Goal: Task Accomplishment & Management: Manage account settings

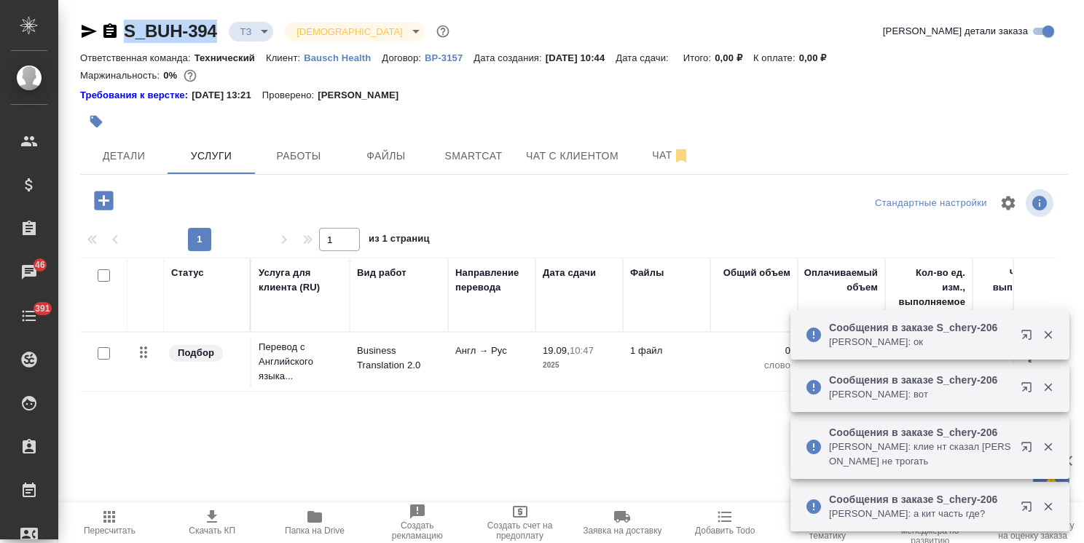
click at [111, 520] on icon "button" at bounding box center [109, 517] width 12 height 12
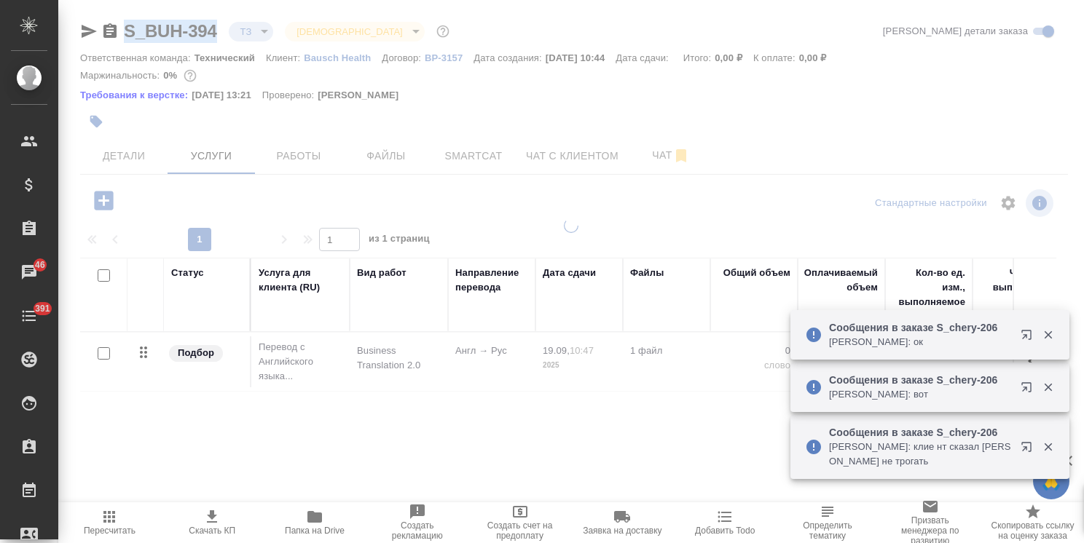
type input "new"
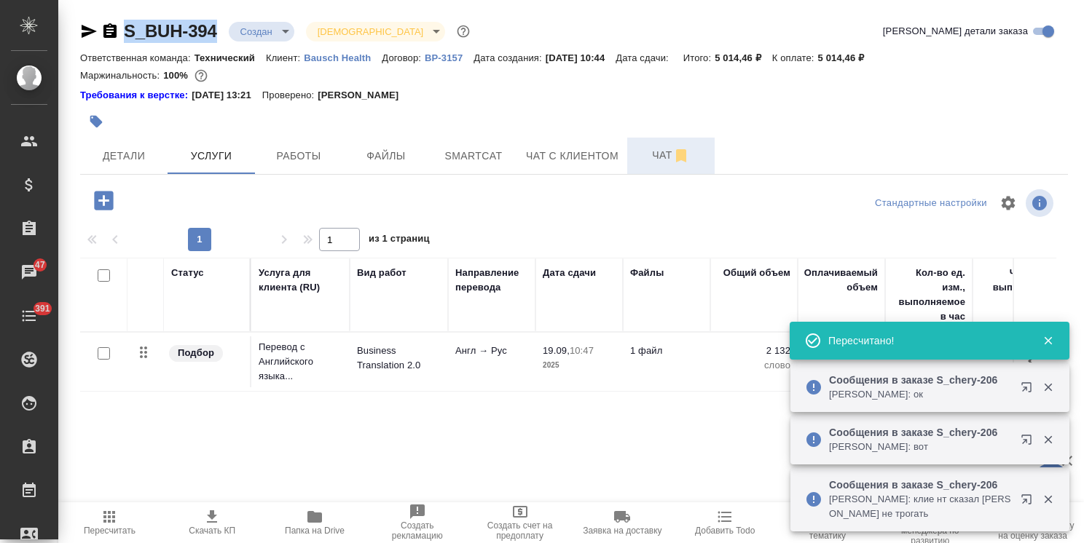
click at [648, 151] on span "Чат" at bounding box center [671, 155] width 70 height 18
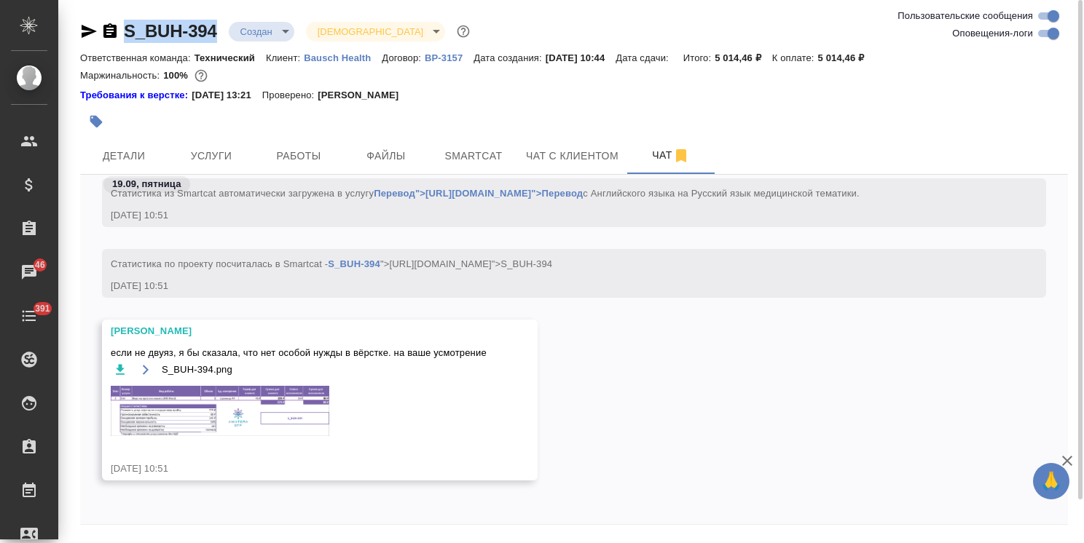
scroll to position [34, 0]
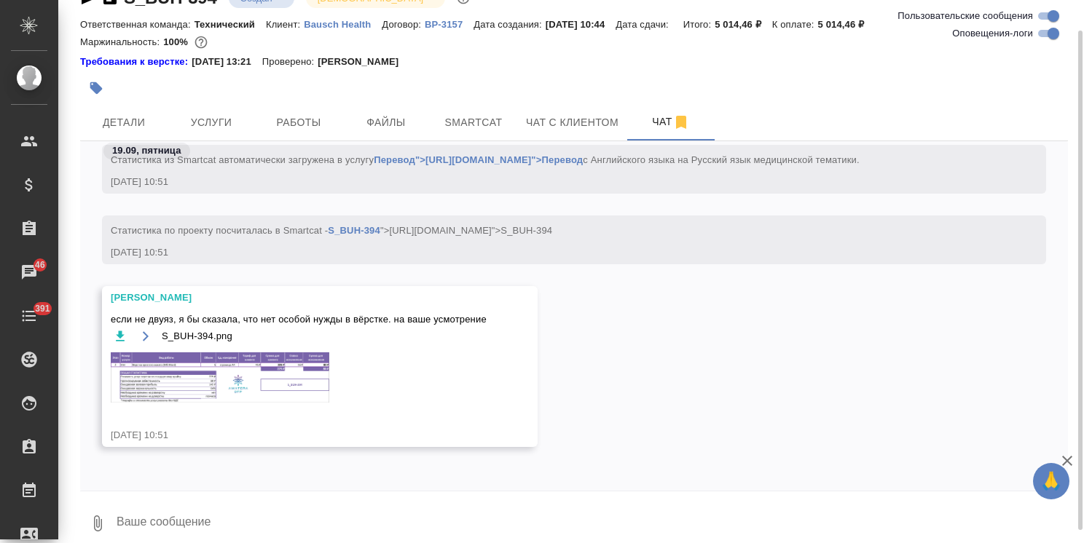
click at [189, 508] on textarea at bounding box center [591, 524] width 953 height 50
type textarea "привет"
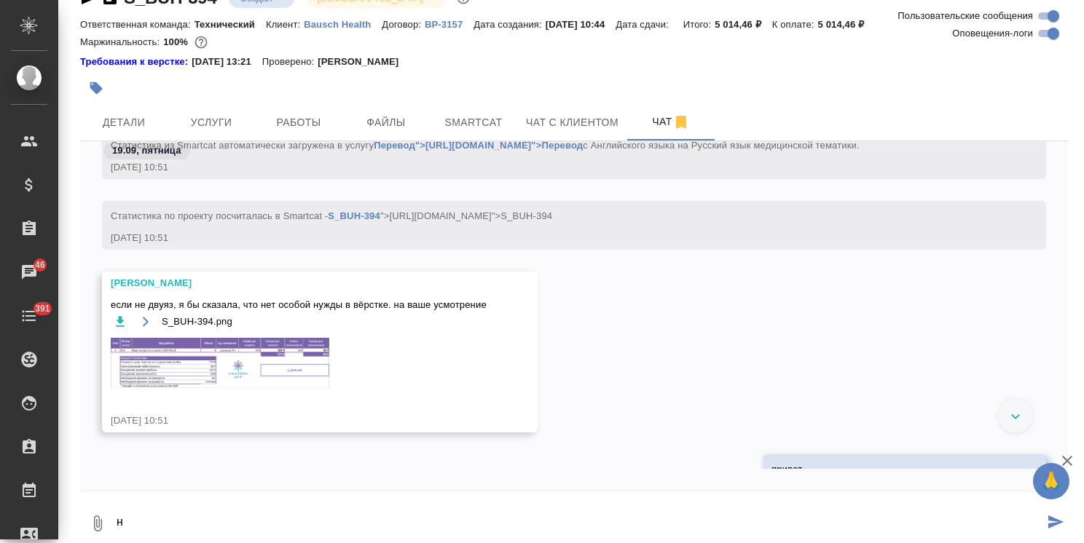
scroll to position [1045, 0]
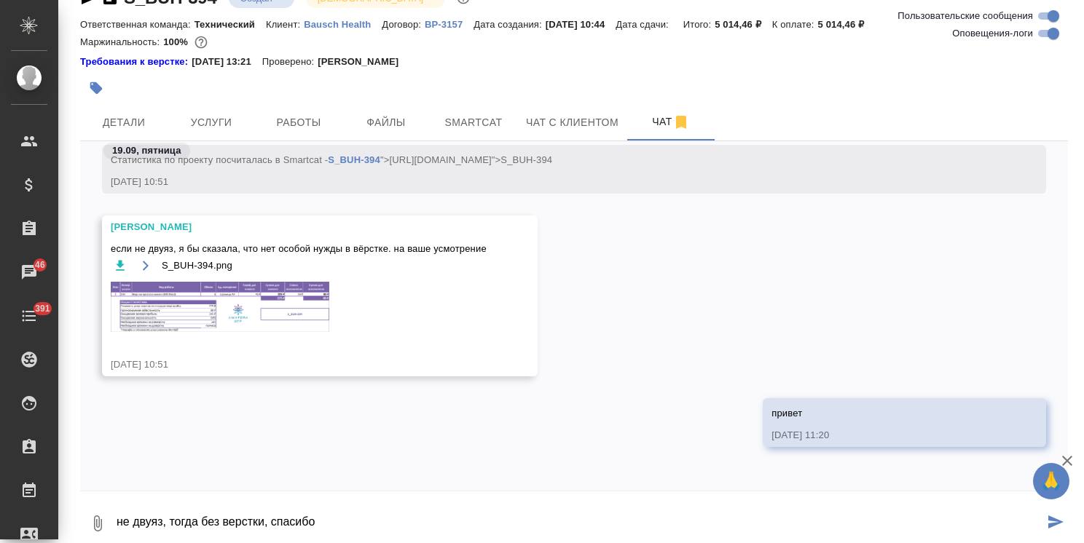
type textarea "не двуяз, тогда без верстки, спасибо"
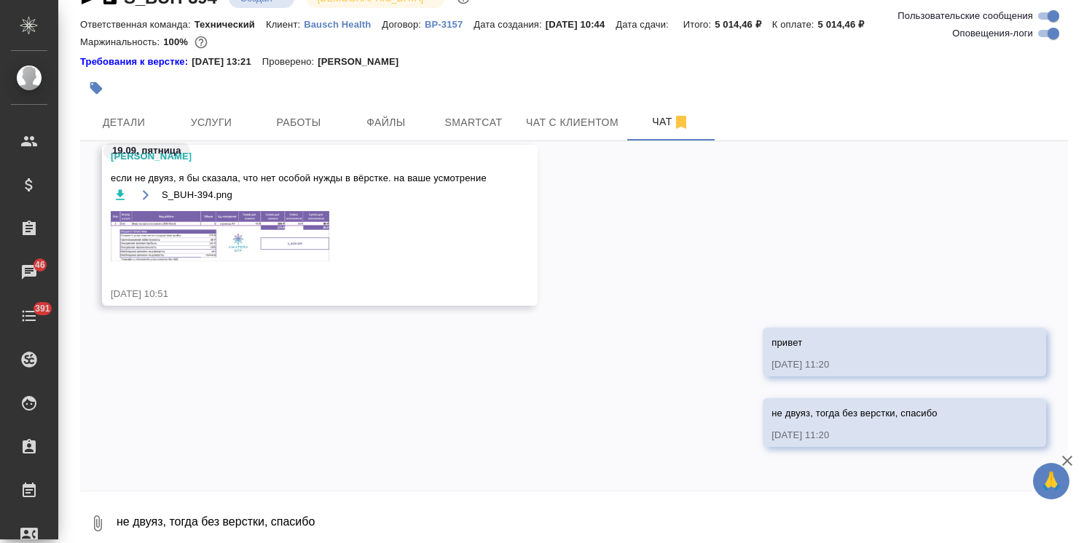
click at [225, 101] on div at bounding box center [409, 88] width 658 height 32
click at [218, 106] on button "Услуги" at bounding box center [211, 122] width 87 height 36
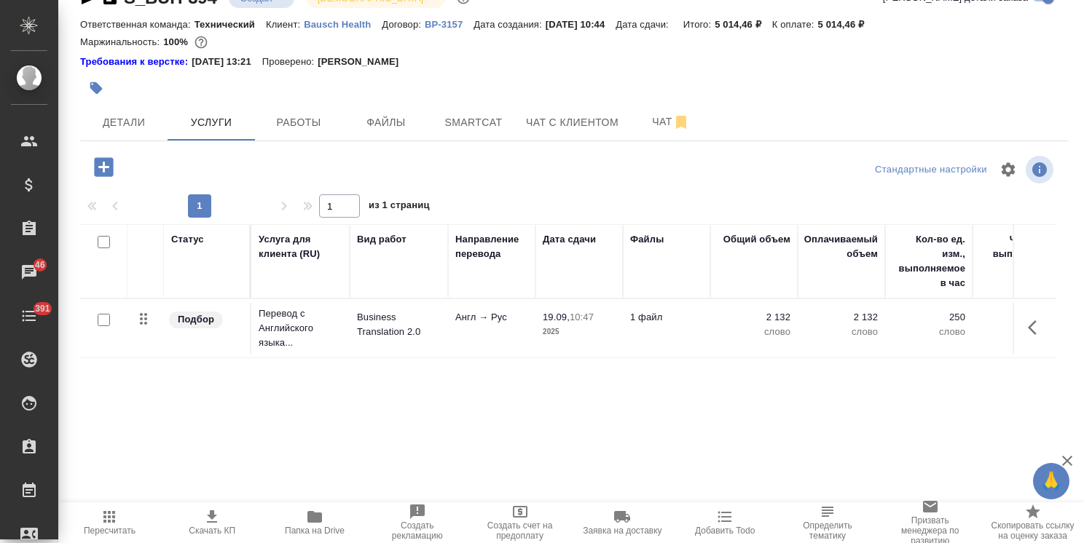
click at [102, 519] on icon "button" at bounding box center [109, 516] width 17 height 17
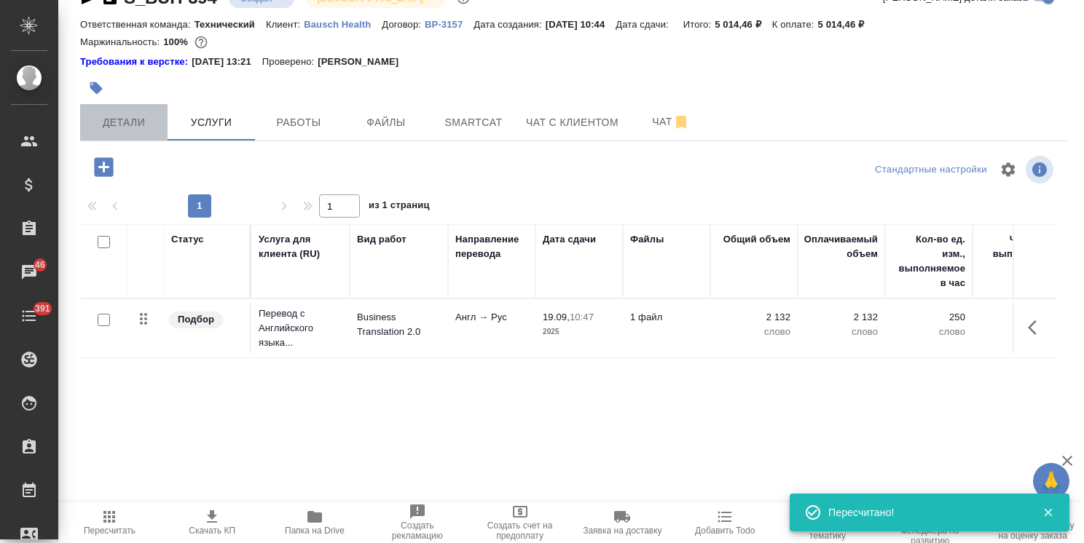
click at [137, 123] on span "Детали" at bounding box center [124, 123] width 70 height 18
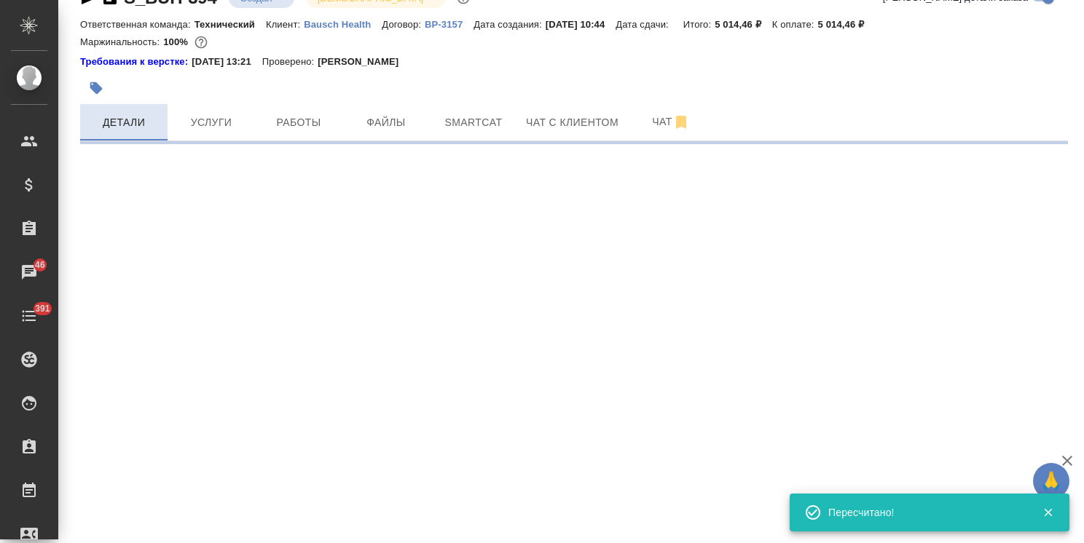
select select "RU"
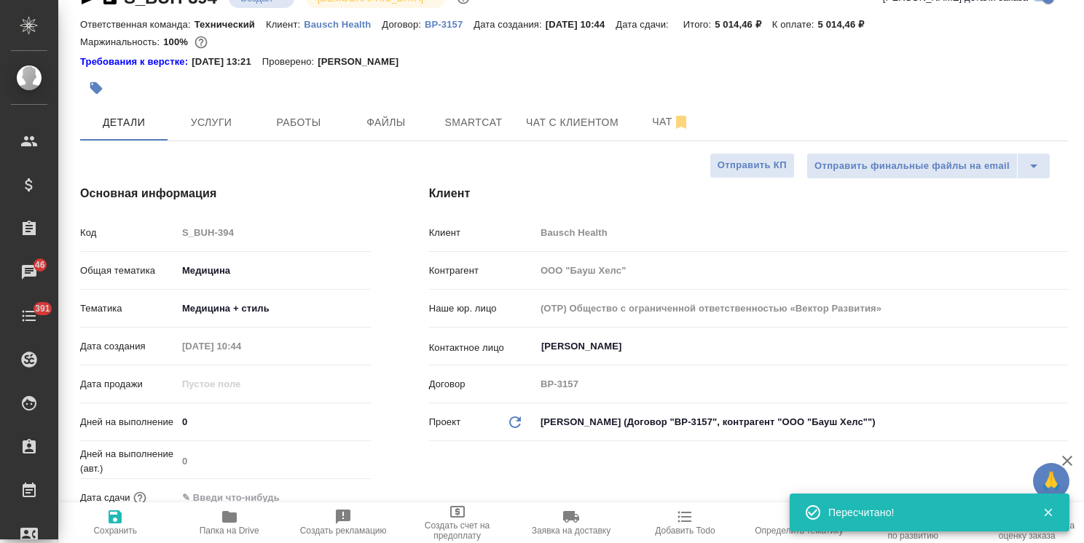
type textarea "x"
type input "Сергеева Анастасия"
type input "Переверзева Анна a.pereverzeva"
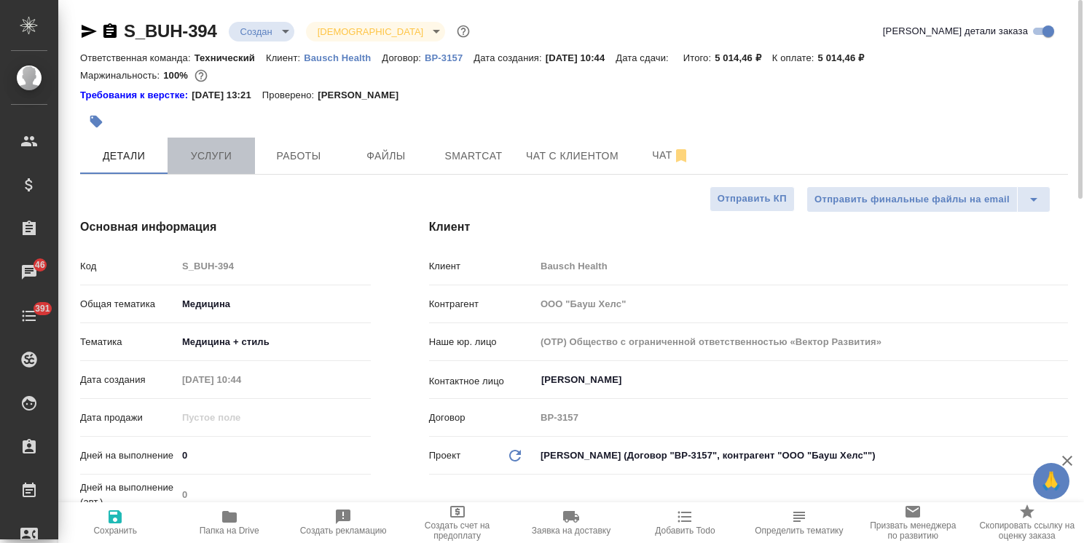
click at [210, 160] on span "Услуги" at bounding box center [211, 156] width 70 height 18
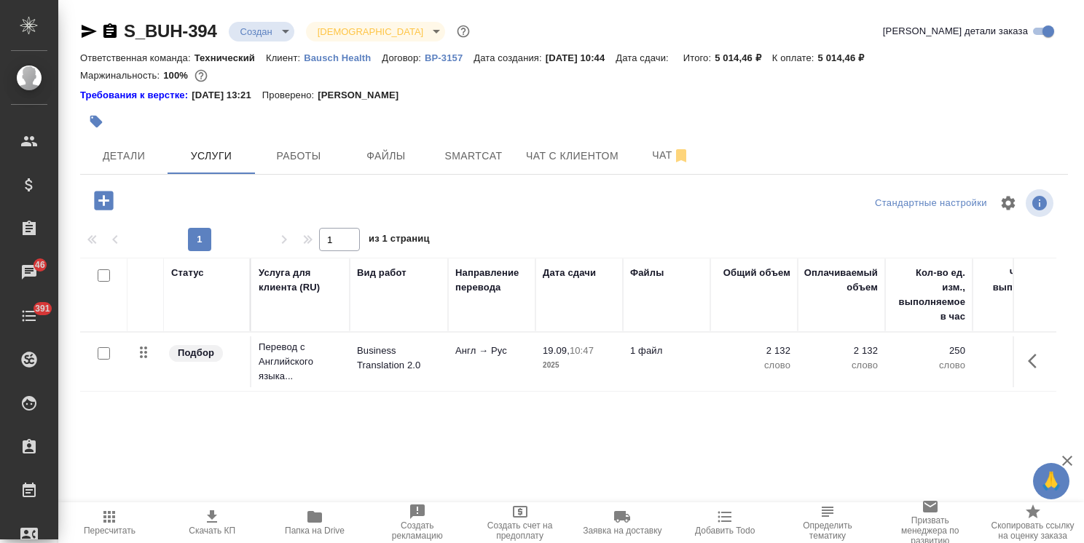
click at [503, 347] on p "Англ → Рус" at bounding box center [491, 351] width 73 height 15
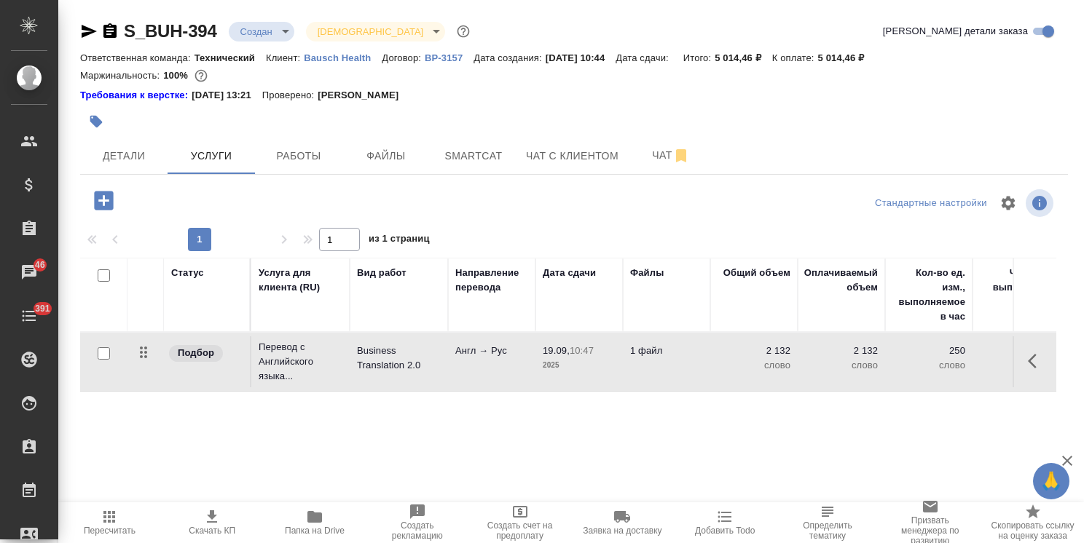
click at [503, 347] on p "Англ → Рус" at bounding box center [491, 351] width 73 height 15
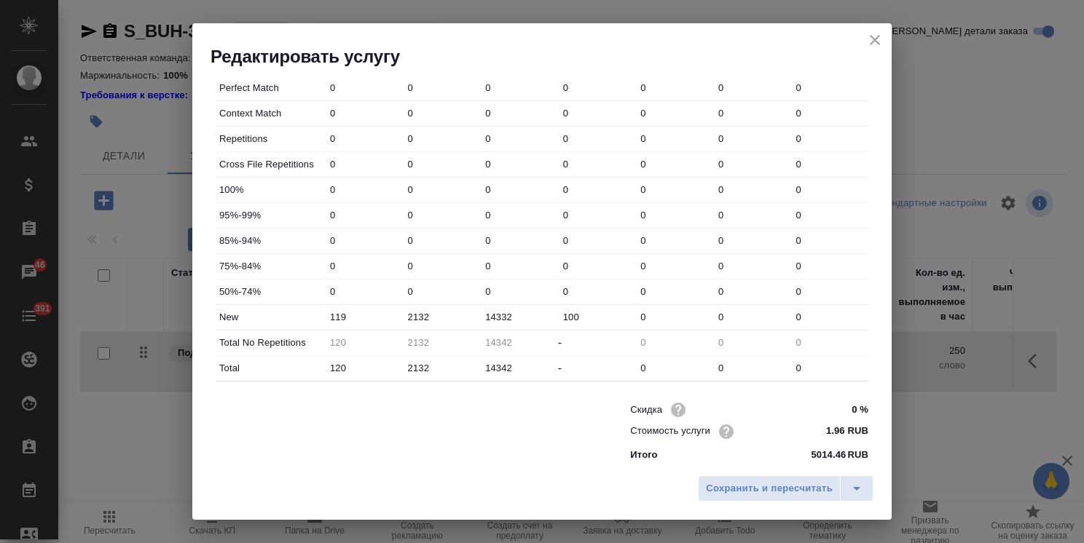
scroll to position [447, 0]
click at [881, 39] on icon "close" at bounding box center [874, 39] width 17 height 17
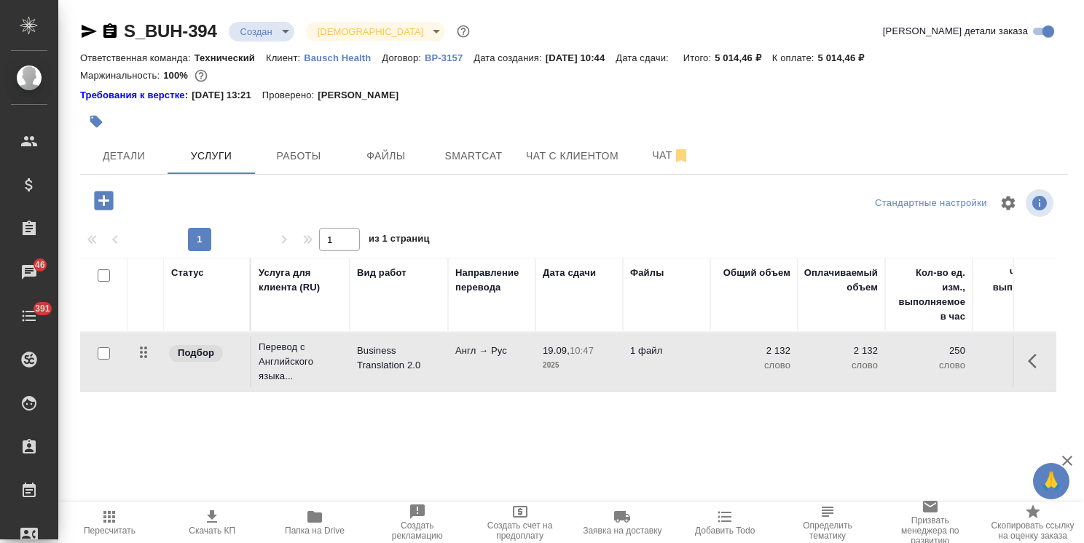
click at [396, 357] on p "Business Translation 2.0" at bounding box center [399, 358] width 84 height 29
click at [396, 358] on p "Business Translation 2.0" at bounding box center [399, 358] width 84 height 29
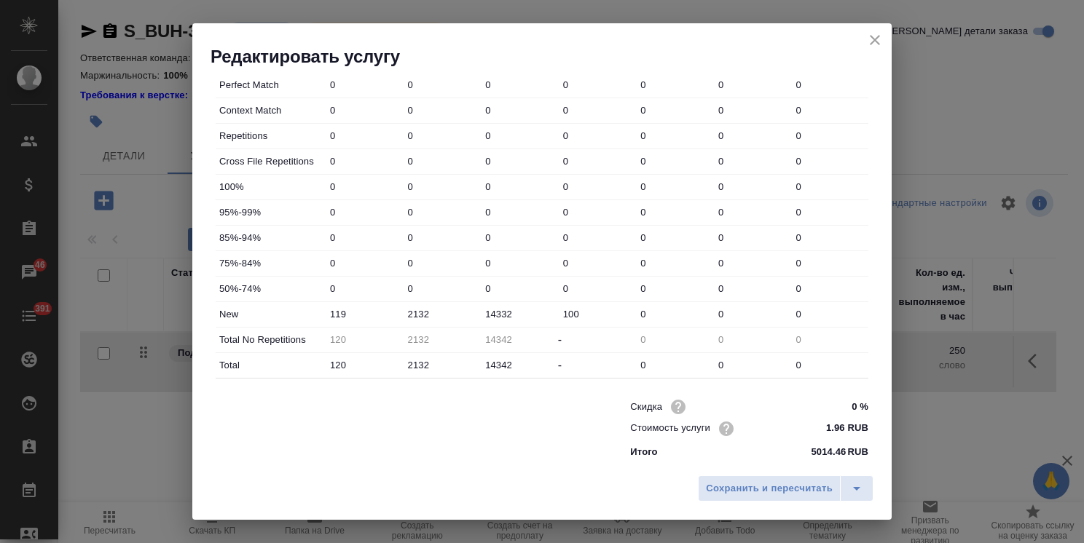
click at [881, 42] on icon "close" at bounding box center [874, 39] width 17 height 17
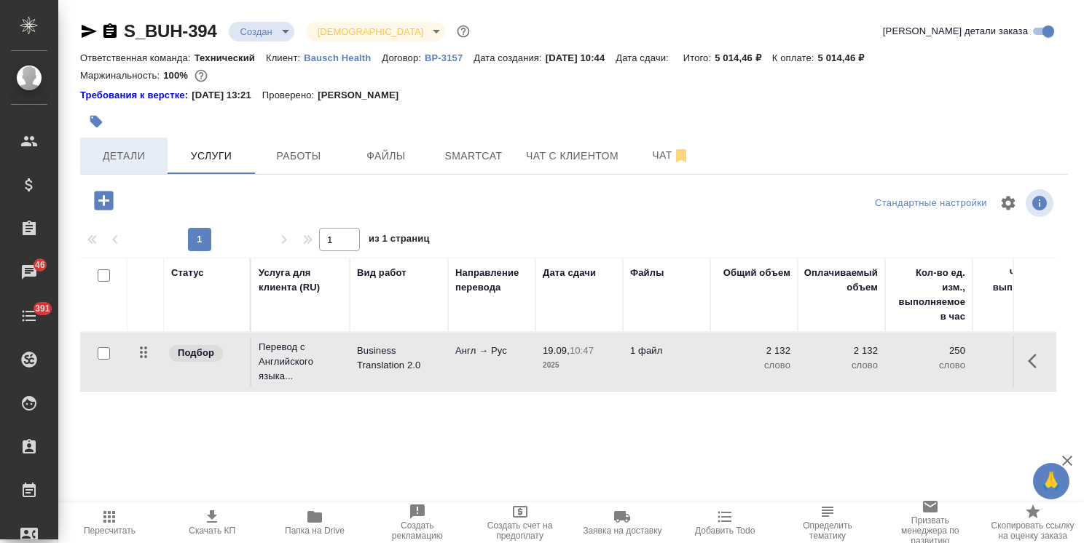
click at [122, 146] on button "Детали" at bounding box center [123, 156] width 87 height 36
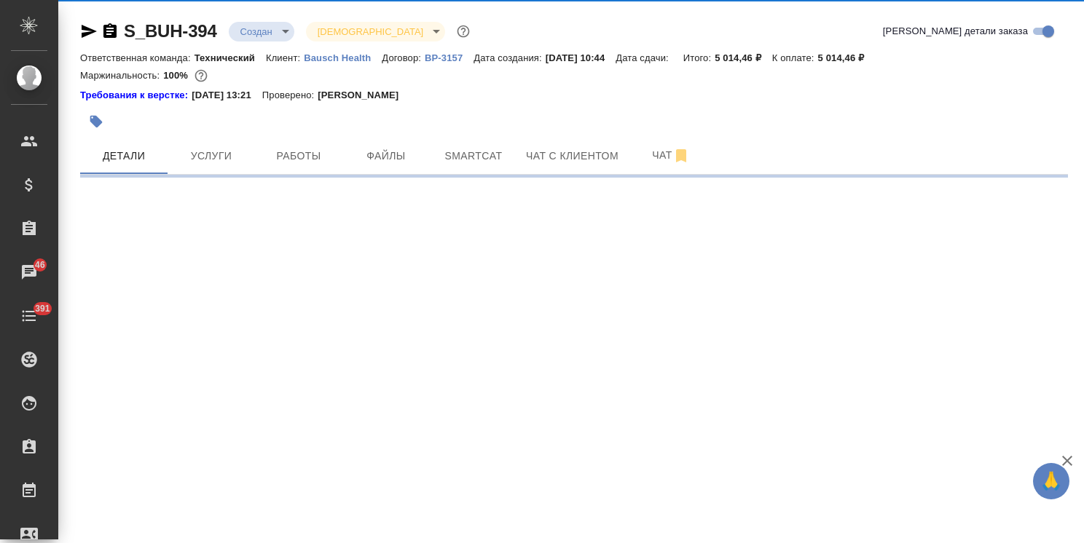
select select "RU"
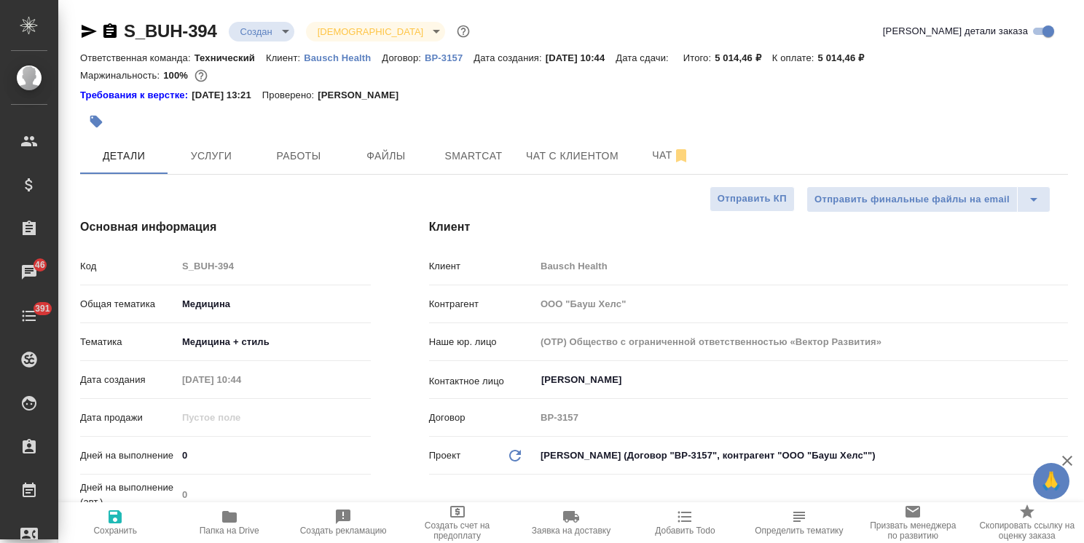
type textarea "x"
click at [177, 457] on input "0" at bounding box center [274, 455] width 194 height 21
type input "1"
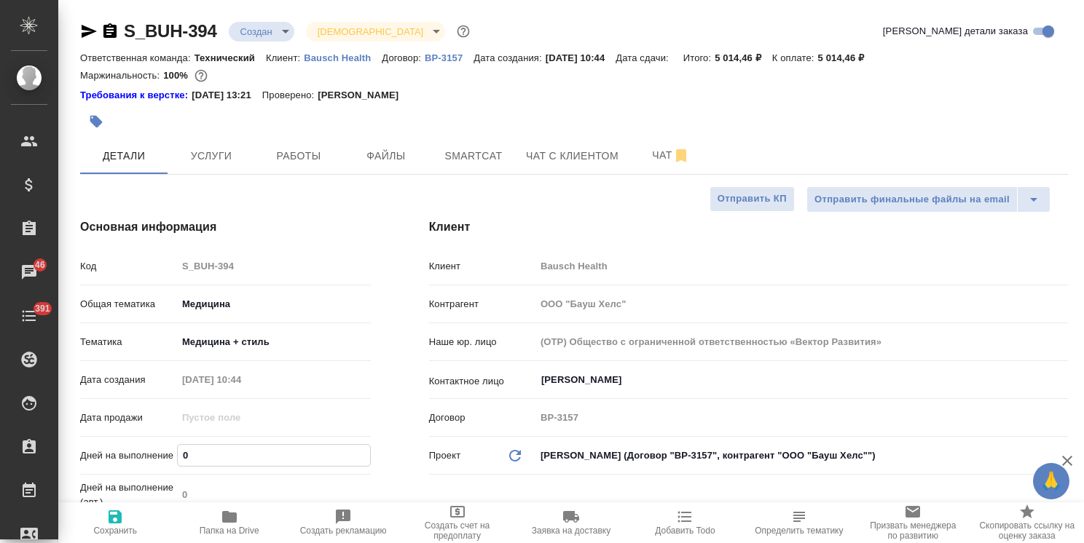
type textarea "x"
type input "1"
click at [120, 520] on icon "button" at bounding box center [115, 517] width 13 height 13
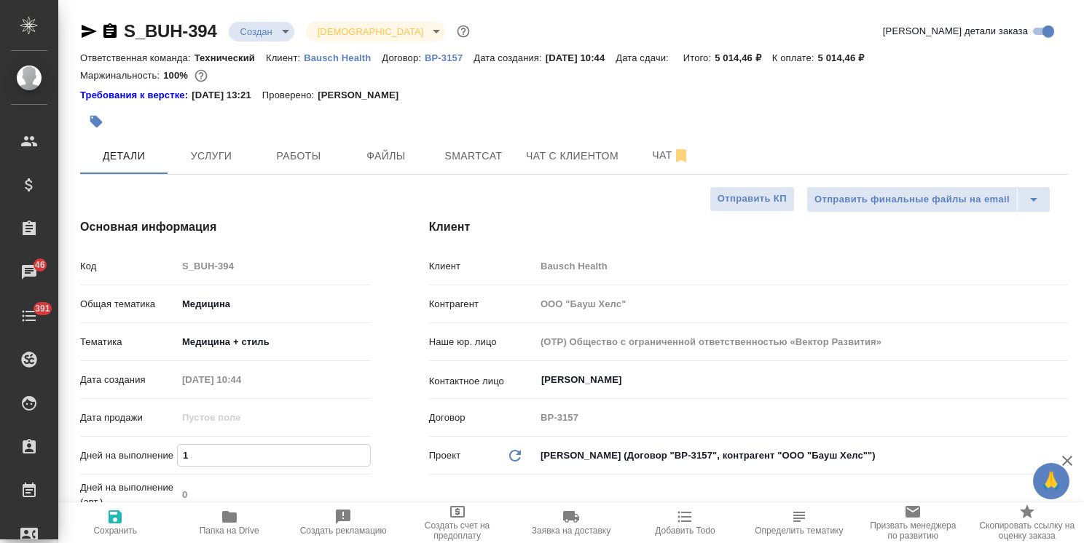
type textarea "x"
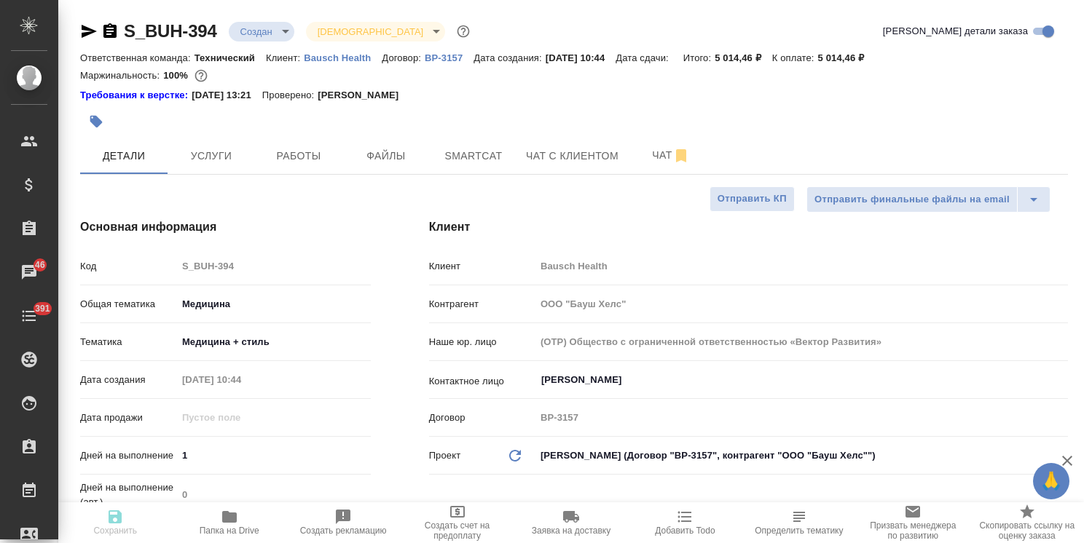
type textarea "x"
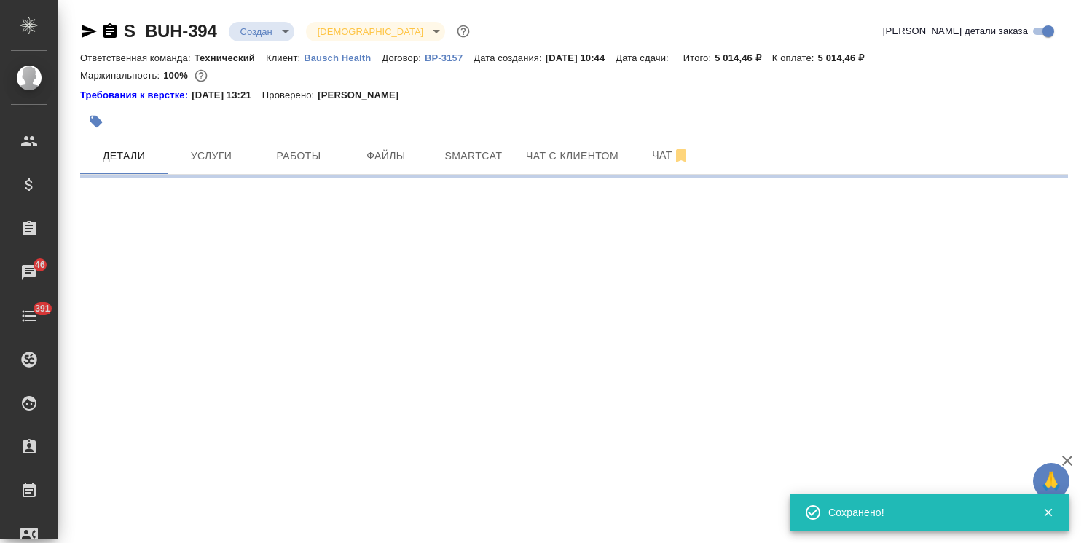
select select "RU"
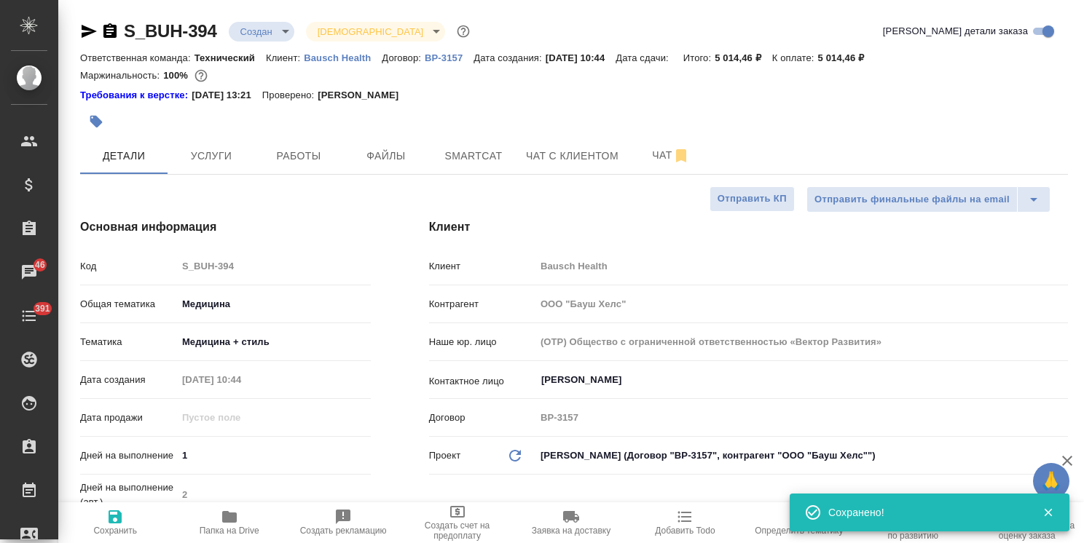
type textarea "x"
click at [278, 28] on body "🙏 .cls-1 fill:#fff; AWATERA Usmanova Olga Клиенты Спецификации Заказы 46 Чаты 3…" at bounding box center [542, 271] width 1084 height 543
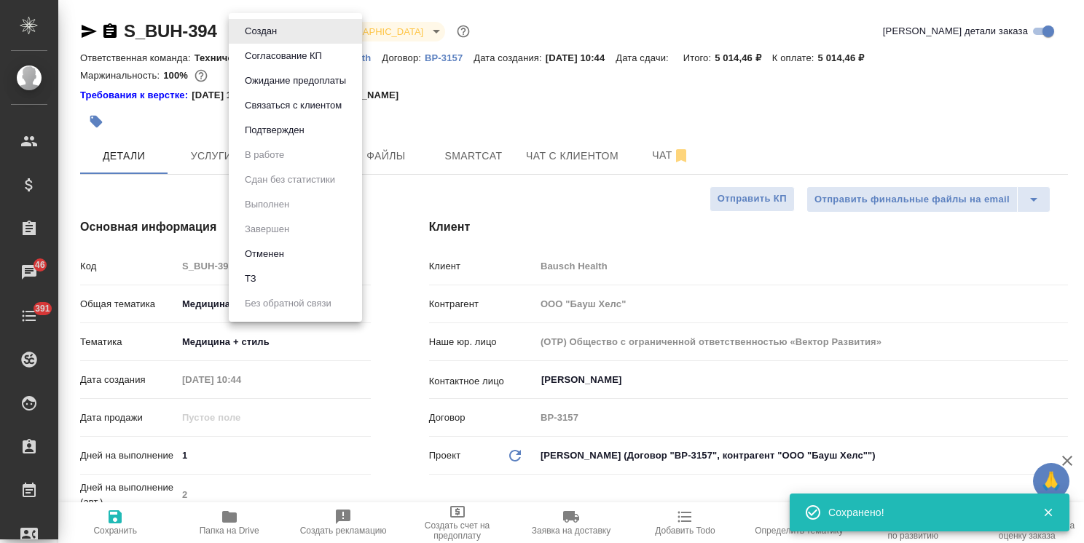
click at [292, 58] on button "Согласование КП" at bounding box center [283, 56] width 86 height 16
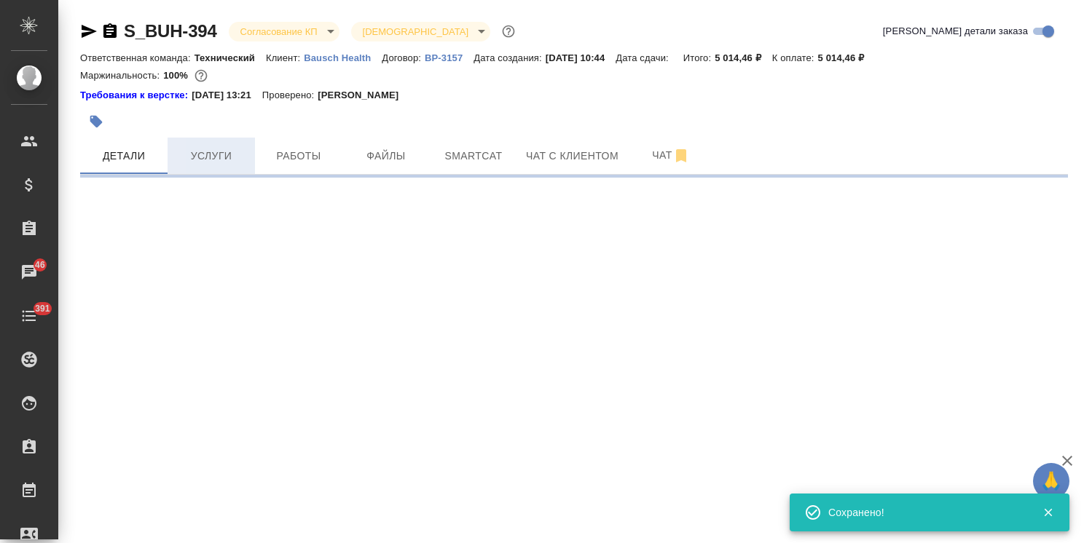
click at [216, 161] on span "Услуги" at bounding box center [211, 156] width 70 height 18
select select "RU"
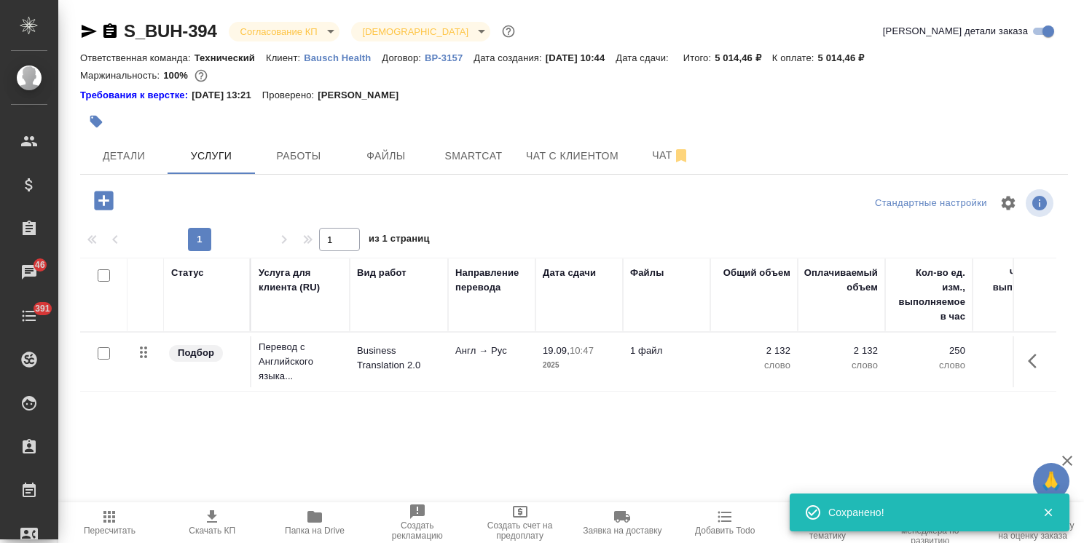
click at [207, 521] on icon "button" at bounding box center [211, 516] width 17 height 17
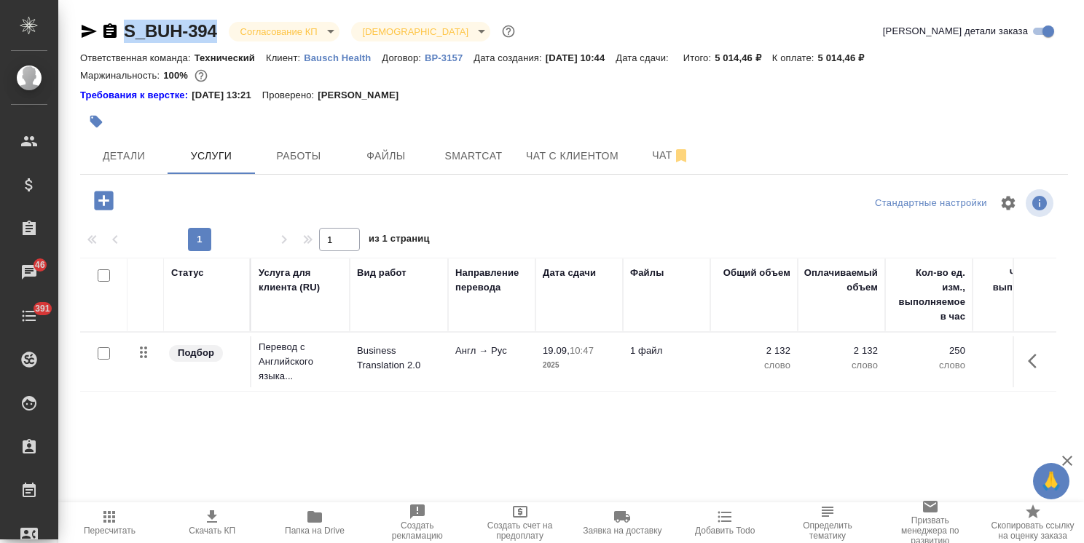
drag, startPoint x: 220, startPoint y: 15, endPoint x: 120, endPoint y: 17, distance: 99.8
click at [120, 17] on div "S_BUH-394 Согласование КП kpNegotiation Святая троица holyTrinity Кратко детали…" at bounding box center [574, 304] width 1004 height 608
copy link "S_BUH-394"
click at [151, 157] on span "Детали" at bounding box center [124, 156] width 70 height 18
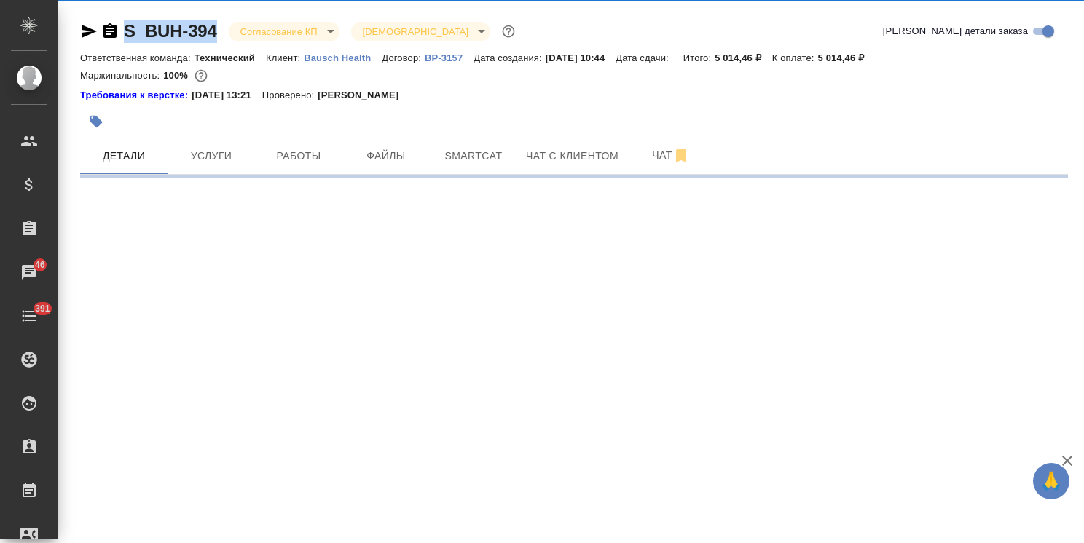
select select "RU"
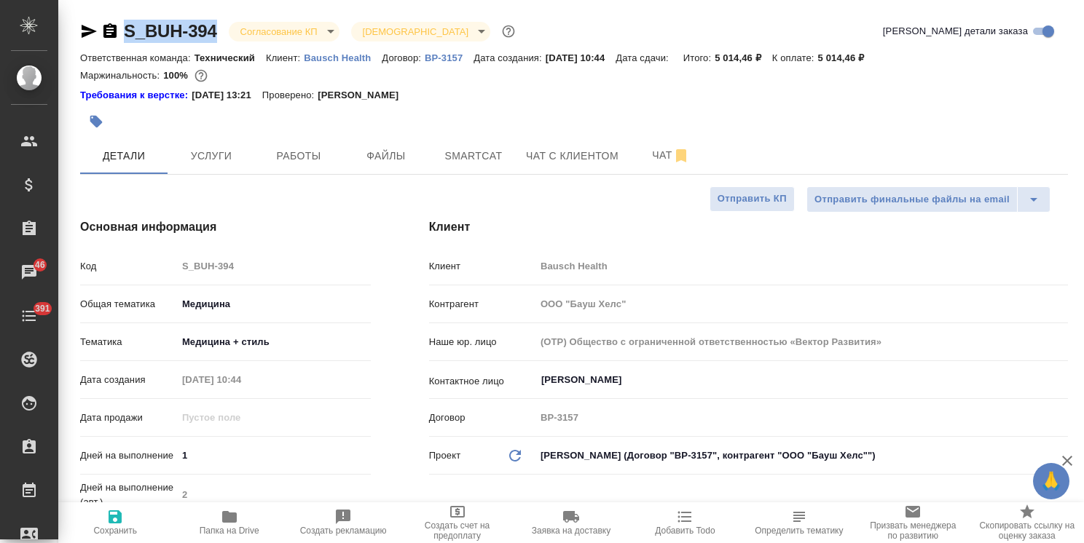
type textarea "x"
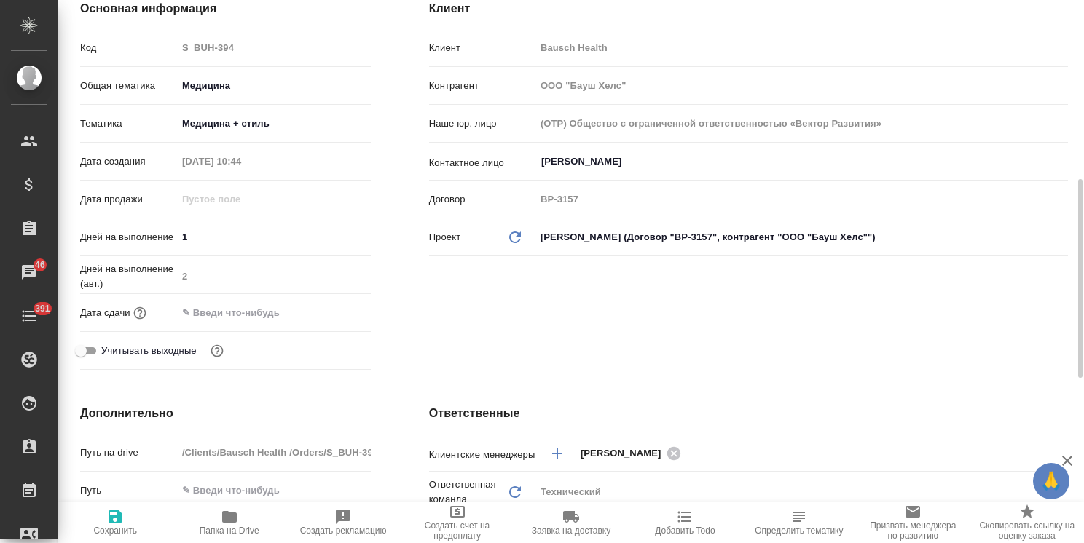
scroll to position [291, 0]
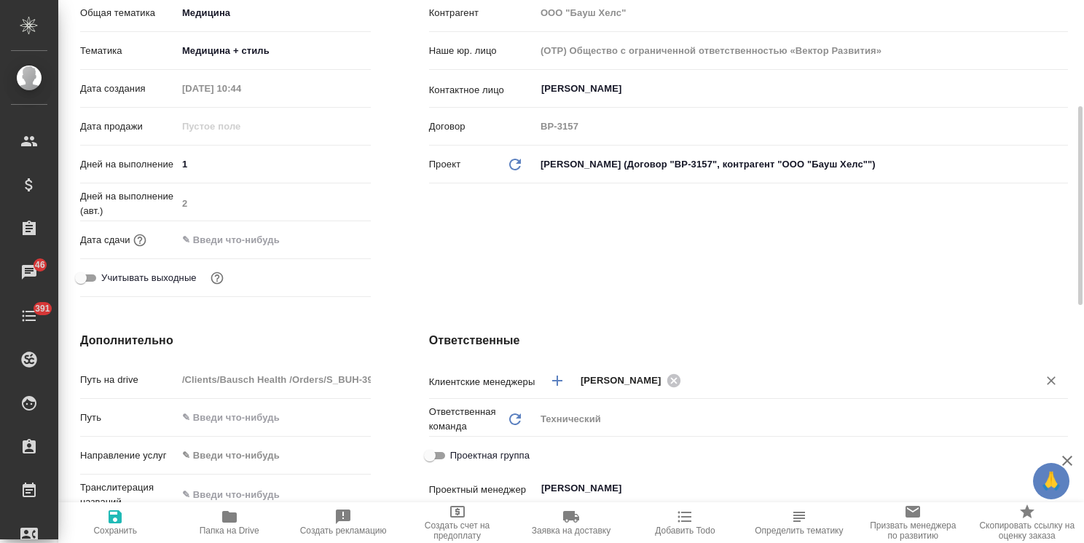
click at [724, 373] on input "text" at bounding box center [849, 379] width 329 height 17
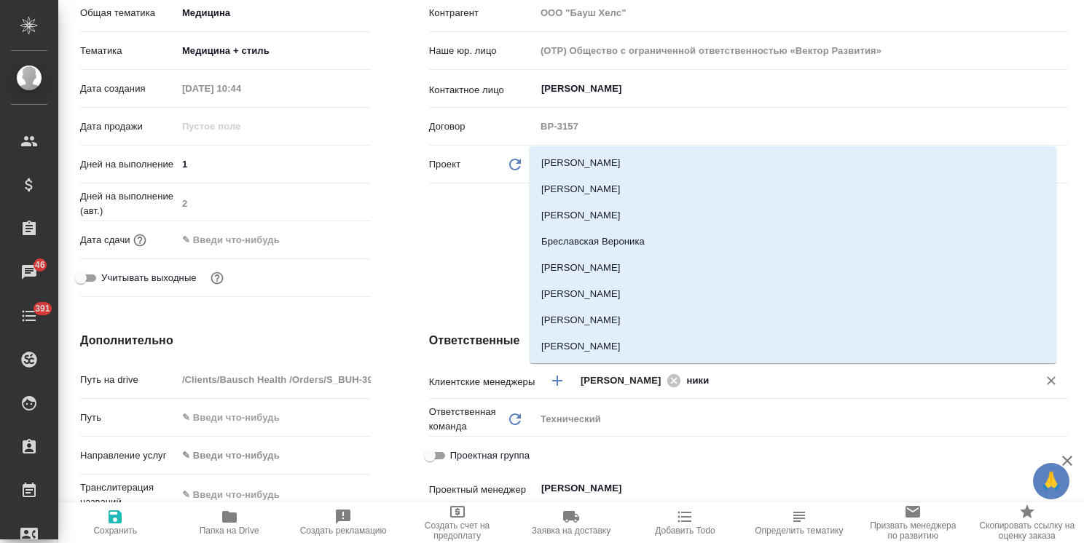
type input "никиф"
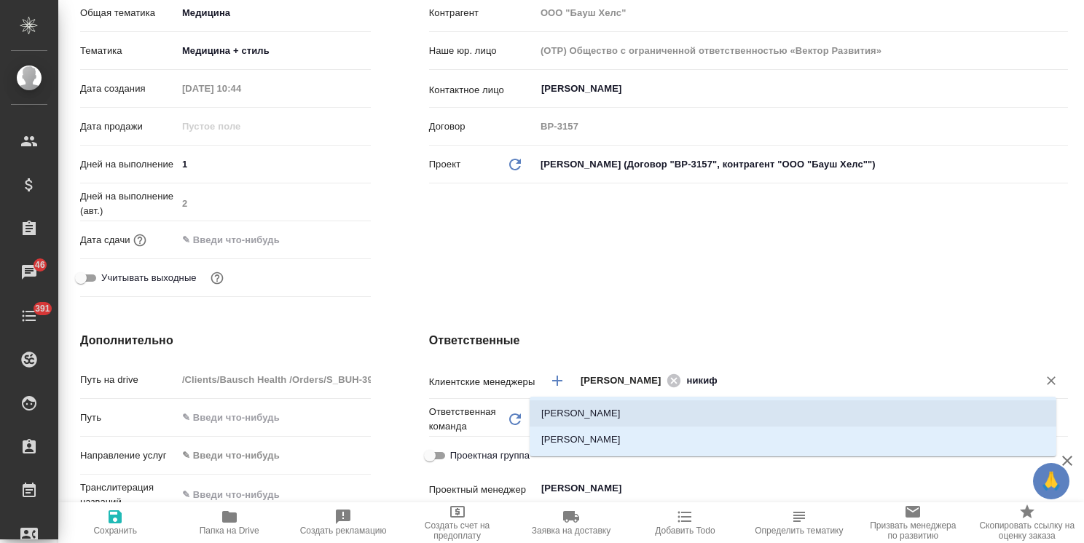
click at [612, 403] on li "Никифорова Валерия" at bounding box center [793, 414] width 527 height 26
type textarea "x"
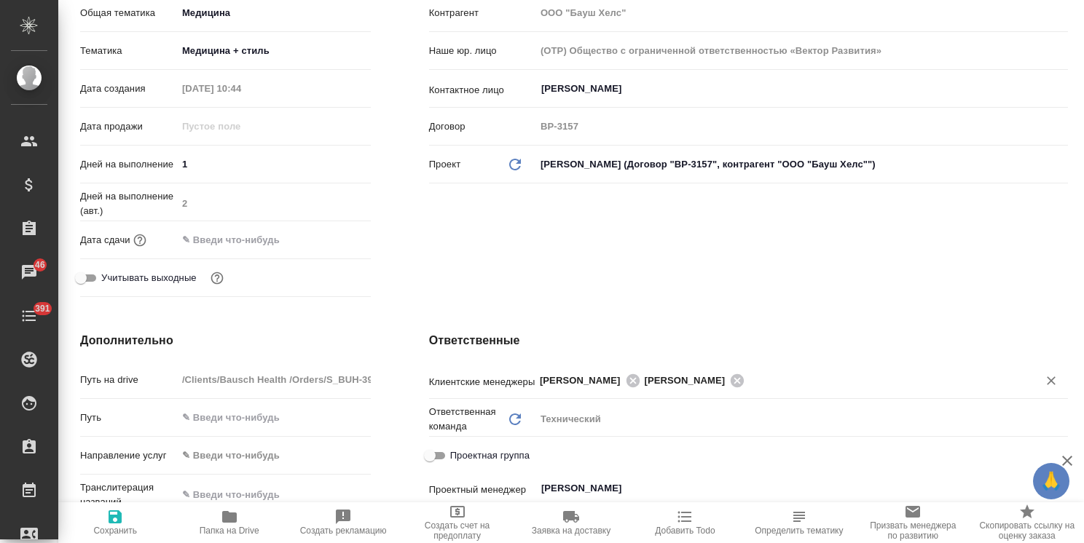
click at [122, 516] on icon "button" at bounding box center [115, 517] width 13 height 13
type textarea "x"
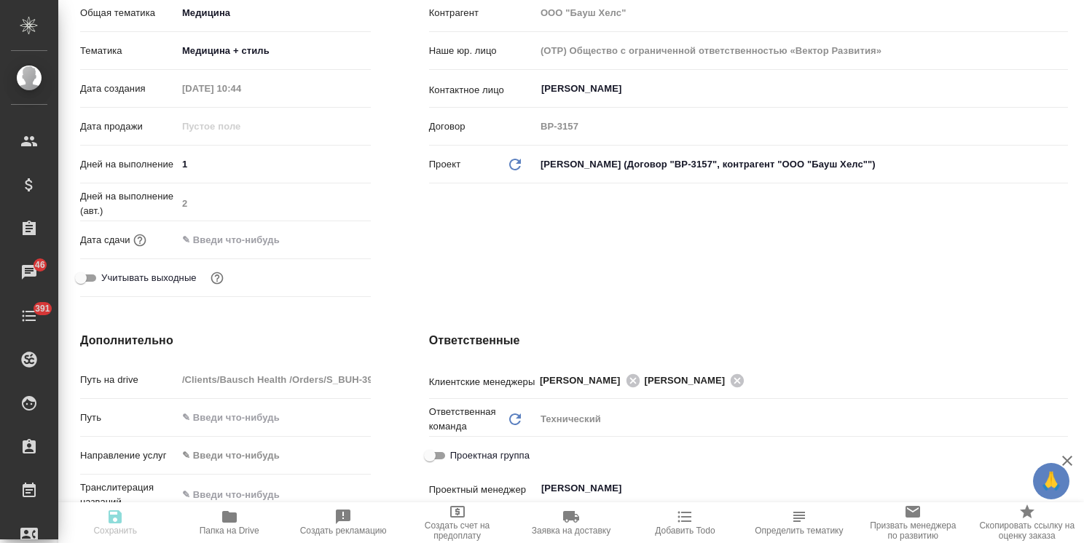
type textarea "x"
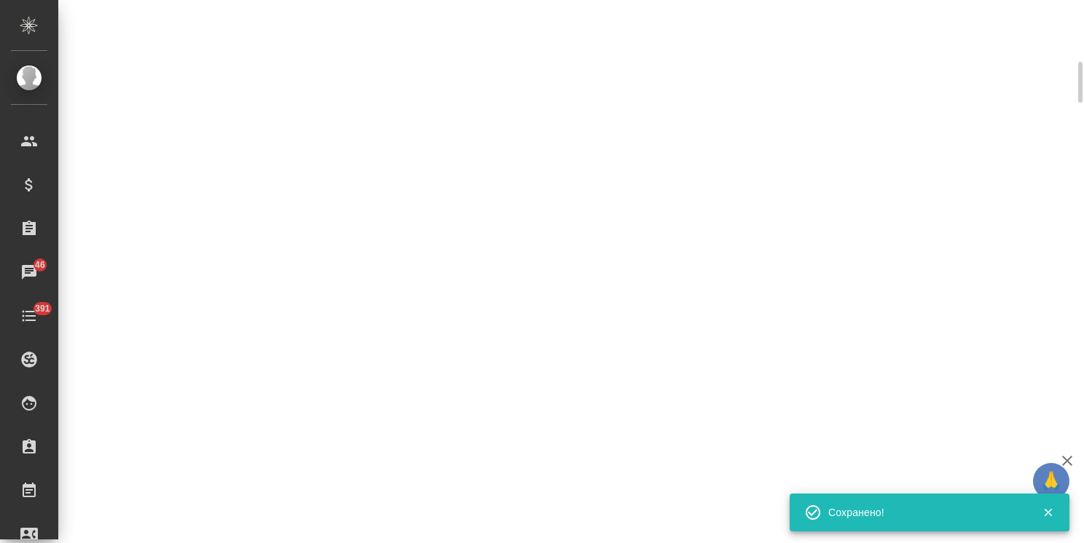
select select "RU"
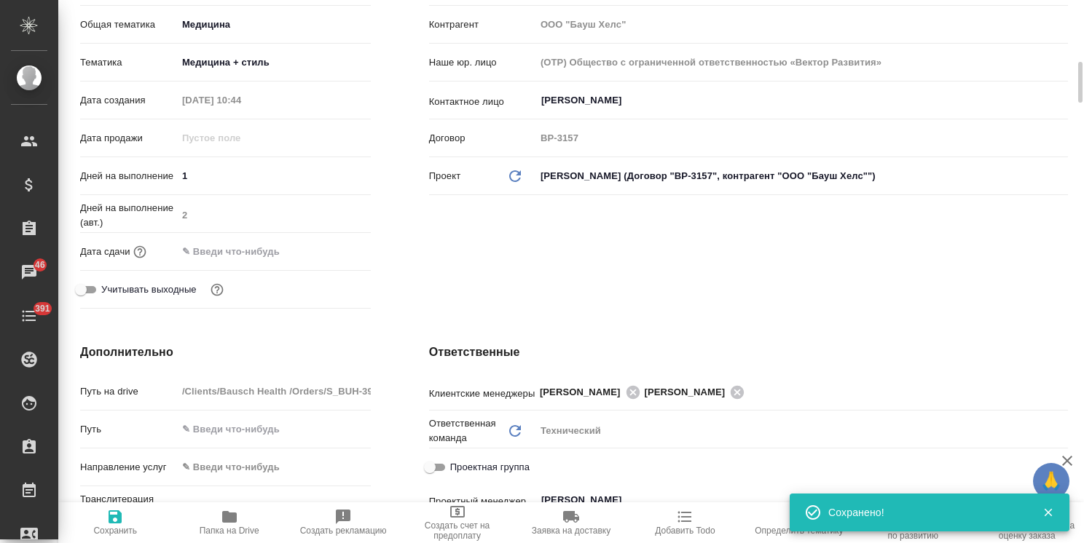
type textarea "x"
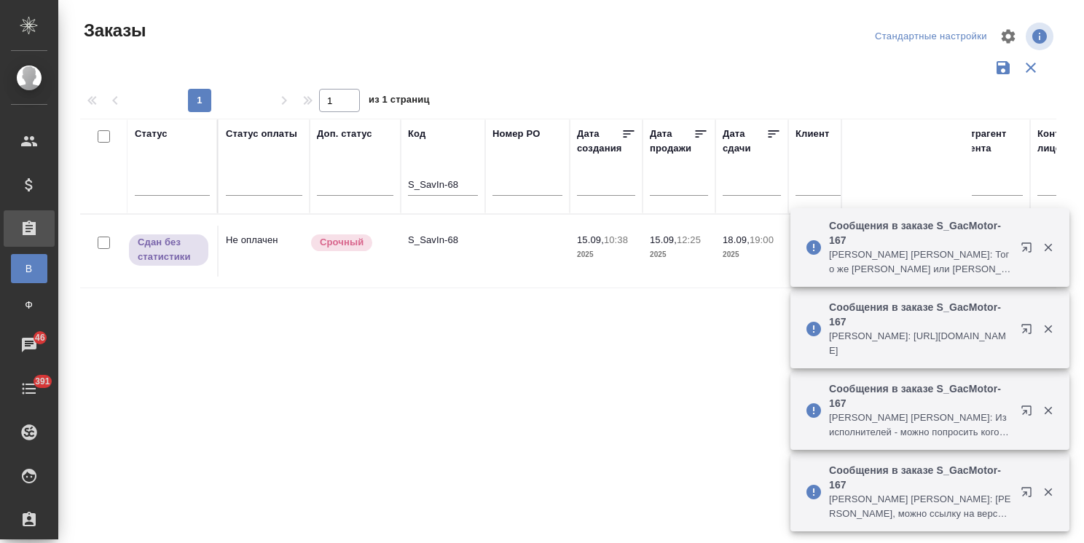
scroll to position [0, 7]
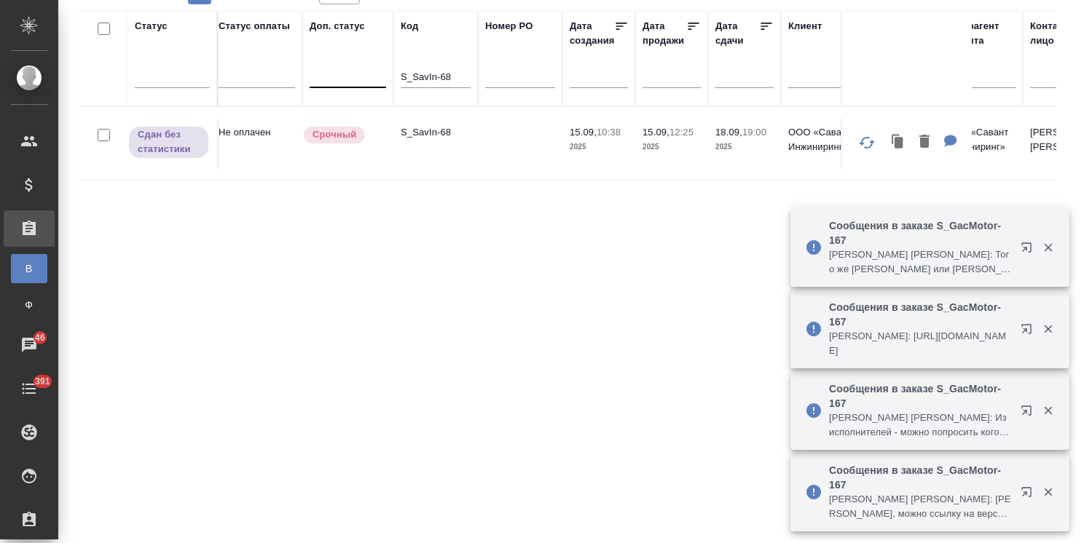
drag, startPoint x: 465, startPoint y: 74, endPoint x: 356, endPoint y: 69, distance: 109.4
paste input "PHST-81"
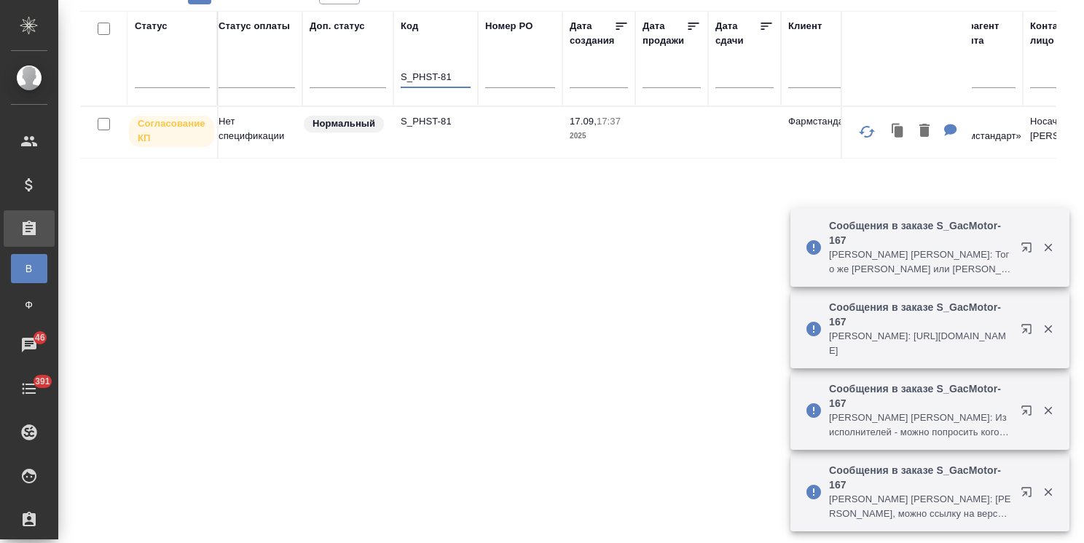
type input "S_PHST-81"
click at [440, 122] on p "S_PHST-81" at bounding box center [436, 121] width 70 height 15
drag, startPoint x: 457, startPoint y: 68, endPoint x: 251, endPoint y: 68, distance: 206.1
click at [425, 83] on input "S_PHST-81" at bounding box center [436, 78] width 70 height 18
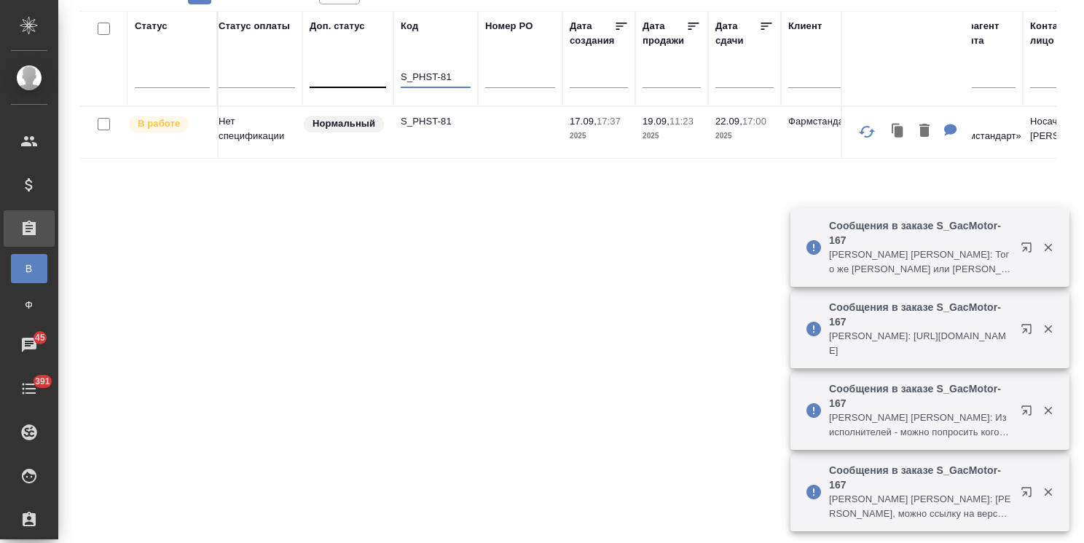
drag, startPoint x: 458, startPoint y: 73, endPoint x: 361, endPoint y: 71, distance: 96.9
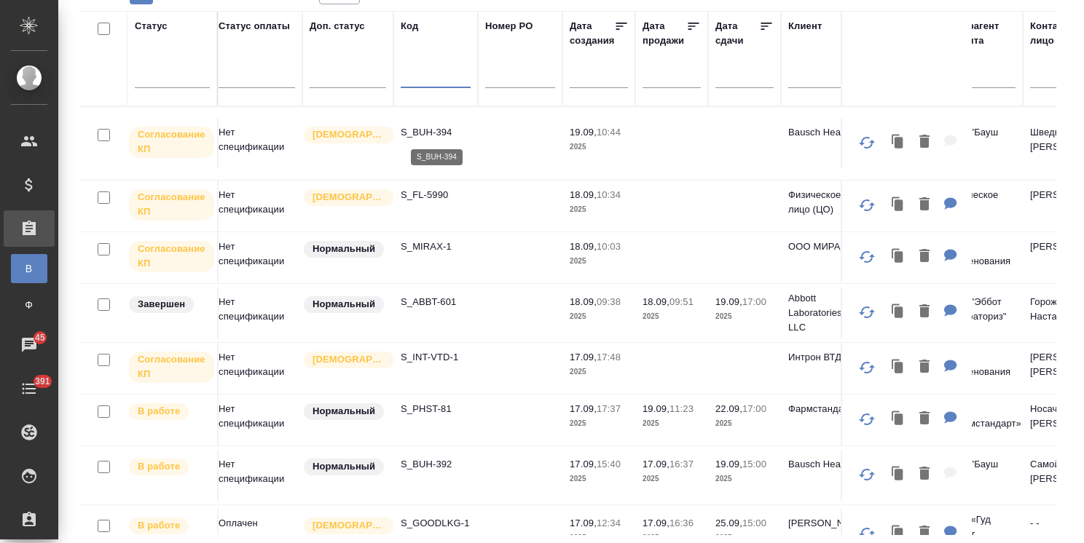
click at [434, 133] on p "S_BUH-394" at bounding box center [436, 132] width 70 height 15
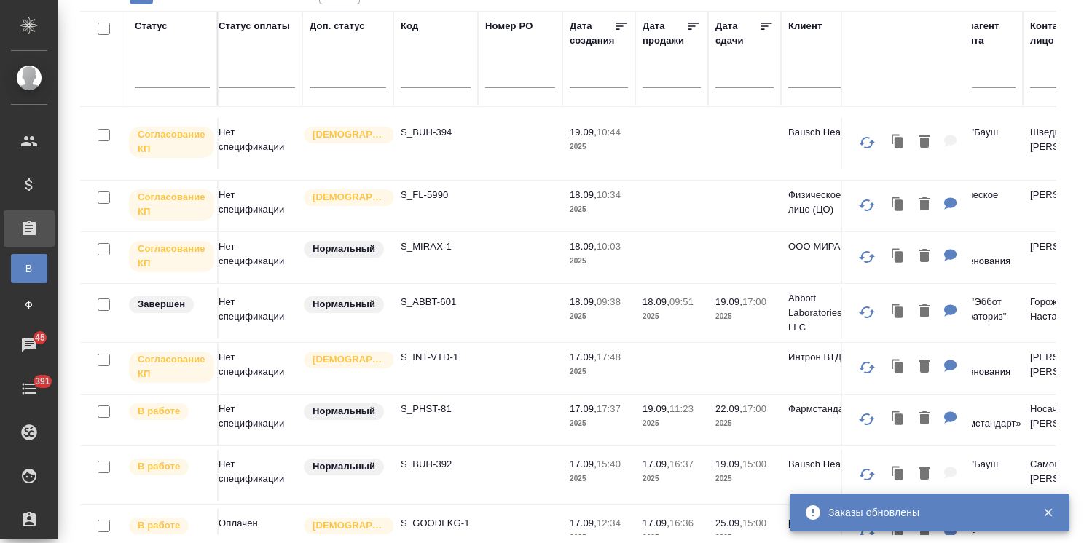
click at [188, 75] on div at bounding box center [172, 73] width 75 height 21
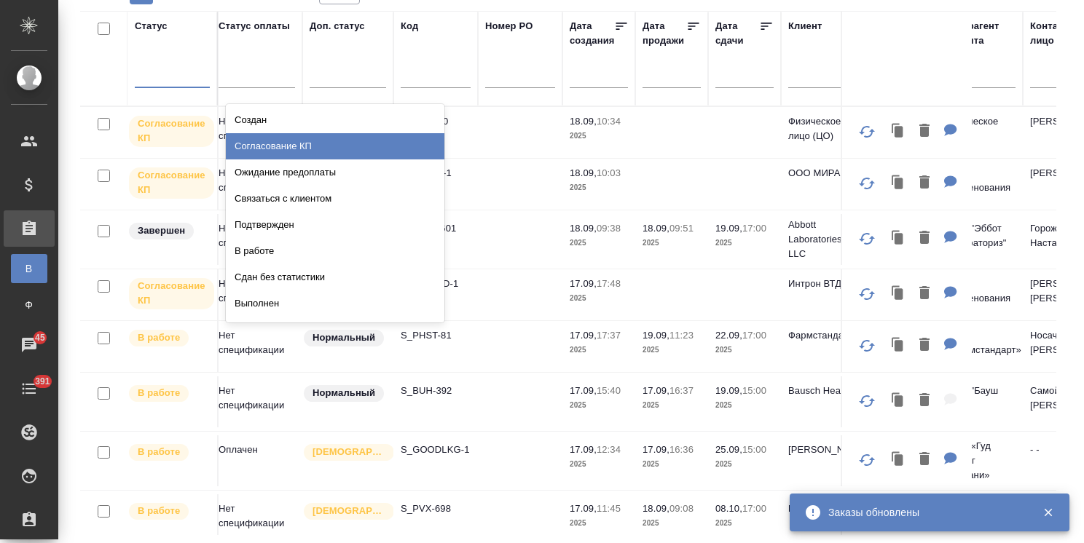
click at [277, 141] on div "Согласование КП" at bounding box center [335, 146] width 219 height 26
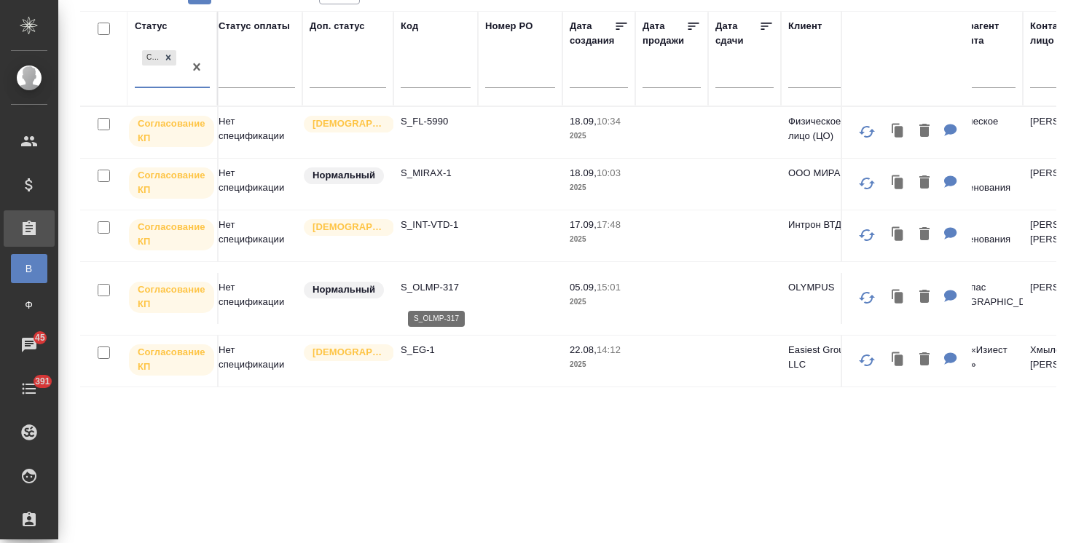
click at [452, 290] on p "S_OLMP-317" at bounding box center [436, 287] width 70 height 15
click at [425, 352] on p "S_EG-1" at bounding box center [436, 350] width 70 height 15
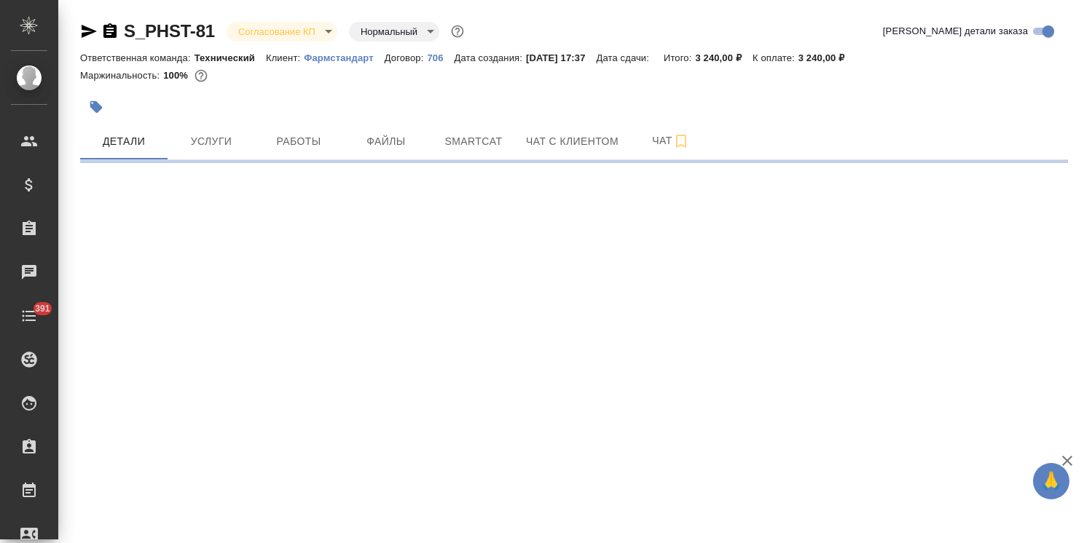
select select "RU"
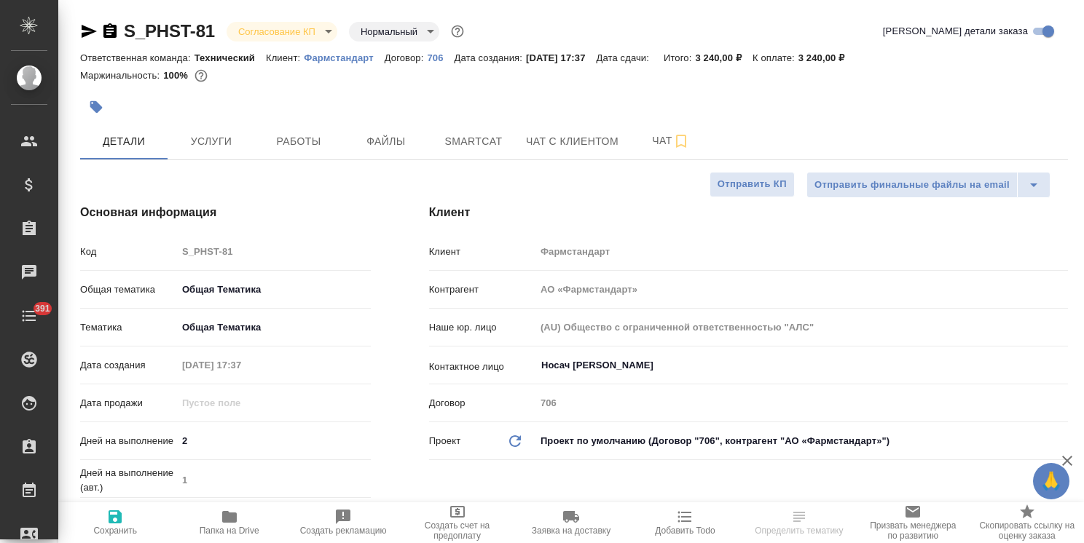
type textarea "x"
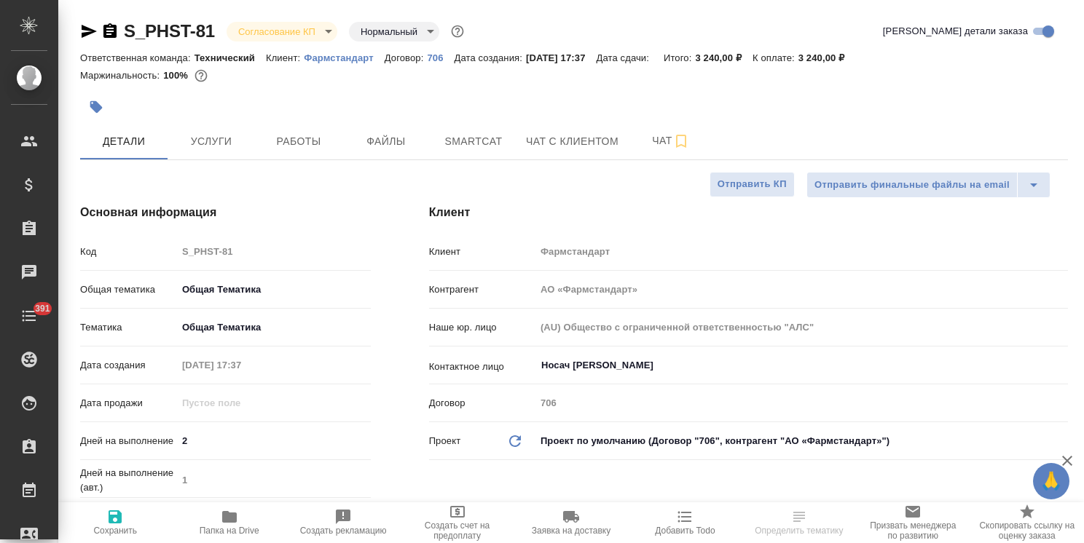
type textarea "x"
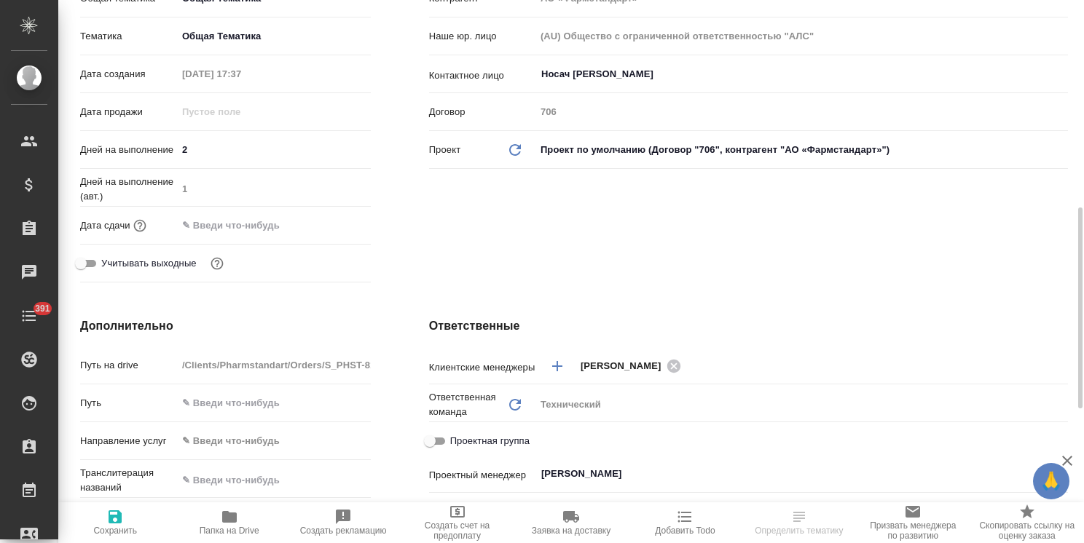
scroll to position [364, 0]
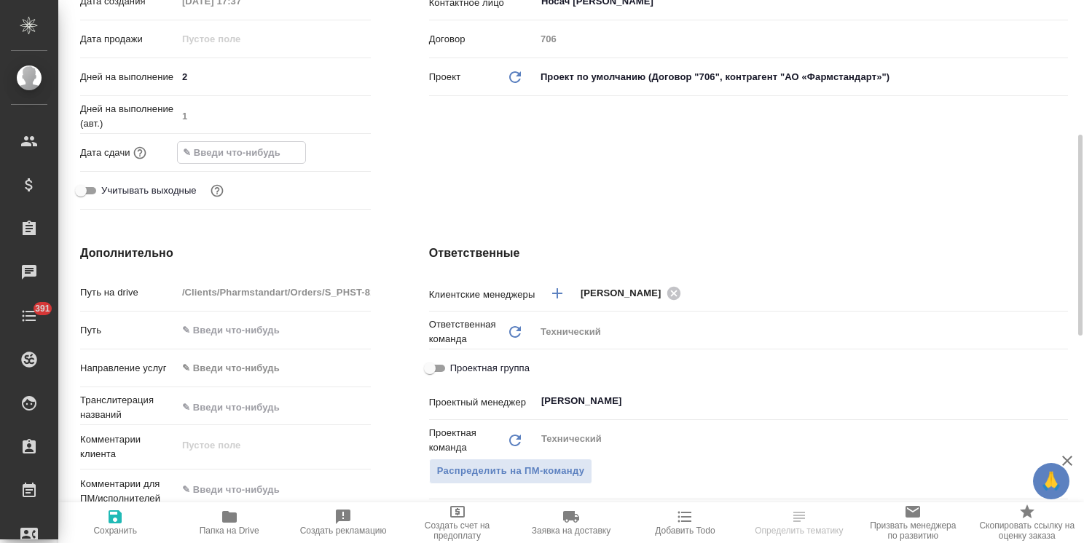
click at [249, 152] on input "text" at bounding box center [241, 152] width 127 height 21
click at [320, 156] on icon "button" at bounding box center [328, 151] width 17 height 17
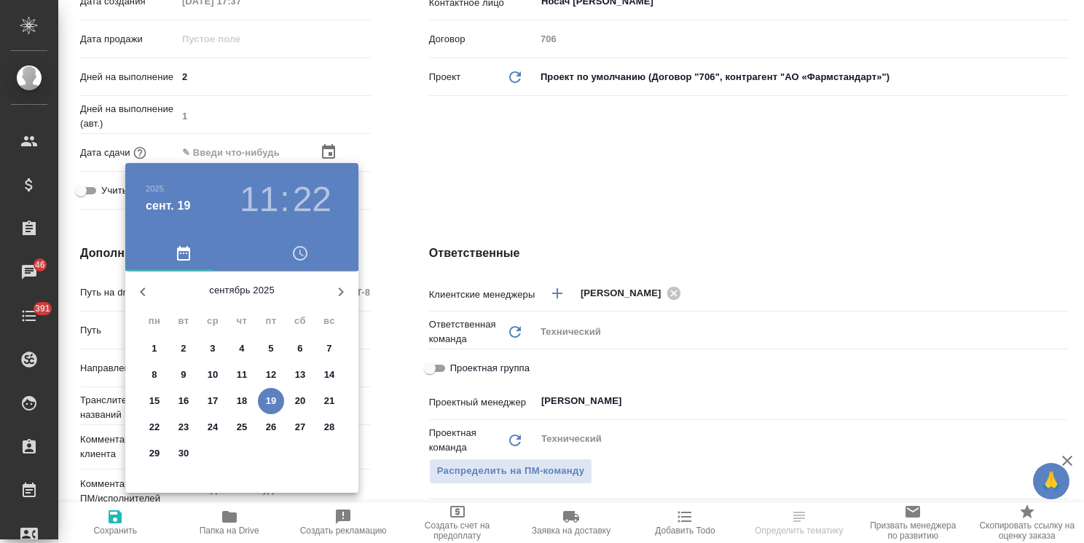
click at [154, 427] on p "22" at bounding box center [154, 427] width 11 height 15
type input "22.09.2025 11:22"
type textarea "x"
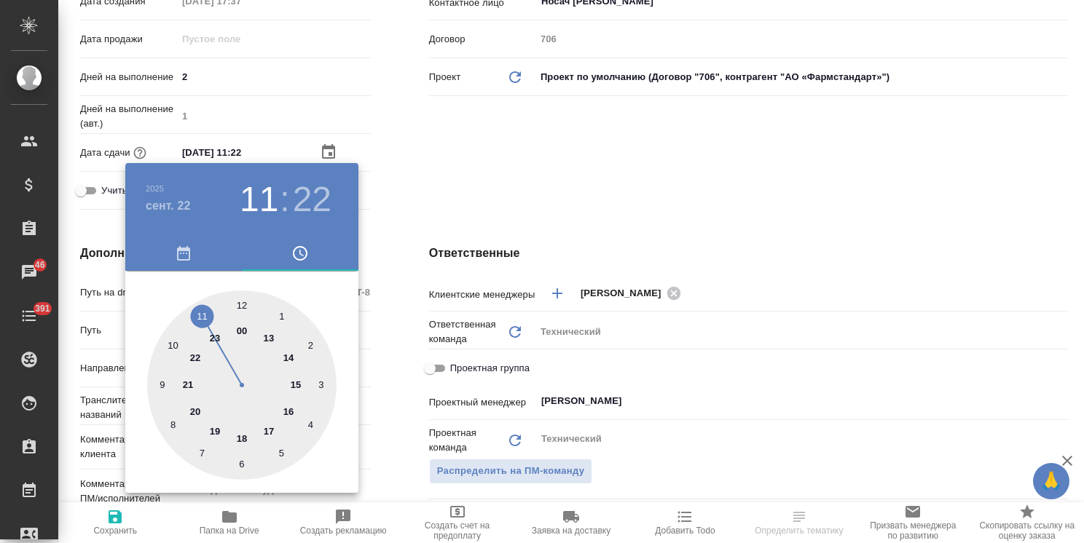
click at [469, 204] on div at bounding box center [542, 271] width 1084 height 543
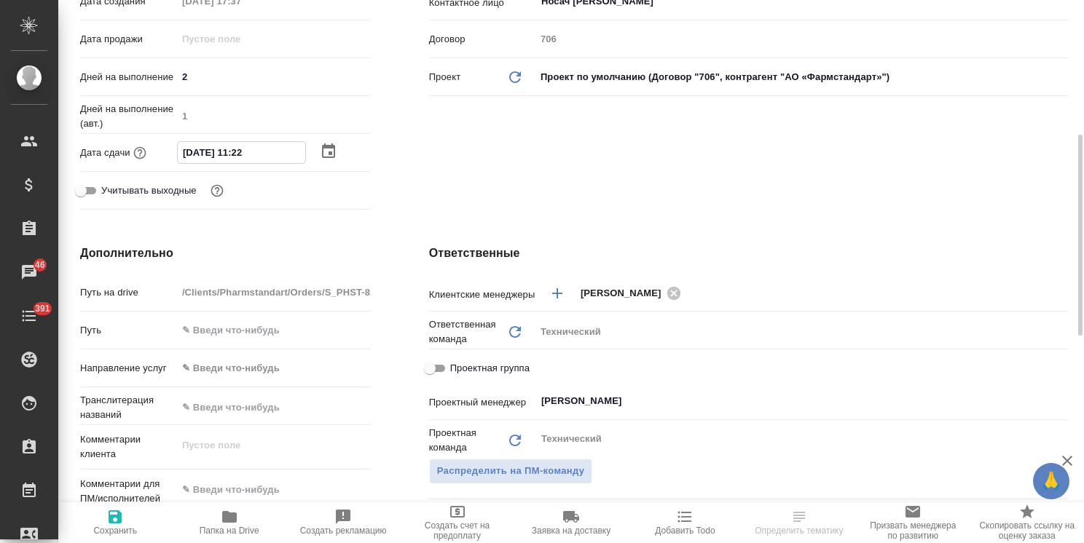
click at [239, 154] on input "22.09.2025 11:22" at bounding box center [241, 152] width 127 height 21
type input "22.09.2025 17:22"
type textarea "x"
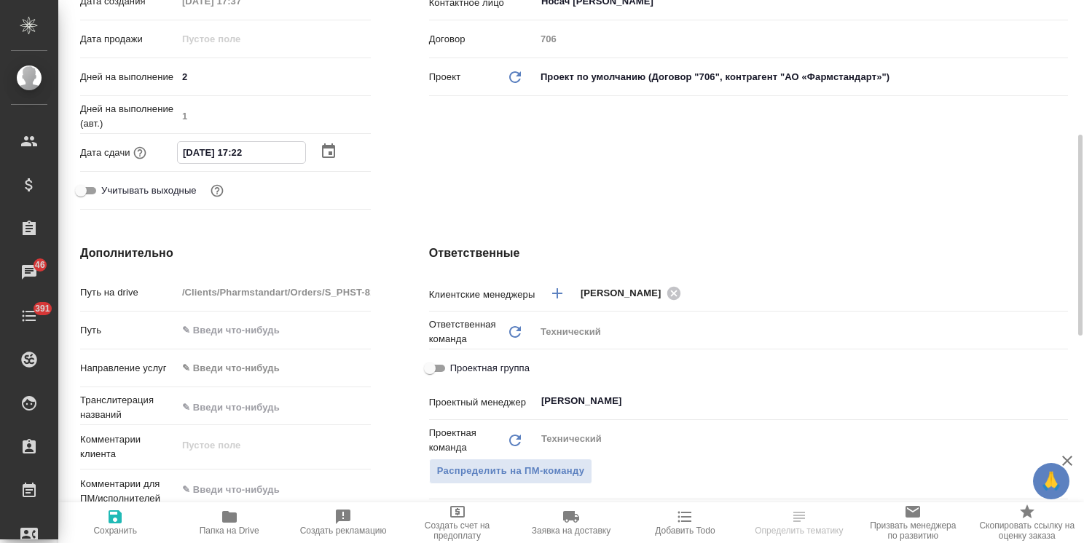
drag, startPoint x: 263, startPoint y: 155, endPoint x: 245, endPoint y: 160, distance: 18.7
click at [245, 160] on input "22.09.2025 17:22" at bounding box center [241, 152] width 127 height 21
click at [259, 156] on input "22.09.2025 17:22" at bounding box center [241, 152] width 127 height 21
drag, startPoint x: 267, startPoint y: 154, endPoint x: 246, endPoint y: 159, distance: 20.9
click at [246, 159] on input "22.09.2025 17:22" at bounding box center [241, 152] width 127 height 21
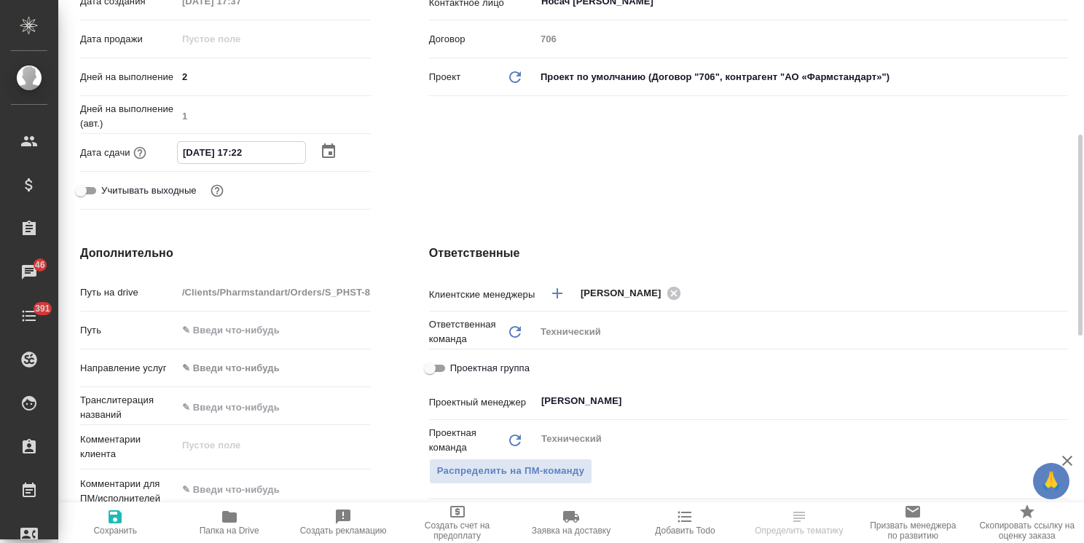
type input "22.09.2025 17:0_"
type textarea "x"
type input "22.09.2025 17:00"
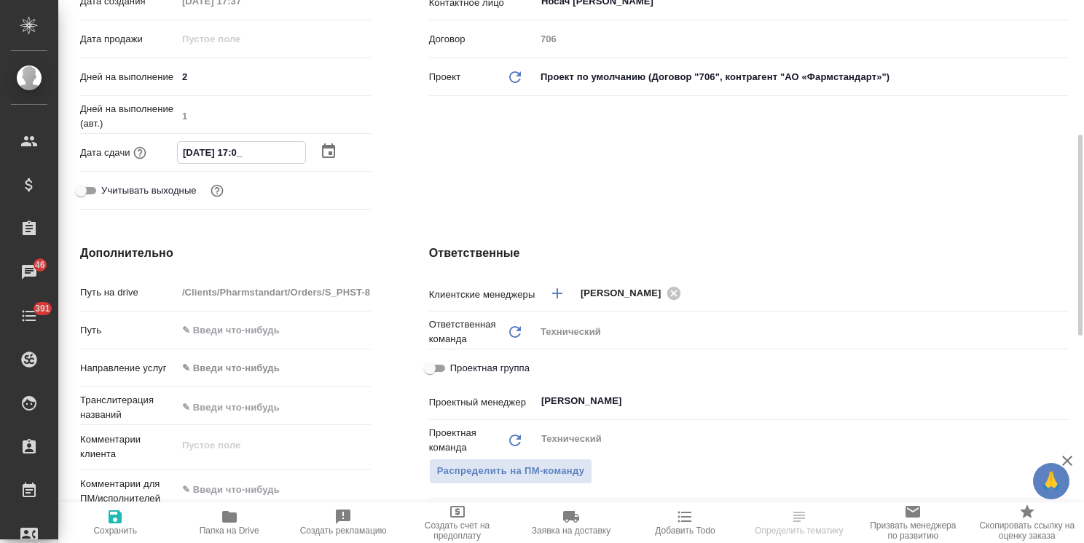
type textarea "x"
type input "22.09.2025 17:00"
click at [122, 517] on icon "button" at bounding box center [114, 516] width 17 height 17
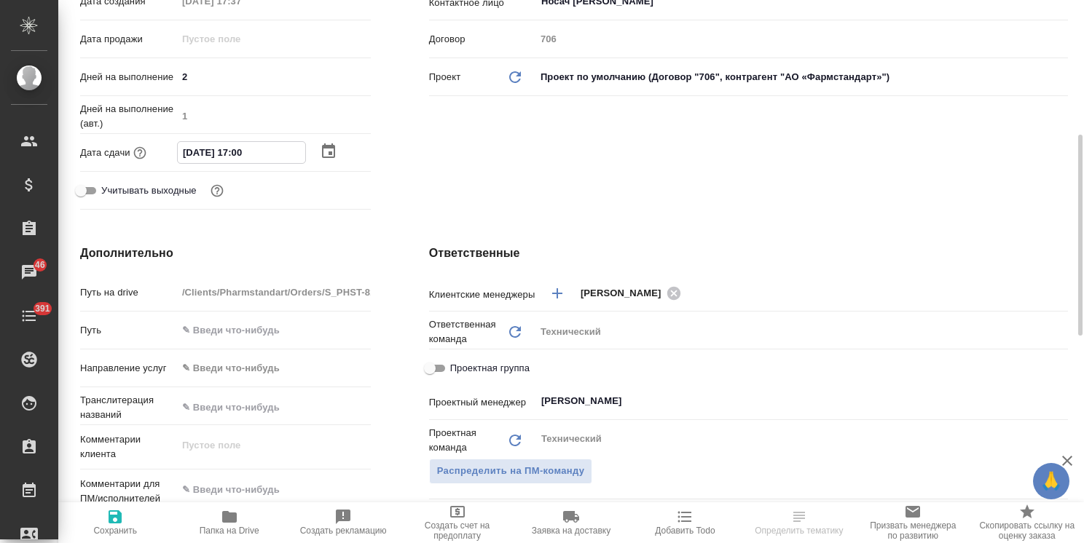
type textarea "x"
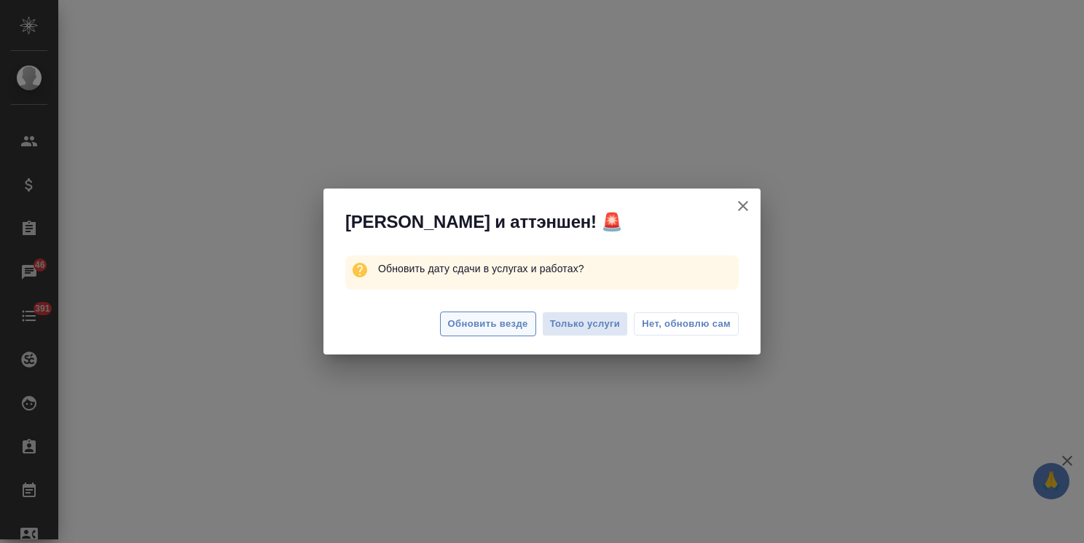
select select "RU"
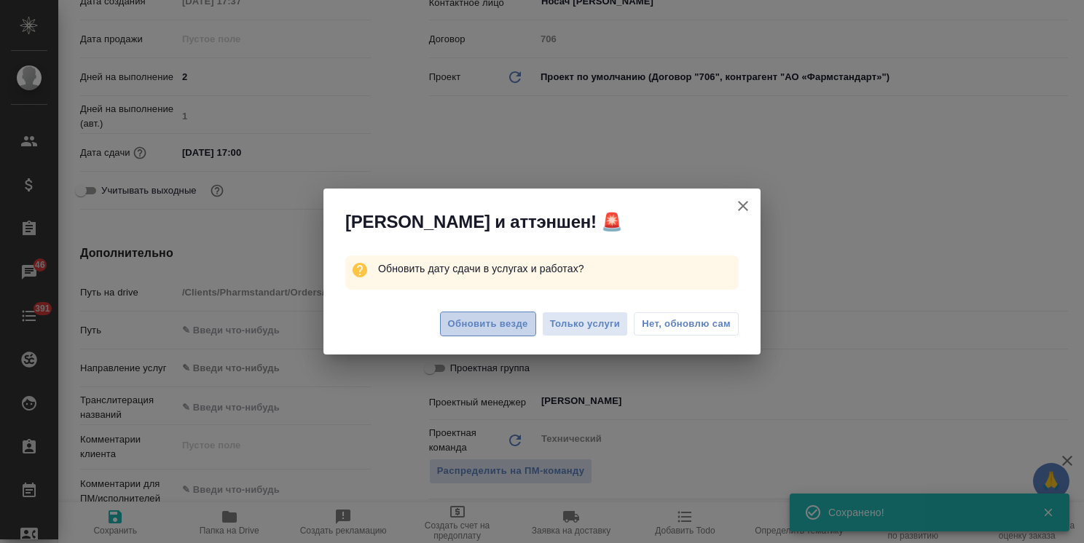
click at [489, 325] on span "Обновить везде" at bounding box center [488, 324] width 80 height 17
type textarea "x"
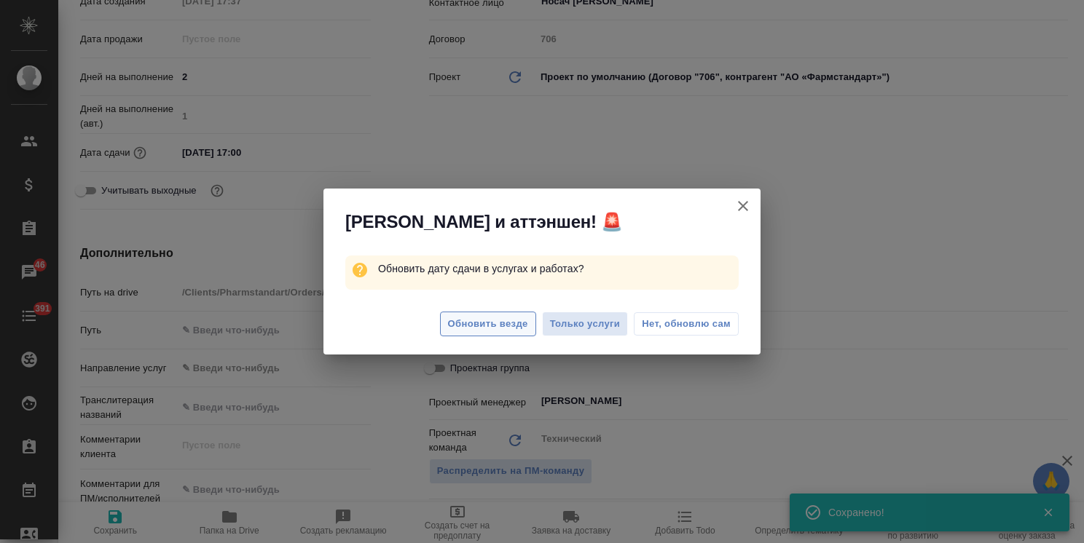
type textarea "x"
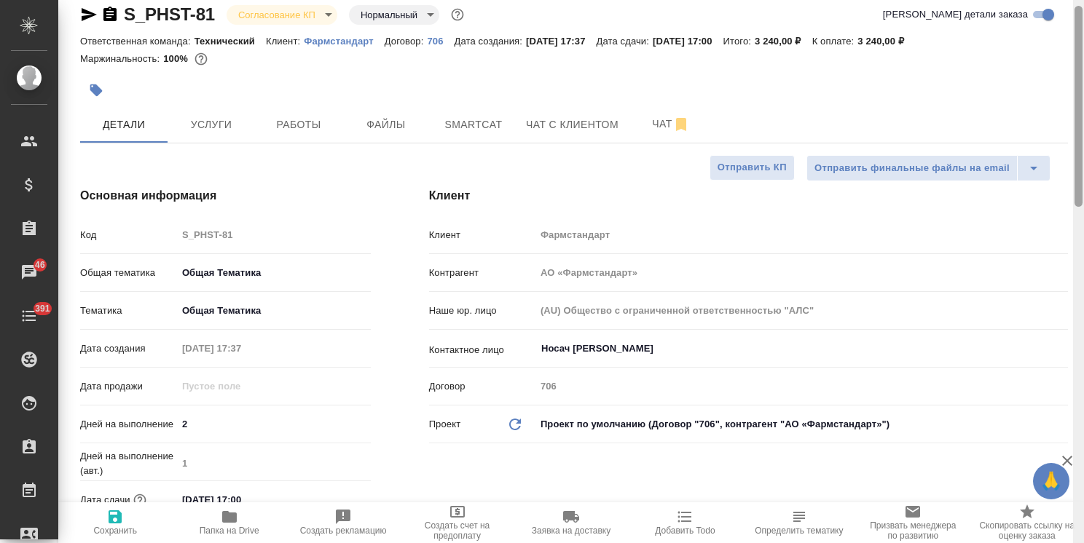
scroll to position [0, 0]
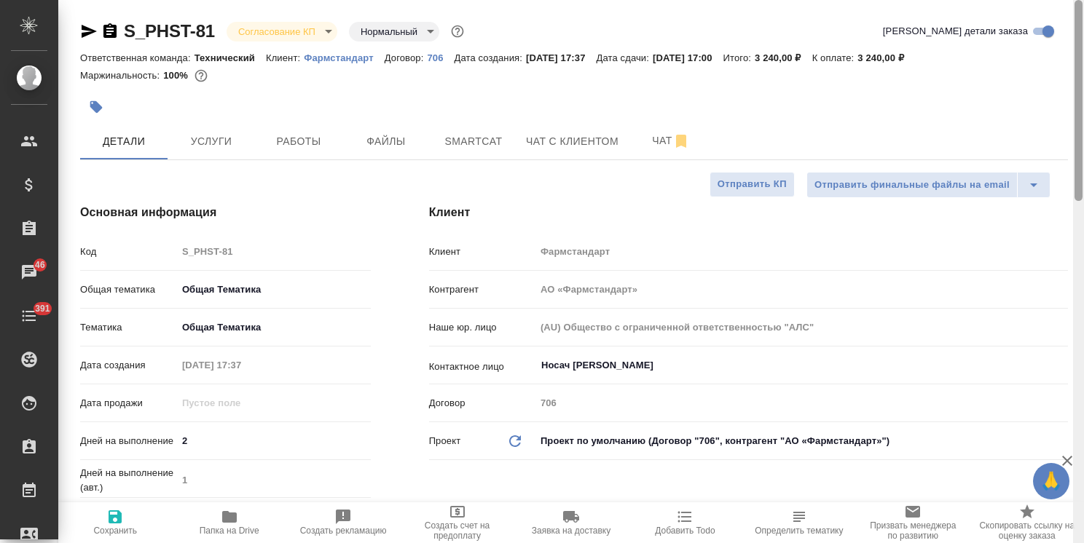
drag, startPoint x: 1078, startPoint y: 327, endPoint x: 626, endPoint y: 185, distance: 473.4
click at [1083, 121] on html "🙏 .cls-1 fill:#fff; AWATERA Usmanova Olga Клиенты Спецификации Заказы 46 Чаты 3…" at bounding box center [542, 271] width 1084 height 543
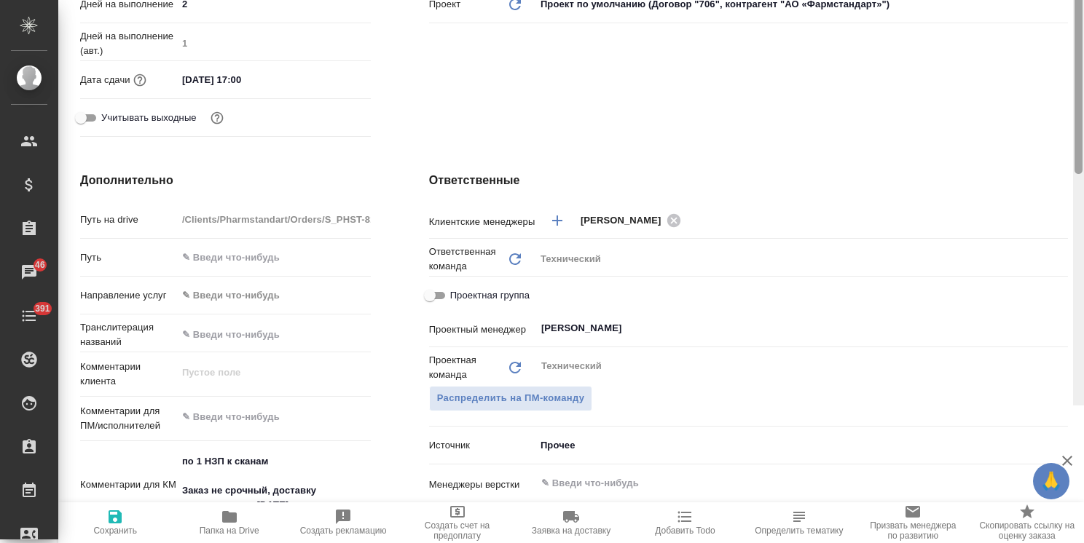
scroll to position [50, 0]
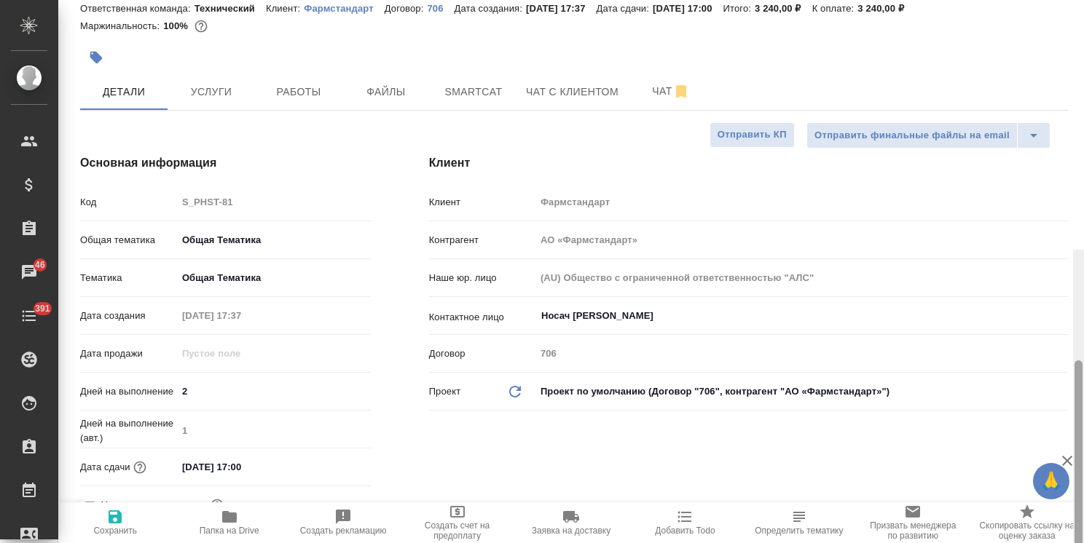
drag, startPoint x: 1075, startPoint y: 270, endPoint x: 1026, endPoint y: 100, distance: 176.6
click at [1031, 102] on div "S_PHST-81 Согласование КП kpNegotiation Нормальный normal Кратко детали заказа …" at bounding box center [571, 271] width 1026 height 543
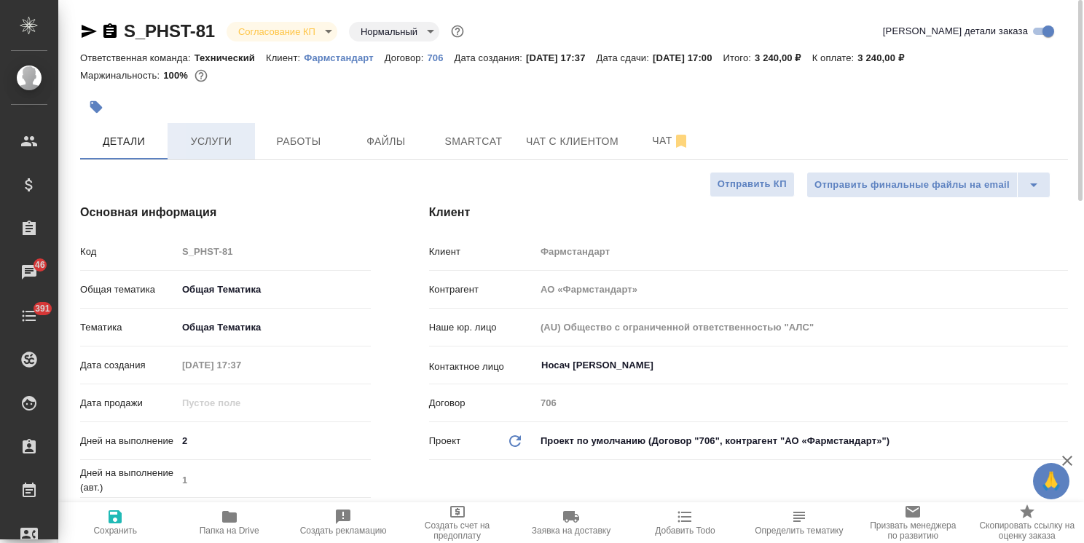
click at [195, 134] on span "Услуги" at bounding box center [211, 142] width 70 height 18
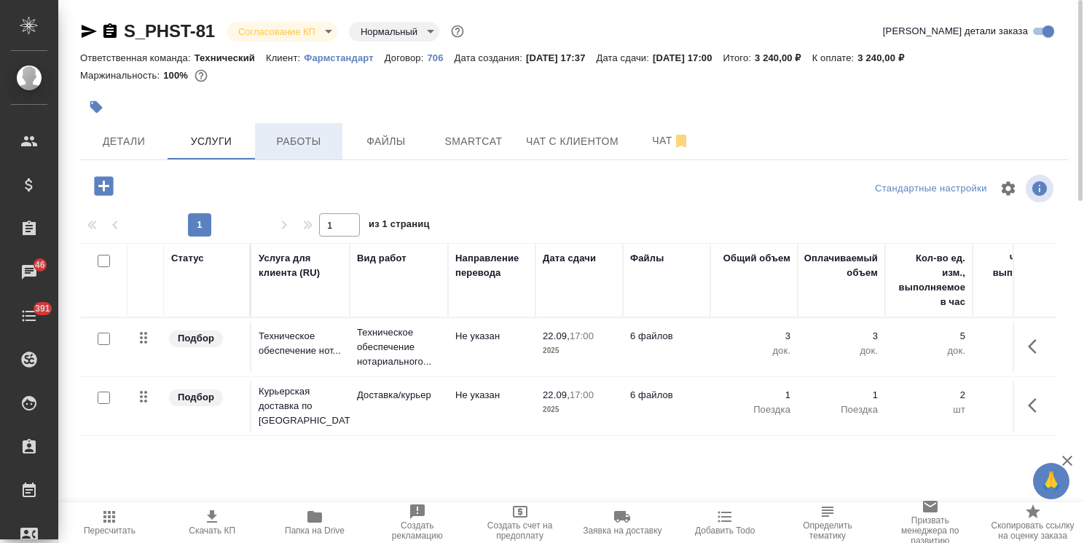
click at [306, 135] on span "Работы" at bounding box center [299, 142] width 70 height 18
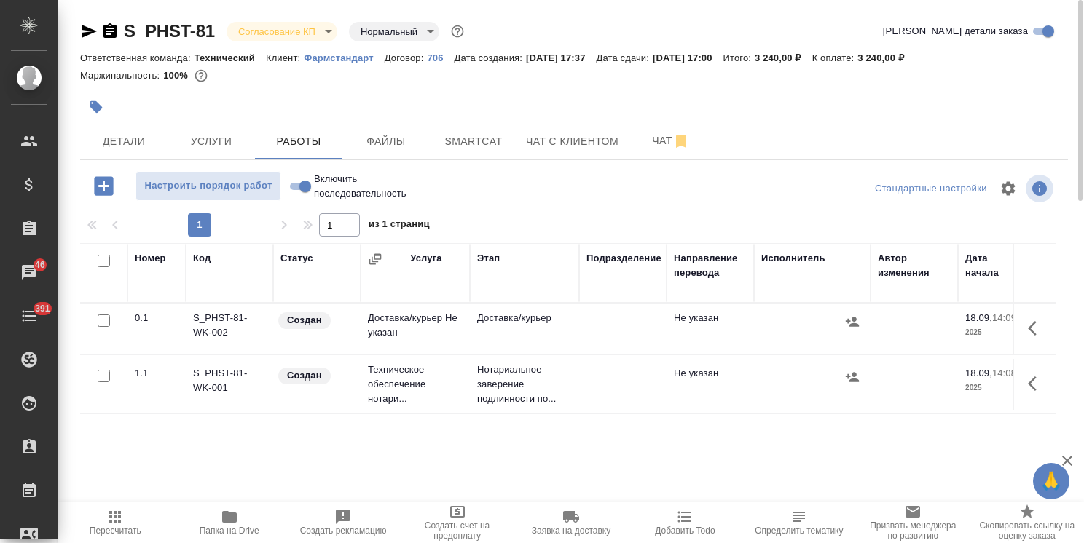
click at [101, 319] on input "checkbox" at bounding box center [104, 321] width 12 height 12
checkbox input "true"
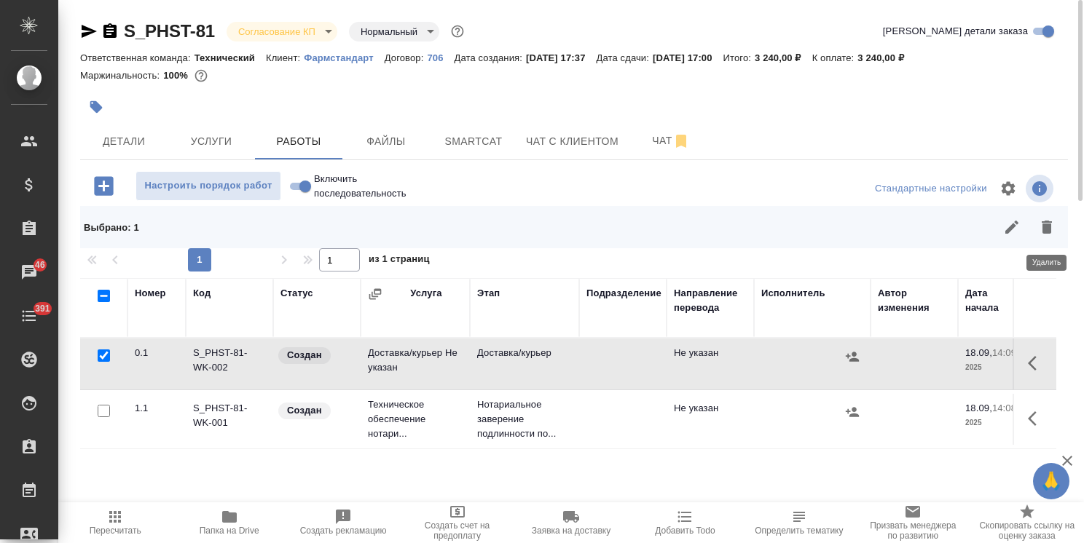
click at [1043, 228] on icon "button" at bounding box center [1047, 227] width 10 height 13
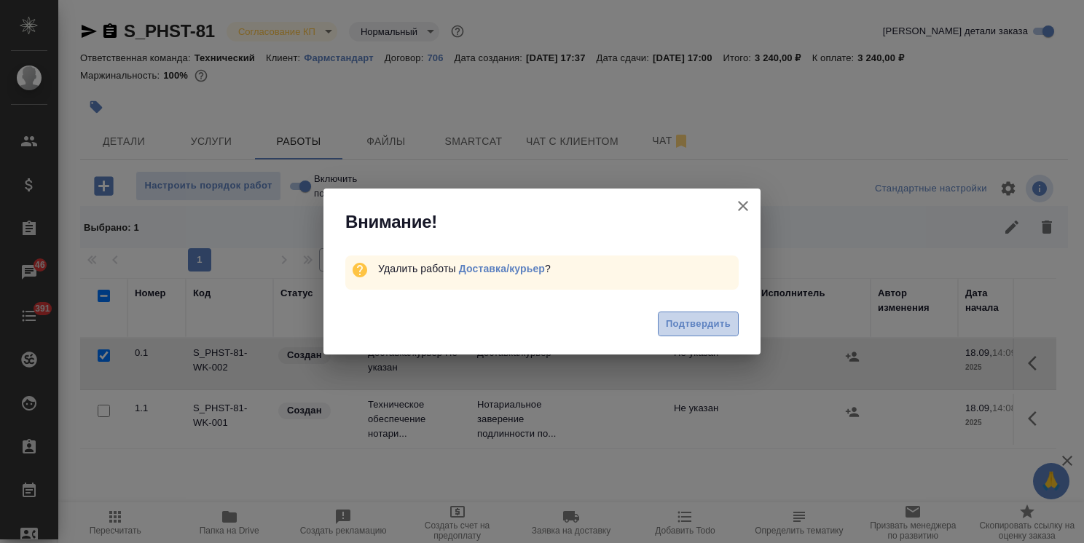
click at [706, 323] on span "Подтвердить" at bounding box center [698, 324] width 65 height 17
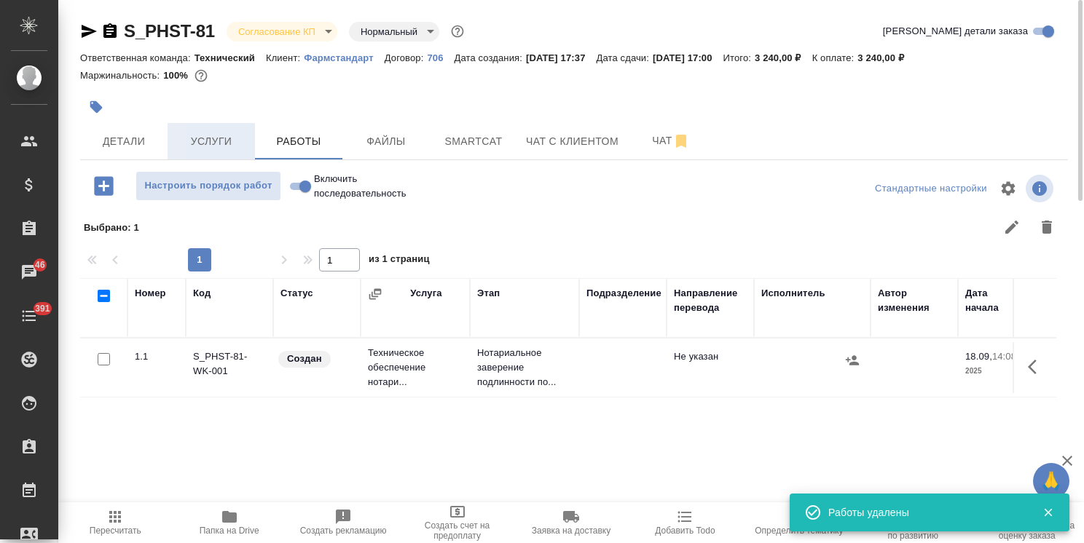
click at [216, 144] on span "Услуги" at bounding box center [211, 142] width 70 height 18
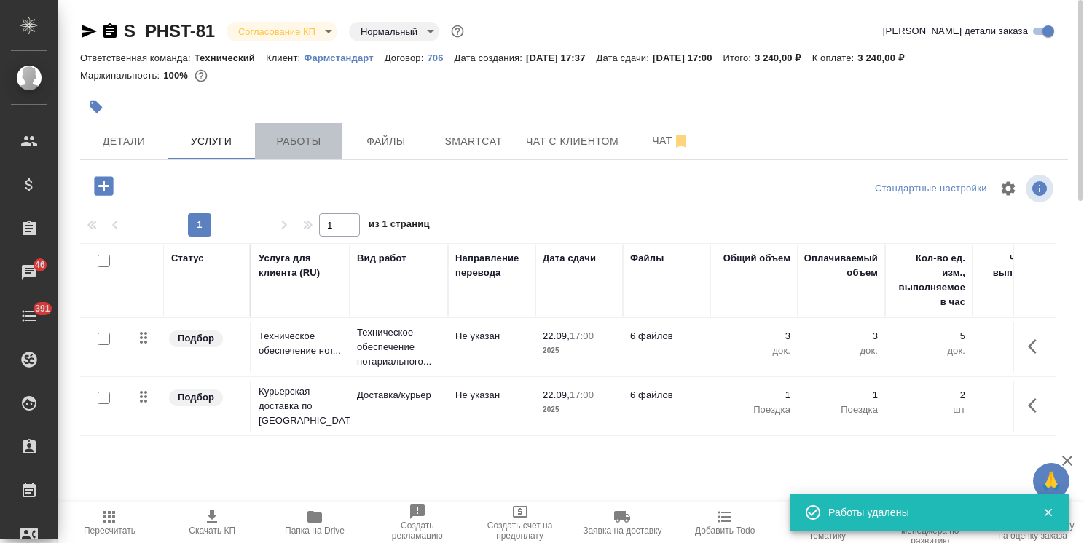
click at [306, 143] on span "Работы" at bounding box center [299, 142] width 70 height 18
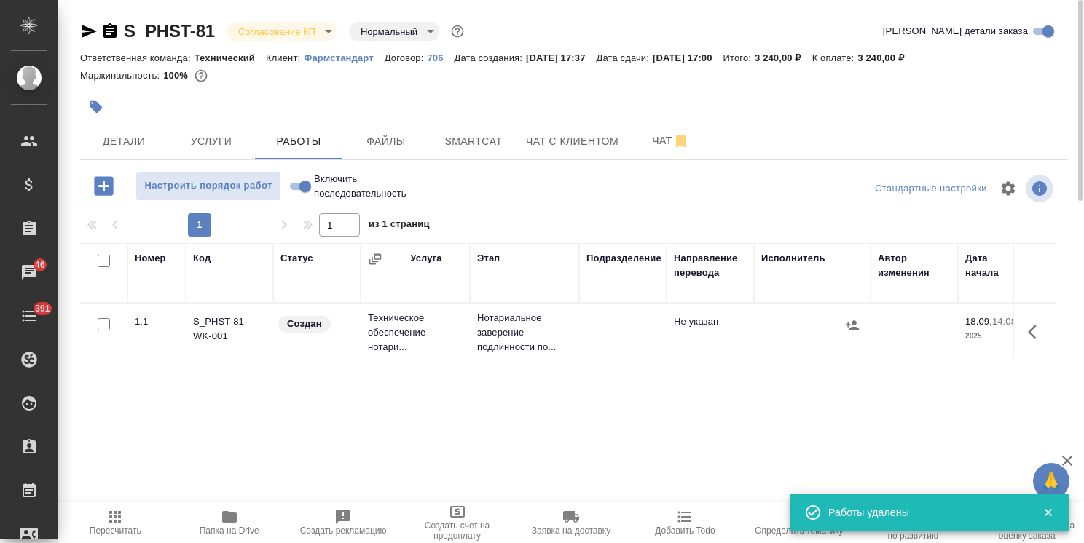
click at [1039, 342] on button "button" at bounding box center [1036, 332] width 35 height 35
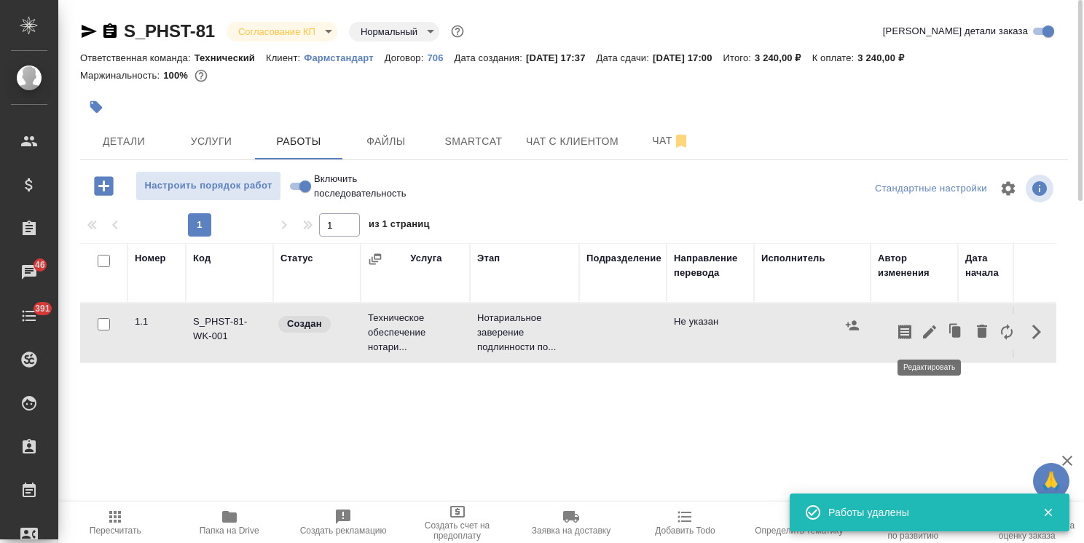
click at [933, 330] on icon "button" at bounding box center [929, 331] width 17 height 17
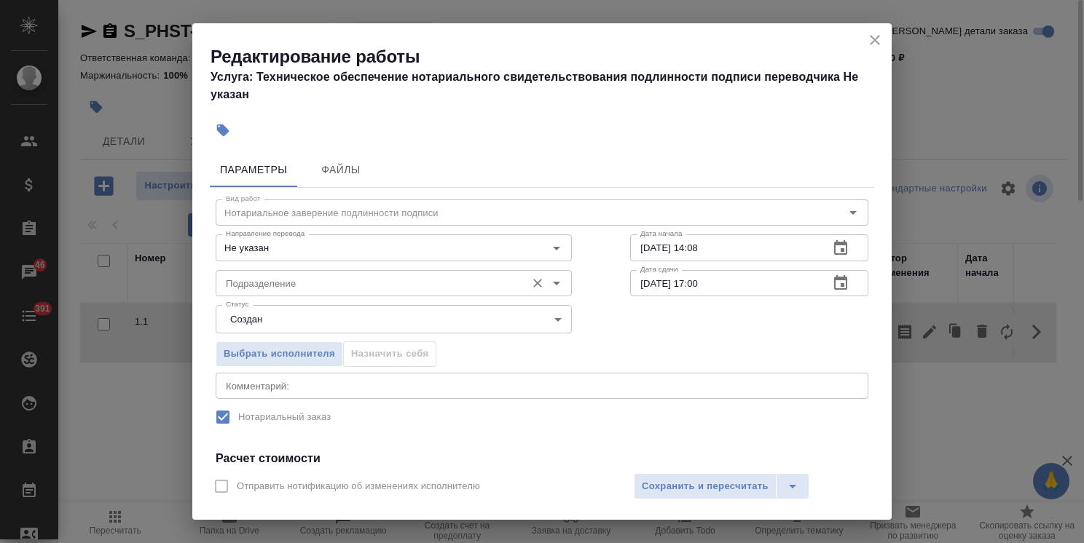
click at [373, 275] on input "Подразделение" at bounding box center [369, 283] width 299 height 17
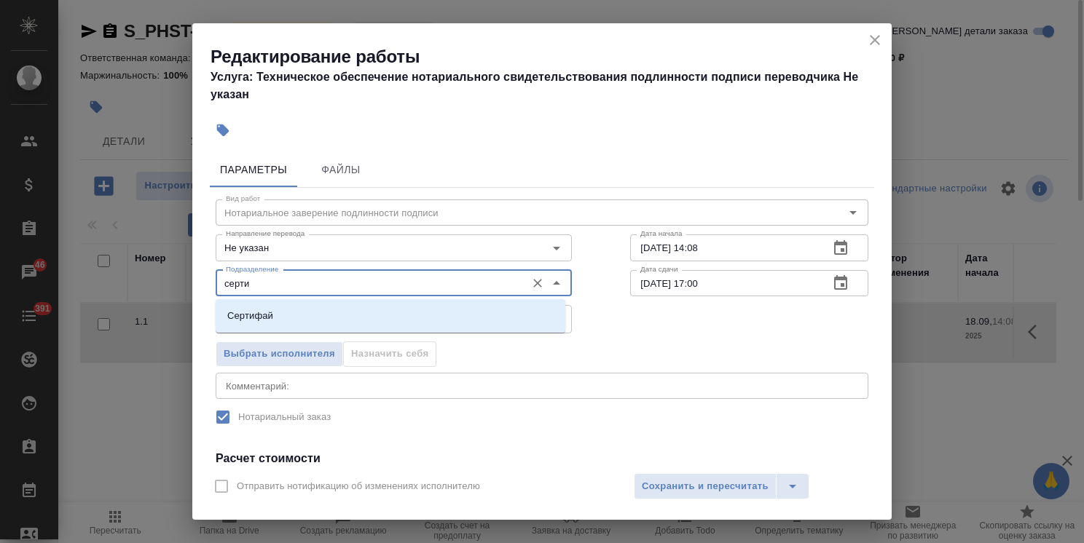
click at [364, 307] on li "Сертифай" at bounding box center [391, 316] width 350 height 26
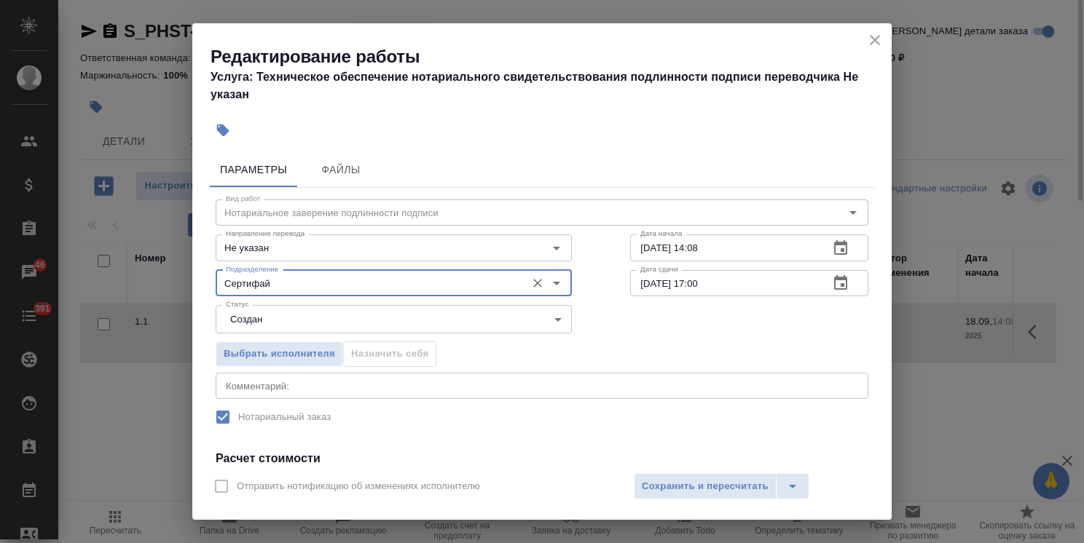
type input "Сертифай"
click at [832, 283] on icon "button" at bounding box center [840, 283] width 17 height 17
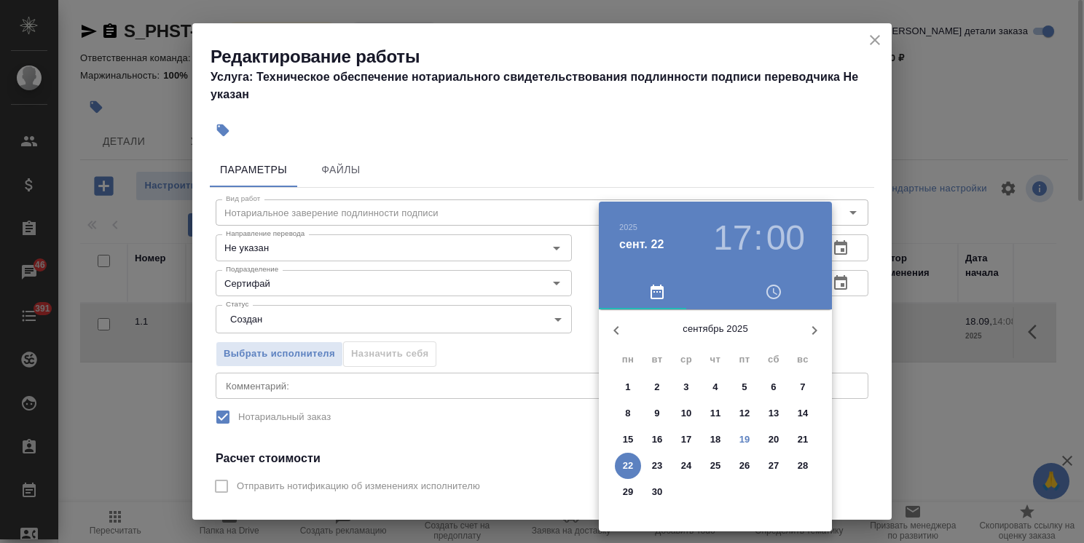
click at [744, 433] on p "19" at bounding box center [744, 440] width 11 height 15
type input "19.09.2025 17:00"
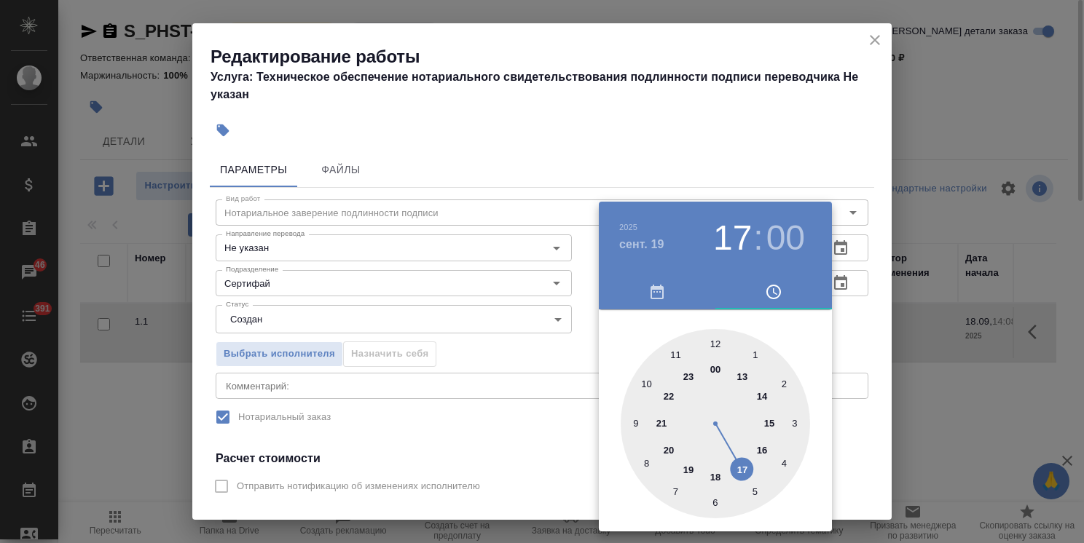
click at [688, 132] on div at bounding box center [542, 271] width 1084 height 543
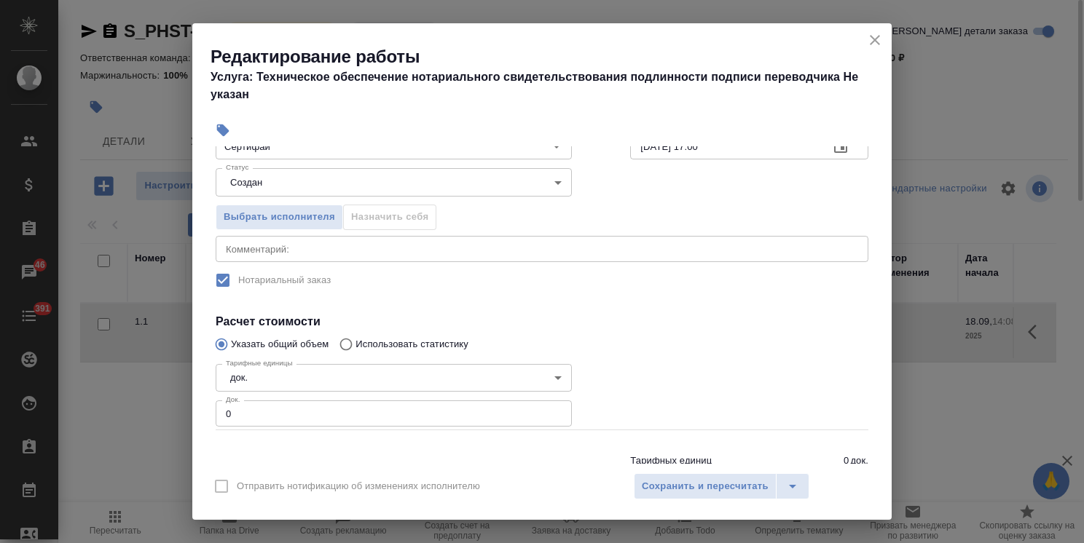
scroll to position [146, 0]
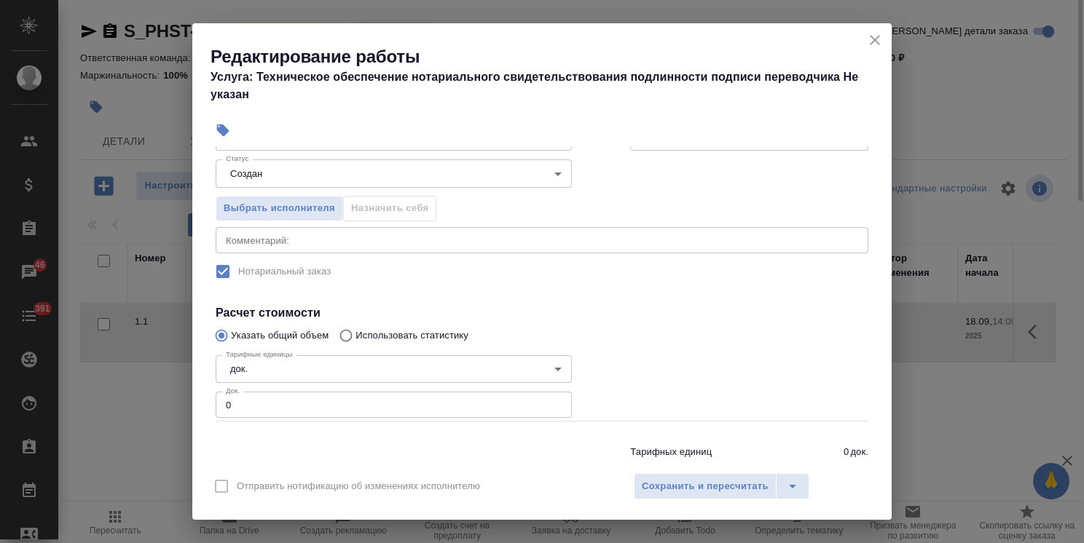
drag, startPoint x: 245, startPoint y: 396, endPoint x: 165, endPoint y: 401, distance: 81.0
click at [162, 401] on div "Редактирование работы Услуга: Техническое обеспечение нотариального свидетельст…" at bounding box center [542, 271] width 1084 height 543
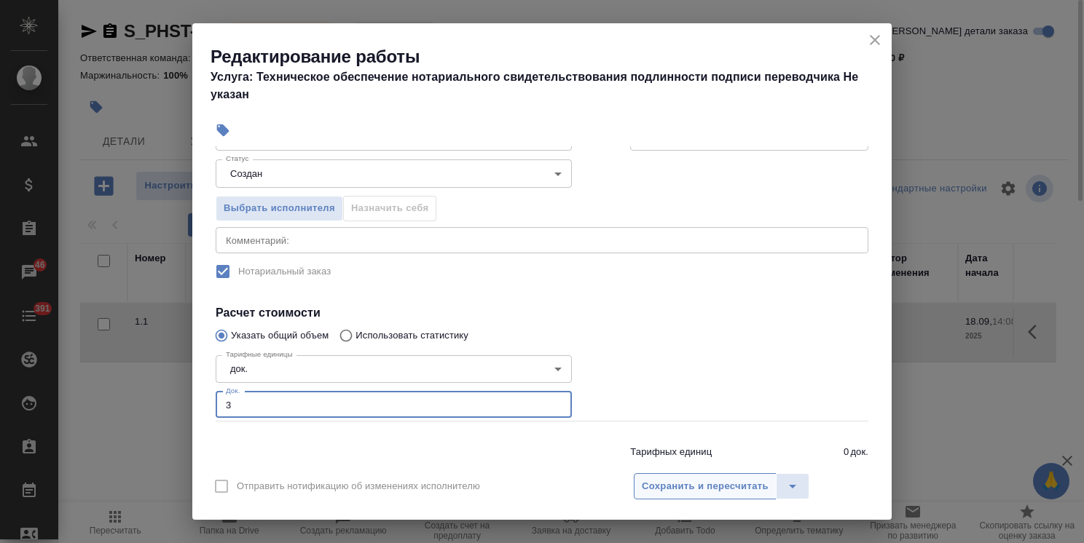
type input "3"
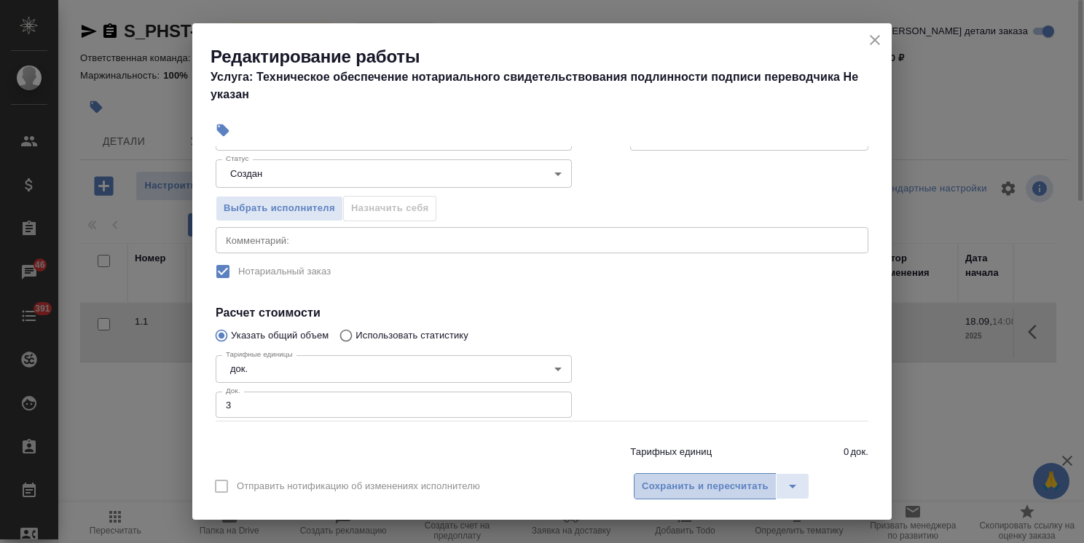
click at [691, 481] on span "Сохранить и пересчитать" at bounding box center [705, 487] width 127 height 17
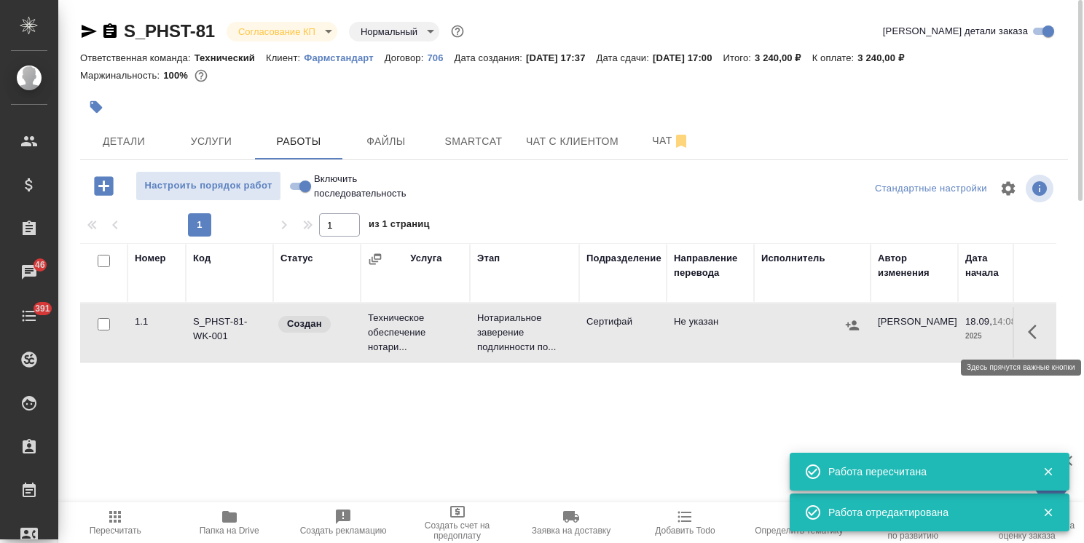
click at [1031, 334] on icon "button" at bounding box center [1032, 332] width 9 height 15
click at [924, 331] on icon "button" at bounding box center [929, 331] width 17 height 17
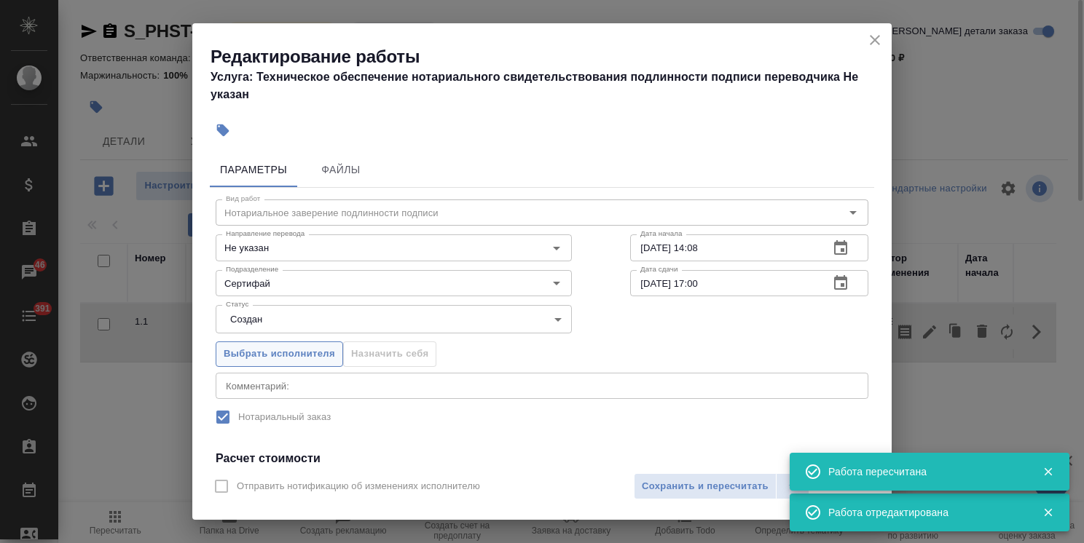
click at [315, 352] on span "Выбрать исполнителя" at bounding box center [279, 354] width 111 height 17
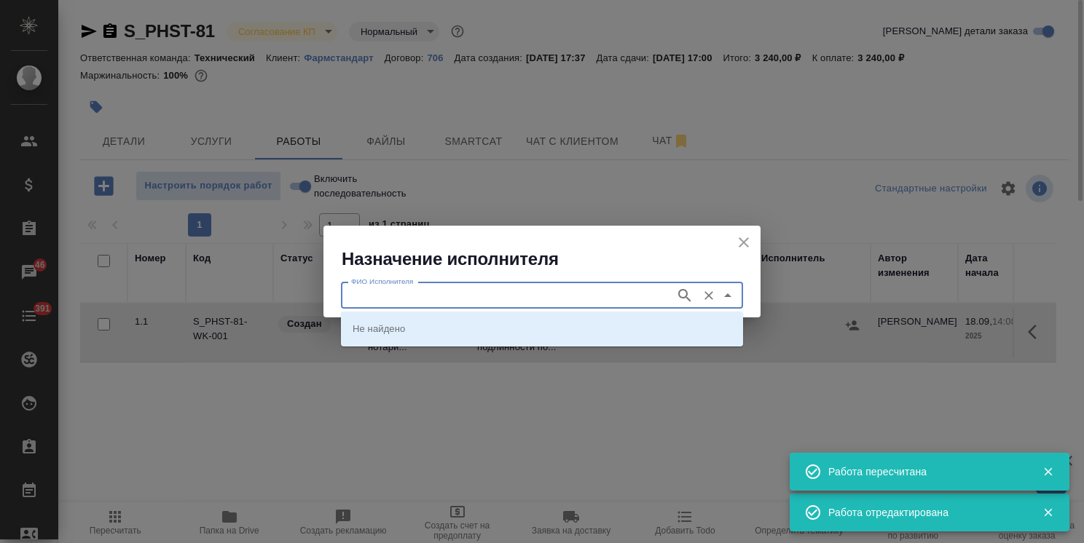
click at [390, 290] on input "ФИО Исполнителя" at bounding box center [506, 295] width 323 height 17
type input "шишенк"
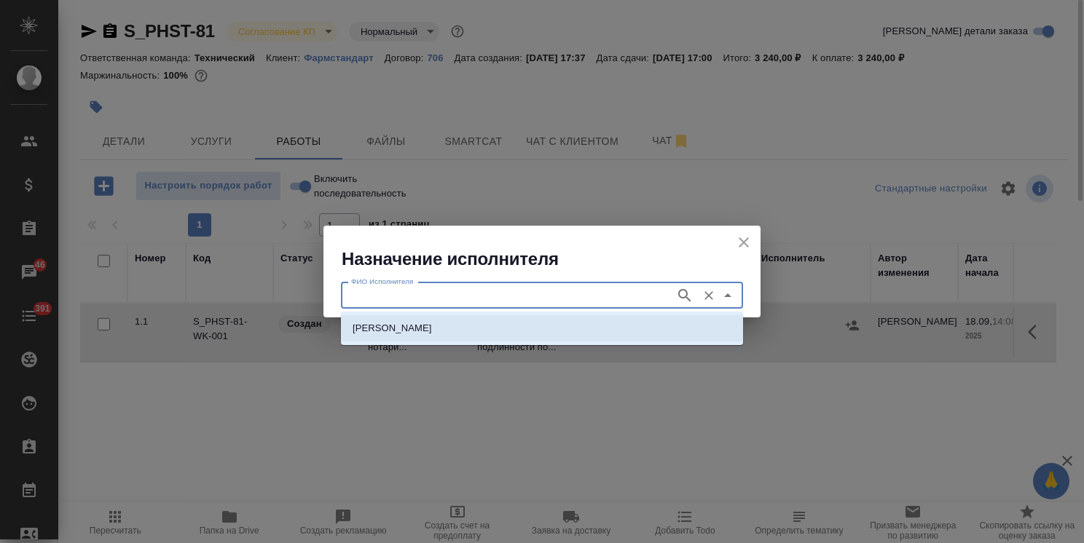
click at [432, 325] on p "НОТАРИУС Шишенков Леонид Васильевич" at bounding box center [392, 328] width 79 height 15
type input "НОТАРИУС Шишенков Леонид Васильевич"
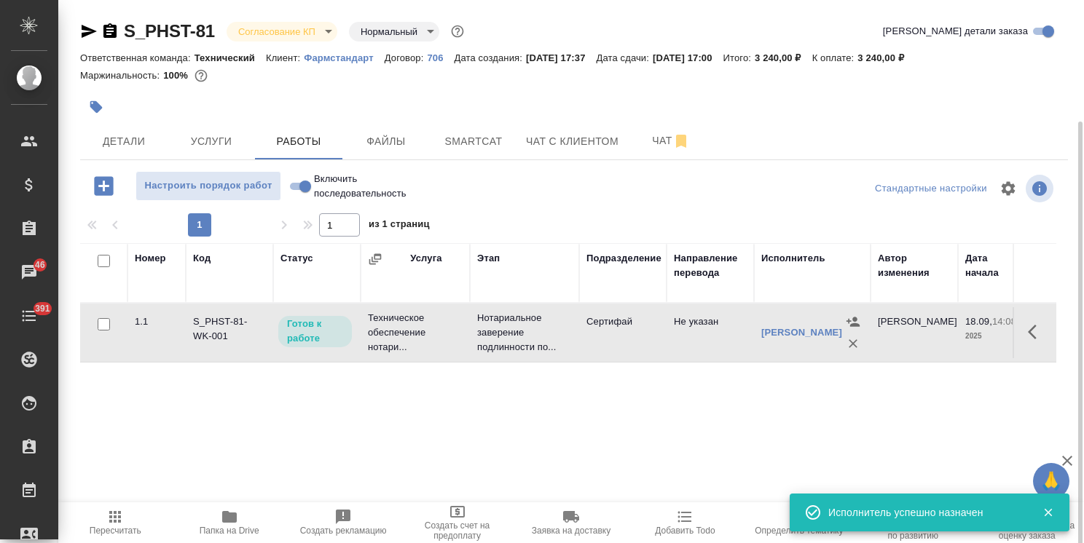
scroll to position [0, 0]
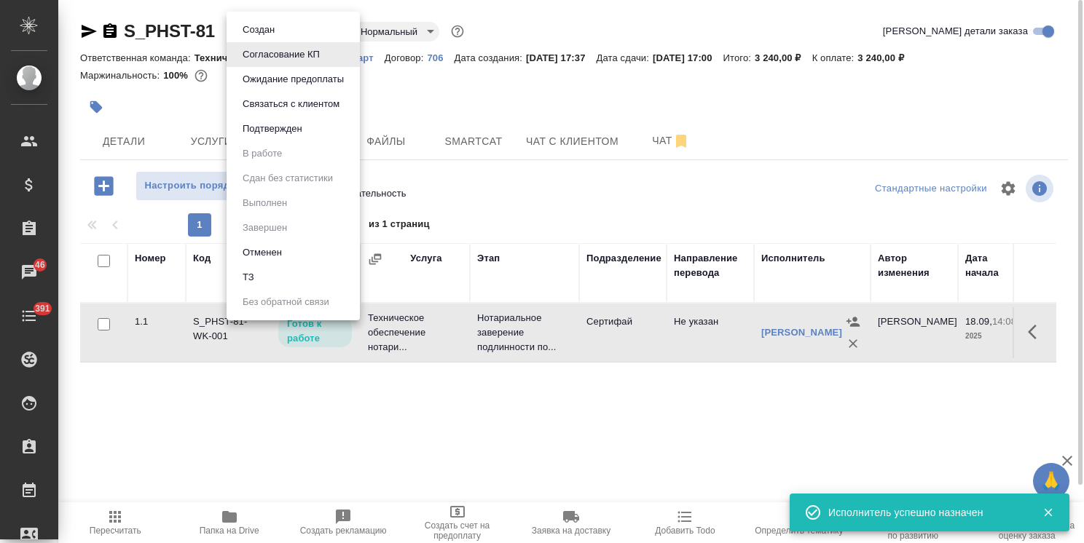
click at [294, 32] on body "🙏 .cls-1 fill:#fff; AWATERA Usmanova Olga Клиенты Спецификации Заказы 46 Чаты 3…" at bounding box center [542, 271] width 1084 height 543
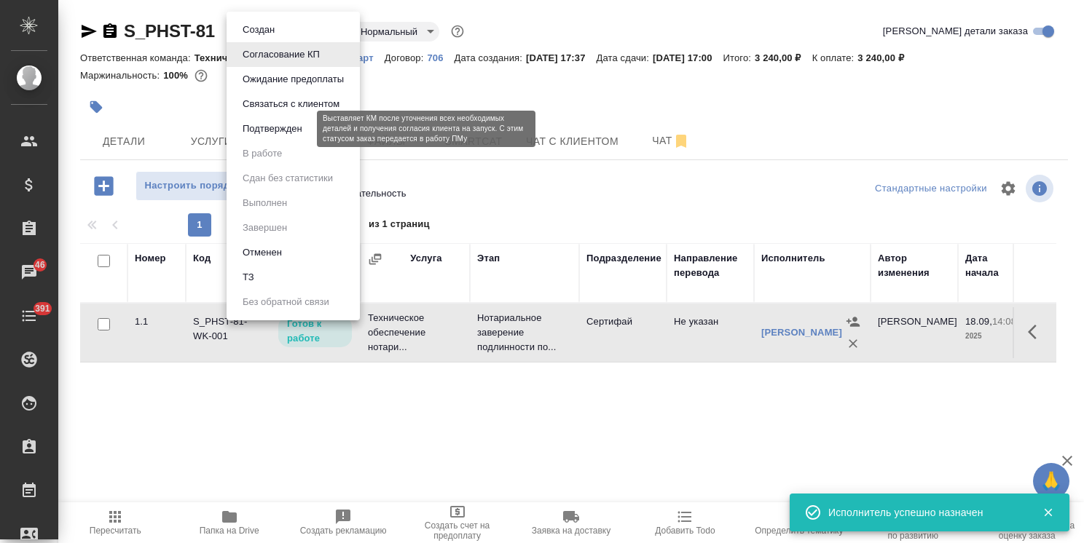
click at [268, 132] on button "Подтвержден" at bounding box center [272, 129] width 68 height 16
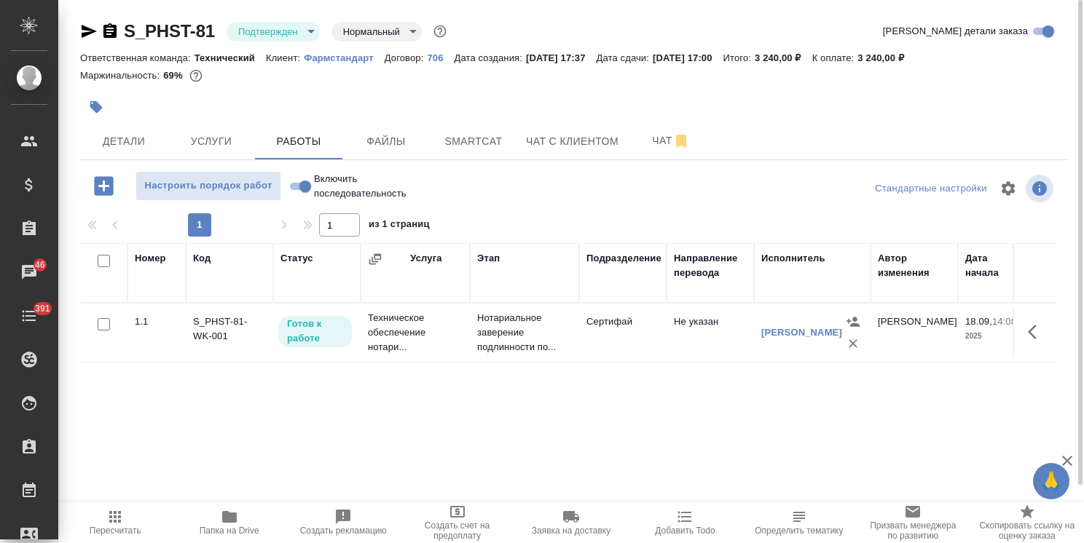
click at [279, 32] on body "🙏 .cls-1 fill:#fff; AWATERA Usmanova Olga Клиенты Спецификации Заказы 46 Чаты 3…" at bounding box center [542, 271] width 1084 height 543
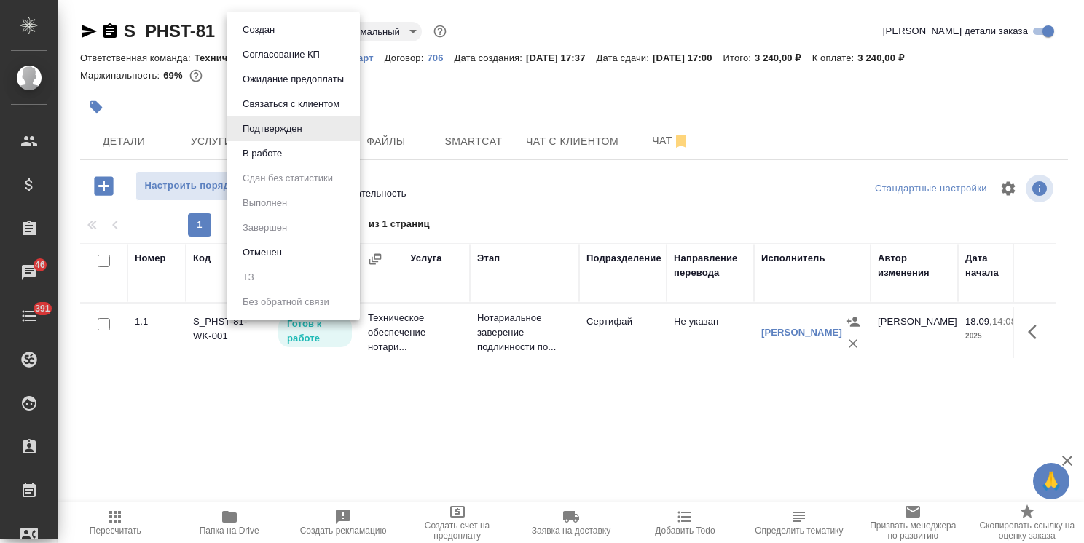
click at [271, 157] on button "В работе" at bounding box center [262, 154] width 48 height 16
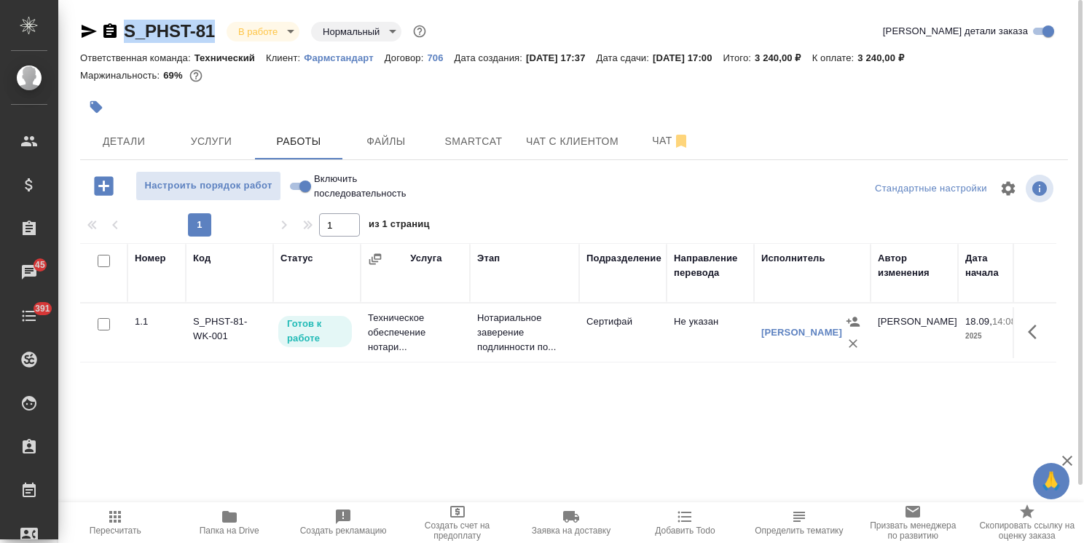
drag, startPoint x: 228, startPoint y: 13, endPoint x: 83, endPoint y: 12, distance: 145.0
click at [83, 12] on div "S_PHST-81 В работе inProgress Нормальный normal Кратко детали заказа Ответствен…" at bounding box center [574, 304] width 1004 height 608
copy link "S_PHST-81"
click at [233, 524] on icon "button" at bounding box center [229, 516] width 17 height 17
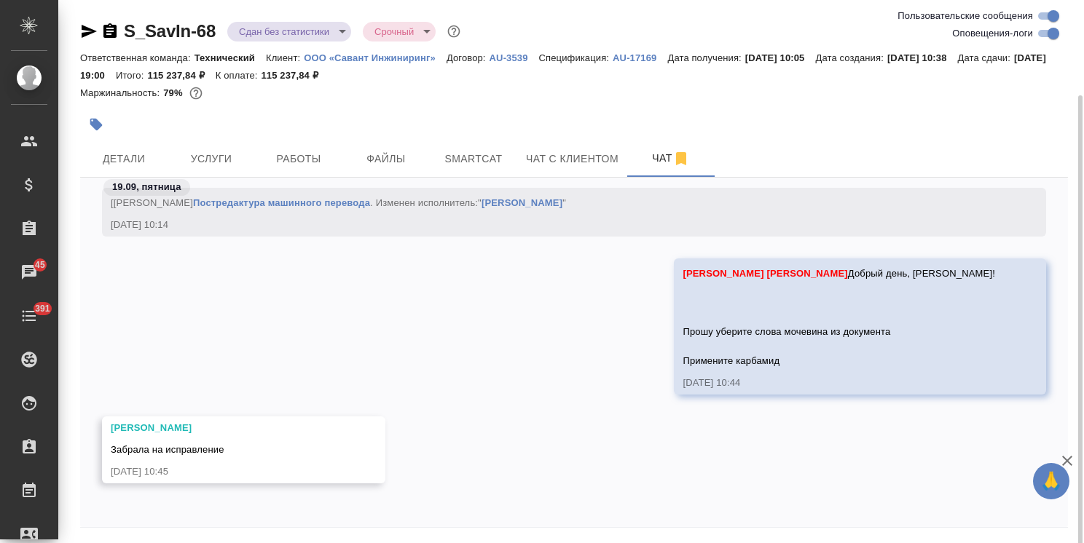
scroll to position [50, 0]
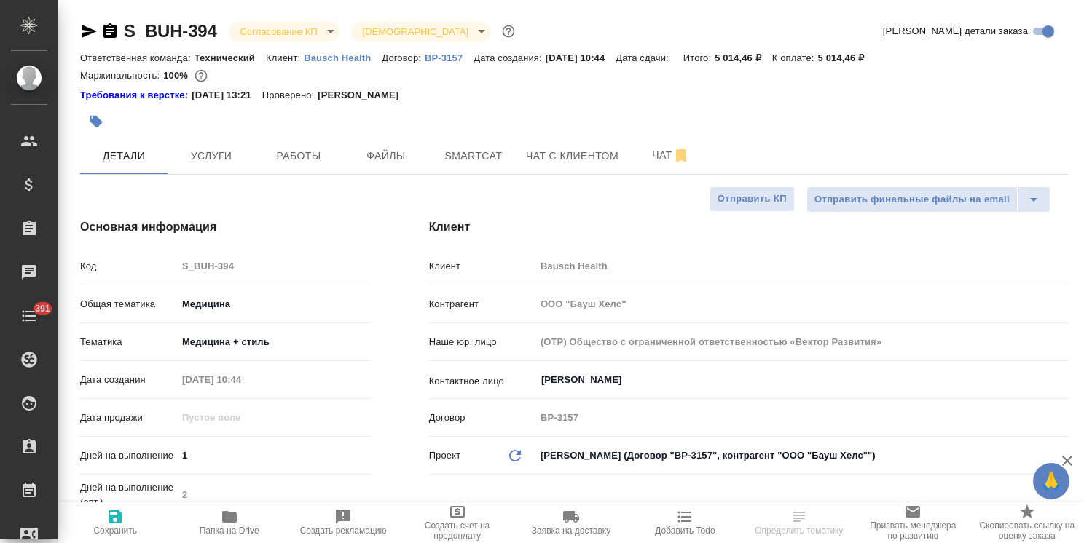
select select "RU"
type textarea "x"
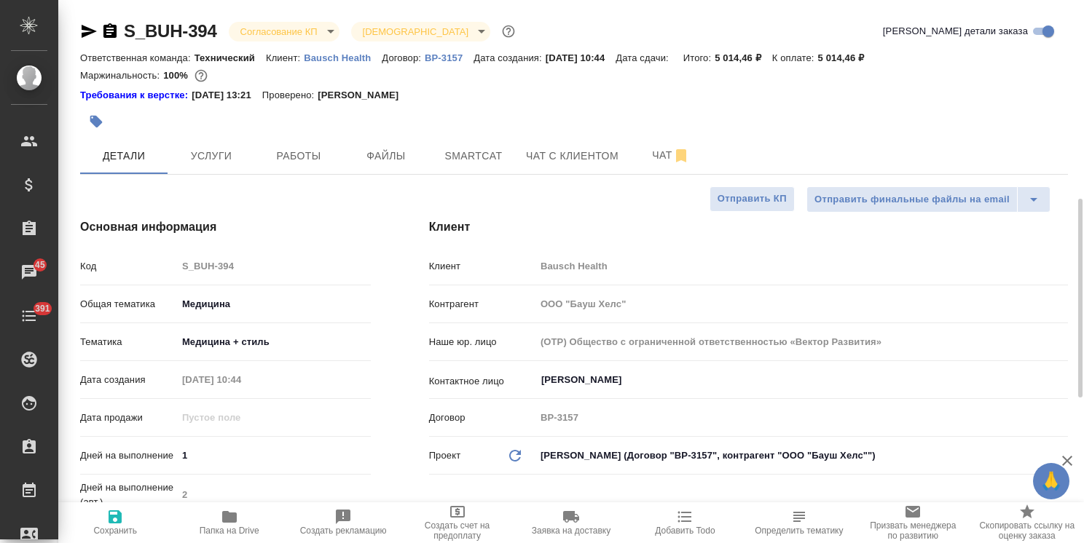
scroll to position [219, 0]
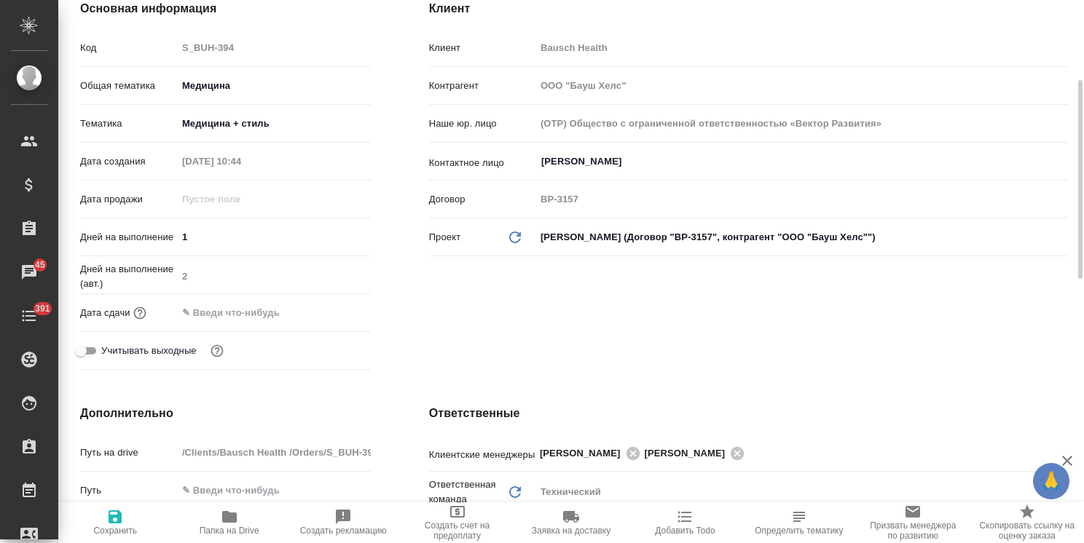
click at [285, 309] on input "text" at bounding box center [240, 312] width 127 height 21
click at [335, 309] on icon "button" at bounding box center [328, 311] width 17 height 17
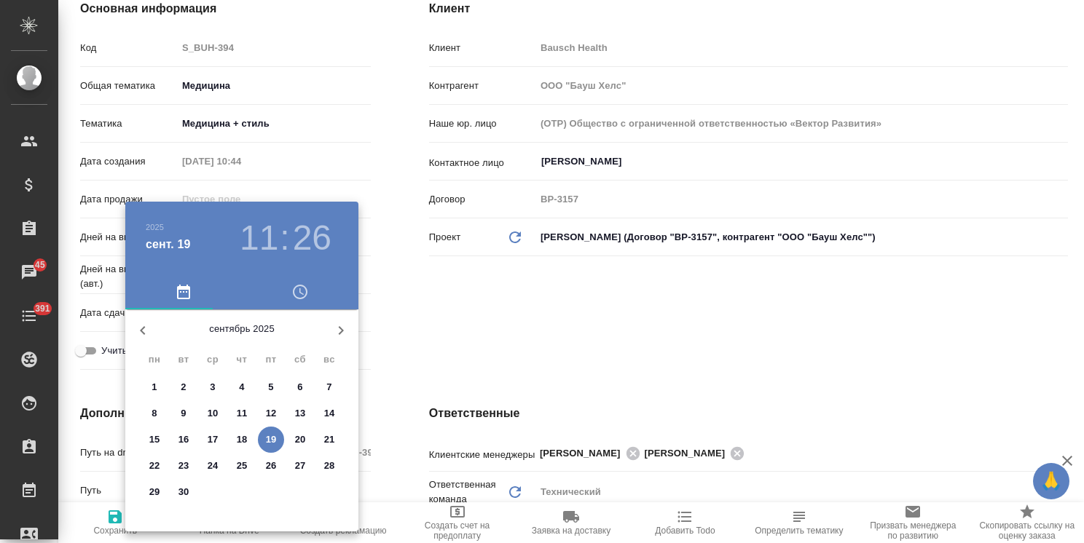
click at [154, 463] on p "22" at bounding box center [154, 466] width 11 height 15
type input "22.09.2025 11:26"
type textarea "x"
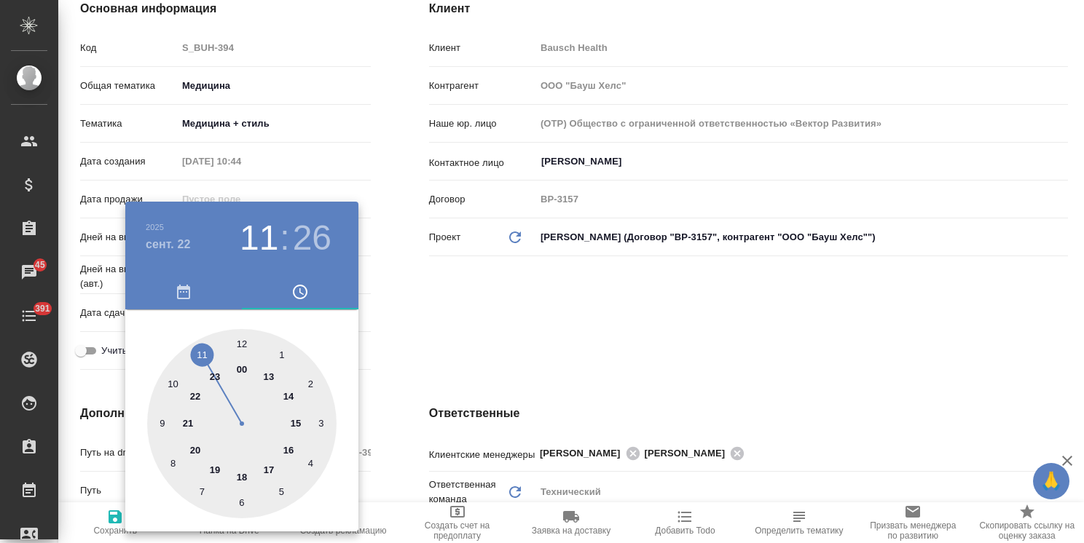
click at [458, 326] on div at bounding box center [542, 271] width 1084 height 543
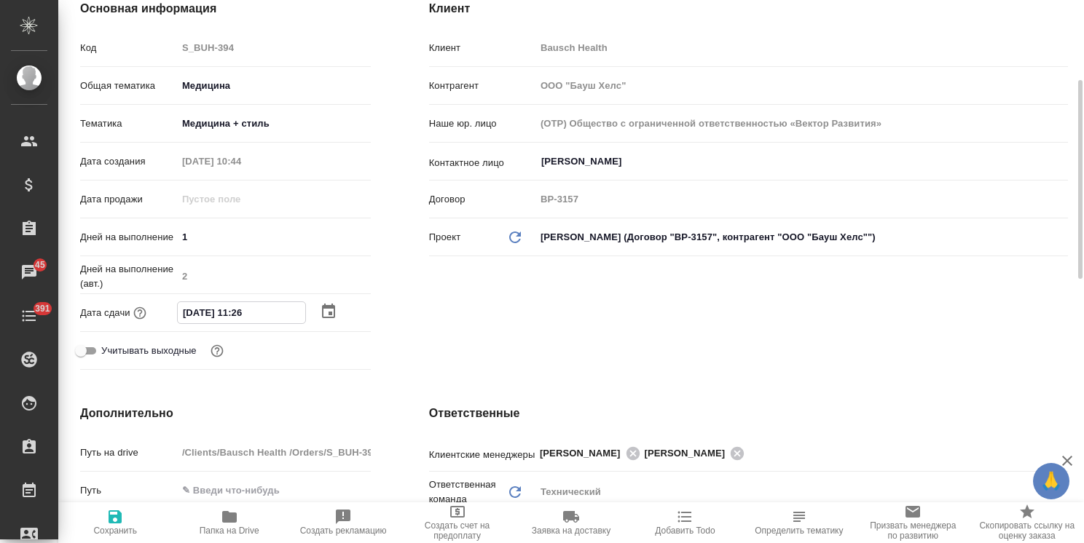
drag, startPoint x: 262, startPoint y: 307, endPoint x: 249, endPoint y: 312, distance: 14.1
click at [249, 312] on input "22.09.2025 11:26" at bounding box center [241, 312] width 127 height 21
type input "22.09.2025 11:0_"
type textarea "x"
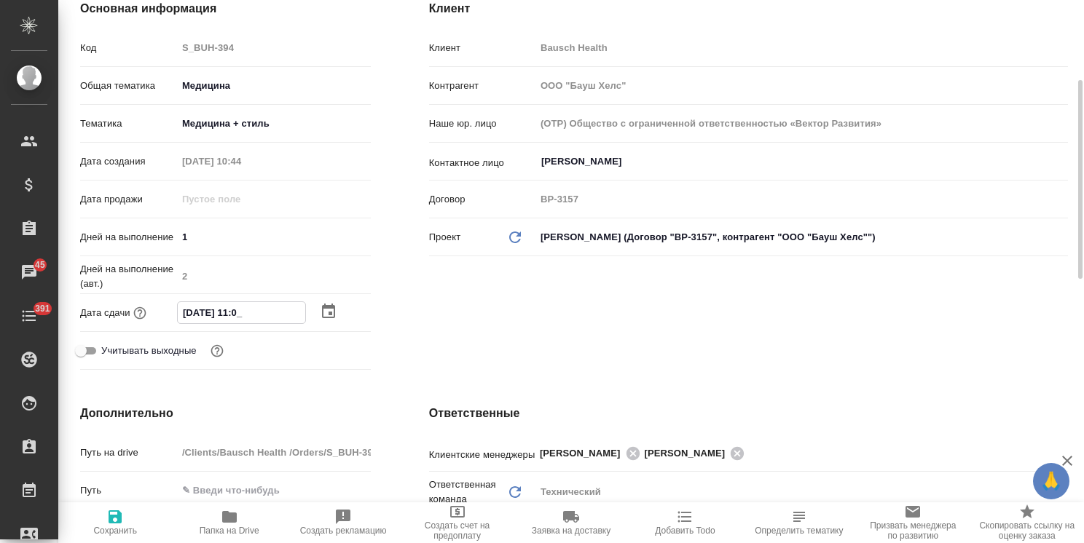
type textarea "x"
type input "22.09.2025 11:00"
type textarea "x"
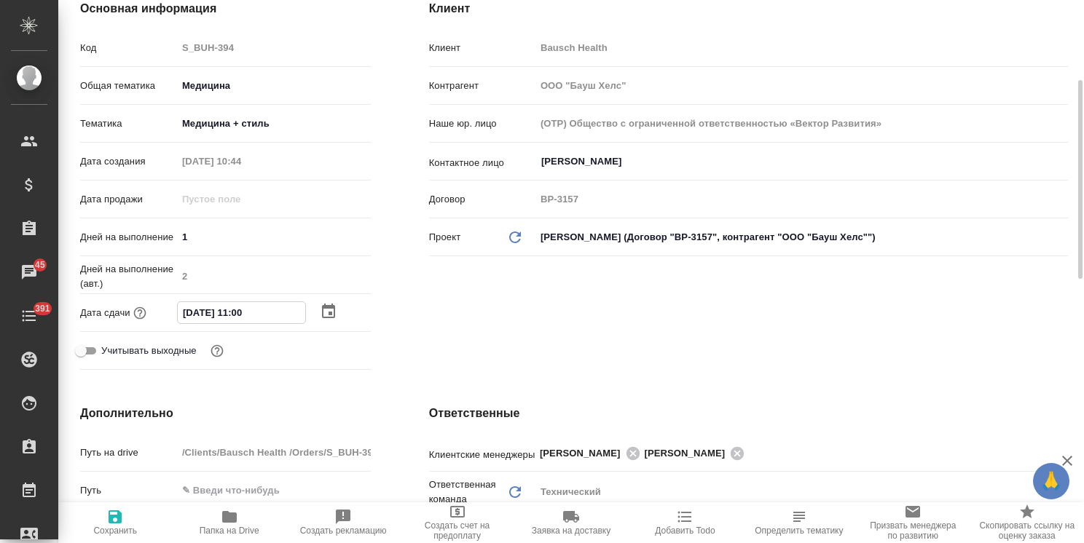
type input "22.09.2025 11:00"
click at [122, 520] on icon "button" at bounding box center [114, 516] width 17 height 17
type textarea "x"
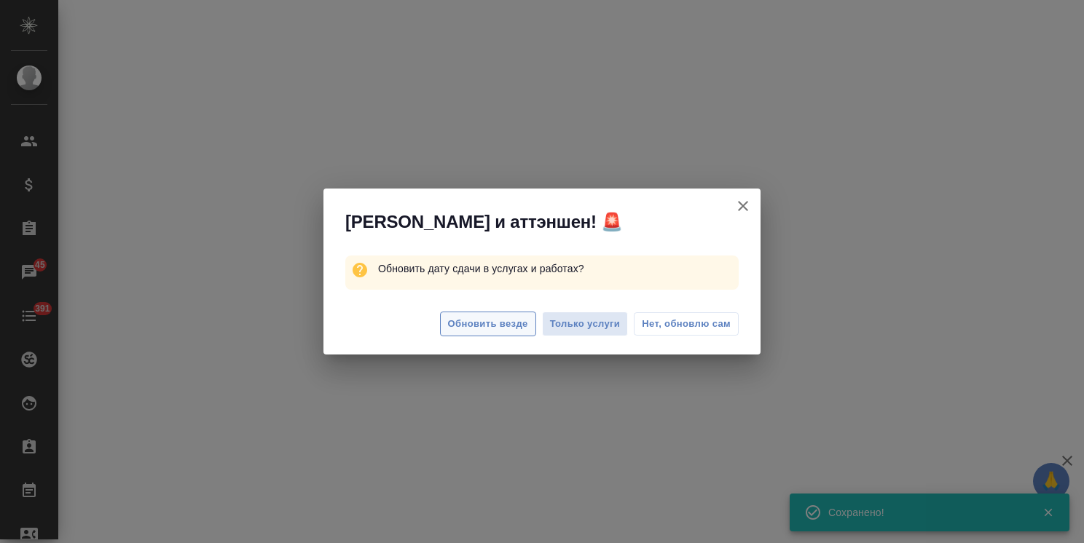
select select "RU"
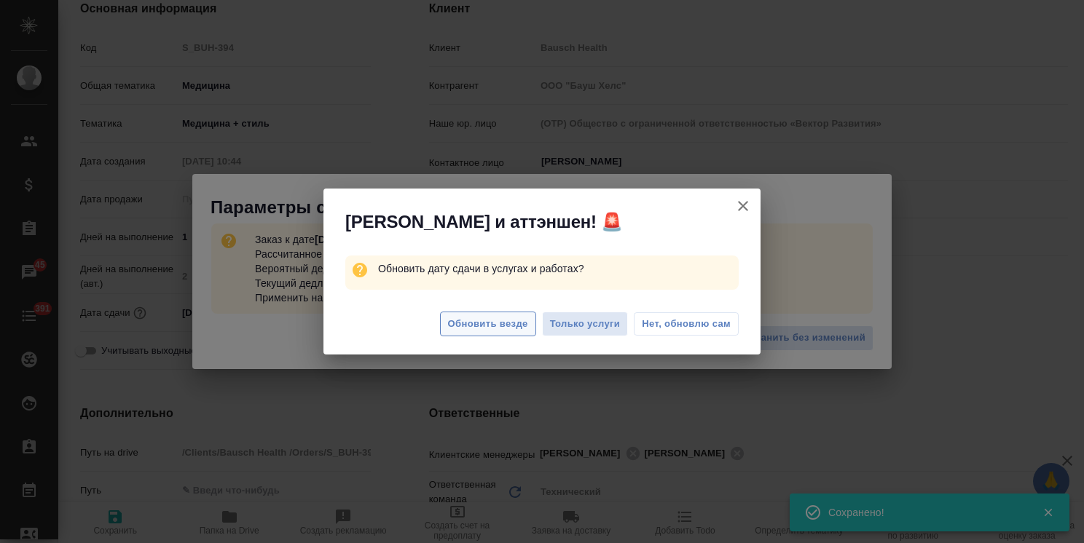
click at [481, 318] on span "Обновить везде" at bounding box center [488, 324] width 80 height 17
type textarea "x"
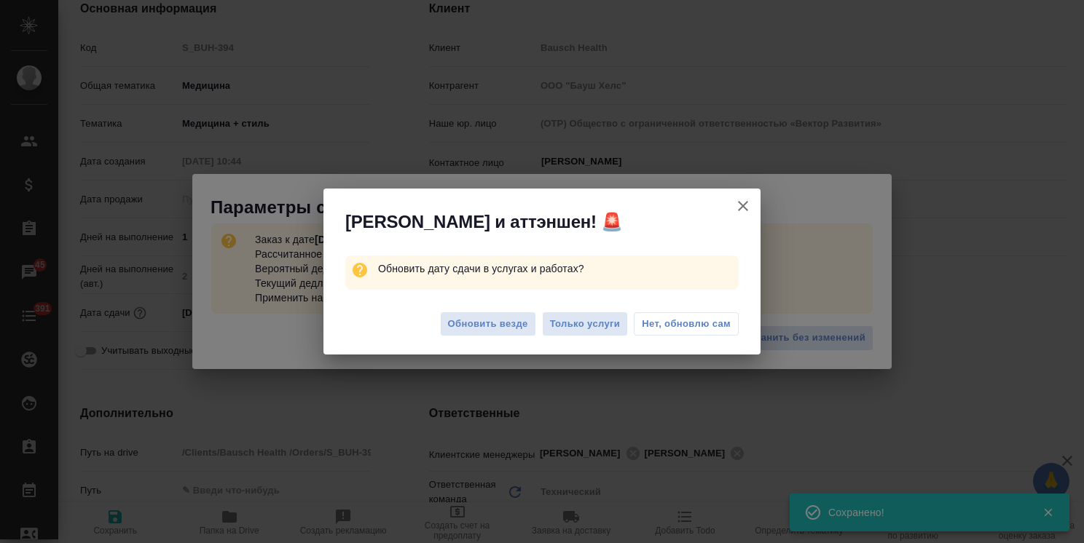
type textarea "x"
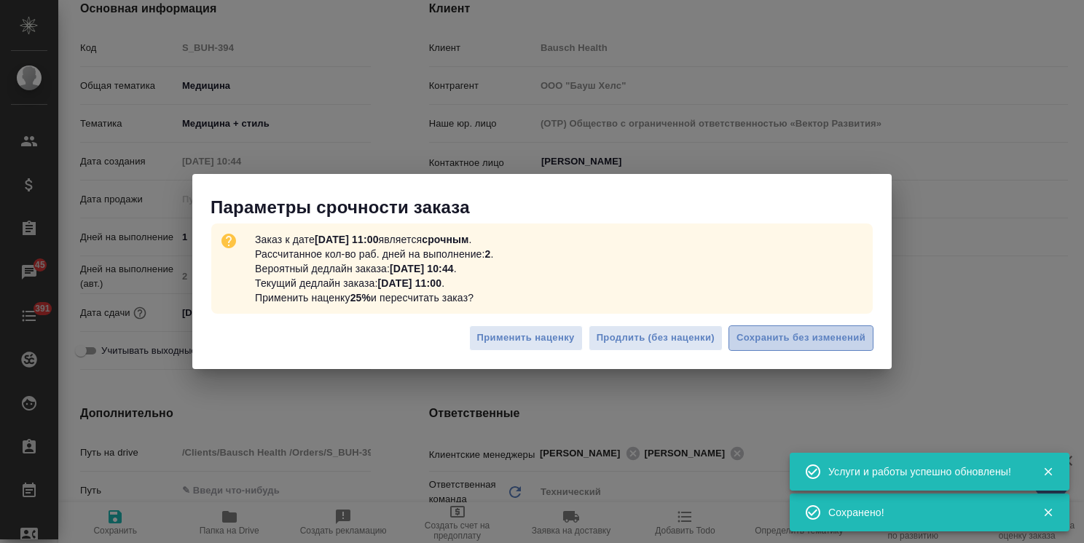
click at [775, 336] on span "Сохранить без изменений" at bounding box center [800, 338] width 129 height 17
type textarea "x"
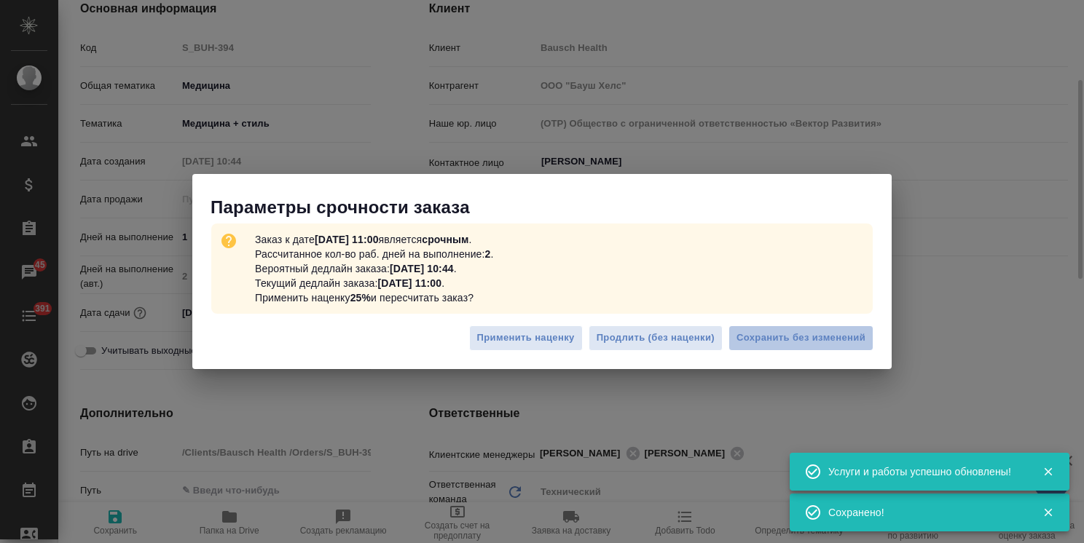
type textarea "x"
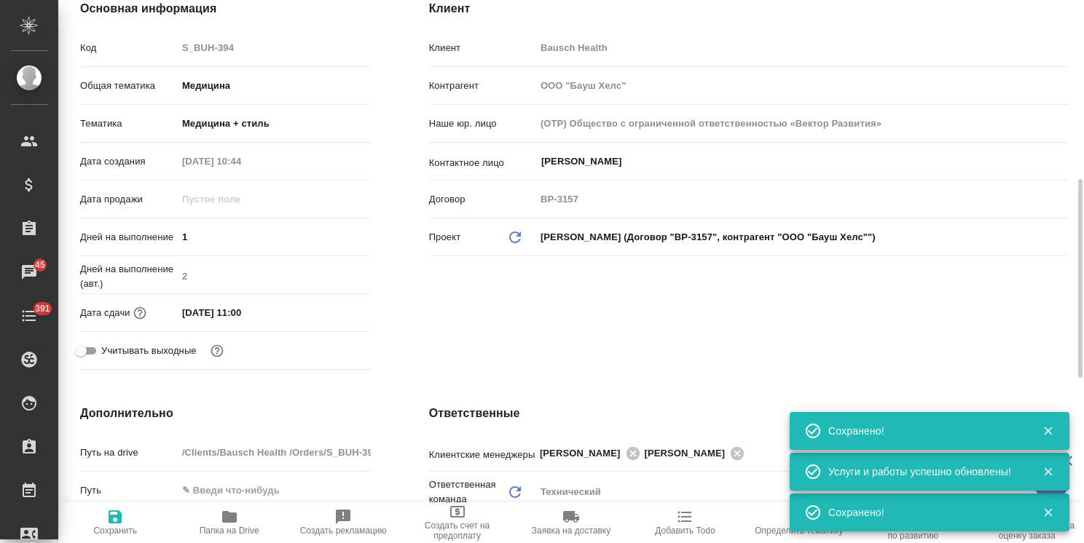
scroll to position [291, 0]
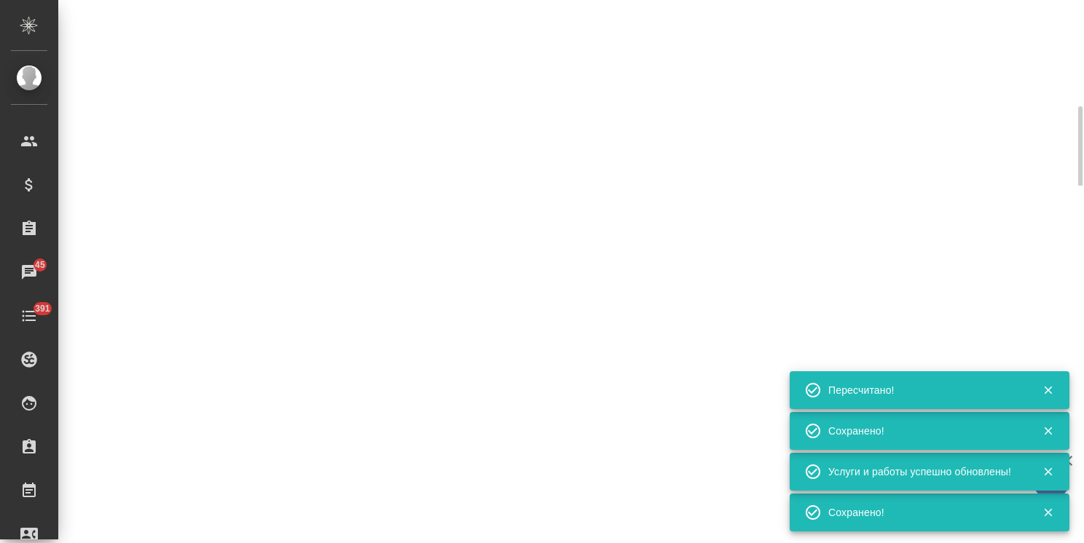
type input "urgent"
select select "RU"
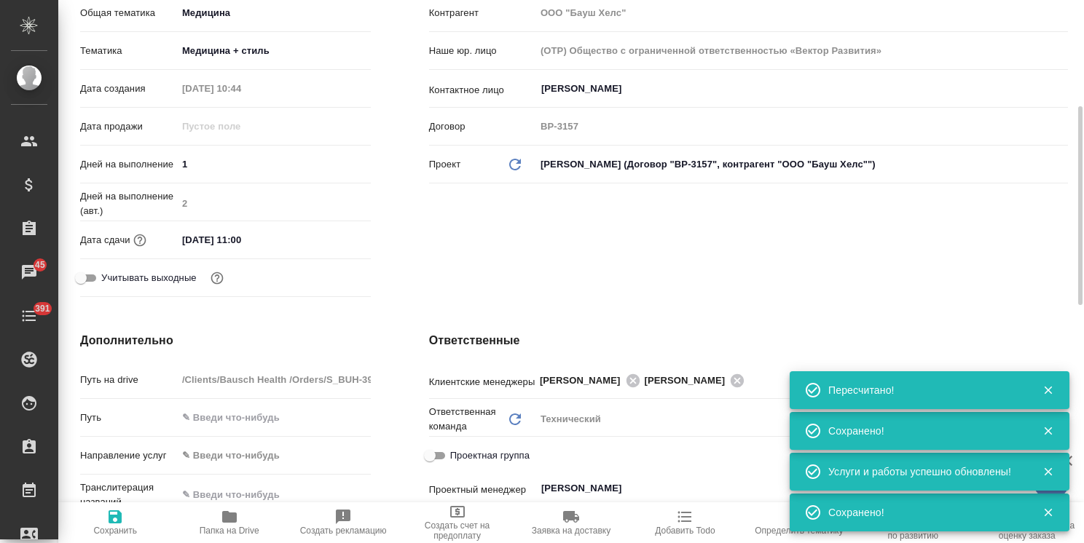
type textarea "x"
click at [632, 377] on icon at bounding box center [632, 380] width 13 height 13
type textarea "x"
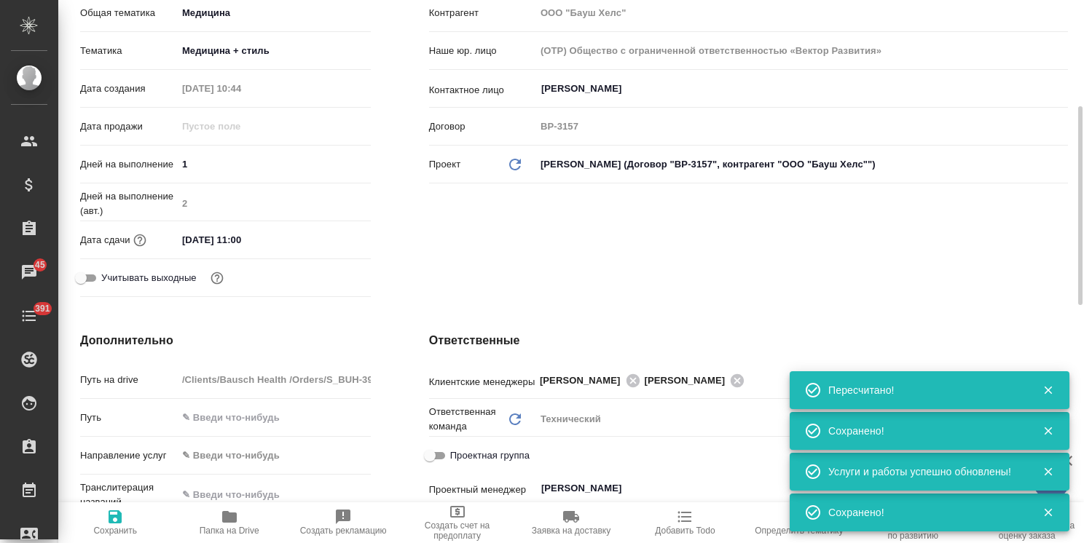
type textarea "x"
click at [110, 524] on icon "button" at bounding box center [114, 516] width 17 height 17
type textarea "x"
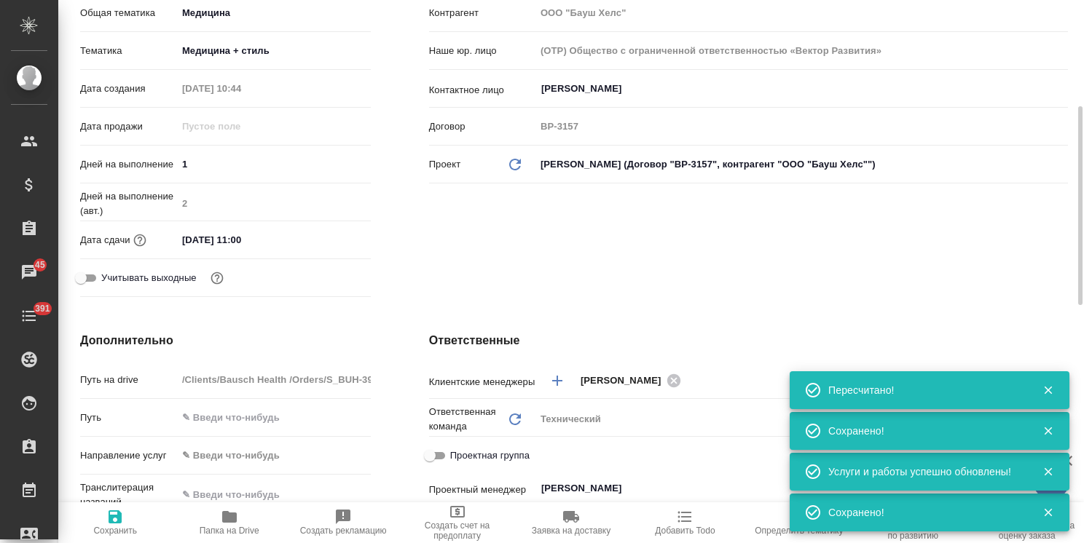
type textarea "x"
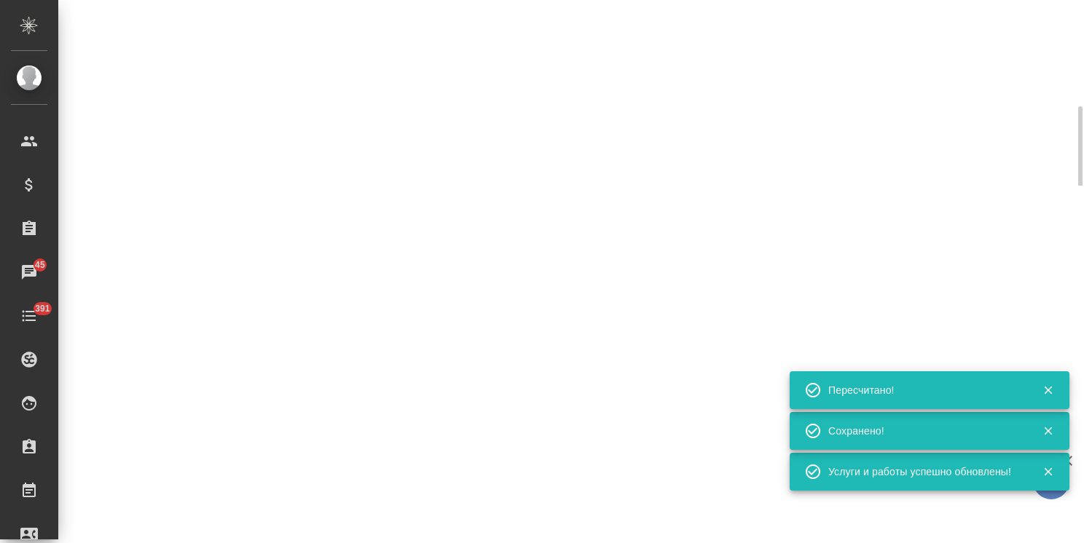
select select "RU"
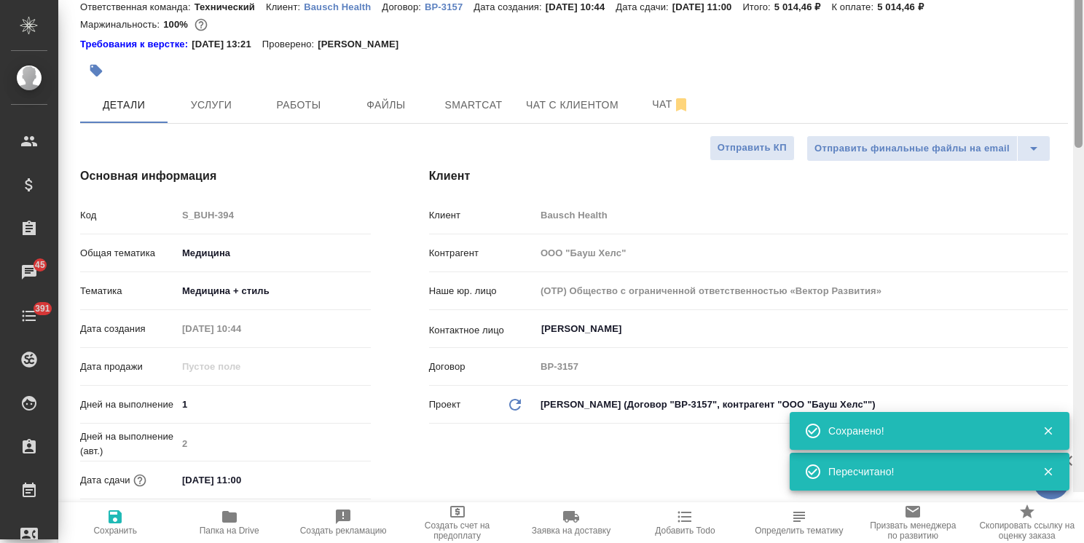
scroll to position [0, 0]
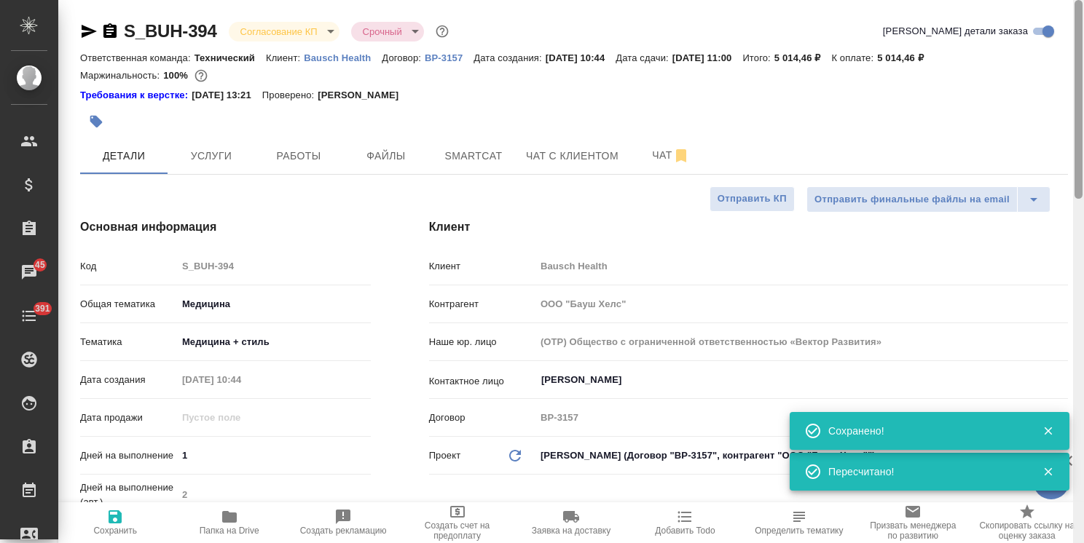
drag, startPoint x: 1078, startPoint y: 299, endPoint x: 891, endPoint y: 51, distance: 310.4
click at [1040, 72] on div "S_BUH-394 Согласование КП kpNegotiation Срочный urgent Кратко детали заказа Отв…" at bounding box center [571, 271] width 1026 height 543
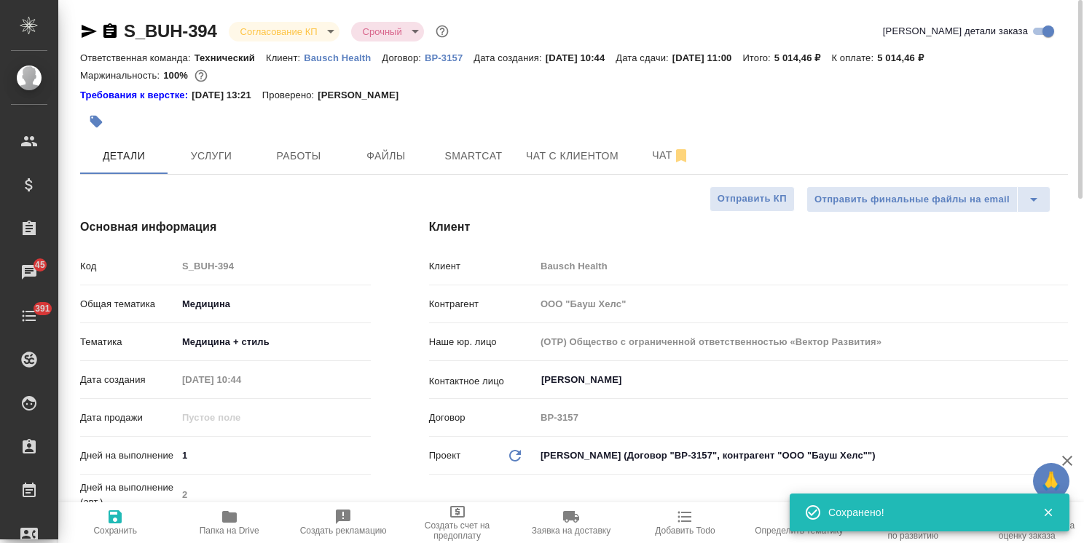
click at [296, 28] on body "🙏 .cls-1 fill:#fff; AWATERA Usmanova Olga Клиенты Спецификации Заказы 45 Чаты 3…" at bounding box center [542, 271] width 1084 height 543
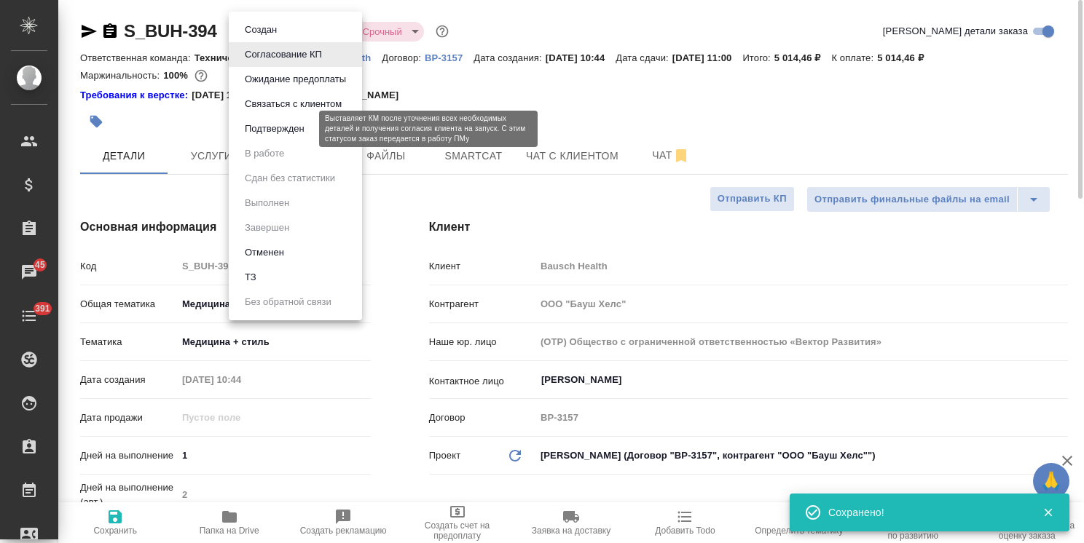
drag, startPoint x: 300, startPoint y: 127, endPoint x: 285, endPoint y: 134, distance: 16.9
click at [299, 127] on button "Подтвержден" at bounding box center [274, 129] width 68 height 16
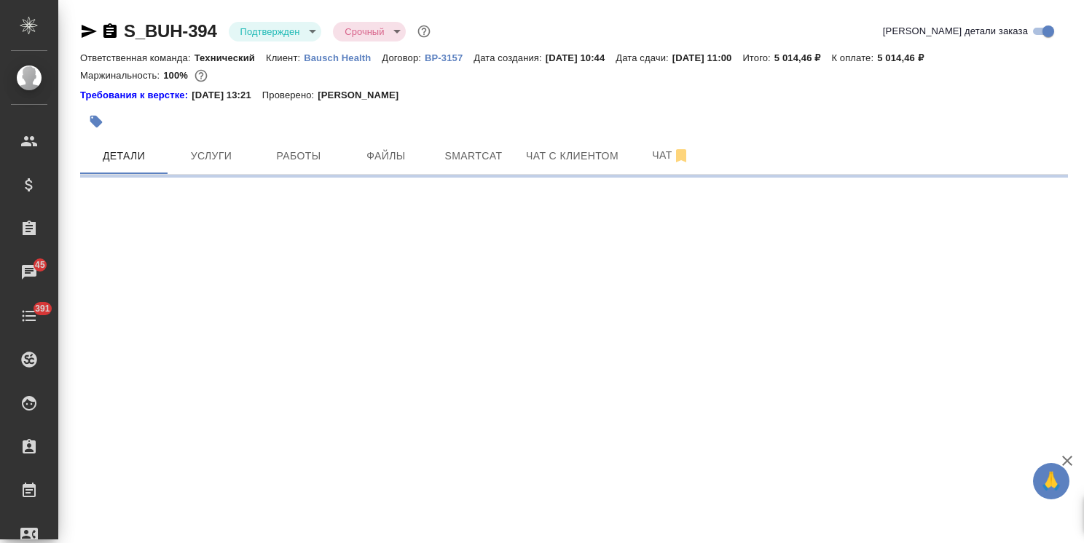
select select "RU"
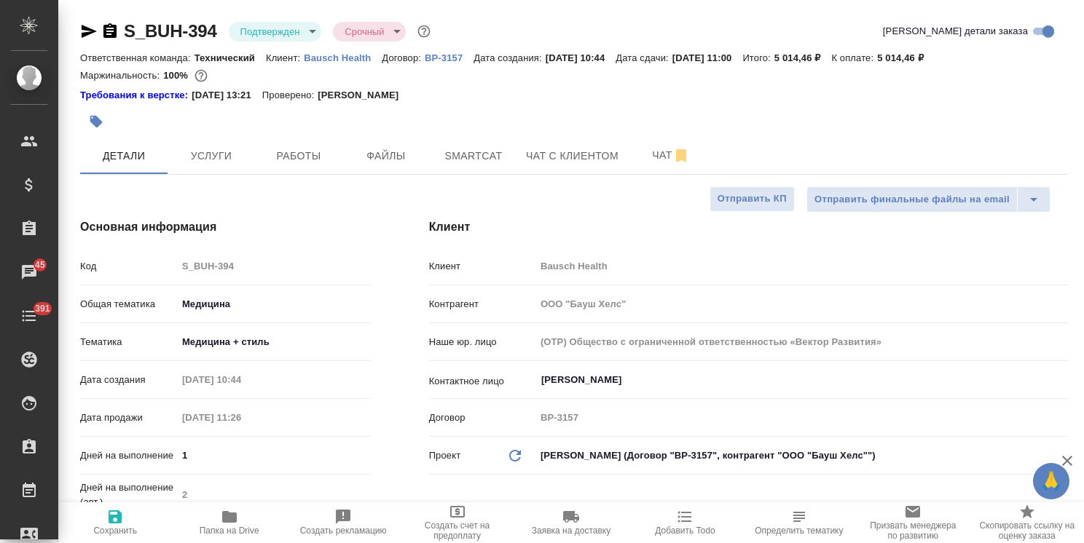
type textarea "x"
click at [114, 30] on icon "button" at bounding box center [109, 30] width 13 height 15
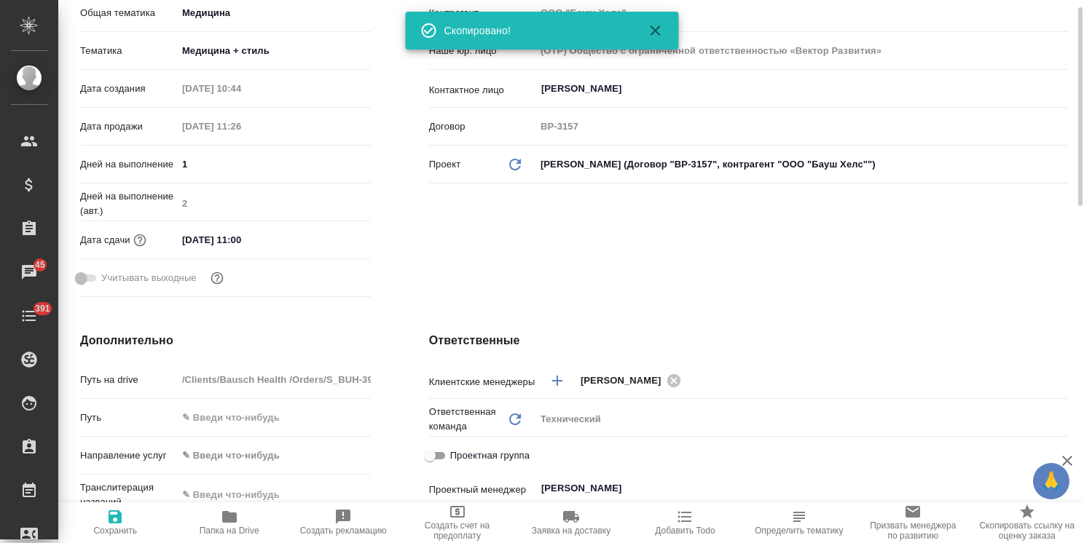
scroll to position [364, 0]
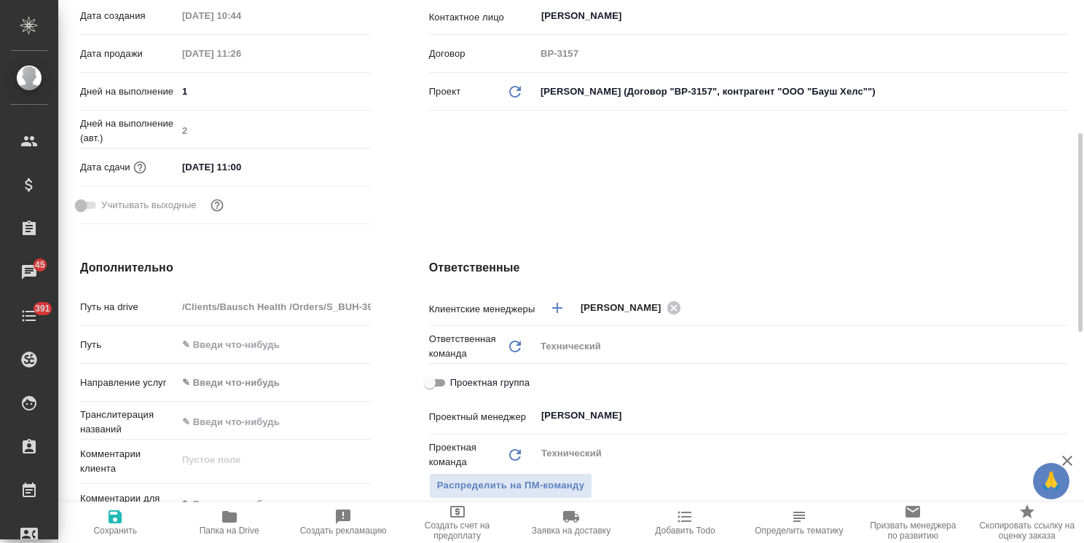
type textarea "x"
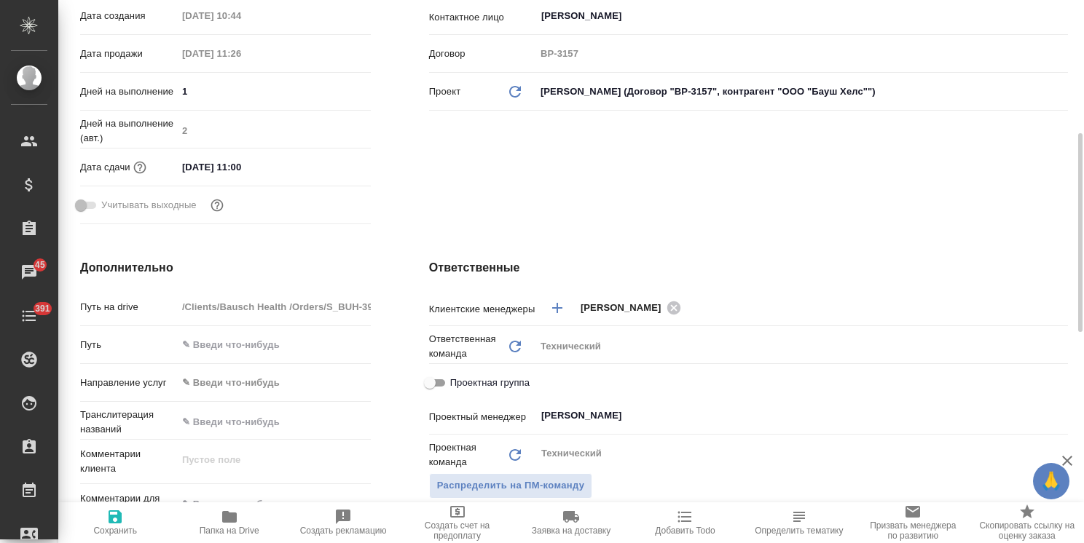
type textarea "x"
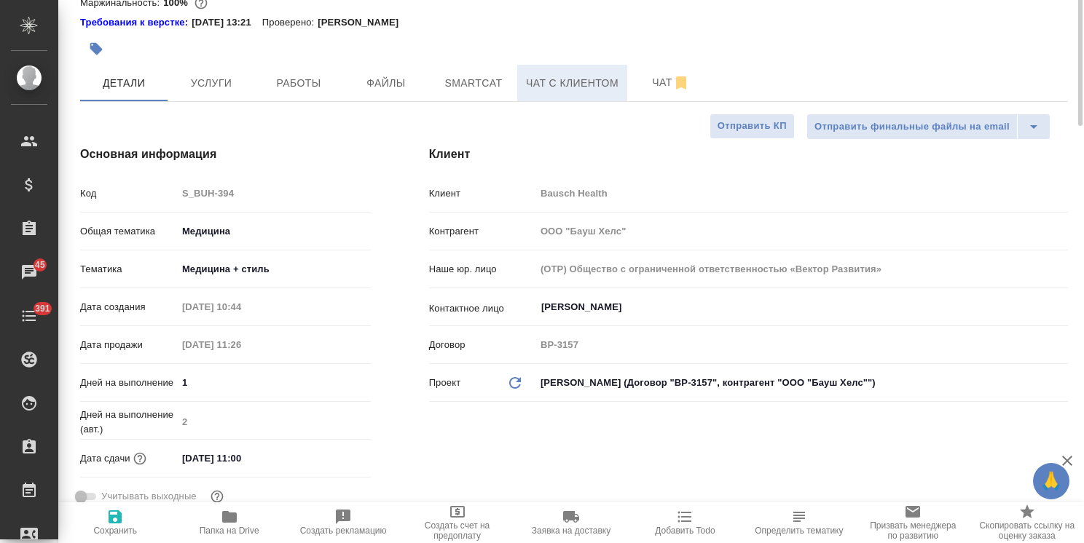
scroll to position [0, 0]
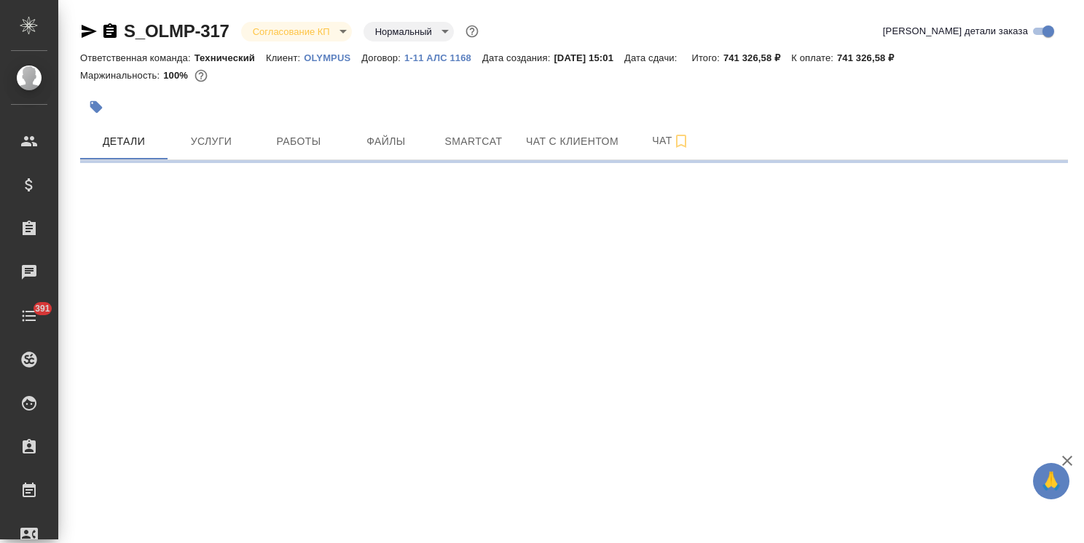
select select "RU"
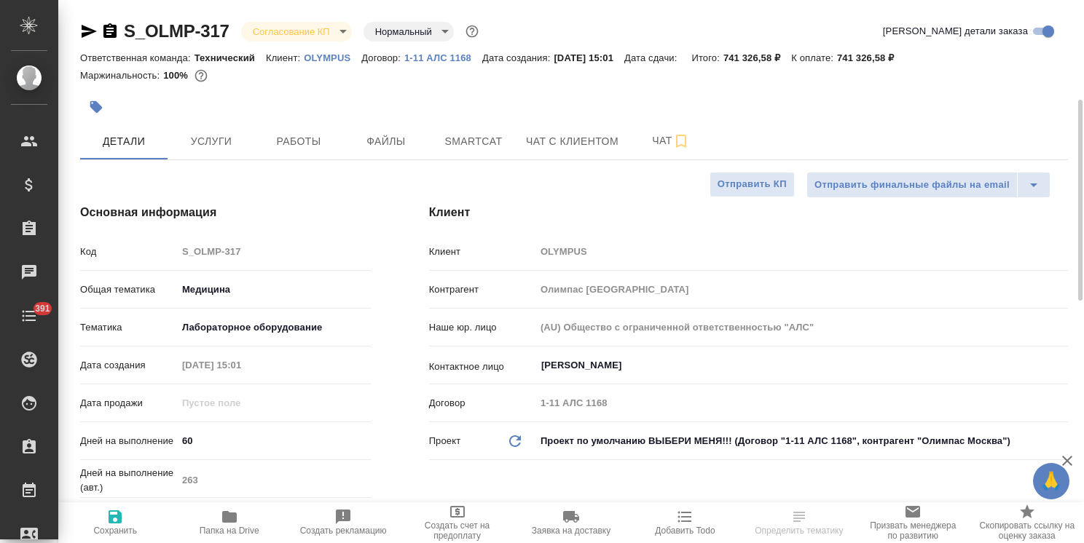
type textarea "x"
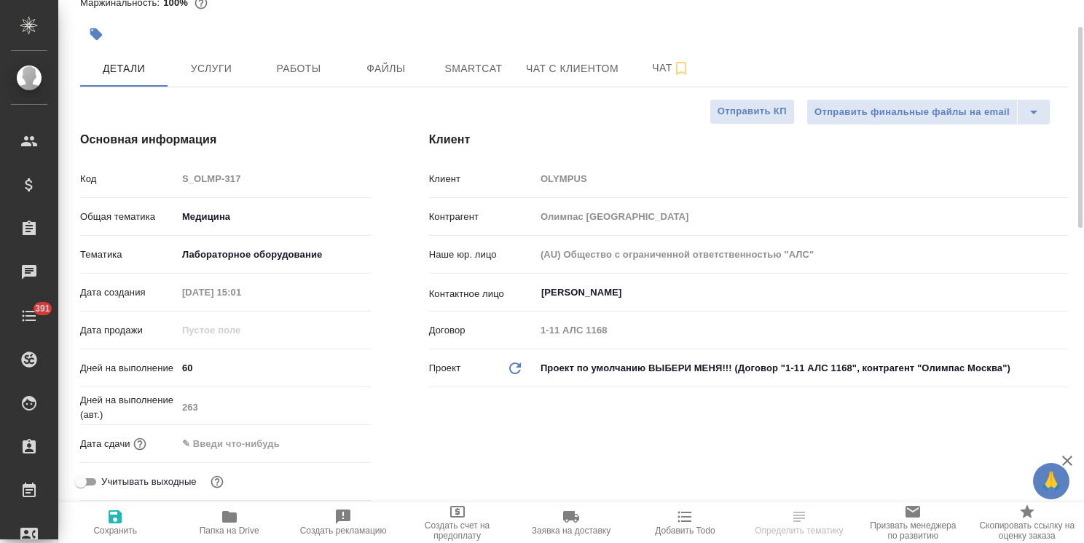
type textarea "x"
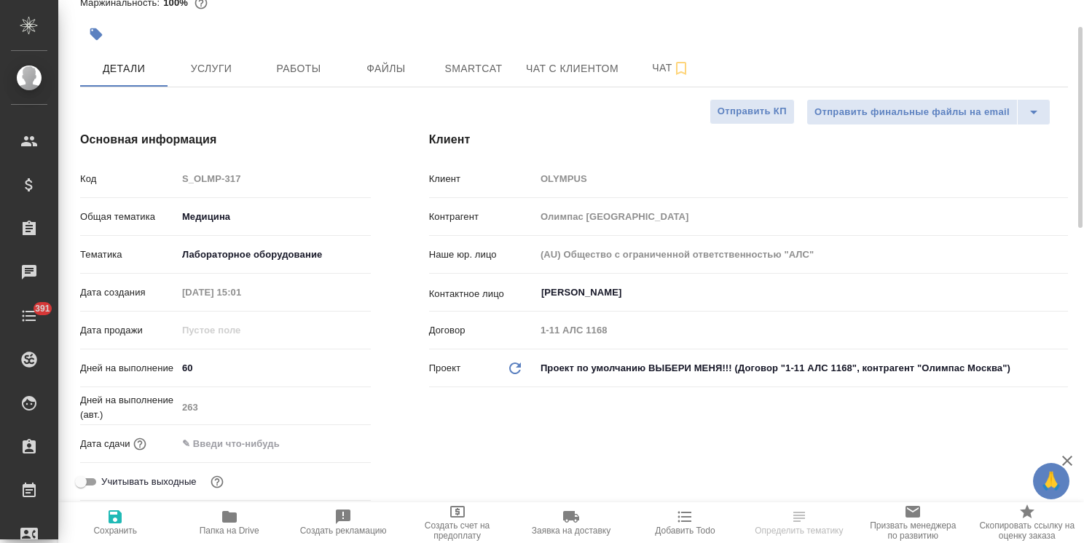
type textarea "x"
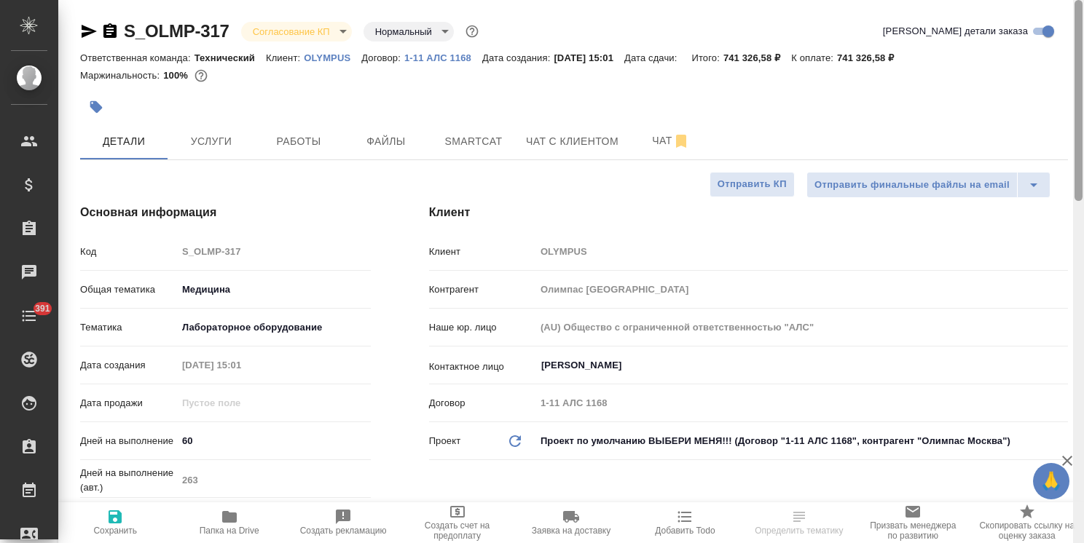
drag, startPoint x: 1076, startPoint y: 258, endPoint x: 1091, endPoint y: 85, distance: 173.3
click at [1083, 85] on html "🙏 .cls-1 fill:#fff; AWATERA [PERSON_NAME] Спецификации Заказы Чаты 391 Todo Про…" at bounding box center [542, 271] width 1084 height 543
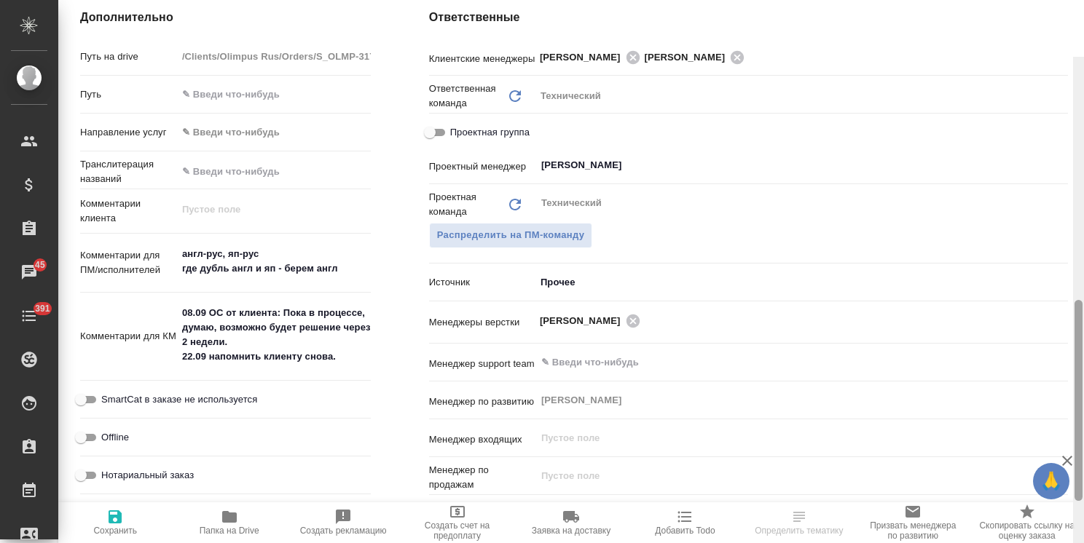
scroll to position [661, 0]
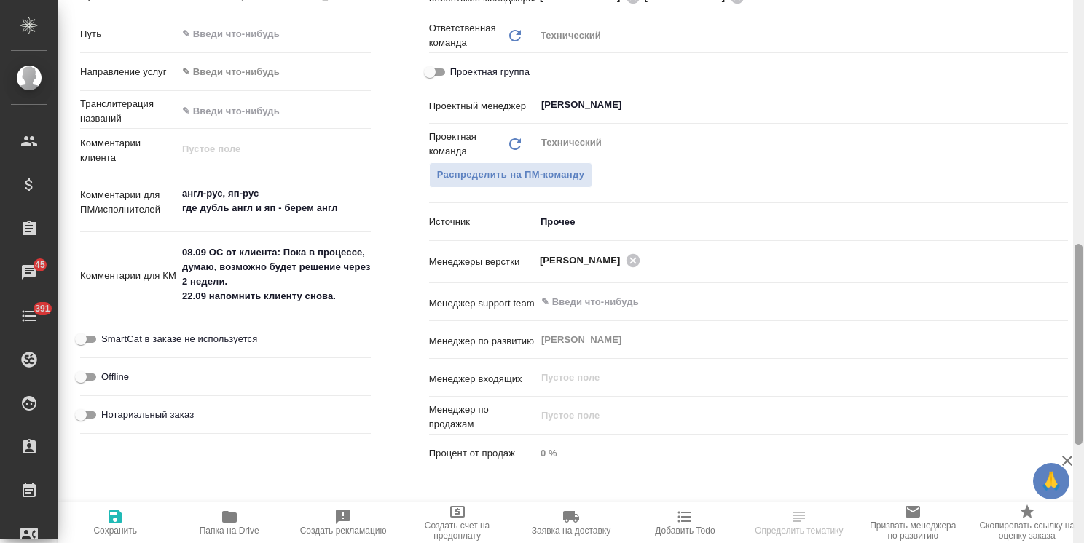
drag, startPoint x: 1075, startPoint y: 212, endPoint x: 1058, endPoint y: 403, distance: 191.6
click at [1058, 403] on div "S_OLMP-317 Согласование КП kpNegotiation Нормальный normal Кратко детали заказа…" at bounding box center [571, 271] width 1026 height 543
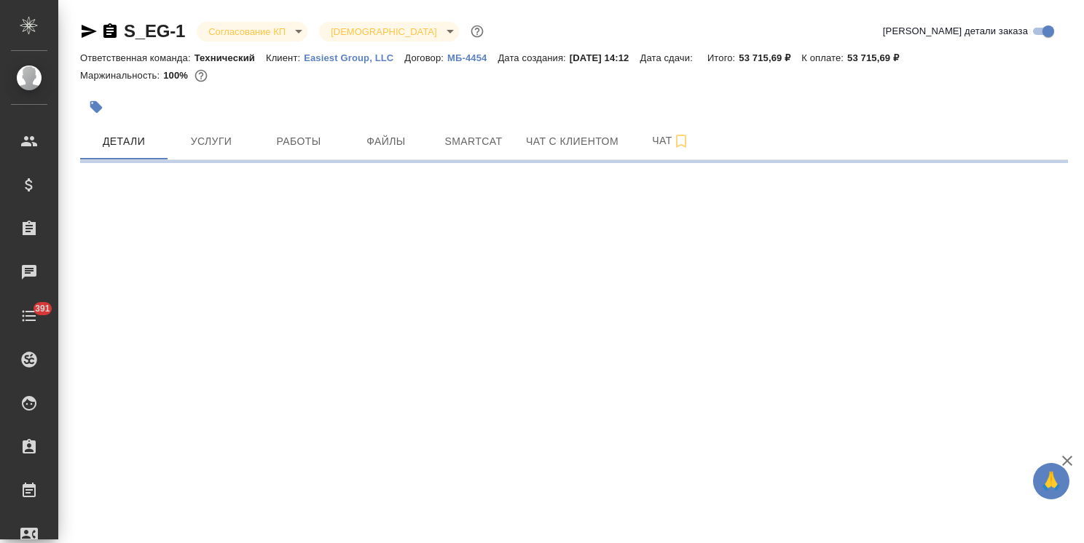
select select "RU"
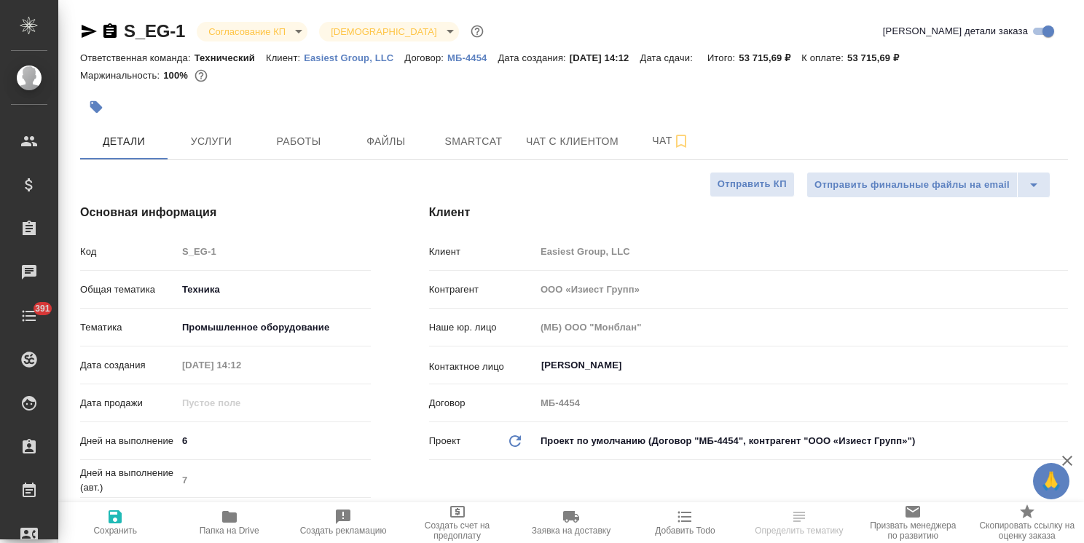
type textarea "x"
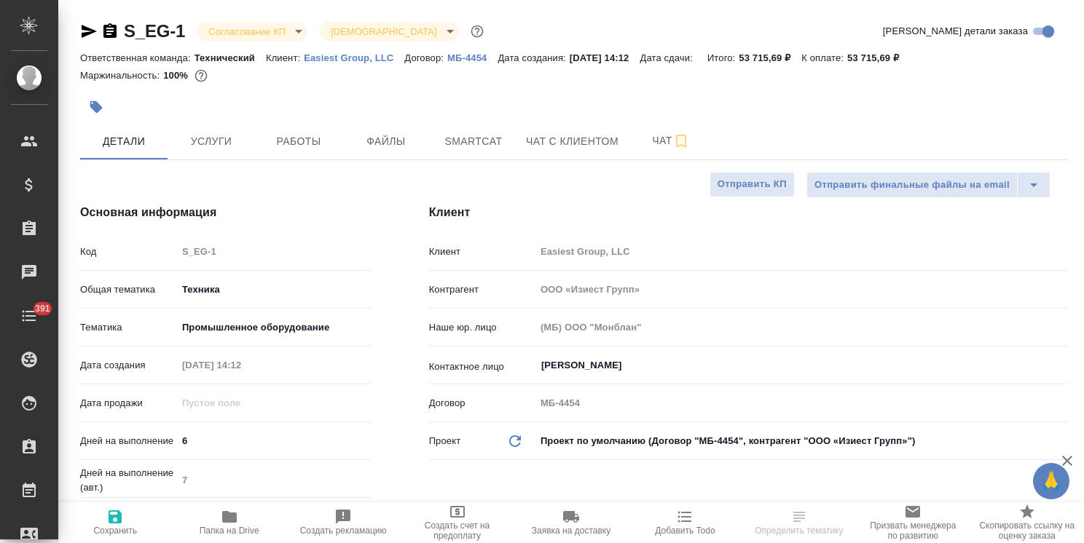
type textarea "x"
drag, startPoint x: 1078, startPoint y: 162, endPoint x: 1050, endPoint y: 13, distance: 151.1
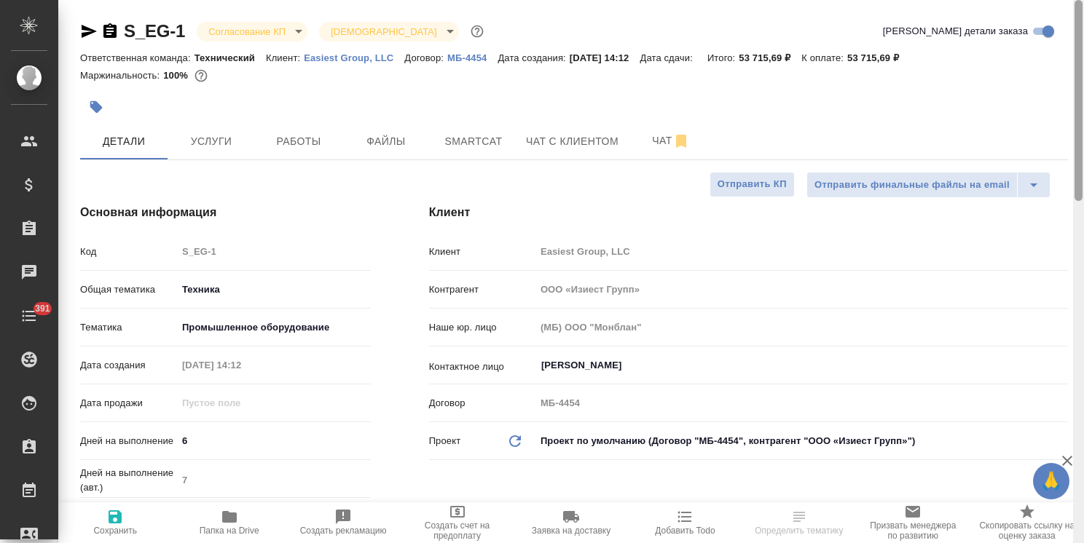
click at [1074, 48] on div at bounding box center [1078, 100] width 8 height 201
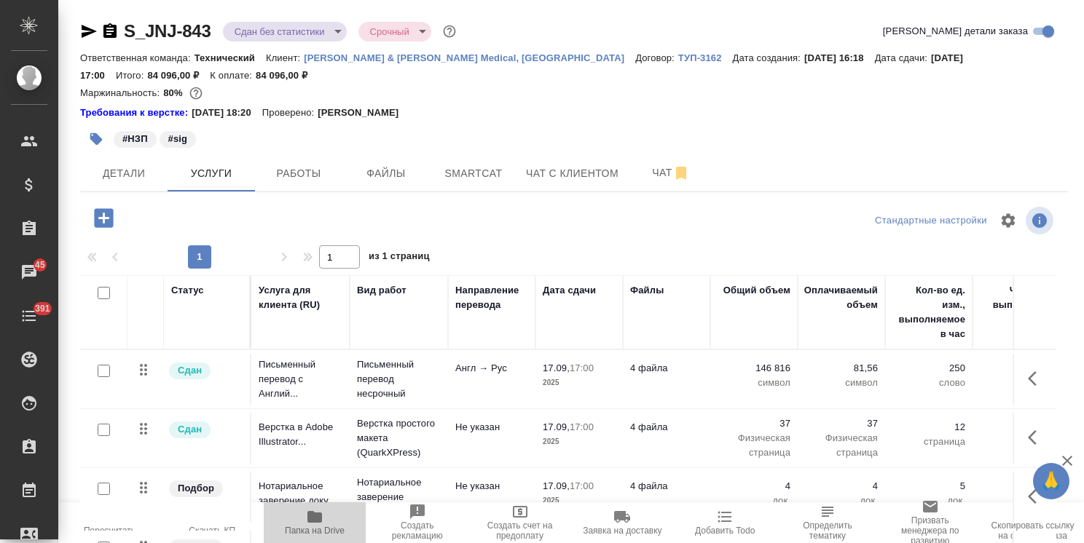
click at [320, 523] on icon "button" at bounding box center [314, 517] width 15 height 12
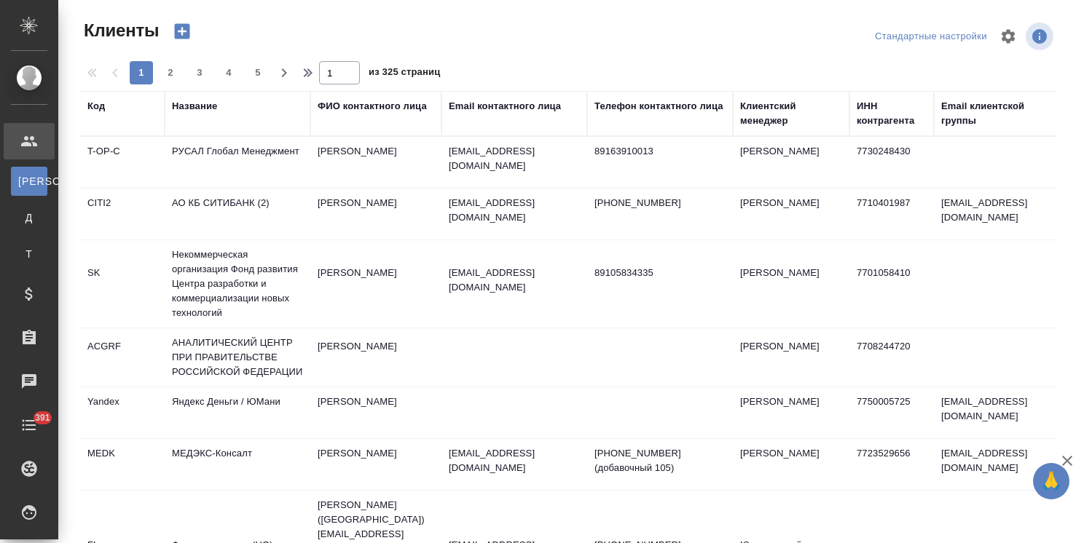
select select "RU"
click at [503, 106] on div "Email контактного лица" at bounding box center [505, 106] width 112 height 15
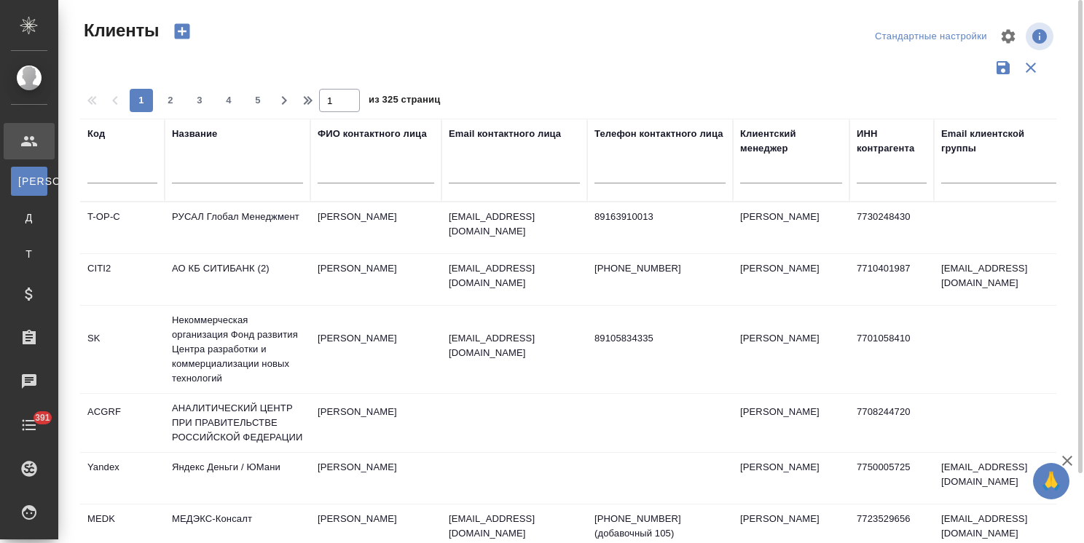
click at [482, 175] on input "text" at bounding box center [514, 174] width 131 height 18
paste input "[EMAIL_ADDRESS][DOMAIN_NAME]"
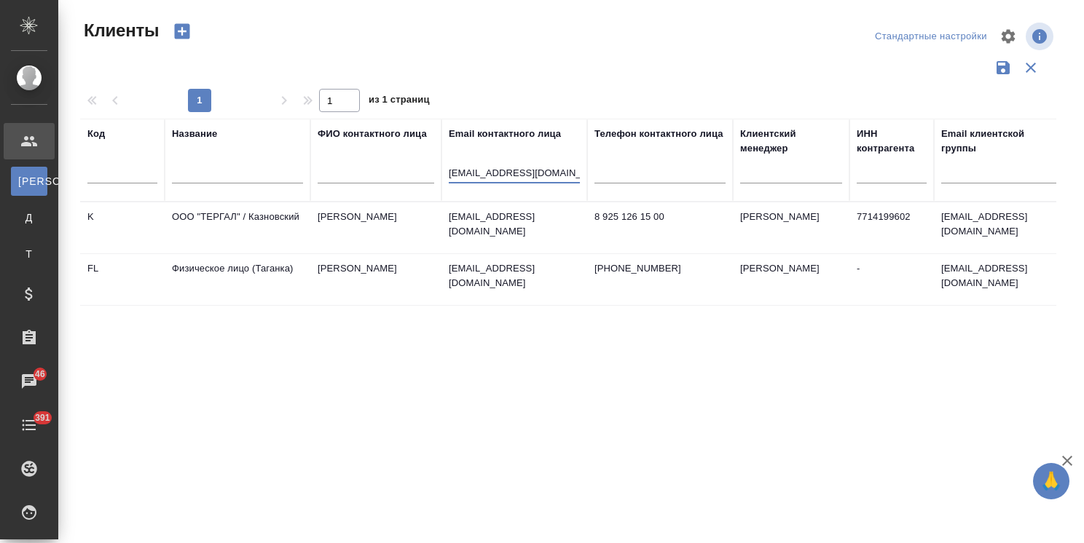
type input "[EMAIL_ADDRESS][DOMAIN_NAME]"
click at [1063, 459] on icon "button" at bounding box center [1066, 460] width 17 height 17
click at [258, 223] on td "ООО "ТЕРГАЛ" / Казновский" at bounding box center [238, 227] width 146 height 51
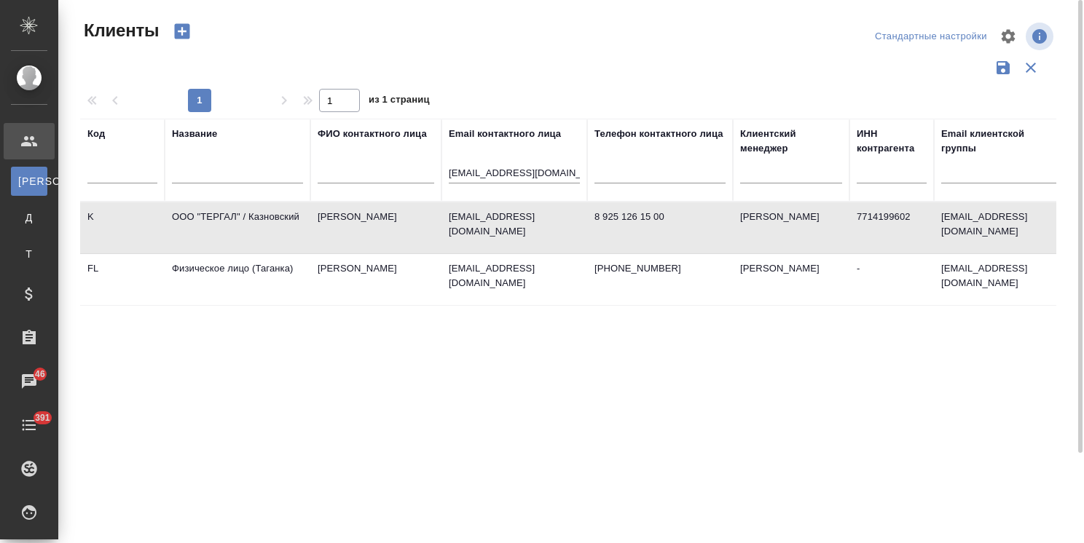
click at [258, 223] on td "ООО "ТЕРГАЛ" / Казновский" at bounding box center [238, 227] width 146 height 51
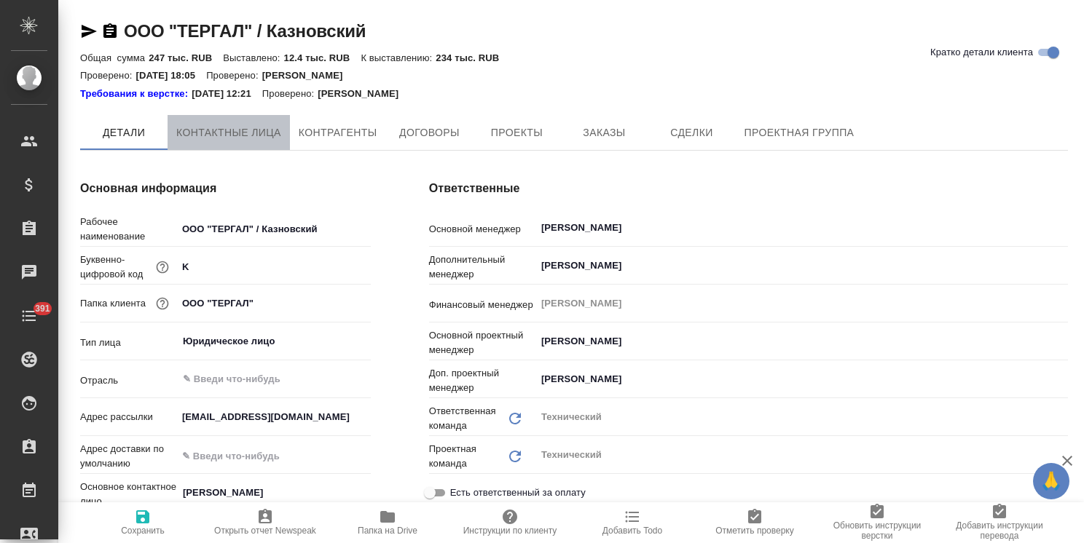
click at [242, 144] on button "Контактные лица" at bounding box center [229, 132] width 122 height 35
select select "RU"
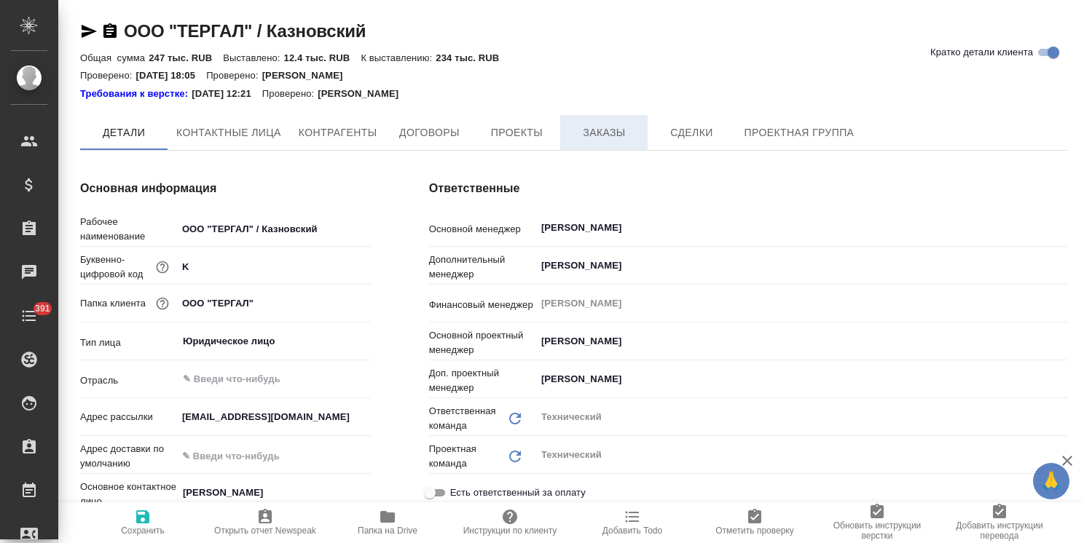
type textarea "x"
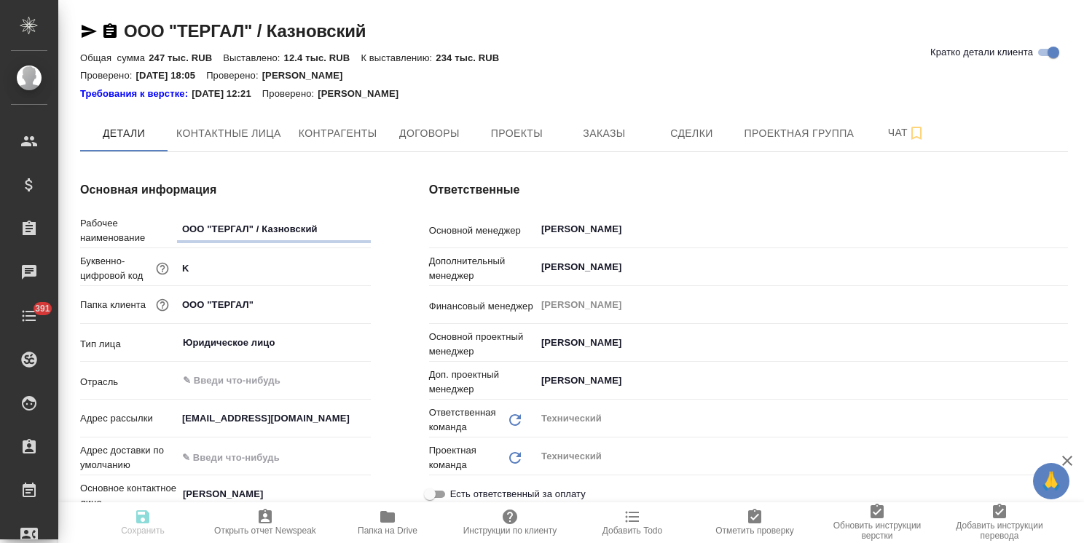
type textarea "x"
click at [90, 35] on icon "button" at bounding box center [88, 31] width 17 height 17
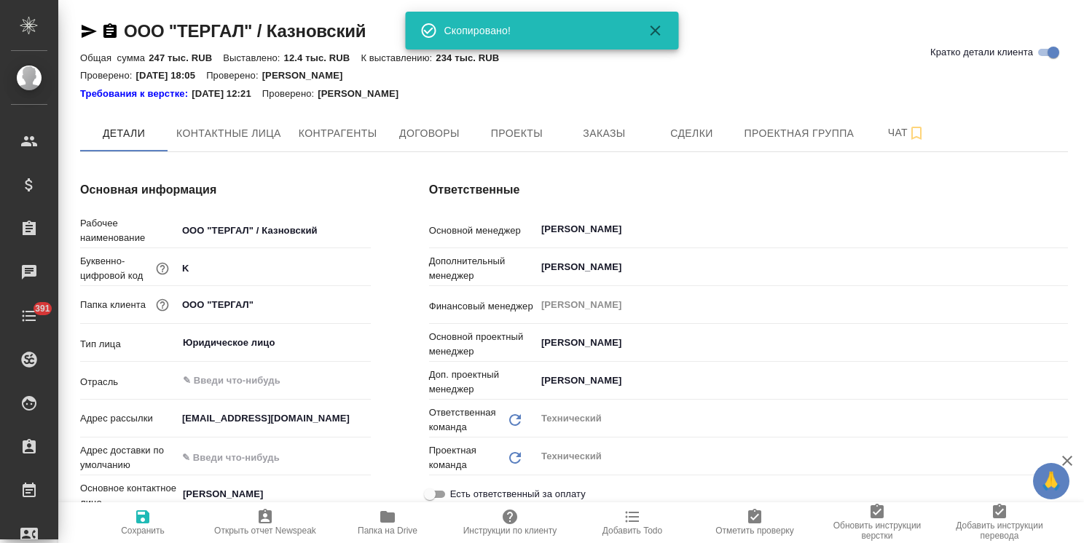
type textarea "x"
click at [90, 31] on icon "button" at bounding box center [89, 31] width 15 height 13
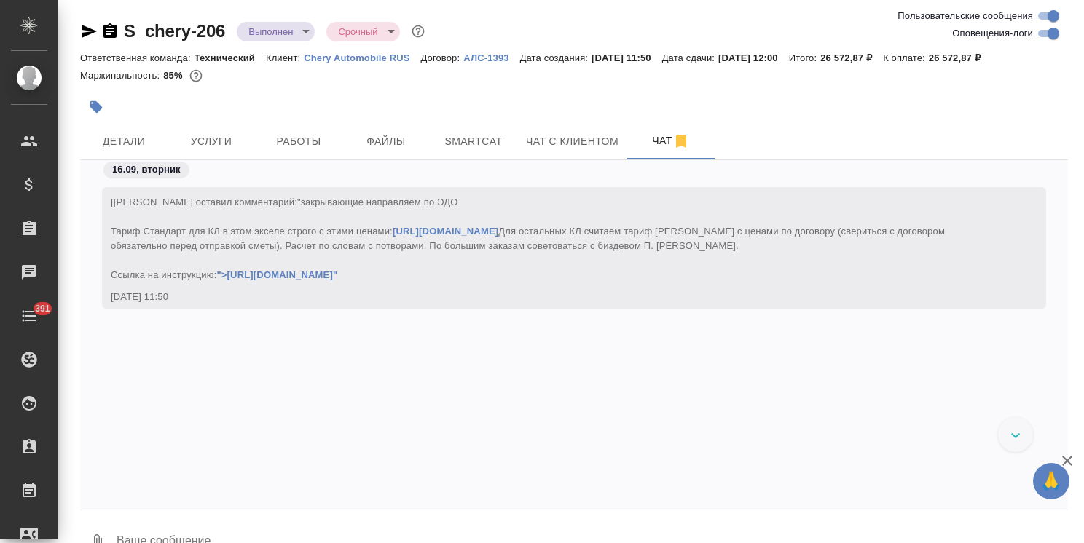
scroll to position [24115, 0]
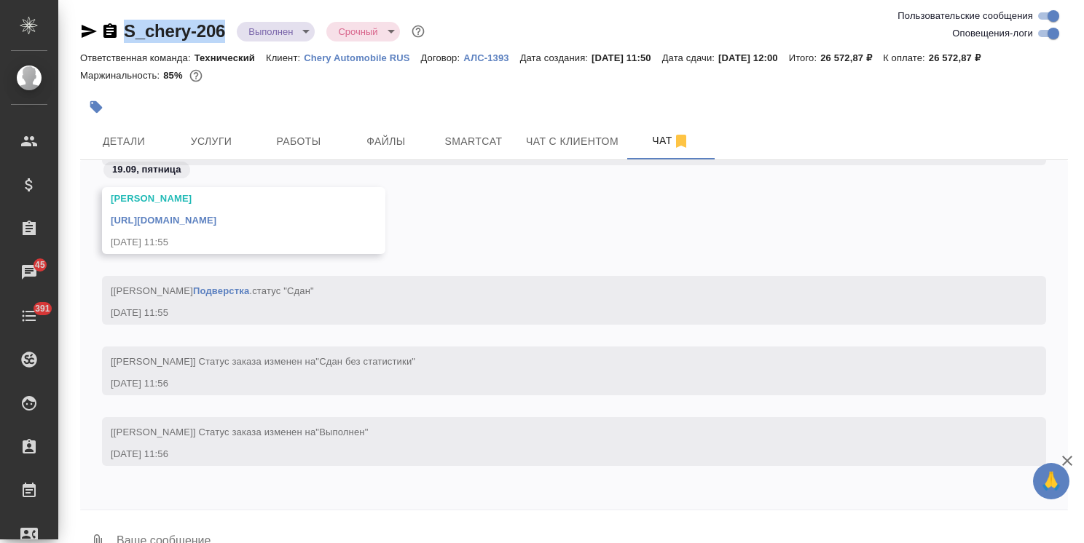
drag, startPoint x: 230, startPoint y: 21, endPoint x: 108, endPoint y: 21, distance: 122.4
click at [108, 21] on div "S_chery-206 Выполнен completed Срочный urgent" at bounding box center [253, 31] width 347 height 23
copy link "S_chery-206"
click at [213, 143] on span "Услуги" at bounding box center [211, 142] width 70 height 18
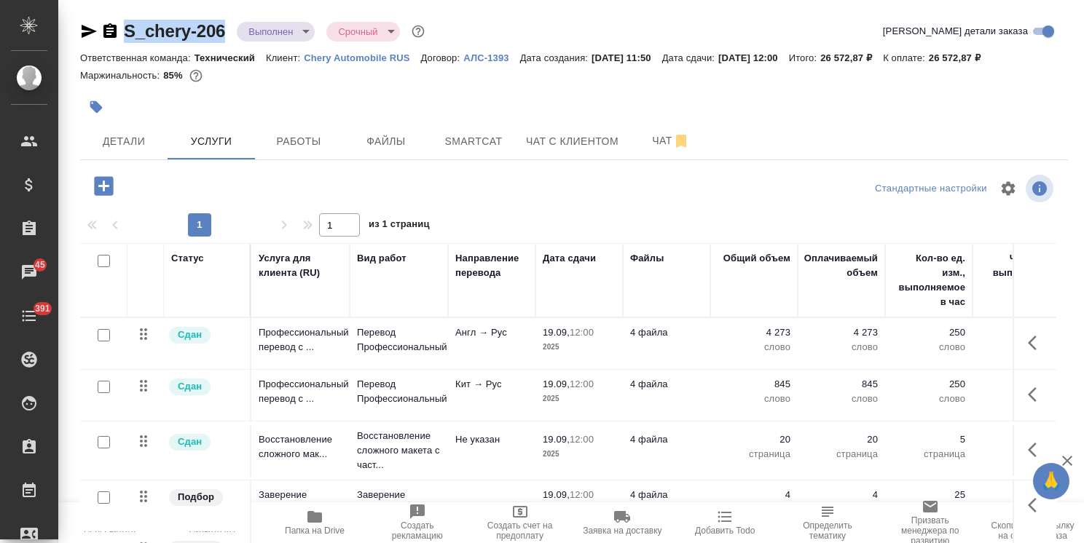
click at [332, 516] on span "Папка на Drive" at bounding box center [314, 522] width 85 height 28
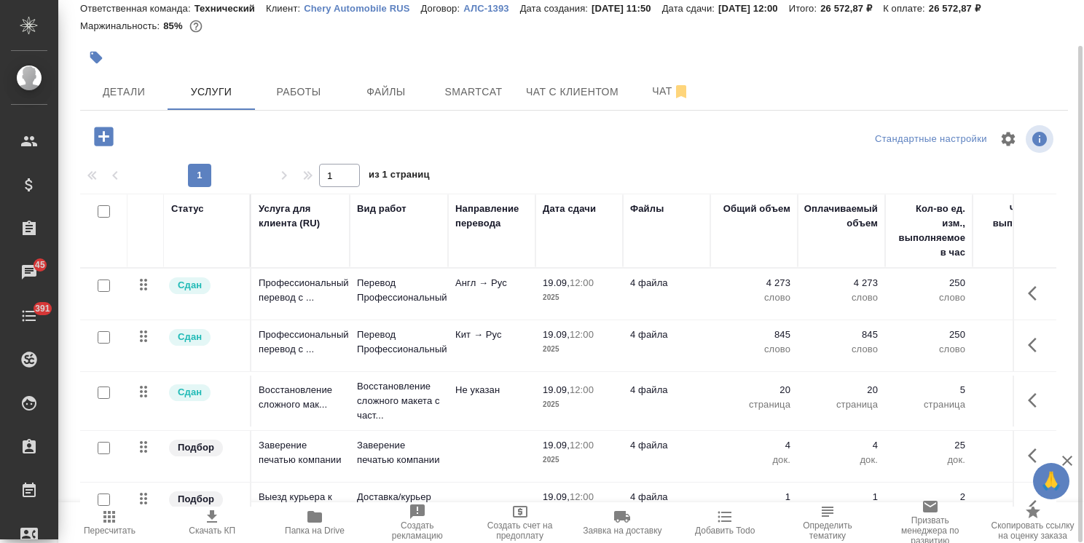
scroll to position [37, 0]
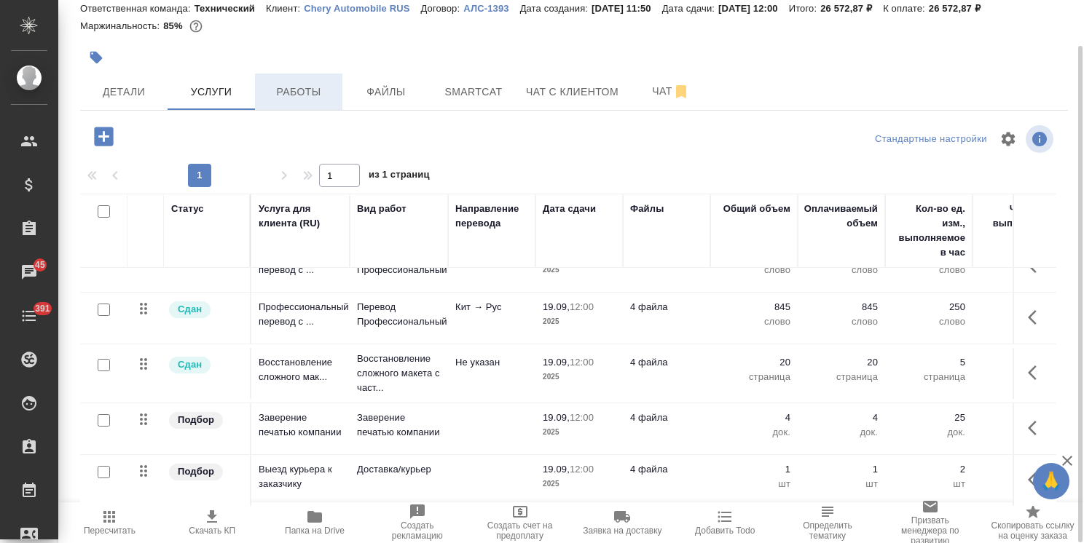
click at [279, 93] on span "Работы" at bounding box center [299, 92] width 70 height 18
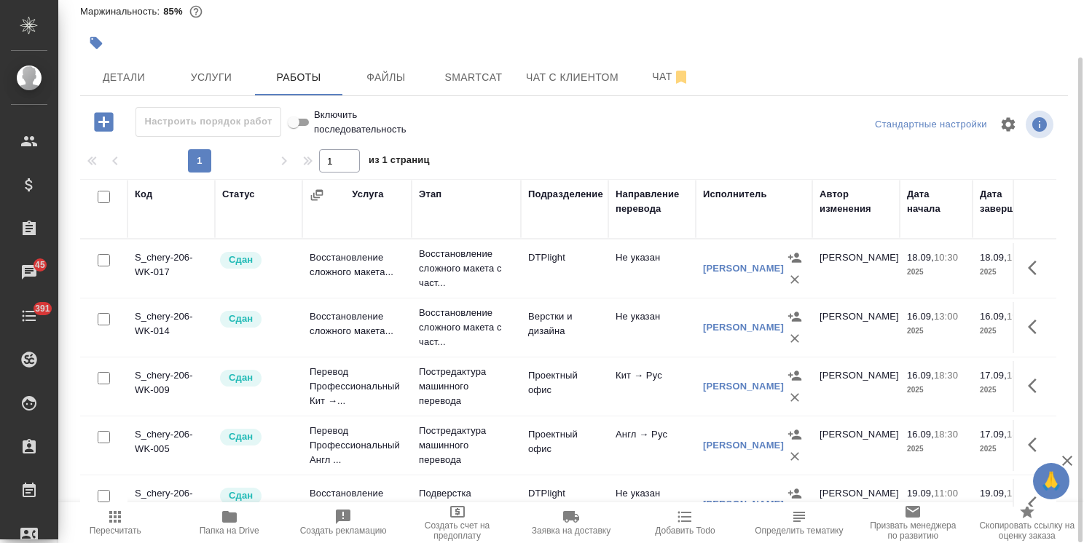
scroll to position [154, 0]
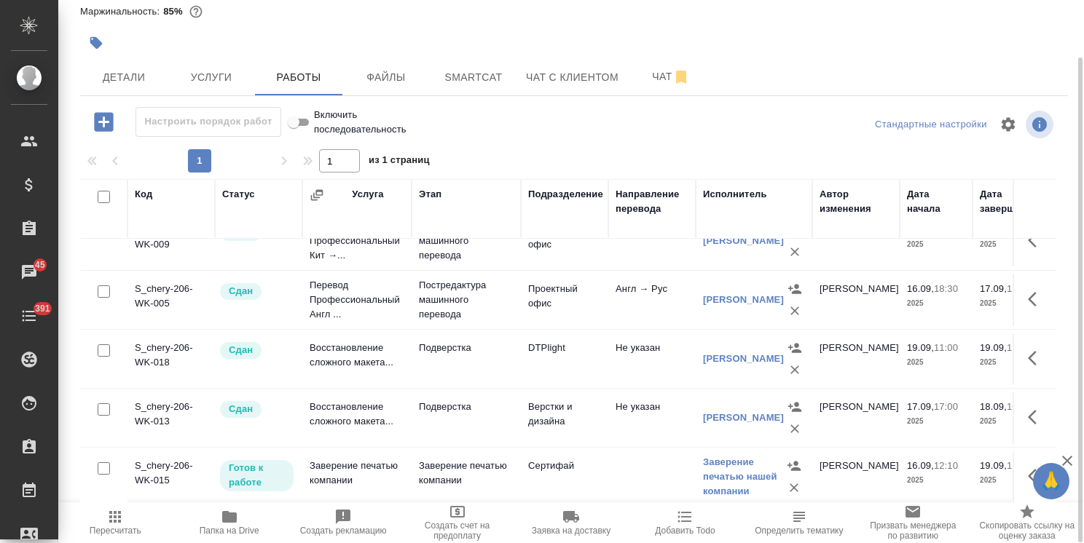
click at [1028, 468] on icon "button" at bounding box center [1036, 476] width 17 height 17
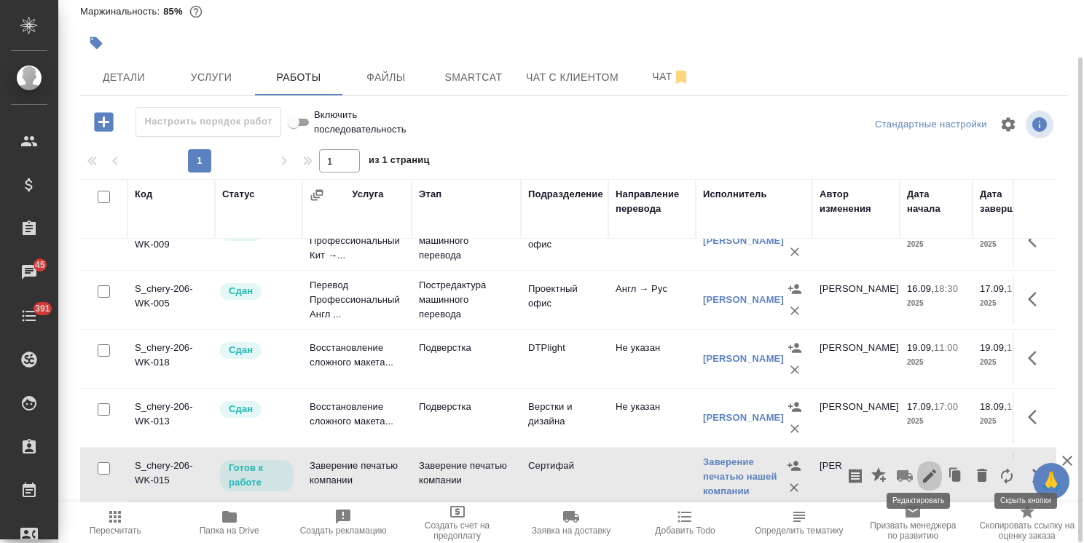
click at [921, 468] on icon "button" at bounding box center [929, 476] width 17 height 17
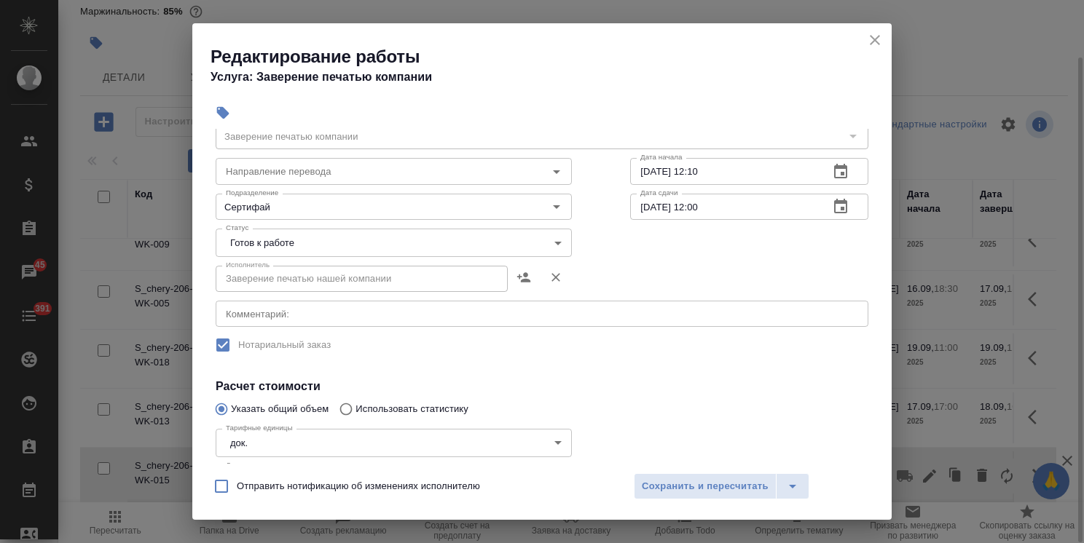
scroll to position [146, 0]
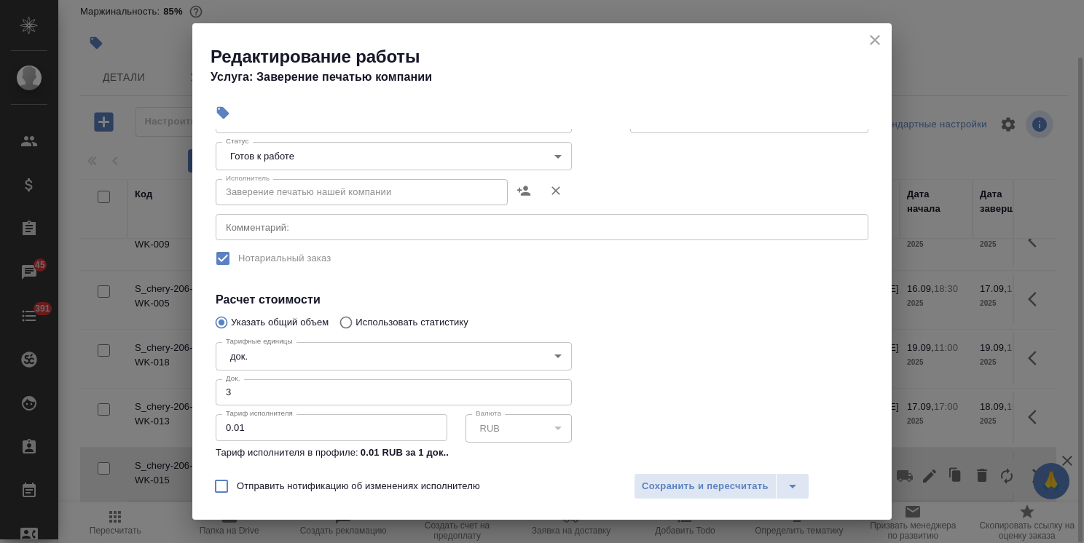
drag, startPoint x: 242, startPoint y: 383, endPoint x: 185, endPoint y: 382, distance: 56.8
click at [186, 382] on div "Редактирование работы Услуга: Заверение печатью компании Параметры Файлы Вид ра…" at bounding box center [542, 271] width 1084 height 543
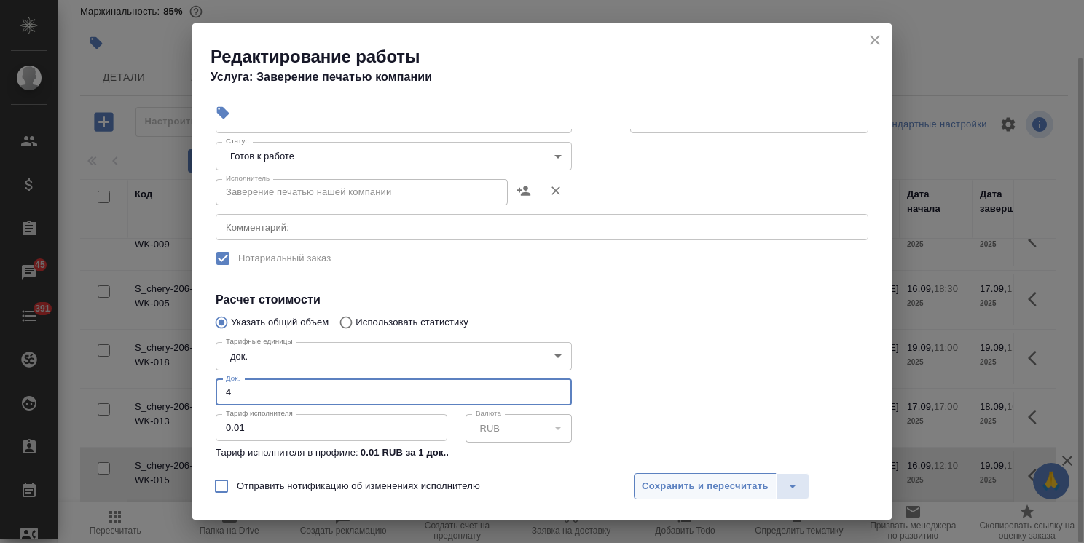
type input "4"
click at [686, 491] on span "Сохранить и пересчитать" at bounding box center [705, 487] width 127 height 17
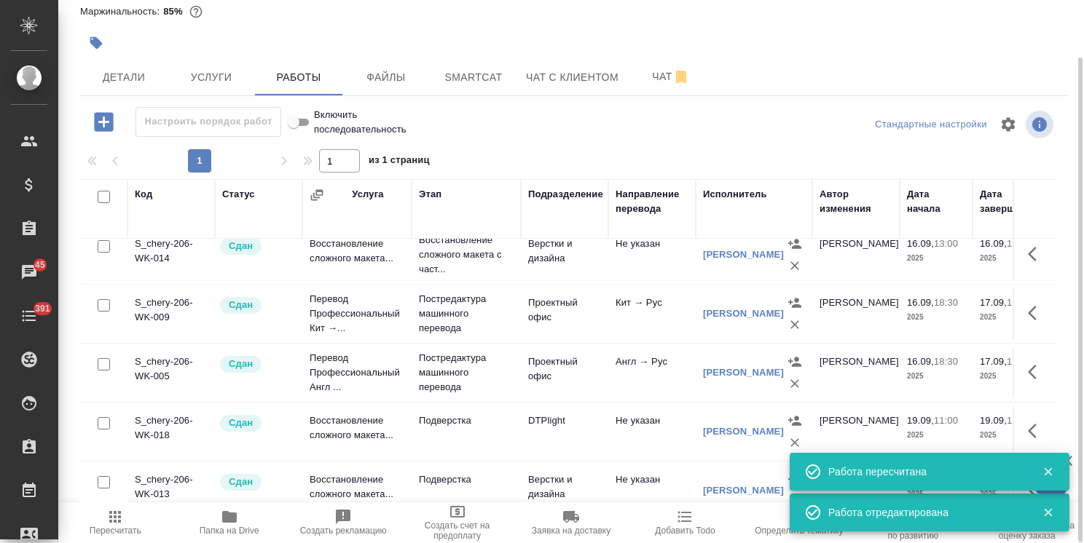
scroll to position [0, 0]
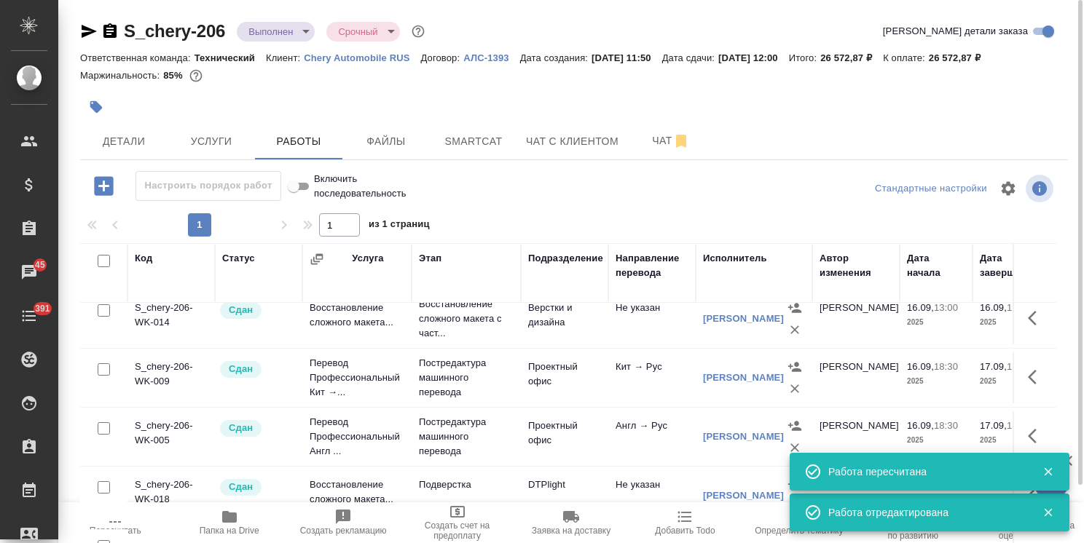
click at [90, 31] on icon "button" at bounding box center [89, 31] width 15 height 13
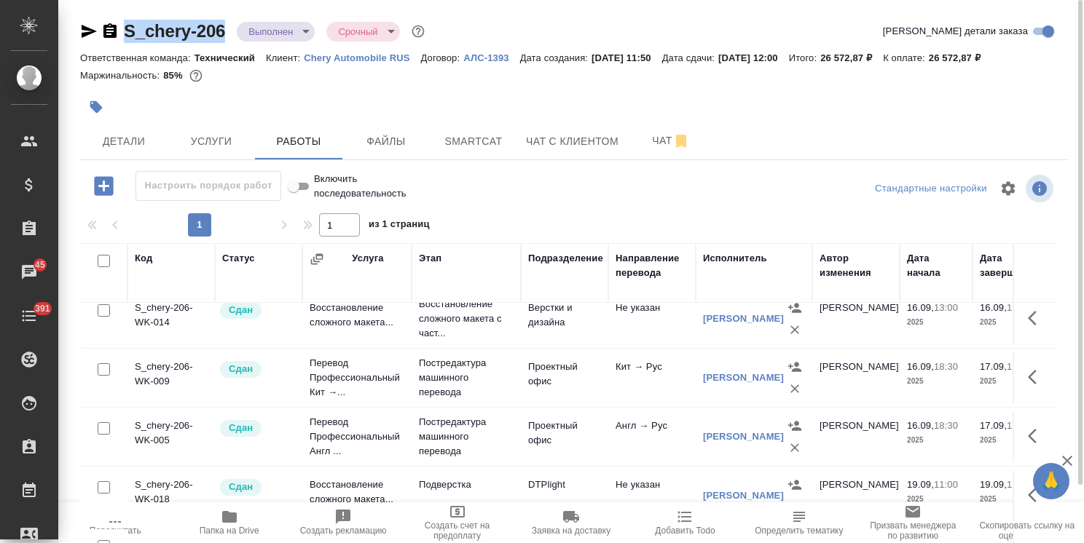
drag, startPoint x: 224, startPoint y: 15, endPoint x: 114, endPoint y: 24, distance: 111.1
click at [114, 24] on div "S_chery-206 Выполнен completed Срочный urgent Кратко детали заказа Ответственна…" at bounding box center [574, 304] width 1004 height 608
copy link "S_chery-206"
click at [242, 525] on span "Папка на Drive" at bounding box center [229, 522] width 96 height 28
click at [264, 41] on body "🙏 .cls-1 fill:#fff; AWATERA Usmanova Olga Клиенты Спецификации Заказы 45 Чаты 3…" at bounding box center [542, 271] width 1084 height 543
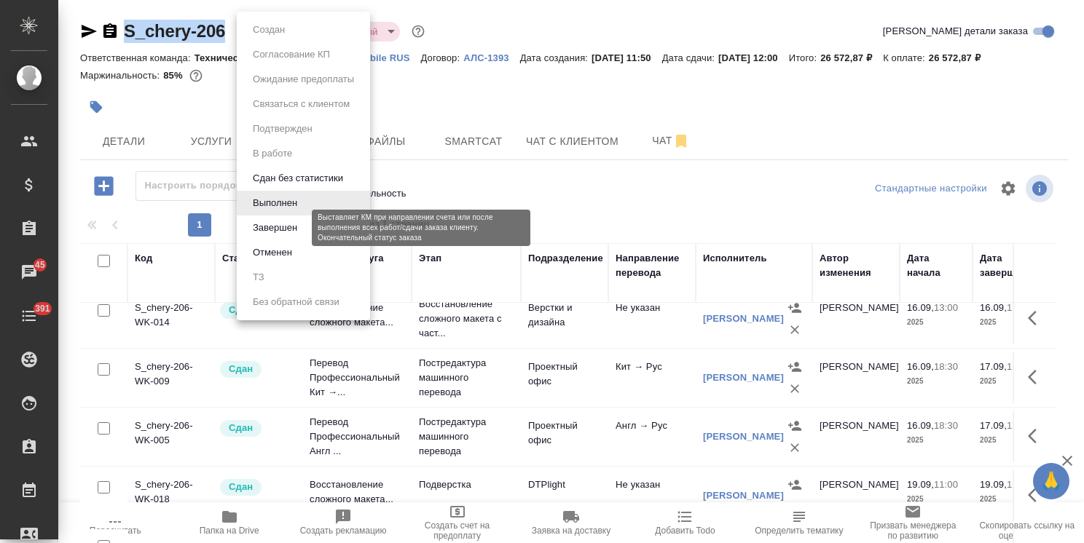
click at [283, 220] on button "Завершен" at bounding box center [274, 228] width 53 height 16
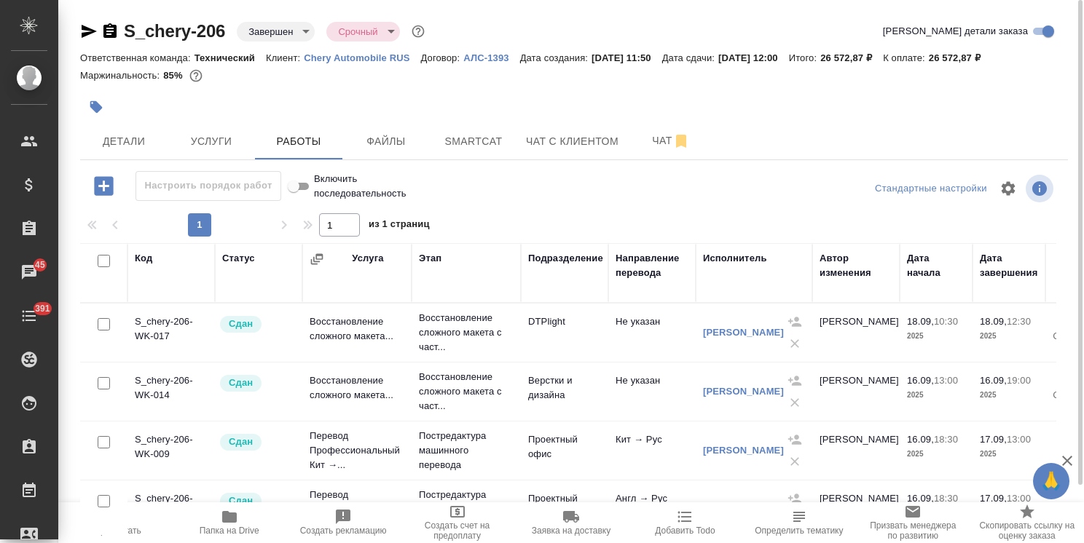
click at [578, 527] on span "Заявка на доставку" at bounding box center [571, 531] width 79 height 10
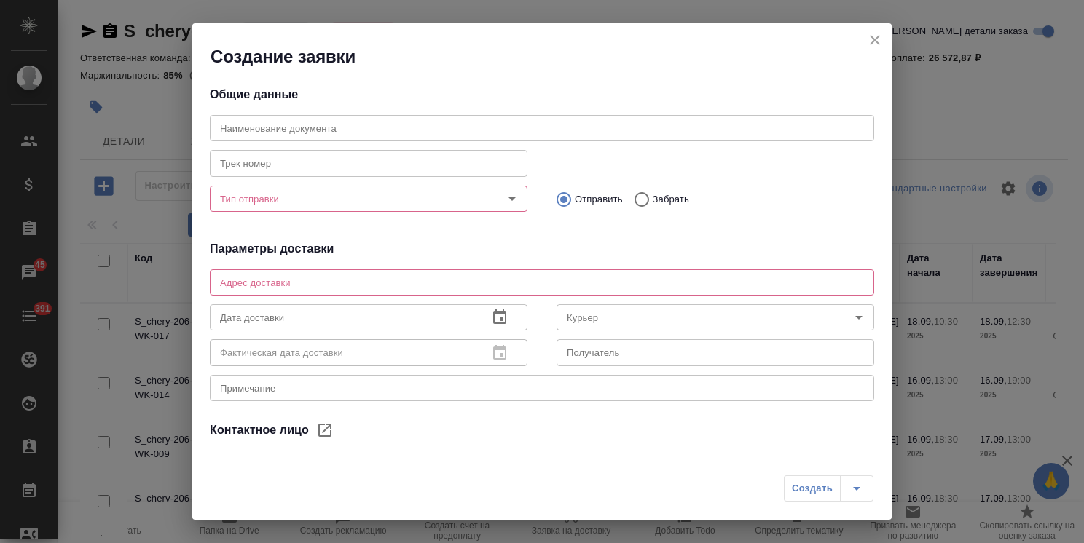
type input "Мартьянов Александр"
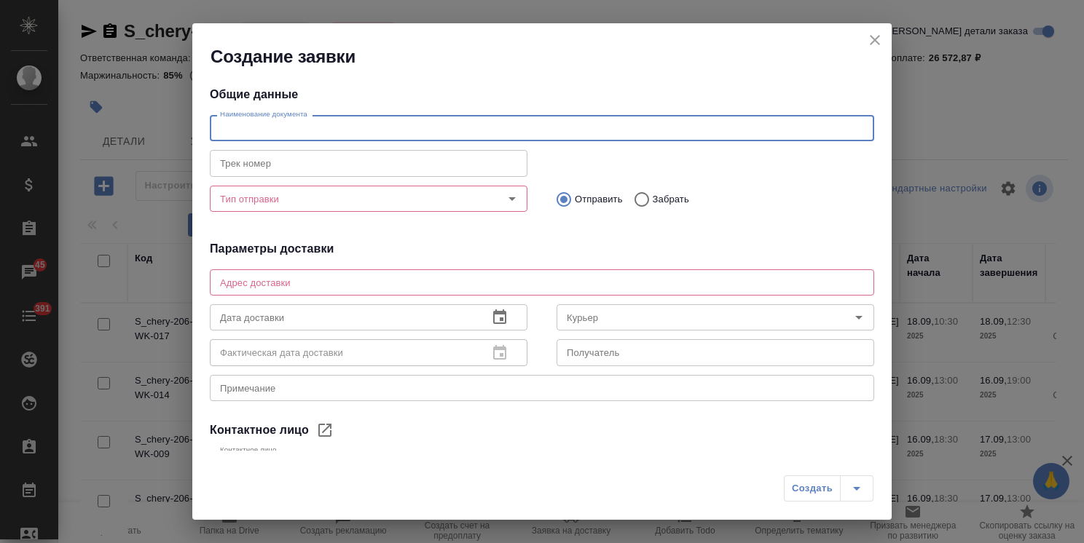
click at [312, 133] on input "text" at bounding box center [542, 128] width 664 height 26
click at [373, 208] on div "Тип отправки" at bounding box center [369, 199] width 318 height 26
type input "4 ЗПК по заказу"
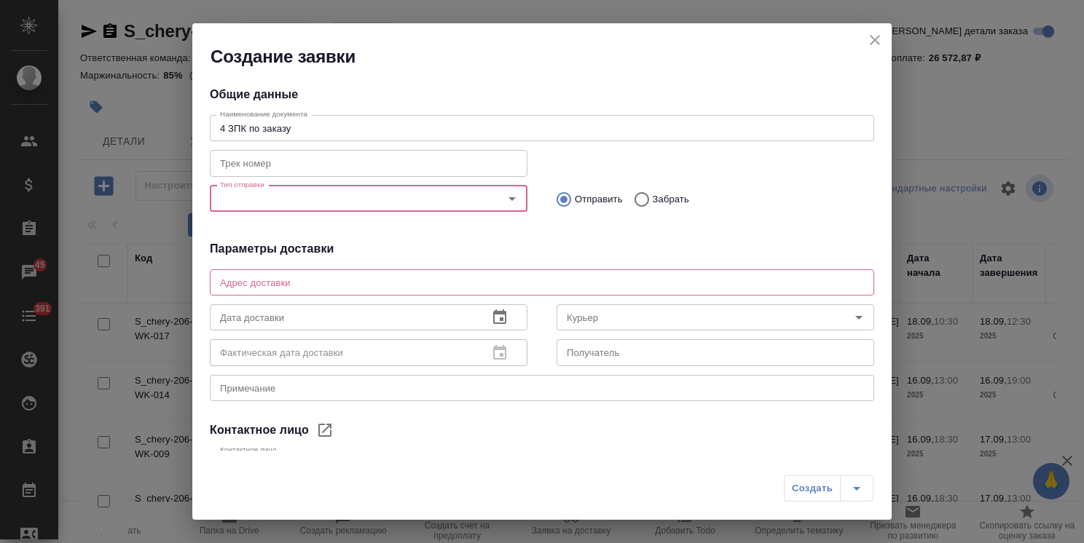
click at [349, 188] on div "Тип отправки" at bounding box center [369, 199] width 318 height 26
click at [318, 201] on input "Тип отправки" at bounding box center [344, 198] width 260 height 17
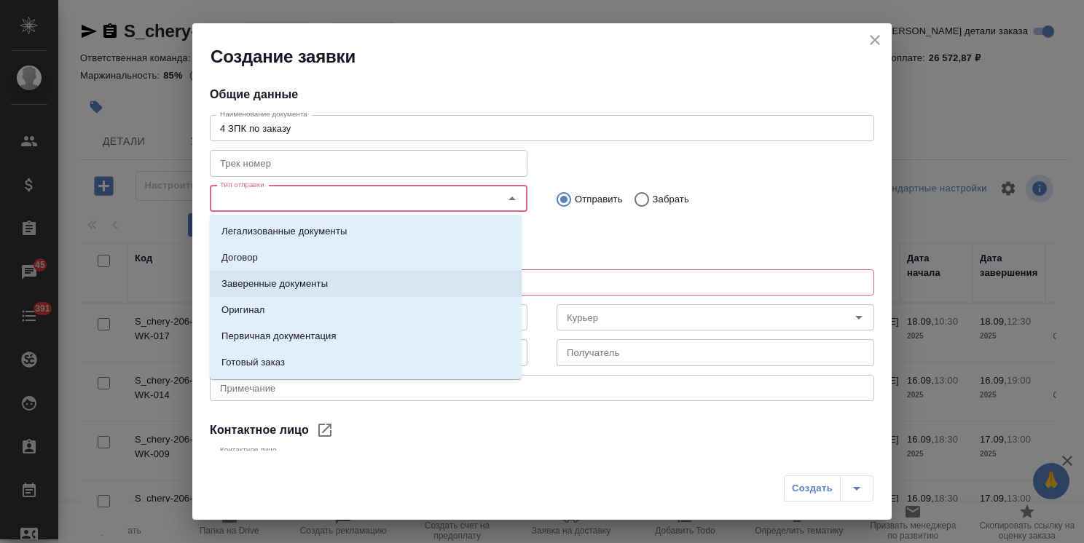
click at [304, 282] on p "Заверенные документы" at bounding box center [274, 284] width 106 height 15
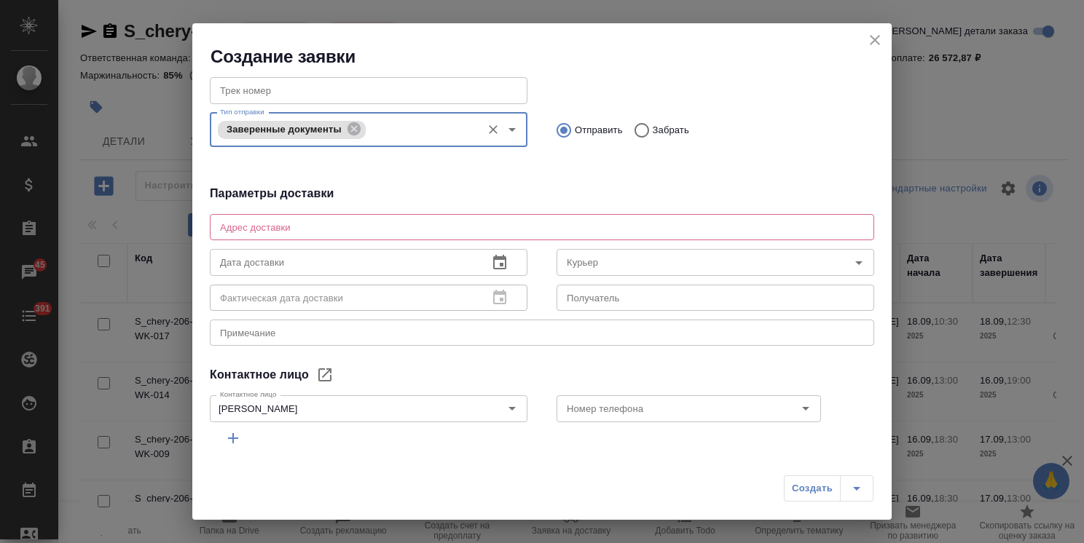
scroll to position [122, 0]
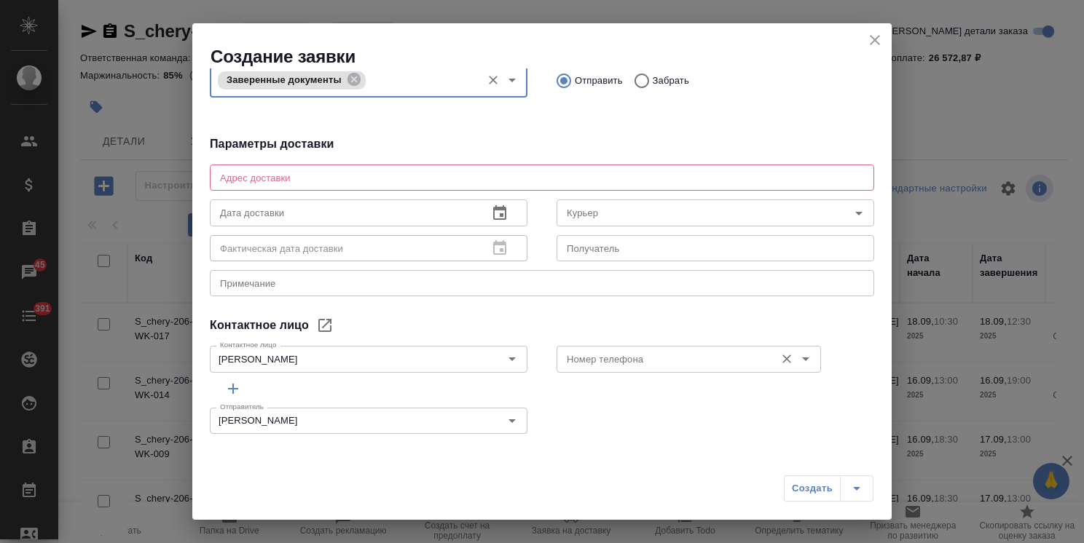
click at [577, 365] on input "Номер телефона" at bounding box center [664, 358] width 207 height 17
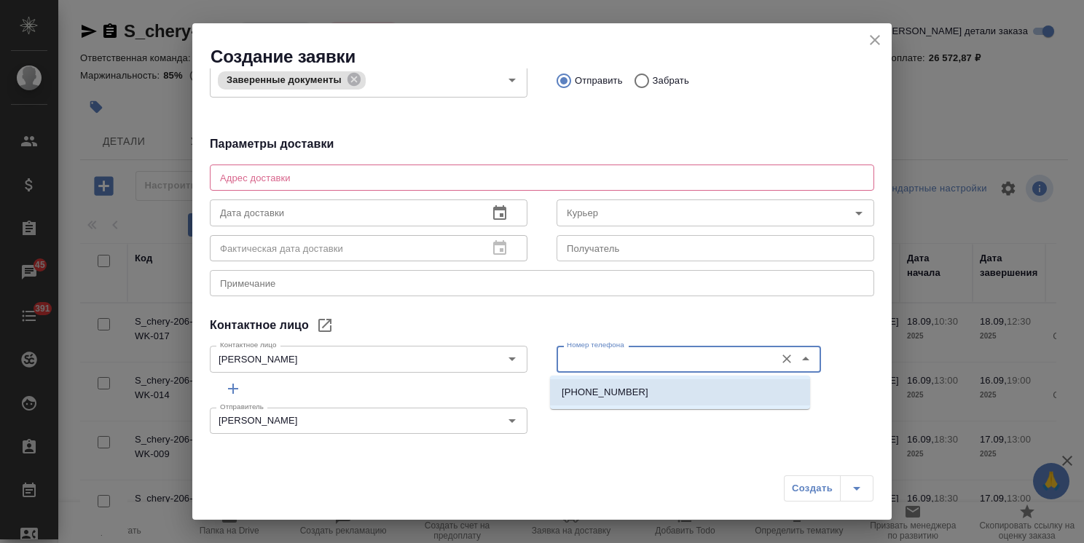
click at [583, 393] on p "+7 925 302 84 66" at bounding box center [605, 392] width 87 height 15
type input "+7 925 302 84 66"
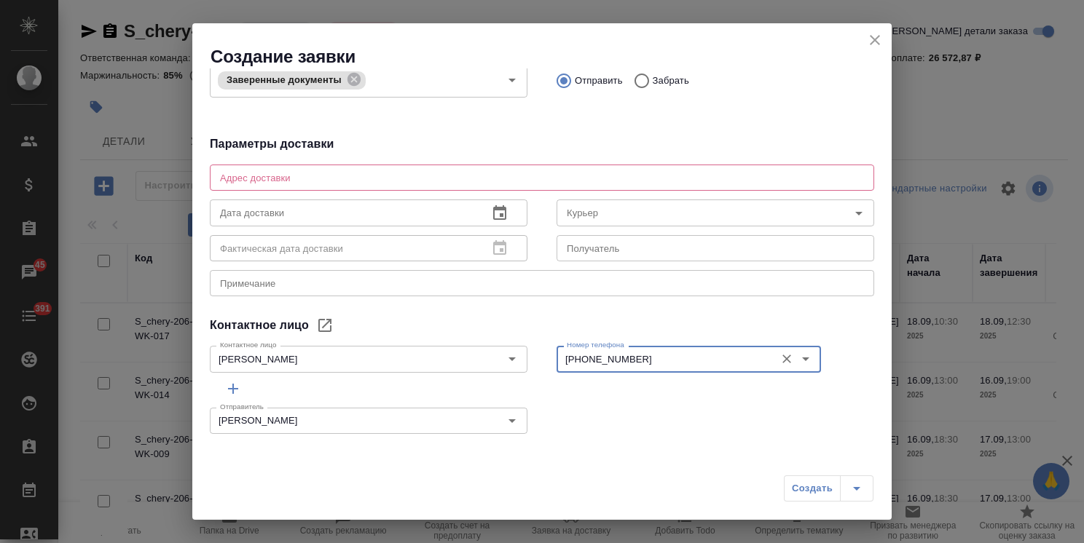
click at [297, 173] on textarea at bounding box center [542, 178] width 644 height 11
click at [439, 151] on h4 "Параметры доставки" at bounding box center [542, 143] width 664 height 17
click at [287, 177] on textarea at bounding box center [542, 178] width 644 height 11
paste textarea "125171, Г.МОСКВА, ВН.ТЕР.Г. МУНИЦИПАЛЬНЫЙ ОКРУГ ВОЙКОВСКИЙ, Ш. ЛЕНИНГРАДСКОЕ, Д…"
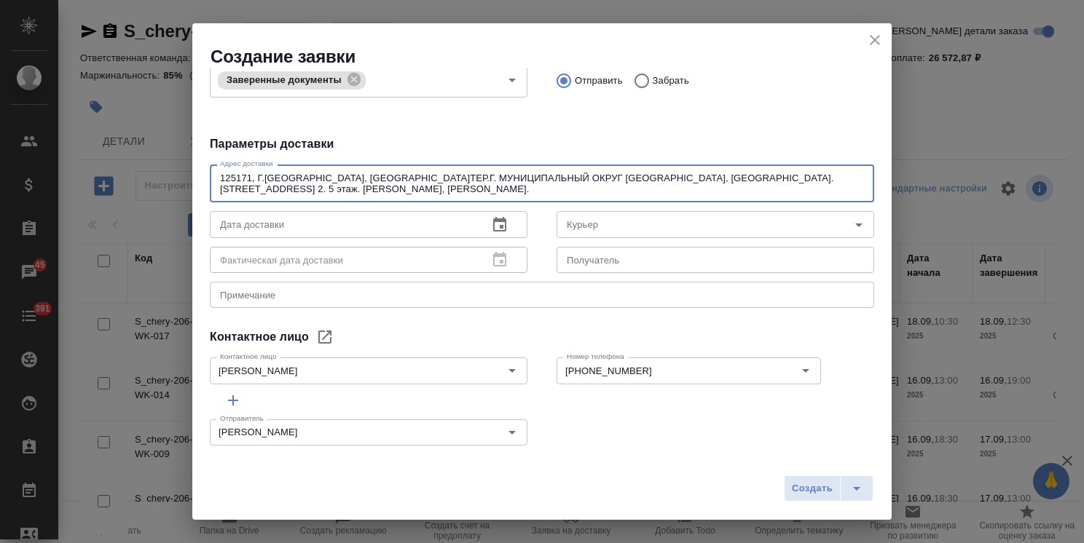
click at [329, 176] on textarea "125171, Г.МОСКВА, ВН.ТЕР.Г. МУНИЦИПАЛЬНЫЙ ОКРУГ ВОЙКОВСКИЙ, Ш. ЛЕНИНГРАДСКОЕ, Д…" at bounding box center [542, 184] width 644 height 23
drag, startPoint x: 755, startPoint y: 179, endPoint x: 868, endPoint y: 173, distance: 112.3
click at [868, 173] on div "Общие данные Наименование документа 4 ЗПК по заказу Наименование документа Трек…" at bounding box center [541, 259] width 699 height 382
click at [650, 383] on div "+7 925 302 84 66 Номер телефона" at bounding box center [688, 371] width 264 height 26
type textarea "125171, Г.МОСКВА, ВН.ТЕР.Г. МУНИЦИПАЛЬНЫЙ ОКРУГ ВОЙКОВСКИЙ, Ш. ЛЕНИНГРАДСКОЕ, Д…"
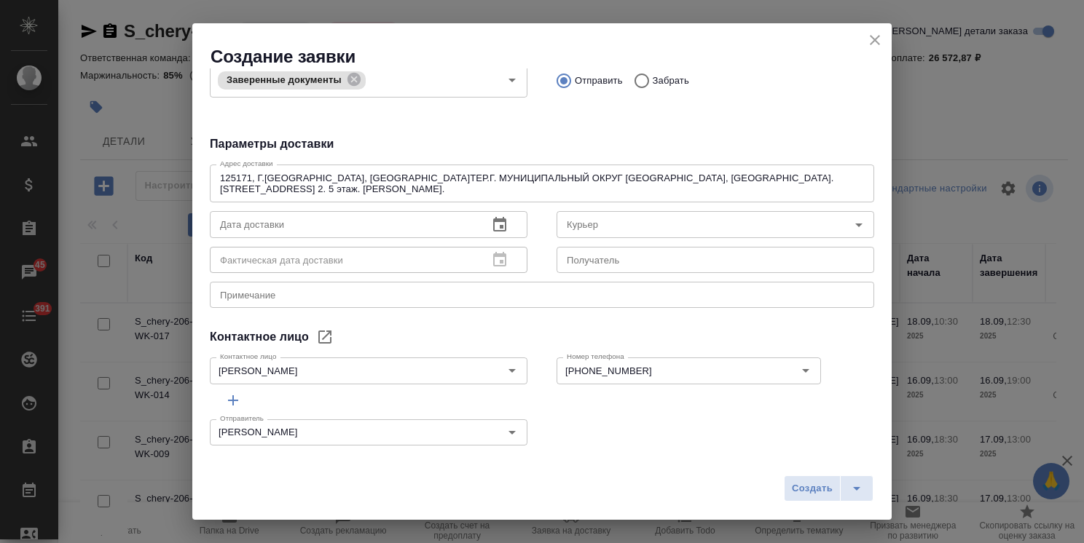
click at [641, 409] on div "Отправитель Усманова Ольга Отправитель" at bounding box center [541, 431] width 693 height 64
click at [491, 228] on icon "button" at bounding box center [499, 224] width 17 height 17
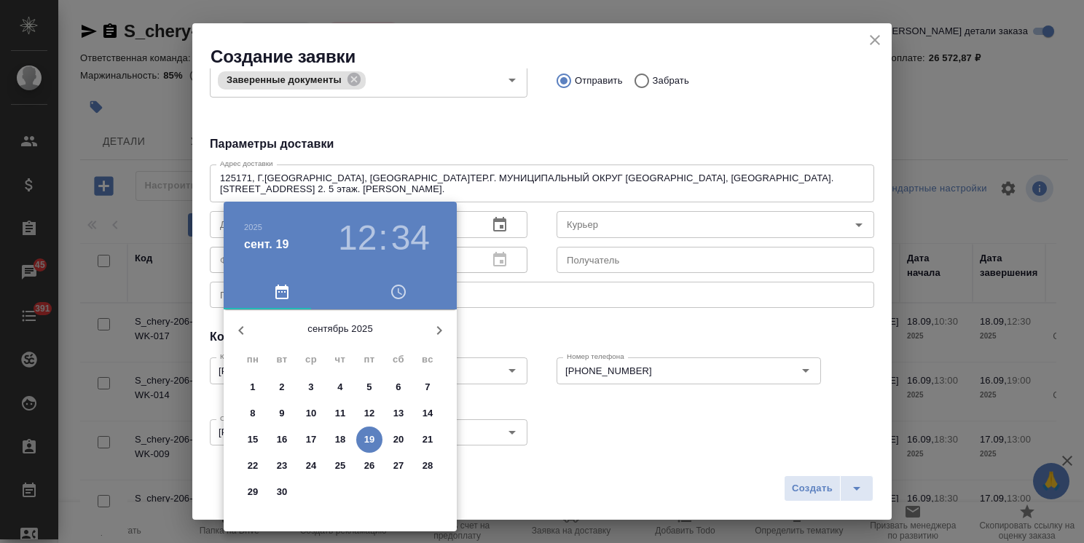
click at [248, 467] on p "22" at bounding box center [253, 466] width 11 height 15
type input "22.09.2025 12:34"
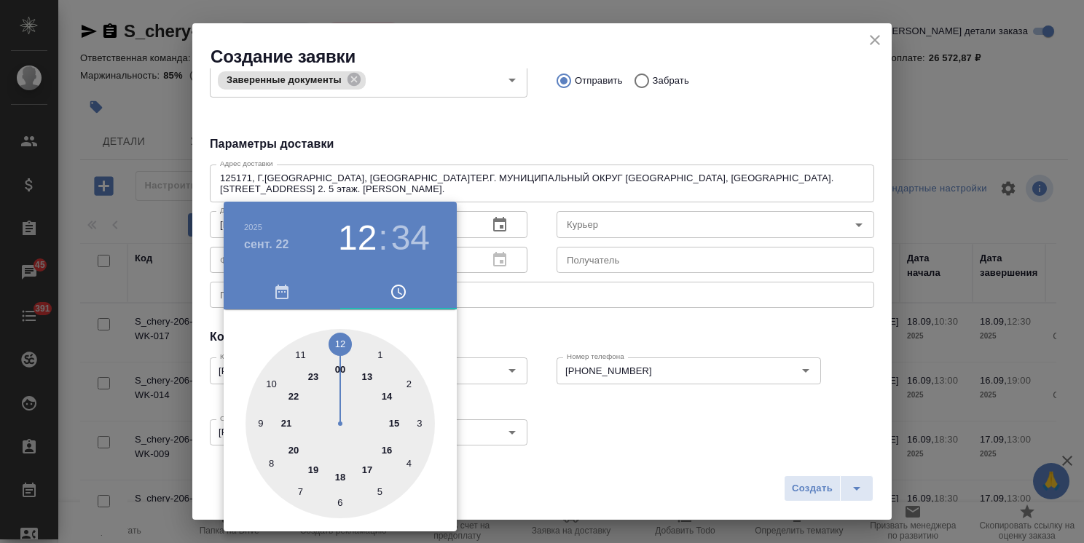
click at [591, 330] on div at bounding box center [542, 271] width 1084 height 543
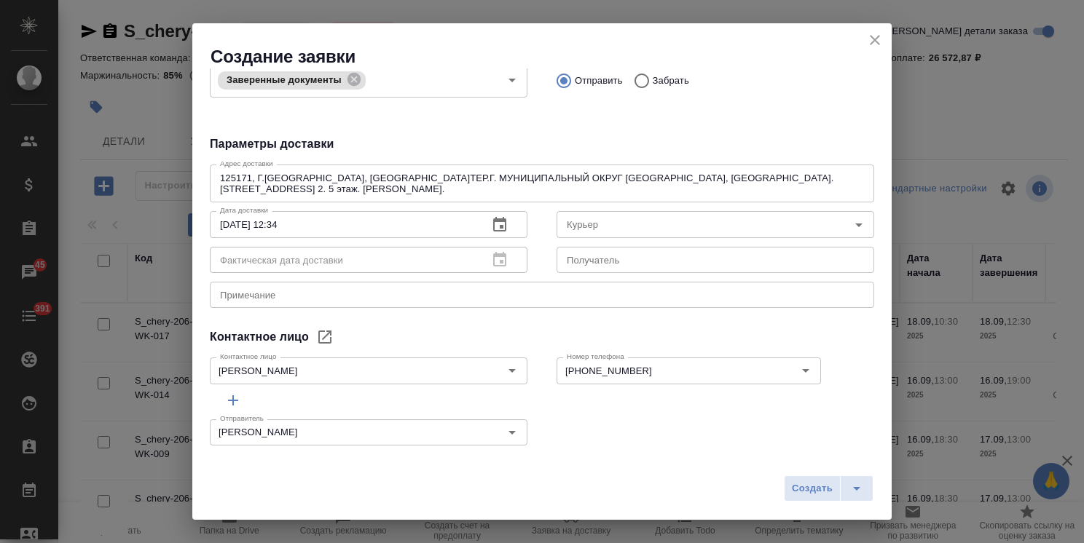
click at [317, 285] on div "x Примечание" at bounding box center [542, 295] width 664 height 26
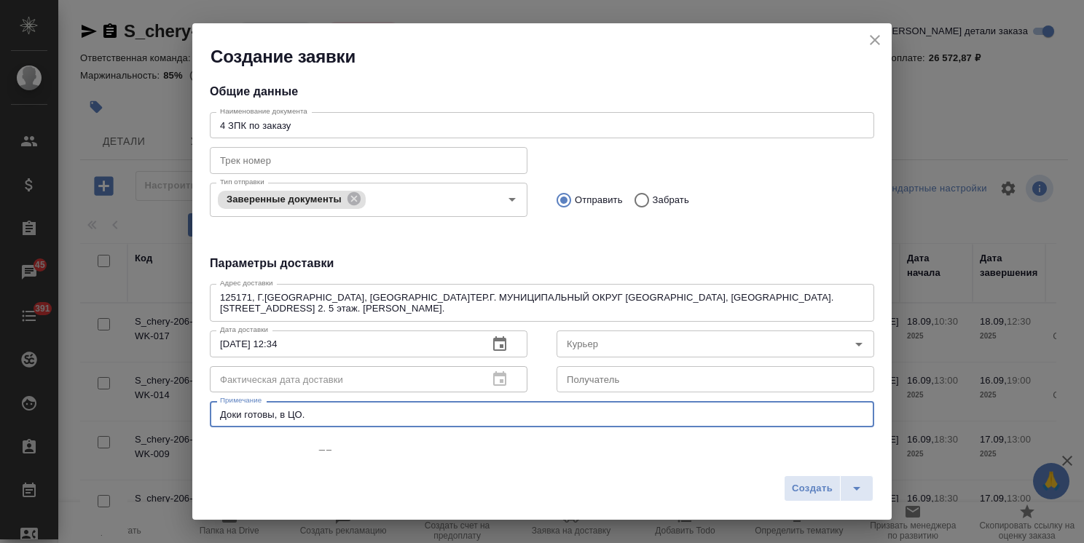
scroll to position [0, 0]
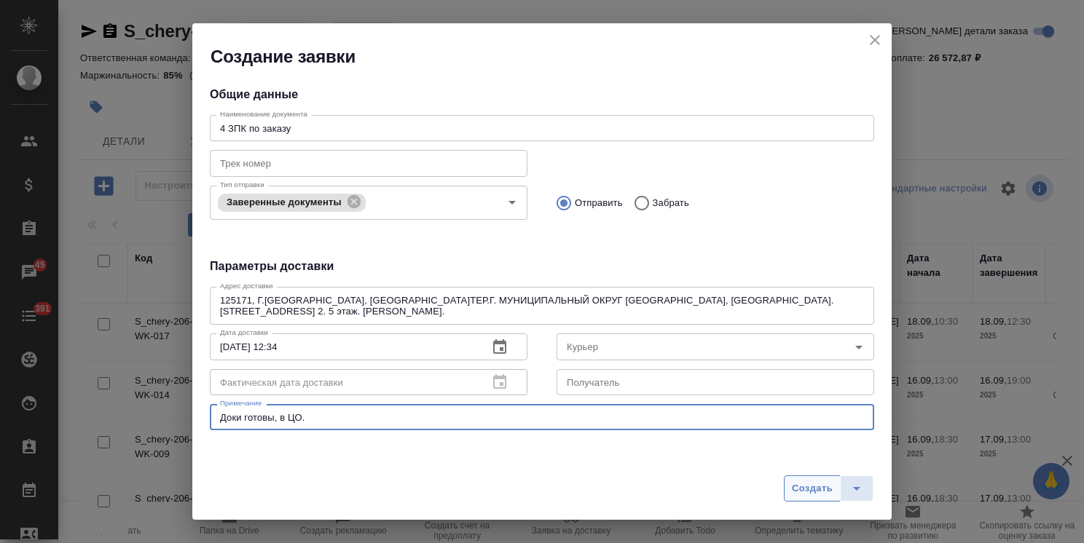
type textarea "Доки готовы, в ЦО."
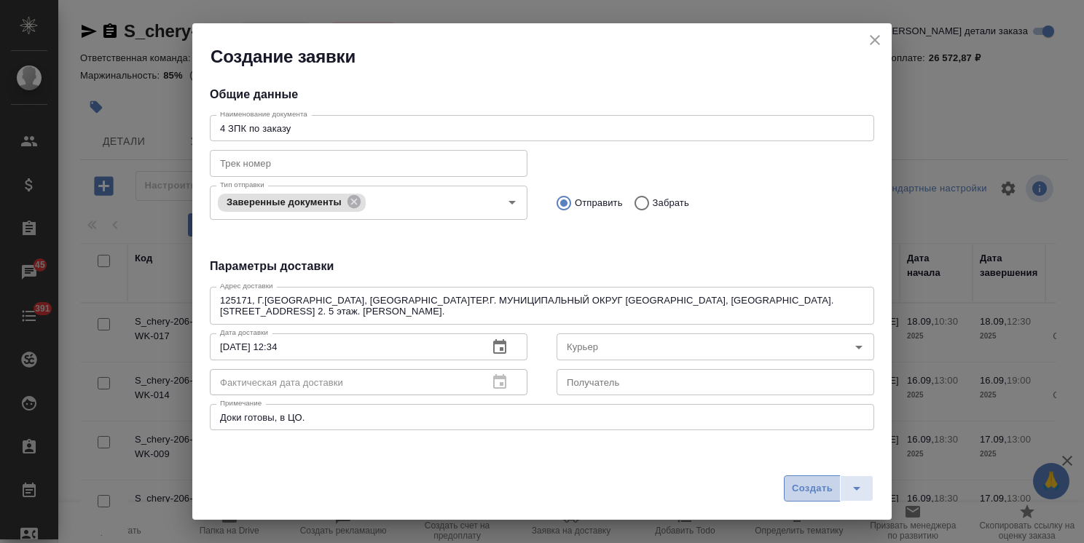
click at [806, 485] on span "Создать" at bounding box center [812, 489] width 41 height 17
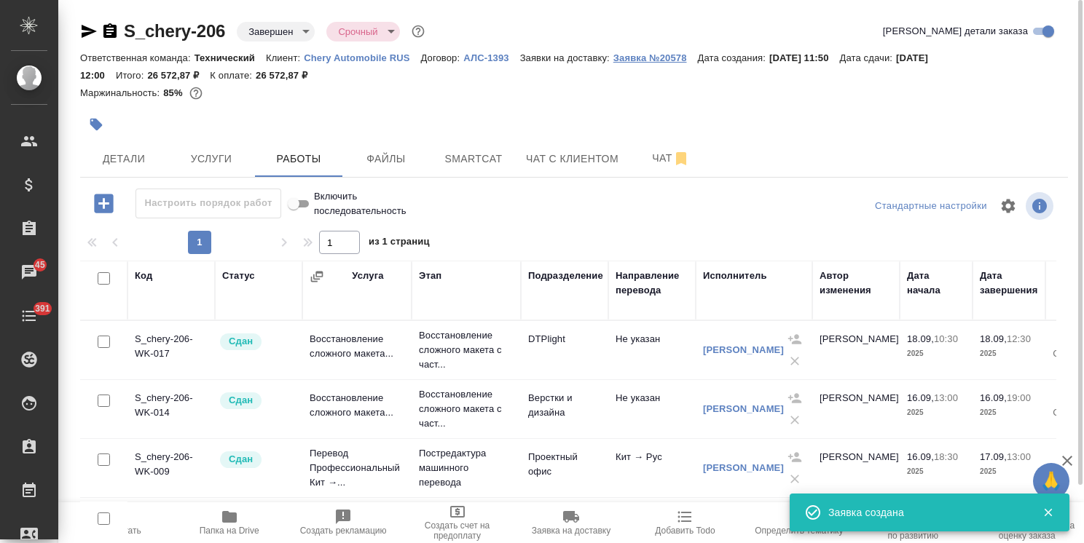
click at [656, 58] on p "Заявка №20578" at bounding box center [655, 57] width 84 height 11
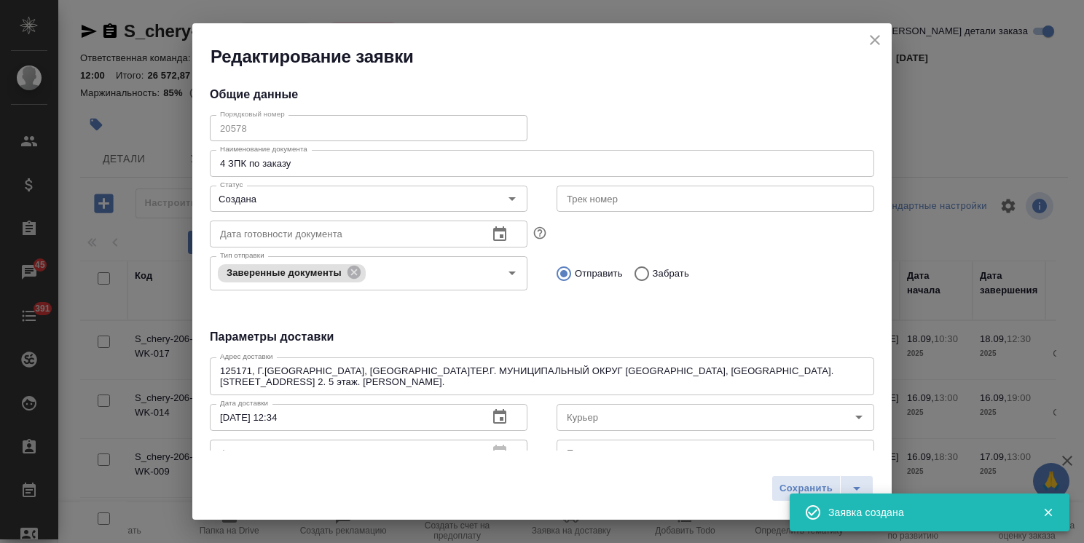
type input "Мартьянов Александр"
type input "+7 925 302 84 66"
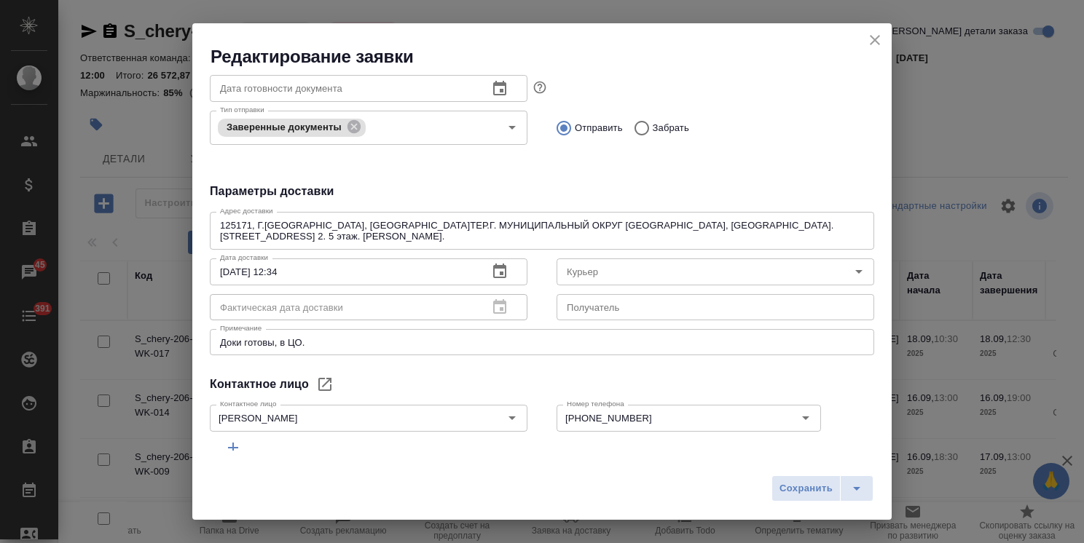
scroll to position [204, 0]
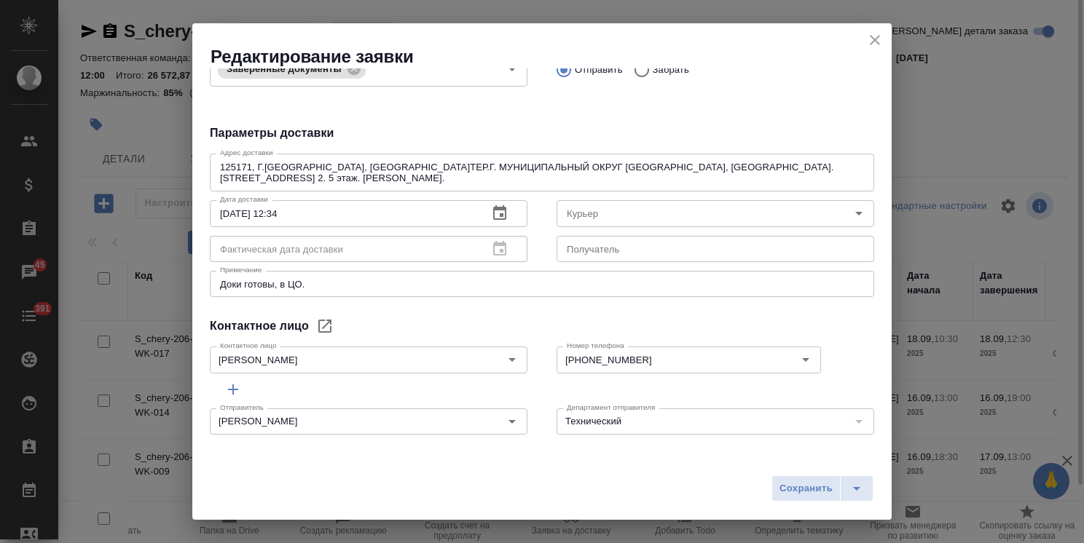
drag, startPoint x: 425, startPoint y: 306, endPoint x: 766, endPoint y: 59, distance: 420.9
click at [875, 39] on icon "close" at bounding box center [874, 39] width 17 height 17
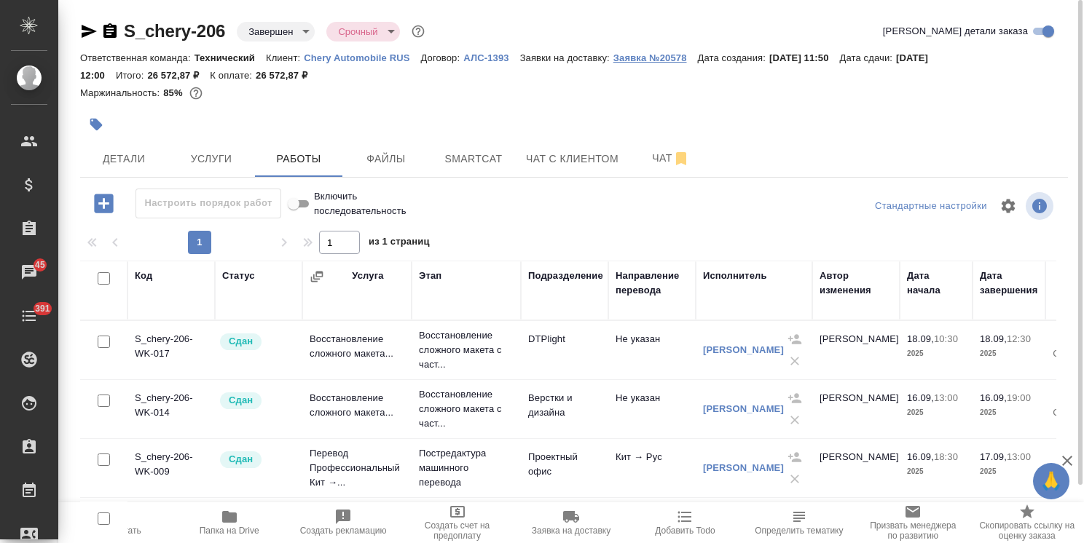
click at [648, 60] on p "Заявка №20578" at bounding box center [655, 57] width 84 height 11
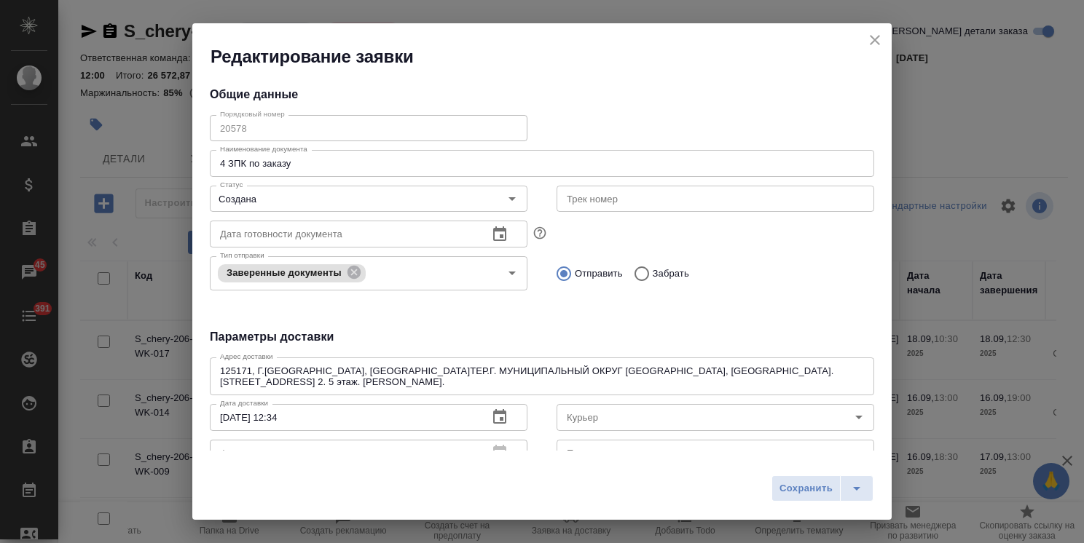
click at [175, 121] on div "Редактирование заявки Общие данные Порядковый номер 20578 Порядковый номер Наим…" at bounding box center [542, 271] width 1084 height 543
click at [871, 38] on icon "close" at bounding box center [874, 39] width 17 height 17
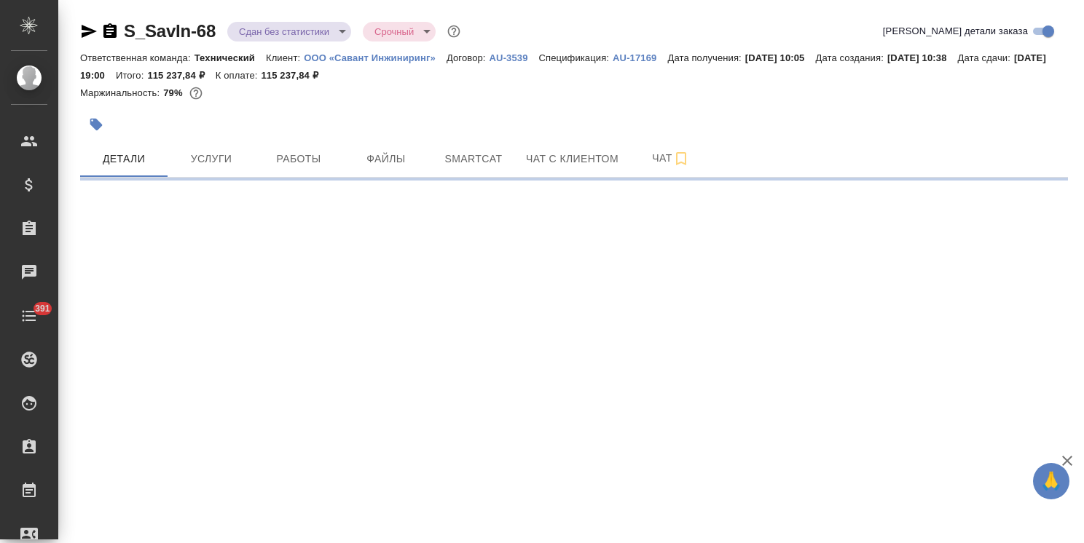
select select "RU"
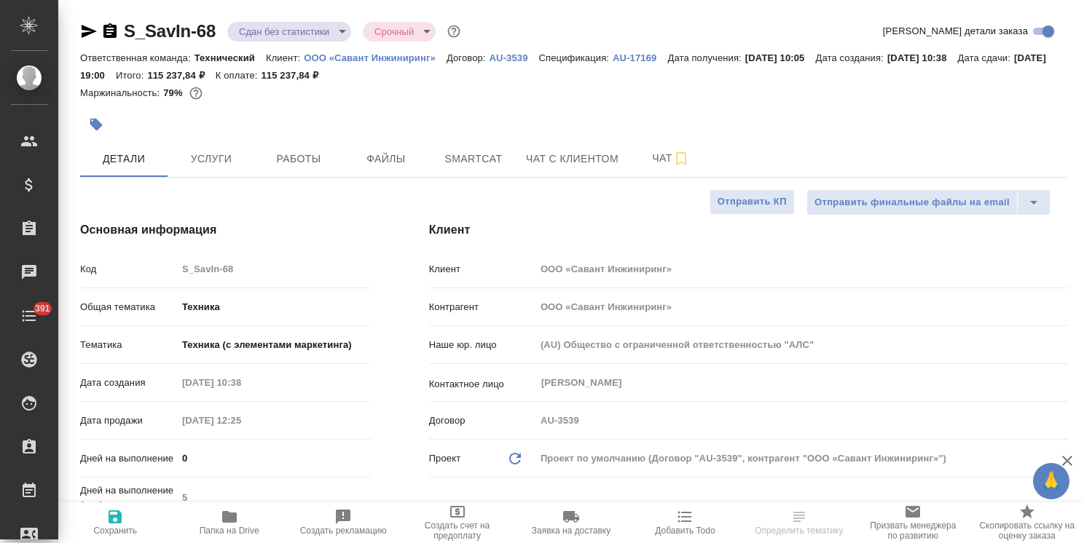
type textarea "x"
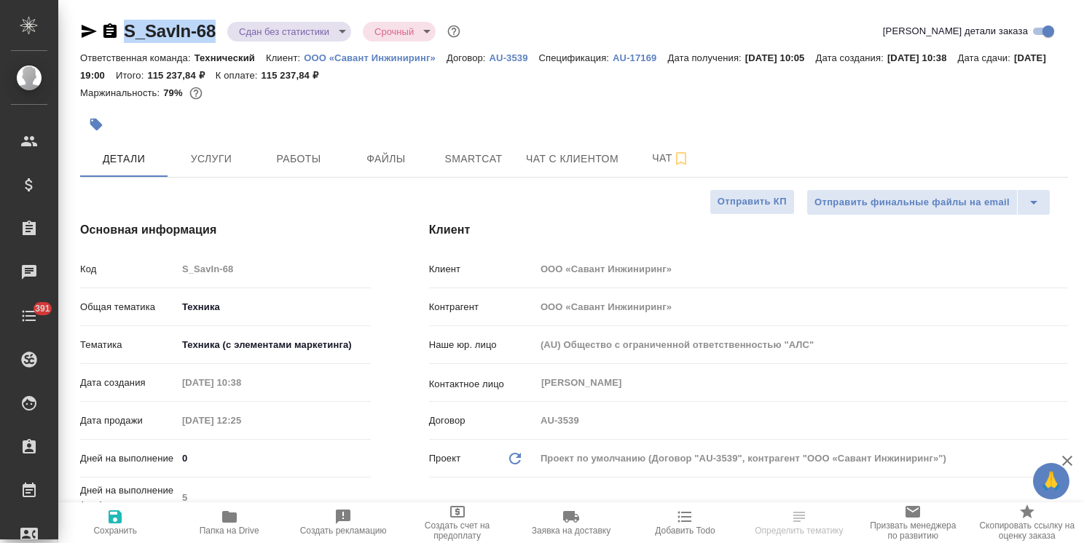
type textarea "x"
drag, startPoint x: 219, startPoint y: 13, endPoint x: 108, endPoint y: 23, distance: 111.1
type textarea "x"
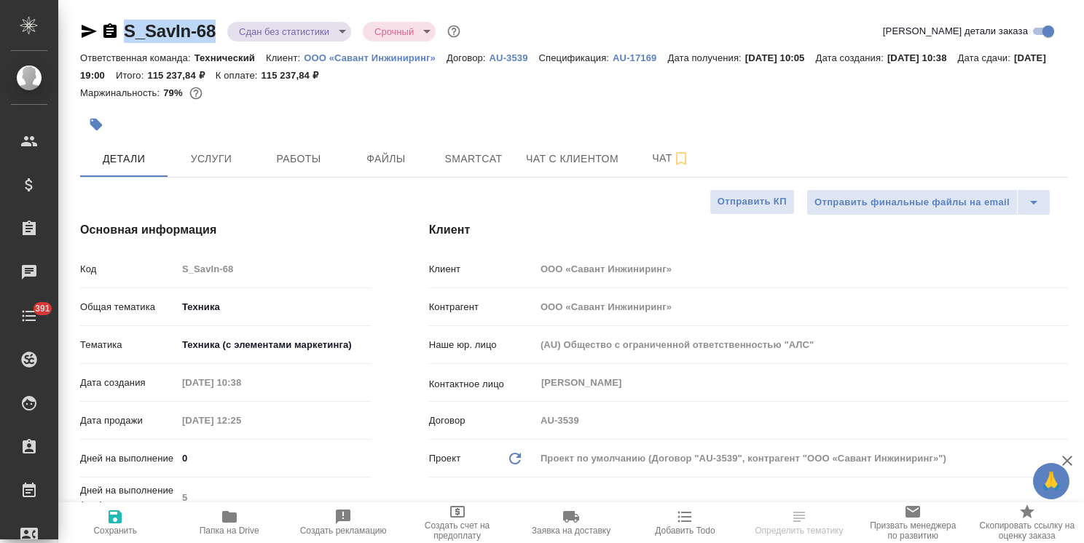
type textarea "x"
copy link "S_SavIn-68"
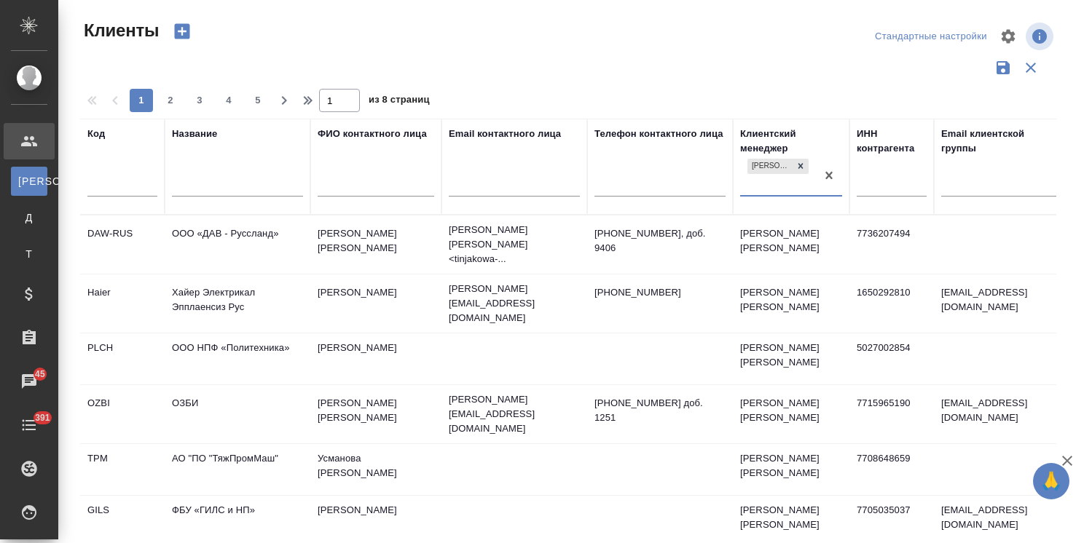
select select "RU"
click at [248, 188] on input "text" at bounding box center [237, 186] width 131 height 18
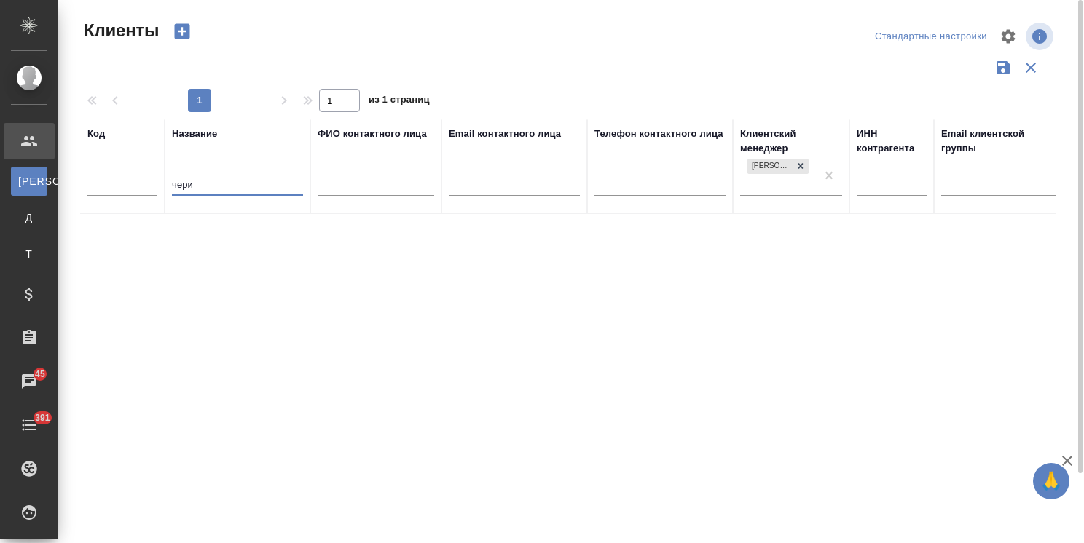
drag, startPoint x: 222, startPoint y: 185, endPoint x: 134, endPoint y: 178, distance: 88.4
click at [134, 178] on tr "Код Название чери ФИО контактного лица Email контактного лица Телефон контактно…" at bounding box center [630, 166] width 1101 height 95
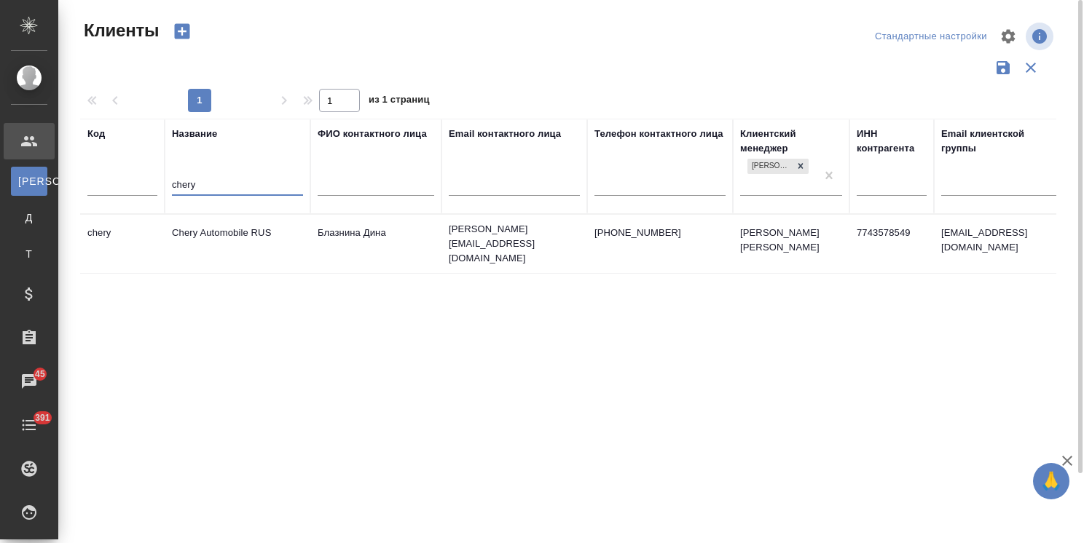
click at [224, 243] on td "Chery Automobile RUS" at bounding box center [238, 244] width 146 height 51
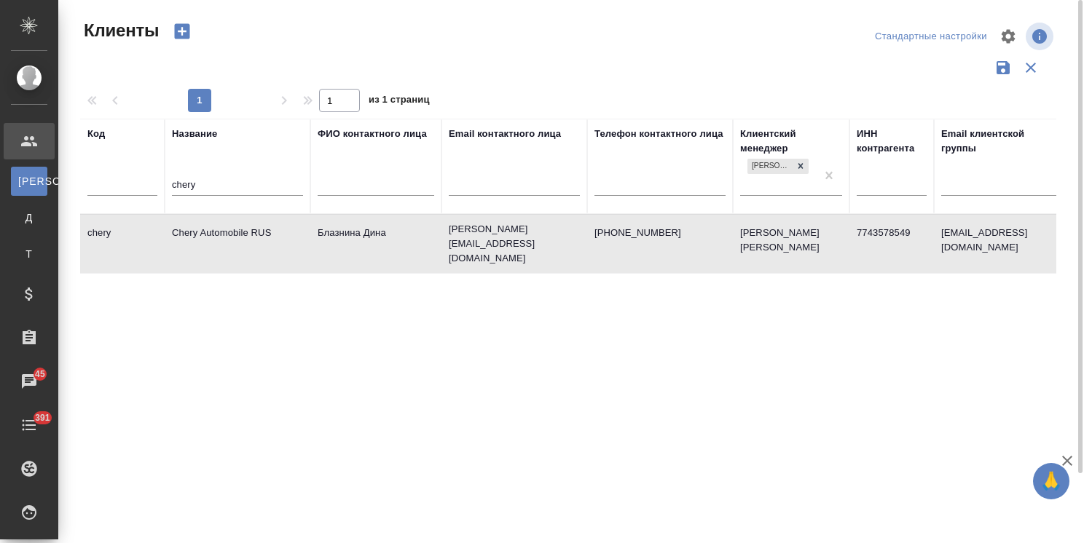
click at [224, 243] on td "Chery Automobile RUS" at bounding box center [238, 244] width 146 height 51
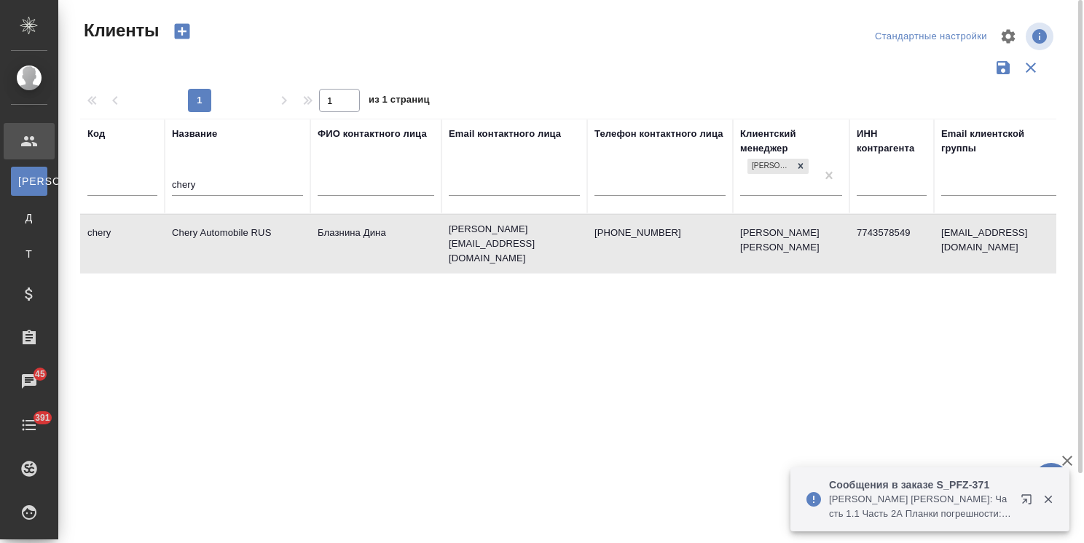
drag, startPoint x: 119, startPoint y: 197, endPoint x: 82, endPoint y: 202, distance: 38.3
click at [84, 202] on tr "Код Название chery ФИО контактного лица Email контактного лица Телефон контактн…" at bounding box center [630, 166] width 1101 height 95
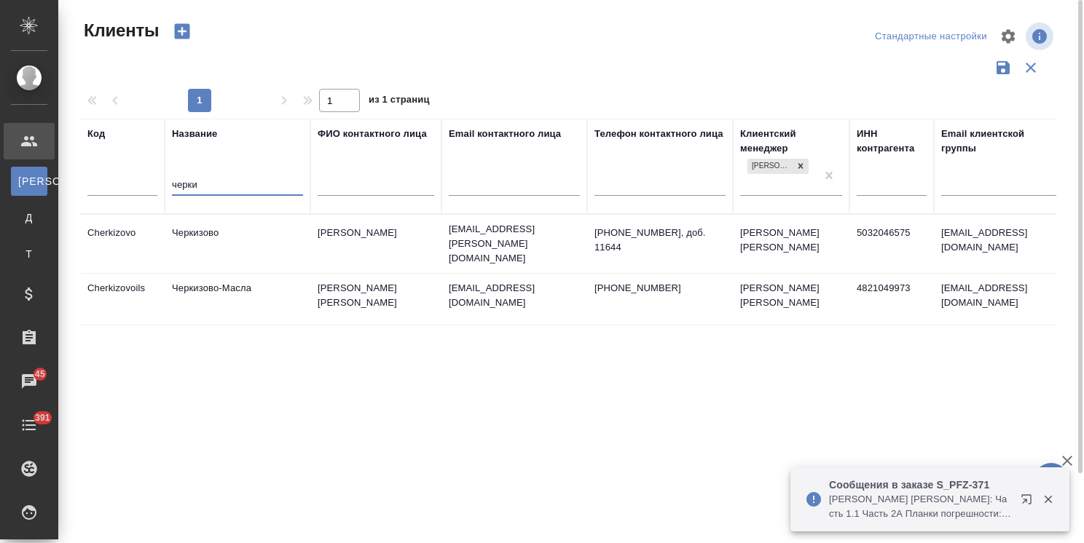
type input "черки"
click at [208, 232] on td "Черкизово" at bounding box center [238, 244] width 146 height 51
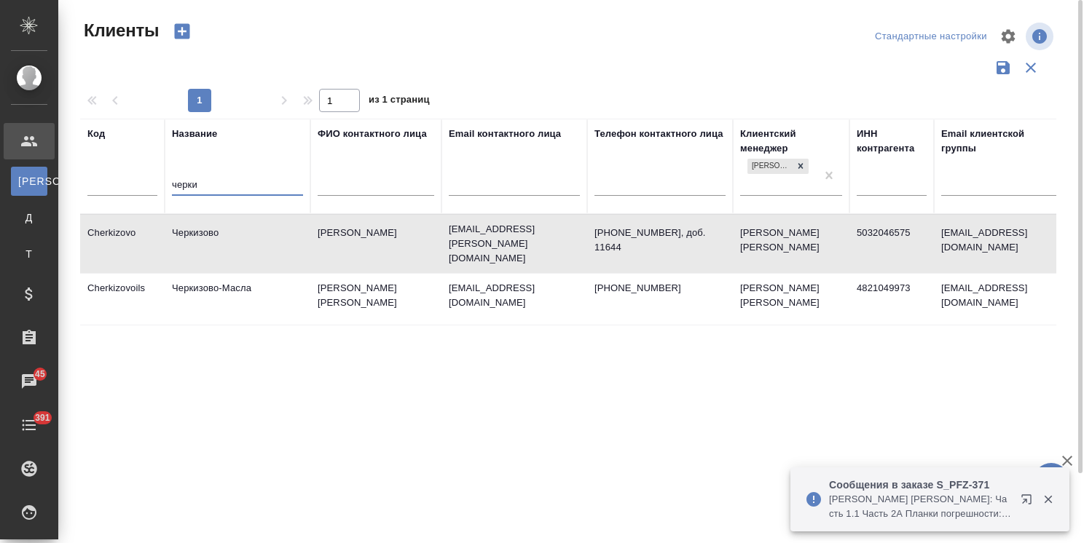
drag, startPoint x: 220, startPoint y: 186, endPoint x: 153, endPoint y: 181, distance: 67.2
click at [153, 181] on tr "Код Название черки ФИО контактного лица Email контактного лица Телефон контактн…" at bounding box center [630, 166] width 1101 height 95
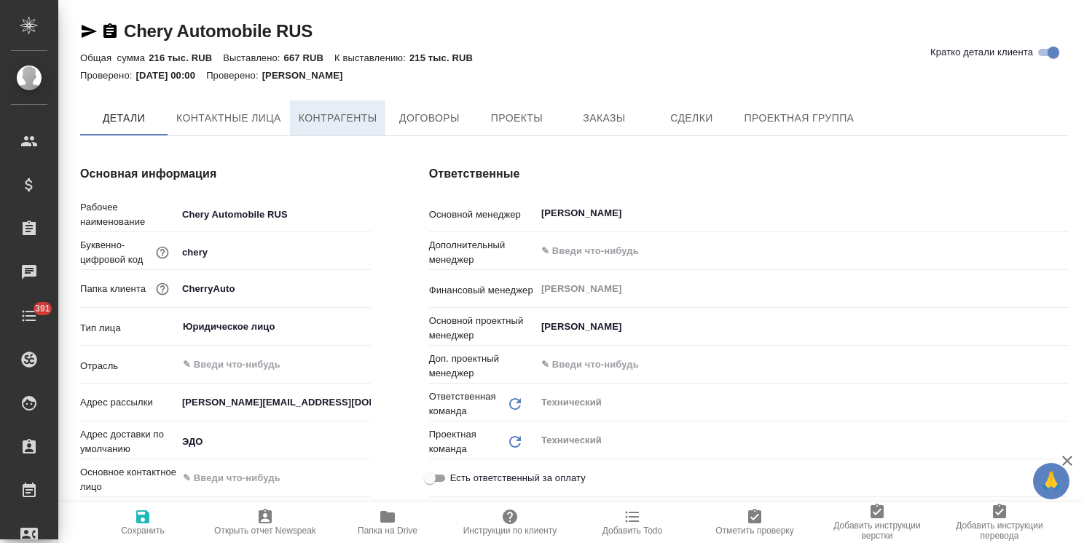
click at [353, 127] on span "Контрагенты" at bounding box center [338, 118] width 79 height 18
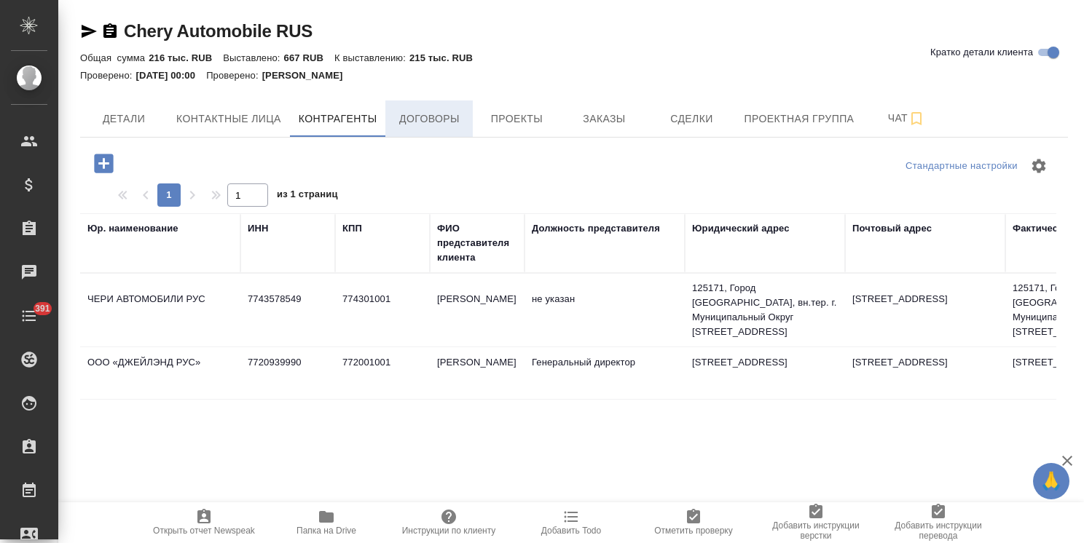
click at [427, 113] on span "Договоры" at bounding box center [429, 119] width 70 height 18
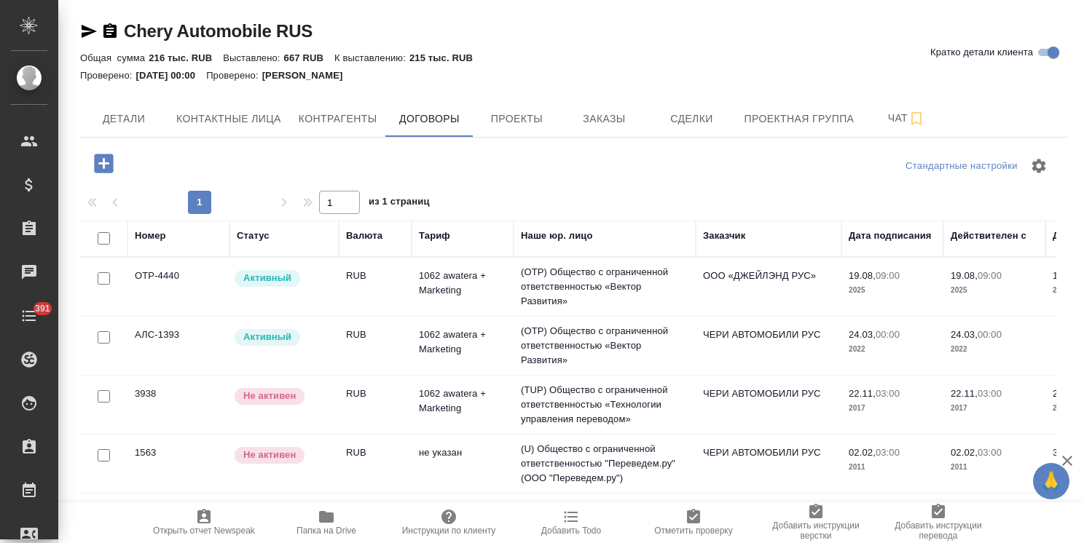
scroll to position [42, 0]
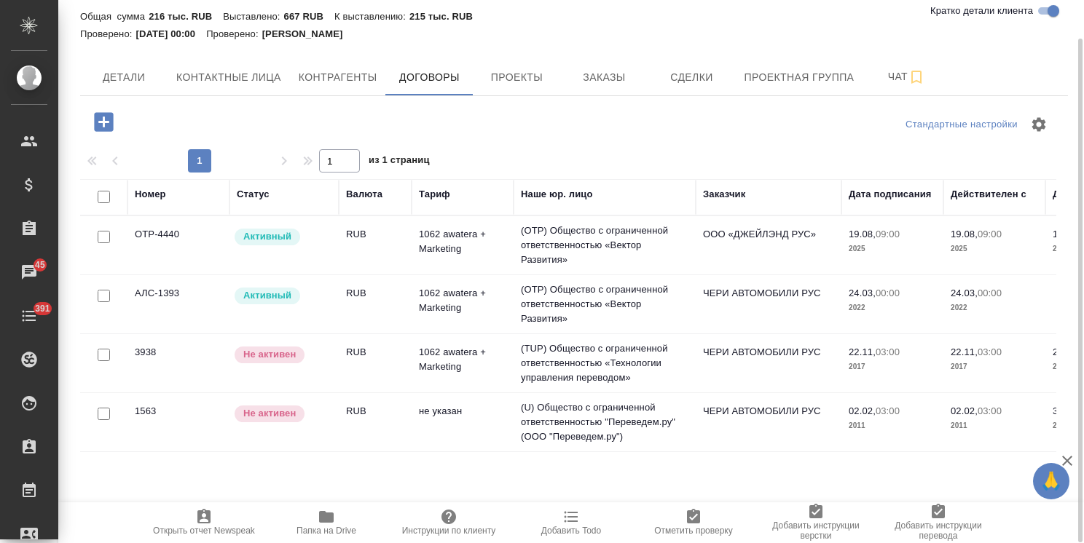
click at [306, 539] on button "Папка на Drive" at bounding box center [326, 523] width 122 height 41
click at [323, 517] on icon "button" at bounding box center [326, 517] width 15 height 12
click at [323, 534] on span "Папка на Drive" at bounding box center [326, 531] width 60 height 10
click at [339, 534] on span "Папка на Drive" at bounding box center [326, 531] width 60 height 10
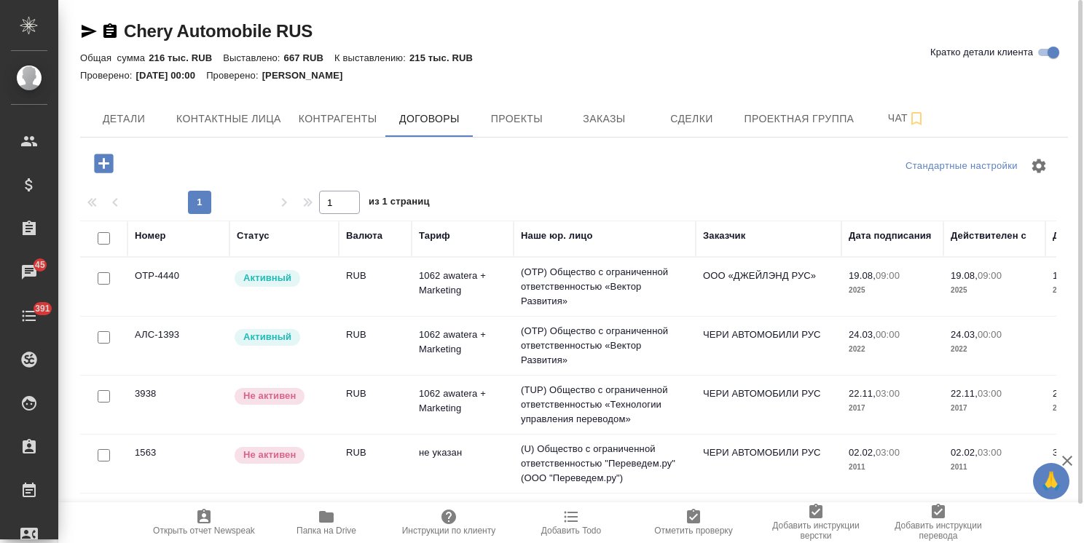
click at [320, 521] on icon "button" at bounding box center [326, 517] width 15 height 12
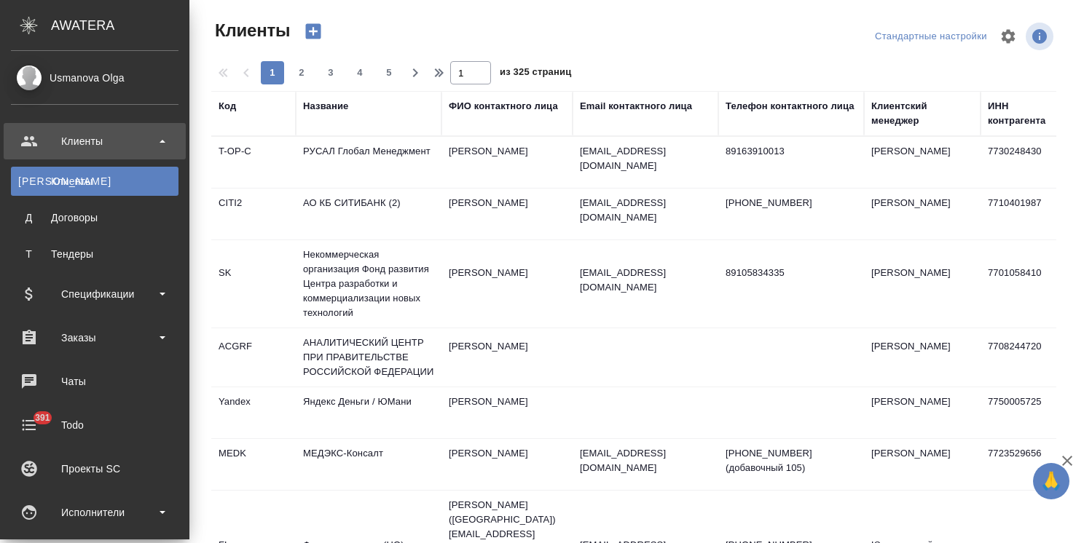
select select "RU"
drag, startPoint x: 0, startPoint y: 0, endPoint x: 121, endPoint y: 304, distance: 326.9
click at [112, 296] on div "Спецификации" at bounding box center [95, 294] width 168 height 22
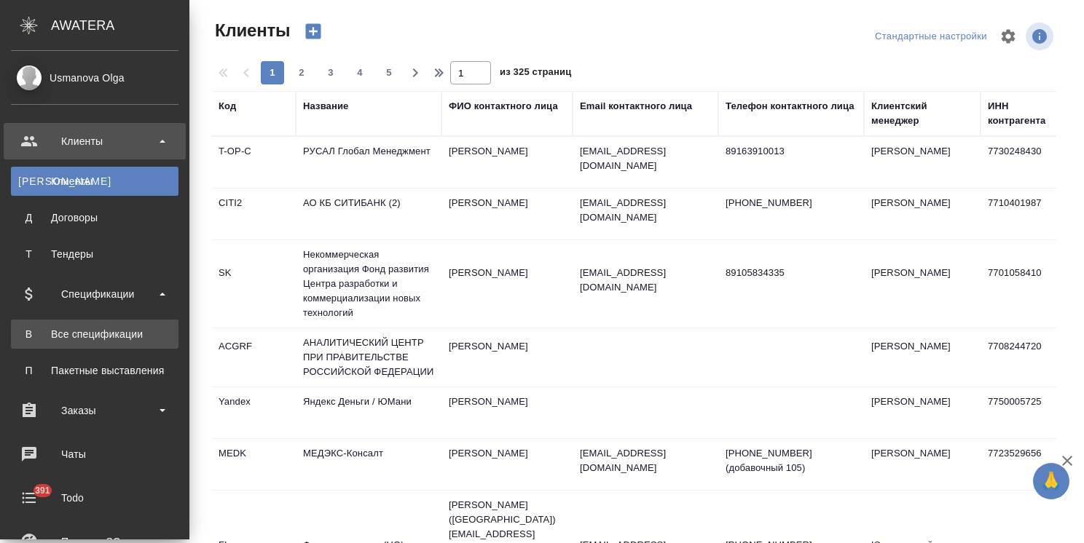
click at [113, 328] on div "Все спецификации" at bounding box center [94, 334] width 153 height 15
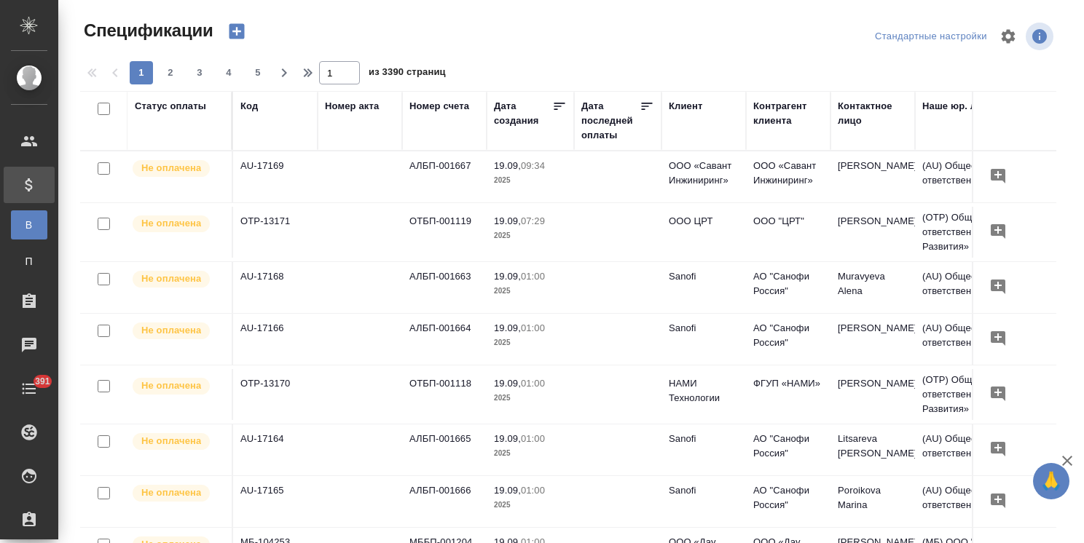
click at [236, 33] on icon "button" at bounding box center [237, 31] width 20 height 20
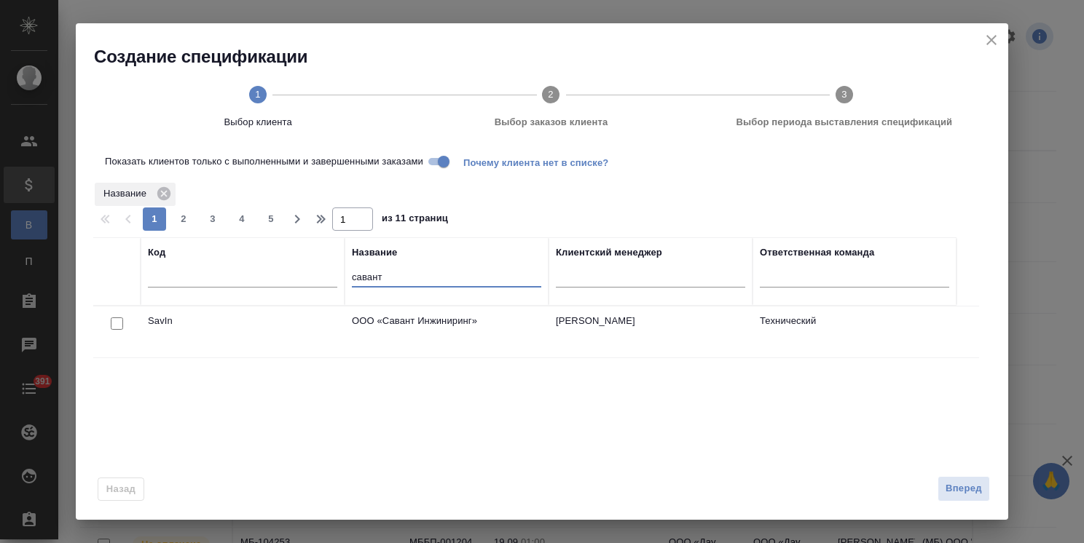
drag, startPoint x: 390, startPoint y: 280, endPoint x: 307, endPoint y: 288, distance: 83.4
click at [307, 288] on tr "Код Название савант Клиентский менеджер Ответственная команда" at bounding box center [524, 271] width 863 height 68
type input "chery"
click at [103, 326] on div at bounding box center [117, 324] width 33 height 20
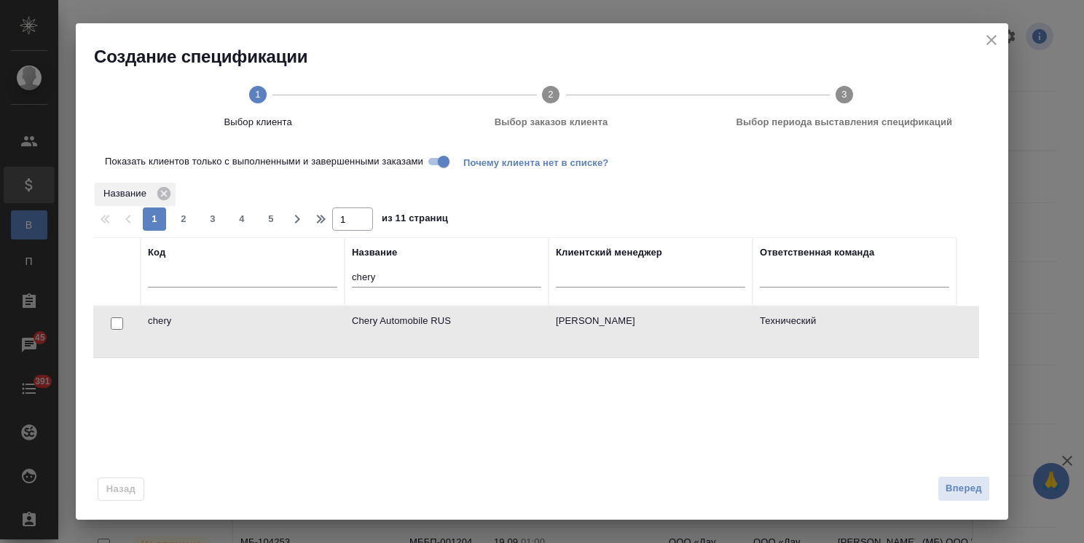
click at [111, 322] on input "checkbox" at bounding box center [117, 324] width 12 height 12
checkbox input "true"
click at [958, 482] on span "Вперед" at bounding box center [963, 489] width 36 height 17
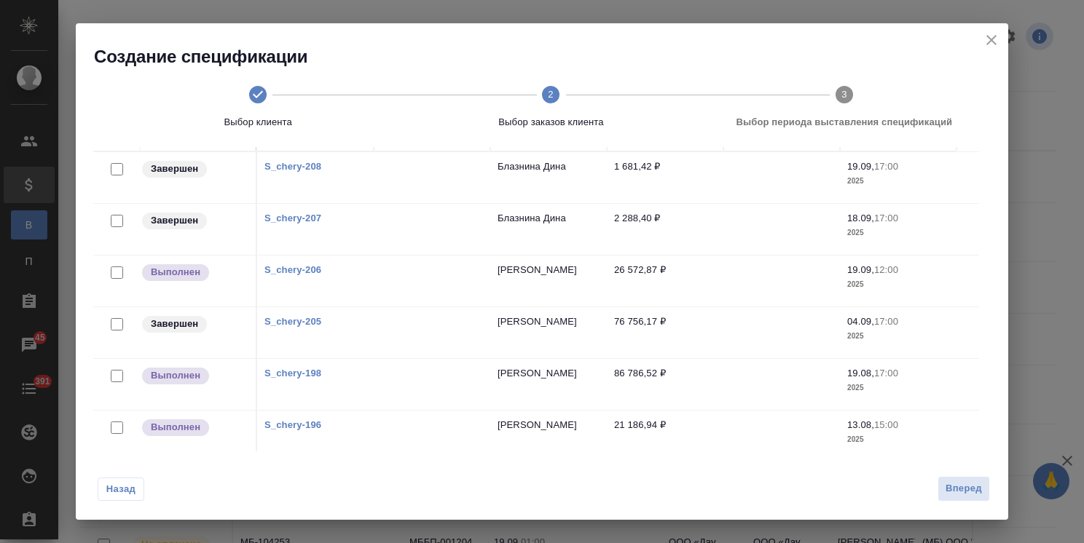
scroll to position [154, 0]
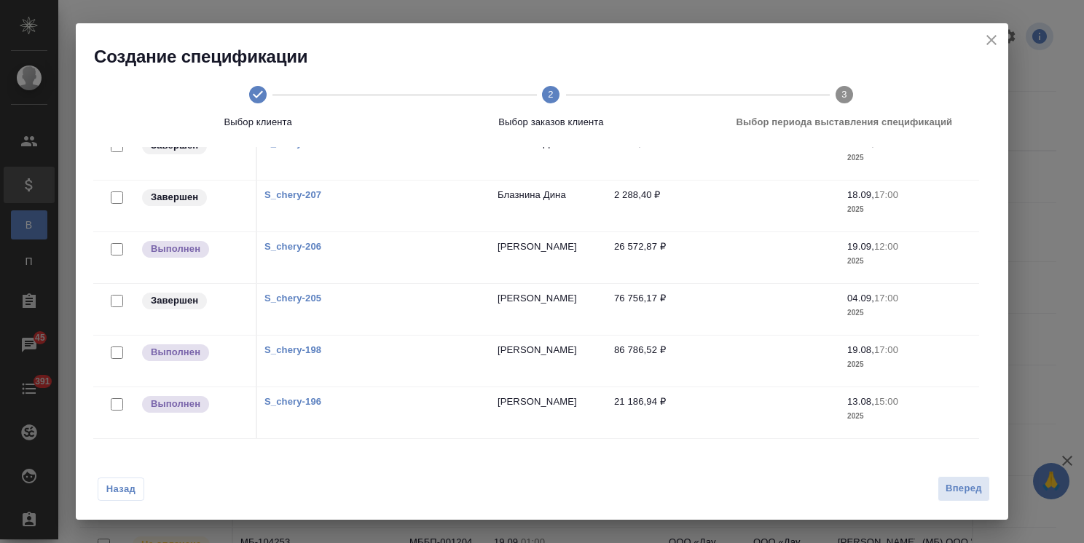
click at [307, 397] on link "S_chery-196" at bounding box center [292, 401] width 57 height 11
click at [314, 345] on link "S_chery-198" at bounding box center [292, 350] width 57 height 11
click at [121, 399] on input "checkbox" at bounding box center [117, 404] width 12 height 12
checkbox input "true"
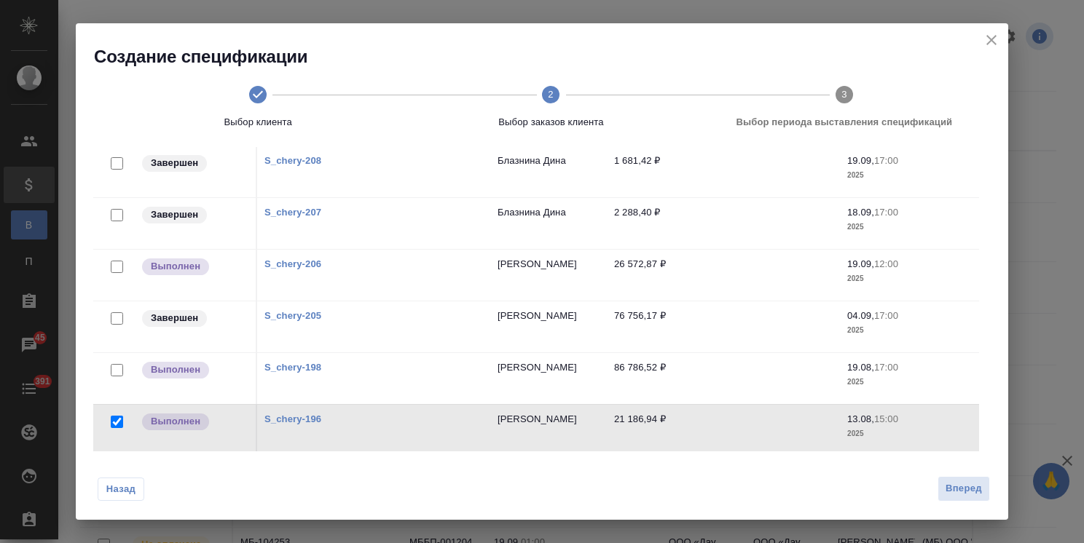
scroll to position [172, 0]
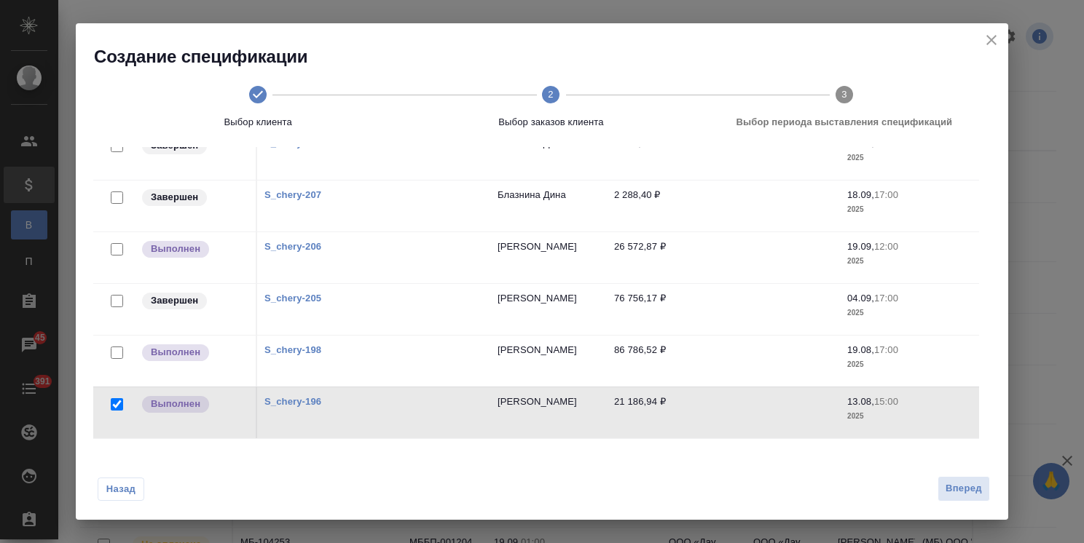
click at [123, 354] on div at bounding box center [117, 353] width 33 height 20
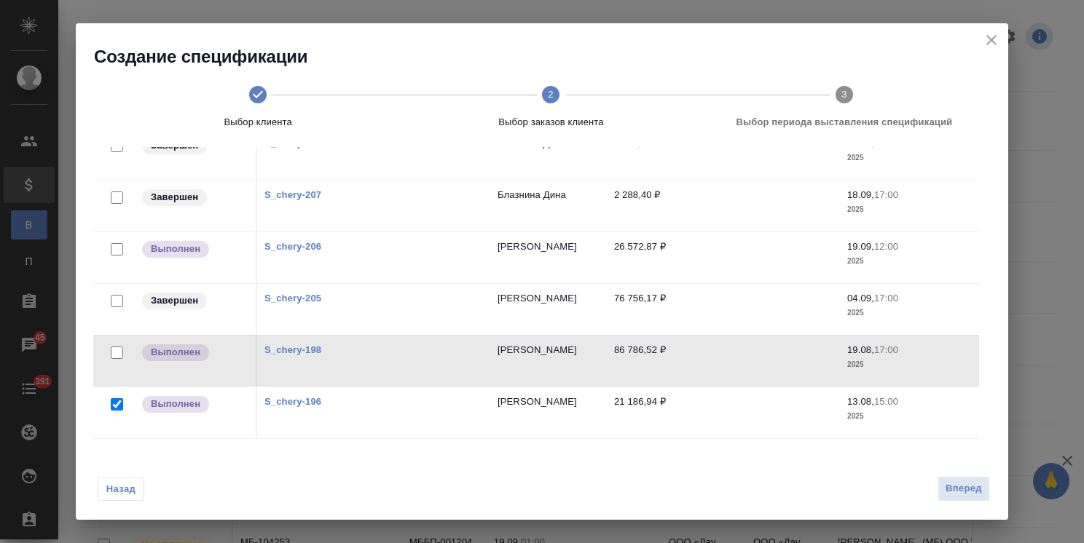
click at [120, 353] on input "checkbox" at bounding box center [117, 353] width 12 height 12
checkbox input "true"
click at [982, 494] on button "Вперед" at bounding box center [963, 488] width 52 height 25
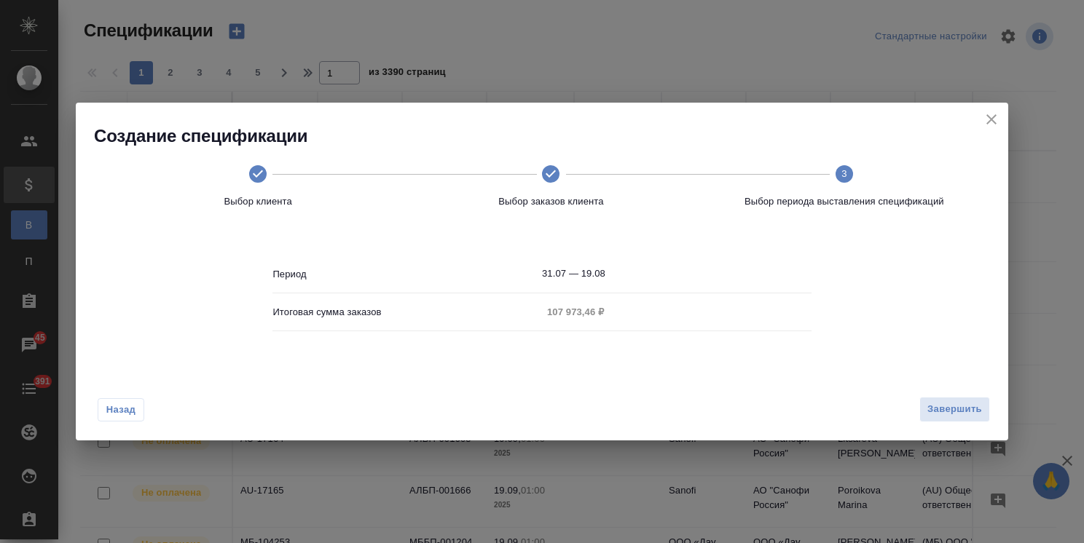
scroll to position [0, 0]
click at [941, 407] on span "Завершить" at bounding box center [954, 409] width 55 height 17
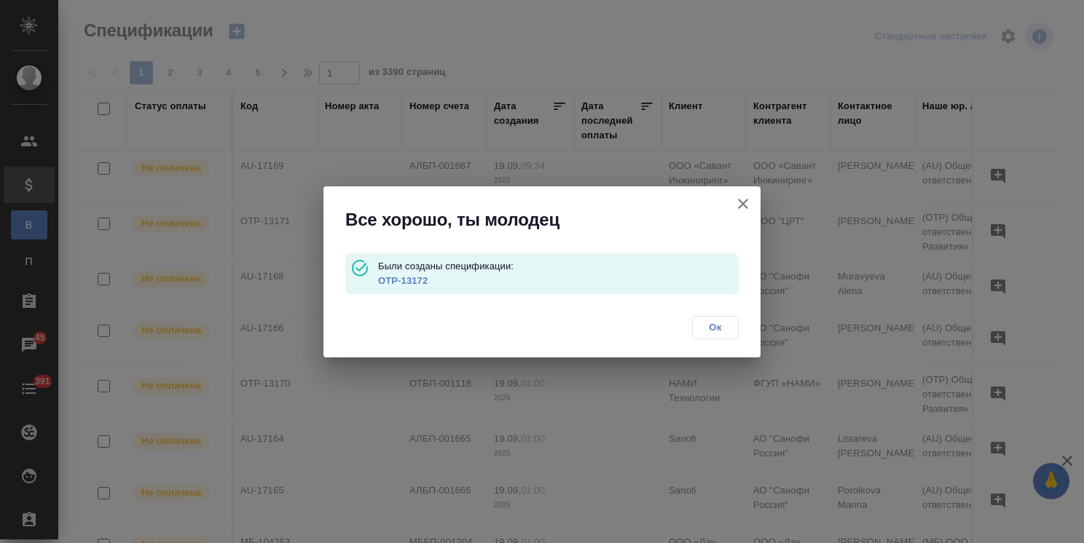
click at [420, 285] on link "OTP-13172" at bounding box center [403, 280] width 50 height 11
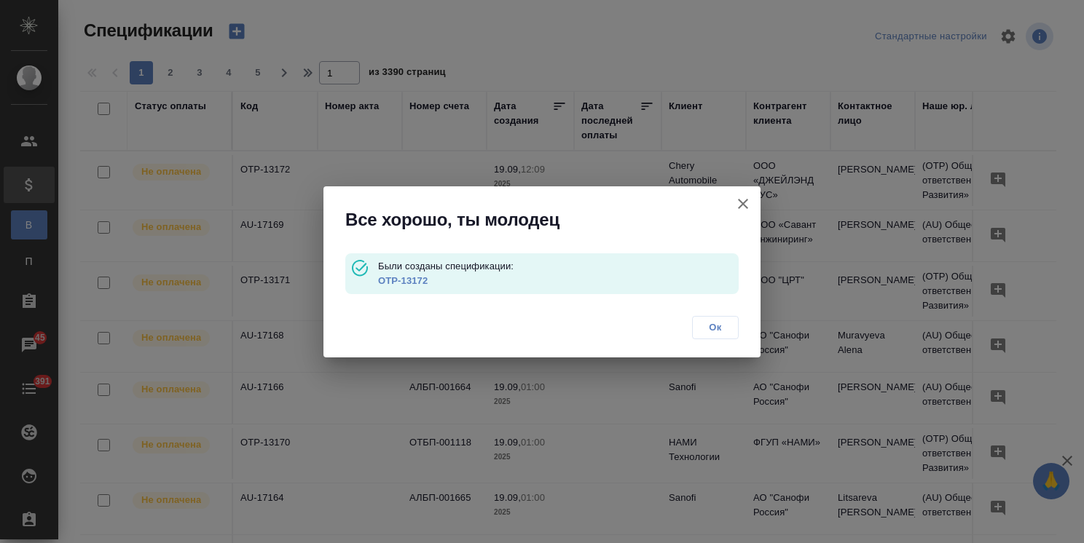
click at [714, 334] on span "Ок" at bounding box center [715, 327] width 31 height 15
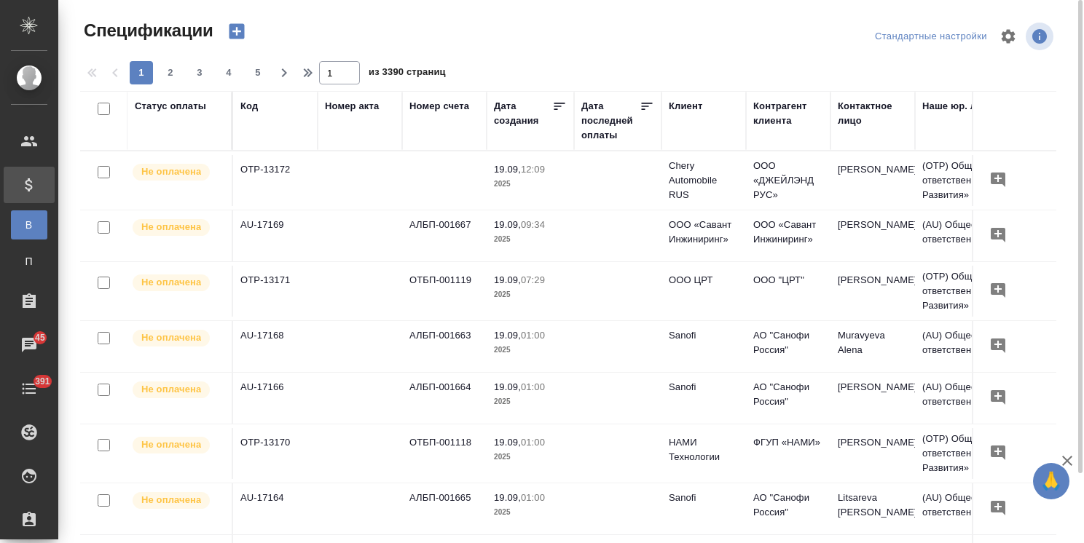
click at [267, 168] on td "OTP-13172" at bounding box center [275, 180] width 84 height 51
click at [267, 169] on td "OTP-13172" at bounding box center [275, 180] width 84 height 51
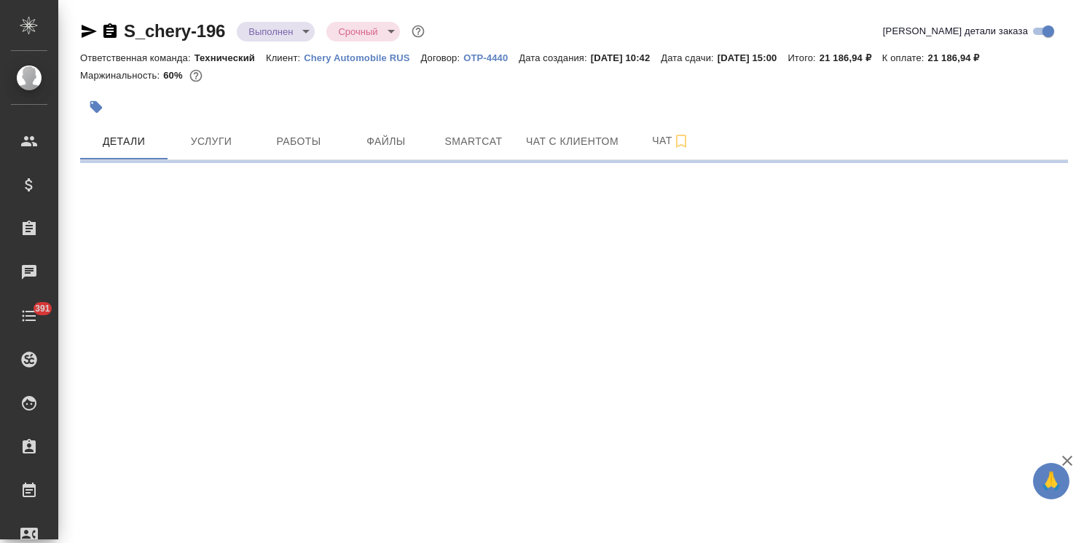
select select "RU"
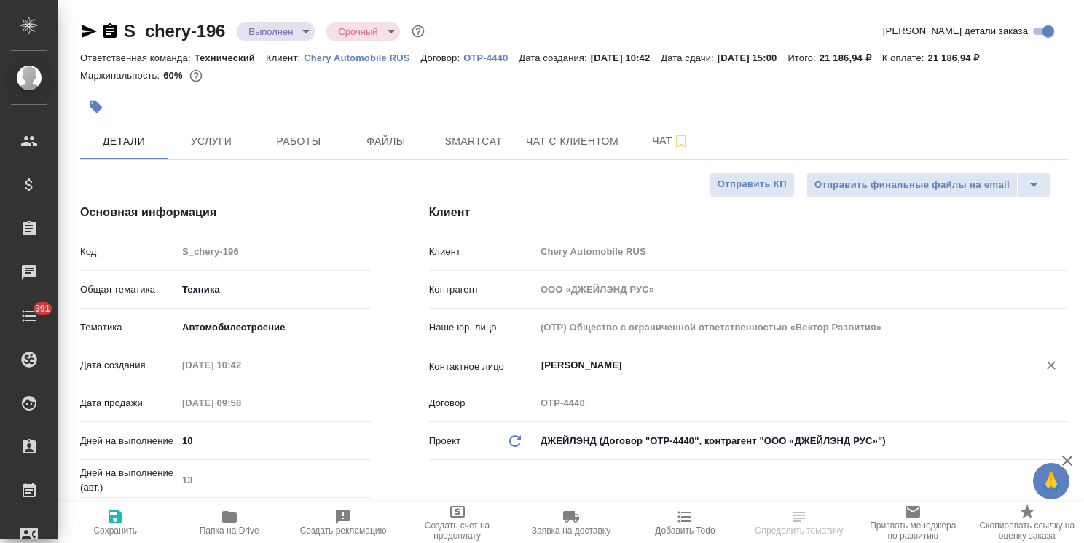
type textarea "x"
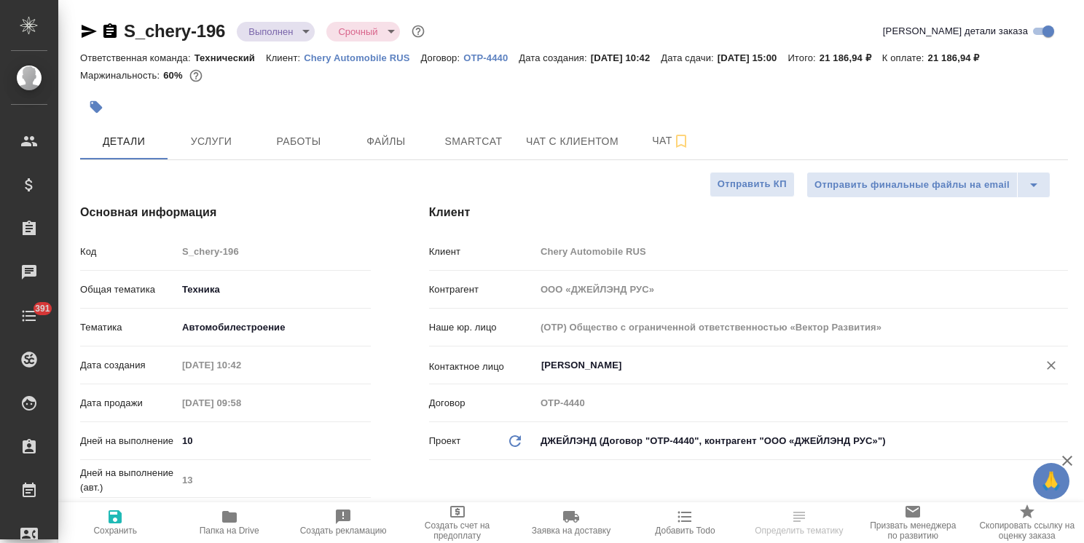
type textarea "x"
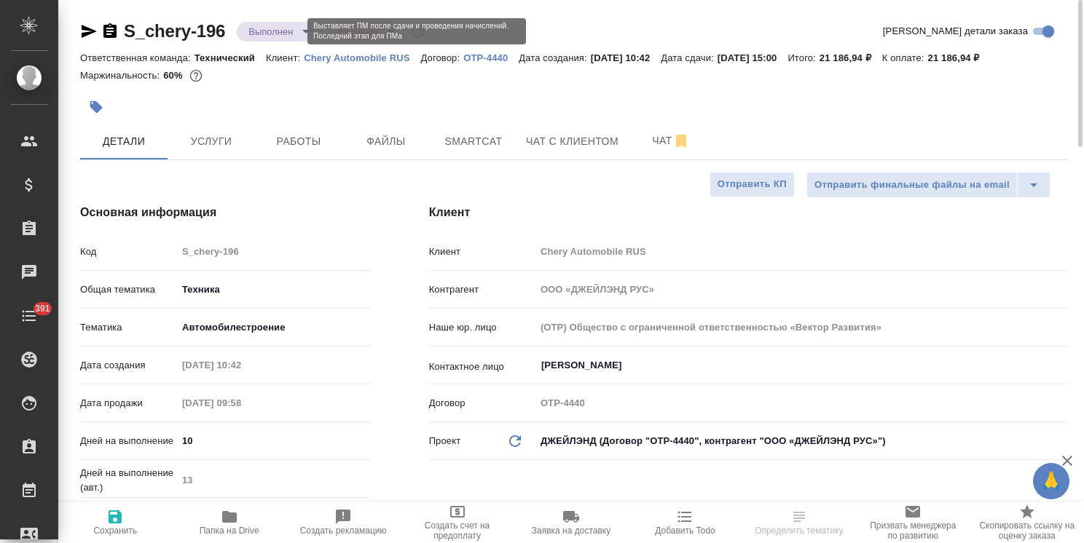
click at [288, 28] on body "🙏 .cls-1 fill:#fff; AWATERA [PERSON_NAME] Спецификации Заказы Чаты 391 Todo Про…" at bounding box center [542, 271] width 1084 height 543
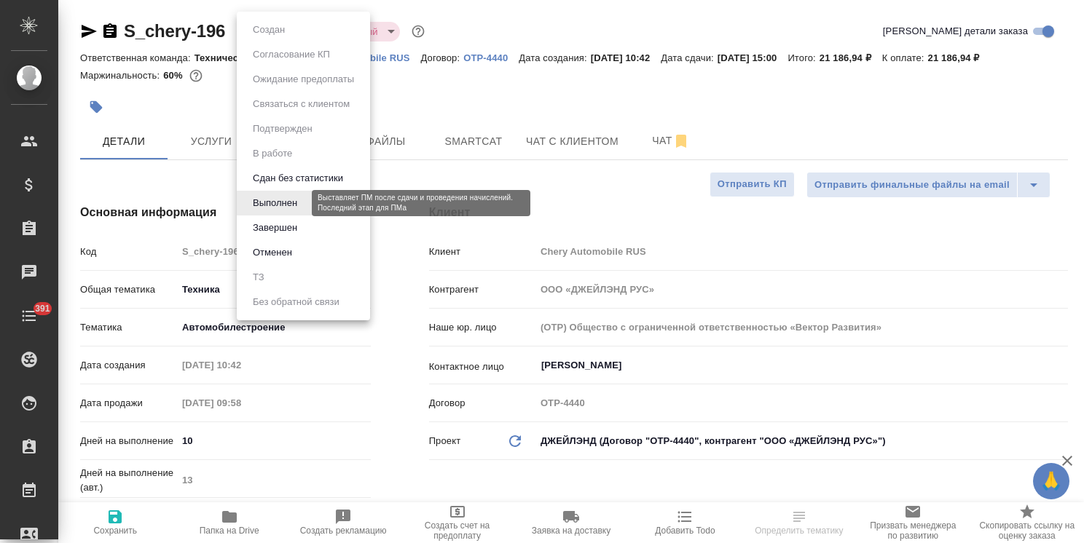
click at [283, 227] on button "Завершен" at bounding box center [274, 228] width 53 height 16
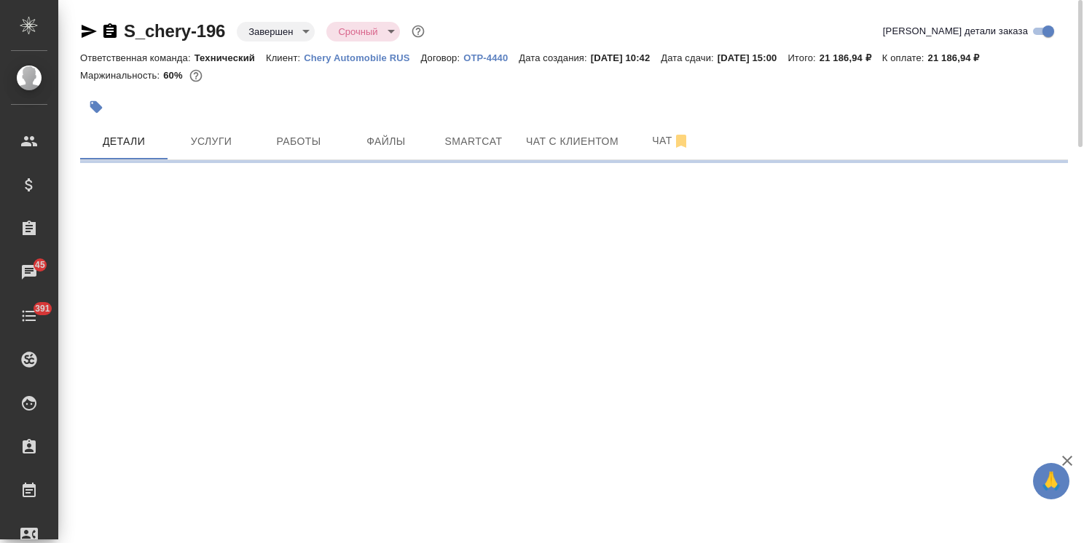
select select "RU"
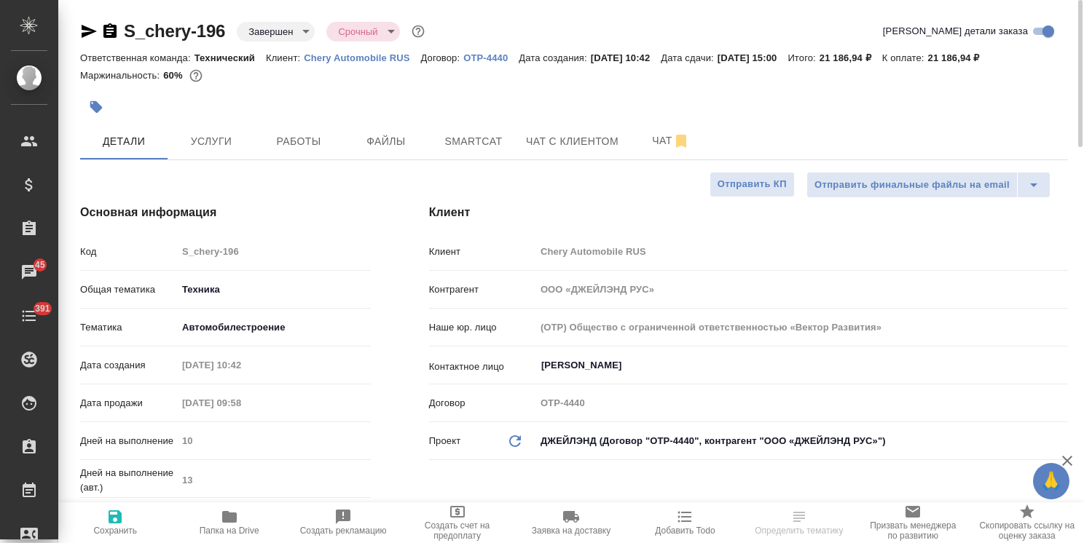
type textarea "x"
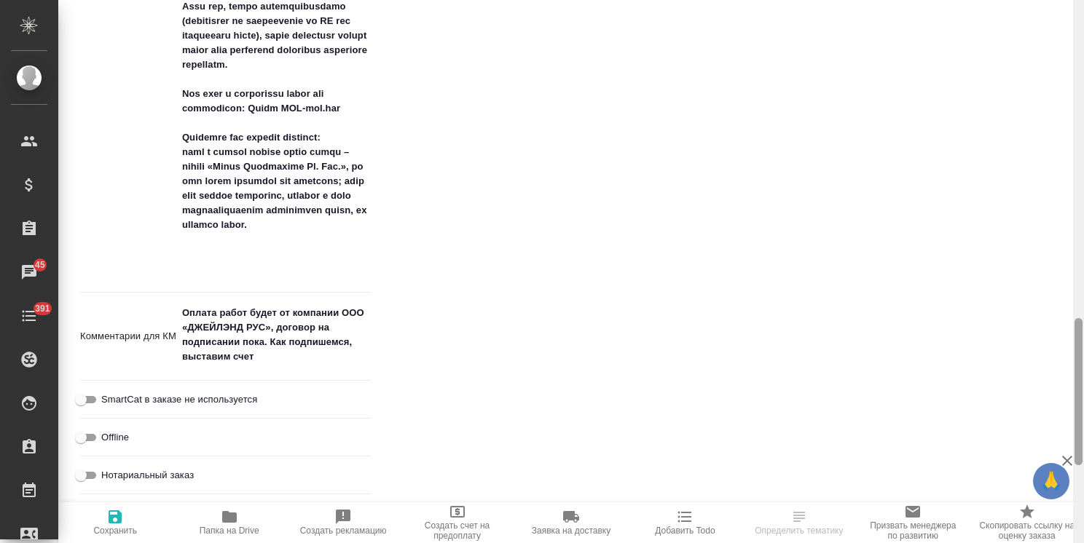
scroll to position [1192, 0]
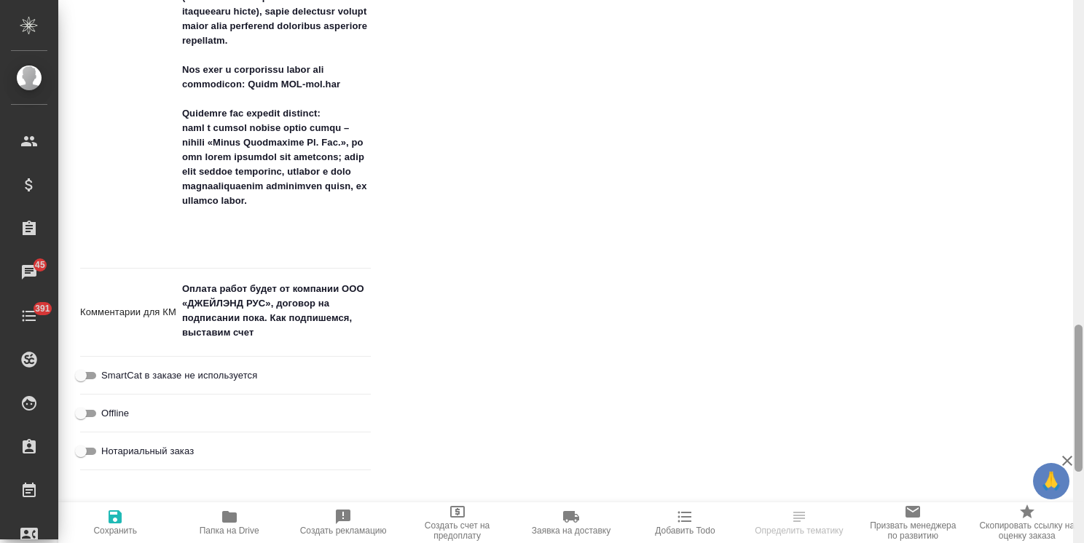
drag, startPoint x: 1079, startPoint y: 122, endPoint x: 1036, endPoint y: 427, distance: 308.3
click at [1036, 427] on div "S_chery-196 Завершен closed Срочный urgent Кратко детали заказа Ответственная к…" at bounding box center [571, 271] width 1026 height 543
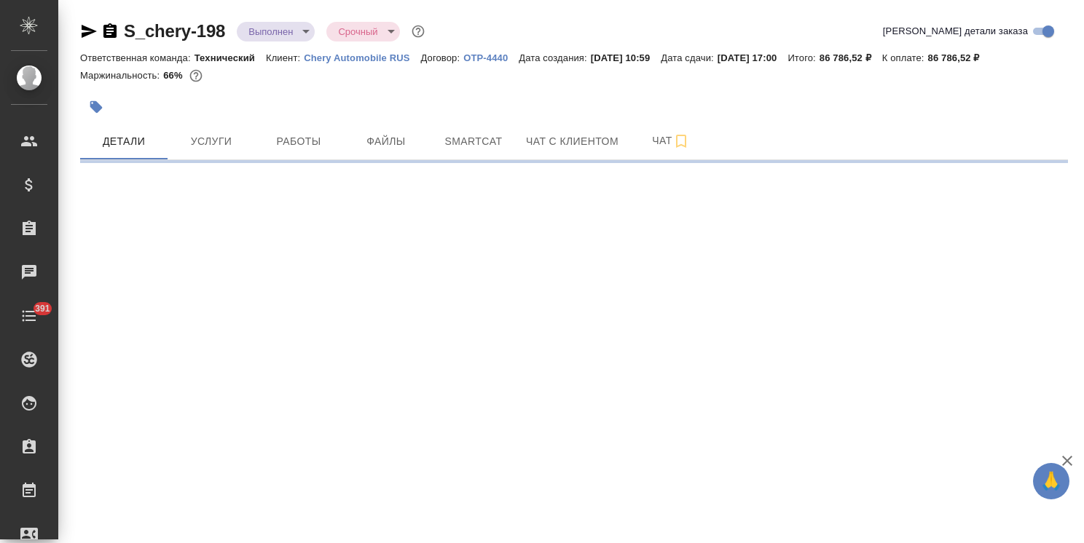
select select "RU"
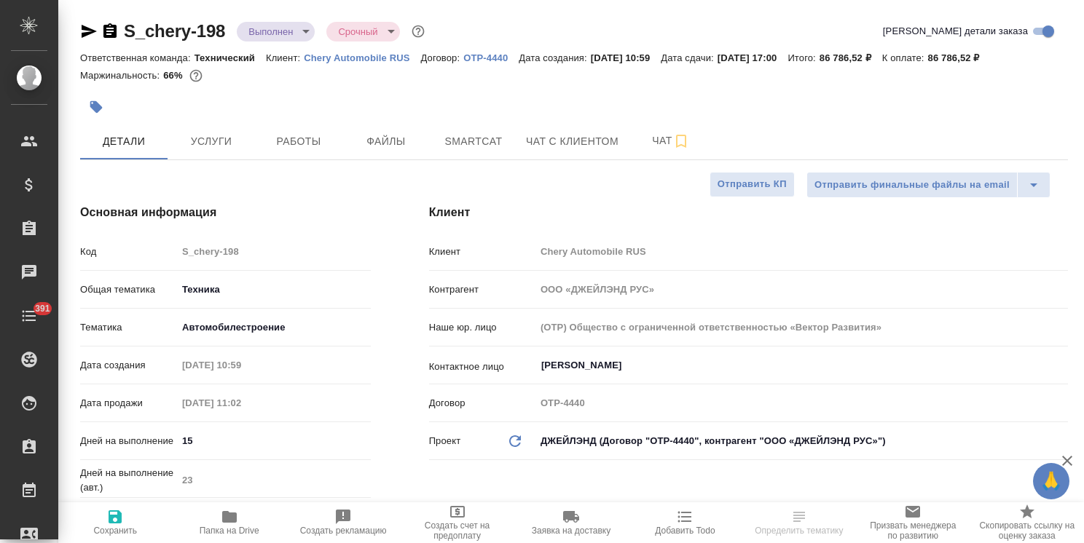
type textarea "x"
click at [294, 28] on body "🙏 .cls-1 fill:#fff; AWATERA [PERSON_NAME] Спецификации Заказы Чаты 391 Todo Про…" at bounding box center [542, 271] width 1084 height 543
type textarea "x"
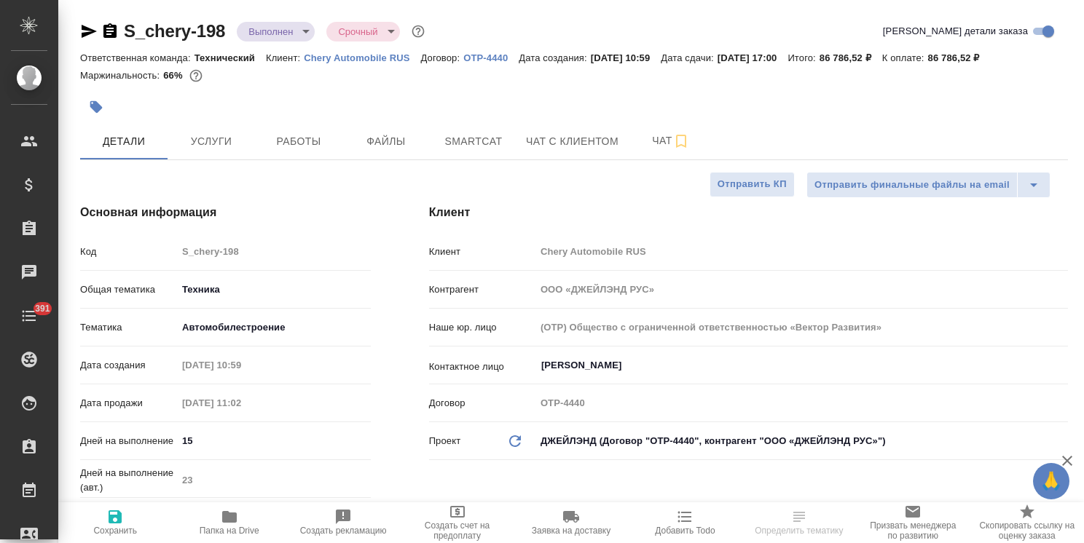
type textarea "x"
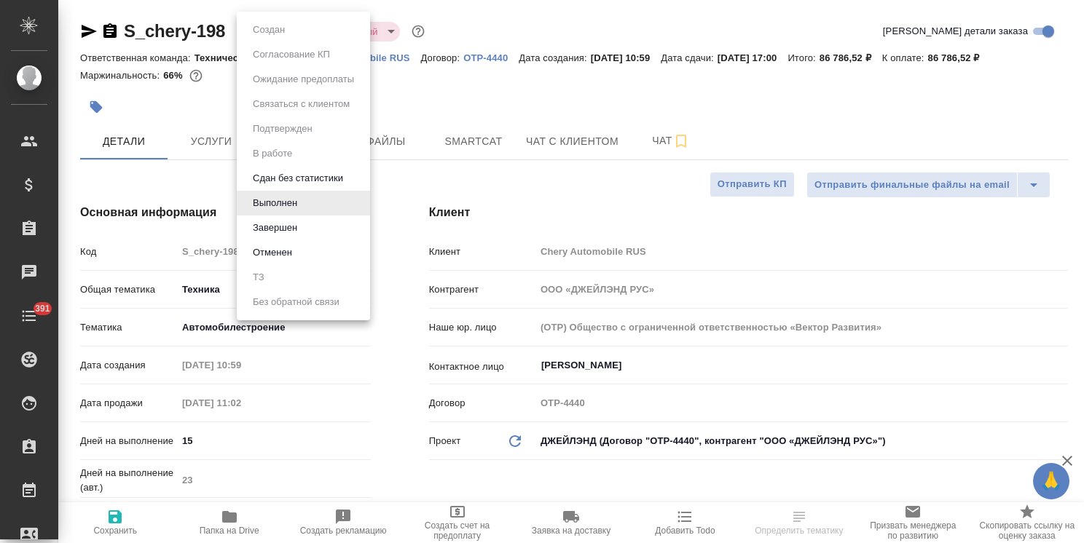
type textarea "x"
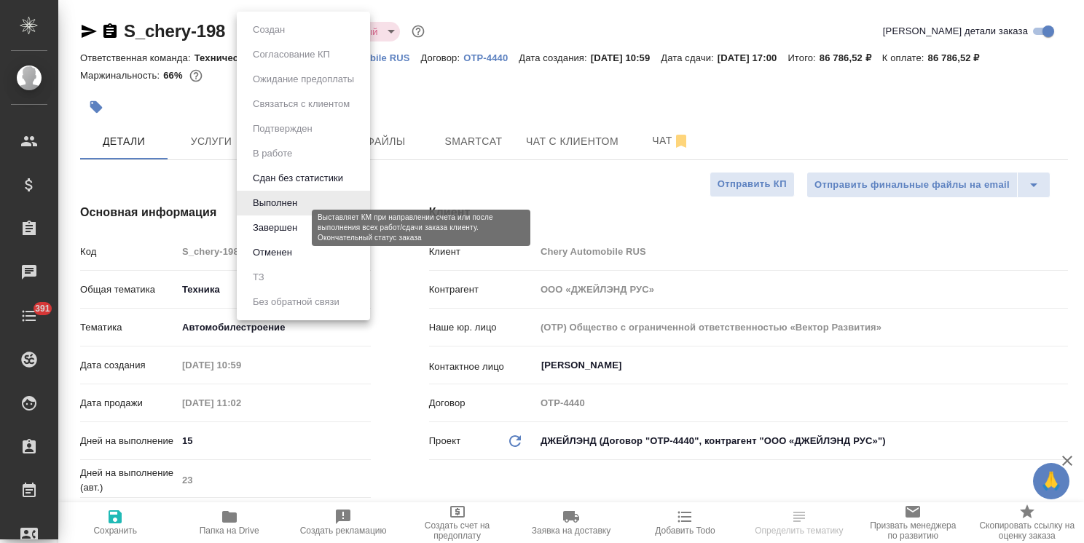
click at [275, 229] on button "Завершен" at bounding box center [274, 228] width 53 height 16
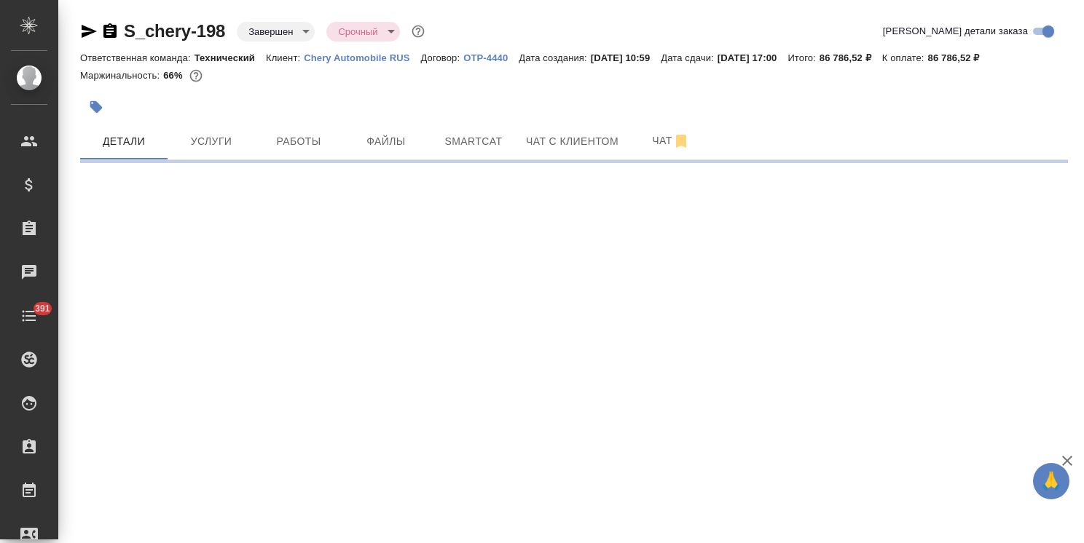
select select "RU"
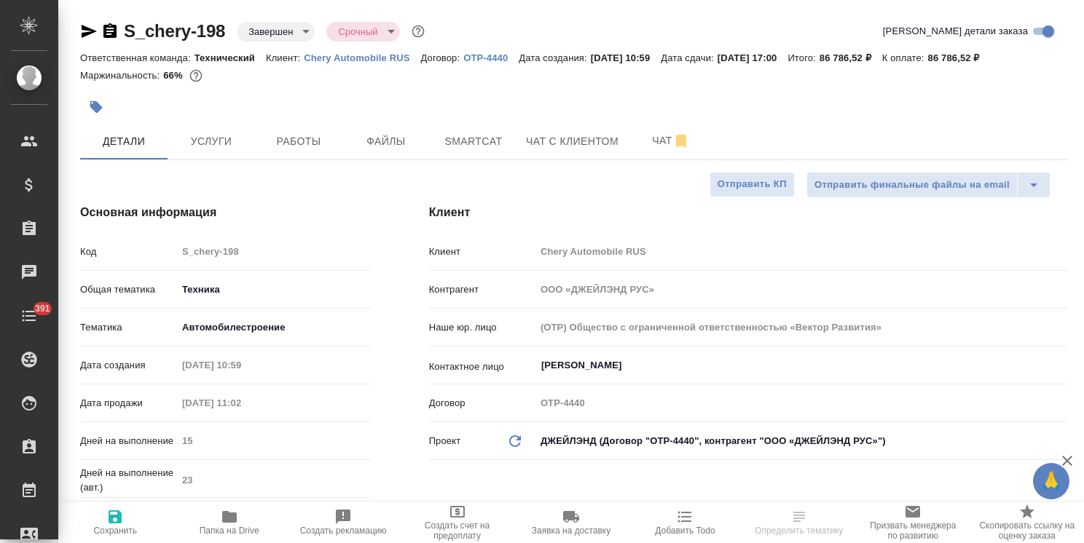
type textarea "x"
drag, startPoint x: 1077, startPoint y: 116, endPoint x: 1112, endPoint y: 15, distance: 106.4
click at [1083, 15] on html "🙏 .cls-1 fill:#fff; AWATERA [PERSON_NAME] Спецификации Заказы 45 Чаты 391 Todo …" at bounding box center [542, 271] width 1084 height 543
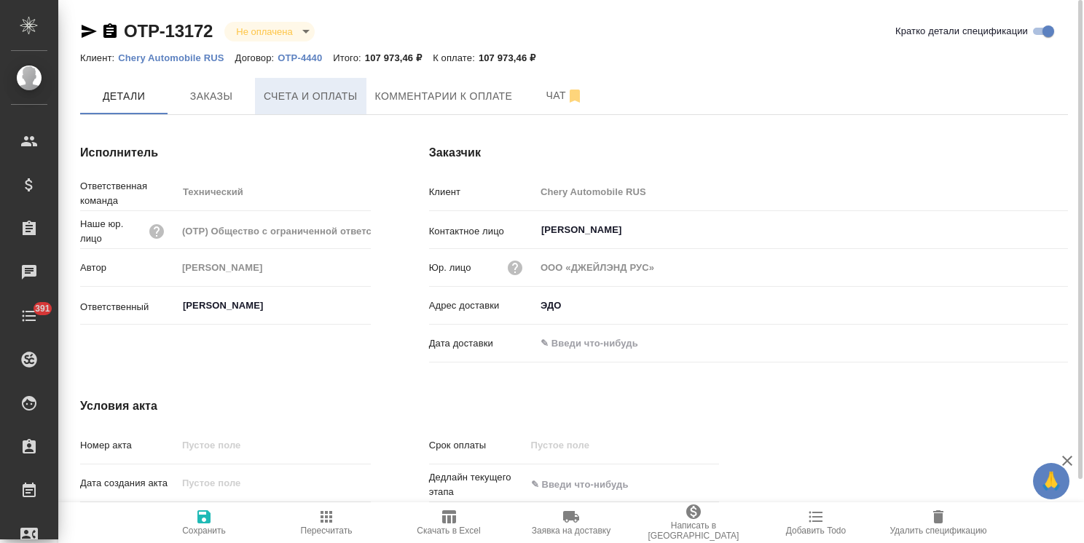
click at [322, 95] on span "Счета и оплаты" at bounding box center [311, 96] width 94 height 18
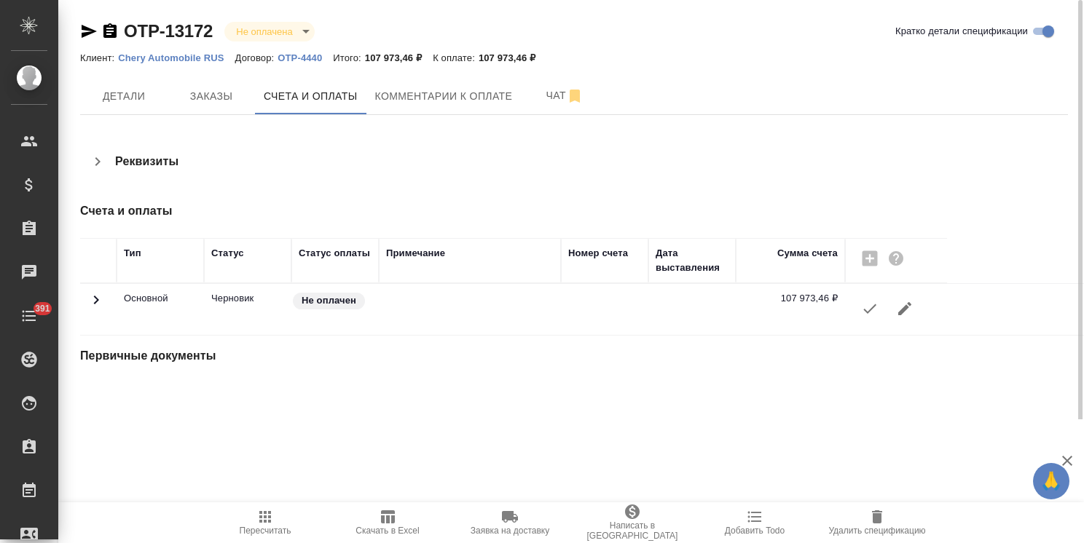
click at [871, 313] on icon "button" at bounding box center [869, 308] width 17 height 17
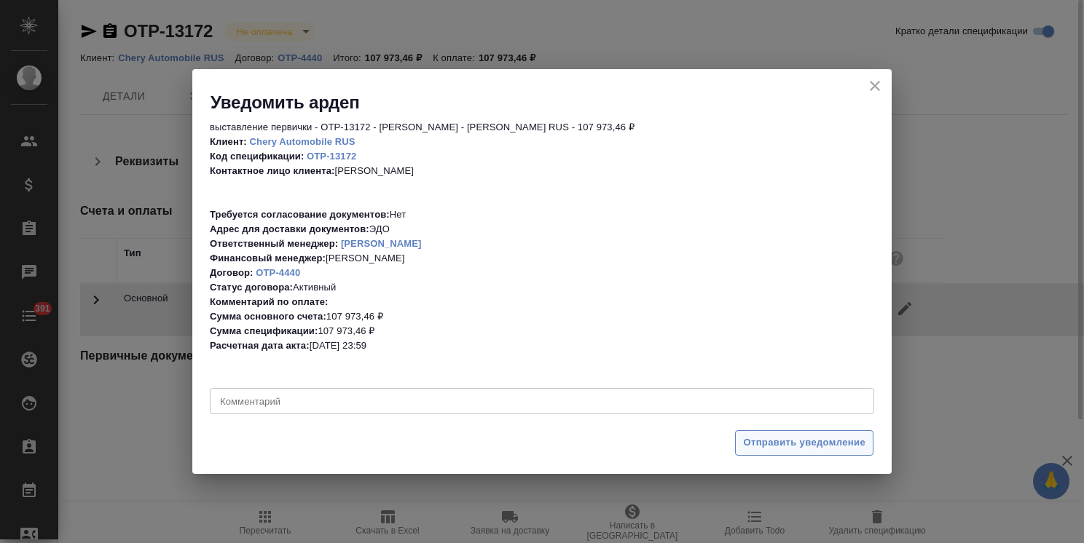
click at [769, 441] on span "Отправить уведомление" at bounding box center [804, 443] width 122 height 17
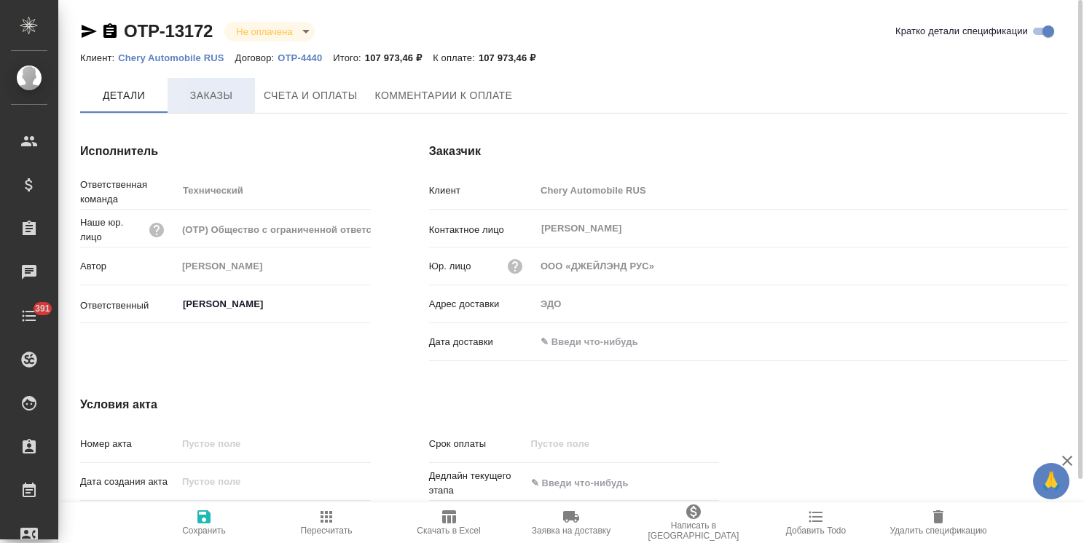
click at [221, 103] on span "Заказы" at bounding box center [211, 96] width 70 height 18
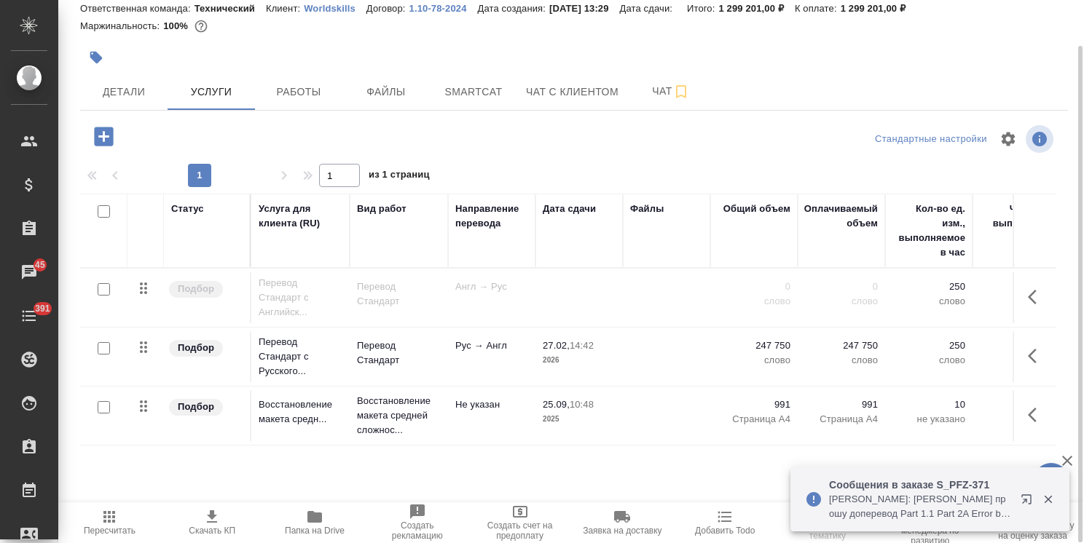
click at [116, 135] on icon "button" at bounding box center [103, 136] width 25 height 25
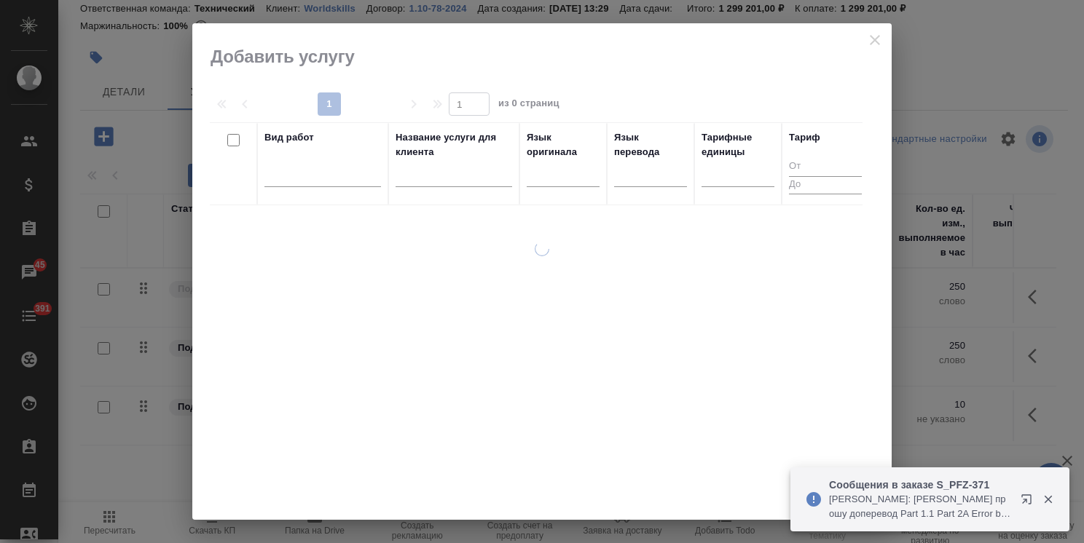
click at [459, 176] on input "text" at bounding box center [454, 178] width 117 height 18
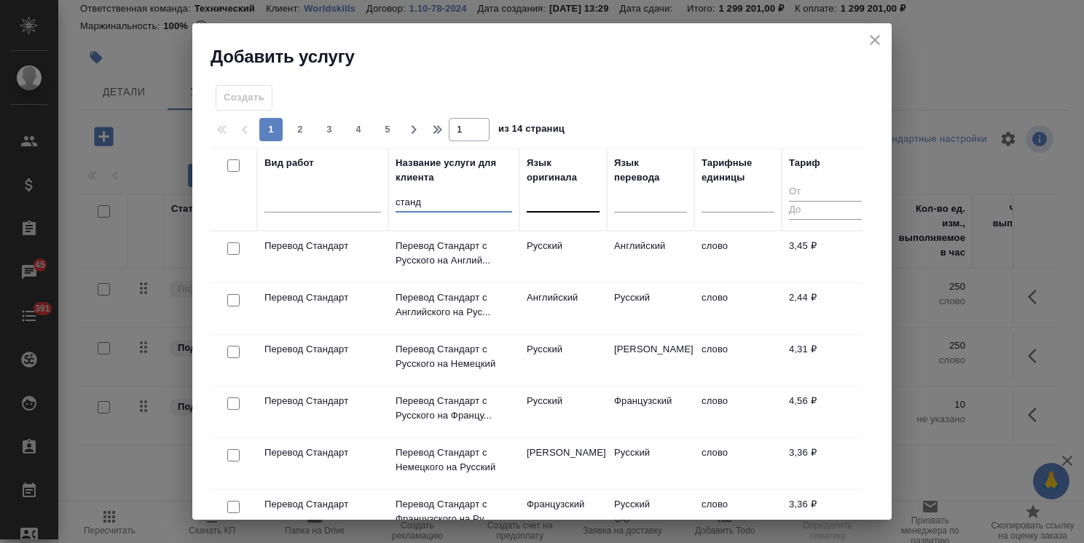
type input "станд"
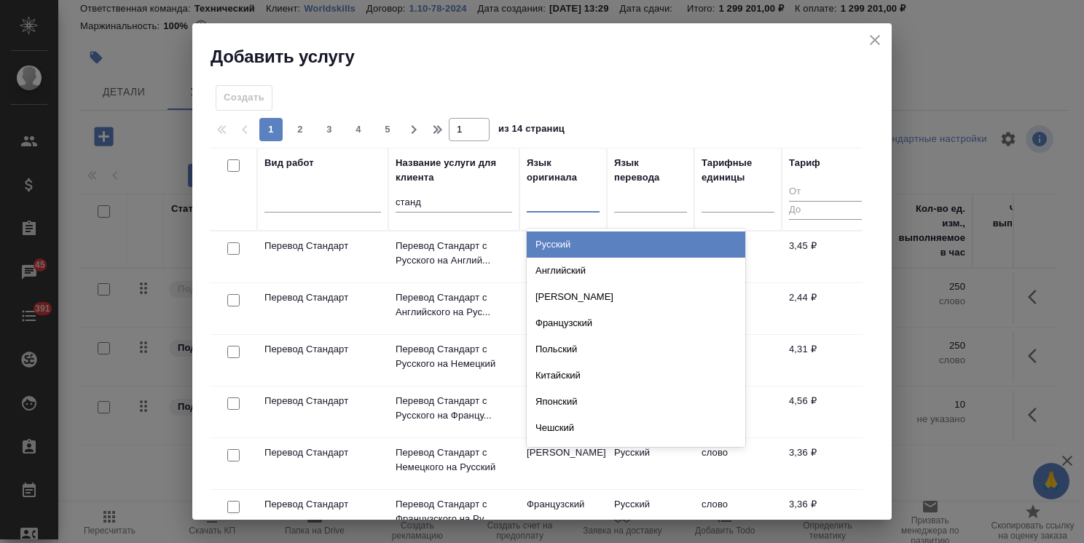
click at [561, 202] on div at bounding box center [563, 197] width 73 height 21
type input "рус"
click at [560, 248] on div "Русский" at bounding box center [636, 245] width 219 height 26
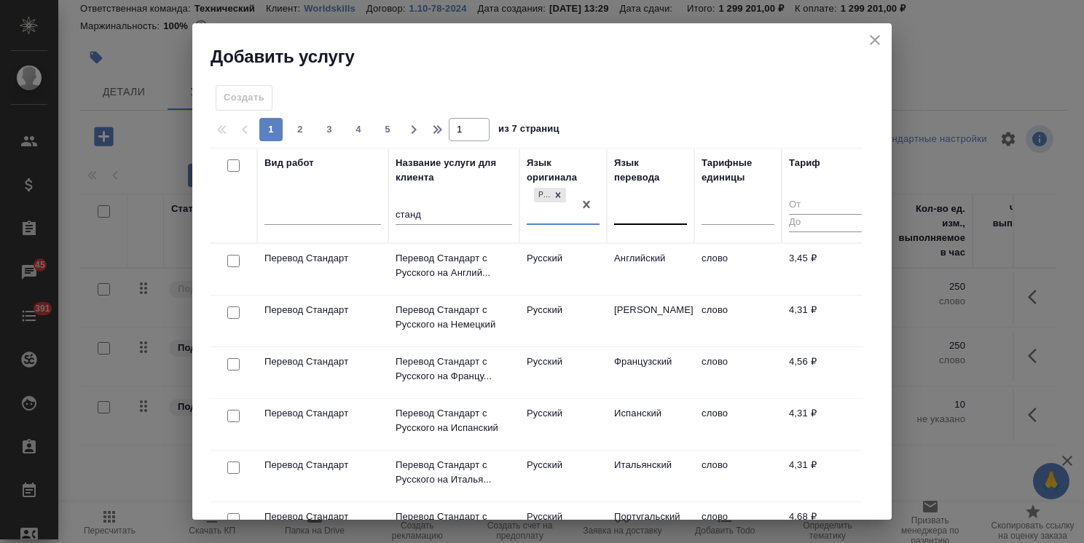
click at [629, 212] on div at bounding box center [650, 210] width 73 height 21
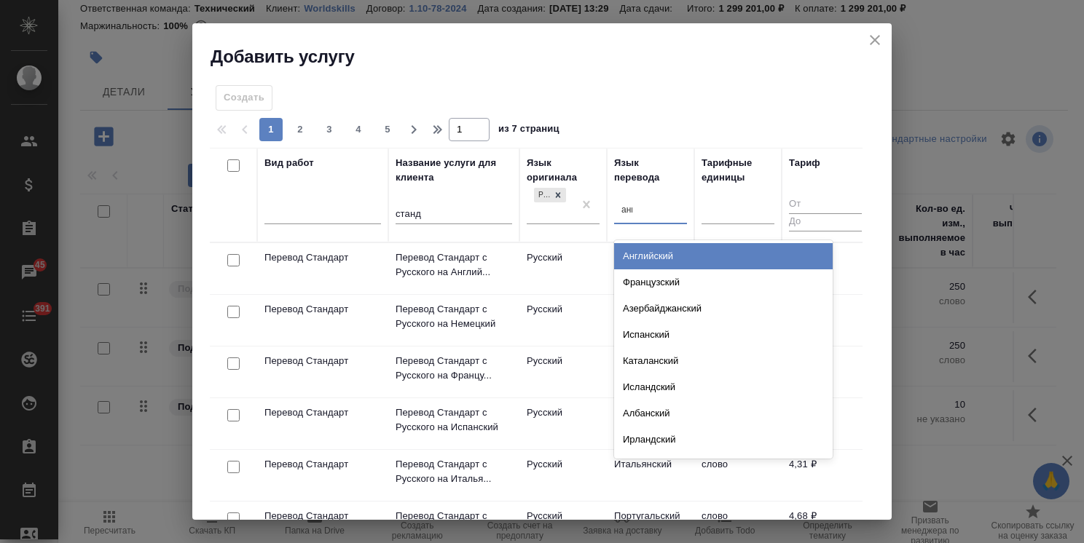
type input "англ"
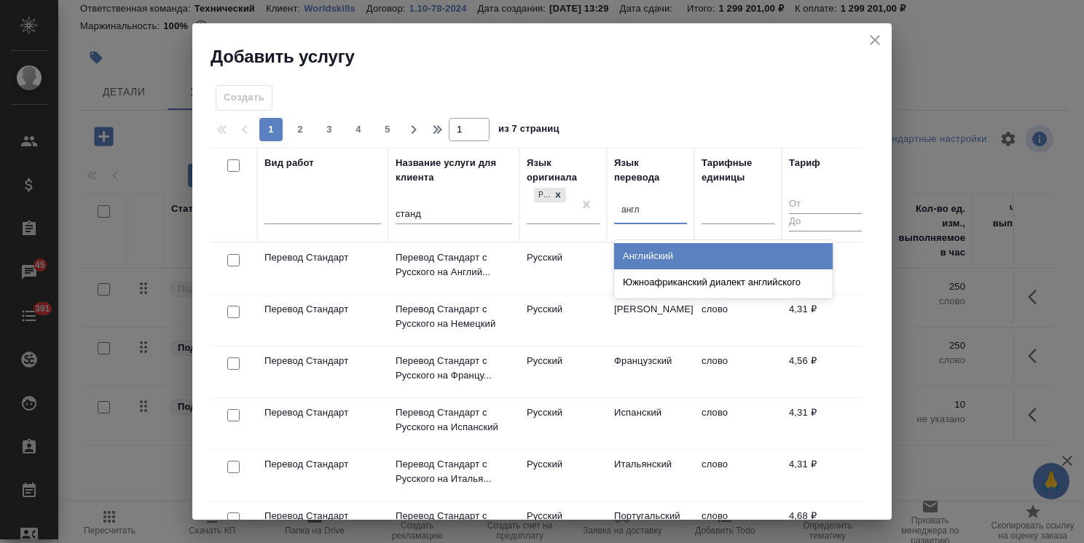
click at [629, 252] on div "Английский" at bounding box center [723, 256] width 219 height 26
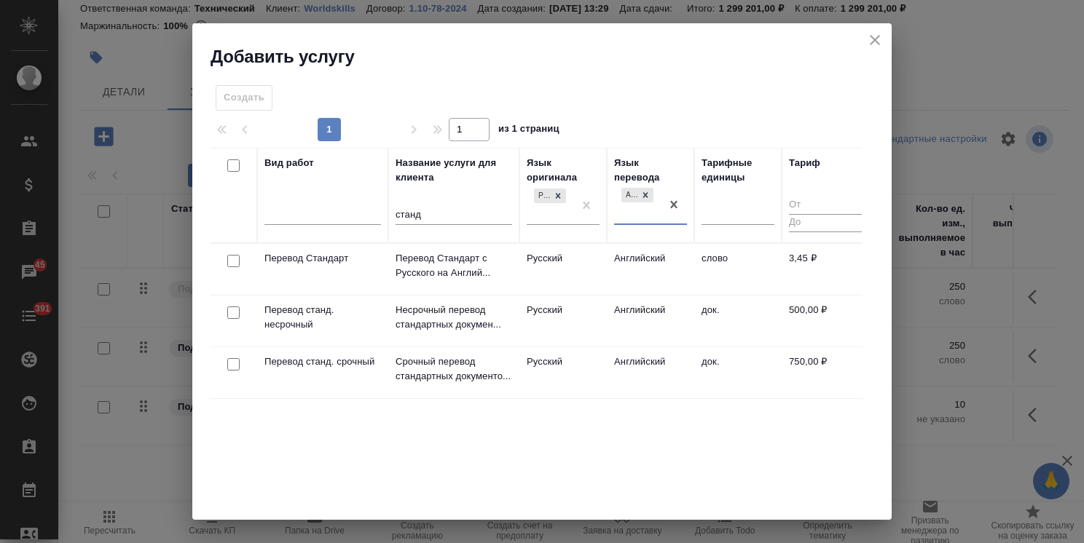
click at [875, 41] on icon "close" at bounding box center [875, 40] width 10 height 10
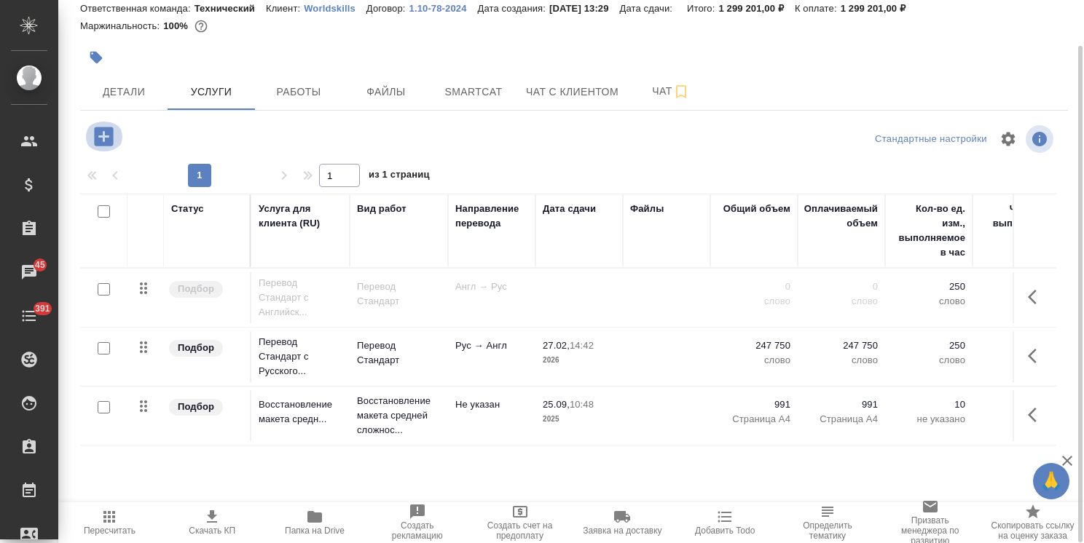
click at [110, 138] on icon "button" at bounding box center [103, 136] width 19 height 19
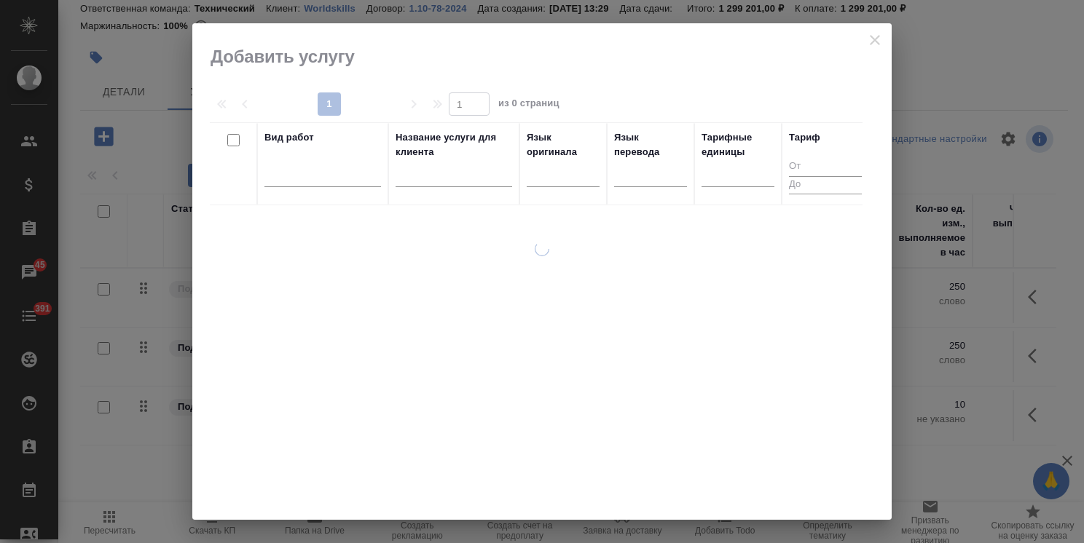
click at [411, 176] on input "text" at bounding box center [454, 178] width 117 height 18
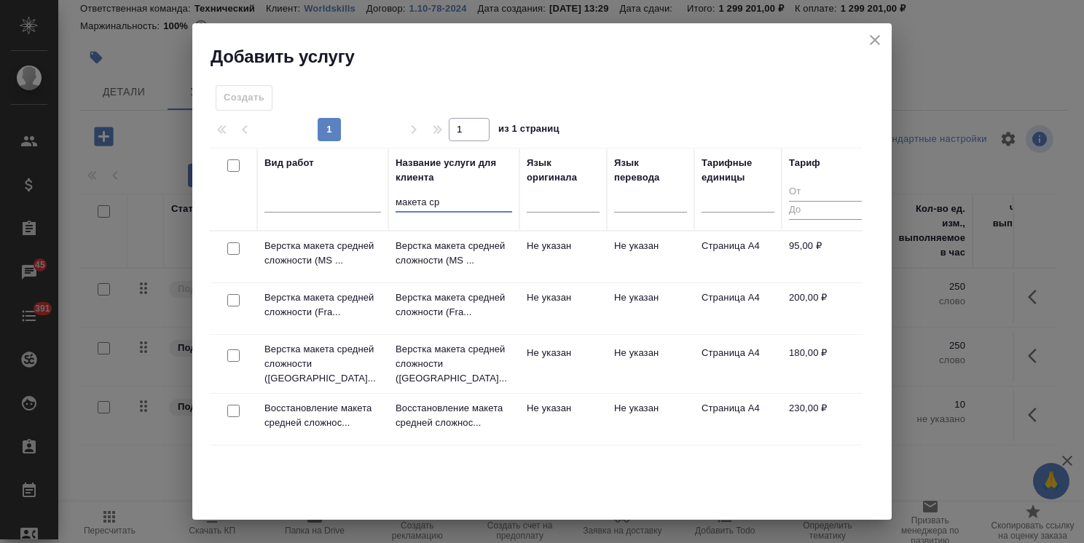
type input "макета ср"
click at [867, 37] on icon "close" at bounding box center [874, 39] width 17 height 17
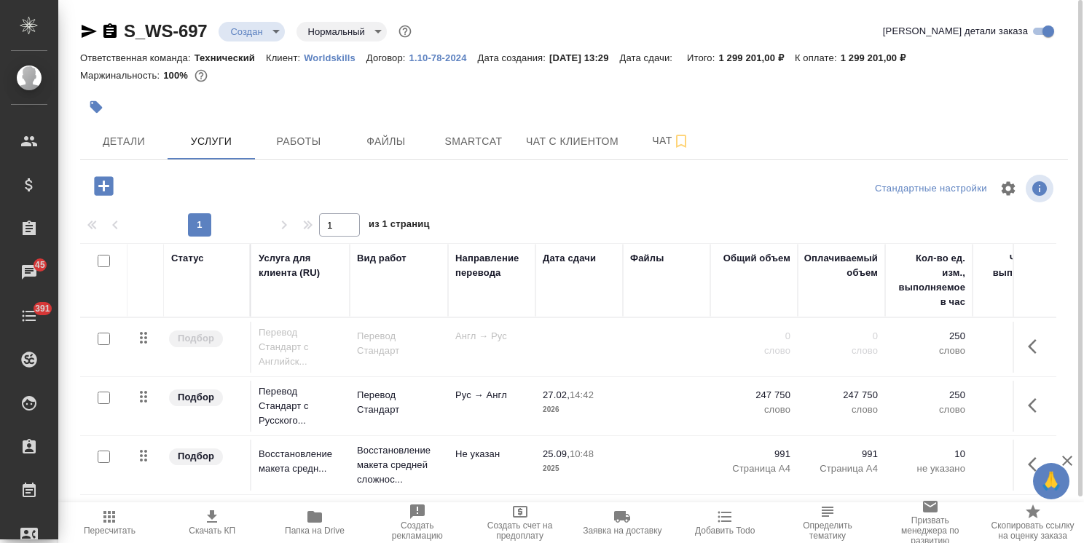
click at [440, 54] on p "1.10-78-2024" at bounding box center [443, 57] width 68 height 11
click at [450, 55] on p "1.10-78-2024" at bounding box center [443, 57] width 68 height 11
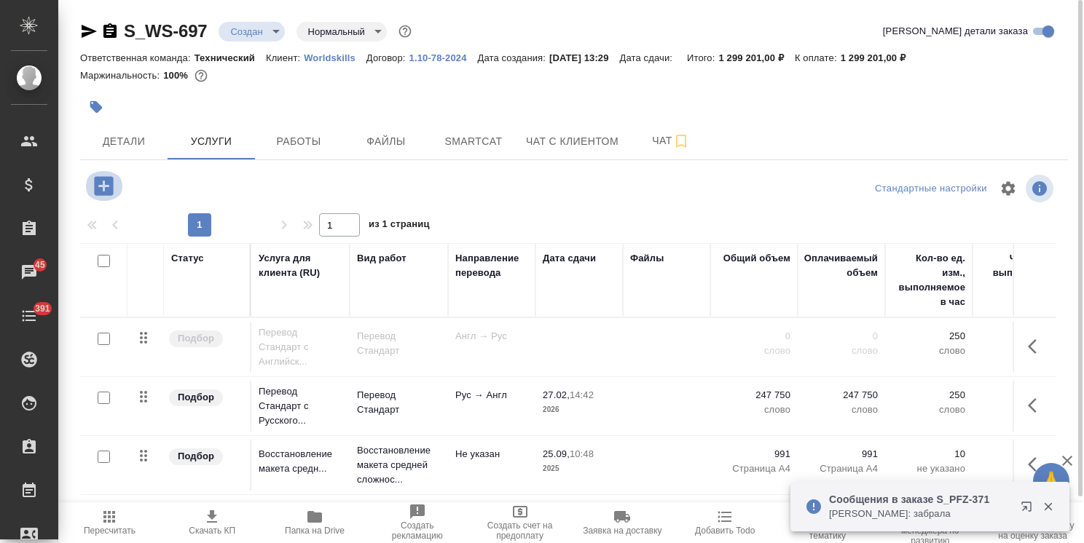
click at [109, 184] on icon "button" at bounding box center [103, 185] width 19 height 19
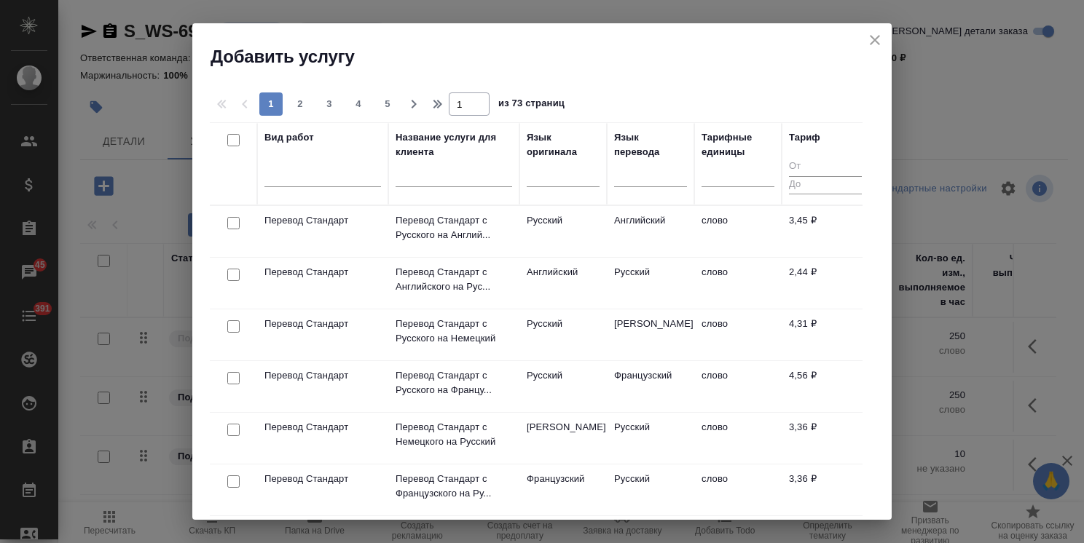
click at [878, 36] on icon "close" at bounding box center [875, 40] width 10 height 10
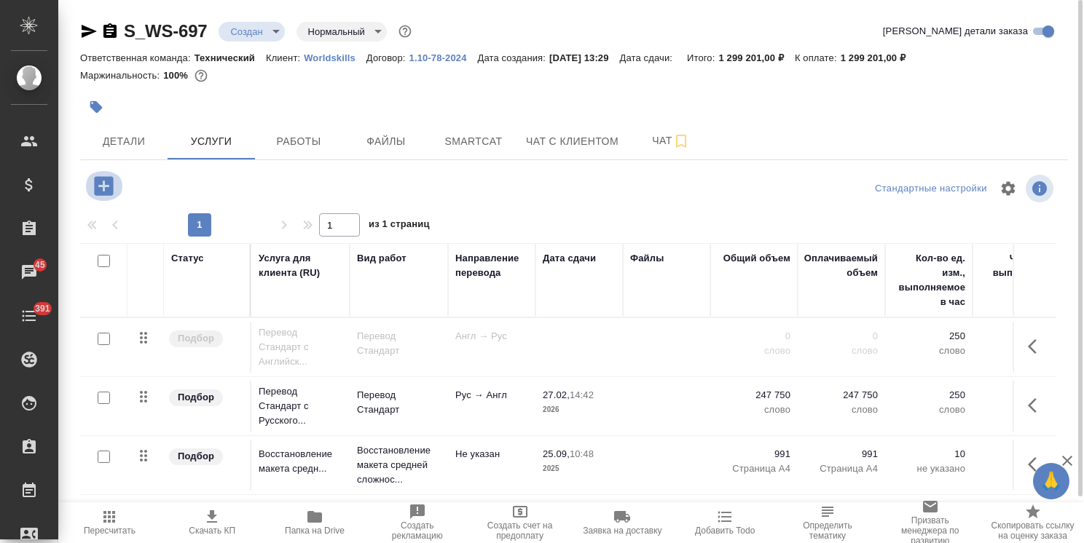
click at [107, 188] on icon "button" at bounding box center [103, 185] width 19 height 19
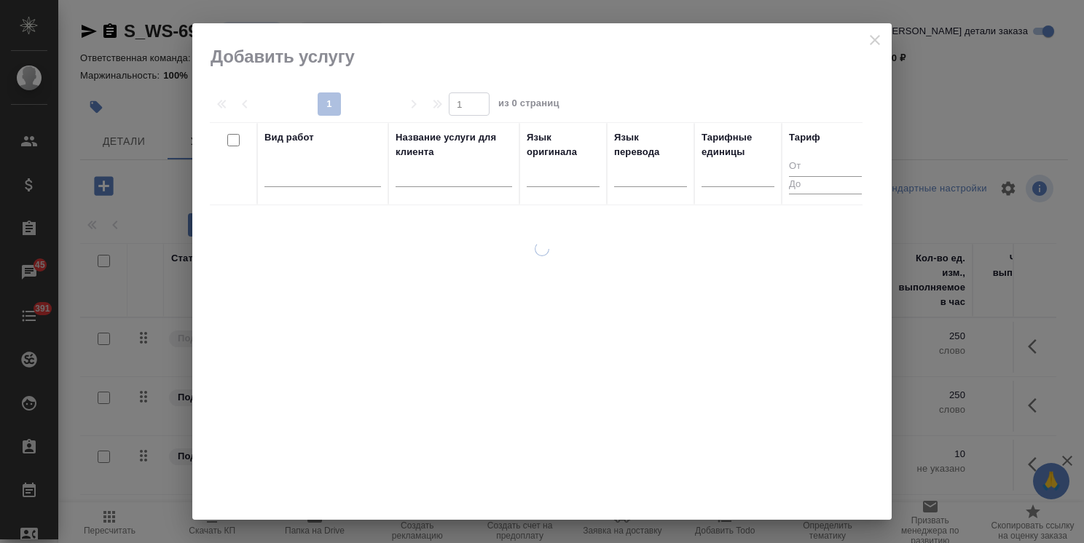
click at [431, 173] on input "text" at bounding box center [454, 178] width 117 height 18
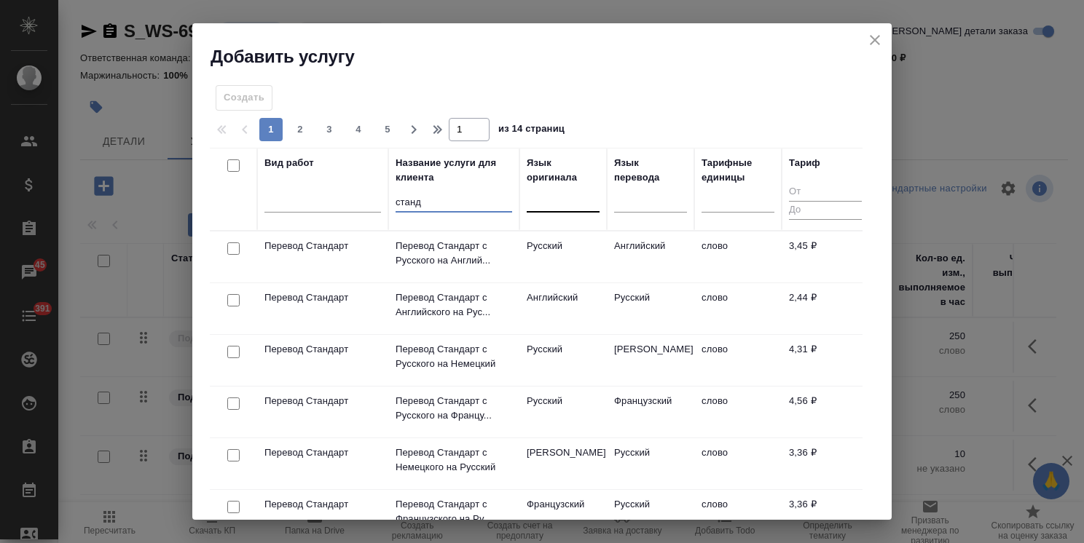
type input "станд"
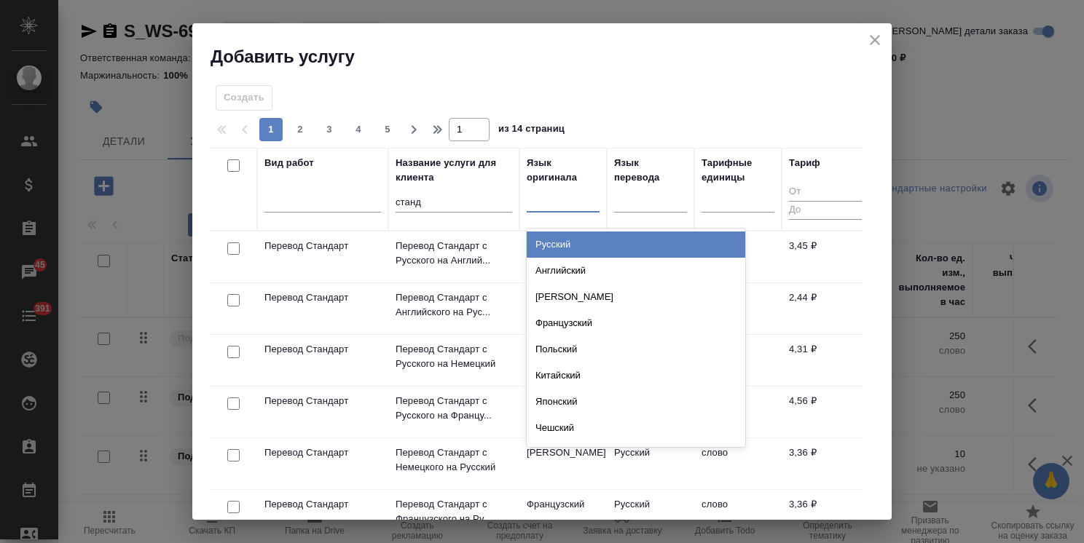
click at [567, 197] on div at bounding box center [563, 197] width 73 height 21
type input "рус"
click at [565, 249] on div "Русский" at bounding box center [636, 245] width 219 height 26
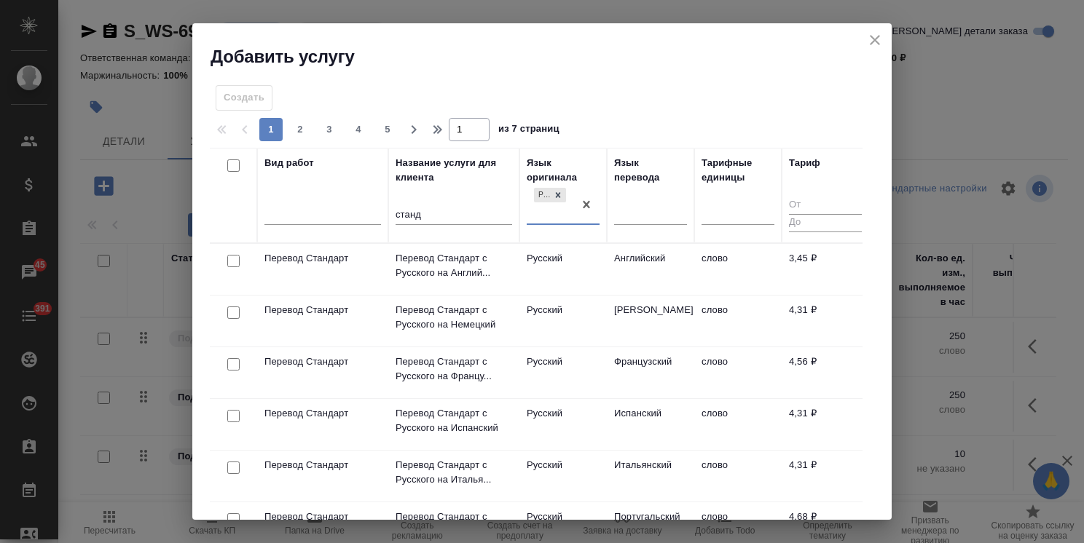
click at [871, 36] on icon "close" at bounding box center [875, 40] width 10 height 10
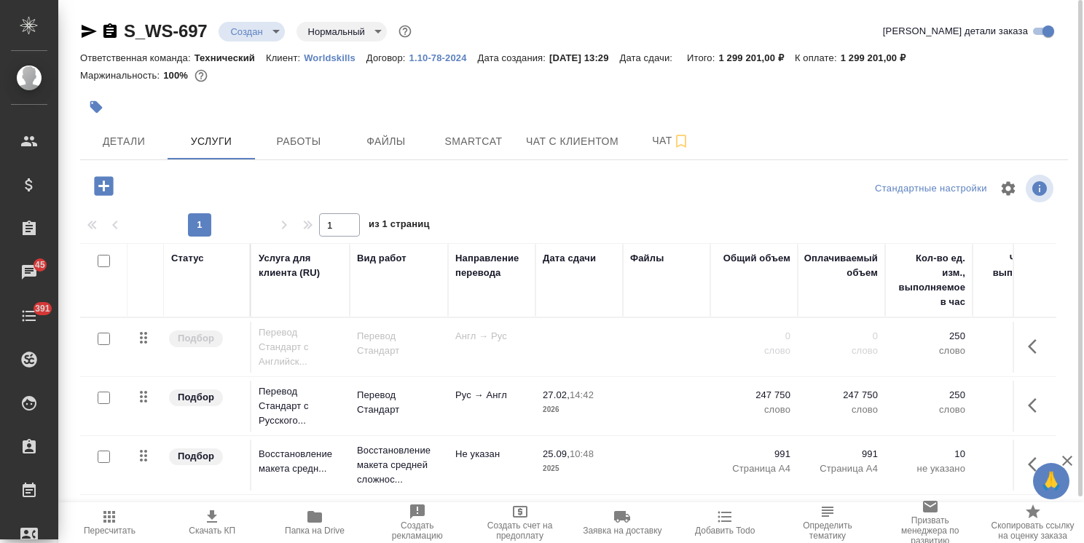
click at [447, 57] on p "1.10-78-2024" at bounding box center [443, 57] width 68 height 11
click at [337, 55] on p "Worldskills" at bounding box center [335, 57] width 63 height 11
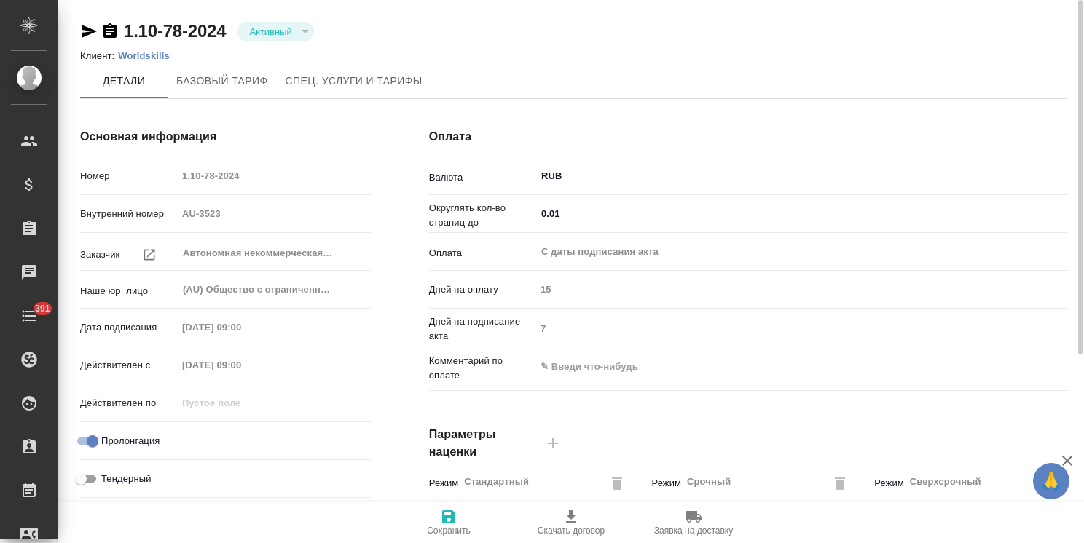
type input "Базовый ТП 2025"
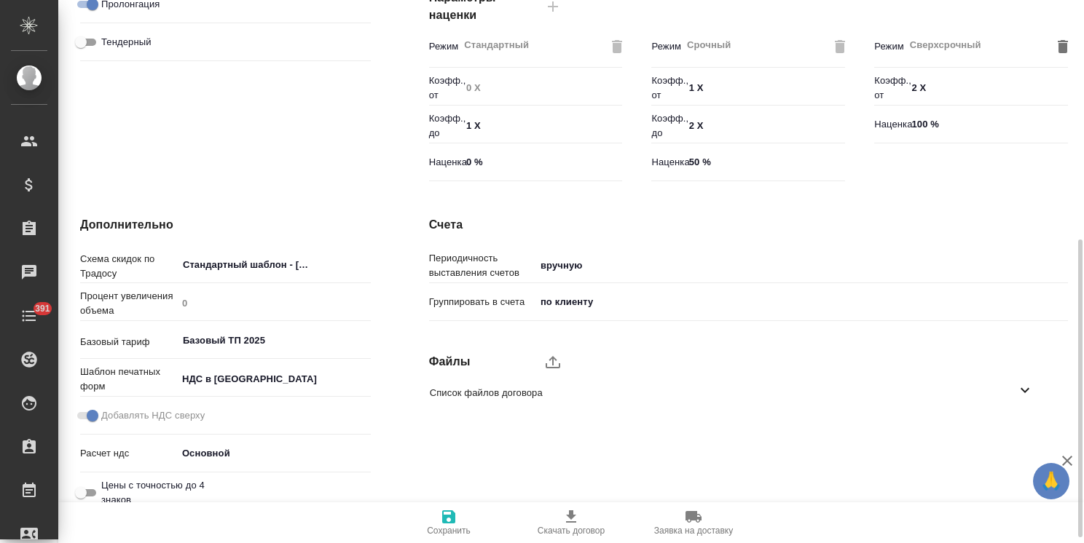
scroll to position [447, 0]
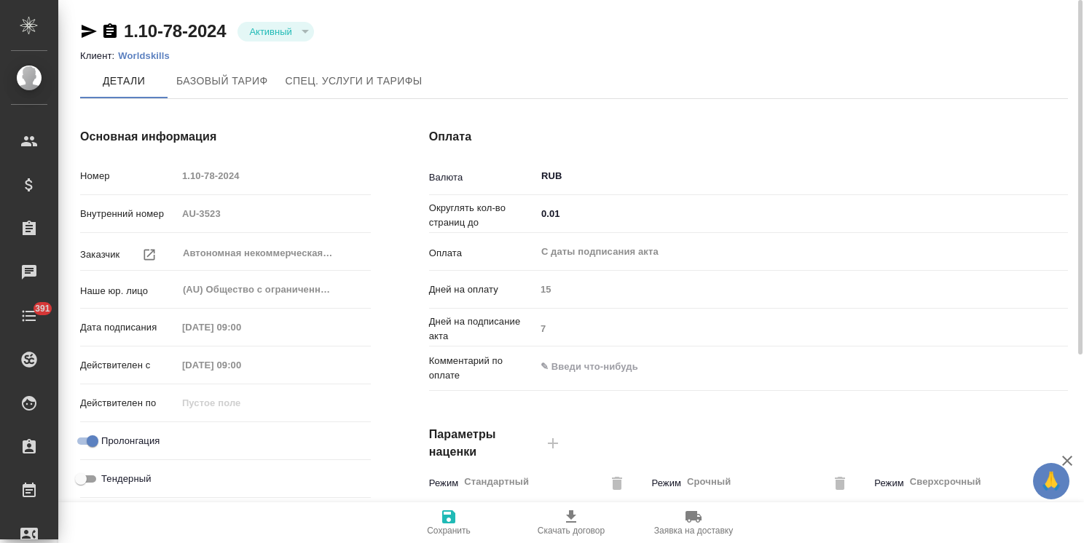
type input "Базовый ТП 2025"
click at [90, 28] on icon "button" at bounding box center [89, 31] width 15 height 13
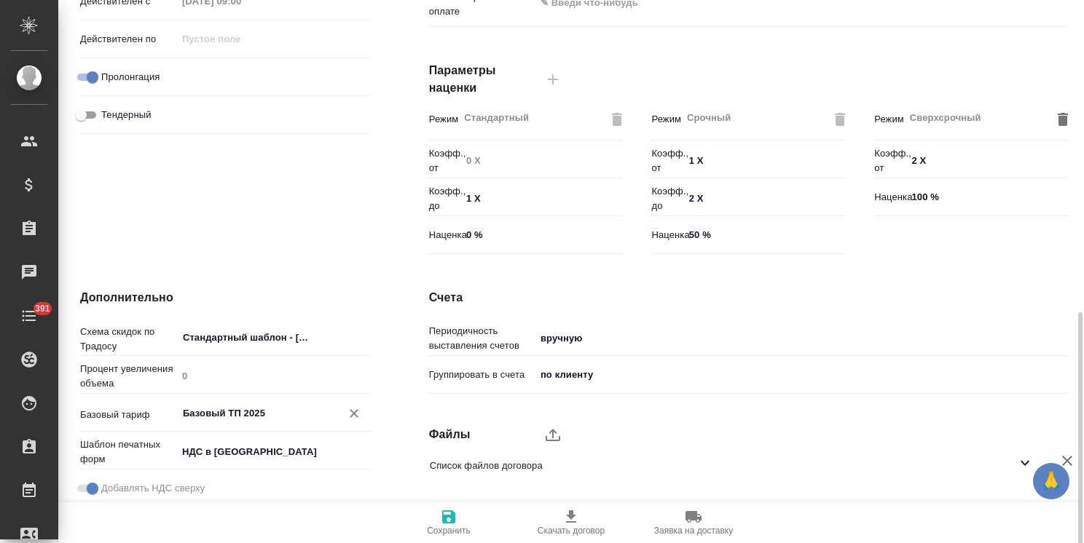
scroll to position [437, 0]
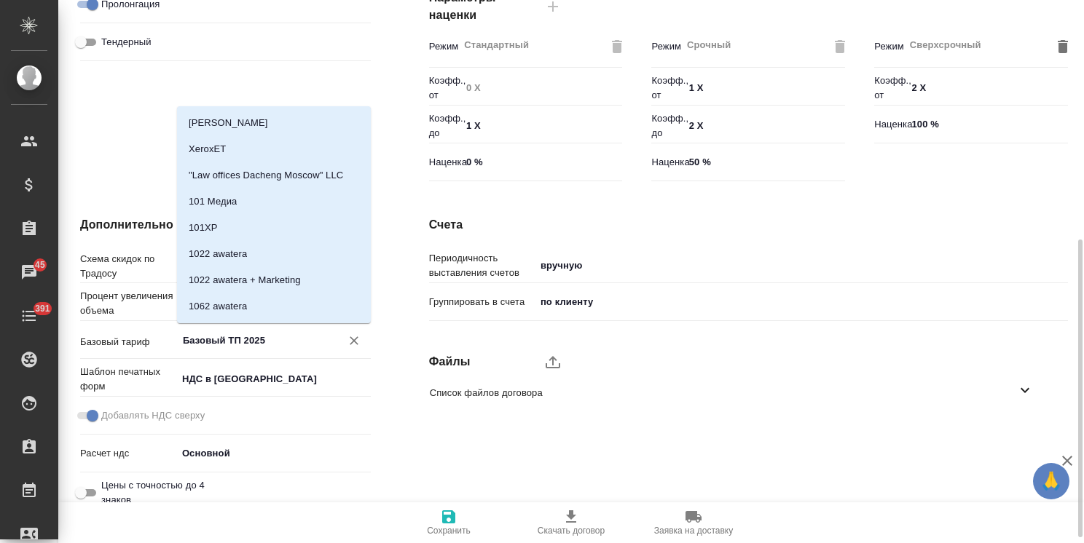
drag, startPoint x: 280, startPoint y: 338, endPoint x: 106, endPoint y: 332, distance: 174.9
click at [106, 332] on div "Базовый тариф Базовый ТП 2025 ​" at bounding box center [225, 339] width 291 height 25
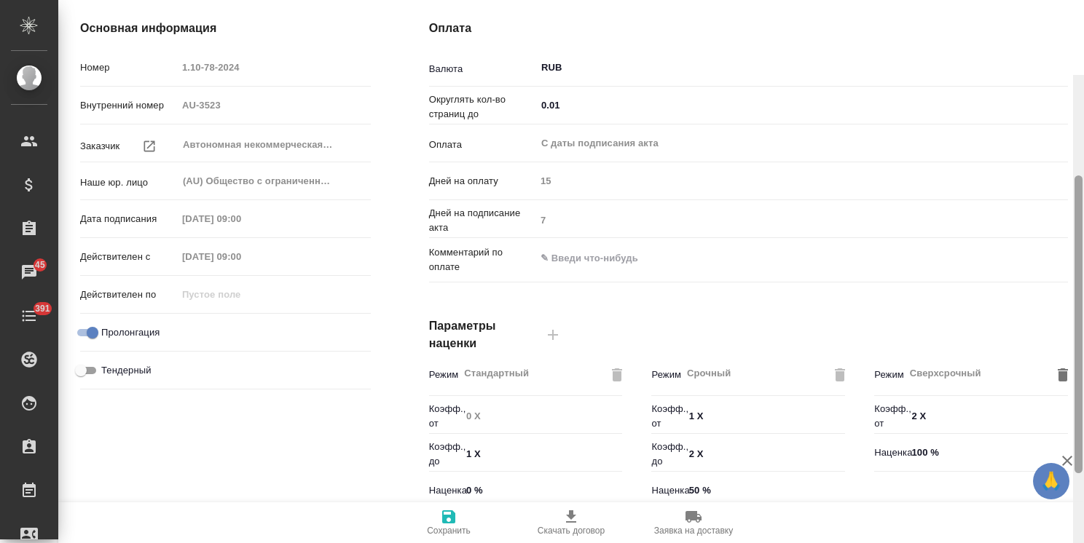
scroll to position [0, 0]
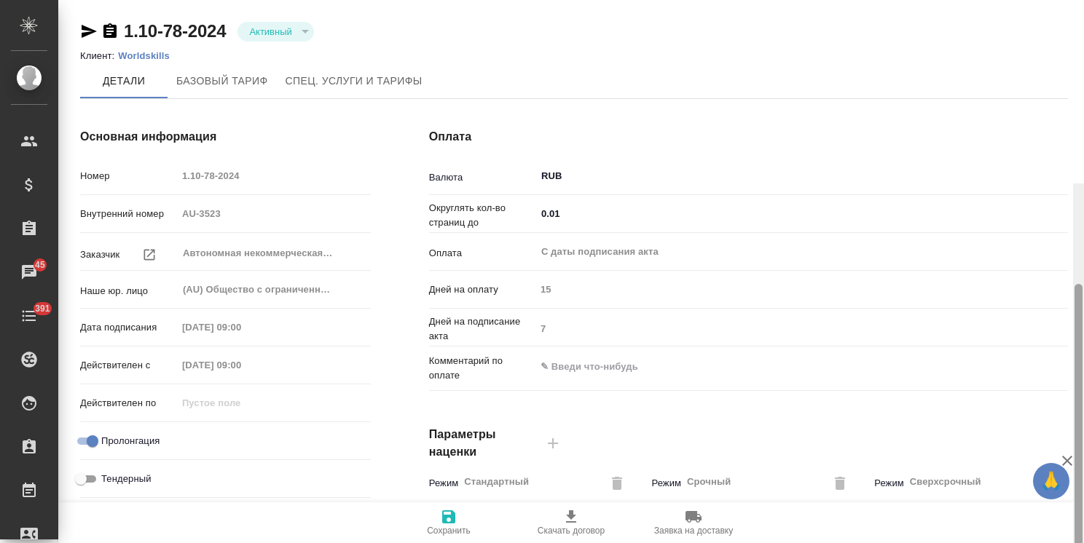
drag, startPoint x: 1077, startPoint y: 321, endPoint x: 1067, endPoint y: 25, distance: 296.6
click at [1077, 284] on div at bounding box center [1078, 433] width 8 height 298
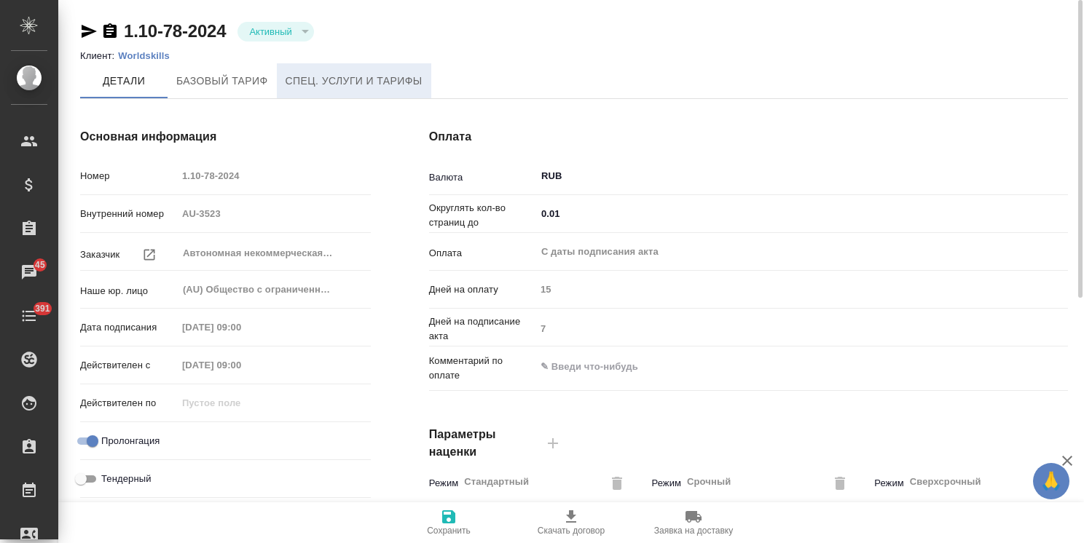
click at [379, 80] on span "Спец. услуги и тарифы" at bounding box center [354, 81] width 137 height 18
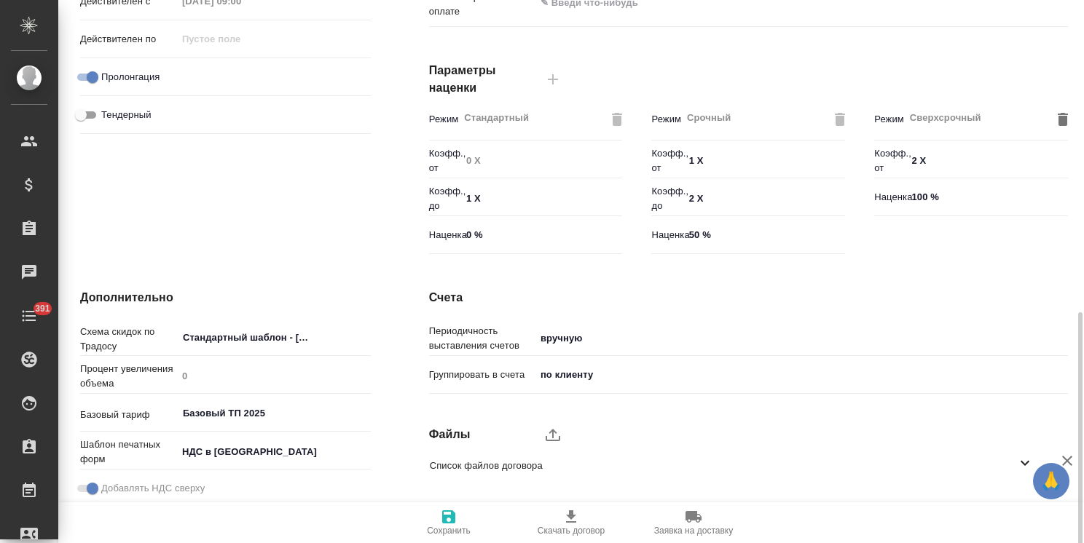
scroll to position [447, 0]
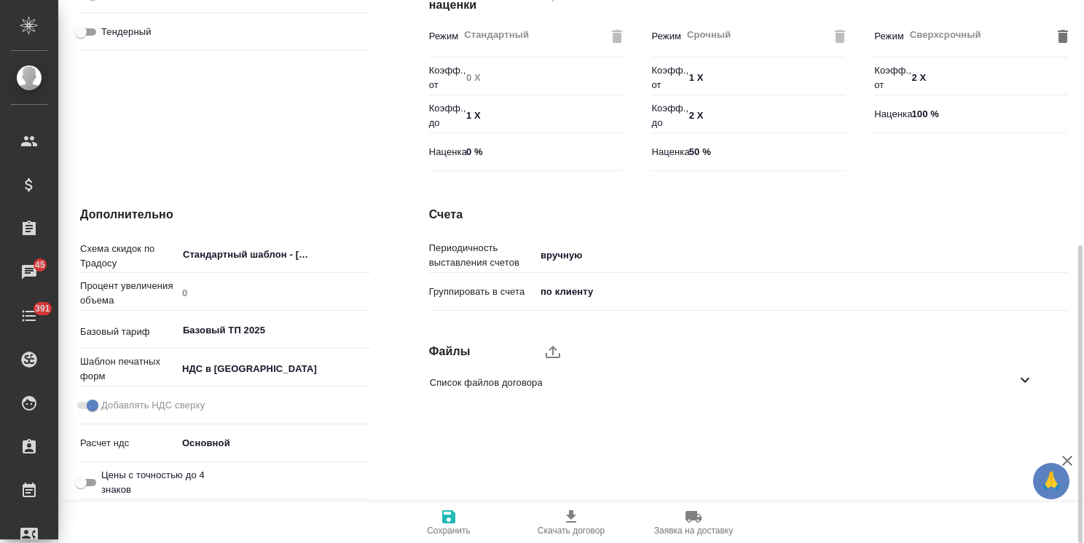
click at [573, 527] on span "Скачать договор" at bounding box center [571, 531] width 67 height 10
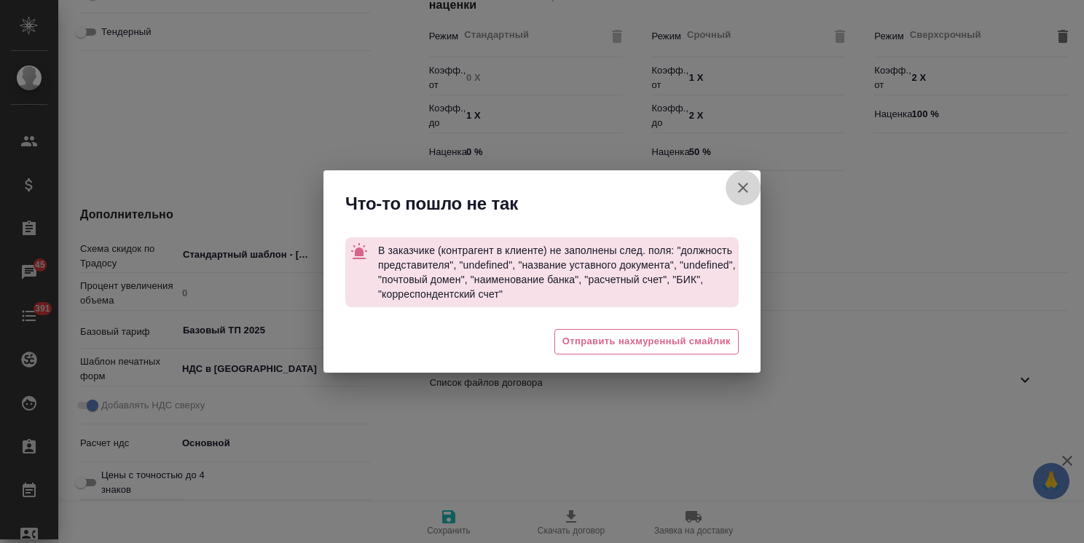
drag, startPoint x: 741, startPoint y: 184, endPoint x: 690, endPoint y: 149, distance: 62.2
click at [742, 184] on icon "button" at bounding box center [742, 187] width 17 height 17
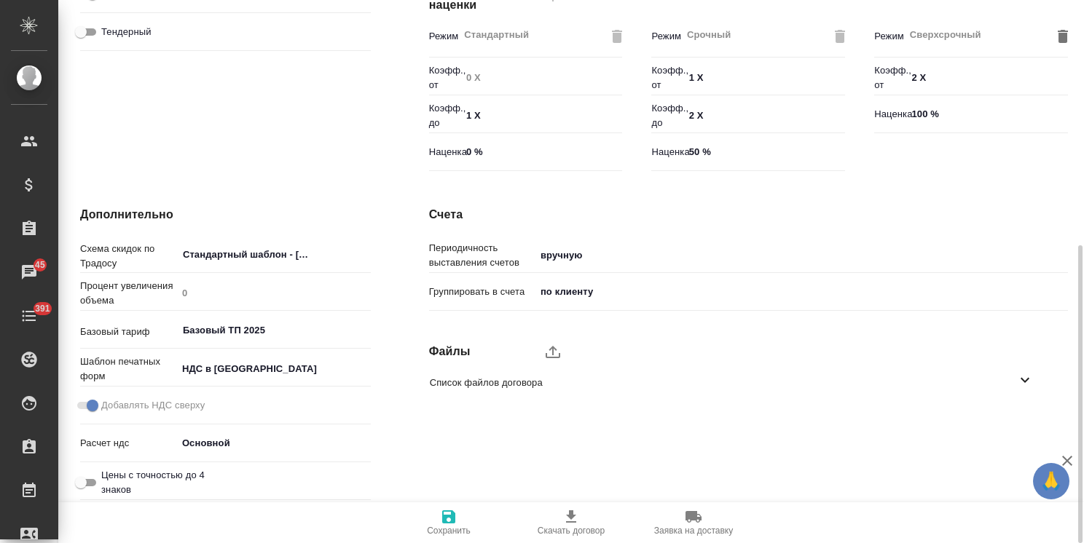
click at [556, 516] on span "Скачать договор" at bounding box center [571, 522] width 105 height 28
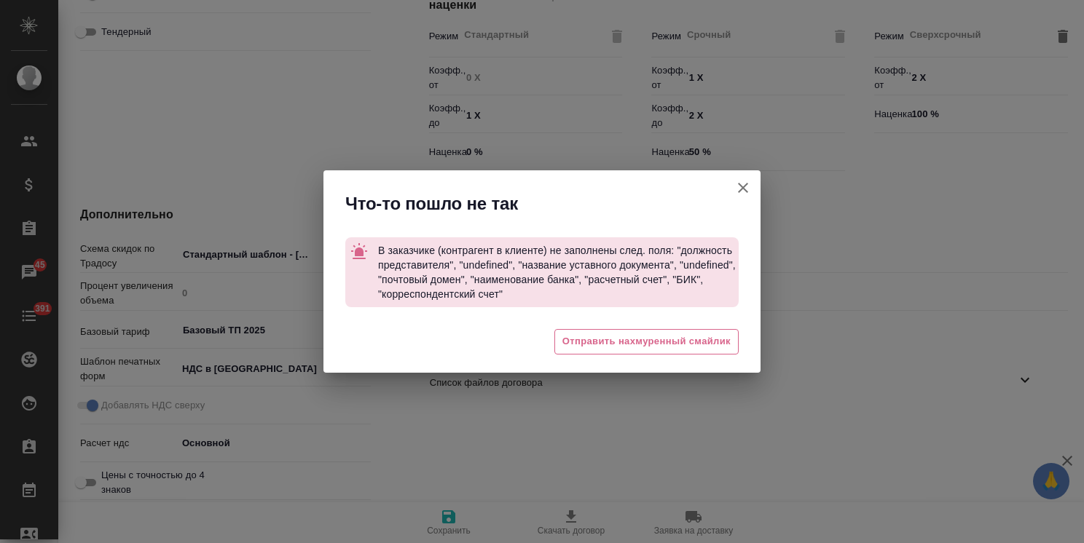
click at [741, 185] on icon "button" at bounding box center [743, 188] width 10 height 10
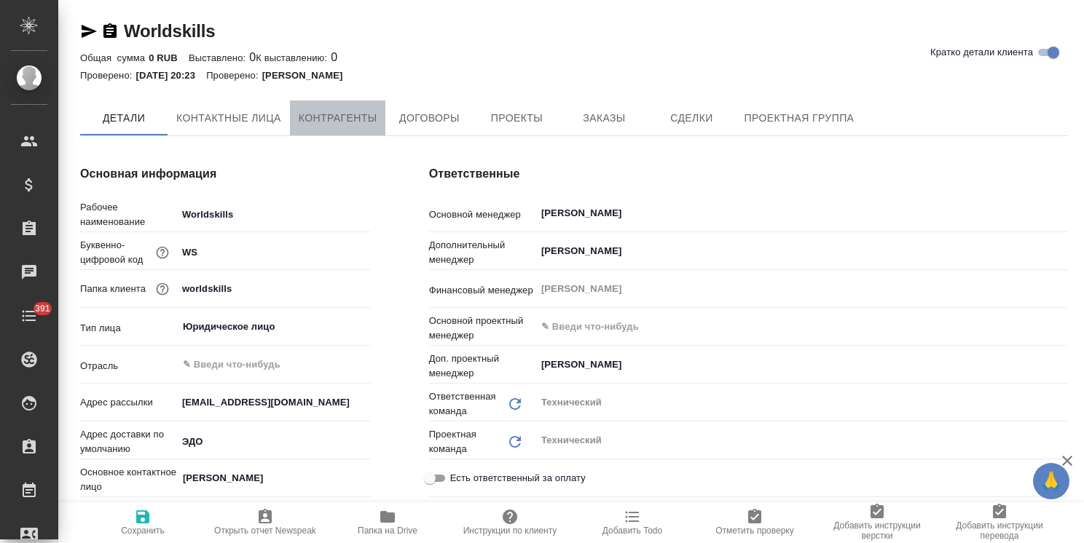
click at [356, 117] on span "Контрагенты" at bounding box center [338, 118] width 79 height 18
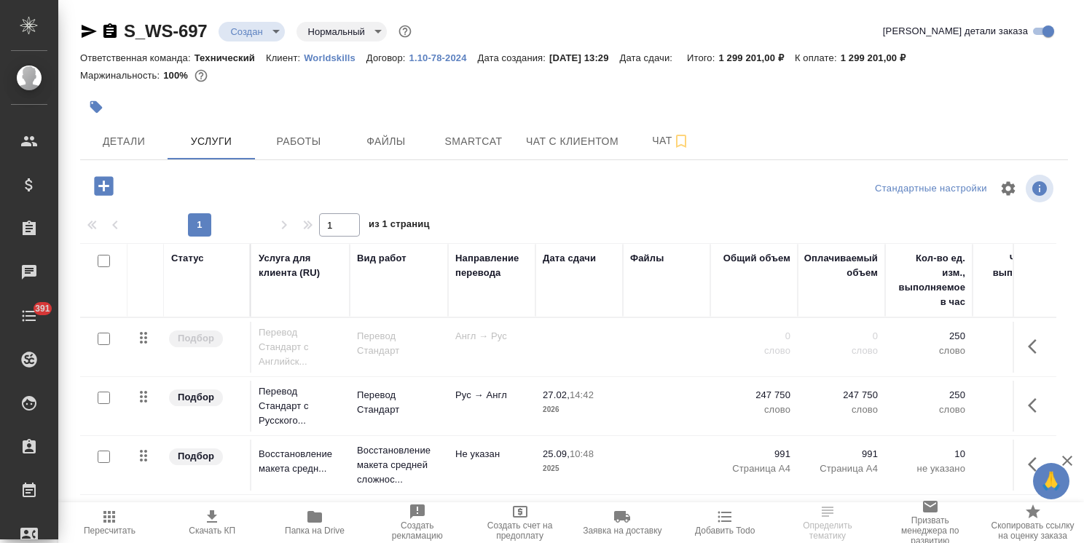
click at [312, 520] on icon "button" at bounding box center [314, 517] width 15 height 12
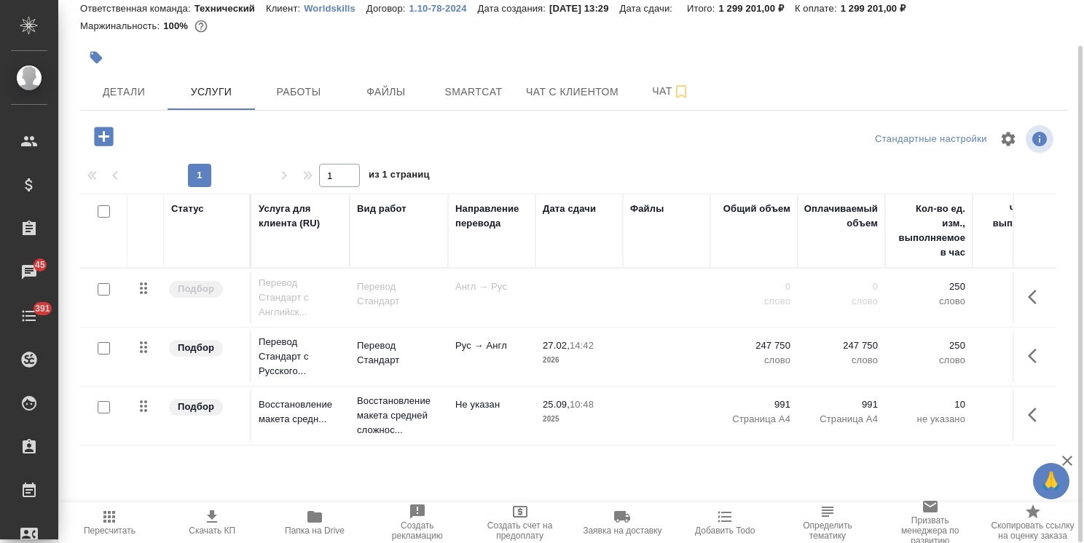
scroll to position [0, 155]
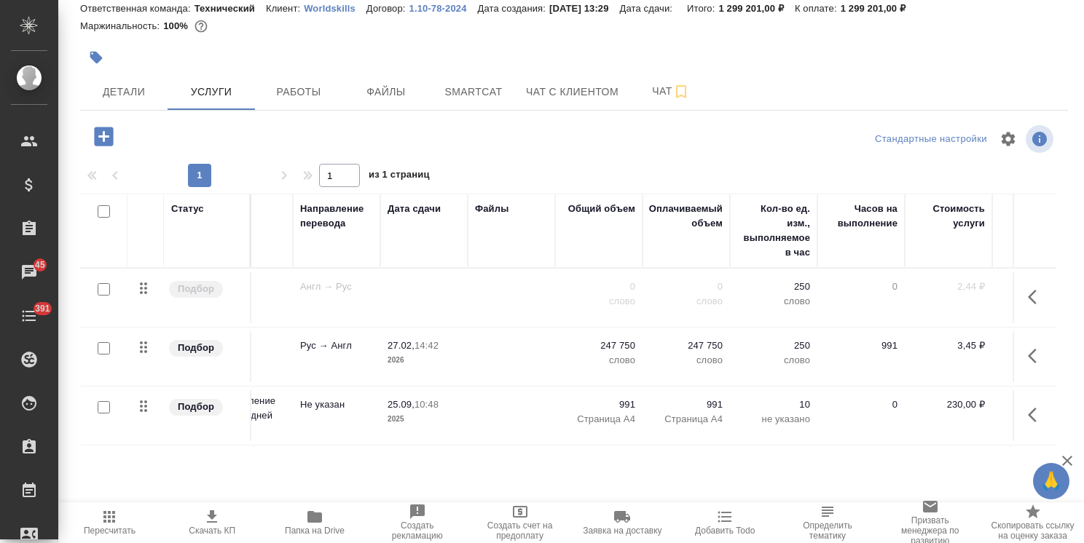
drag, startPoint x: 693, startPoint y: 495, endPoint x: 798, endPoint y: 492, distance: 104.2
click at [820, 492] on div "Статус Услуга для клиента (RU) Вид работ Направление перевода Дата сдачи Файлы …" at bounding box center [568, 350] width 976 height 313
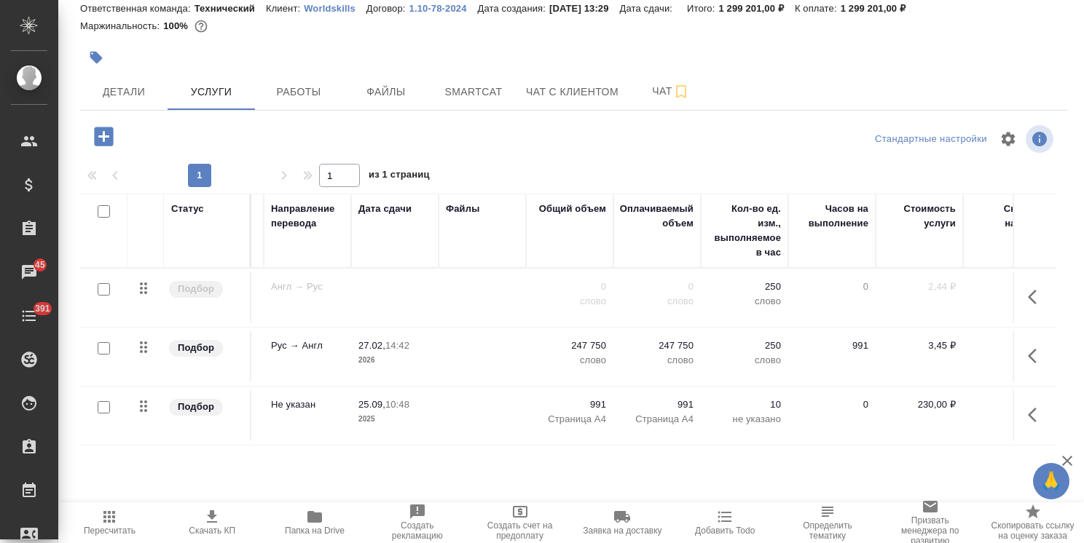
scroll to position [0, 186]
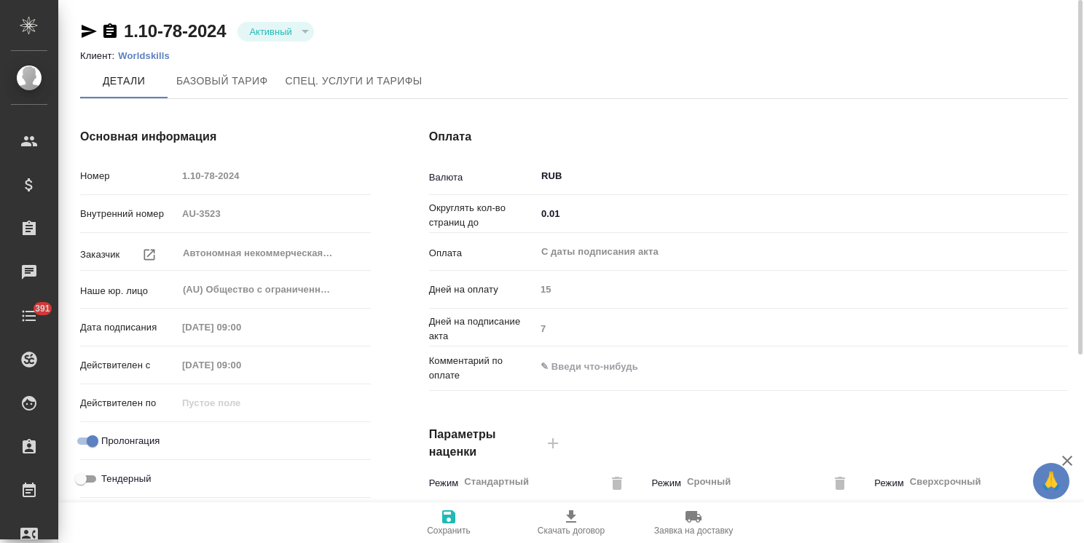
type input "Базовый ТП 2025"
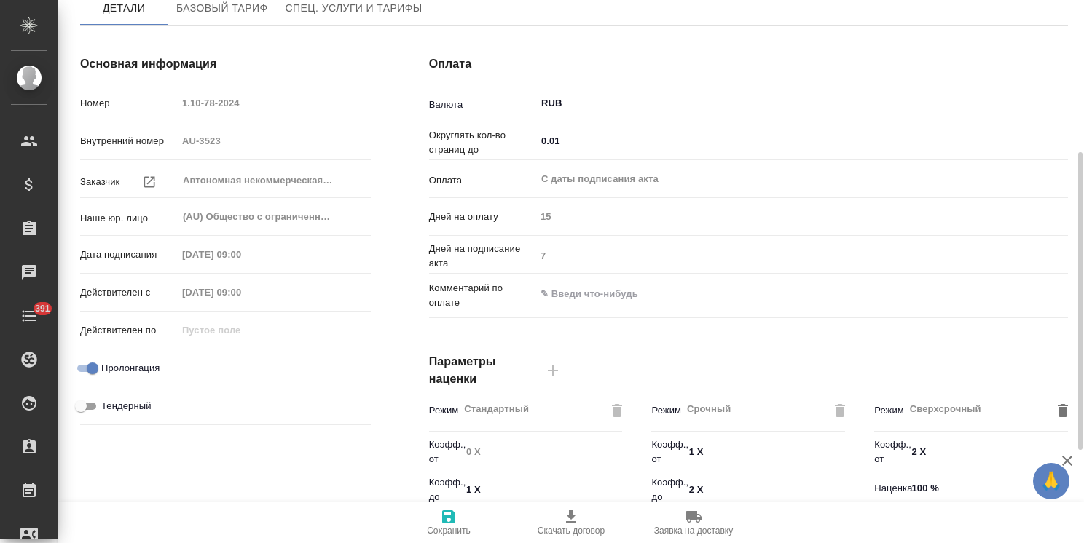
scroll to position [146, 0]
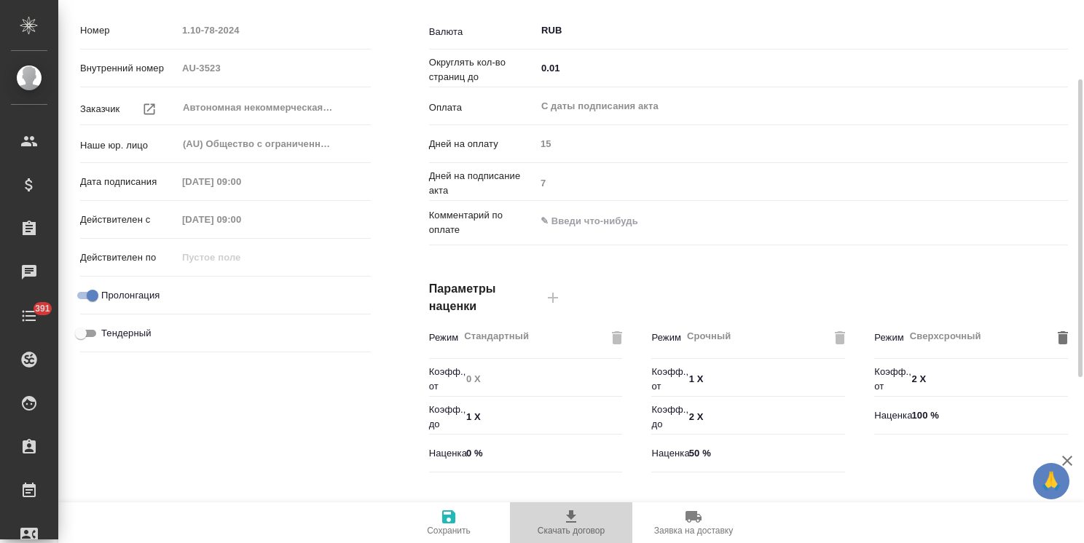
click at [562, 520] on span "Скачать договор" at bounding box center [571, 522] width 105 height 28
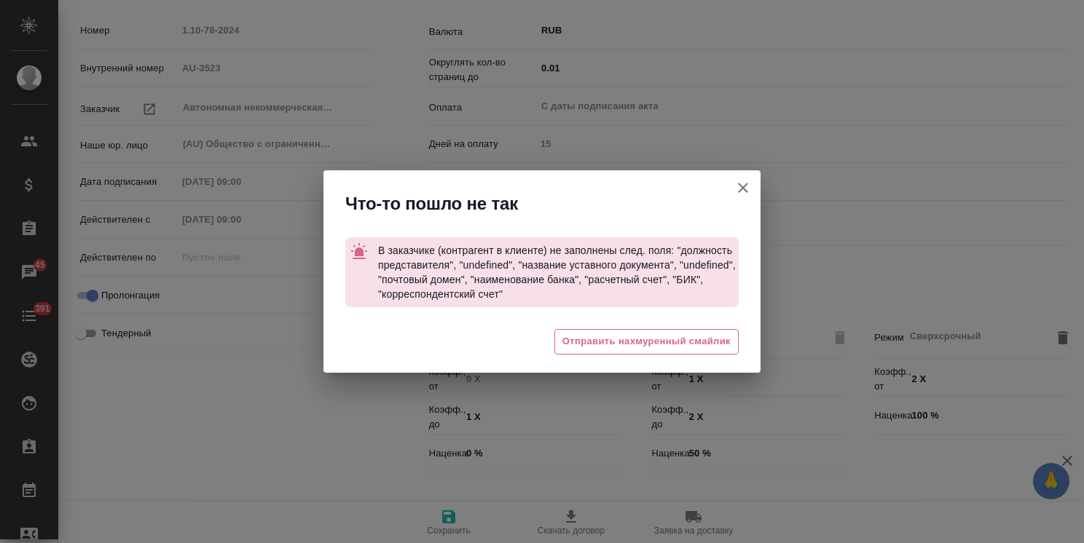
drag, startPoint x: 744, startPoint y: 182, endPoint x: 737, endPoint y: 184, distance: 7.4
click at [742, 182] on icon "button" at bounding box center [742, 187] width 17 height 17
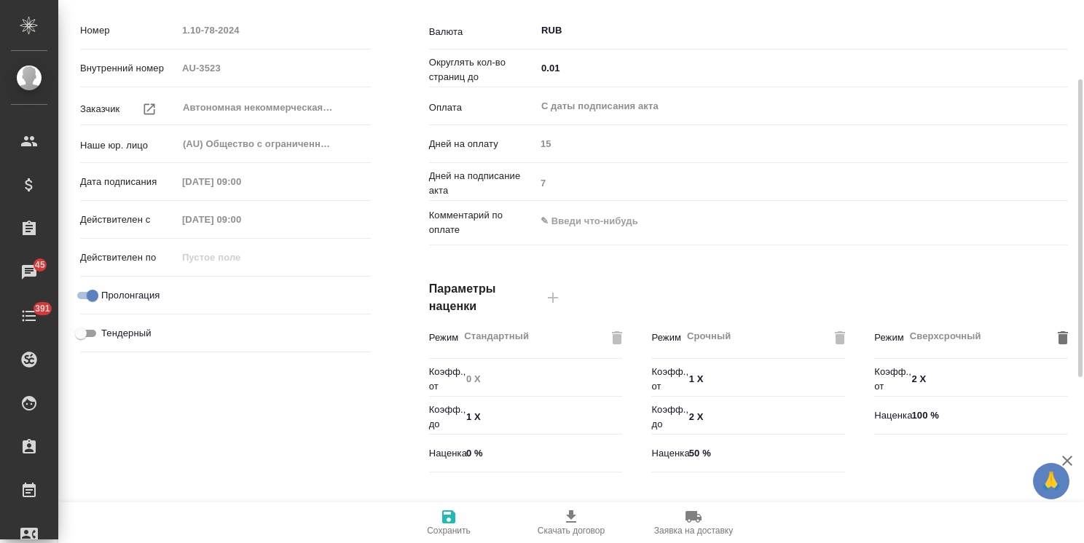
scroll to position [0, 0]
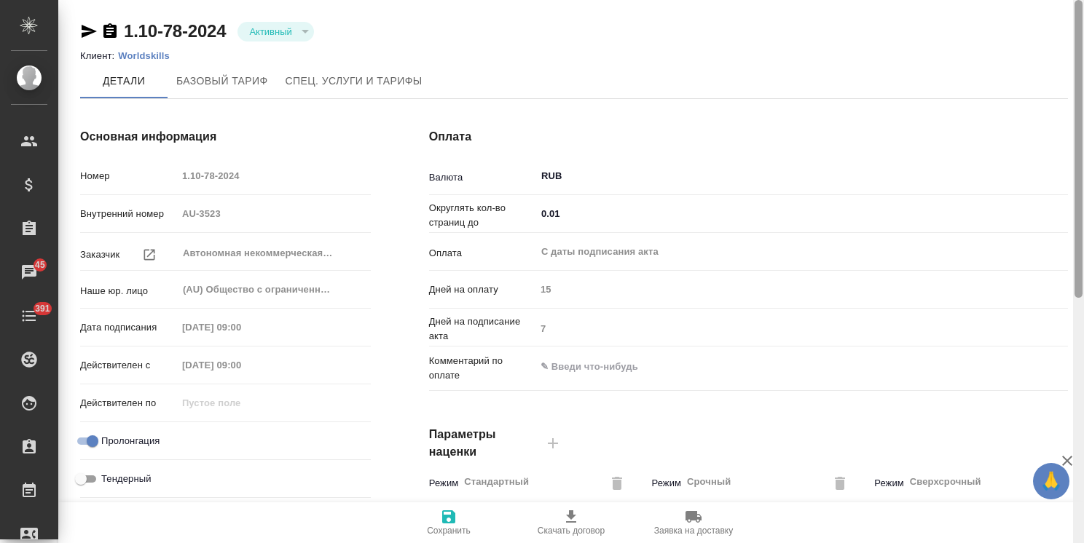
drag, startPoint x: 1078, startPoint y: 338, endPoint x: 787, endPoint y: 104, distance: 373.6
click at [1058, 116] on div "1.10-78-2024 Активный active Клиент: Worldskills Детали Базовый тариф Спец. усл…" at bounding box center [571, 271] width 1026 height 543
type input "Базовый ТП 2025"
click at [160, 58] on p "Worldskills" at bounding box center [149, 55] width 63 height 11
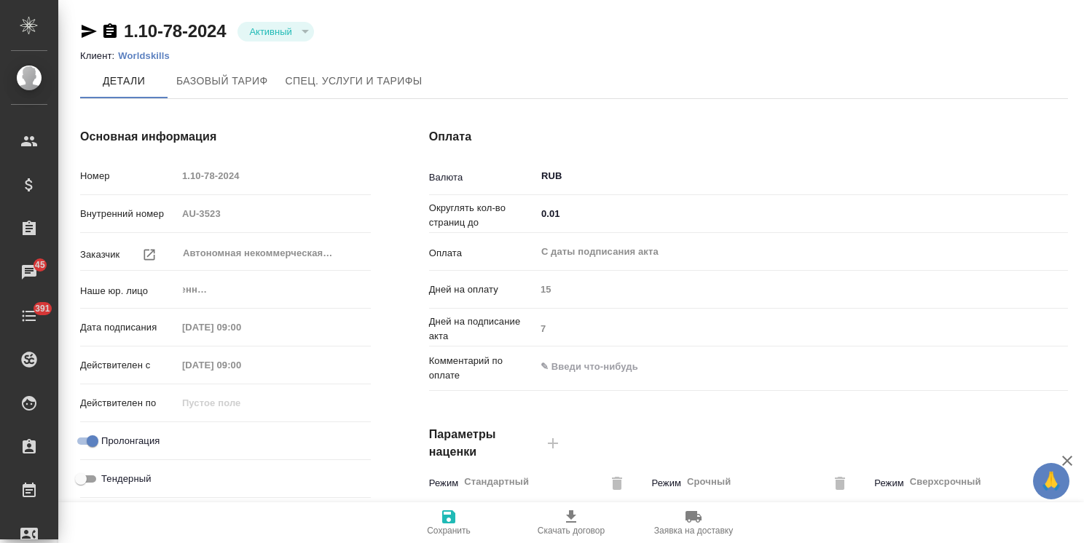
click at [540, 315] on div "Основная информация Номер 1.10-78-2024 Внутренний номер AU-3523 Заказчик Автоно…" at bounding box center [574, 376] width 1046 height 554
click at [571, 532] on span "Скачать договор" at bounding box center [571, 531] width 67 height 10
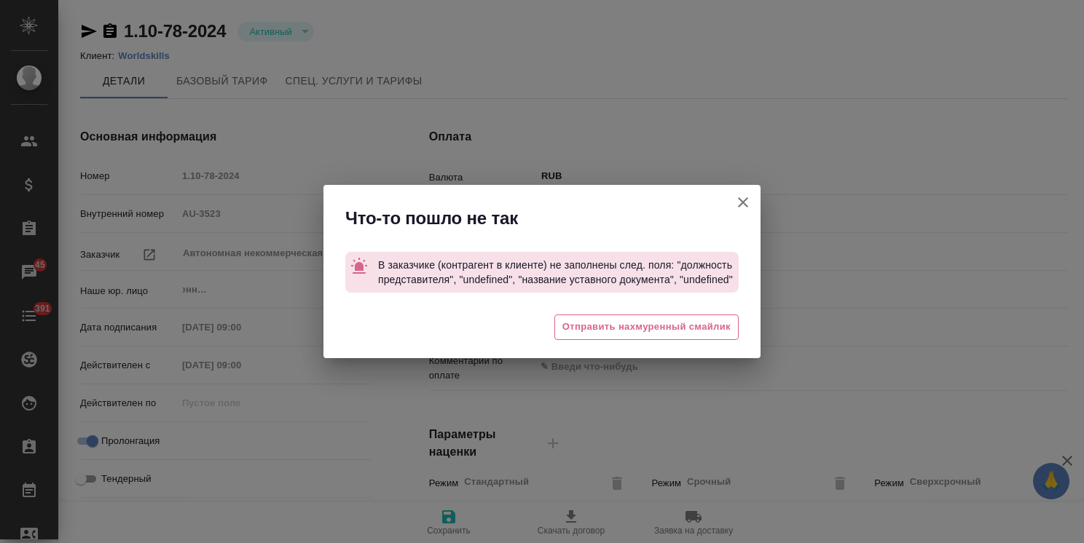
click at [733, 215] on button "button" at bounding box center [742, 202] width 35 height 35
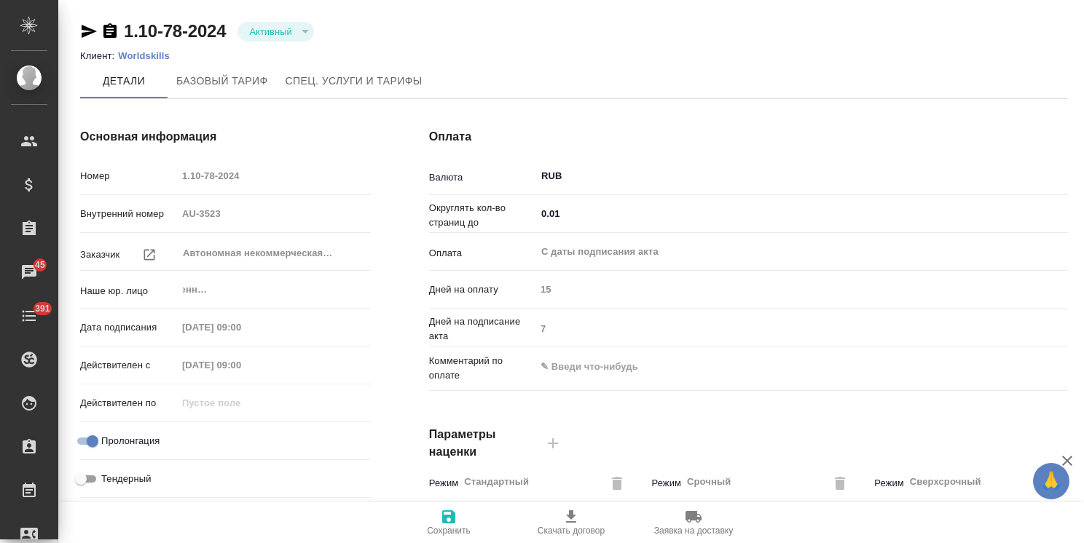
click at [559, 523] on span "Скачать договор" at bounding box center [571, 522] width 105 height 28
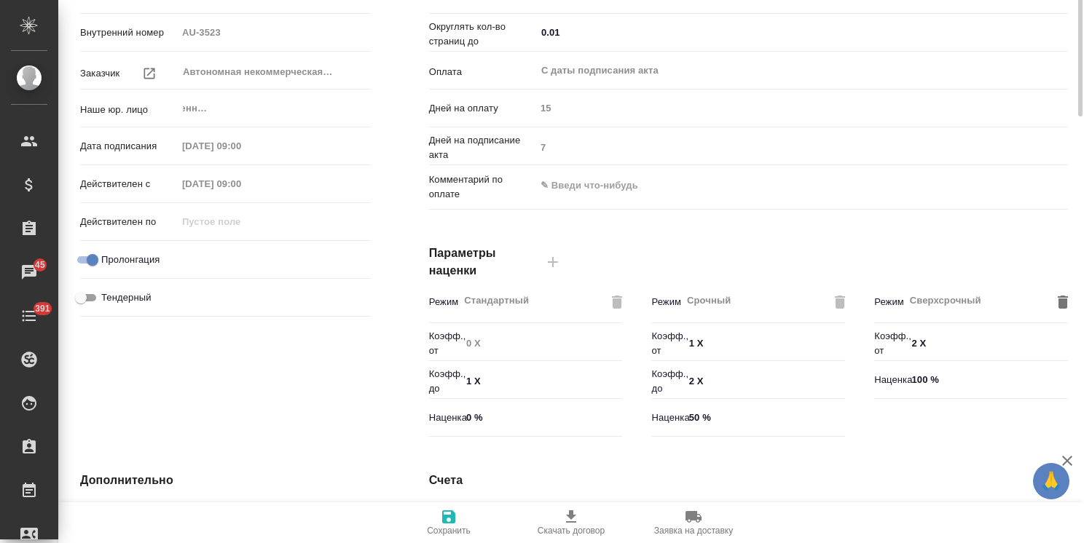
scroll to position [0, 0]
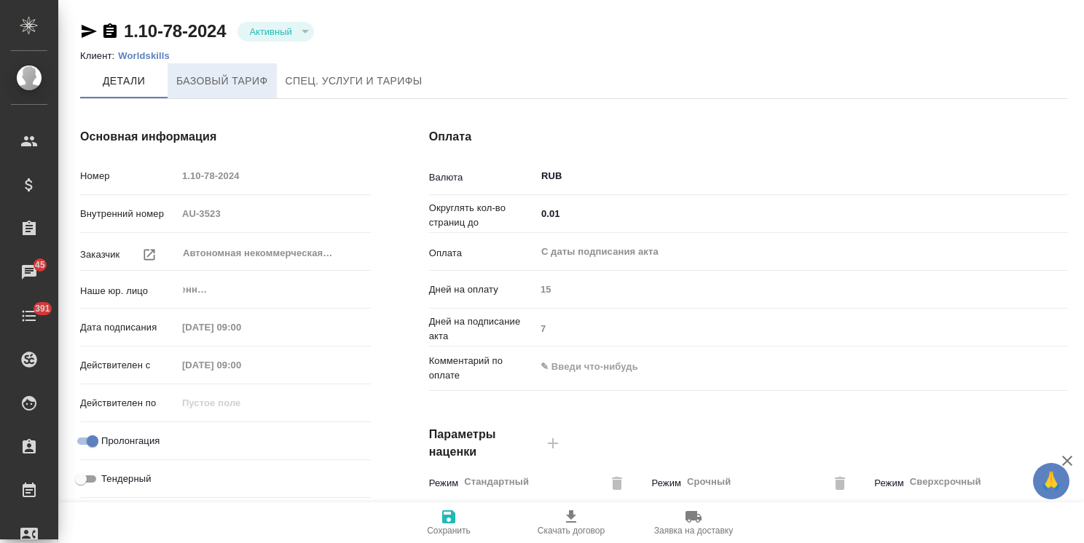
click at [220, 71] on button "Базовый тариф" at bounding box center [222, 80] width 109 height 35
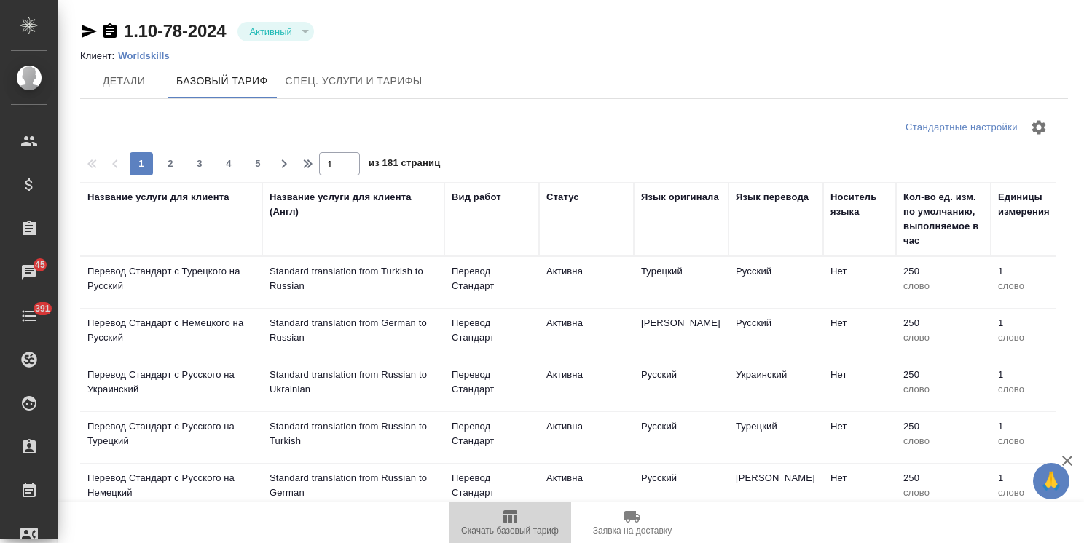
click at [523, 523] on span "Скачать базовый тариф" at bounding box center [509, 522] width 105 height 28
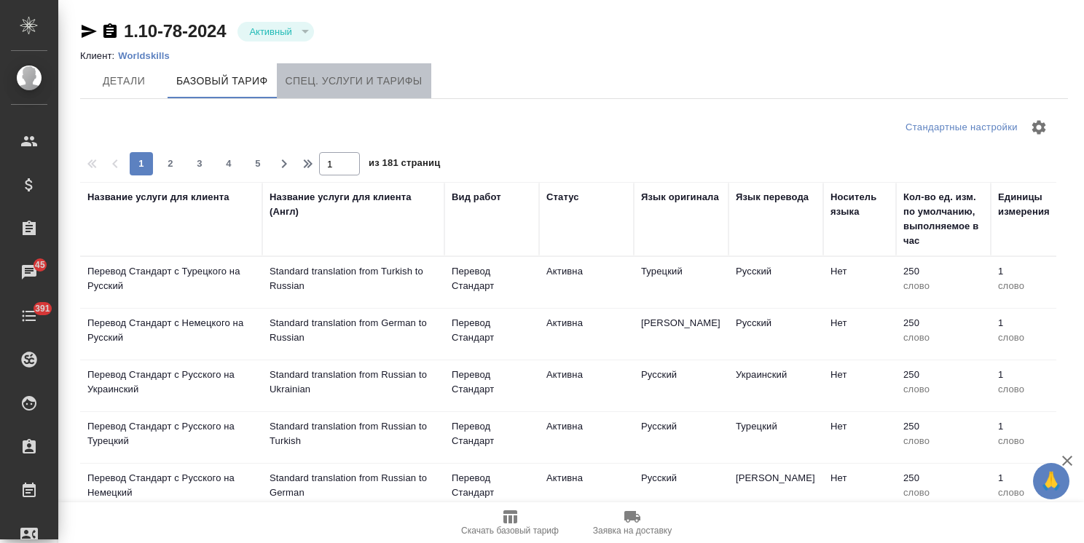
click at [315, 74] on span "Спец. услуги и тарифы" at bounding box center [354, 81] width 137 height 18
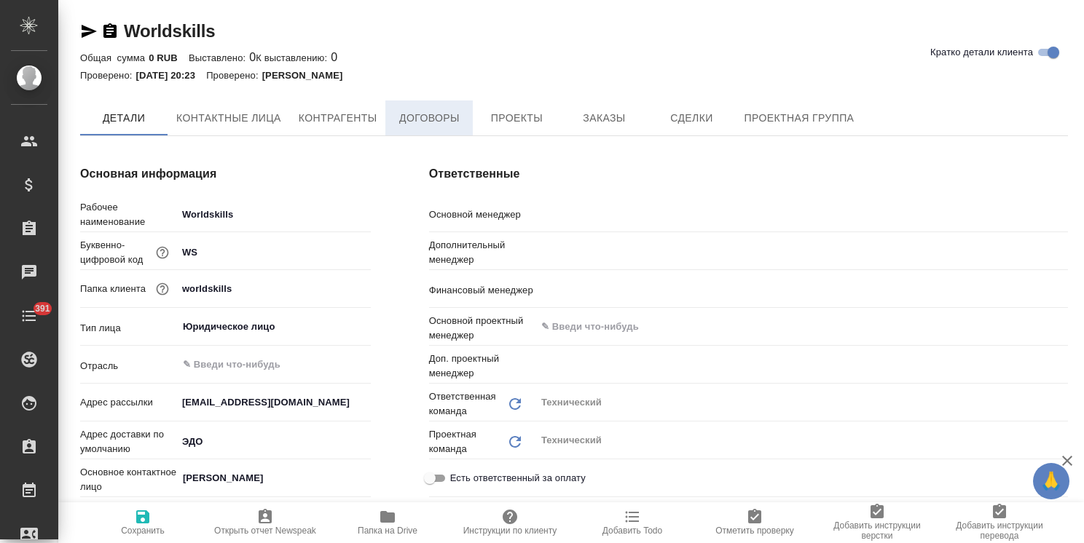
type input "[PERSON_NAME]"
click at [437, 122] on span "Договоры" at bounding box center [429, 118] width 70 height 18
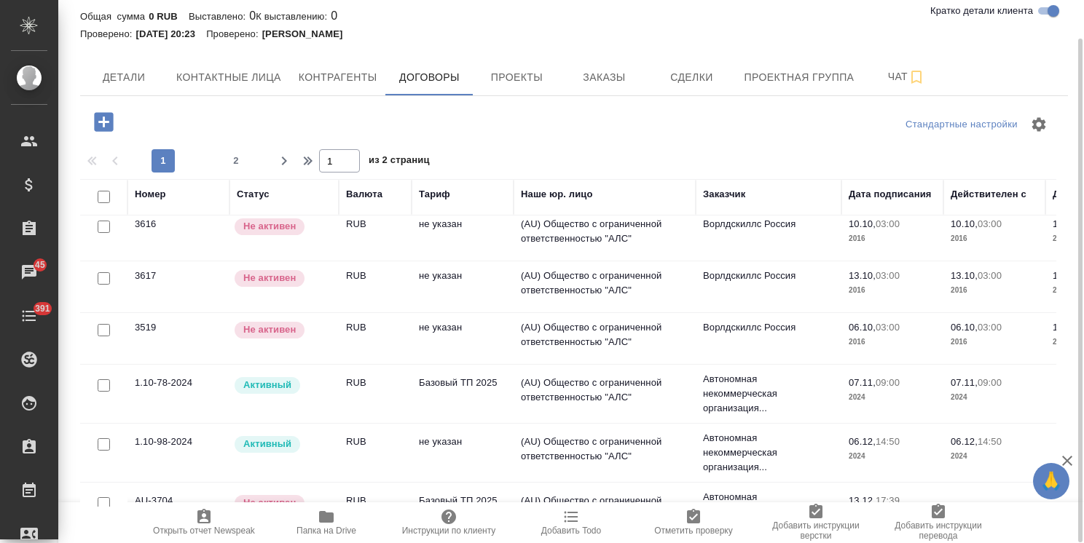
scroll to position [1270, 0]
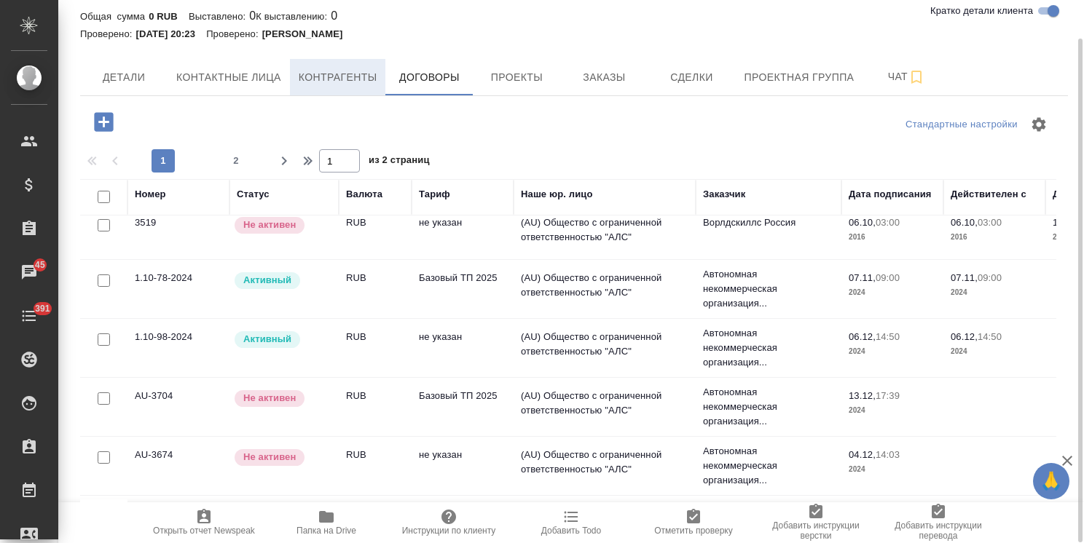
click at [355, 70] on span "Контрагенты" at bounding box center [338, 77] width 79 height 18
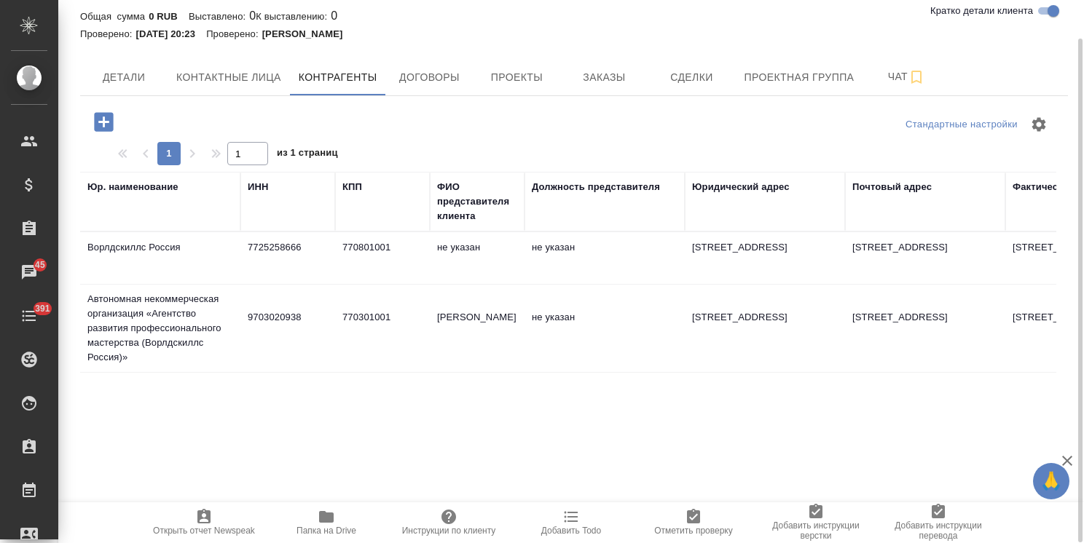
click at [272, 313] on td "9703020938" at bounding box center [287, 328] width 95 height 51
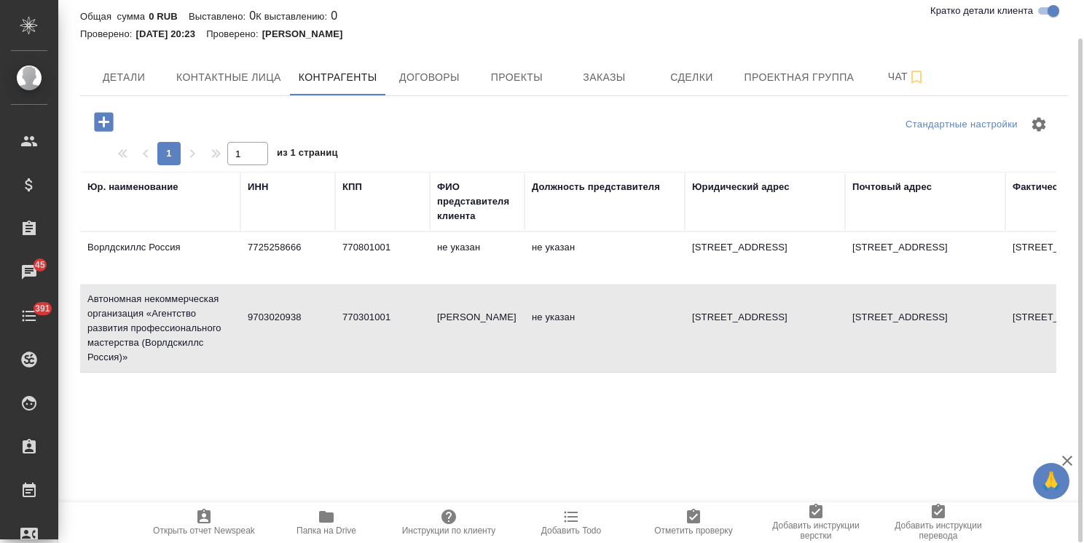
click at [272, 313] on td "9703020938" at bounding box center [287, 328] width 95 height 51
type textarea "Автономная некоммерческая организация «Агентство развития профессионального мас…"
type input "9703020938"
type input "770301001"
type input "Досканова А.В."
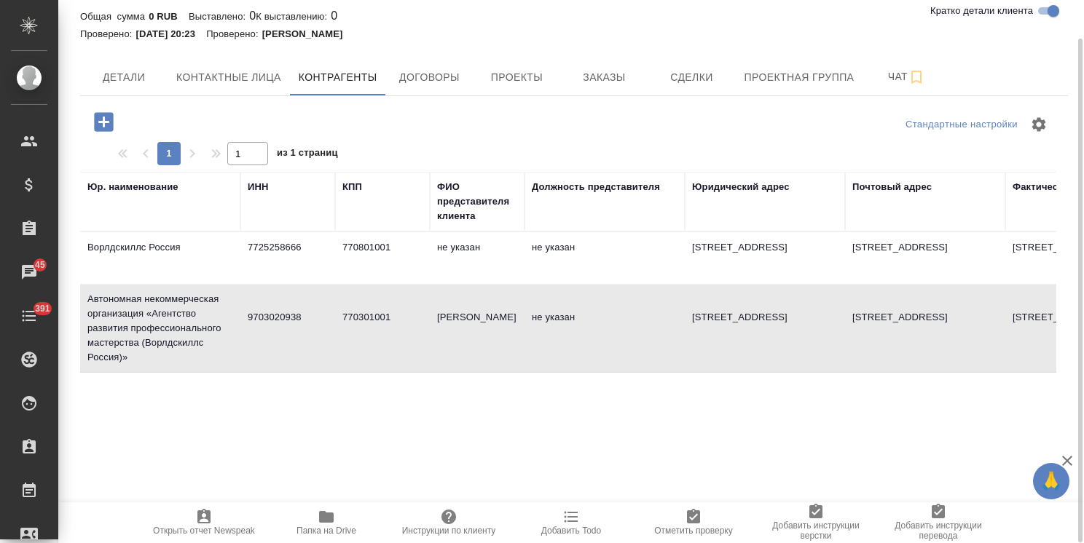
type textarea "123242, г. Москва, Малый Конюшковский переулок, 2"
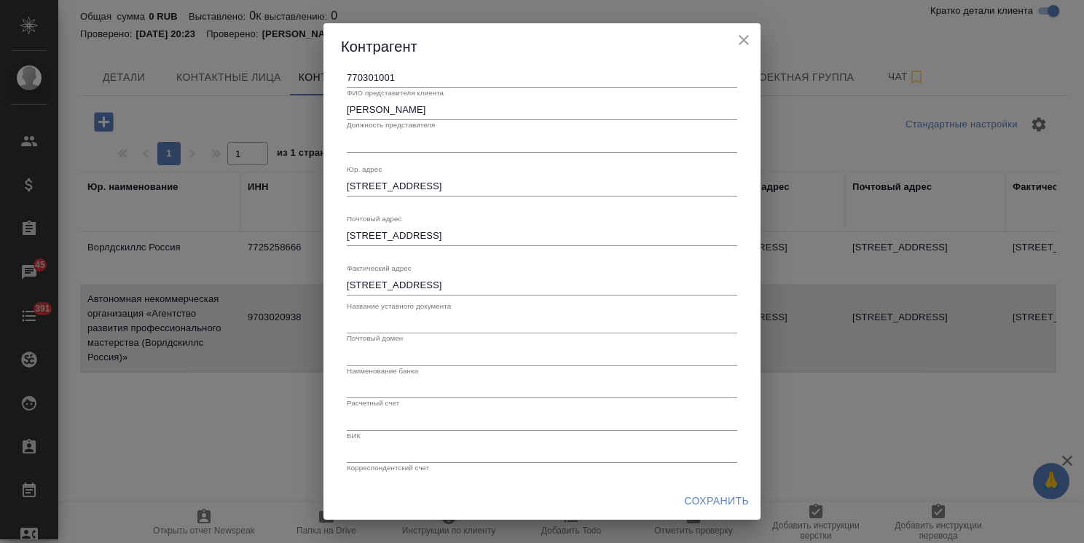
scroll to position [144, 0]
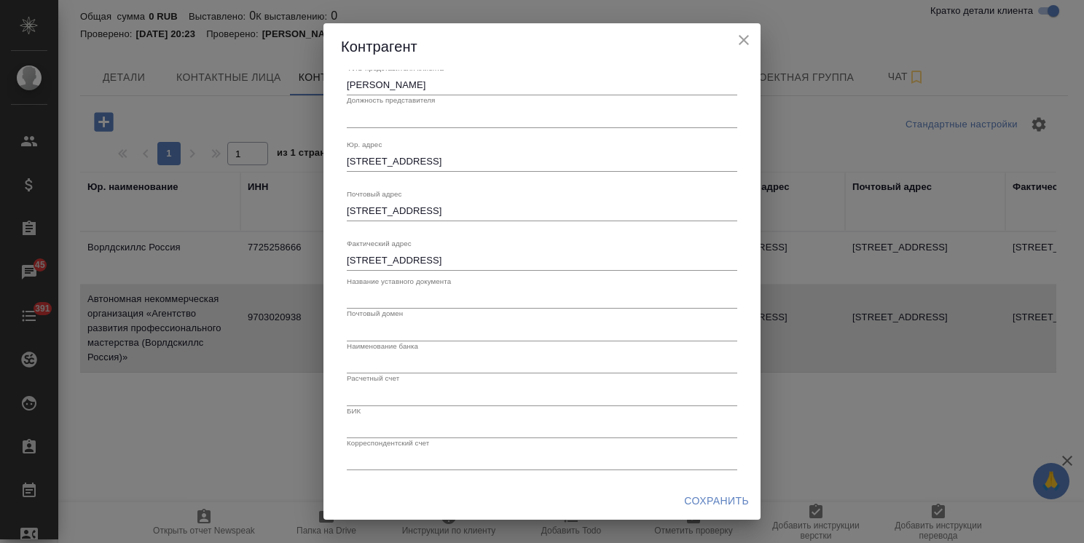
click at [368, 327] on input "text" at bounding box center [542, 330] width 390 height 20
type input "-"
click at [366, 353] on input "text" at bounding box center [542, 363] width 390 height 20
type input "-"
click at [369, 389] on input "text" at bounding box center [542, 395] width 390 height 20
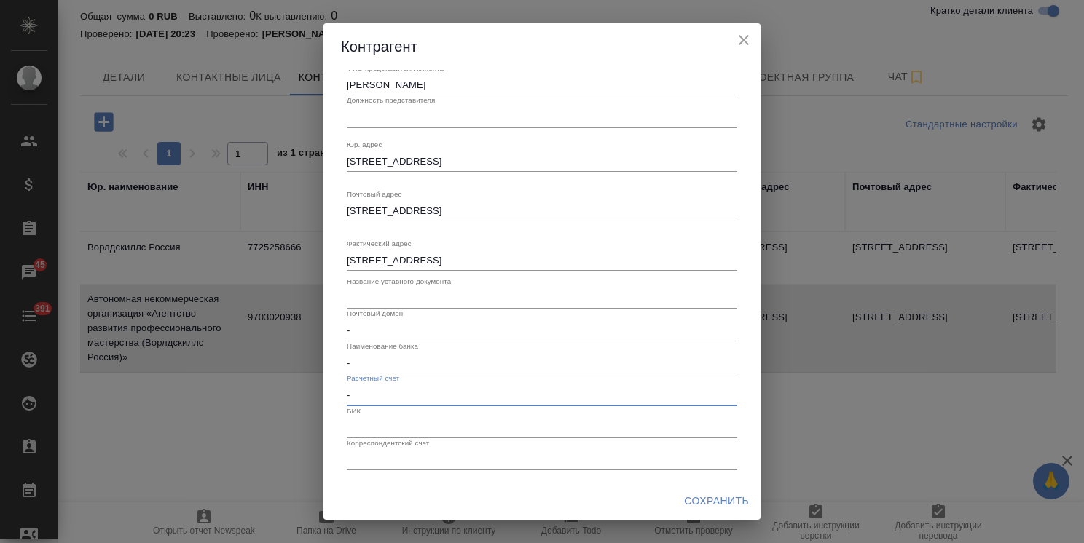
type input "-"
click at [369, 422] on input "text" at bounding box center [542, 428] width 390 height 20
type input "-"
click at [375, 452] on input "text" at bounding box center [542, 460] width 390 height 20
type input "-"
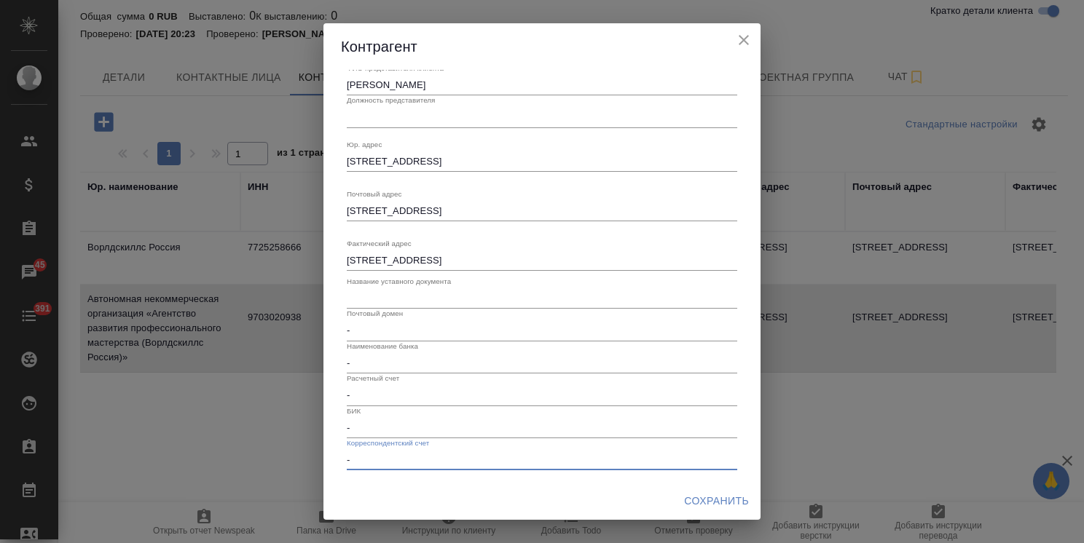
click at [691, 497] on span "Сохранить" at bounding box center [716, 501] width 65 height 18
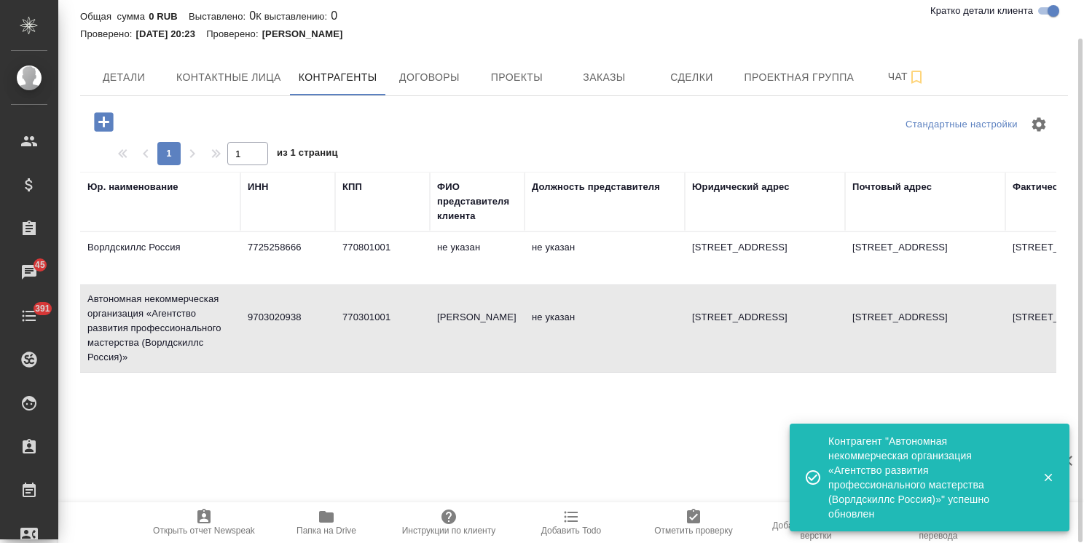
click at [302, 322] on td "9703020938" at bounding box center [287, 328] width 95 height 51
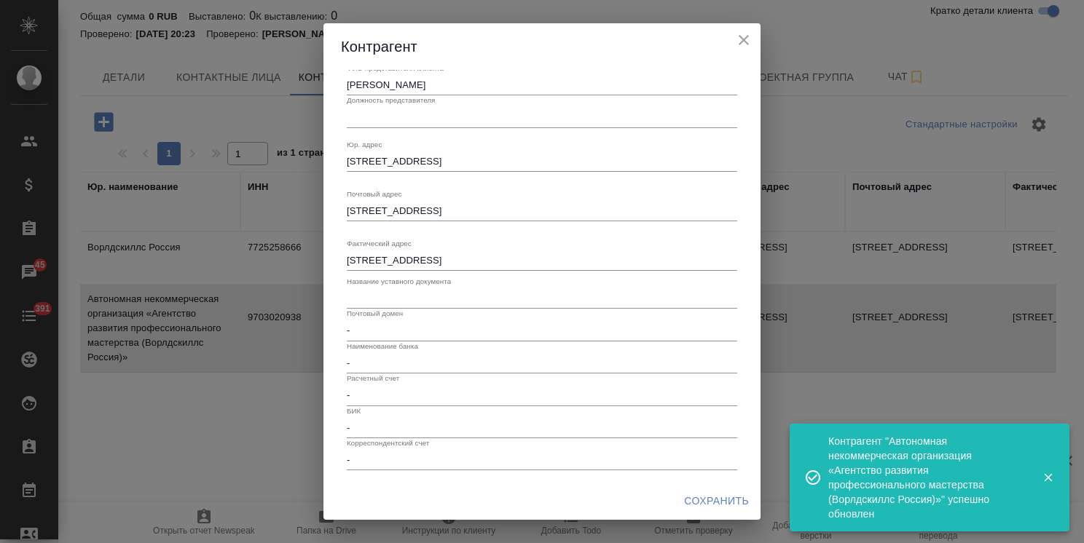
click at [401, 299] on input "text" at bounding box center [542, 298] width 390 height 20
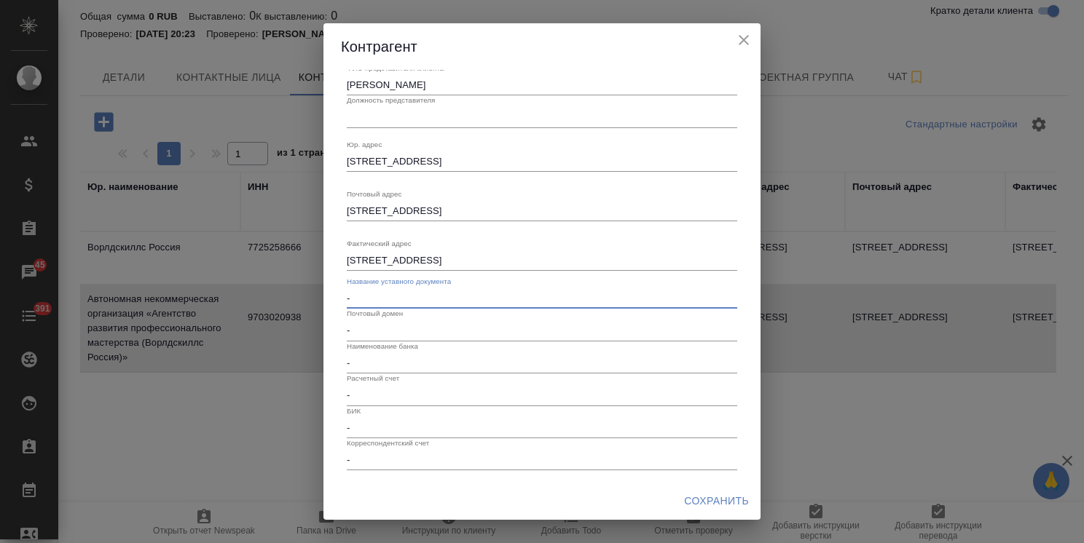
type input "-"
click at [390, 121] on input "text" at bounding box center [542, 117] width 390 height 20
type input "-"
click at [719, 508] on span "Сохранить" at bounding box center [716, 501] width 65 height 18
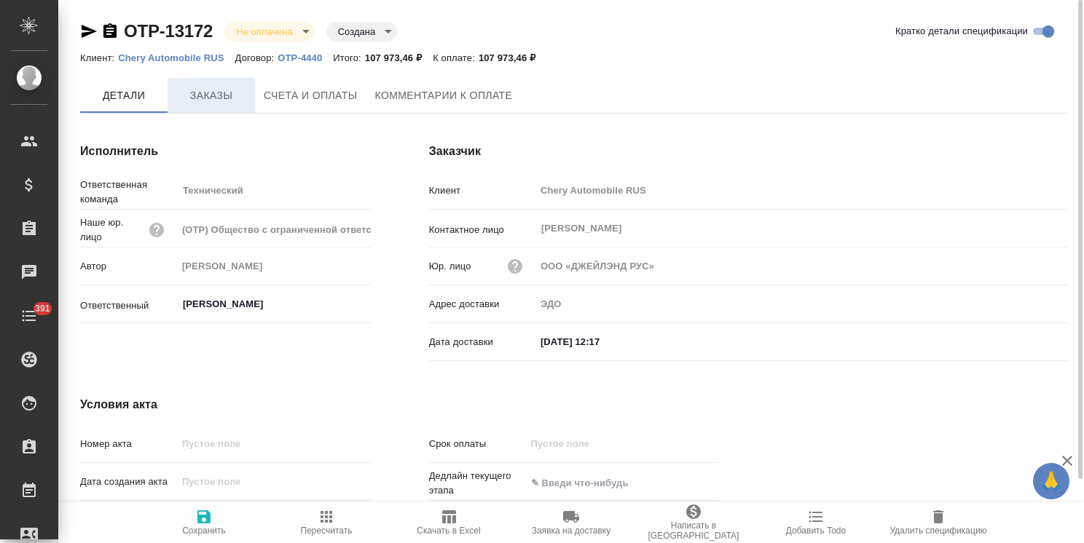
click at [221, 81] on button "Заказы" at bounding box center [211, 95] width 87 height 35
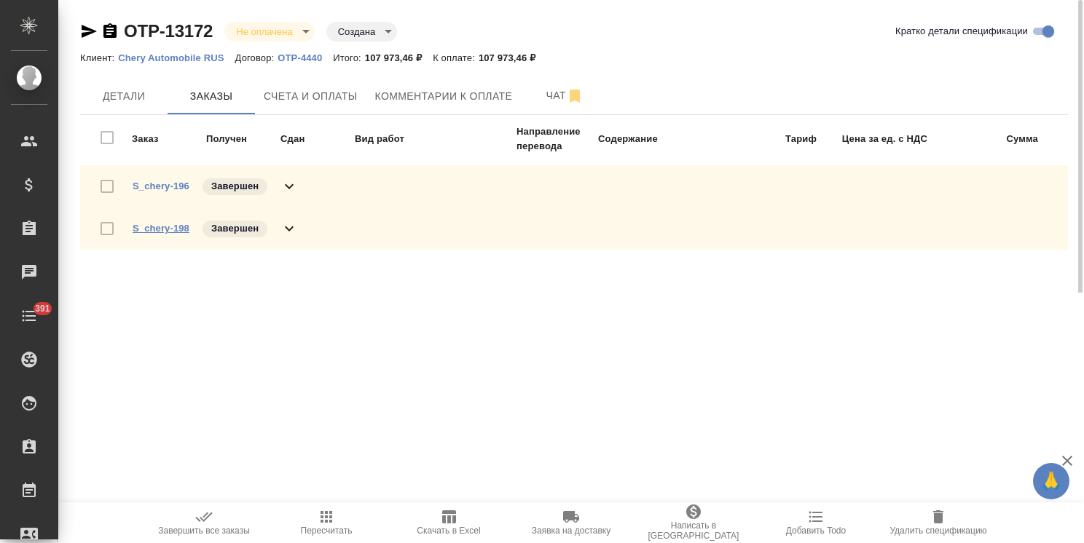
click at [173, 223] on link "S_chery-198" at bounding box center [161, 228] width 57 height 11
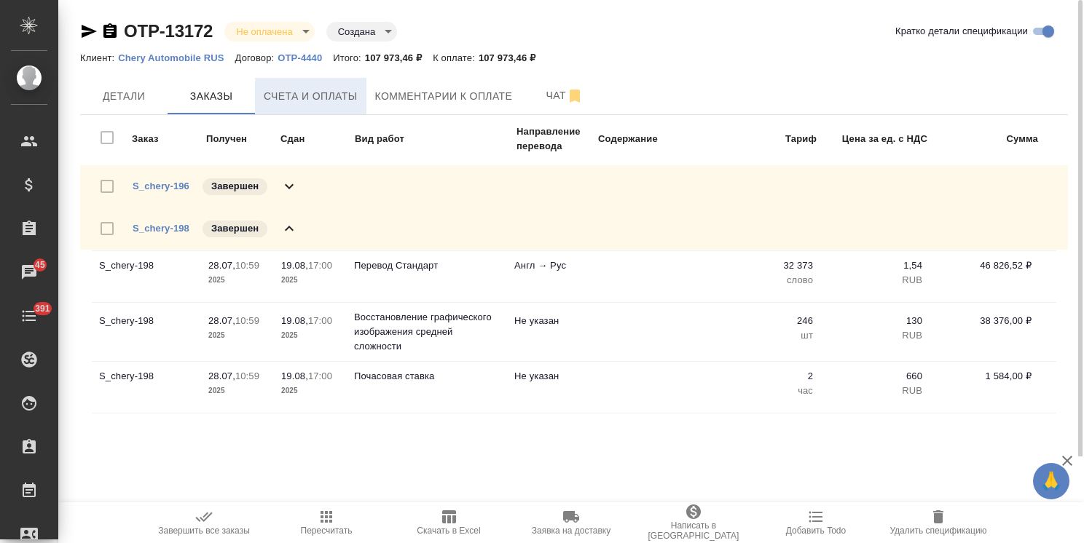
click at [286, 92] on span "Счета и оплаты" at bounding box center [311, 96] width 94 height 18
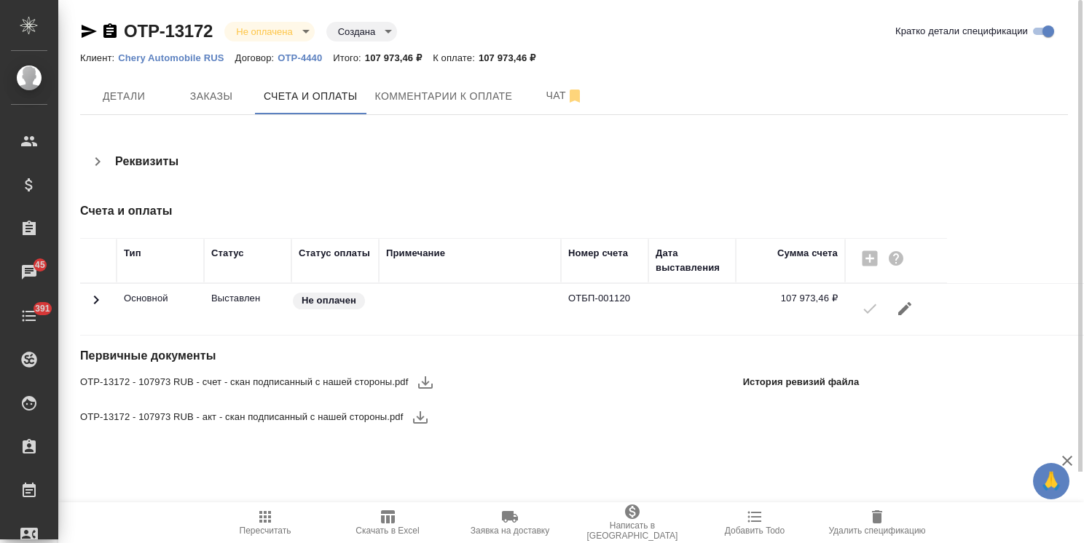
click at [417, 383] on icon "button" at bounding box center [425, 382] width 17 height 17
click at [414, 416] on icon "button" at bounding box center [420, 417] width 17 height 17
drag, startPoint x: 216, startPoint y: 22, endPoint x: 100, endPoint y: 23, distance: 116.6
click at [100, 23] on div "OTP-13172 Не оплачена notPayed Создана created" at bounding box center [238, 31] width 317 height 23
copy link "OTP-13172"
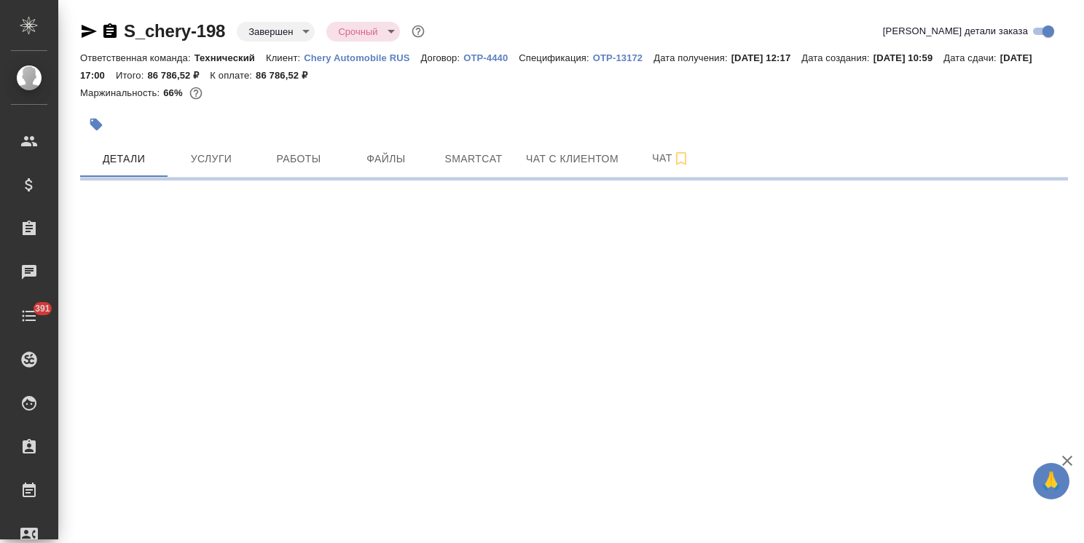
select select "RU"
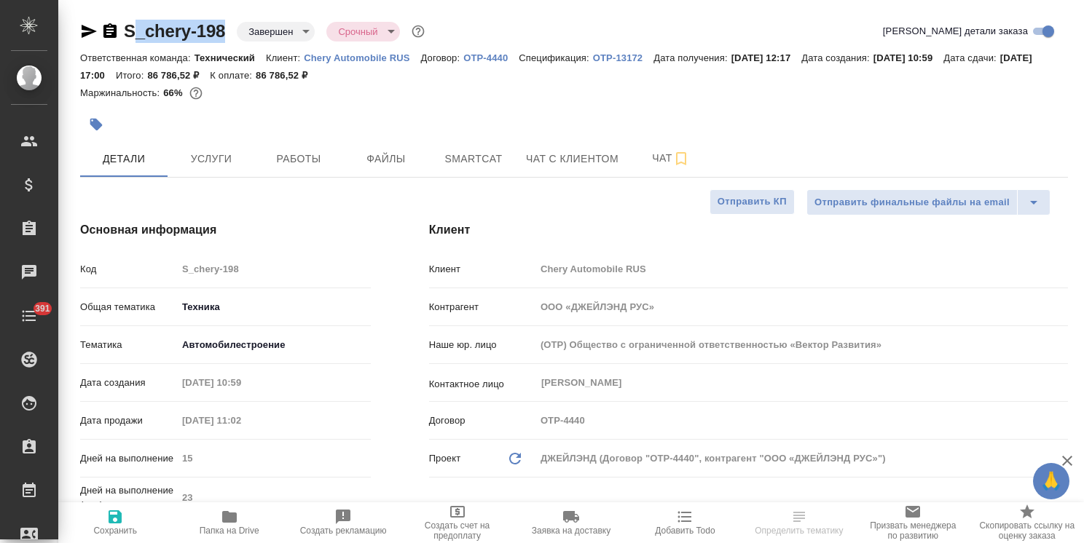
type textarea "x"
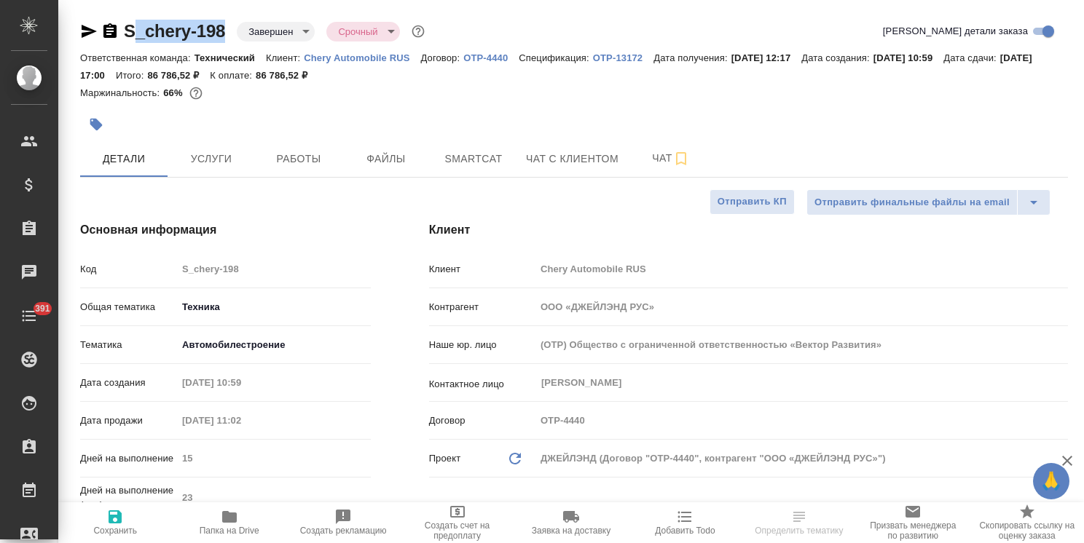
type textarea "x"
drag, startPoint x: 199, startPoint y: 15, endPoint x: 99, endPoint y: 17, distance: 99.8
type textarea "x"
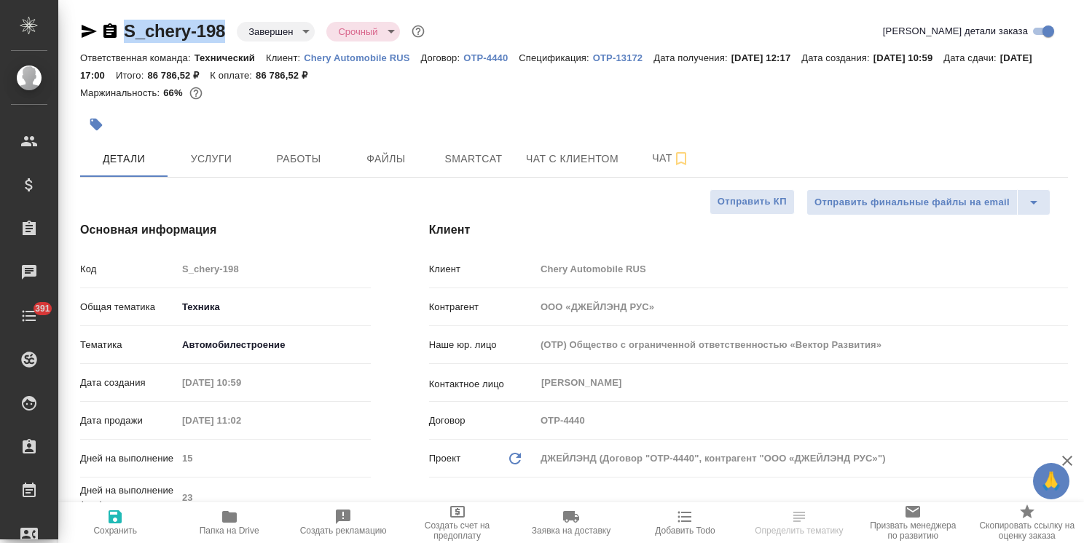
type textarea "x"
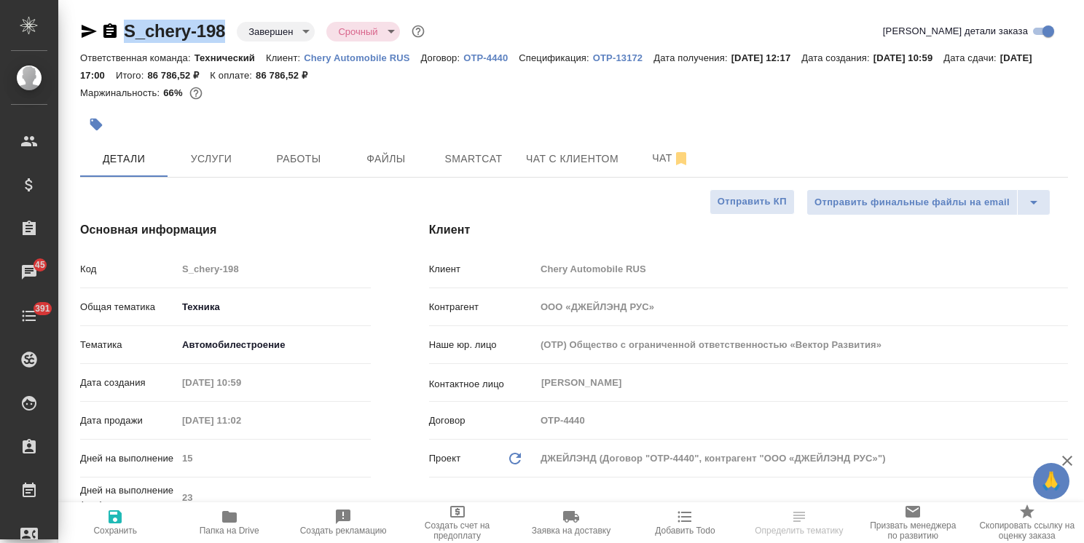
type textarea "x"
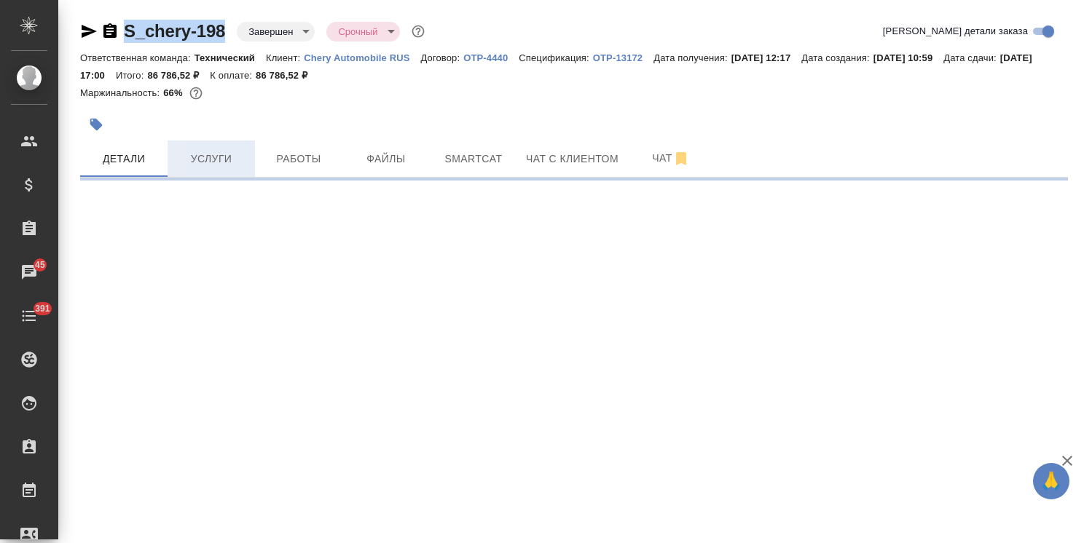
select select "RU"
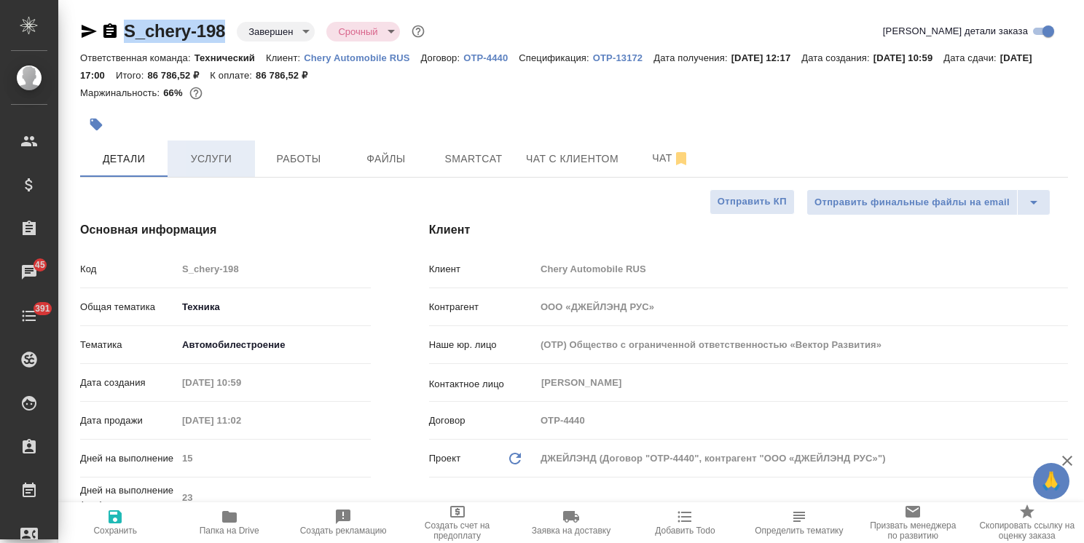
type textarea "x"
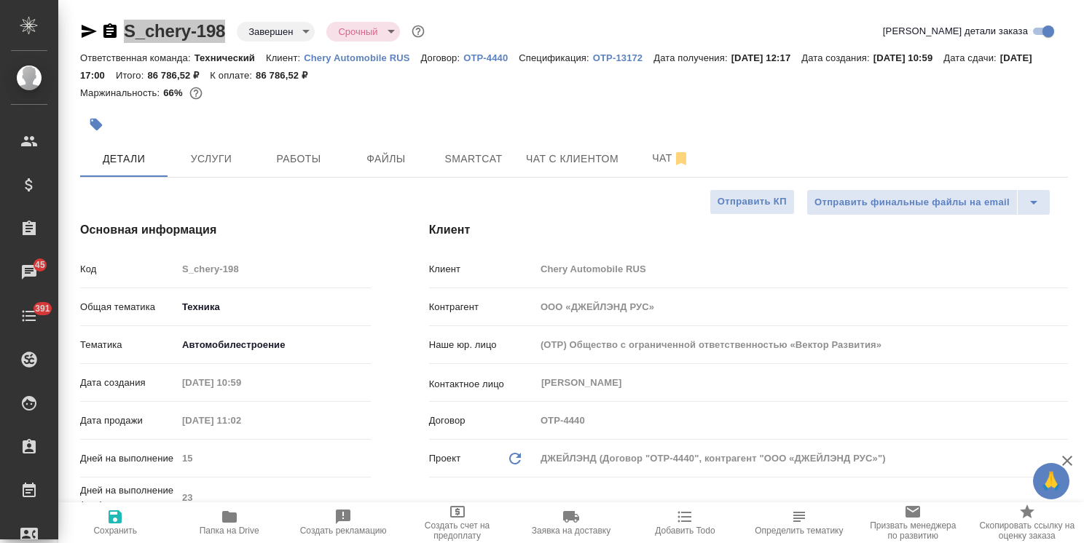
type textarea "x"
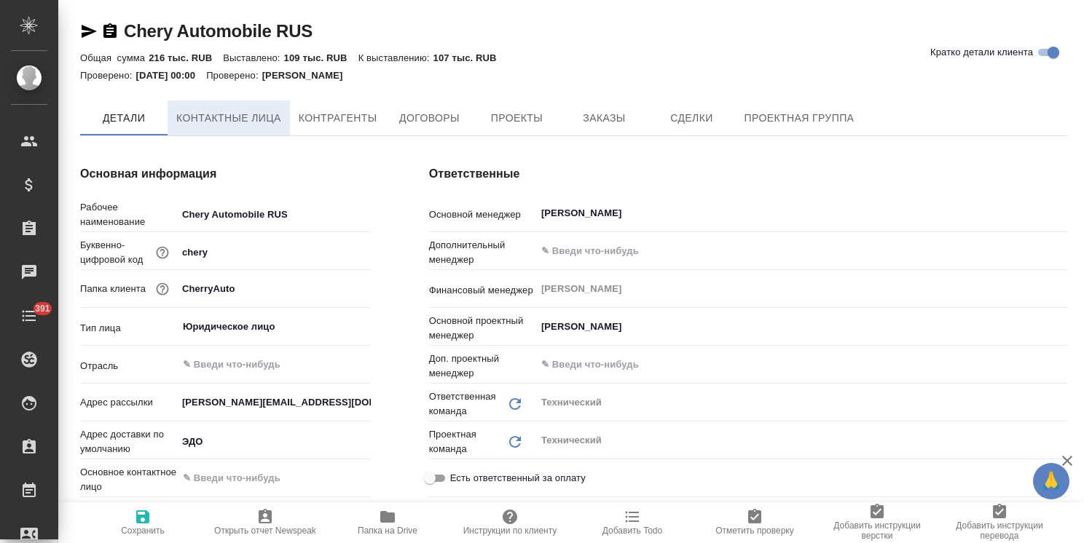
click at [261, 121] on span "Контактные лица" at bounding box center [228, 118] width 105 height 18
select select "RU"
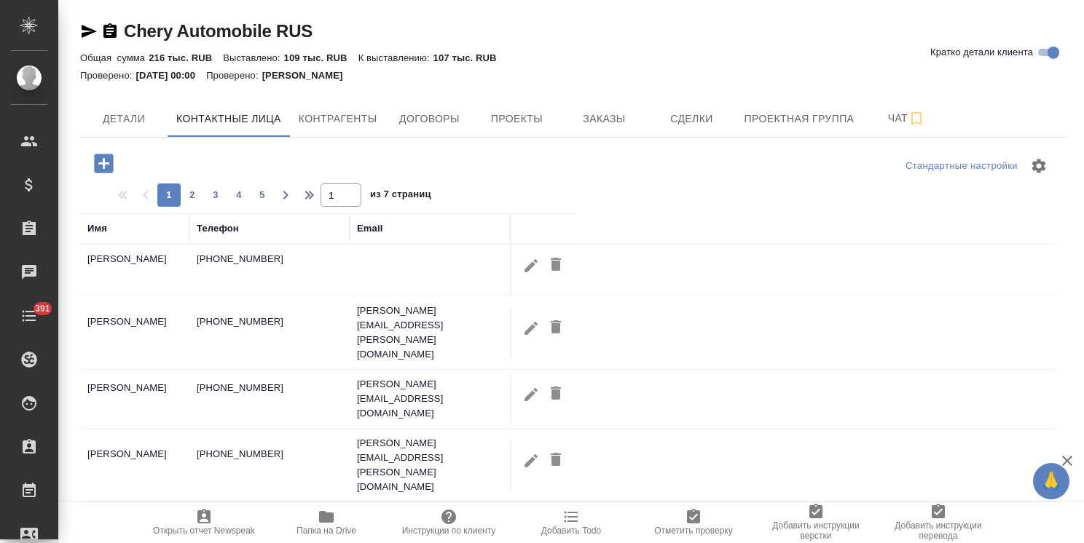
scroll to position [73, 0]
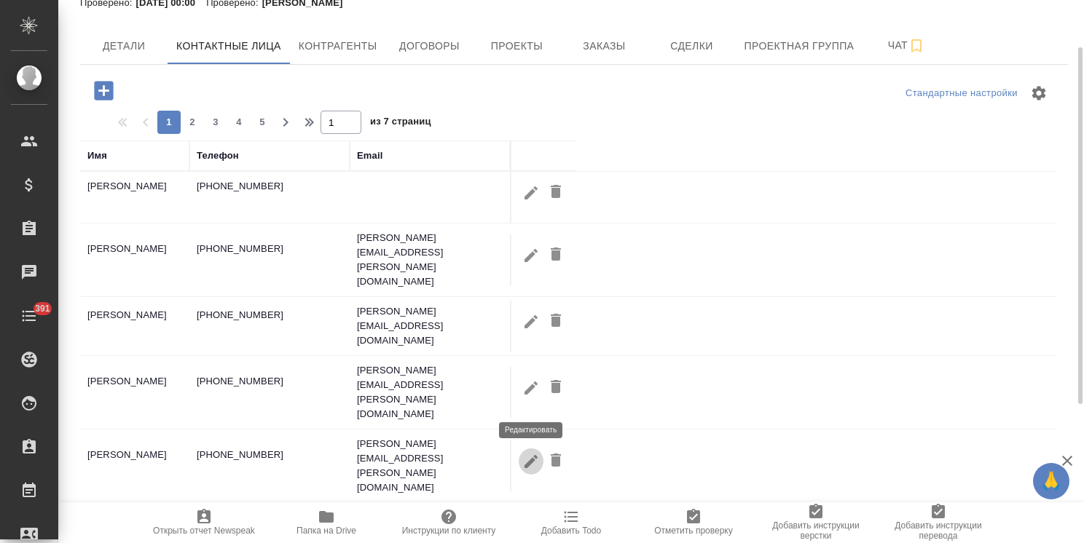
click at [527, 453] on icon "button" at bounding box center [530, 461] width 17 height 17
type input "Станислав"
type input "Климанов"
type textarea "125171, Г.МОСКВА, ВН.ТЕР.Г. МУНИЦИПАЛЬНЫЙ ОКРУГ ВОЙКОВСКИЙ, Ш. ЛЕНИНГРАДСКОЕ, Д…"
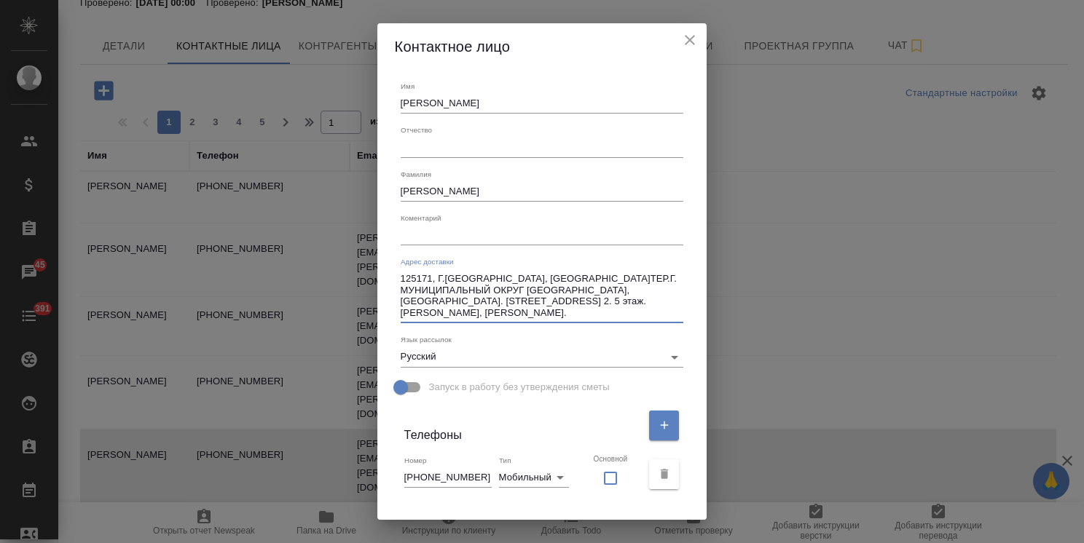
drag, startPoint x: 484, startPoint y: 318, endPoint x: 282, endPoint y: 253, distance: 212.8
click at [282, 253] on div "Контактное лицо Имя Станислав Отчество Фамилия Климанов Коментарий x Адрес дост…" at bounding box center [542, 271] width 1084 height 543
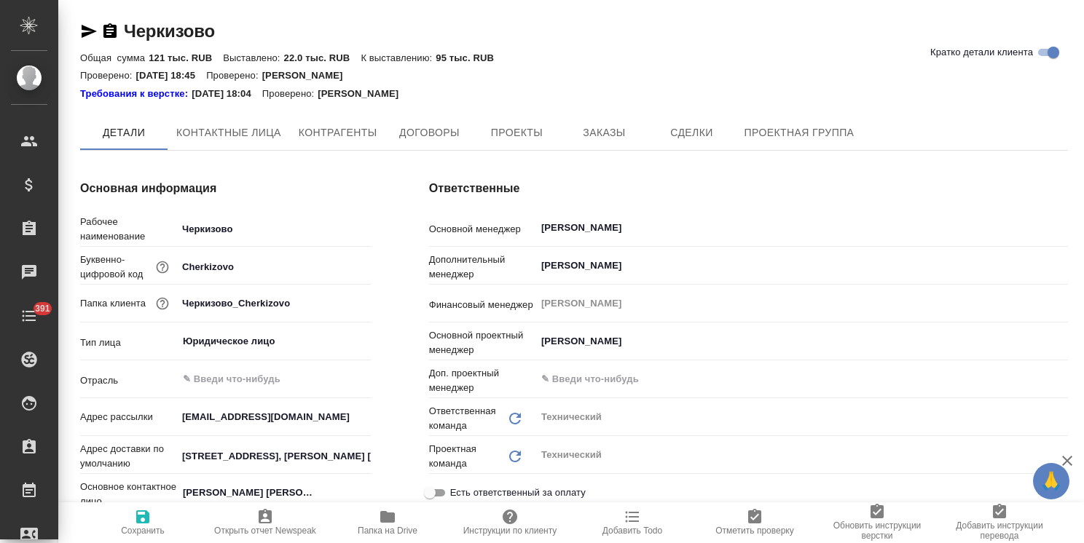
type textarea "x"
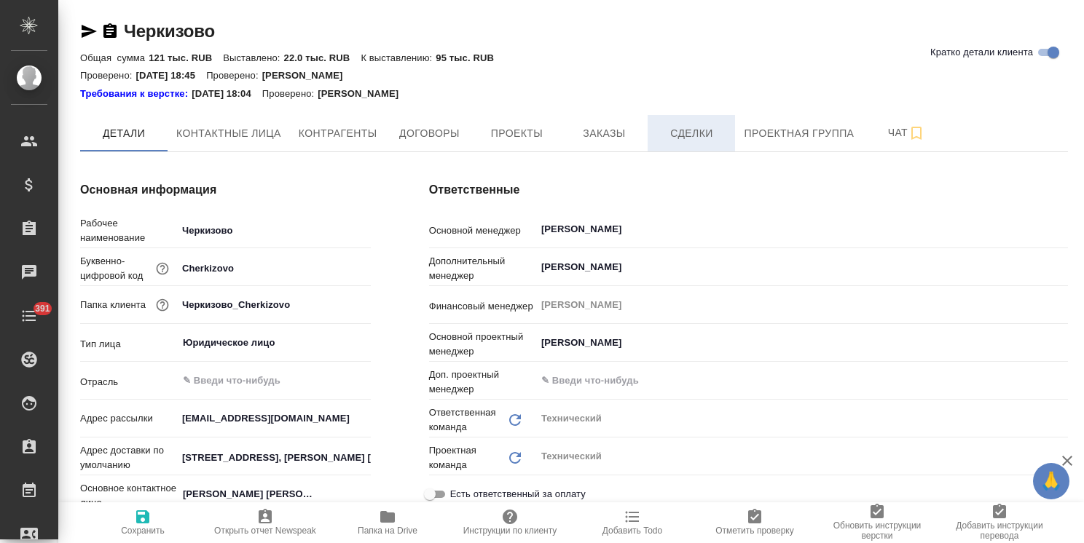
type textarea "x"
click at [610, 132] on span "Заказы" at bounding box center [604, 134] width 70 height 18
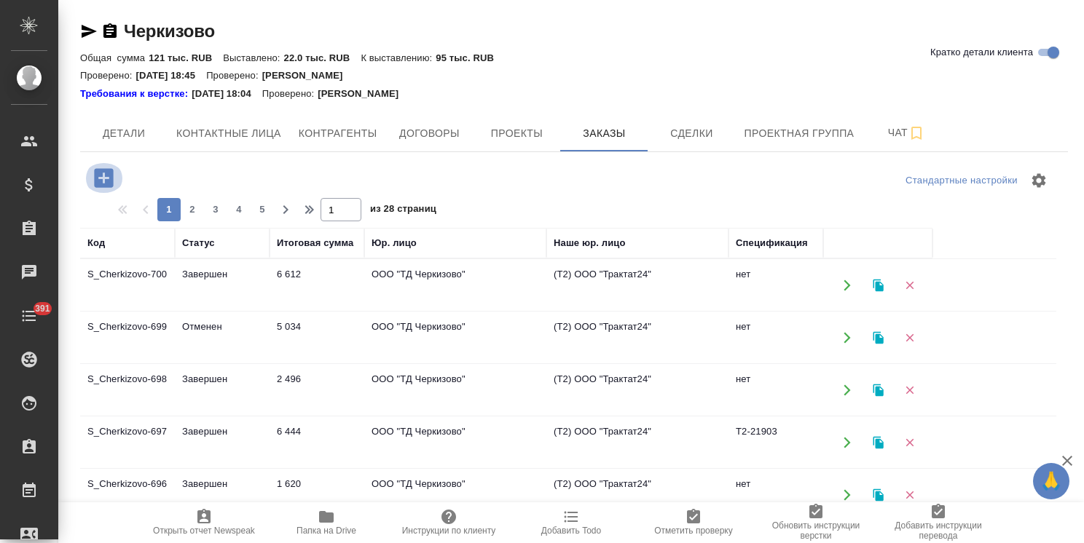
click at [101, 176] on icon "button" at bounding box center [103, 177] width 19 height 19
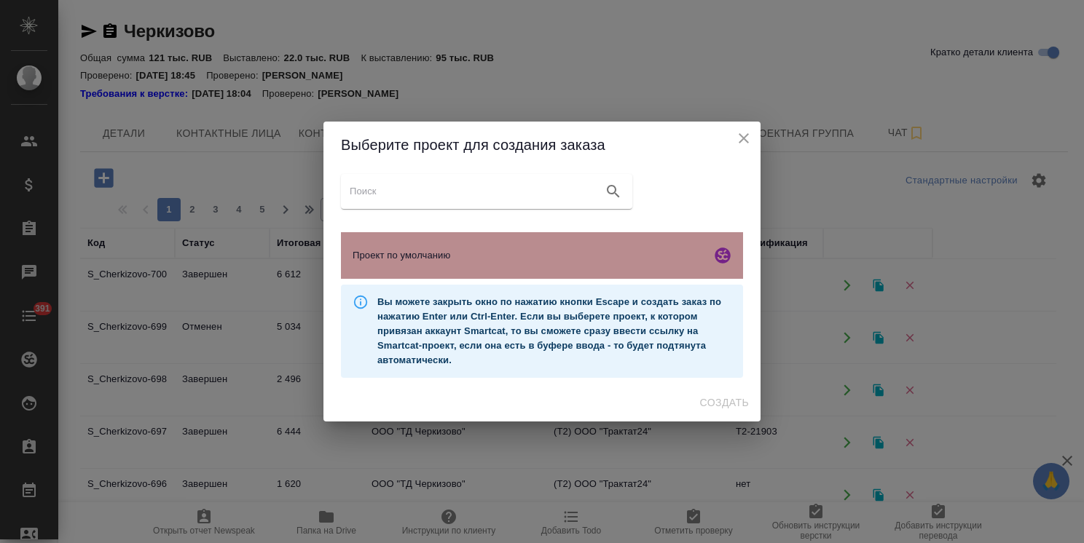
click at [493, 268] on div "Проект по умолчанию" at bounding box center [542, 255] width 402 height 47
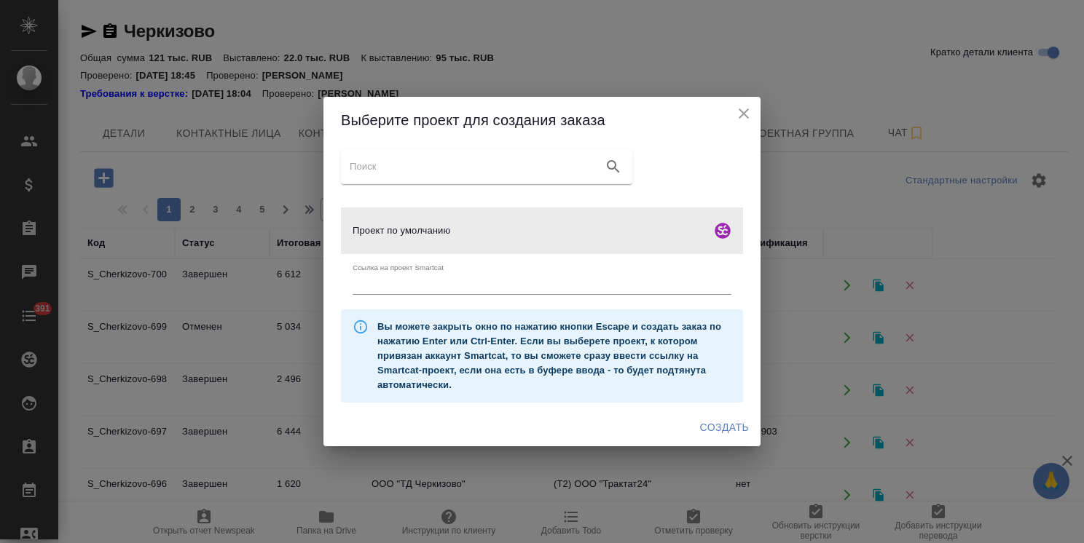
click at [729, 430] on span "Создать" at bounding box center [724, 428] width 49 height 18
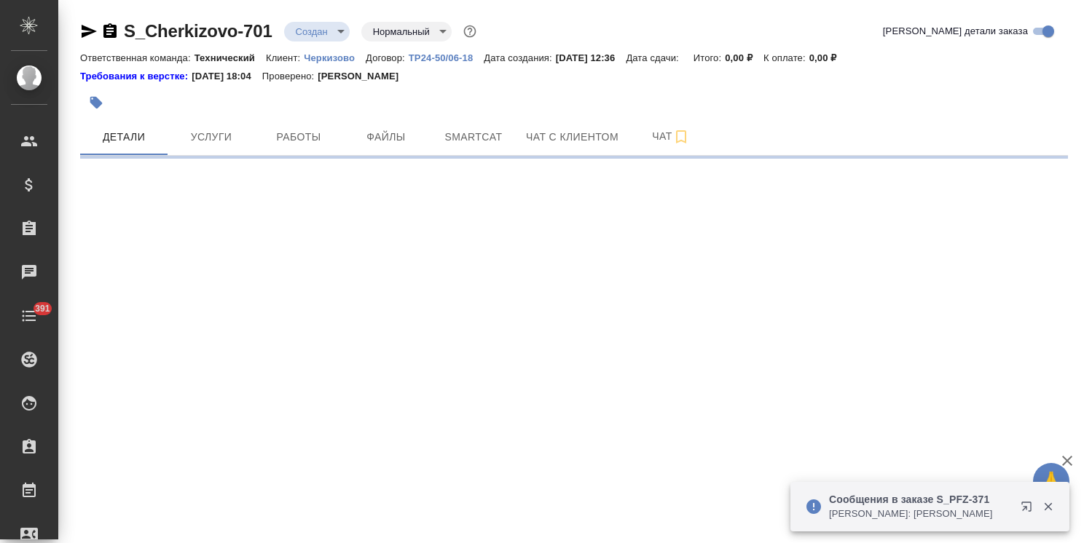
select select "RU"
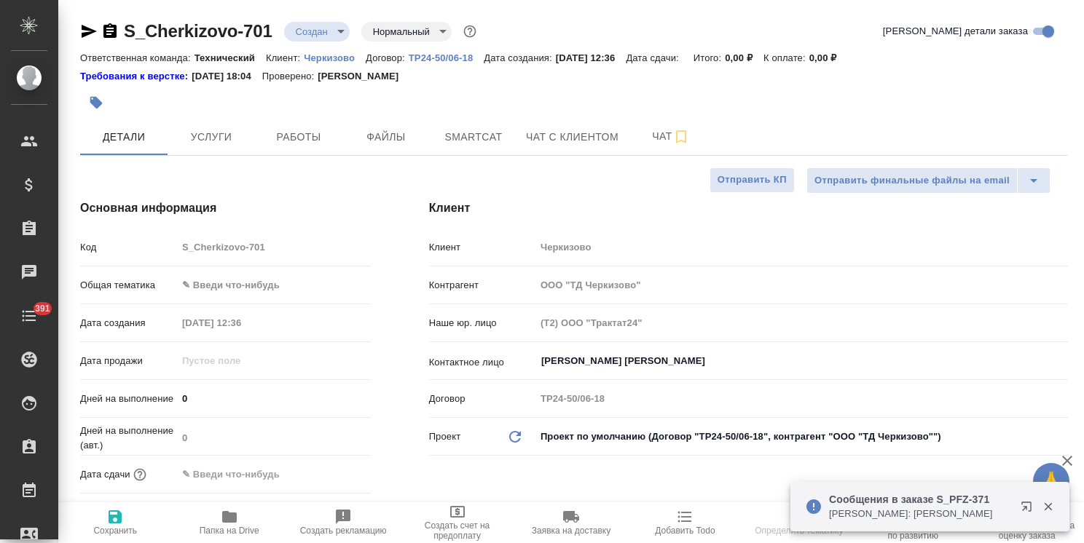
type textarea "x"
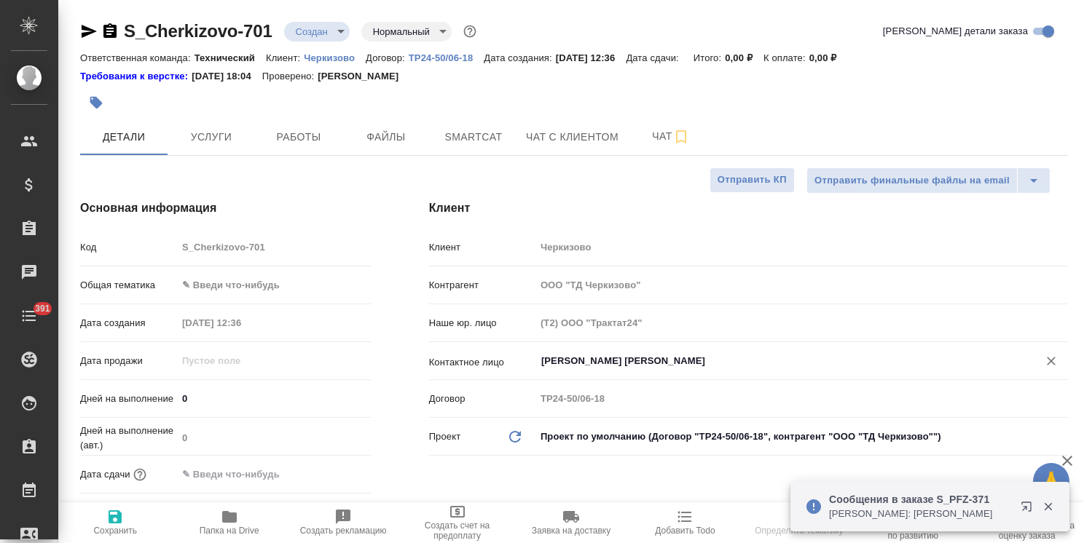
type textarea "x"
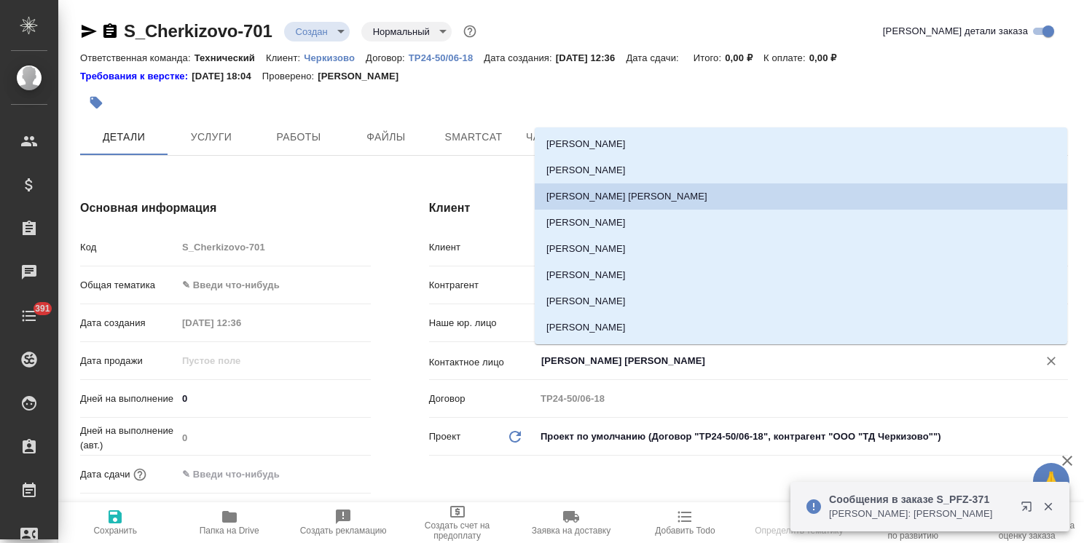
click at [598, 362] on input "Байбекова Елена" at bounding box center [777, 361] width 475 height 17
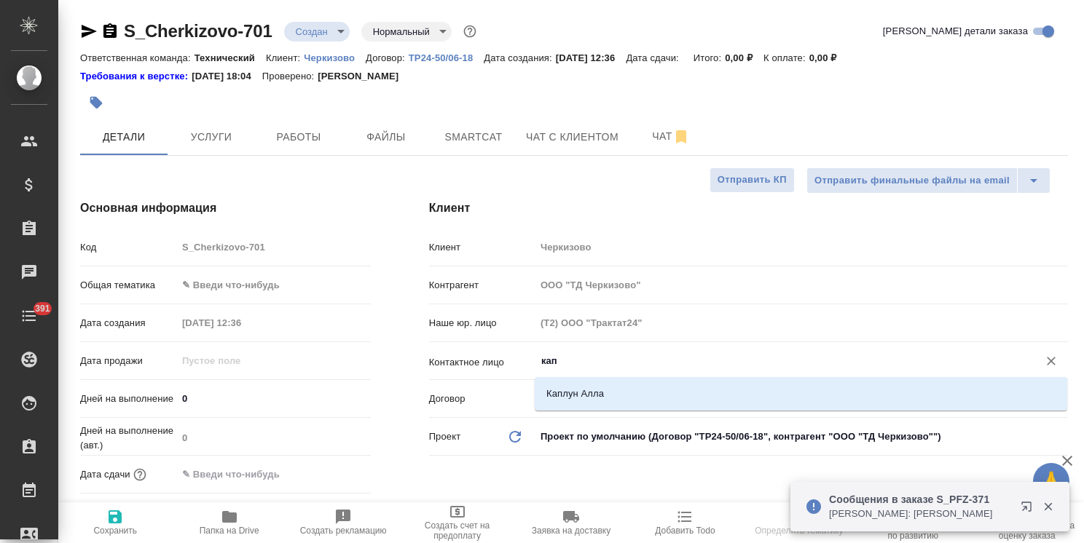
click at [605, 388] on li "Каплун Алла" at bounding box center [801, 394] width 532 height 26
type input "Каплун Алла"
type textarea "x"
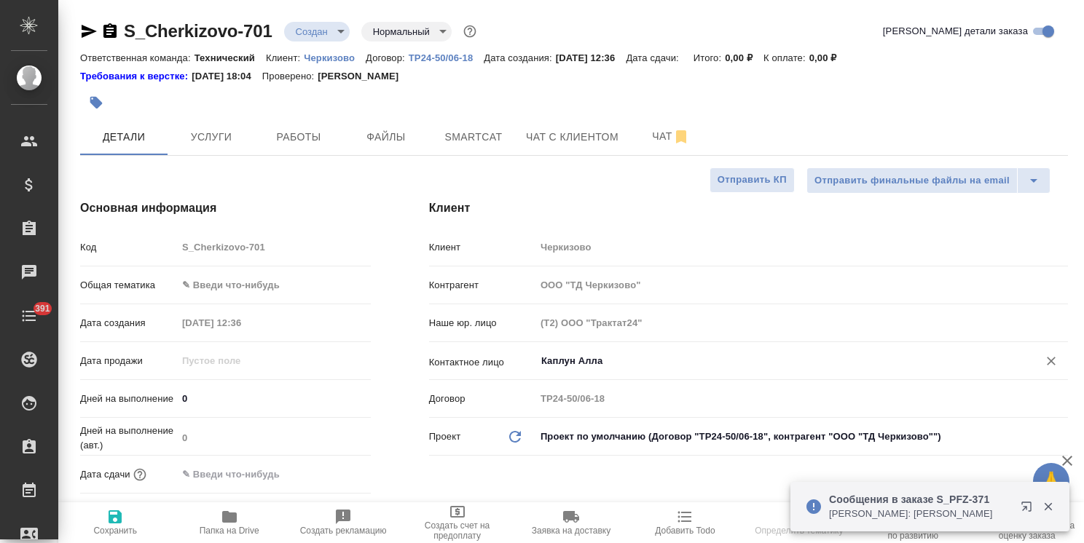
type input "Каплун Алла"
click at [122, 524] on icon "button" at bounding box center [114, 516] width 17 height 17
type textarea "x"
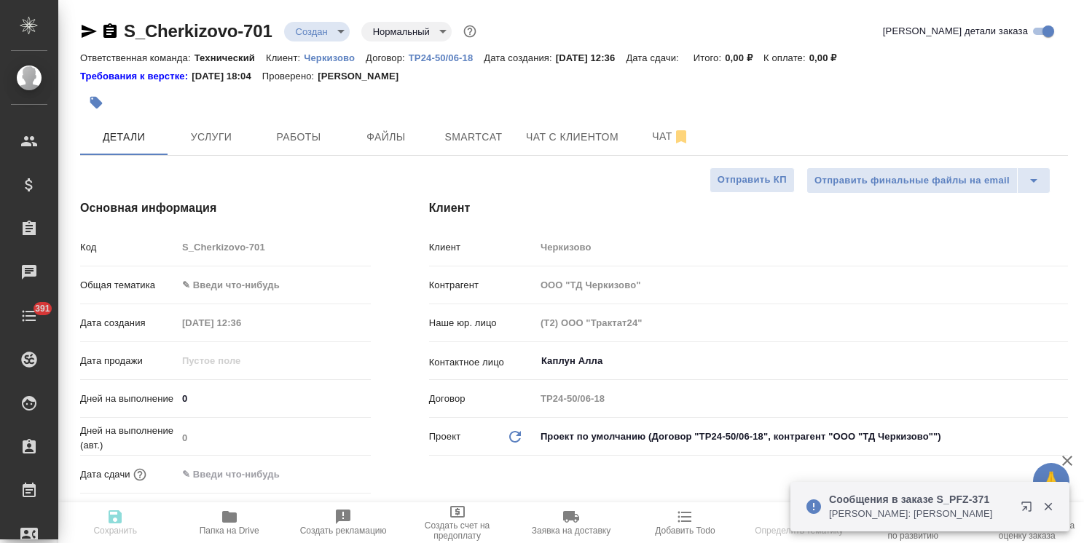
type textarea "x"
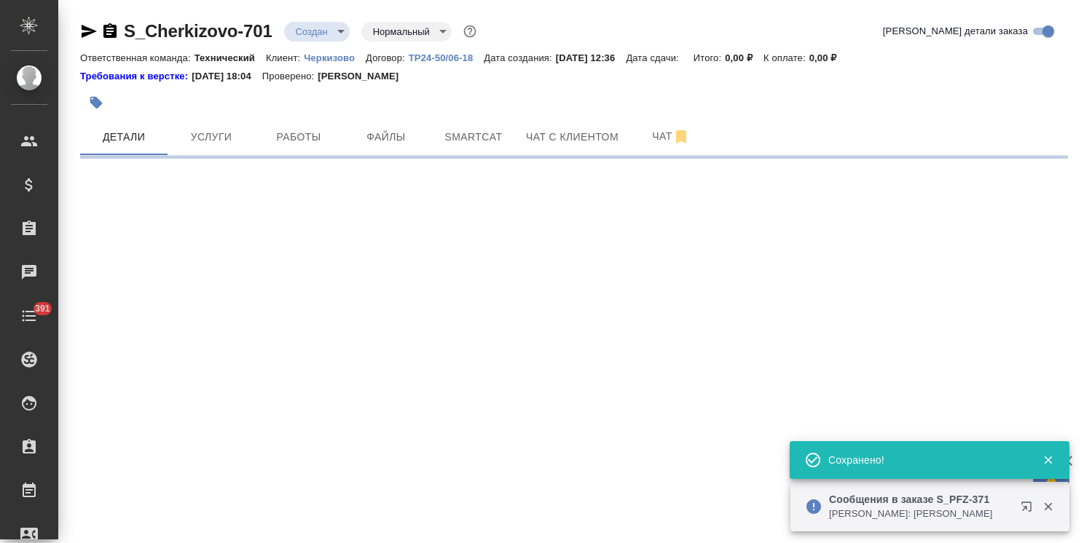
select select "RU"
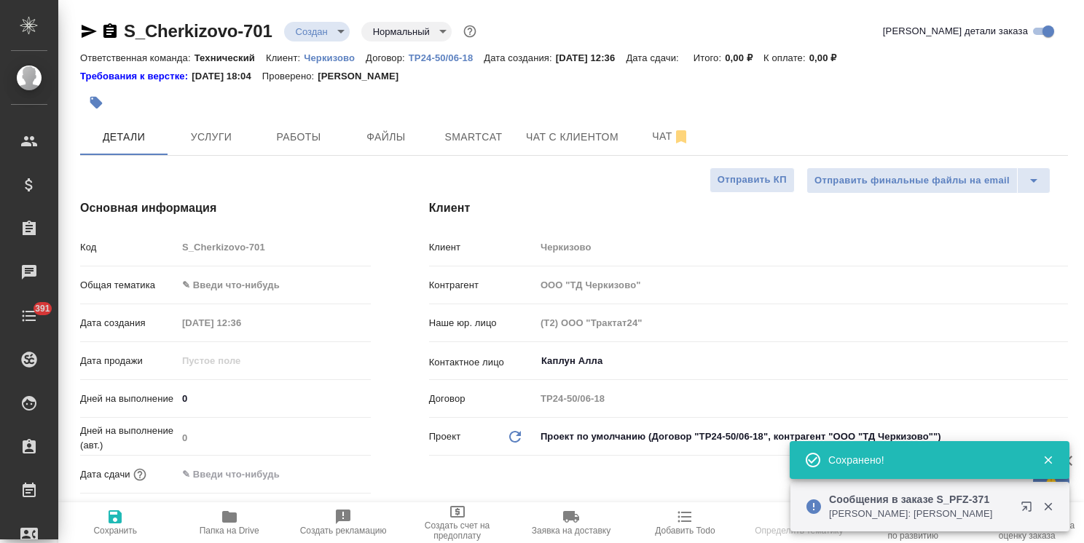
type textarea "x"
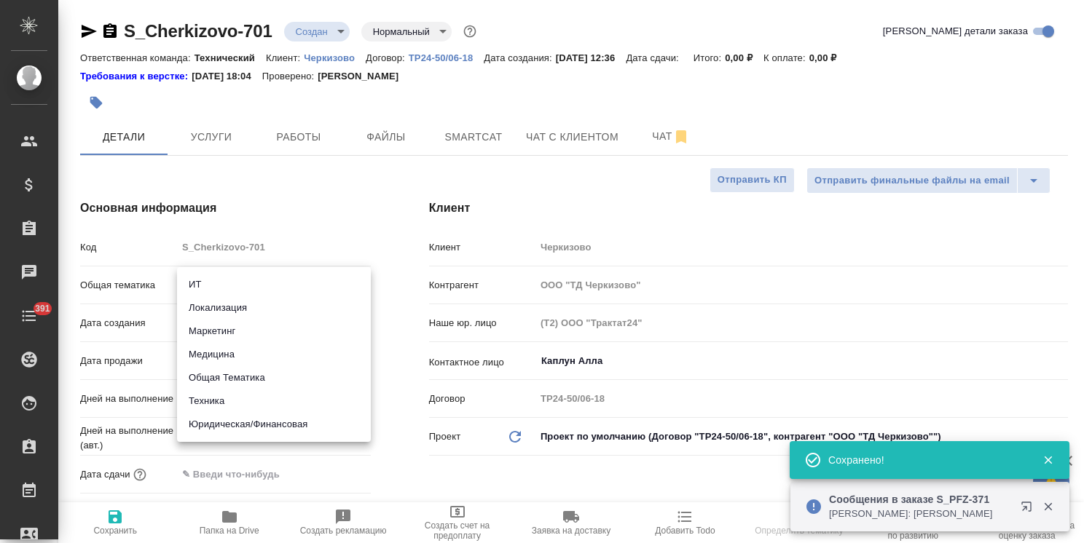
click at [266, 288] on body "🙏 .cls-1 fill:#fff; AWATERA Usmanova Olga Клиенты Спецификации Заказы Чаты 391 …" at bounding box center [542, 271] width 1084 height 543
click at [222, 398] on li "Техника" at bounding box center [274, 401] width 194 height 23
type input "tech"
type textarea "x"
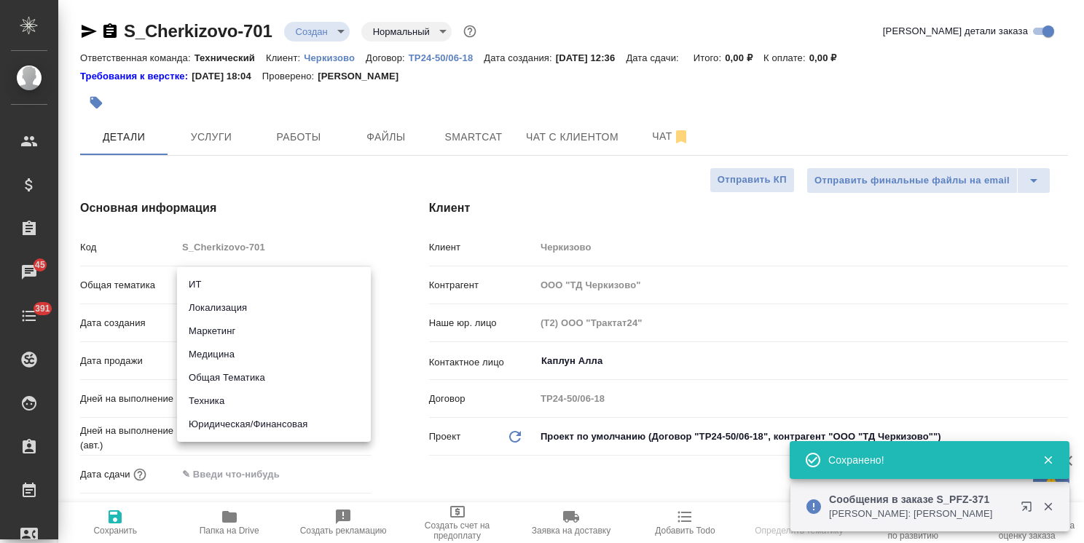
type textarea "x"
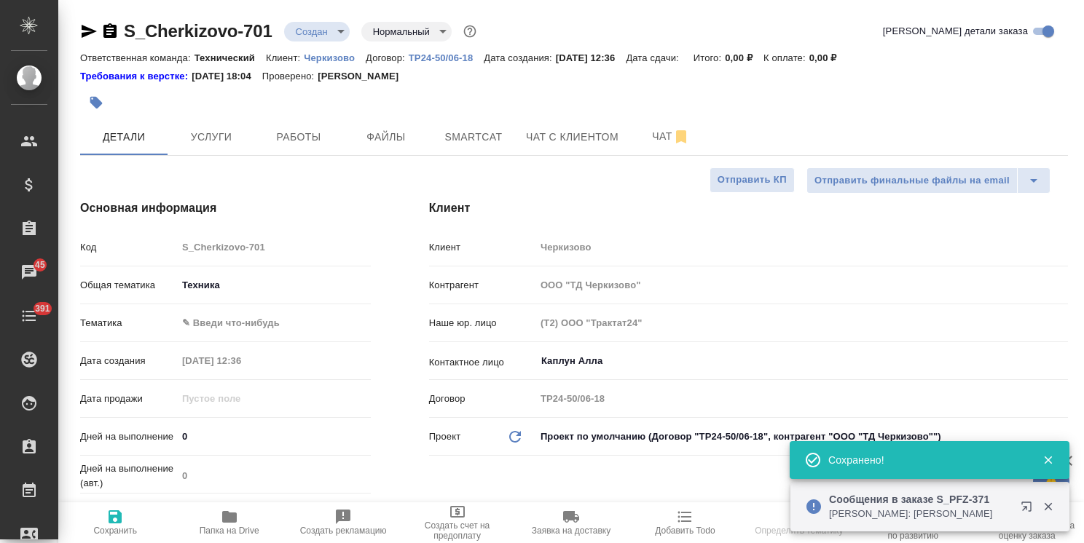
click at [243, 316] on body "🙏 .cls-1 fill:#fff; AWATERA Usmanova Olga Клиенты Спецификации Заказы 45 Чаты 3…" at bounding box center [542, 271] width 1084 height 543
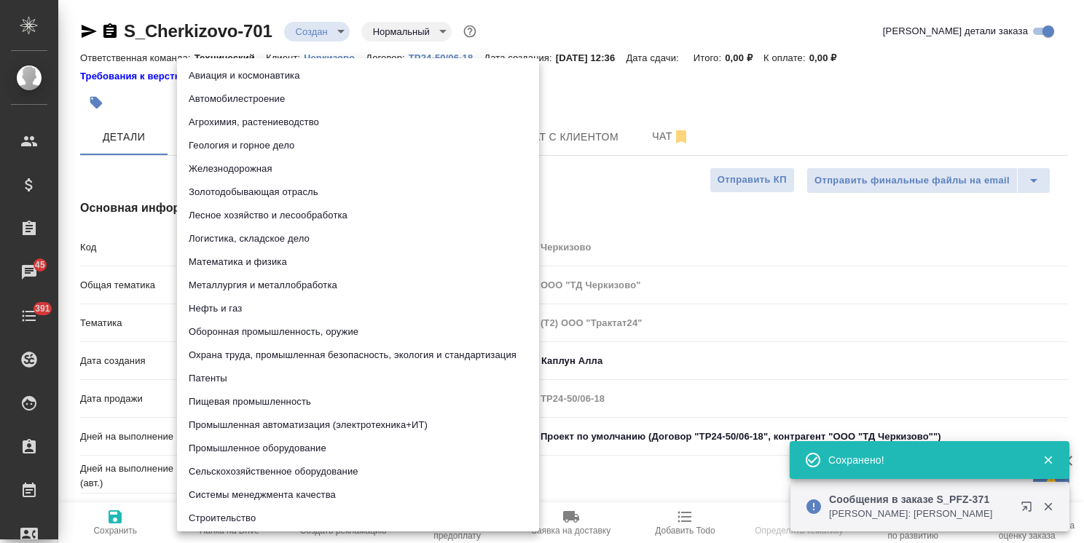
click at [229, 401] on li "Пищевая промышленность" at bounding box center [358, 401] width 362 height 23
type textarea "x"
type input "5a8b8b956a9677013d343d8f"
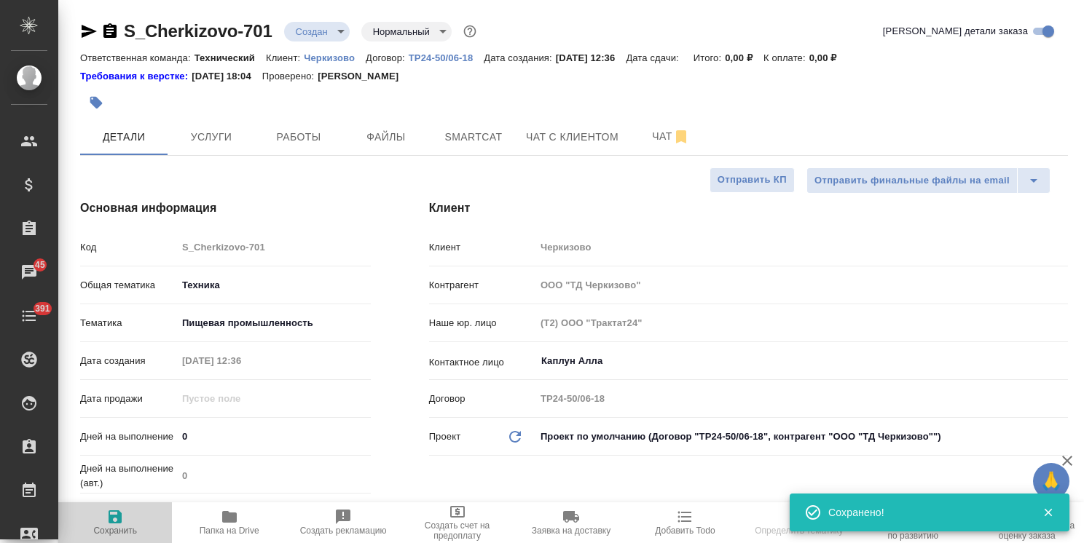
click at [125, 517] on span "Сохранить" at bounding box center [115, 522] width 96 height 28
type textarea "x"
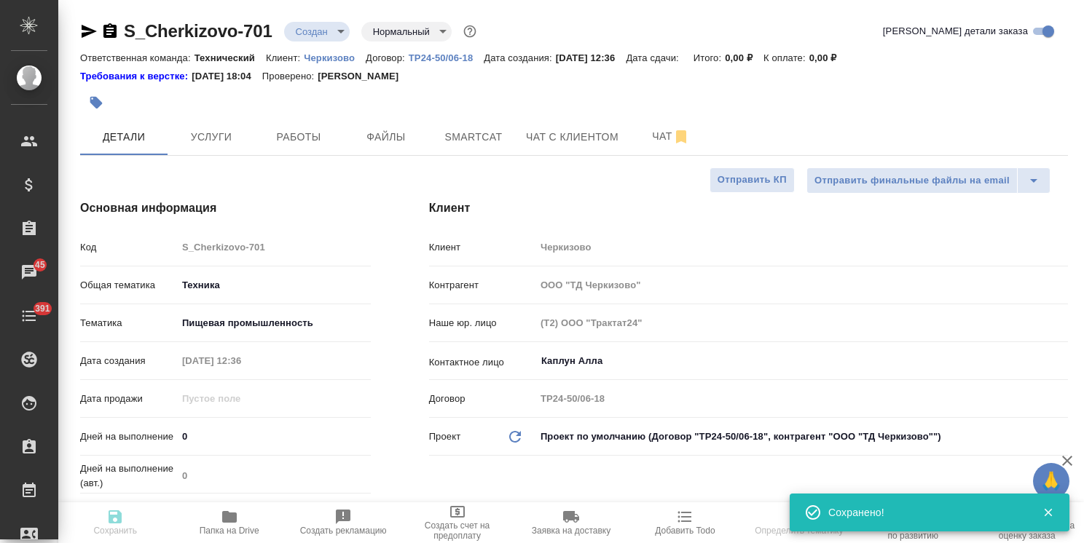
type textarea "x"
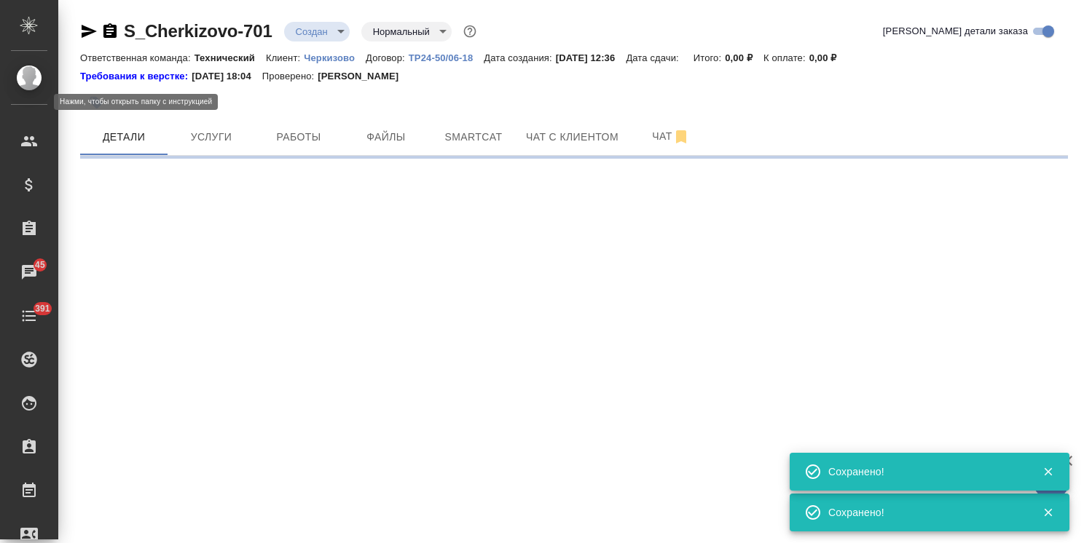
select select "RU"
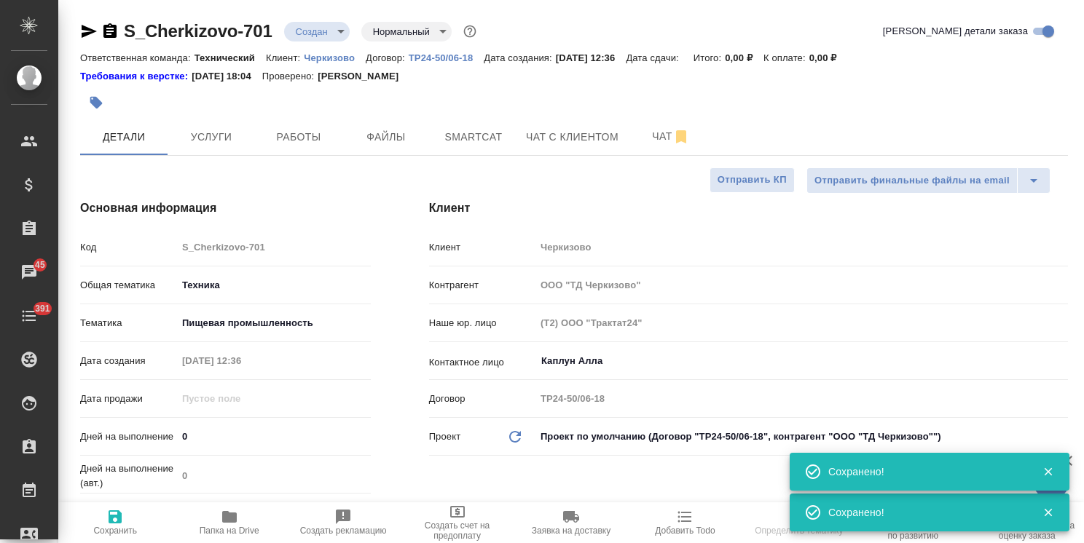
type textarea "x"
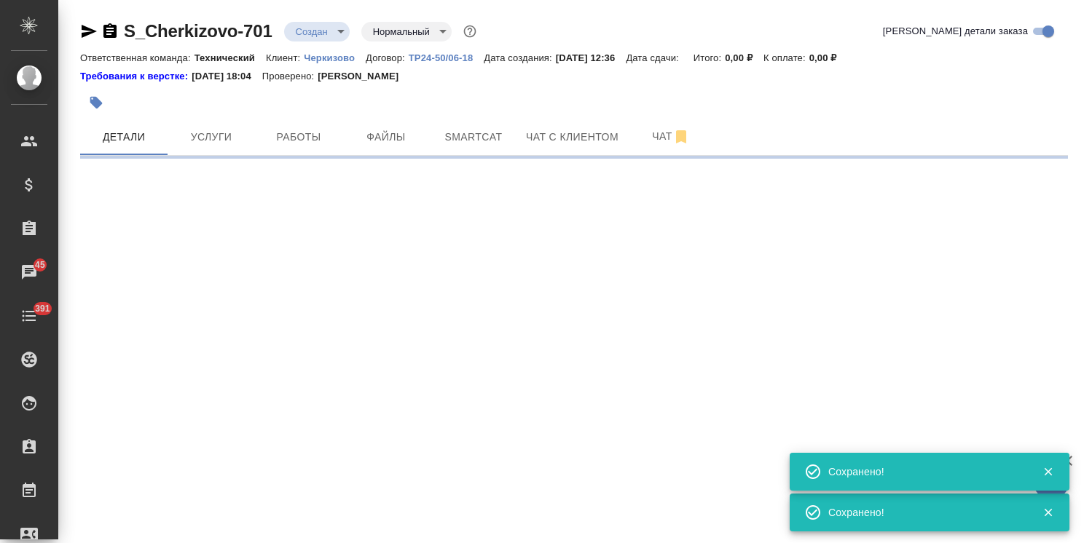
select select "RU"
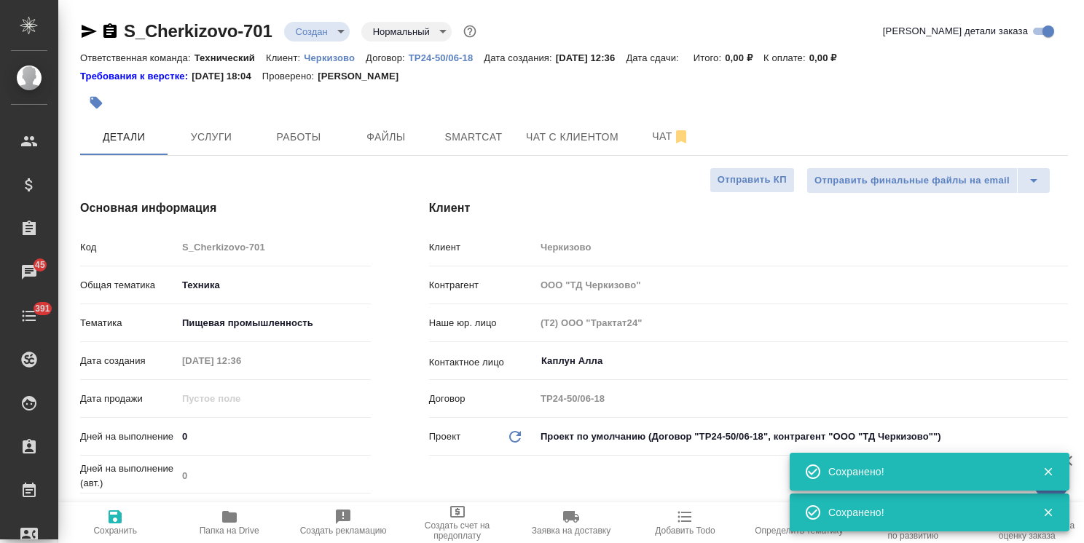
type textarea "x"
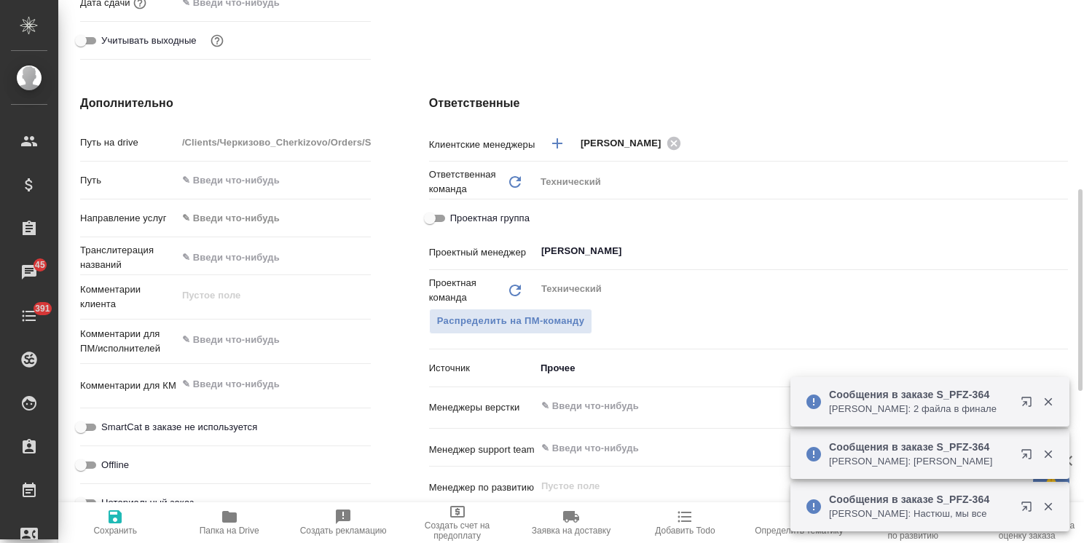
scroll to position [583, 0]
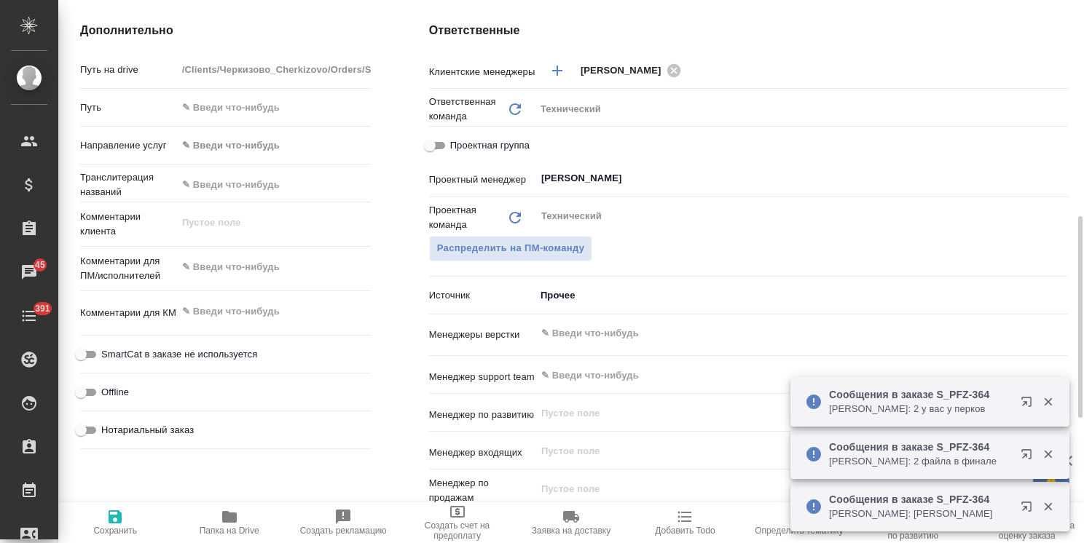
type textarea "x"
click at [241, 270] on textarea at bounding box center [274, 267] width 194 height 25
paste textarea "Прошу перевести текст на азербайджанский язык +проверить перевод грузинского яз…"
type textarea "x"
type textarea "Прошу перевести текст на азербайджанский язык +проверить перевод грузинского яз…"
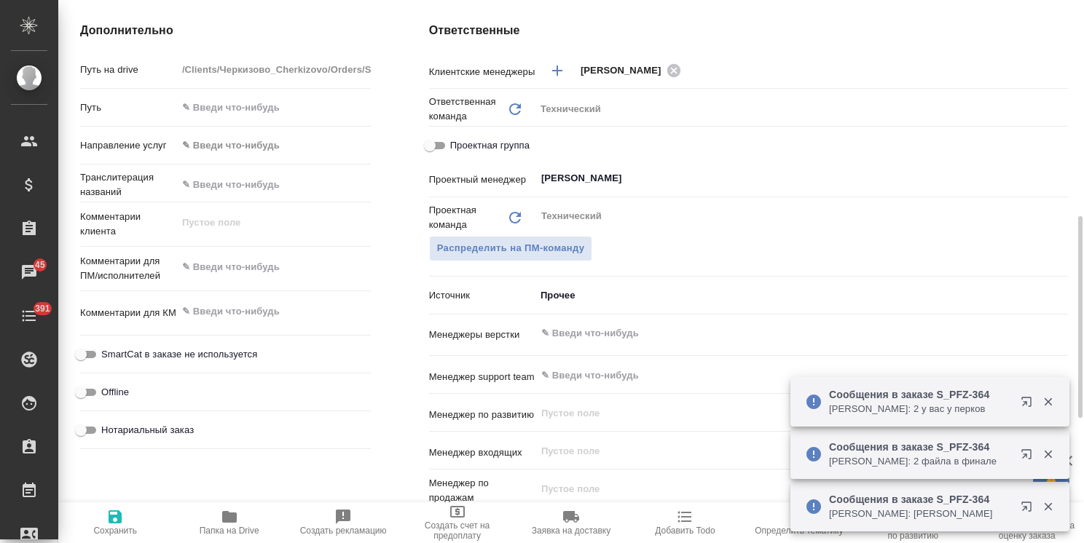
type textarea "x"
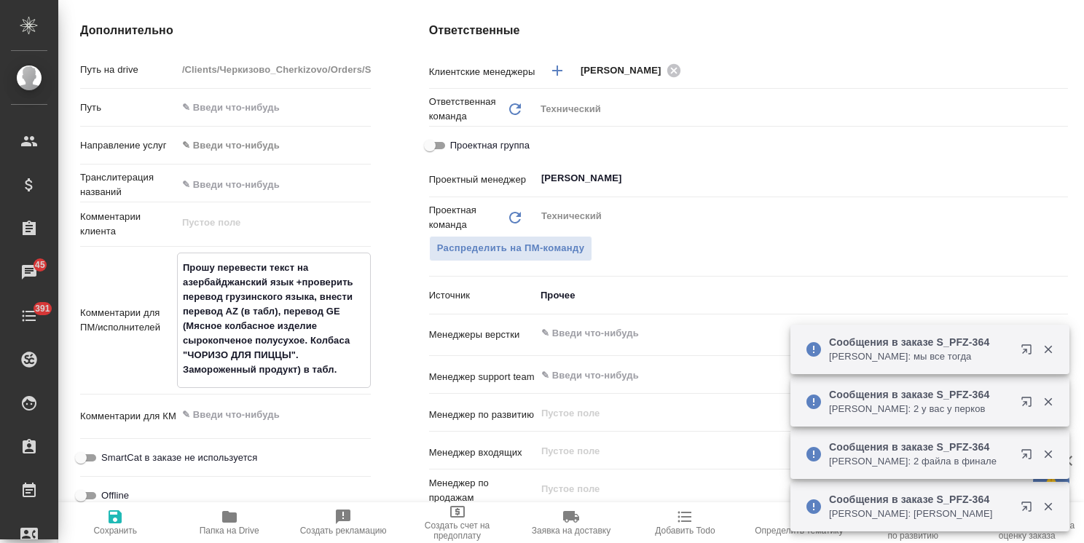
type textarea "Прошу перевести текст на азербайджанский язык +проверить перевод грузинского яз…"
type textarea "x"
click at [106, 526] on span "Сохранить" at bounding box center [115, 531] width 44 height 10
type textarea "x"
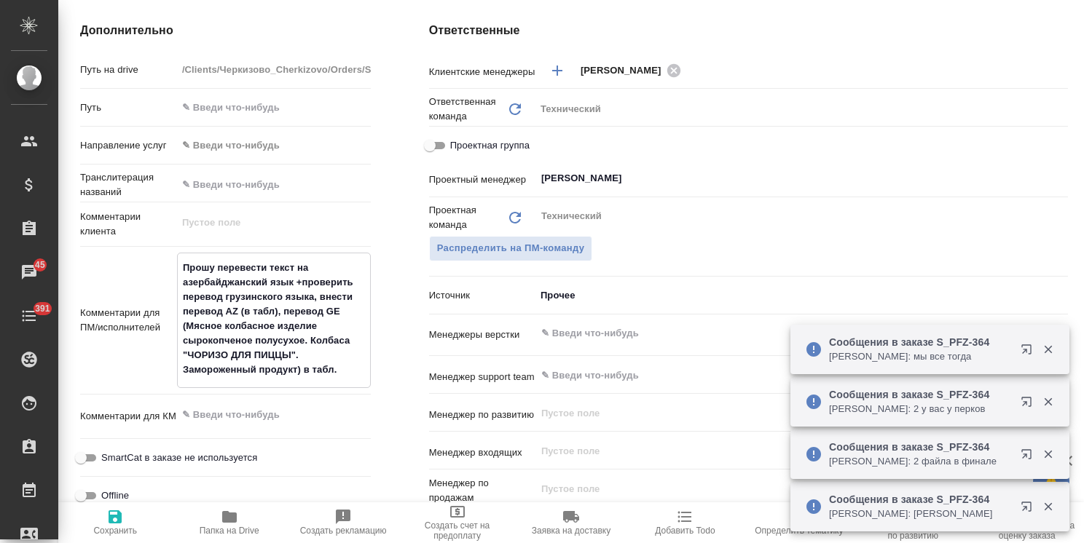
type textarea "x"
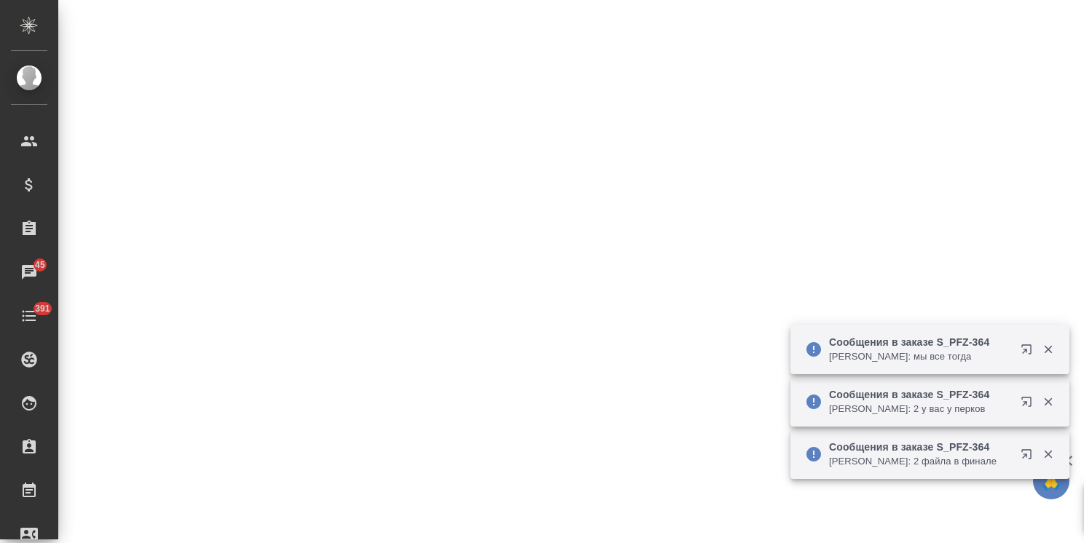
select select "RU"
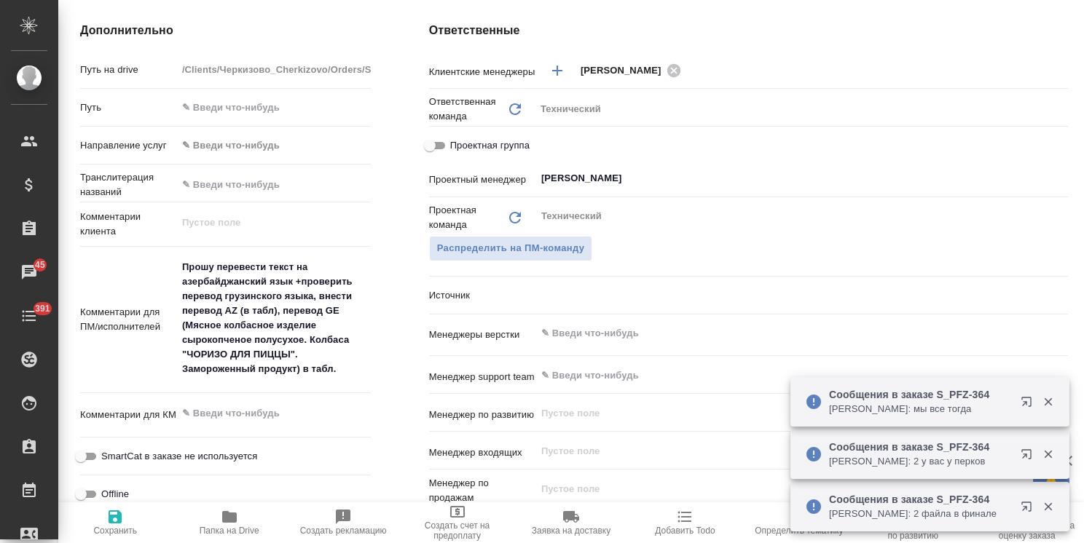
type textarea "x"
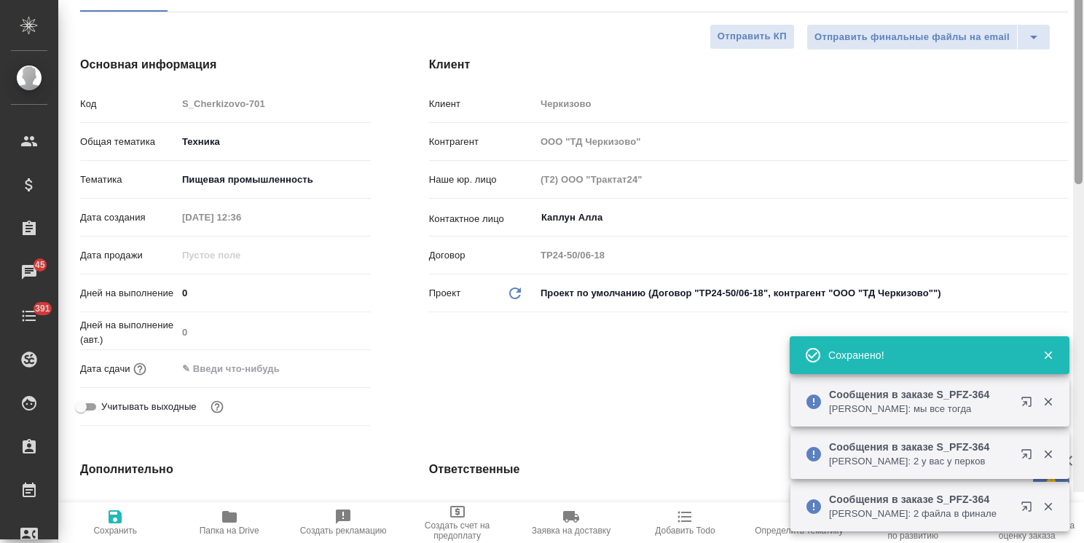
scroll to position [0, 0]
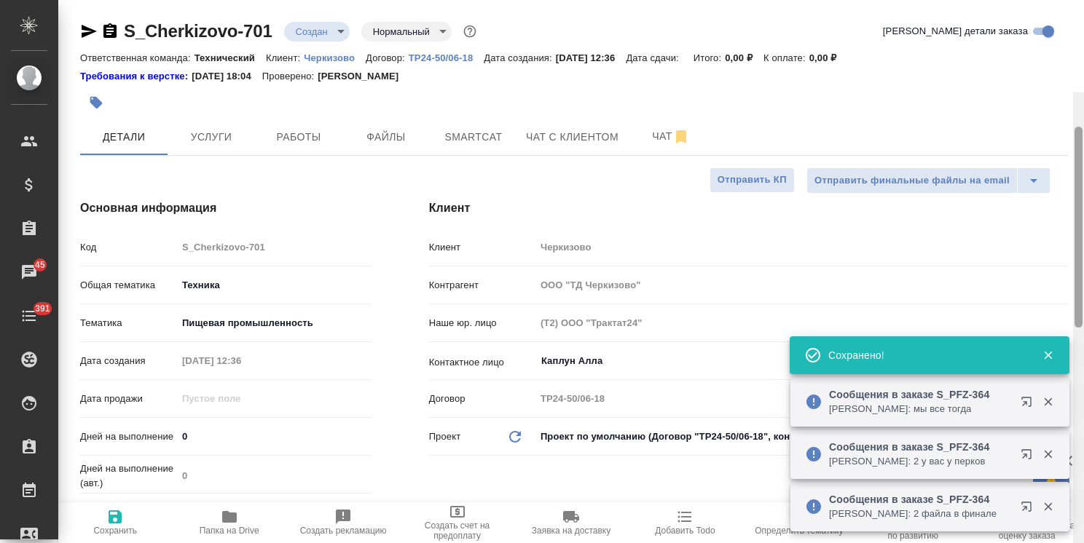
drag, startPoint x: 1075, startPoint y: 318, endPoint x: 848, endPoint y: 39, distance: 359.3
click at [1047, 46] on div "S_Cherkizovo-701 Создан new Нормальный normal Кратко детали заказа Ответственна…" at bounding box center [571, 271] width 1026 height 543
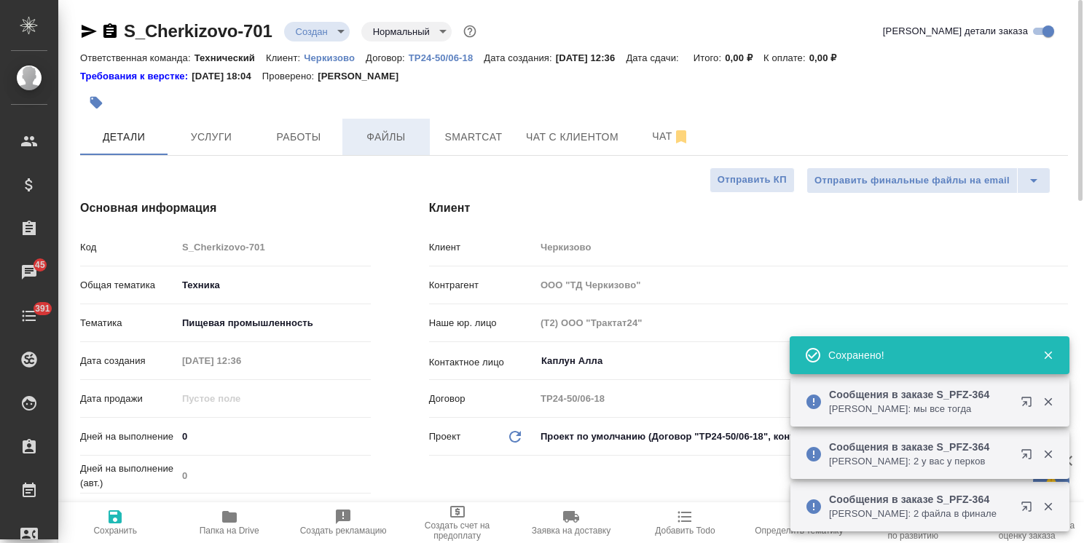
click at [414, 133] on span "Файлы" at bounding box center [386, 137] width 70 height 18
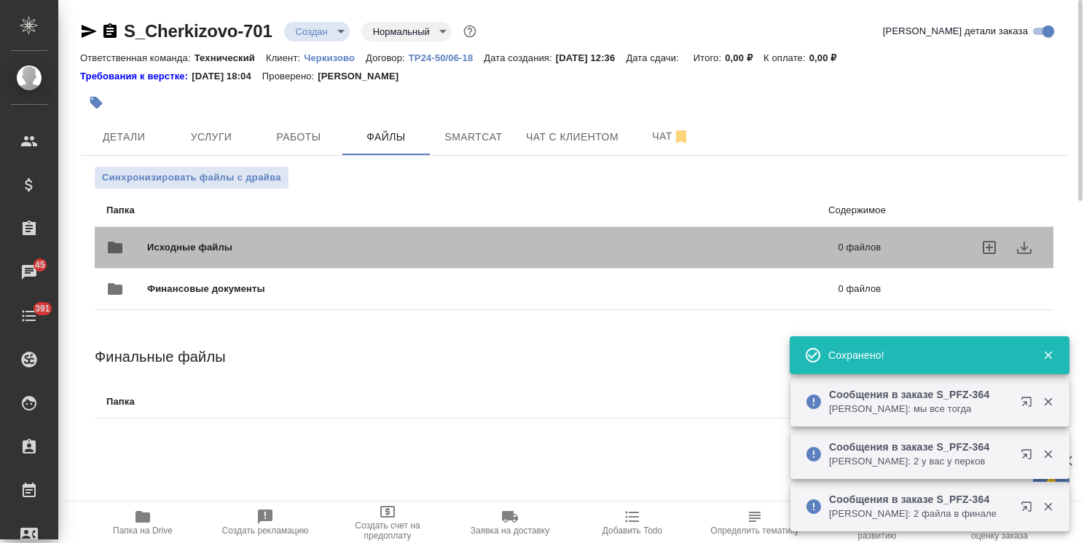
click at [224, 233] on div "Исходные файлы 0 файлов" at bounding box center [493, 247] width 774 height 35
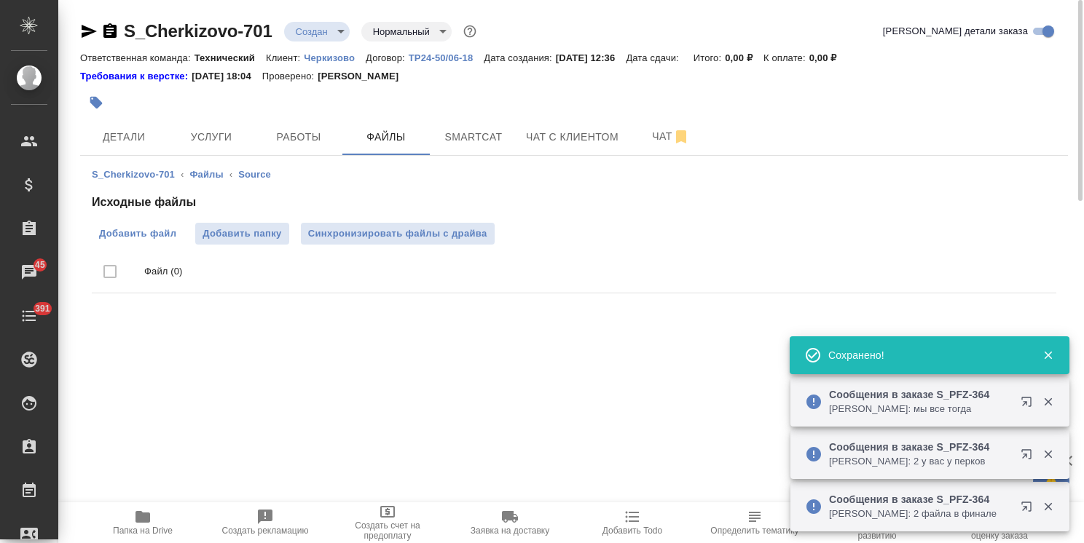
click at [138, 227] on span "Добавить файл" at bounding box center [137, 234] width 77 height 15
click at [0, 0] on input "Добавить файл" at bounding box center [0, 0] width 0 height 0
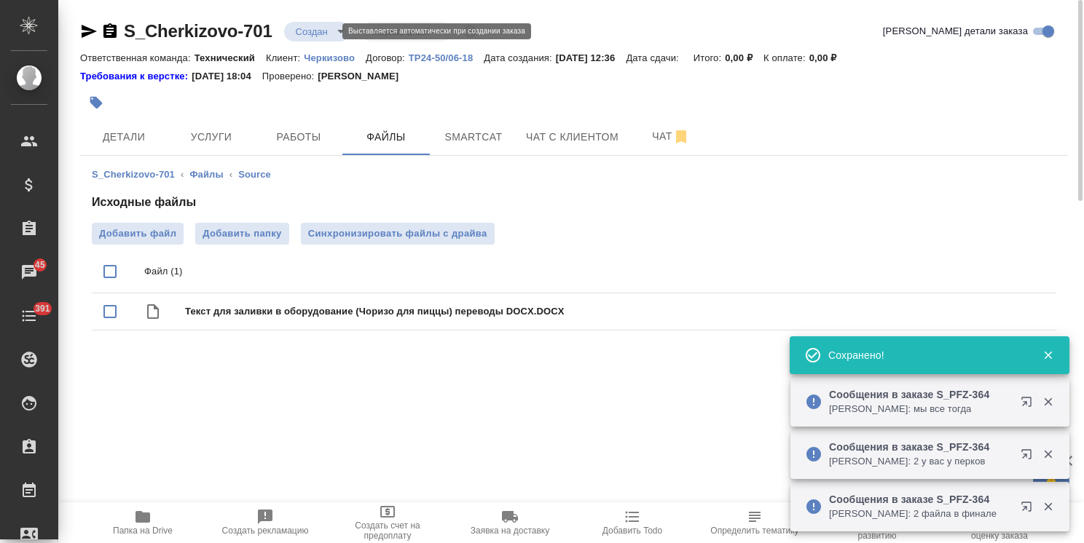
click at [312, 25] on body "🙏 .cls-1 fill:#fff; AWATERA Usmanova Olga Клиенты Спецификации Заказы 45 Чаты 3…" at bounding box center [542, 271] width 1084 height 543
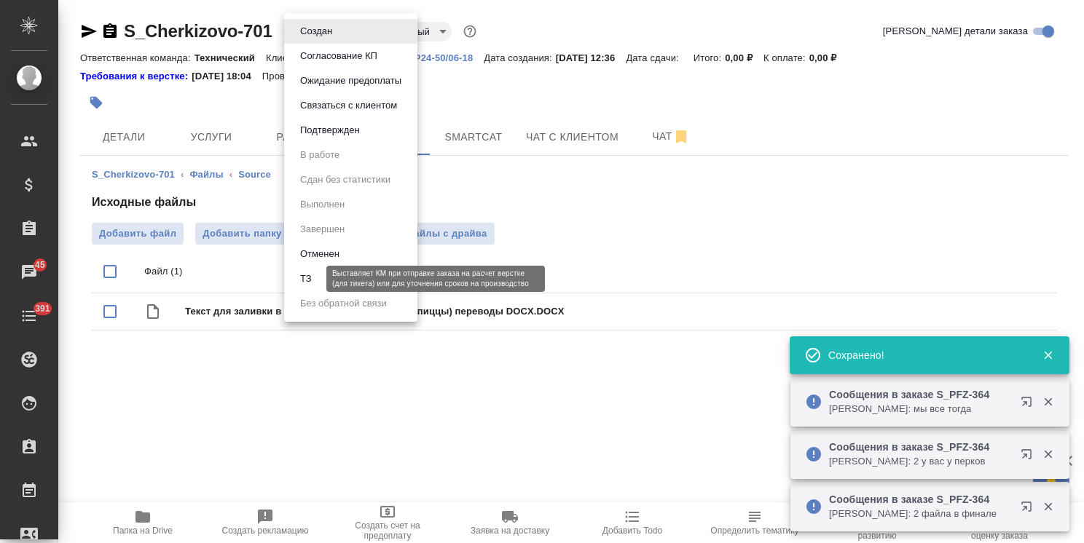
click at [307, 275] on button "ТЗ" at bounding box center [306, 279] width 20 height 16
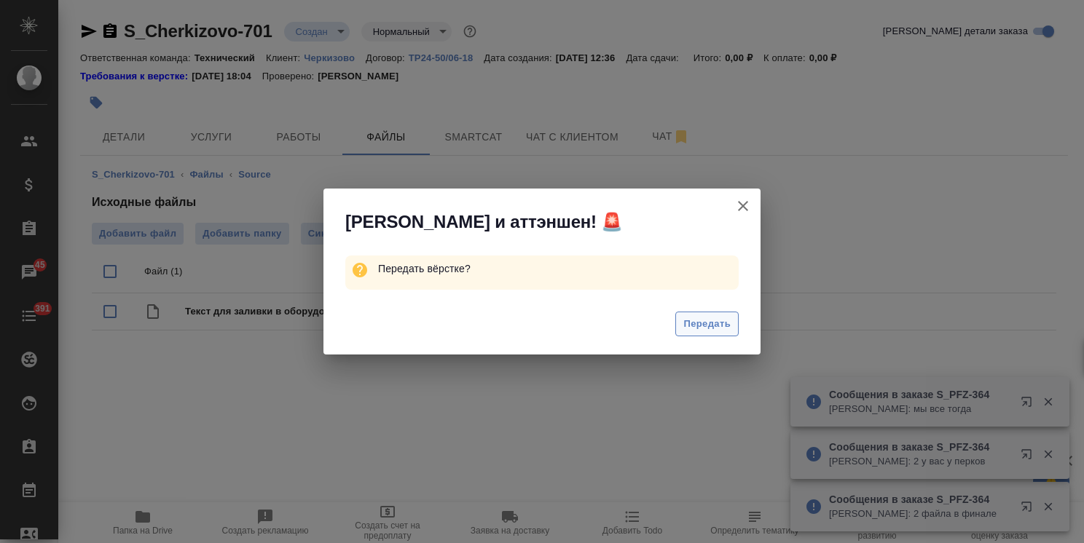
click at [687, 322] on span "Передать" at bounding box center [706, 324] width 47 height 17
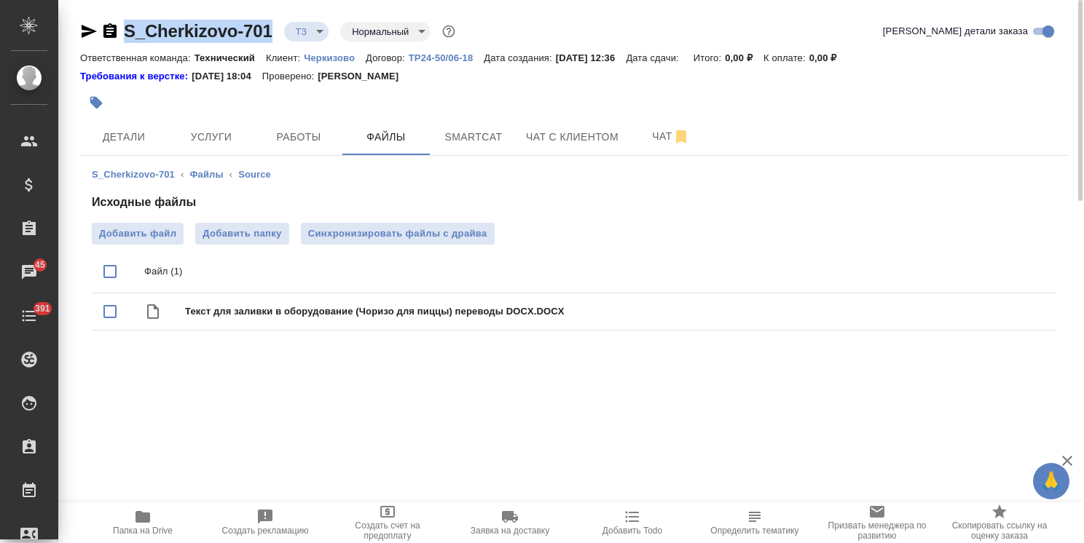
drag, startPoint x: 270, startPoint y: 15, endPoint x: 87, endPoint y: 4, distance: 183.1
click at [105, 20] on div "S_Cherkizovo-701 ТЗ tz Нормальный normal Кратко детали заказа Ответственная ком…" at bounding box center [574, 187] width 1004 height 374
copy link "S_Cherkizovo-701"
click at [210, 133] on span "Услуги" at bounding box center [211, 137] width 70 height 18
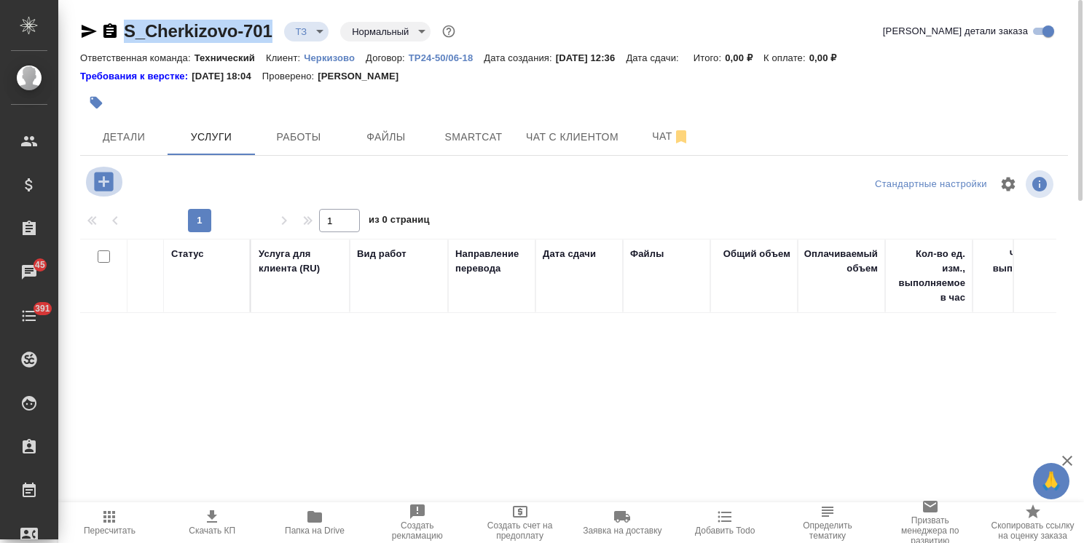
click at [99, 178] on icon "button" at bounding box center [103, 181] width 19 height 19
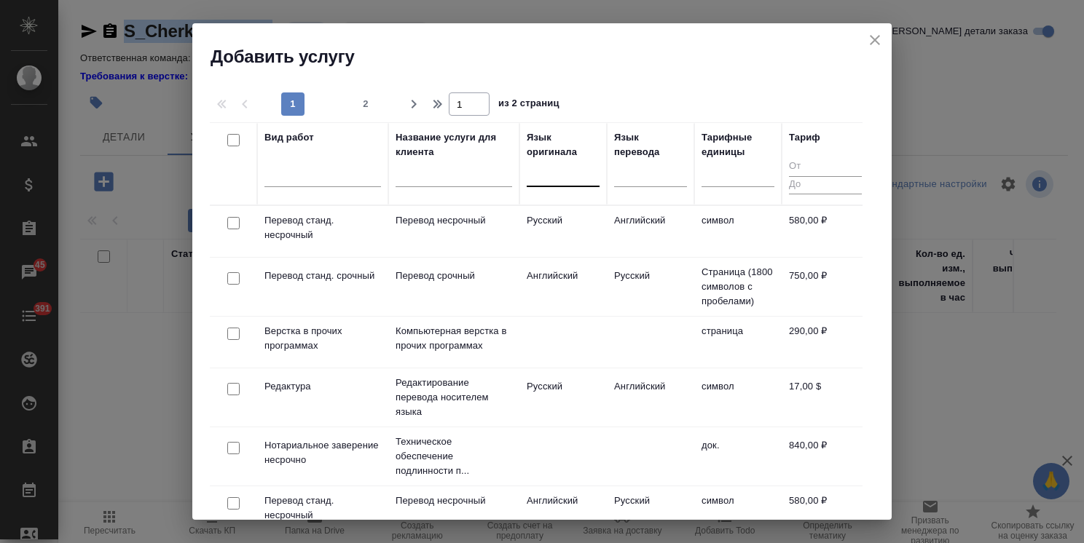
click at [551, 173] on div at bounding box center [563, 172] width 73 height 21
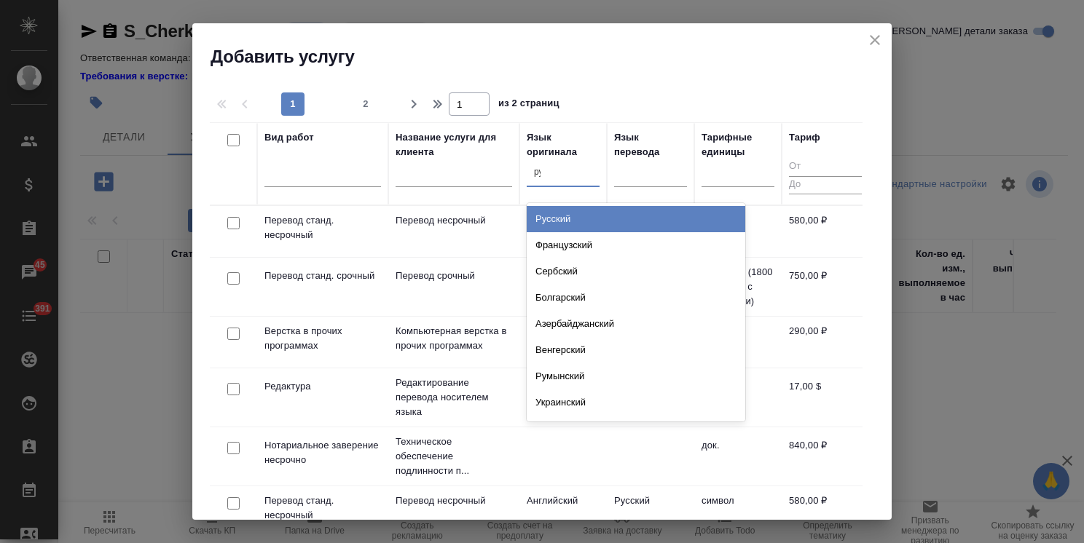
type input "рус"
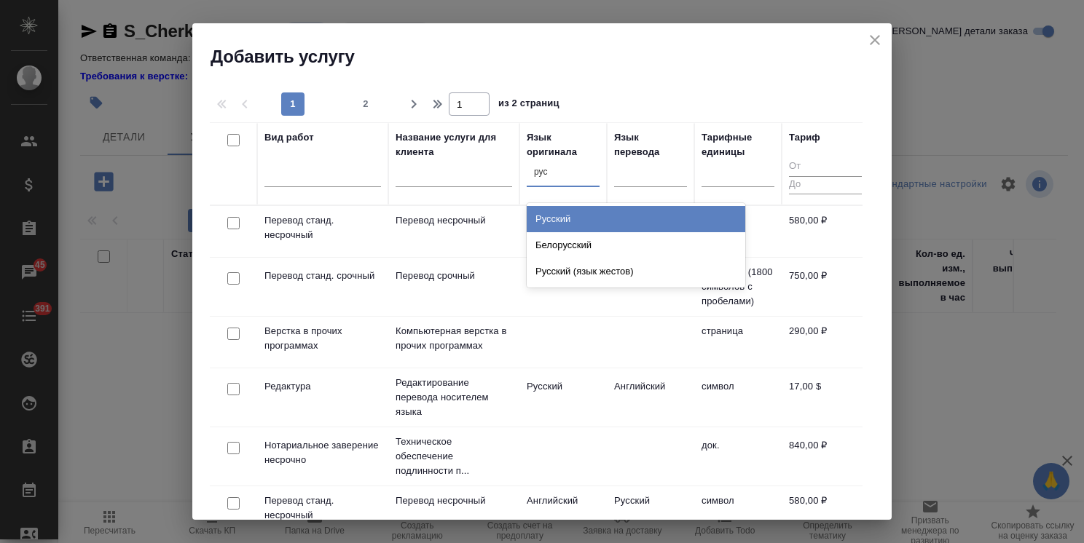
click at [548, 220] on div "Русский" at bounding box center [636, 219] width 219 height 26
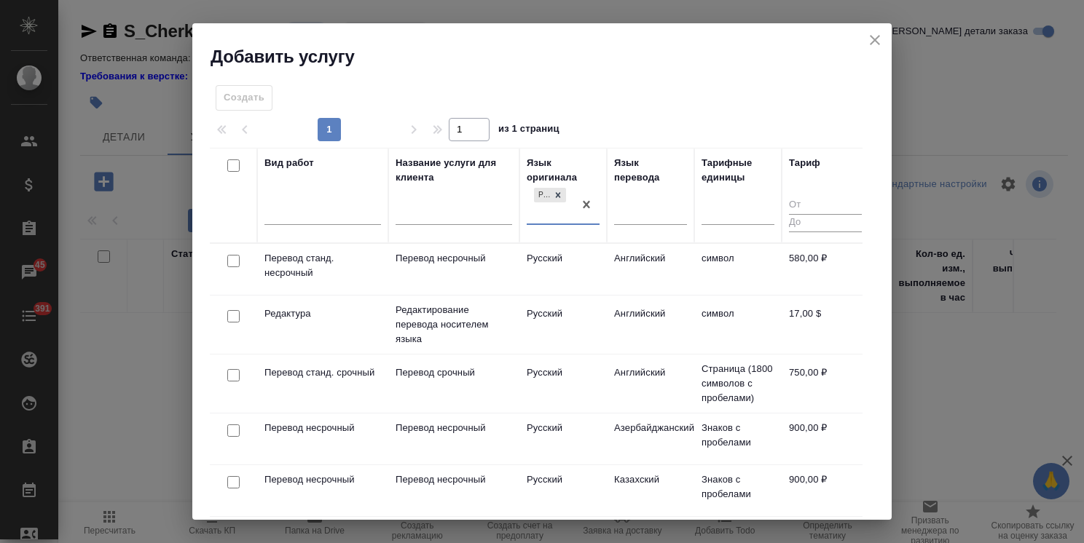
click at [632, 189] on div "Язык перевода" at bounding box center [650, 196] width 73 height 80
click at [622, 207] on input "text" at bounding box center [621, 210] width 1 height 10
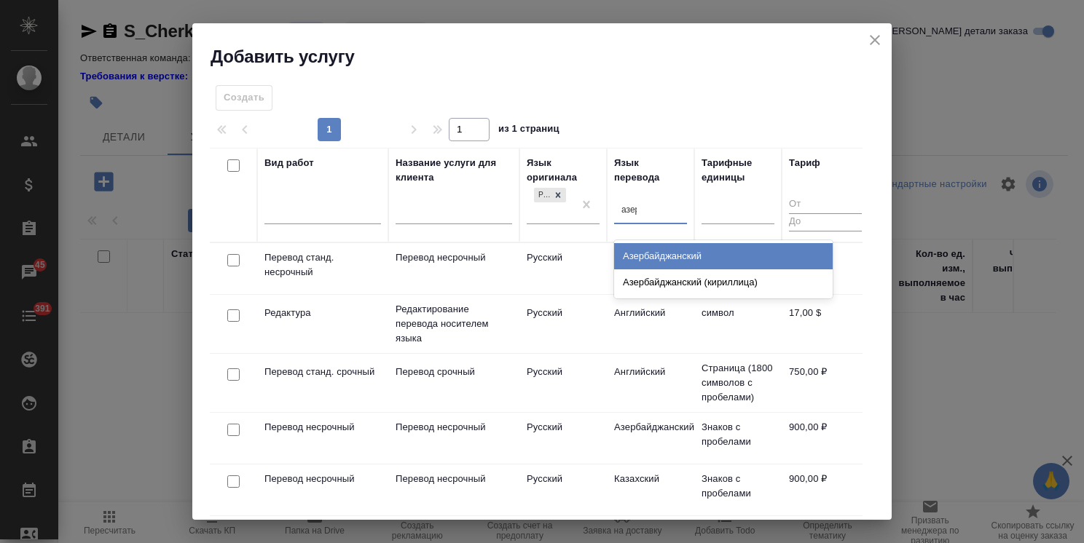
type input "азерб"
click at [635, 245] on div "Азербайджанский" at bounding box center [723, 256] width 219 height 26
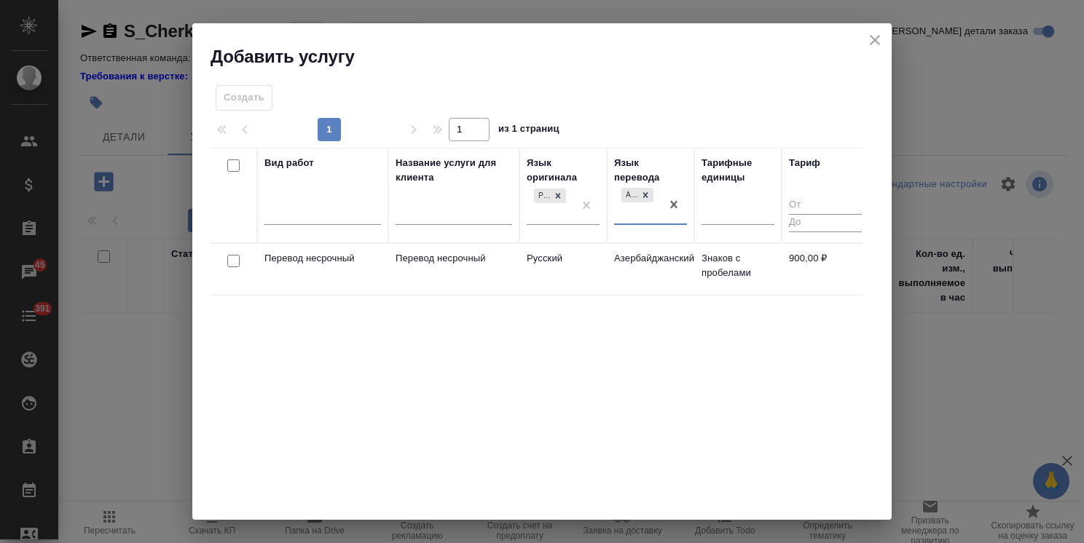
click at [225, 261] on div at bounding box center [233, 261] width 33 height 20
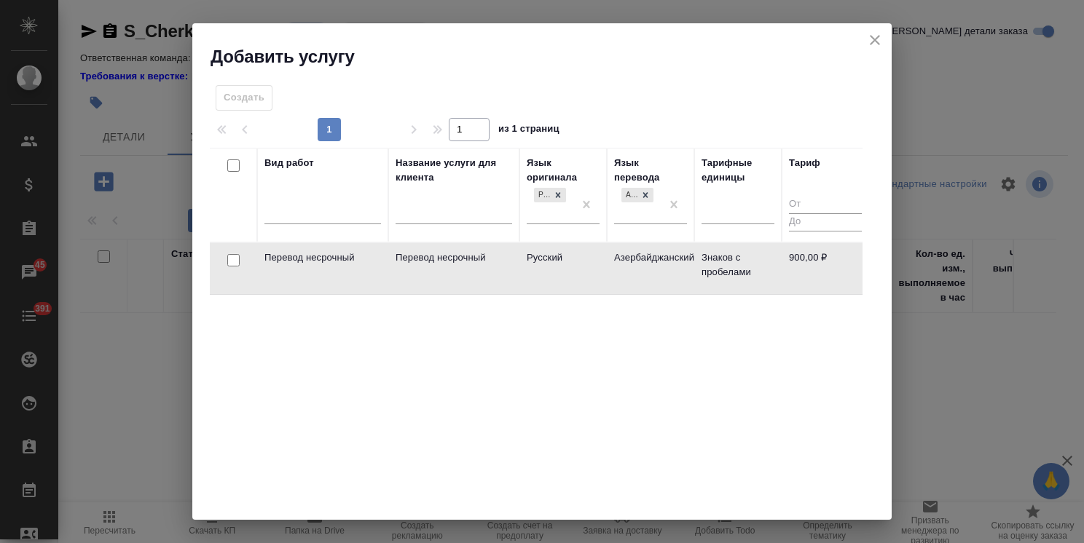
click at [232, 261] on input "checkbox" at bounding box center [233, 260] width 12 height 12
checkbox input "true"
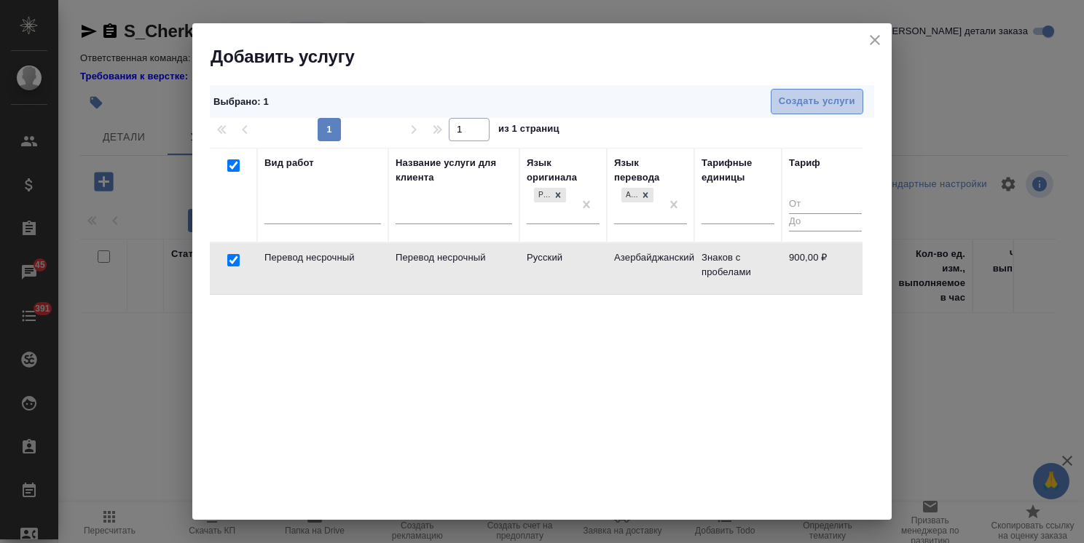
click at [784, 106] on span "Создать услуги" at bounding box center [817, 101] width 76 height 17
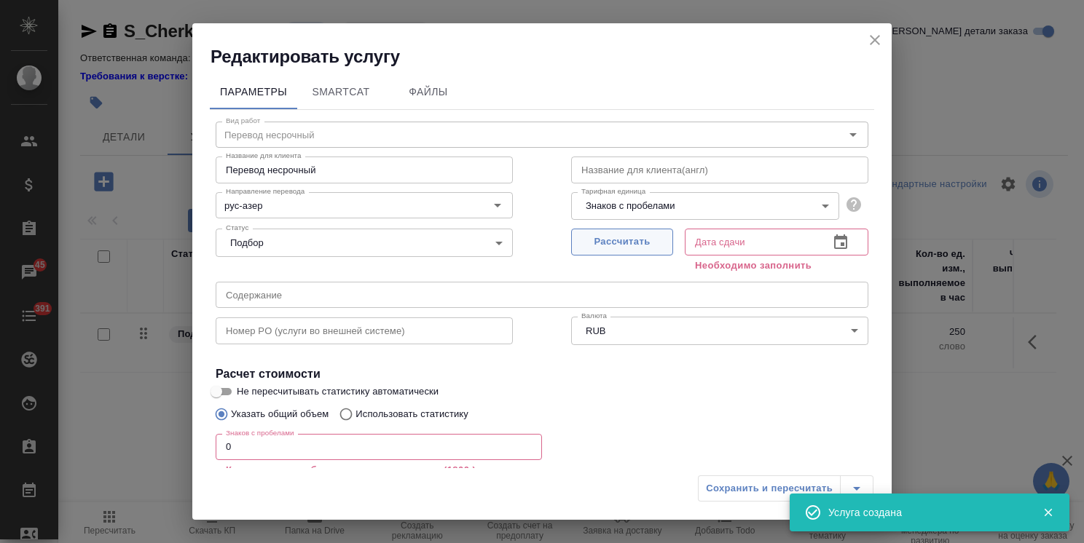
click at [611, 235] on span "Рассчитать" at bounding box center [622, 242] width 86 height 17
type input "19.09.2025 12:39"
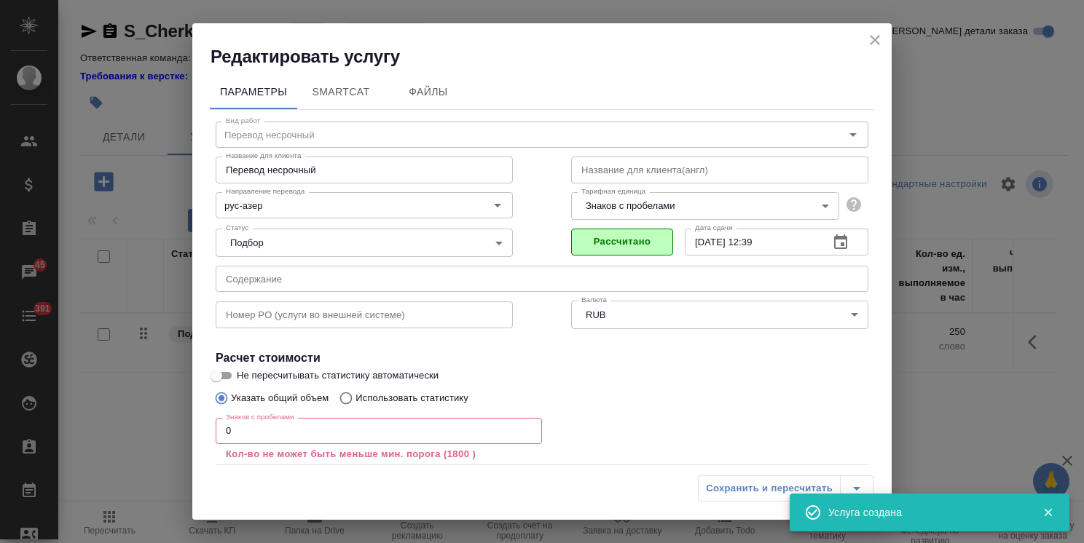
click at [159, 417] on div "Редактировать услугу Параметры SmartCat Файлы Вид работ Перевод несрочный Вид р…" at bounding box center [542, 271] width 1084 height 543
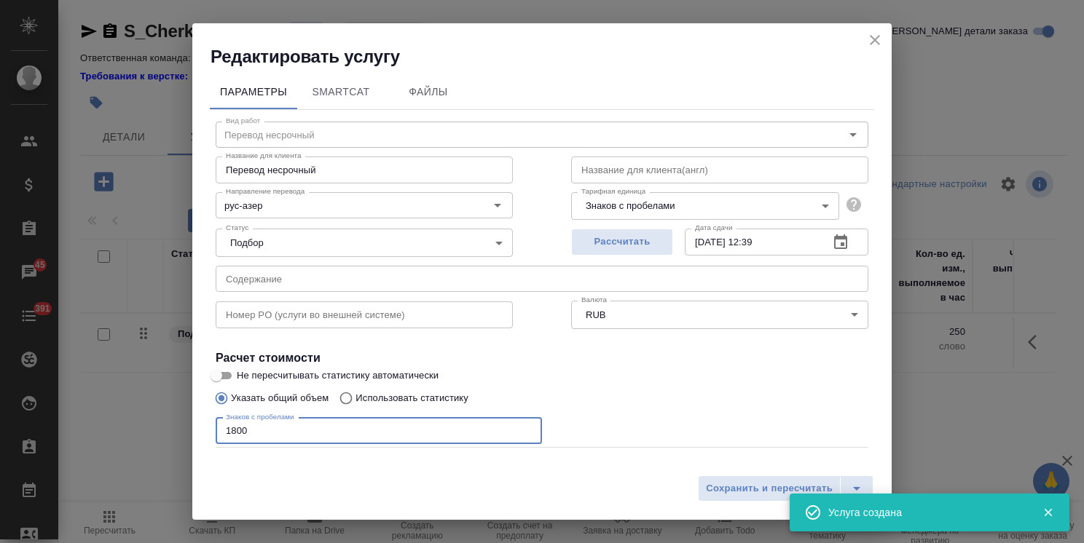
type input "1800"
click at [233, 374] on input "Не пересчитывать статистику автоматически" at bounding box center [216, 375] width 52 height 17
checkbox input "true"
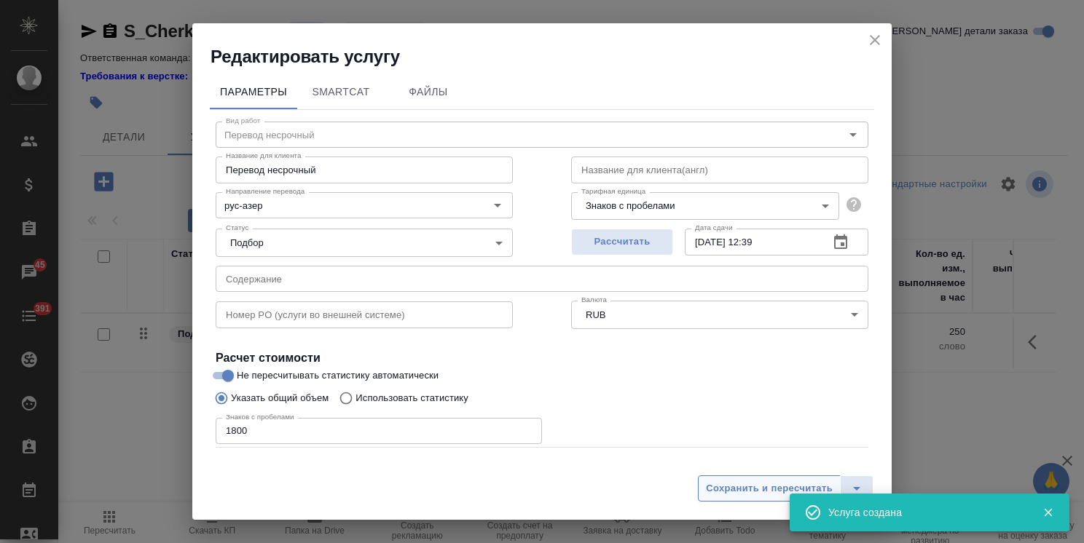
click at [737, 484] on span "Сохранить и пересчитать" at bounding box center [769, 489] width 127 height 17
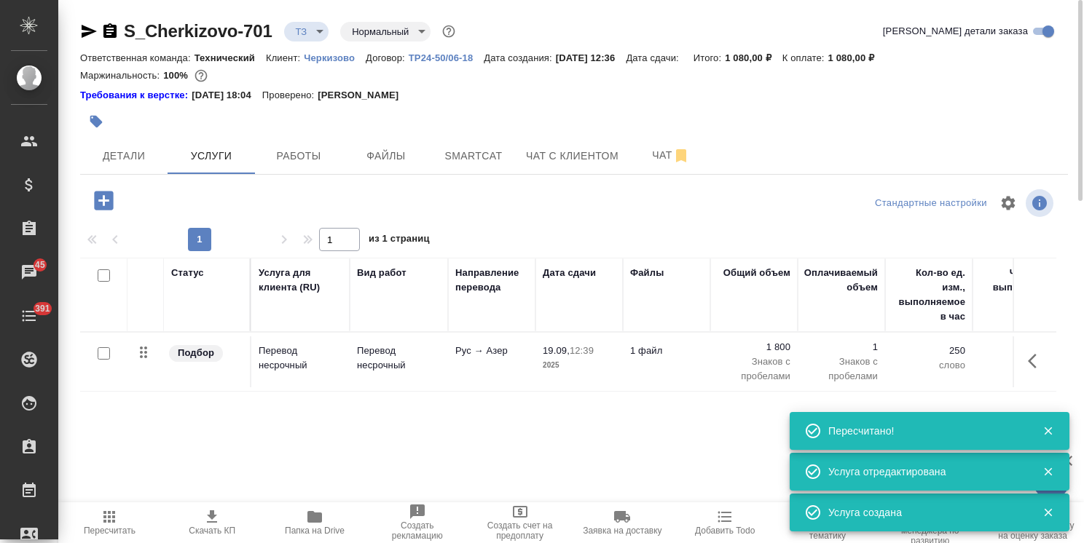
click at [105, 349] on input "checkbox" at bounding box center [104, 353] width 12 height 12
checkbox input "true"
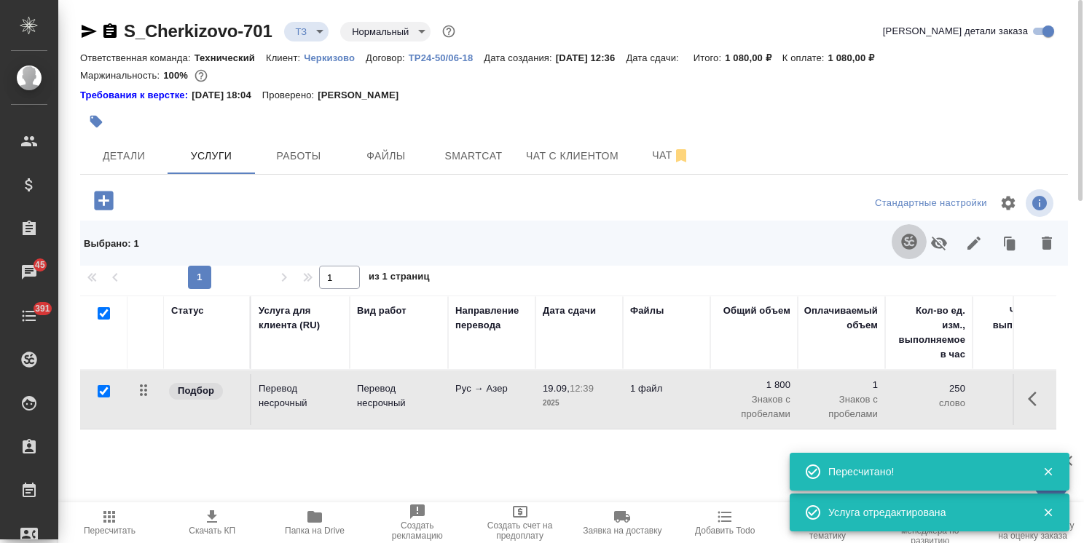
click at [910, 243] on icon "button" at bounding box center [908, 241] width 15 height 15
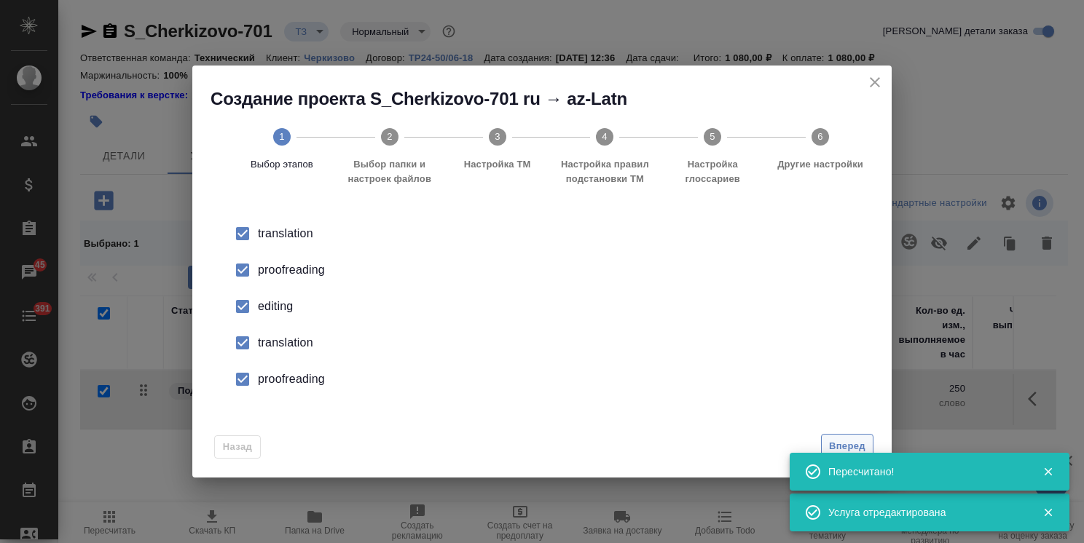
click at [846, 444] on span "Вперед" at bounding box center [847, 446] width 36 height 17
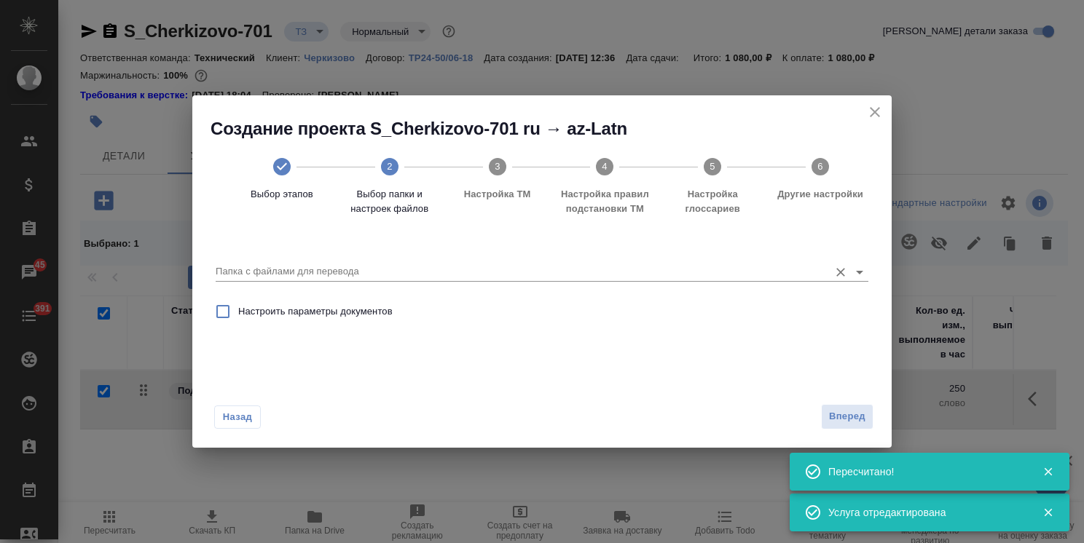
click at [412, 261] on div "Папка с файлами для перевода" at bounding box center [542, 266] width 653 height 30
click at [394, 266] on input "Папка с файлами для перевода" at bounding box center [519, 271] width 606 height 17
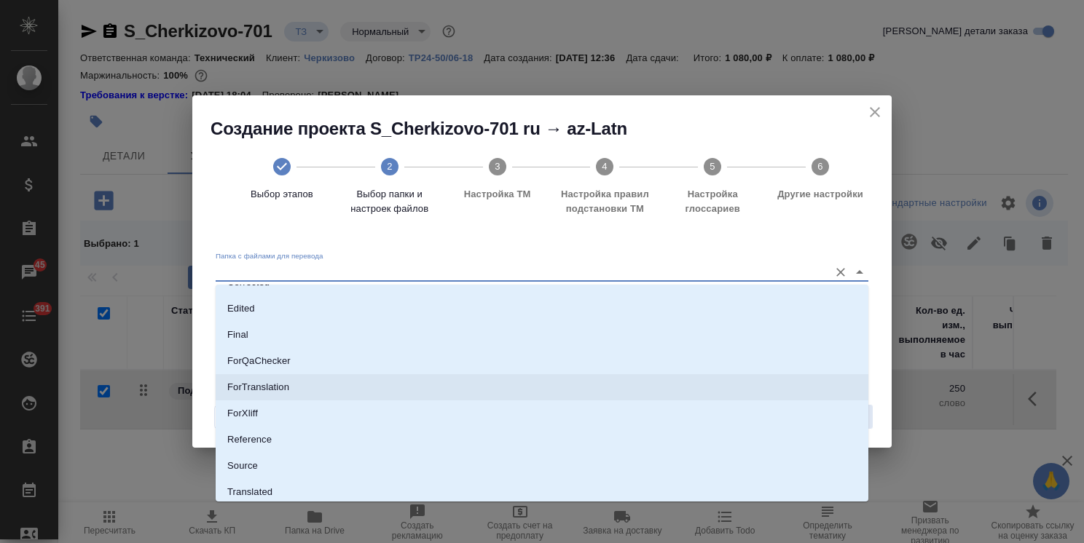
scroll to position [128, 0]
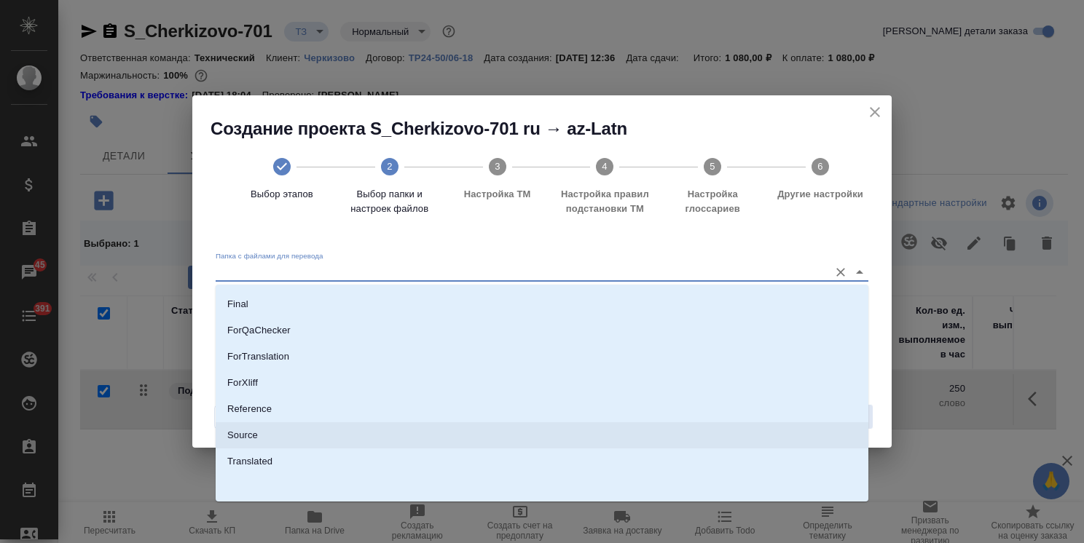
click at [259, 438] on li "Source" at bounding box center [542, 435] width 653 height 26
type input "Source"
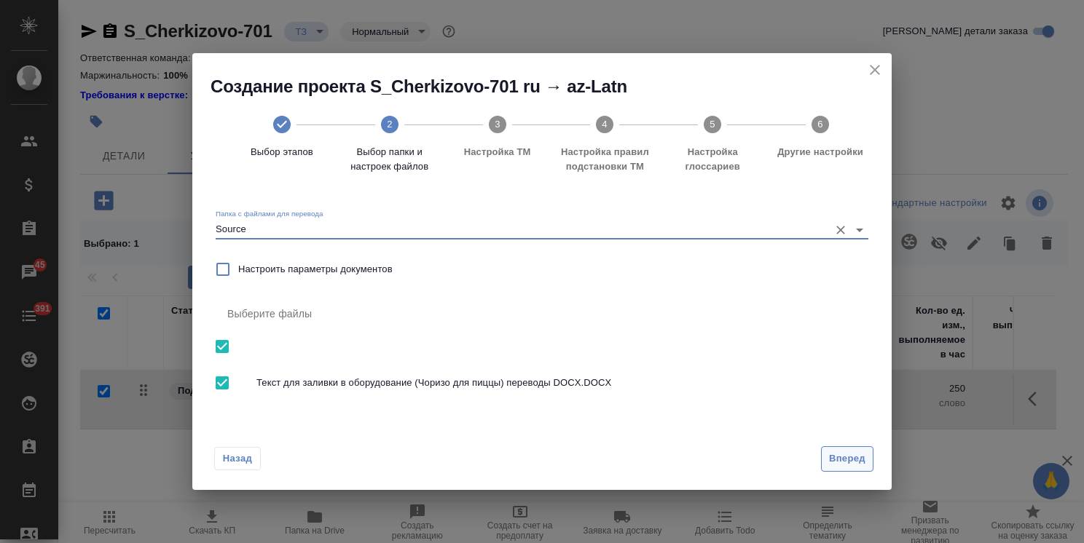
click at [865, 458] on button "Вперед" at bounding box center [847, 459] width 52 height 25
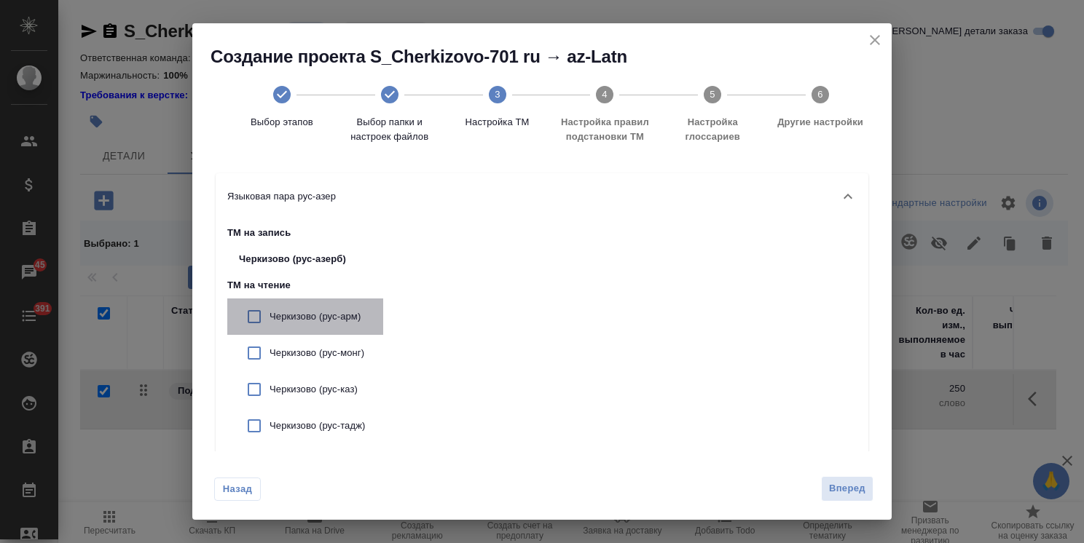
click at [335, 314] on p "Черкизово (рус-арм)" at bounding box center [321, 317] width 102 height 15
click at [339, 317] on p "Черкизово (рус-арм)" at bounding box center [321, 317] width 102 height 15
checkbox input "false"
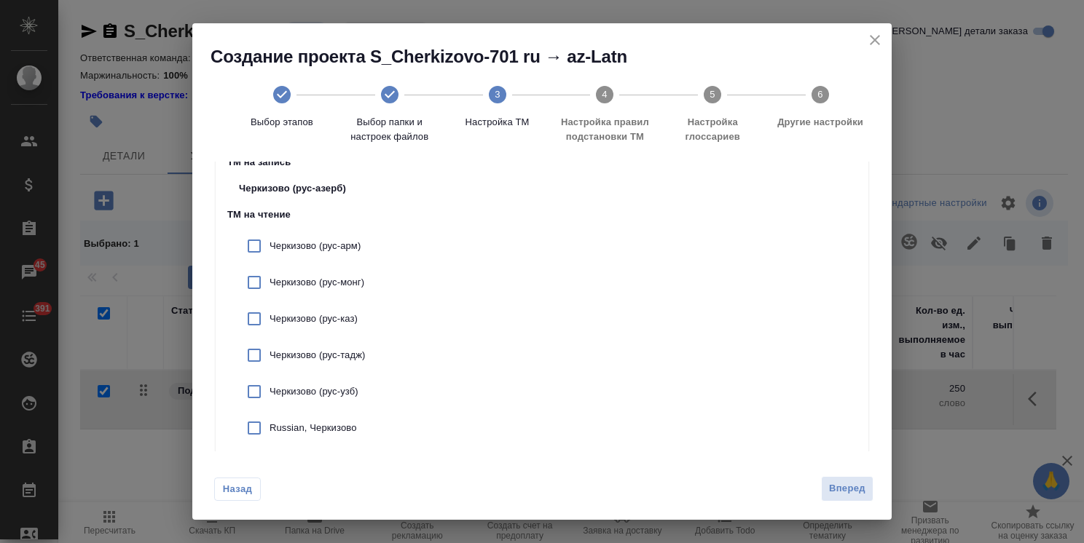
scroll to position [146, 0]
click at [345, 354] on p "Russian, Черкизово" at bounding box center [321, 353] width 102 height 15
checkbox input "true"
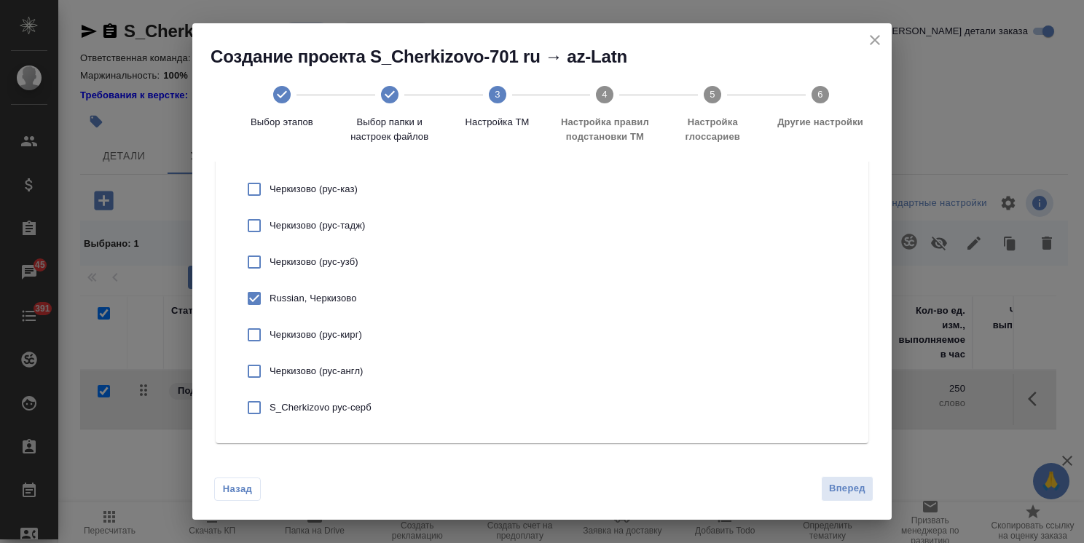
scroll to position [203, 0]
click at [850, 497] on span "Вперед" at bounding box center [847, 489] width 36 height 17
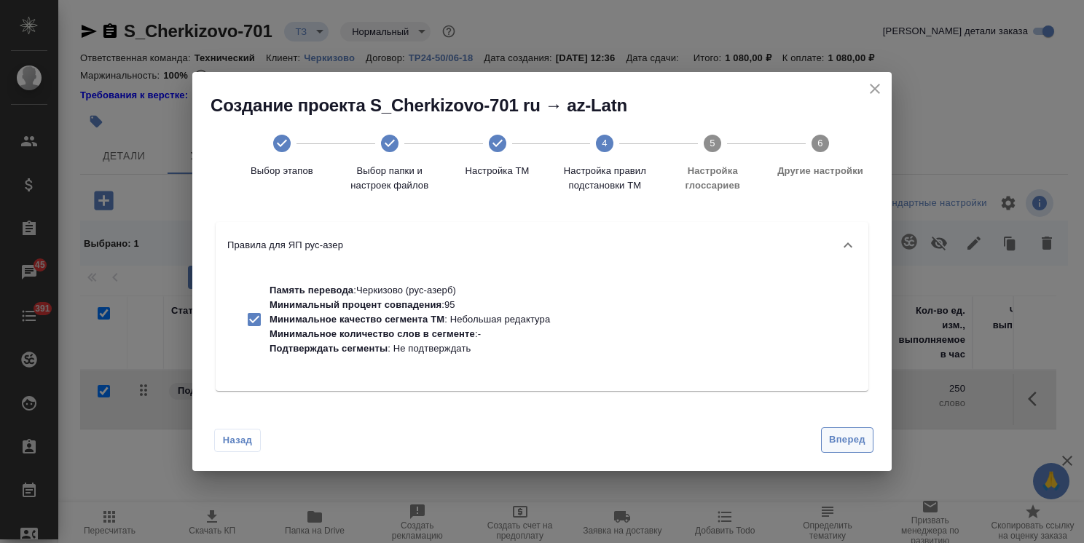
click at [842, 433] on span "Вперед" at bounding box center [847, 440] width 36 height 17
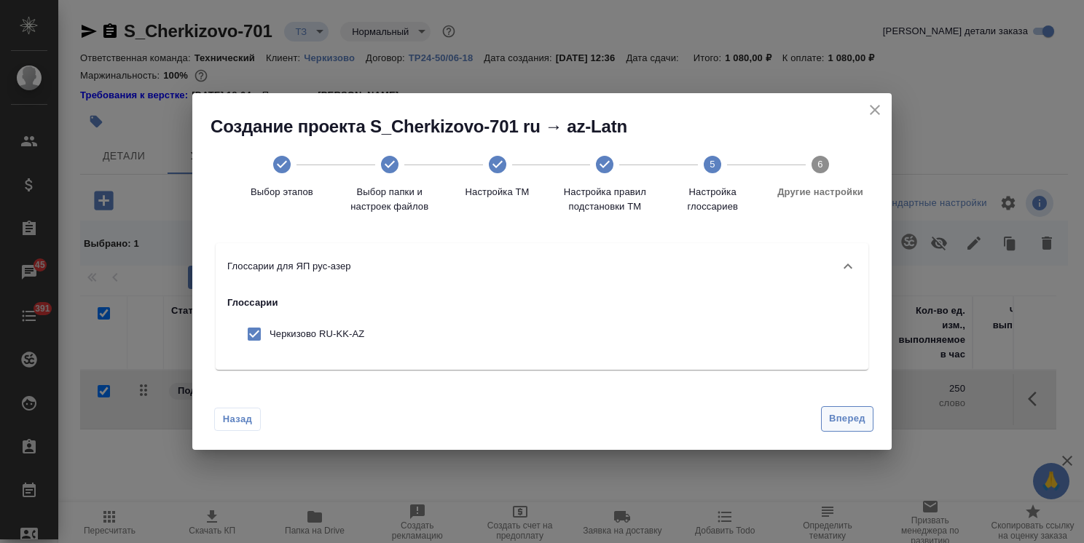
click at [848, 428] on button "Вперед" at bounding box center [847, 418] width 52 height 25
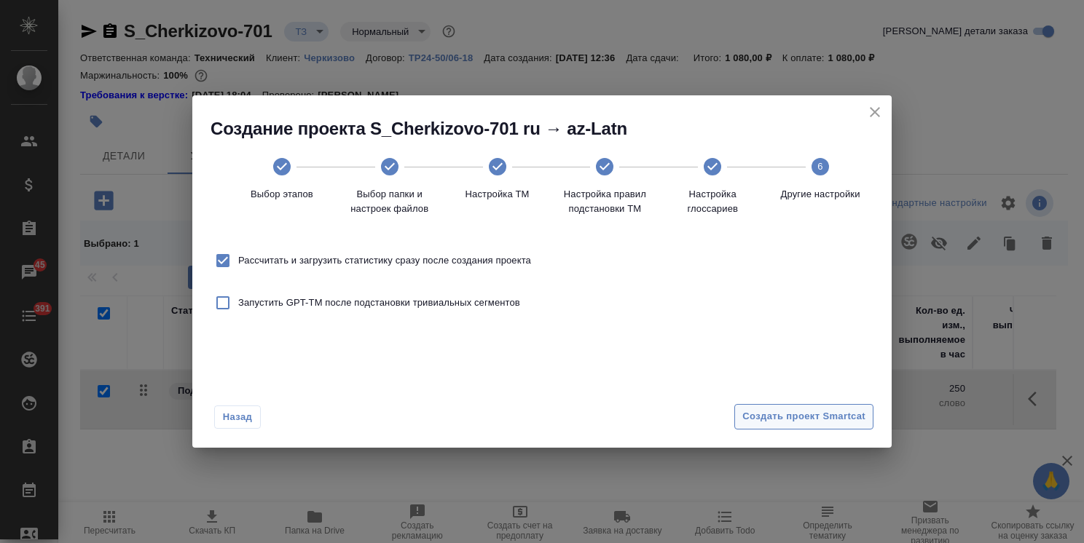
click at [812, 406] on button "Создать проект Smartcat" at bounding box center [803, 416] width 139 height 25
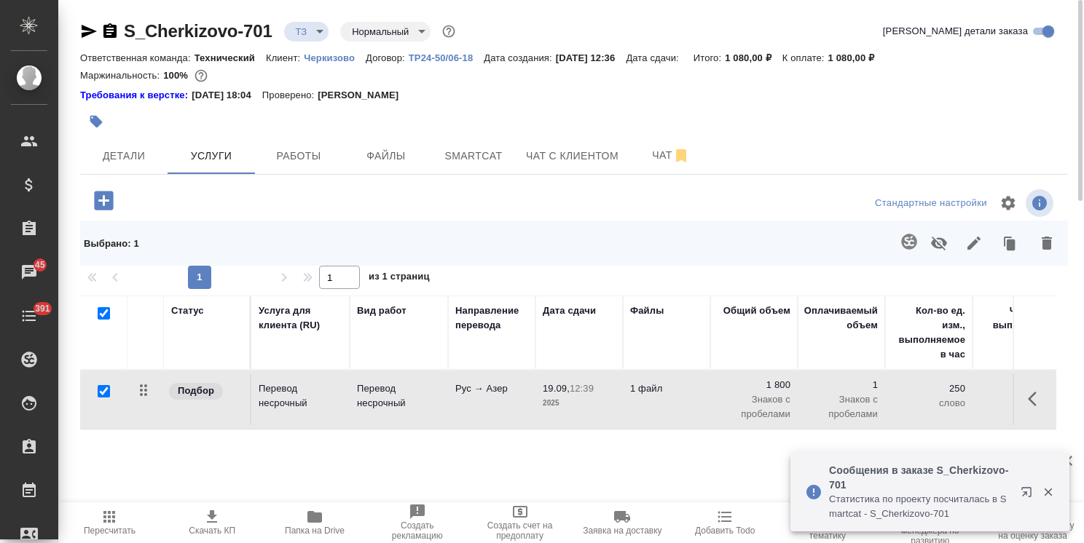
click at [105, 318] on input "checkbox" at bounding box center [104, 313] width 12 height 12
checkbox input "false"
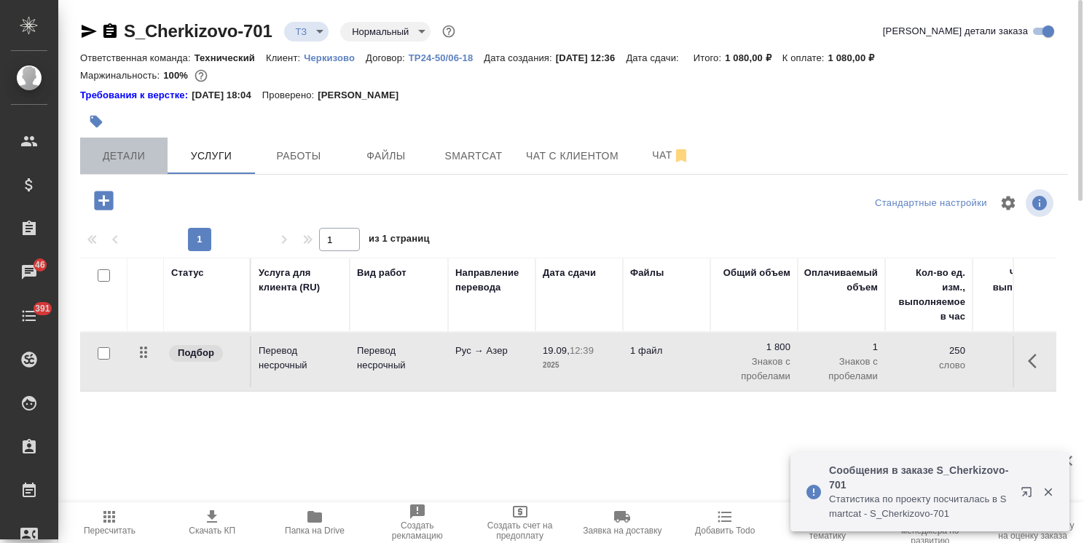
click at [132, 173] on button "Детали" at bounding box center [123, 156] width 87 height 36
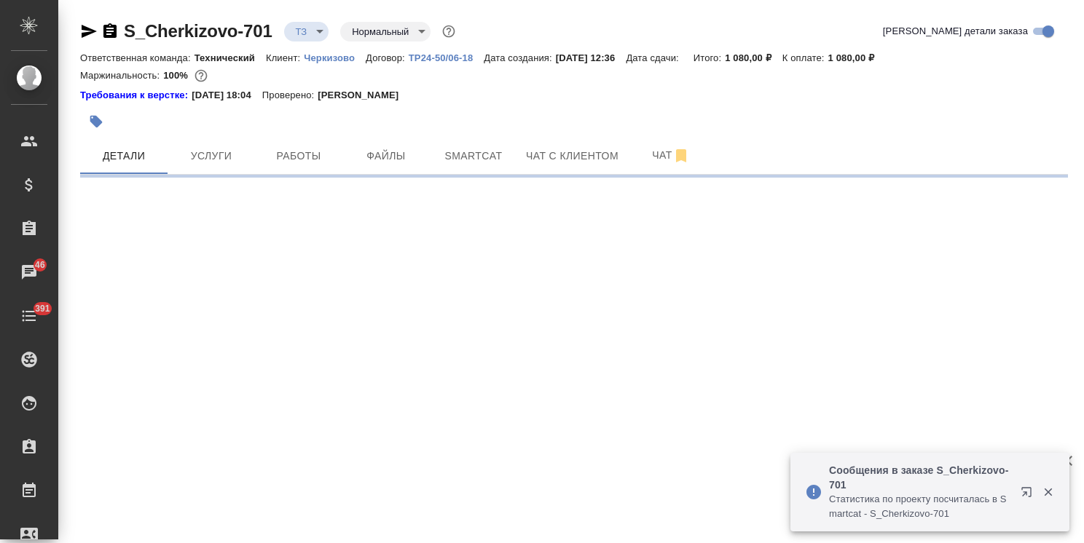
select select "RU"
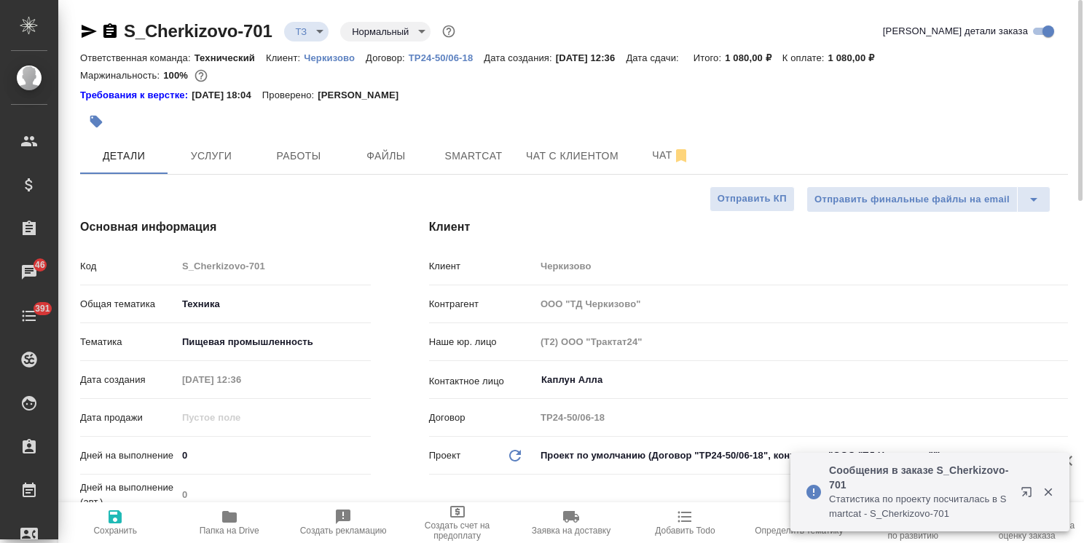
type textarea "x"
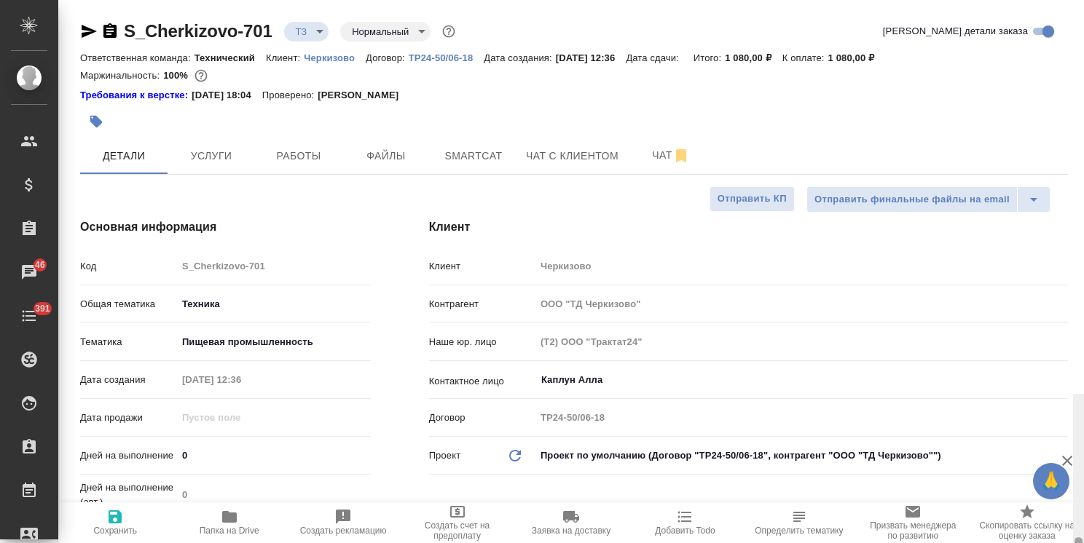
drag, startPoint x: 1079, startPoint y: 184, endPoint x: 1037, endPoint y: 124, distance: 73.2
click at [1037, 127] on div "S_Cherkizovo-701 ТЗ tz Нормальный normal Кратко детали заказа Ответственная ком…" at bounding box center [571, 271] width 1026 height 543
click at [176, 146] on button "Услуги" at bounding box center [211, 156] width 87 height 36
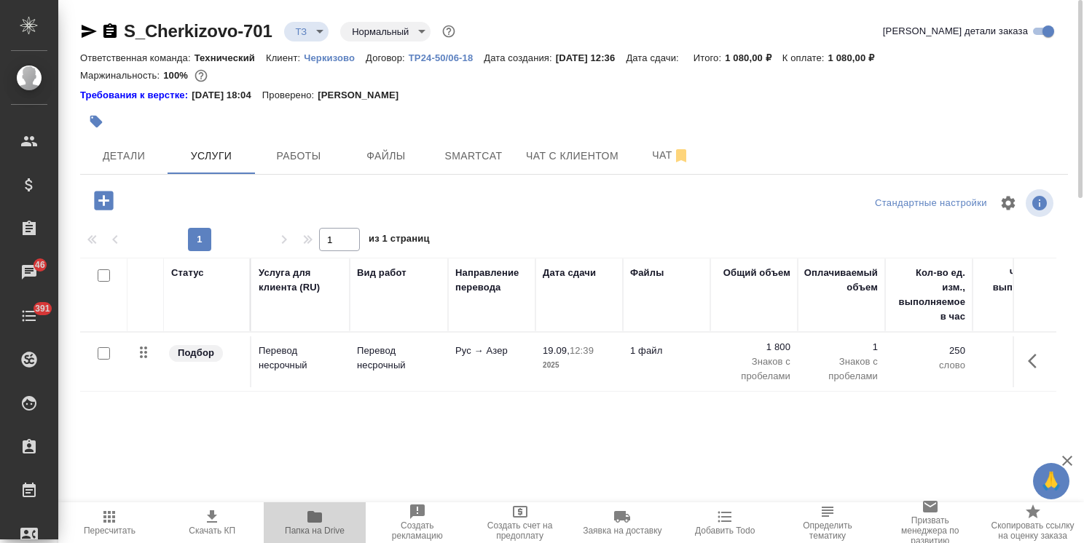
click at [307, 513] on icon "button" at bounding box center [314, 516] width 17 height 17
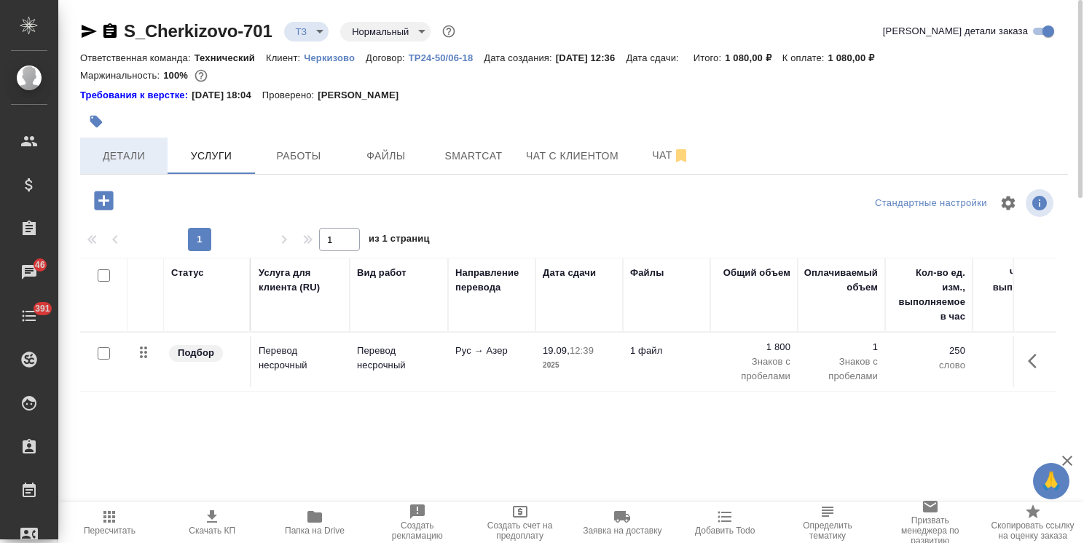
click at [111, 160] on span "Детали" at bounding box center [124, 156] width 70 height 18
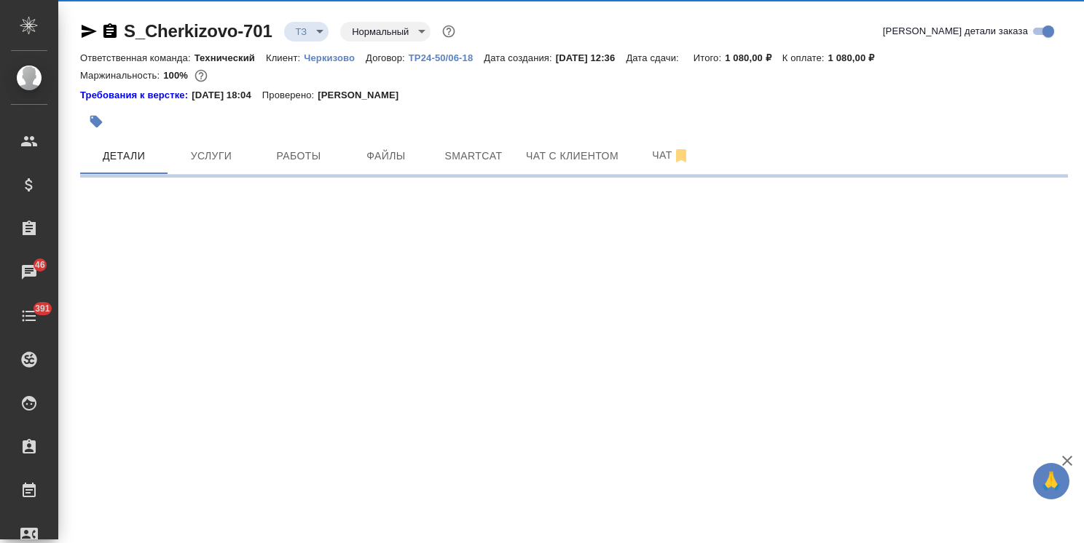
select select "RU"
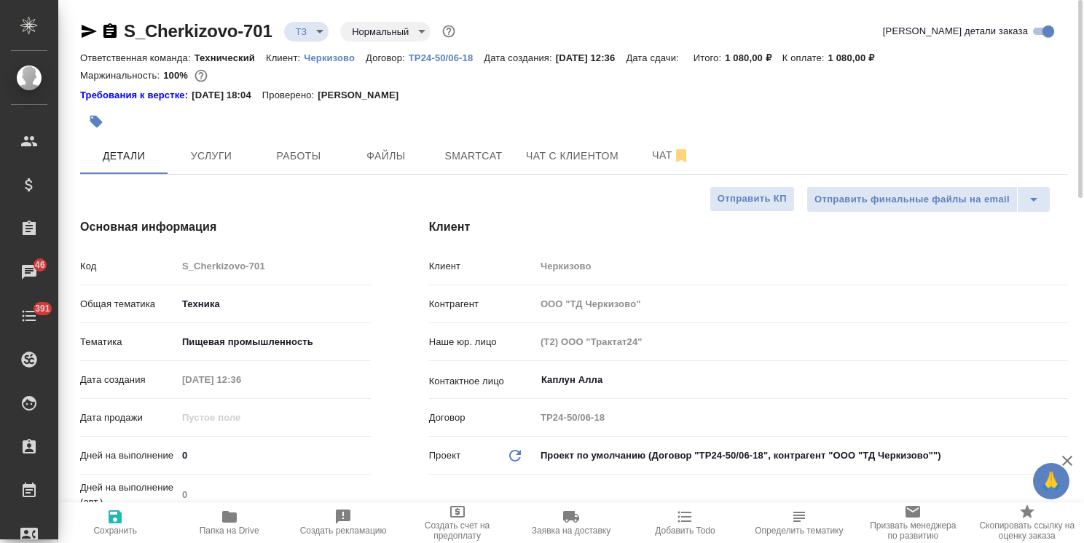
type textarea "x"
drag, startPoint x: 1080, startPoint y: 334, endPoint x: 1060, endPoint y: 54, distance: 280.4
click at [1063, 55] on div "S_Cherkizovo-701 ТЗ tz Нормальный normal Кратко детали заказа Ответственная ком…" at bounding box center [571, 271] width 1026 height 543
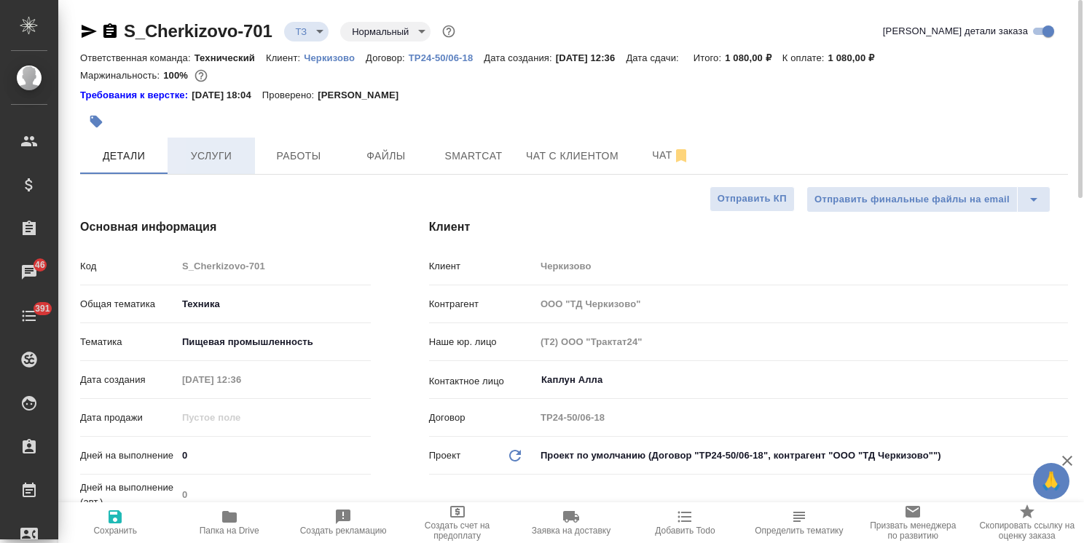
click at [219, 160] on span "Услуги" at bounding box center [211, 156] width 70 height 18
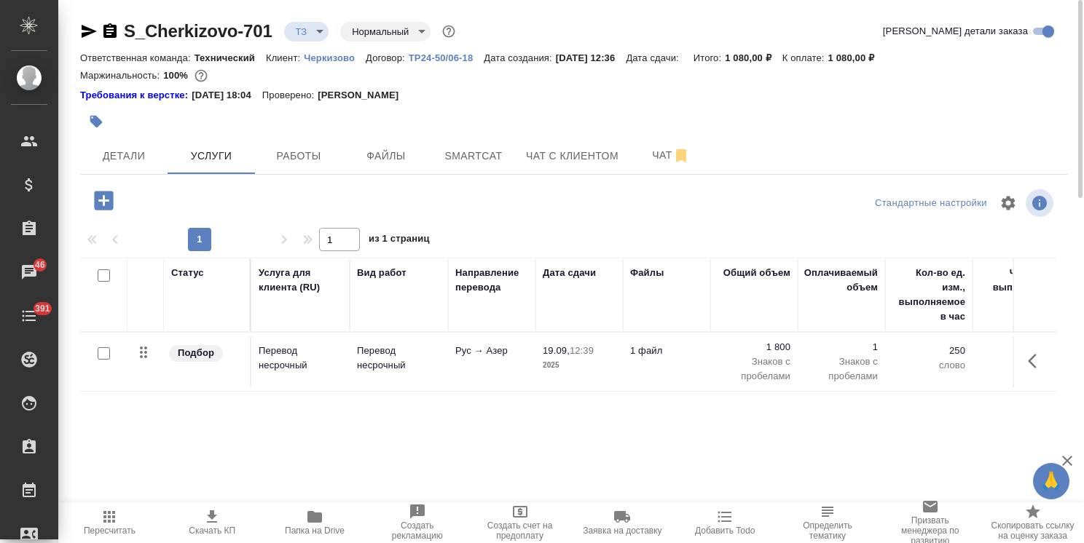
click at [96, 201] on icon "button" at bounding box center [103, 200] width 19 height 19
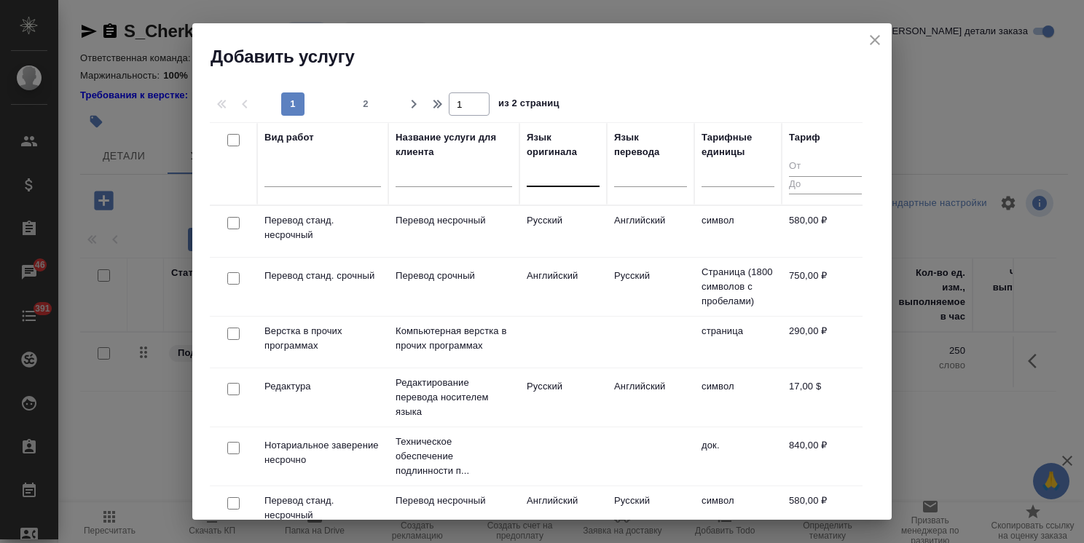
click at [548, 185] on div at bounding box center [563, 174] width 73 height 28
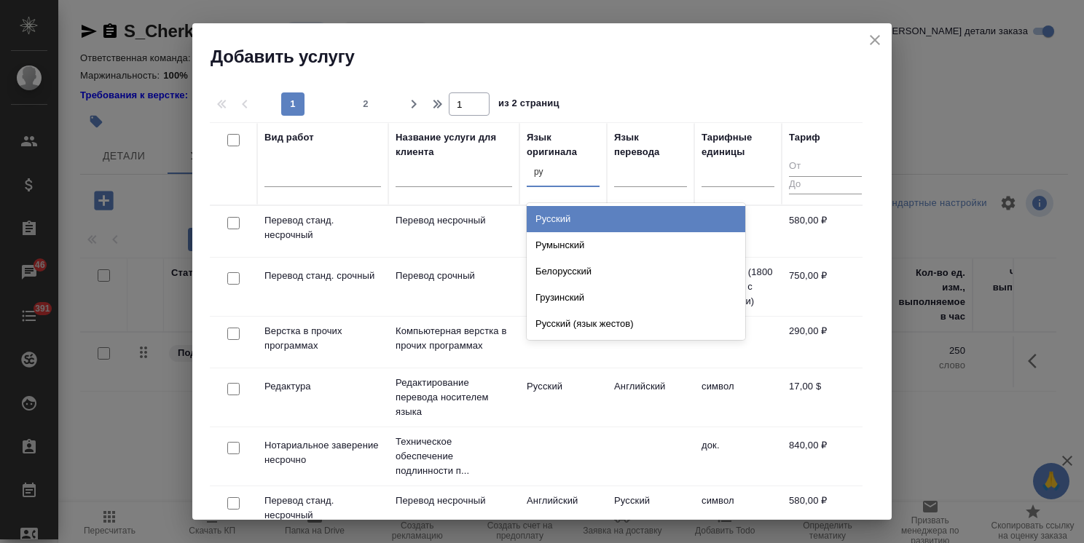
type input "рус"
click at [605, 209] on div "Русский" at bounding box center [636, 219] width 219 height 26
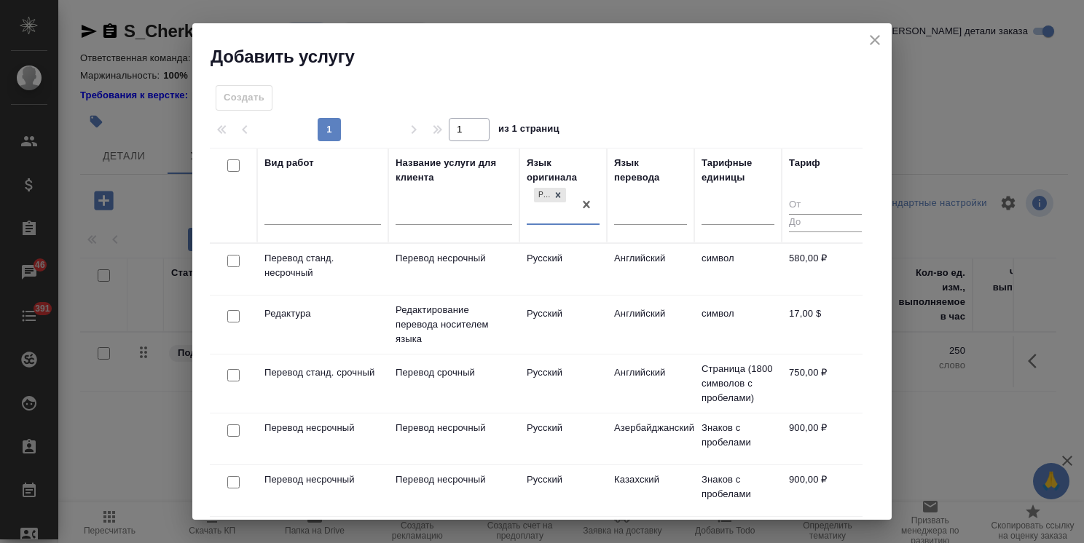
click at [635, 194] on div "Язык перевода" at bounding box center [650, 196] width 73 height 80
click at [633, 208] on div at bounding box center [650, 210] width 73 height 21
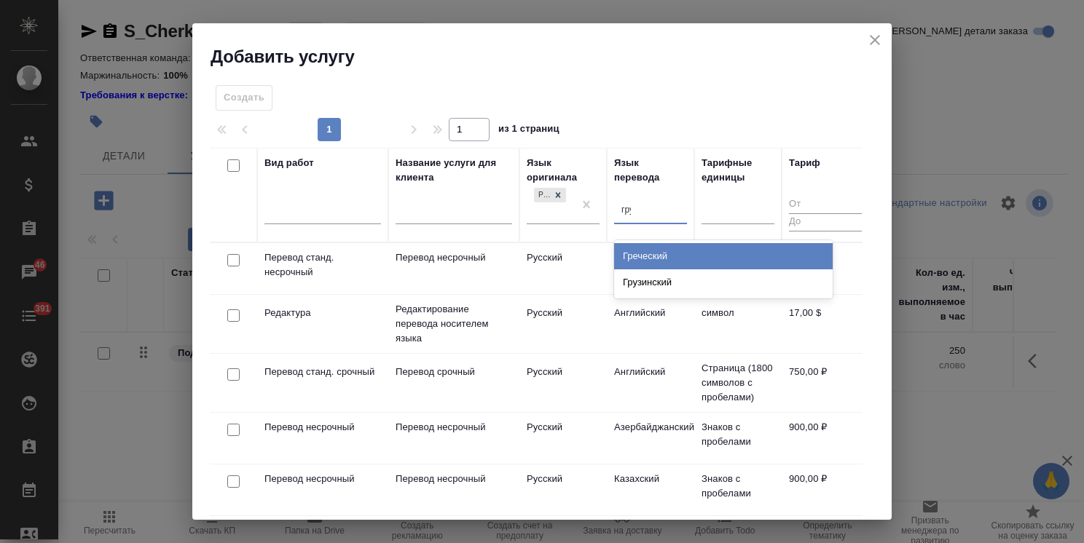
type input "груз"
click at [653, 250] on div "Грузинский" at bounding box center [723, 256] width 219 height 26
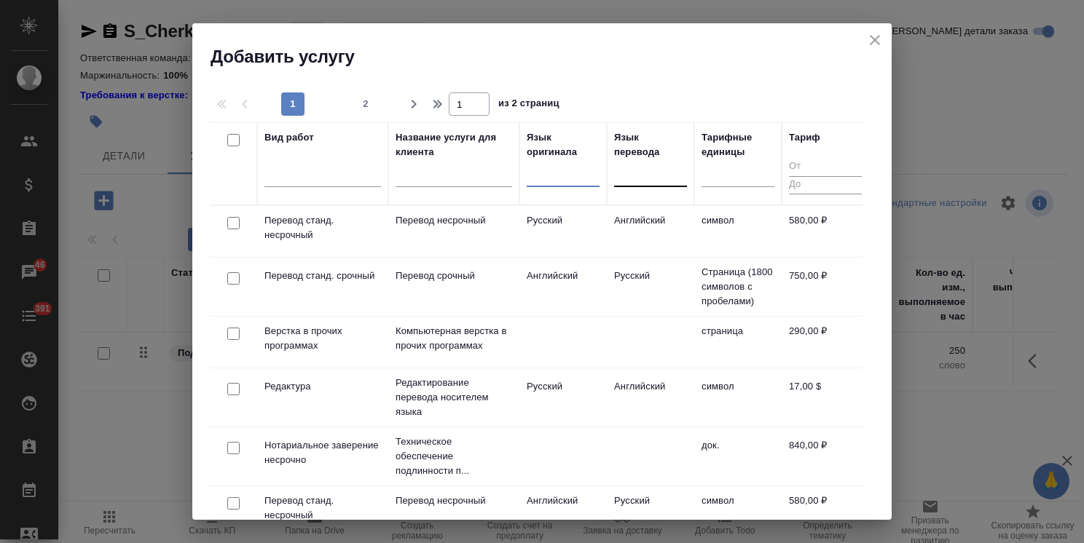
click at [463, 171] on input "text" at bounding box center [454, 178] width 117 height 18
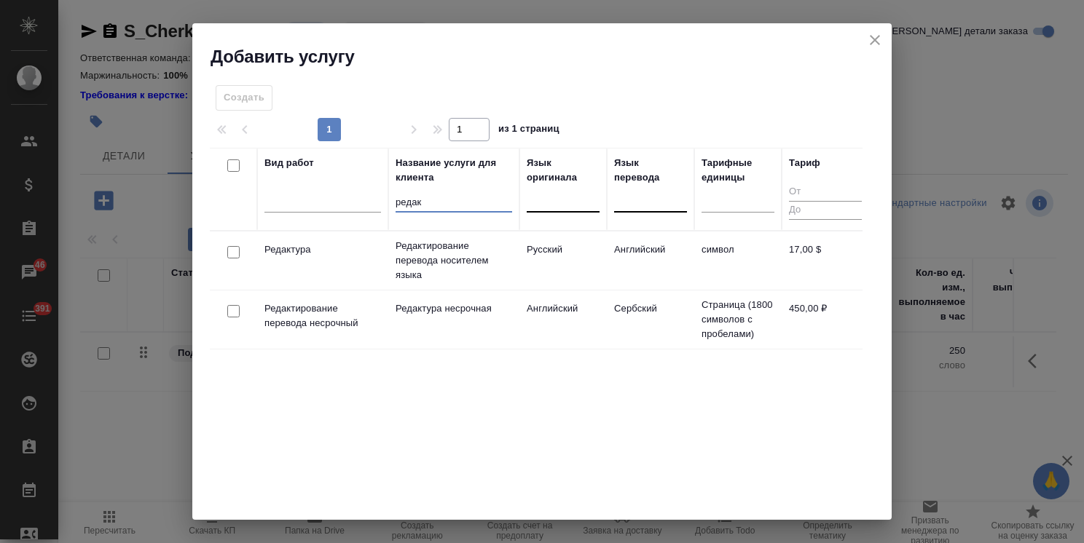
type input "редак"
click at [236, 313] on input "checkbox" at bounding box center [233, 311] width 12 height 12
checkbox input "true"
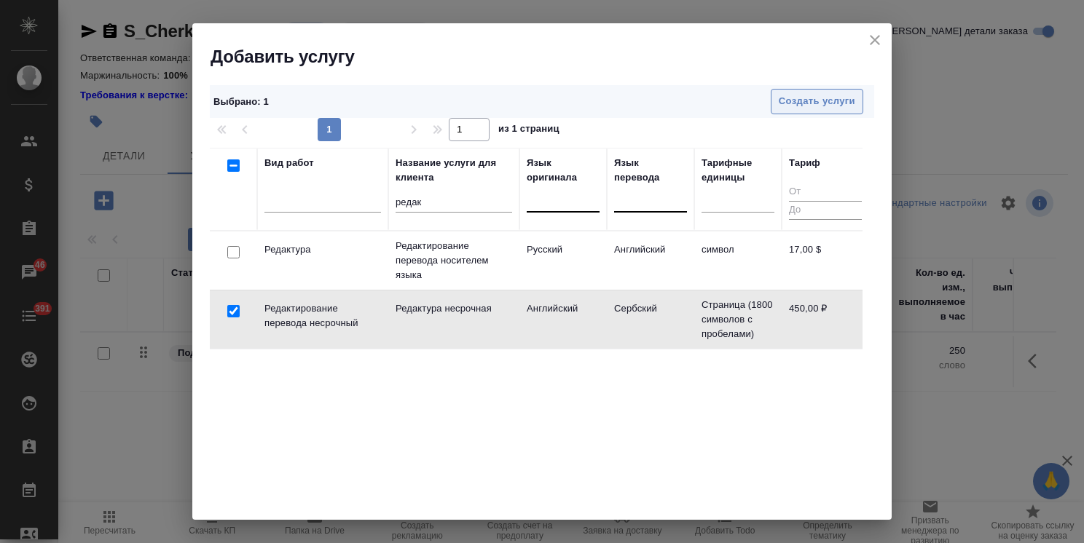
click at [801, 101] on span "Создать услуги" at bounding box center [817, 101] width 76 height 17
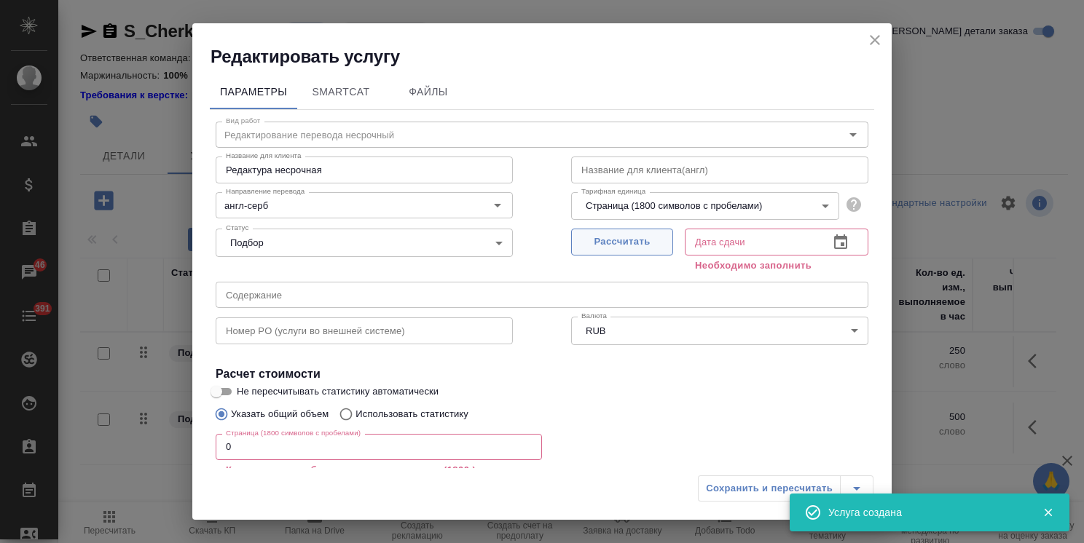
click at [609, 243] on span "Рассчитать" at bounding box center [622, 242] width 86 height 17
type input "19.09.2025 12:43"
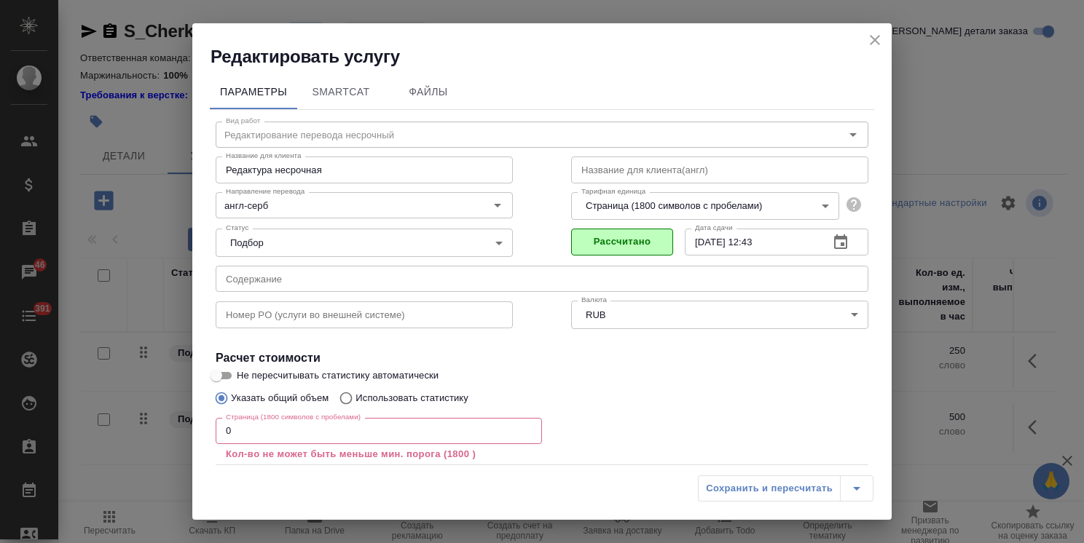
click at [873, 39] on icon "close" at bounding box center [874, 39] width 17 height 17
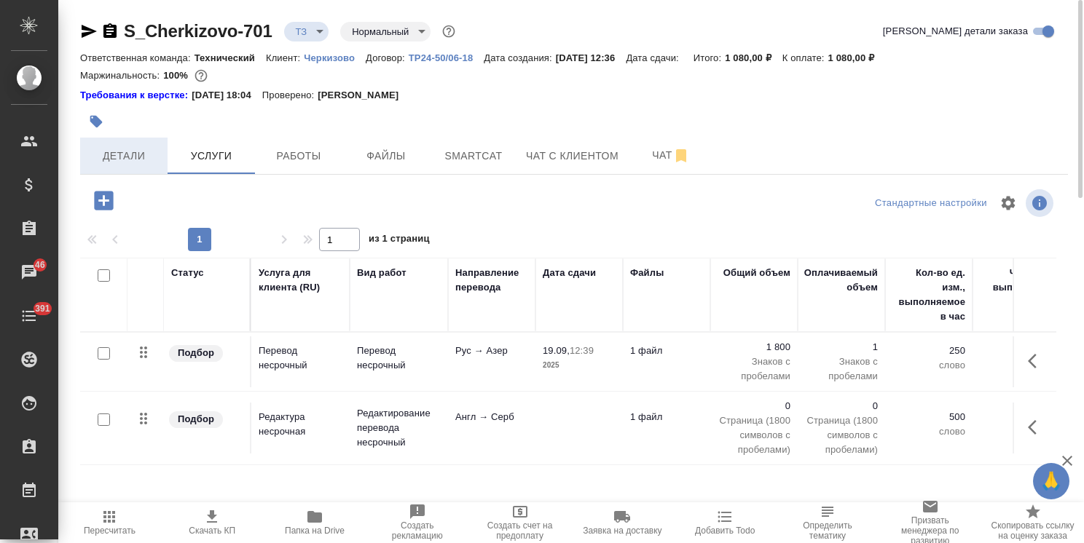
click at [120, 155] on span "Детали" at bounding box center [124, 156] width 70 height 18
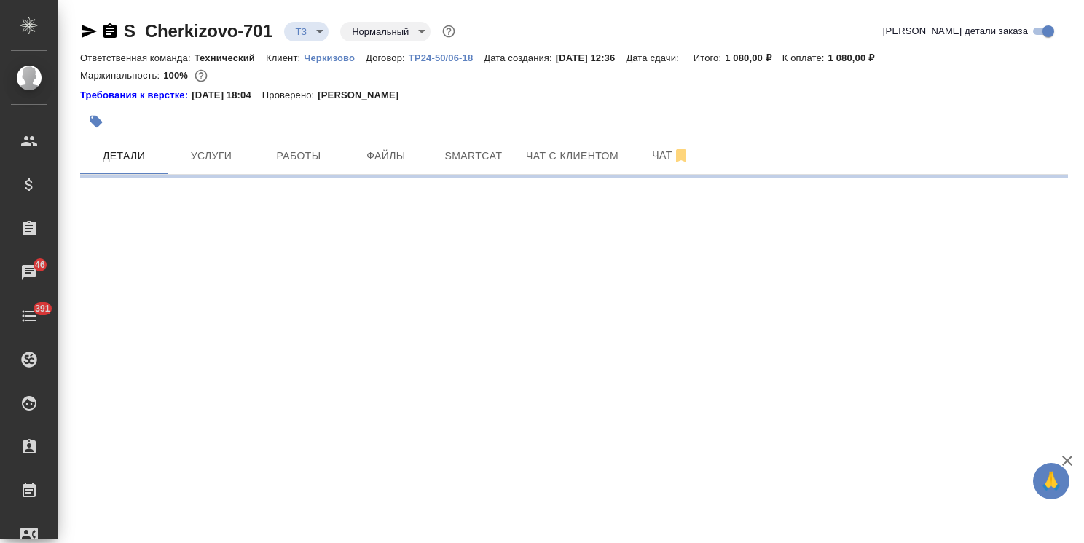
select select "RU"
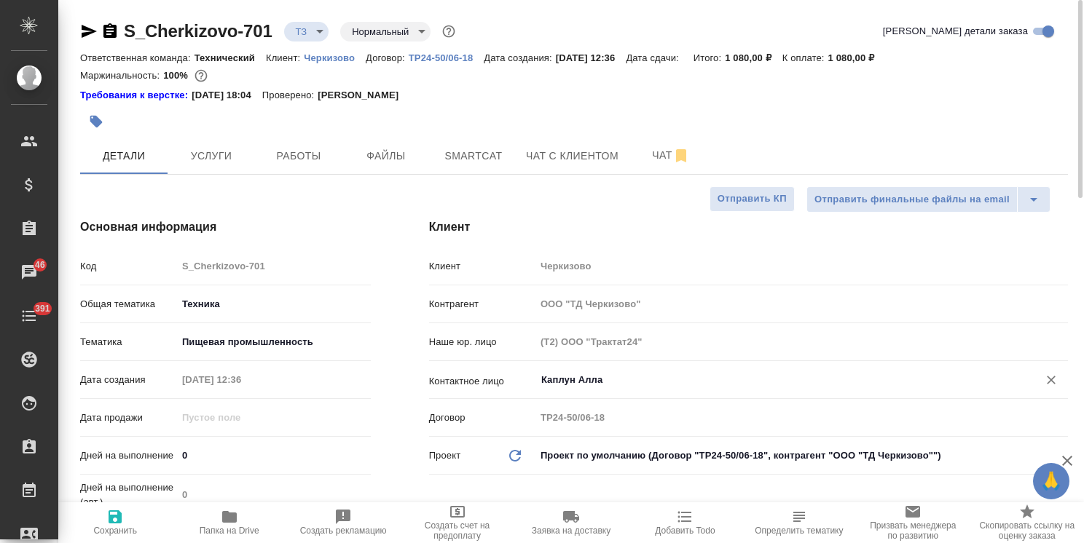
type textarea "x"
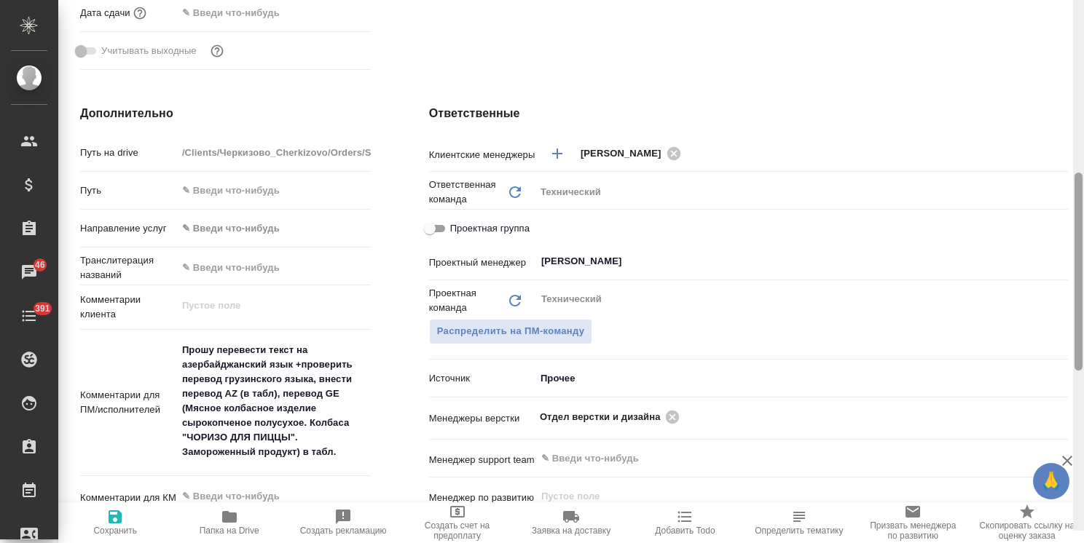
scroll to position [538, 0]
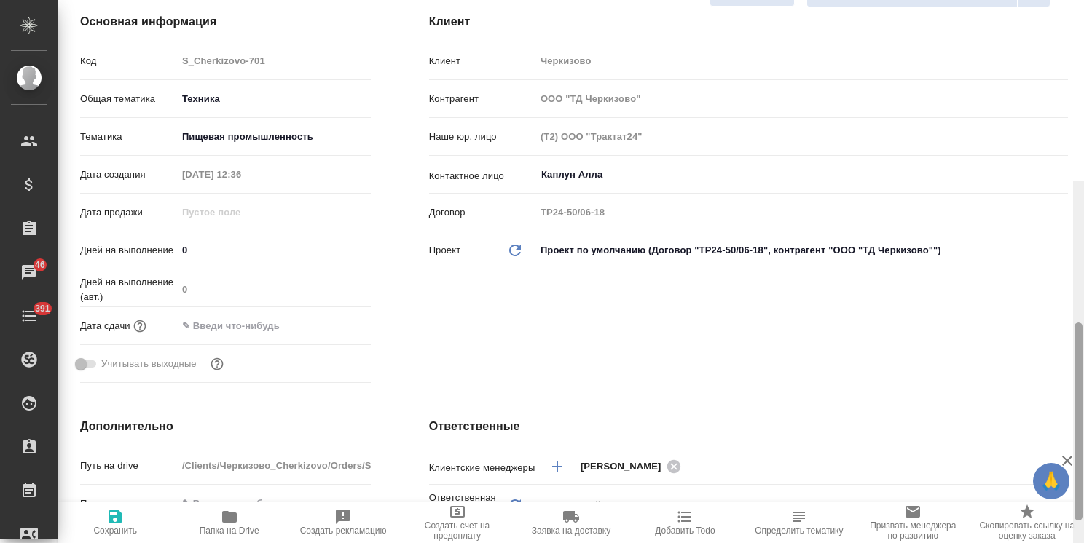
drag, startPoint x: 1078, startPoint y: 205, endPoint x: 740, endPoint y: 52, distance: 371.3
click at [1068, 110] on div "S_Cherkizovo-701 ТЗ tz Нормальный normal Кратко детали заказа Ответственная ком…" at bounding box center [571, 271] width 1026 height 543
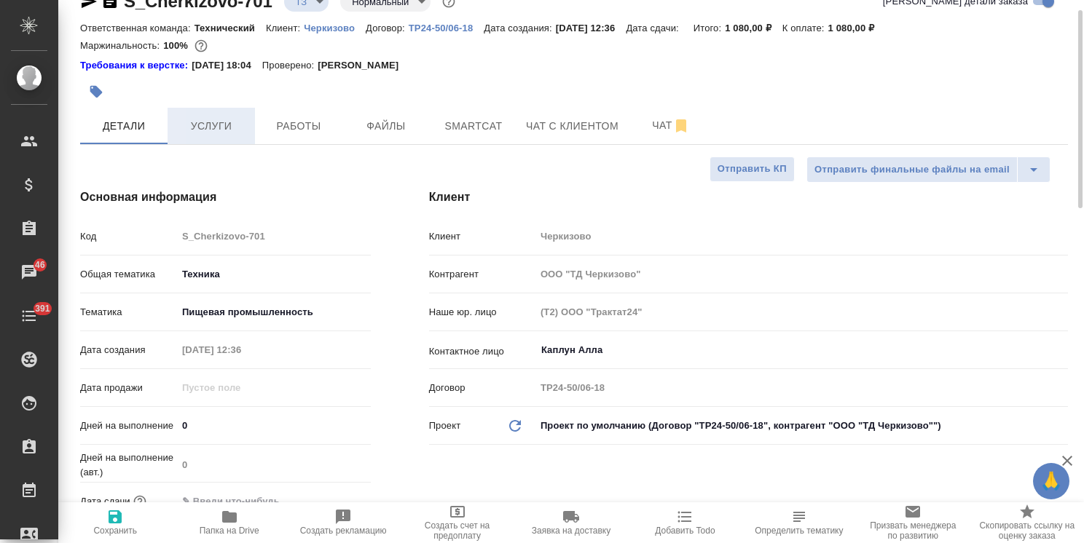
click at [219, 124] on span "Услуги" at bounding box center [211, 126] width 70 height 18
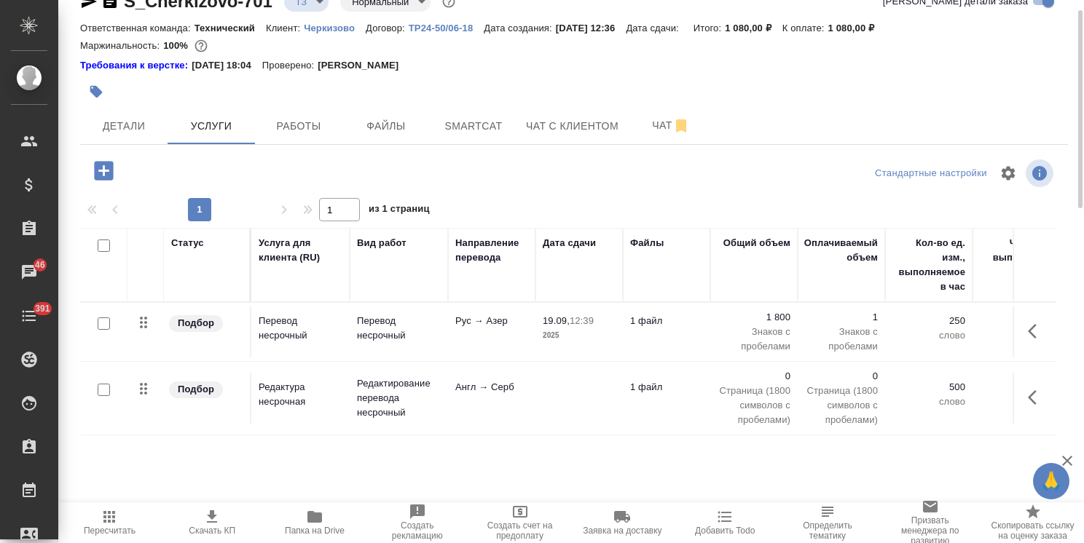
click at [378, 396] on p "Редактирование перевода несрочный" at bounding box center [399, 399] width 84 height 44
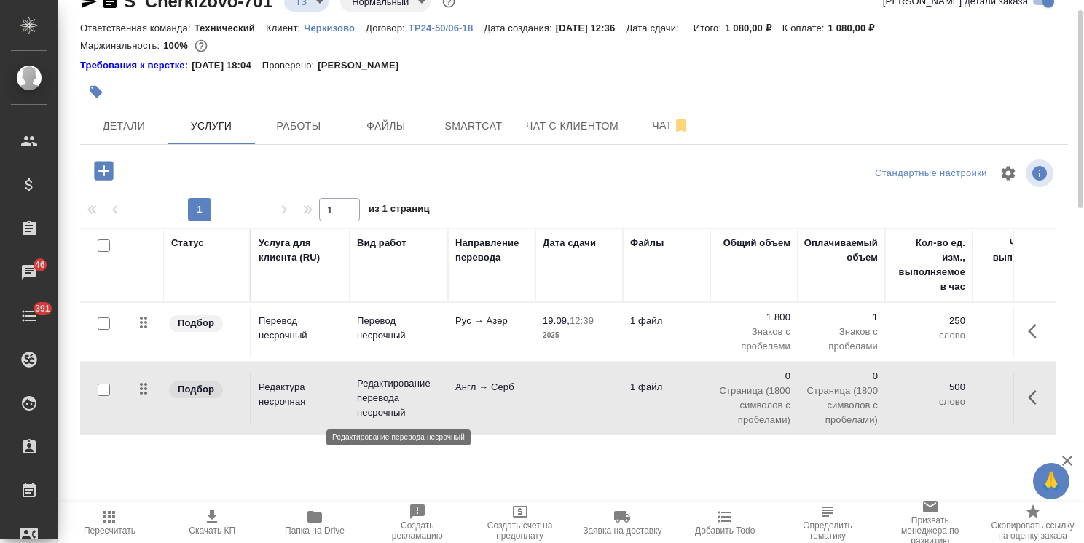
click at [378, 396] on p "Редактирование перевода несрочный" at bounding box center [399, 399] width 84 height 44
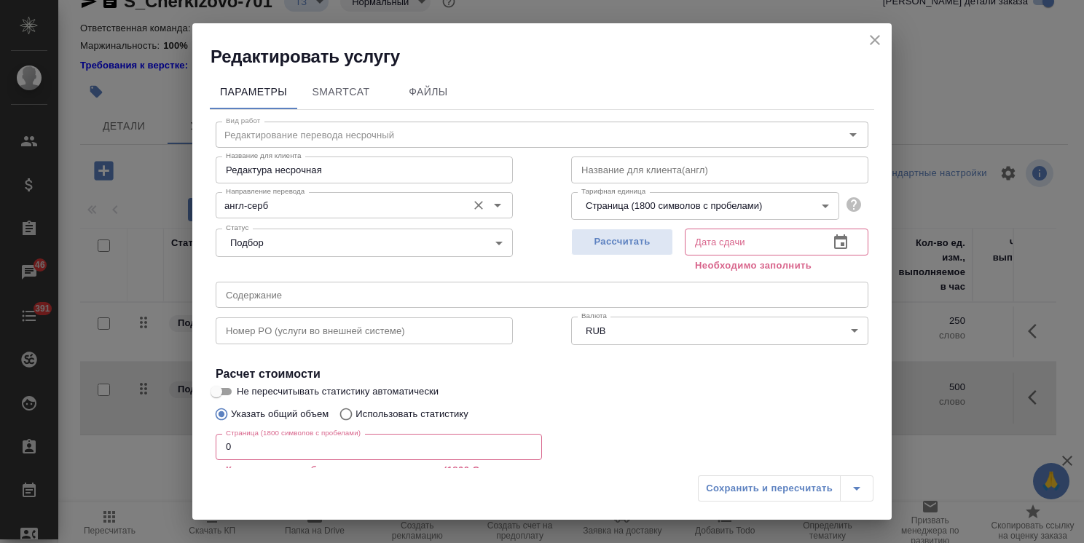
click at [290, 202] on input "англ-серб" at bounding box center [340, 205] width 240 height 17
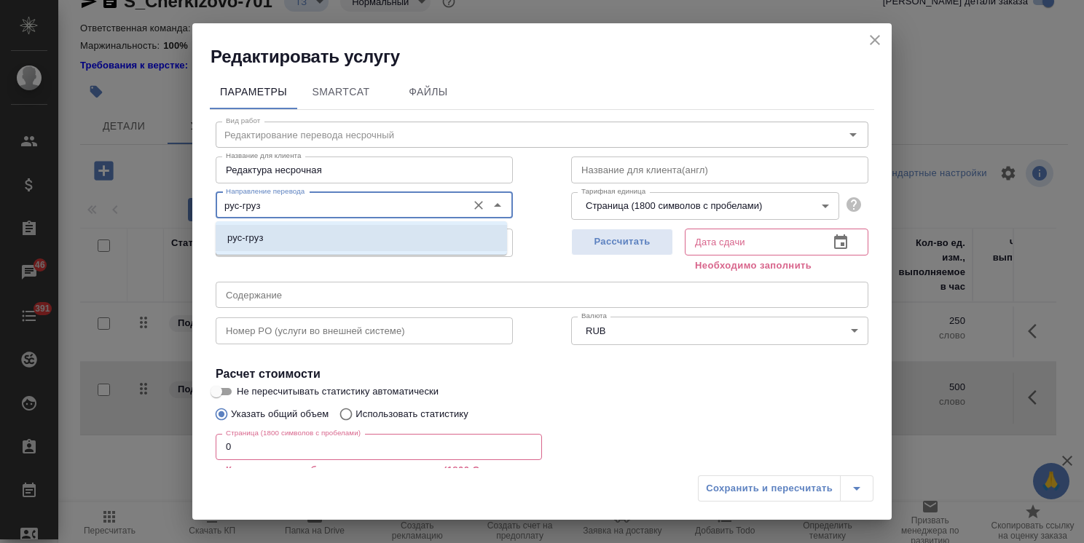
click at [297, 230] on li "рус-груз" at bounding box center [361, 238] width 291 height 26
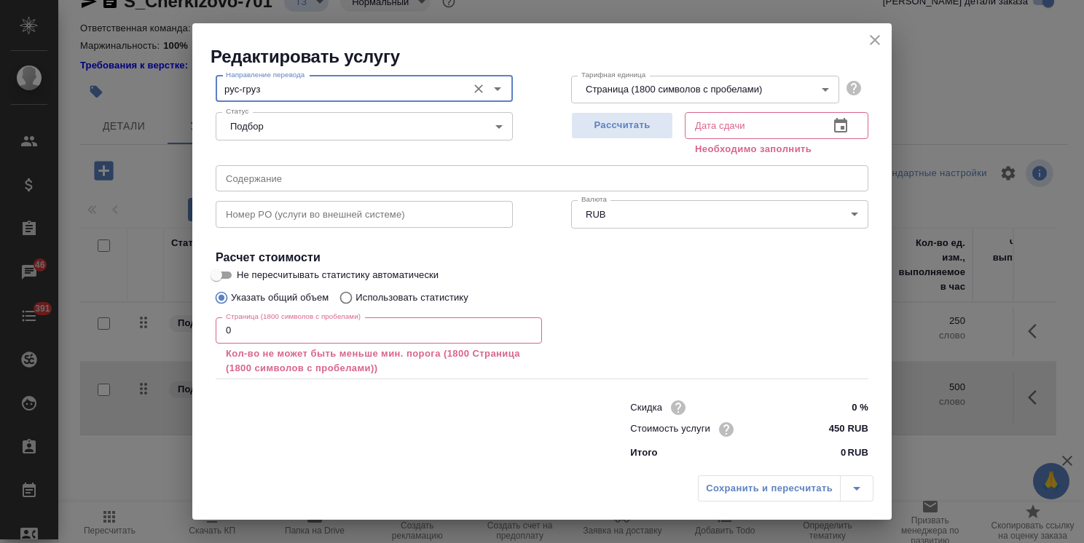
scroll to position [119, 0]
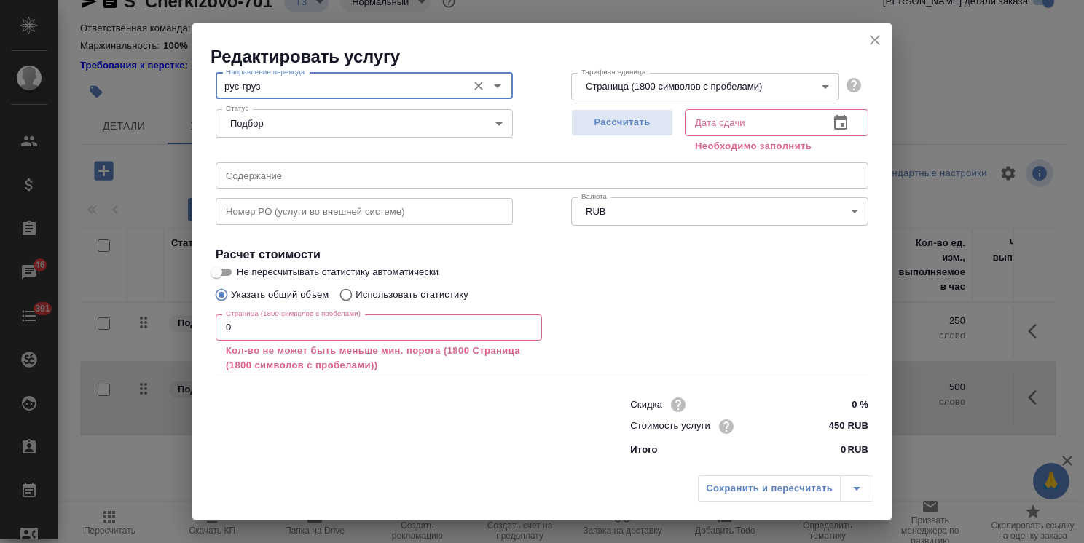
type input "рус-груз"
drag, startPoint x: 241, startPoint y: 328, endPoint x: 165, endPoint y: 320, distance: 76.9
click at [173, 322] on div "Редактировать услугу Параметры SmartCat Файлы Вид работ Редактирование перевода…" at bounding box center [542, 271] width 1084 height 543
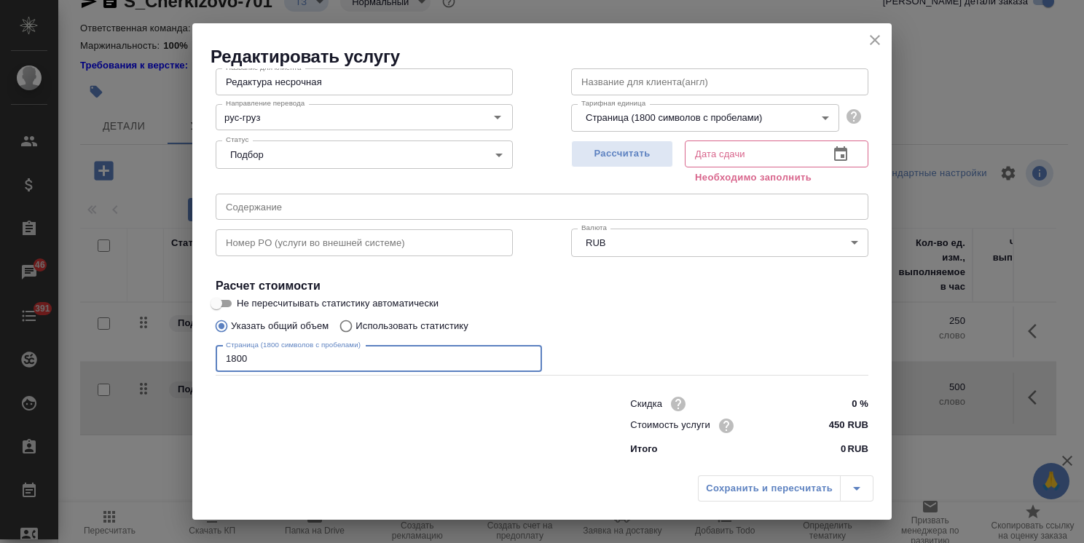
scroll to position [87, 0]
type input "1800"
click at [226, 307] on input "Не пересчитывать статистику автоматически" at bounding box center [216, 304] width 52 height 17
checkbox input "true"
click at [621, 158] on span "Рассчитать" at bounding box center [622, 154] width 86 height 17
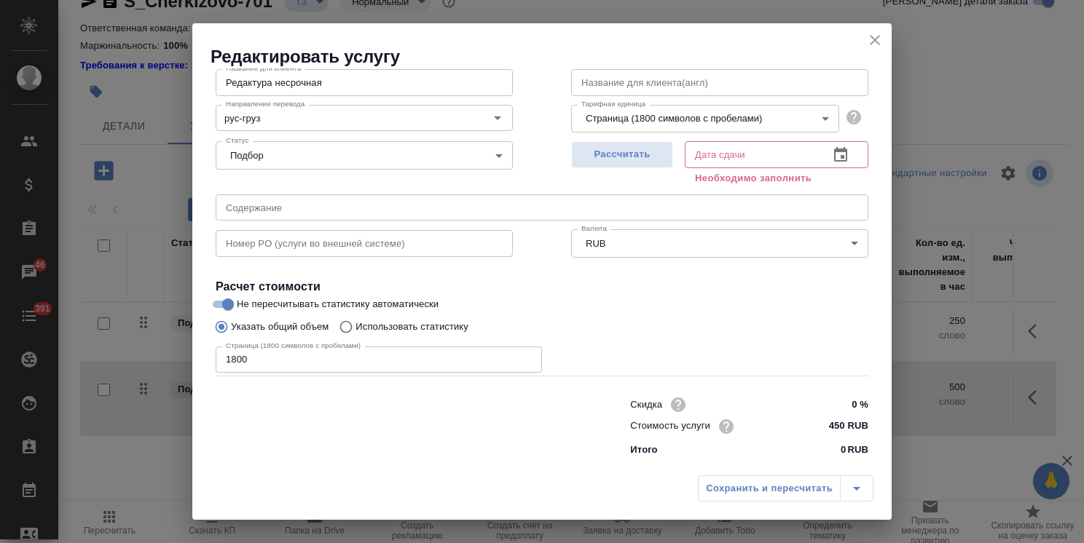
type input "19.09.2025 13:14"
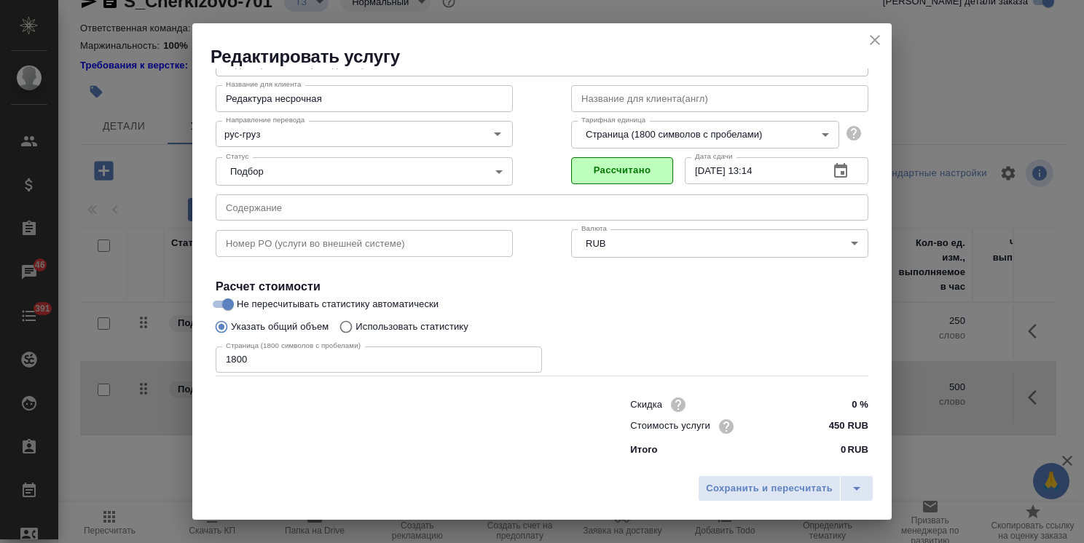
click at [720, 474] on div "Сохранить и пересчитать" at bounding box center [541, 494] width 699 height 52
click at [778, 487] on span "Сохранить и пересчитать" at bounding box center [769, 489] width 127 height 17
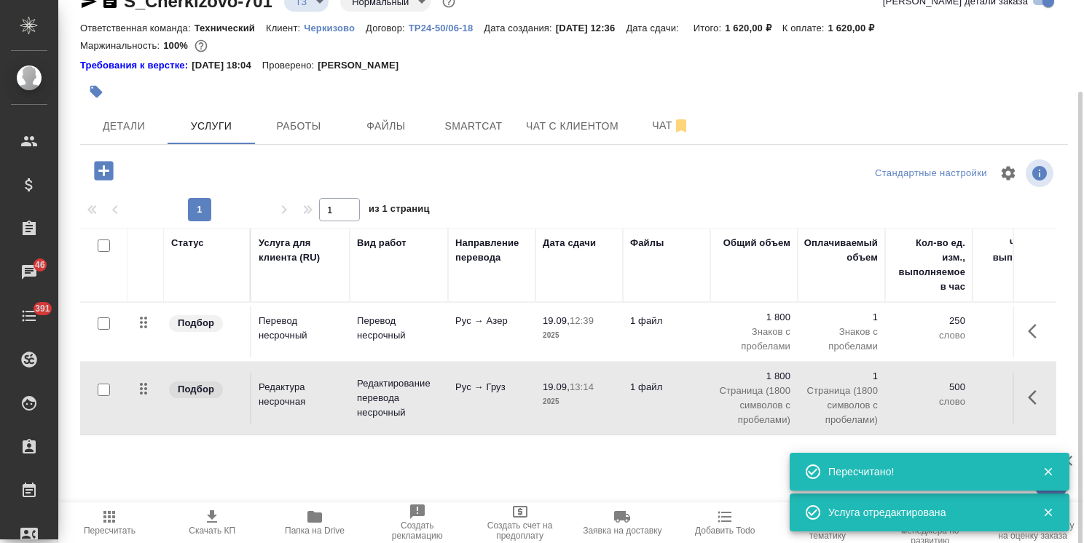
scroll to position [64, 0]
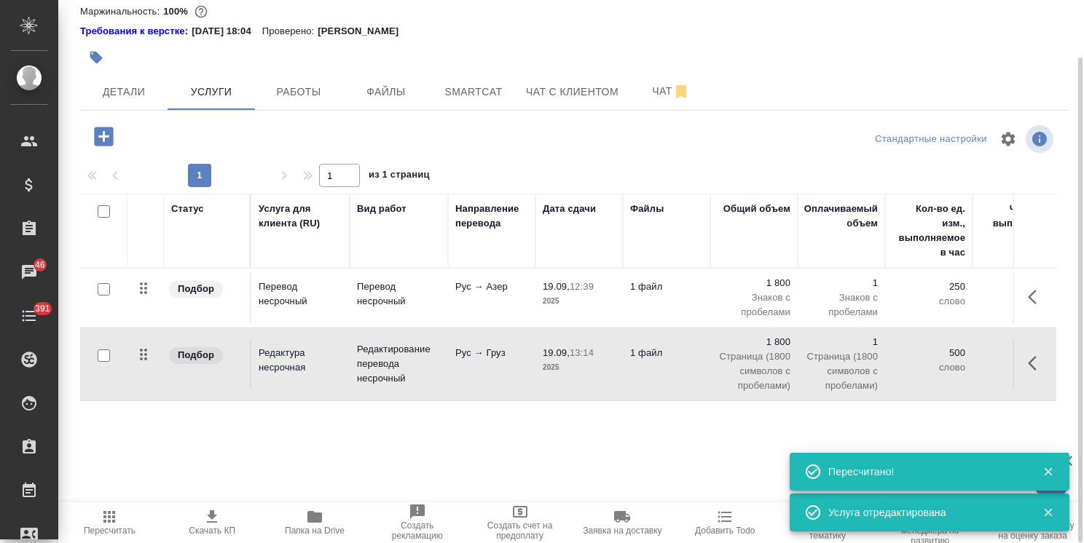
click at [610, 412] on div "Статус Услуга для клиента (RU) Вид работ Направление перевода Дата сдачи Файлы …" at bounding box center [568, 350] width 976 height 313
click at [615, 371] on td "19.09, 13:14 2025" at bounding box center [578, 364] width 87 height 51
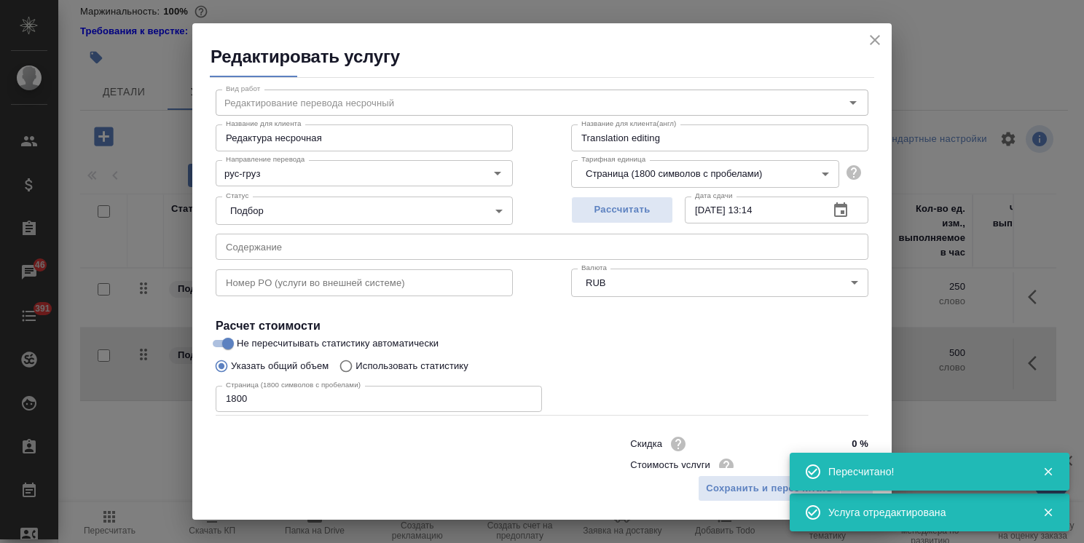
scroll to position [71, 0]
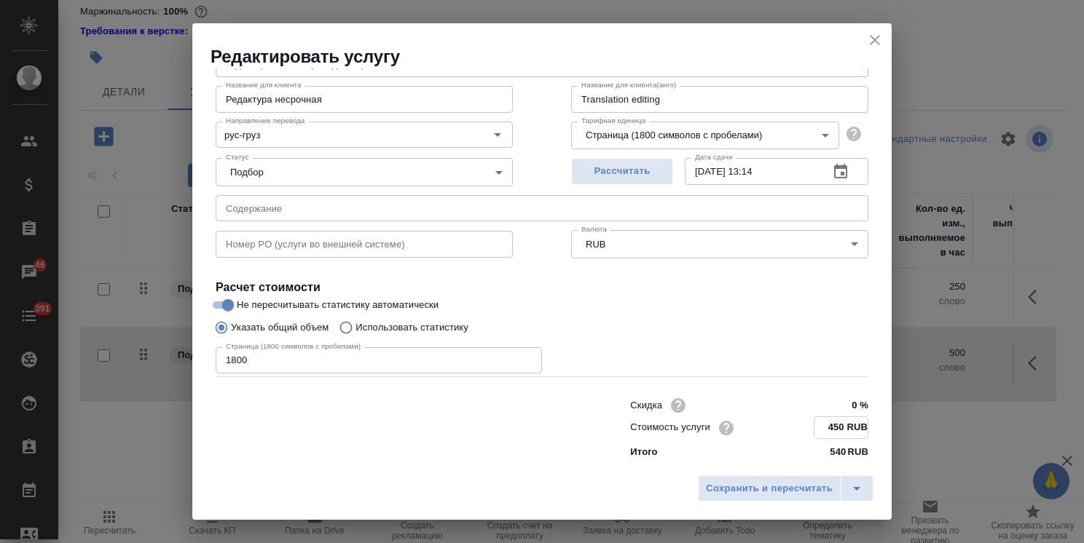
click at [825, 428] on input "450 RUB" at bounding box center [840, 427] width 53 height 21
type input "400 RUB"
click at [808, 489] on span "Сохранить и пересчитать" at bounding box center [769, 489] width 127 height 17
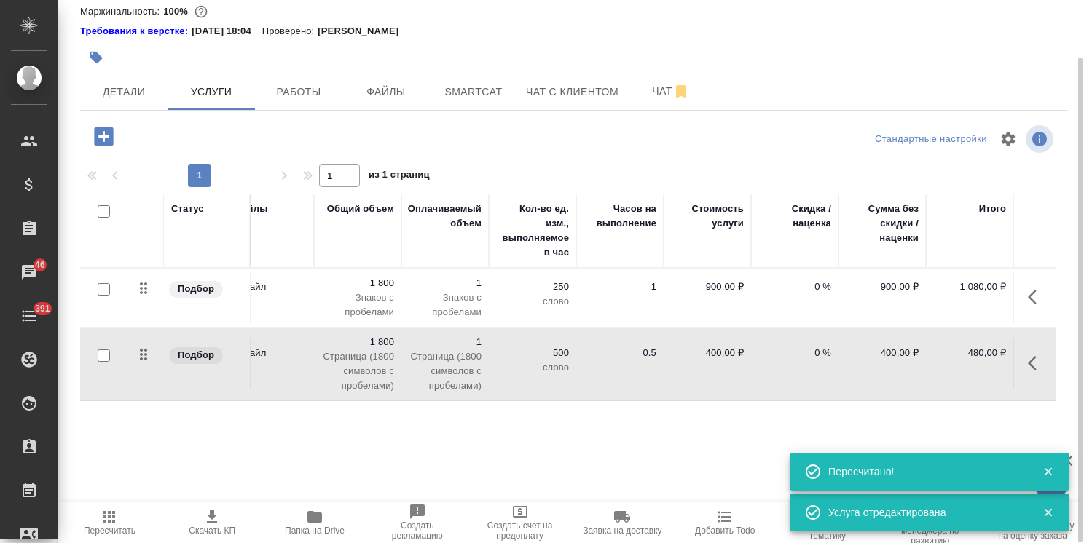
scroll to position [0, 0]
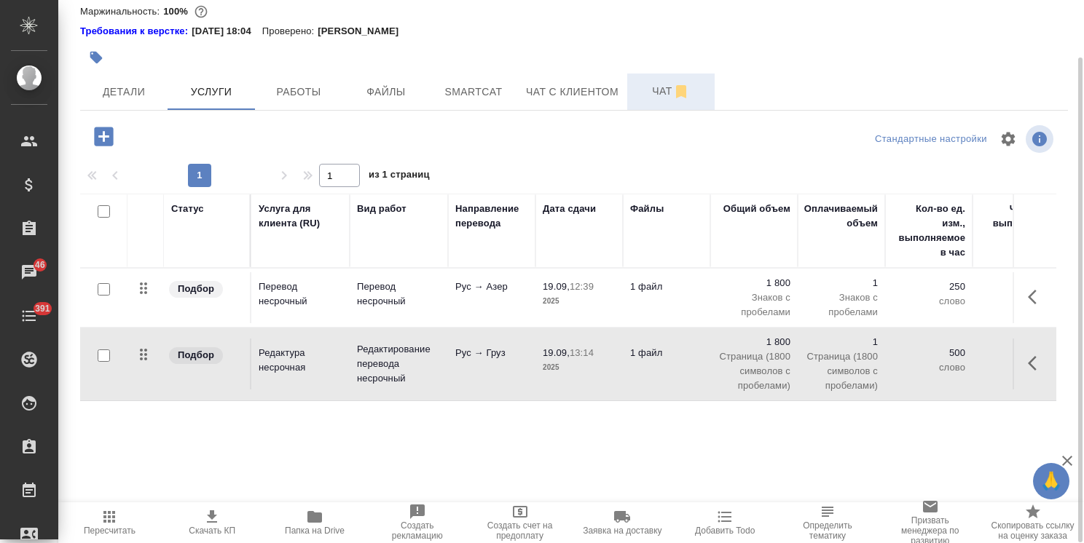
click at [659, 93] on span "Чат" at bounding box center [671, 91] width 70 height 18
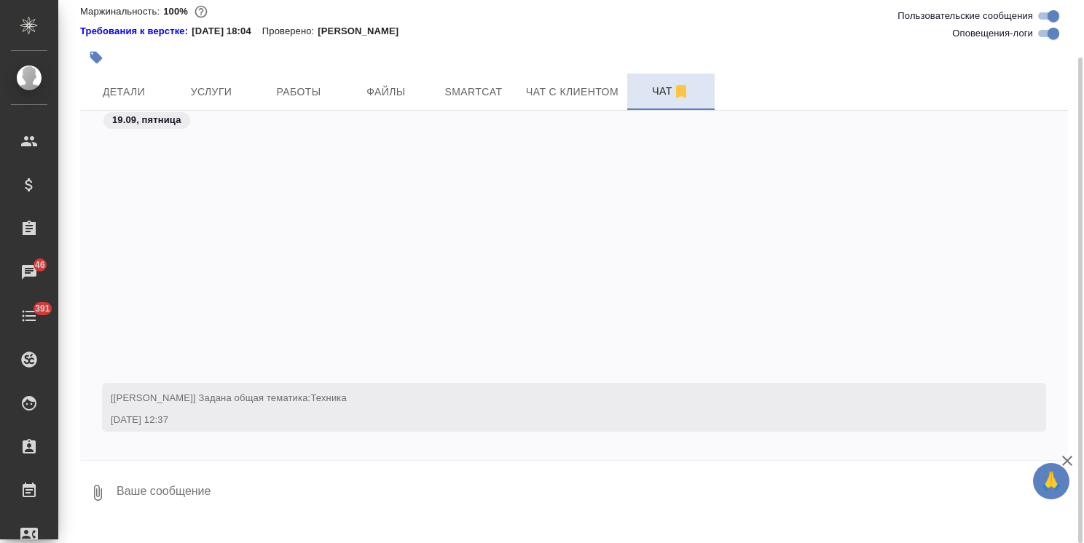
scroll to position [312, 0]
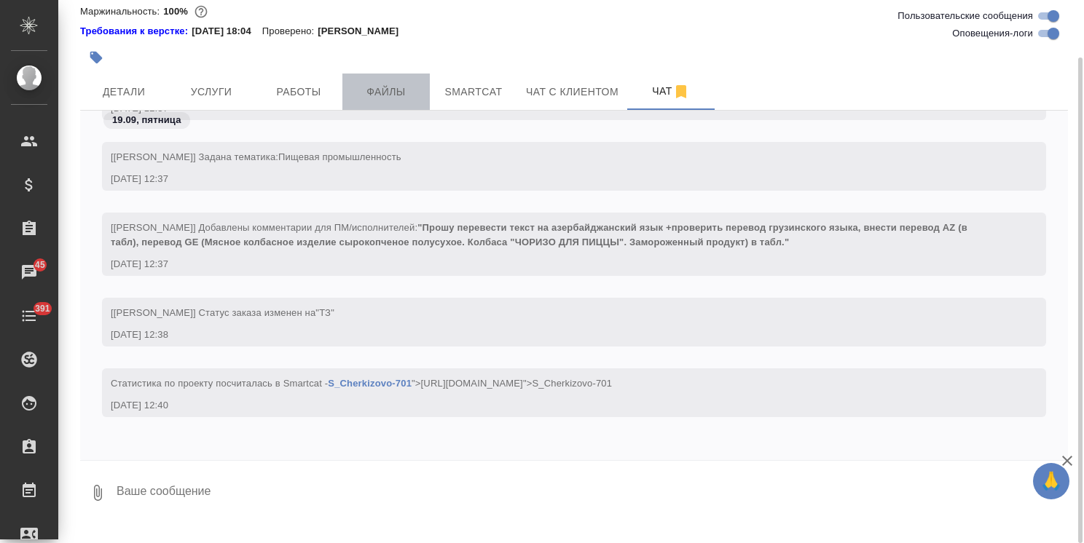
click at [367, 95] on span "Файлы" at bounding box center [386, 92] width 70 height 18
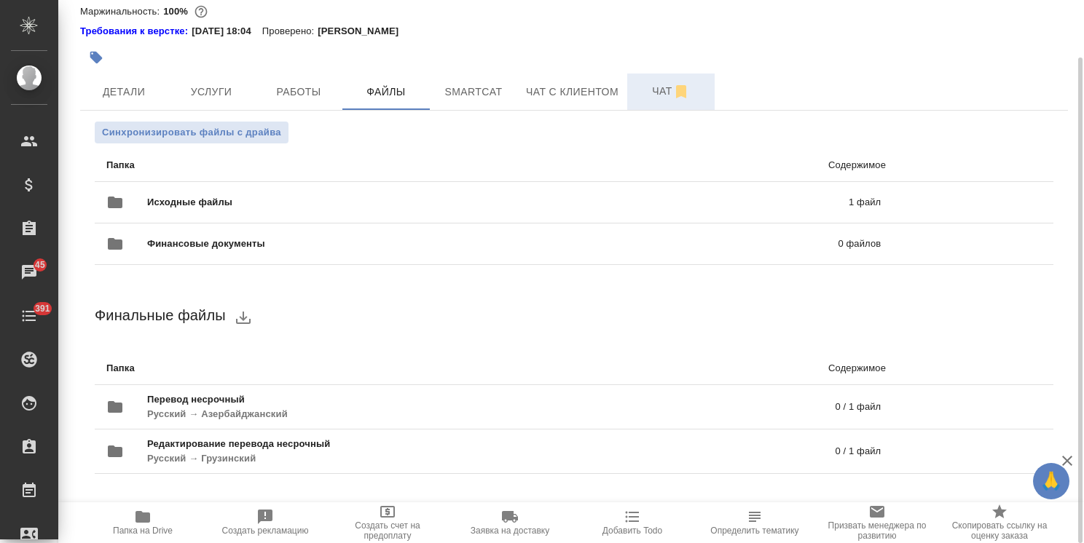
click at [634, 90] on button "Чат" at bounding box center [670, 92] width 87 height 36
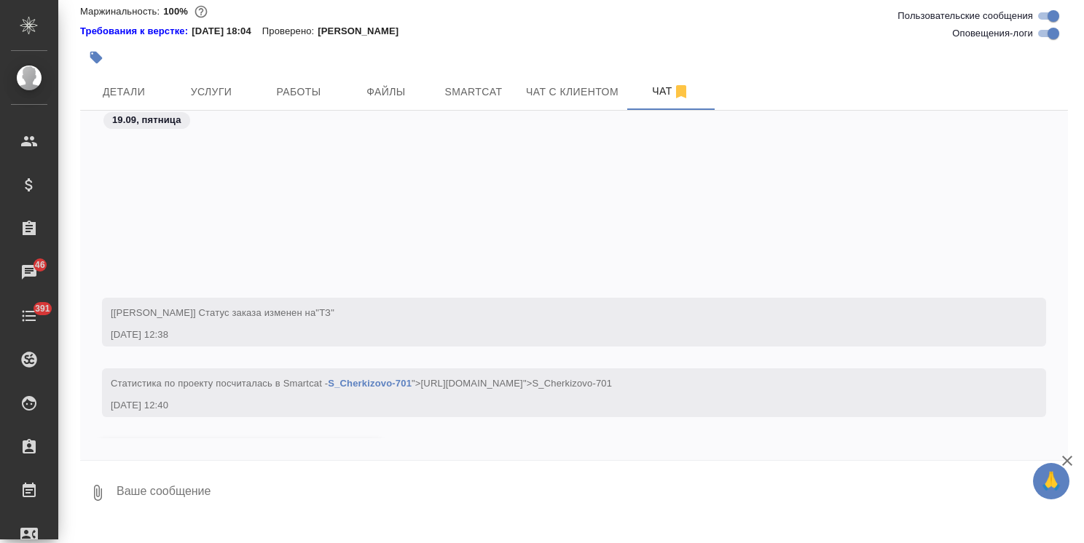
scroll to position [501, 0]
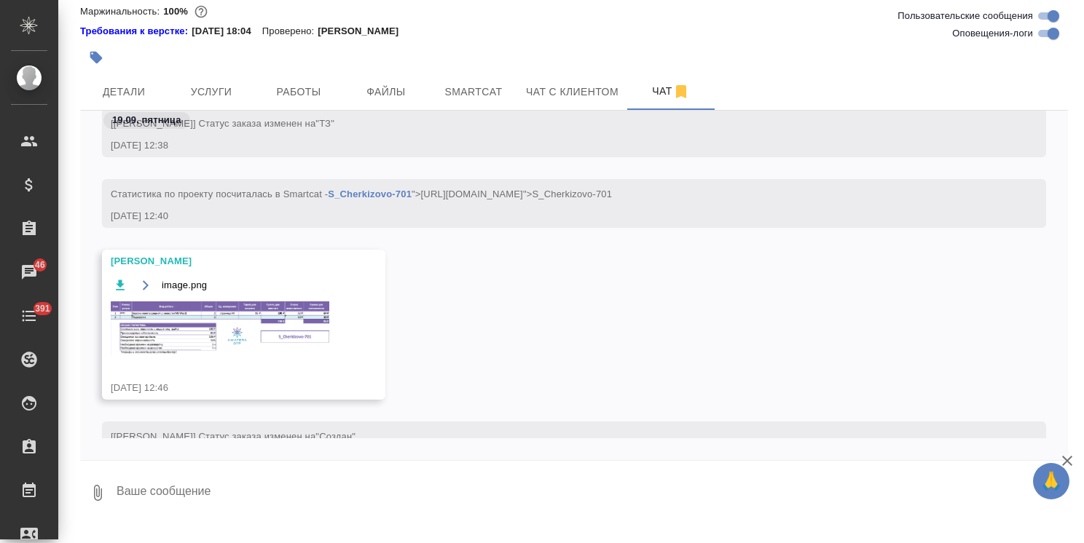
click at [204, 335] on img at bounding box center [220, 329] width 219 height 54
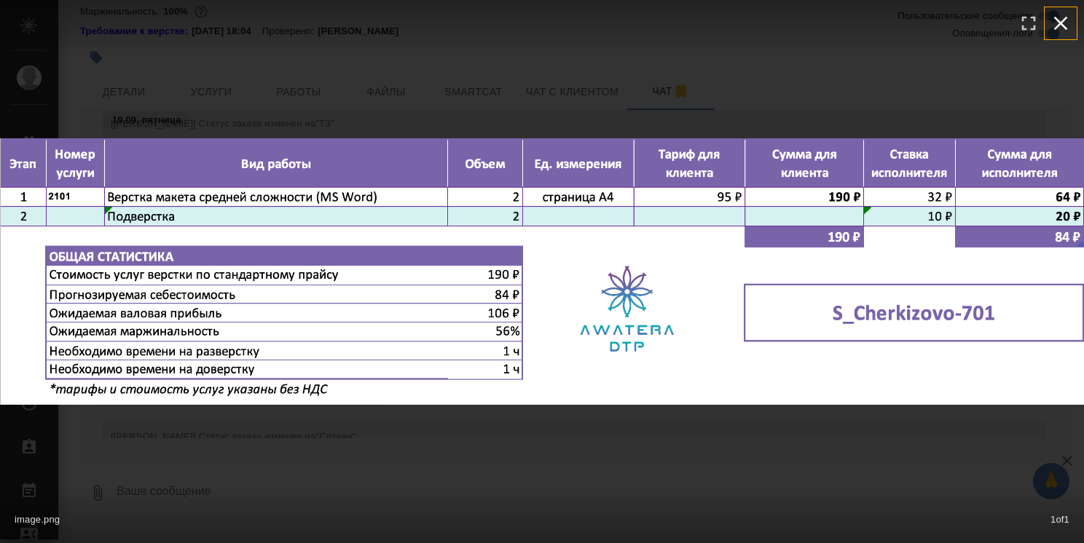
click at [1055, 26] on icon "button" at bounding box center [1060, 23] width 23 height 23
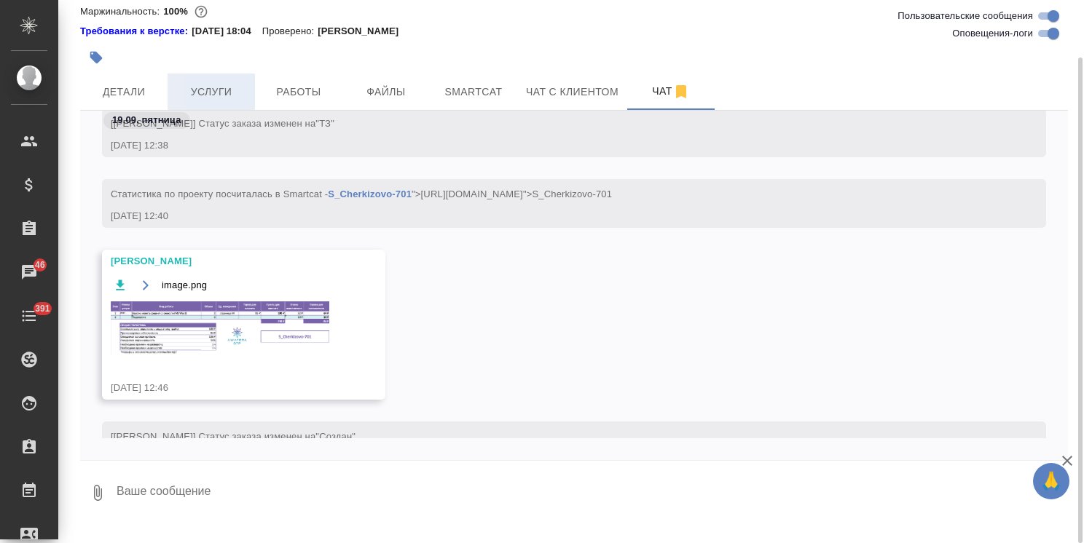
click at [227, 98] on span "Услуги" at bounding box center [211, 92] width 70 height 18
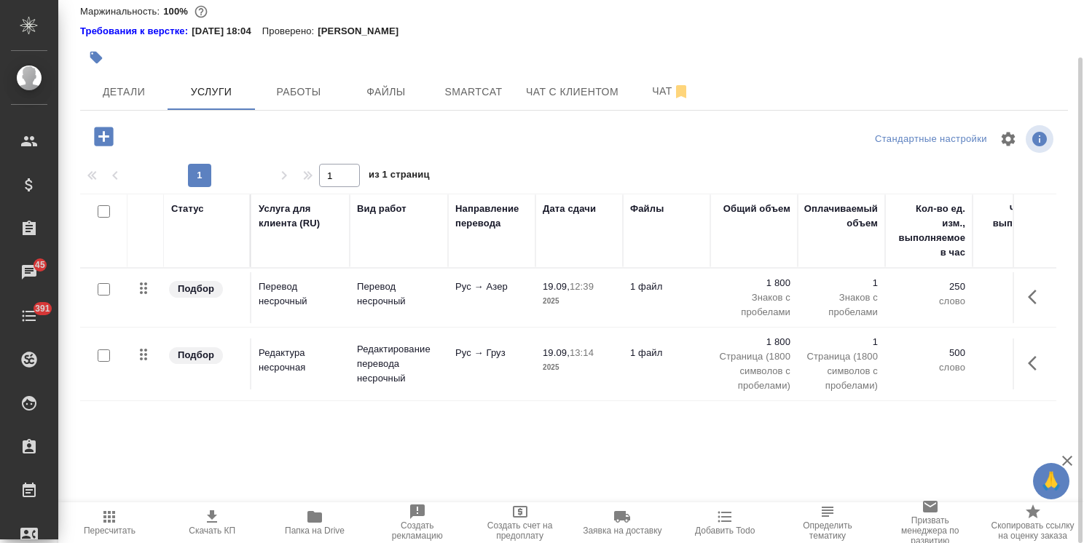
click at [103, 140] on icon "button" at bounding box center [103, 136] width 25 height 25
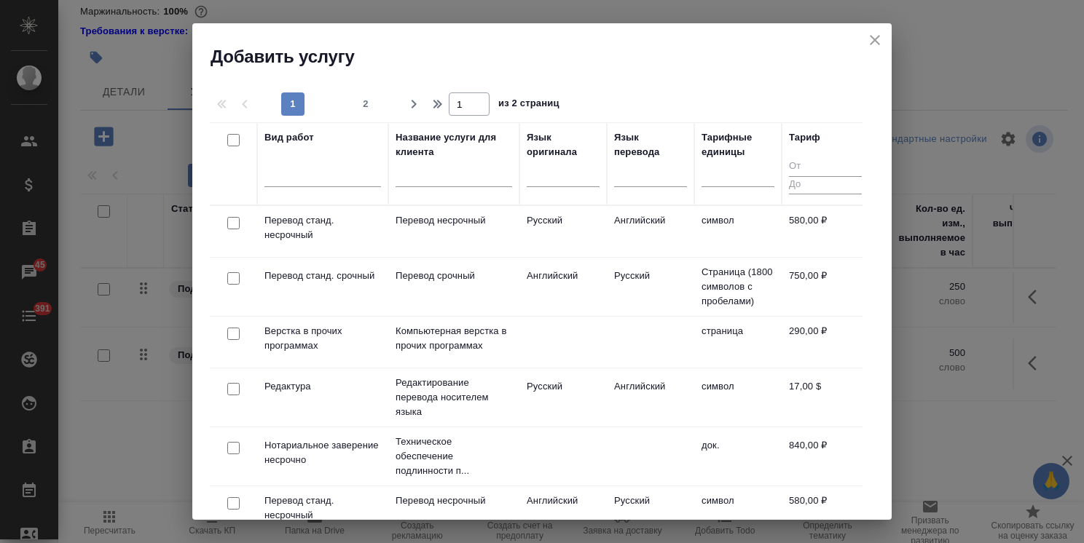
click at [441, 177] on input "text" at bounding box center [454, 178] width 117 height 18
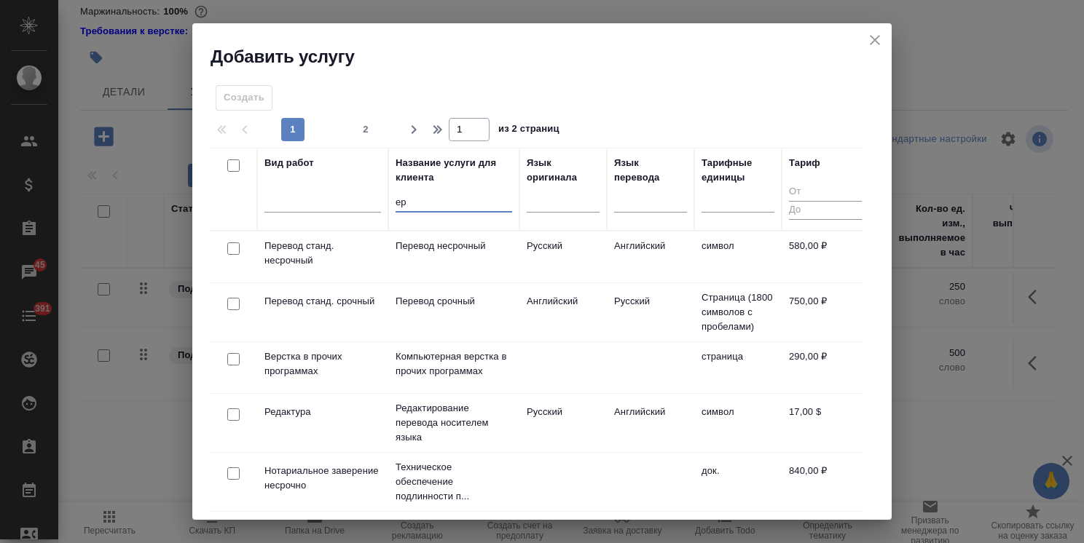
type input "е"
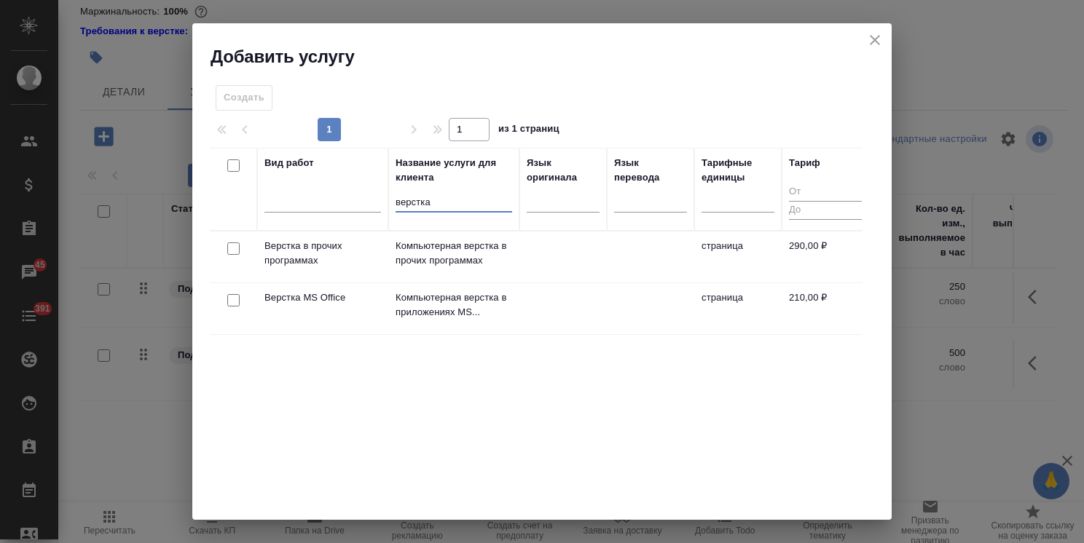
type input "верстка"
click at [233, 298] on input "checkbox" at bounding box center [233, 300] width 12 height 12
checkbox input "true"
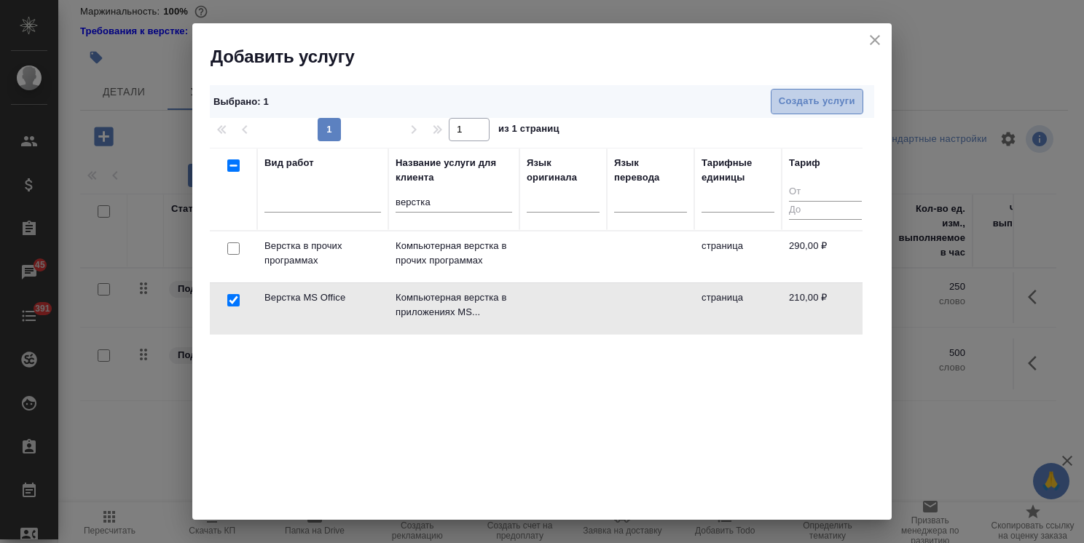
click at [781, 97] on span "Создать услуги" at bounding box center [817, 101] width 76 height 17
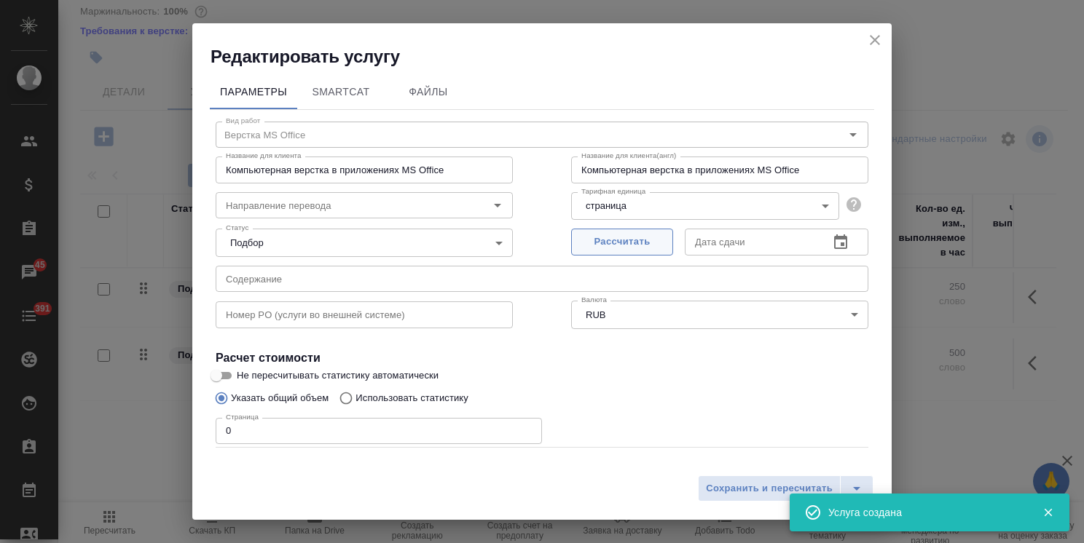
click at [632, 236] on span "Рассчитать" at bounding box center [622, 242] width 86 height 17
type input "19.09.2025 13:02"
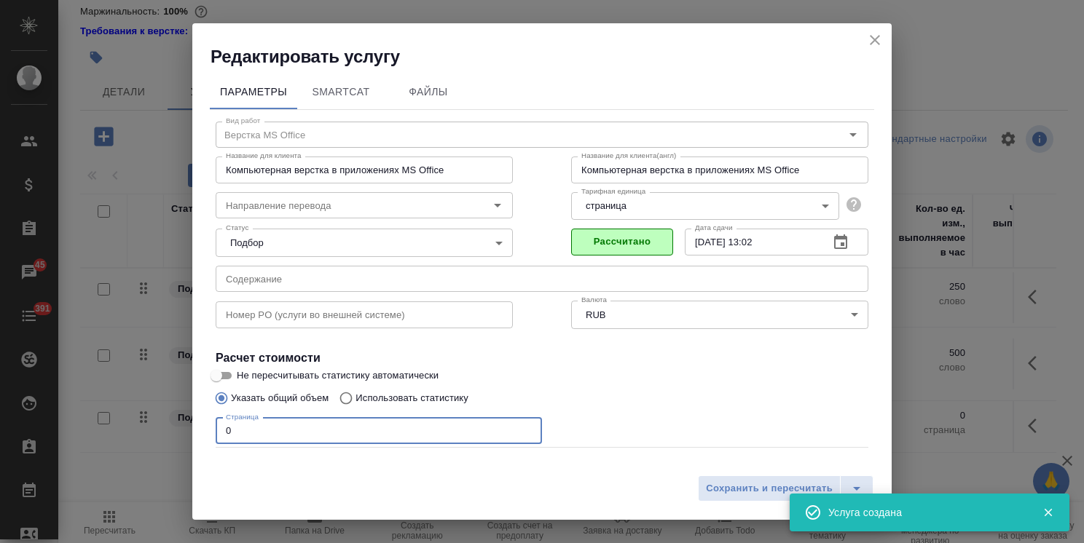
drag, startPoint x: 251, startPoint y: 425, endPoint x: 129, endPoint y: 428, distance: 122.4
click at [118, 426] on div "Редактировать услугу Параметры SmartCat Файлы Вид работ Верстка MS Office Вид р…" at bounding box center [542, 271] width 1084 height 543
type input "2"
click at [720, 487] on span "Сохранить и пересчитать" at bounding box center [769, 489] width 127 height 17
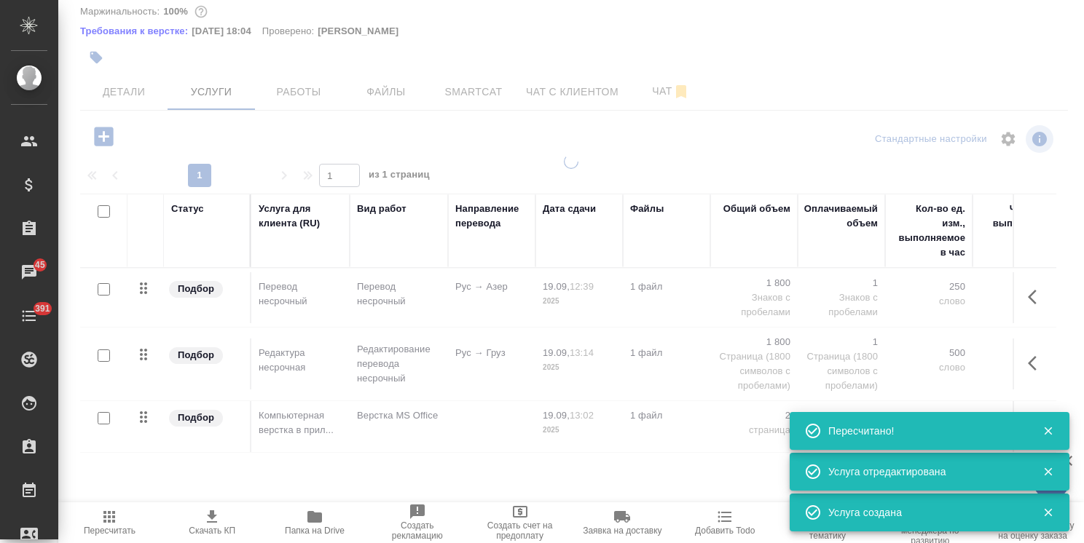
type input "new"
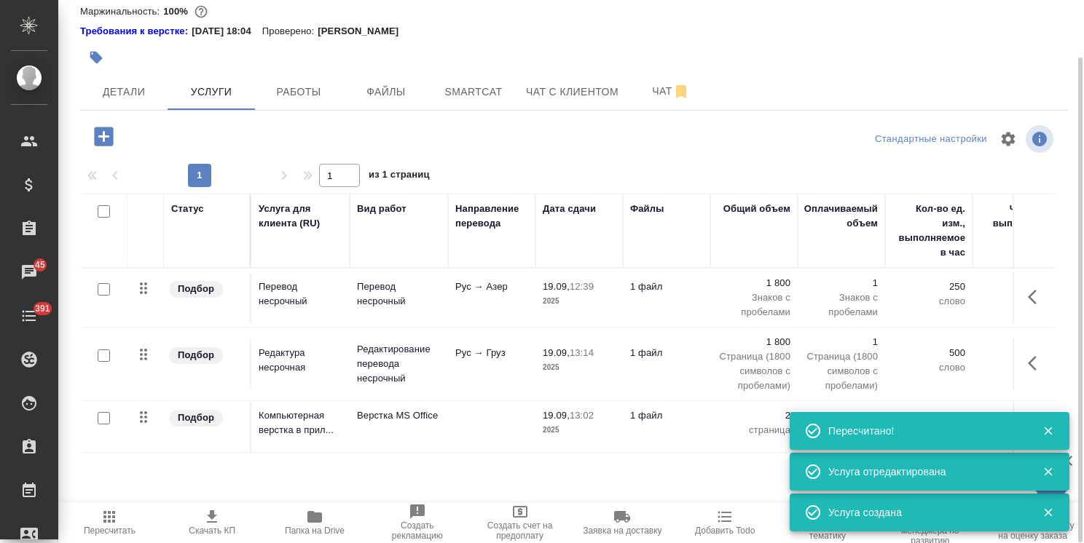
scroll to position [64, 0]
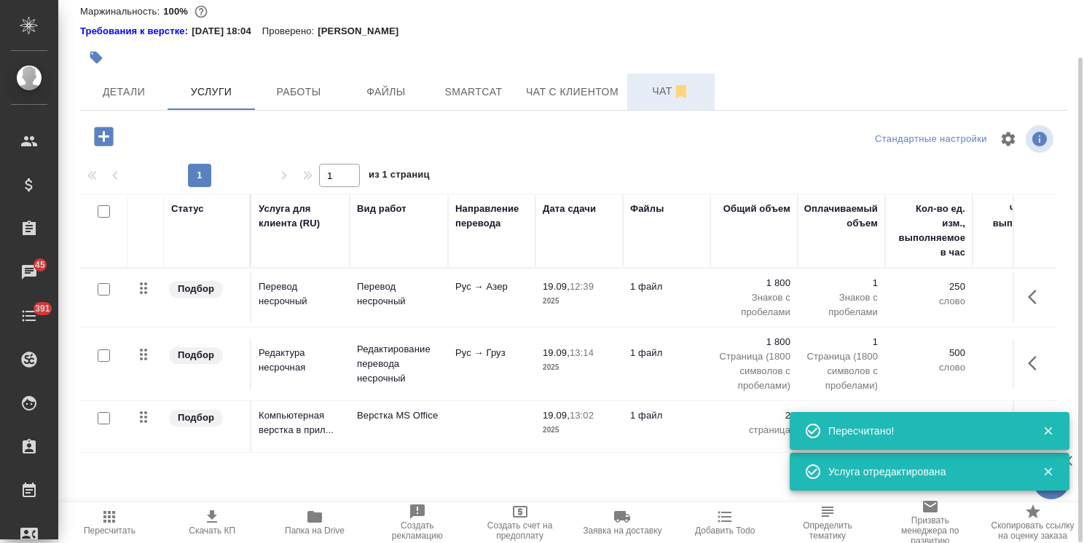
click at [651, 94] on span "Чат" at bounding box center [671, 91] width 70 height 18
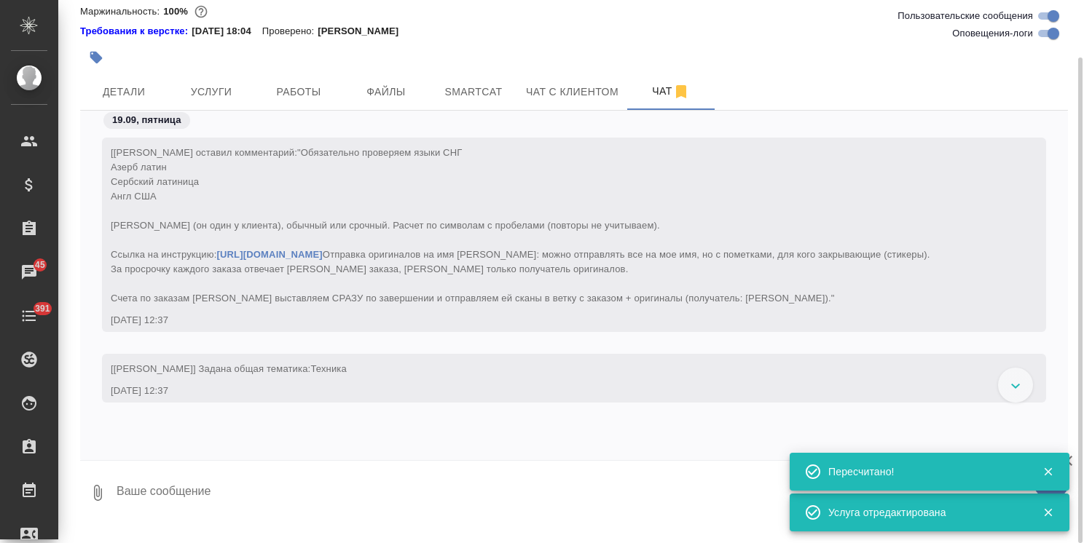
scroll to position [1065, 0]
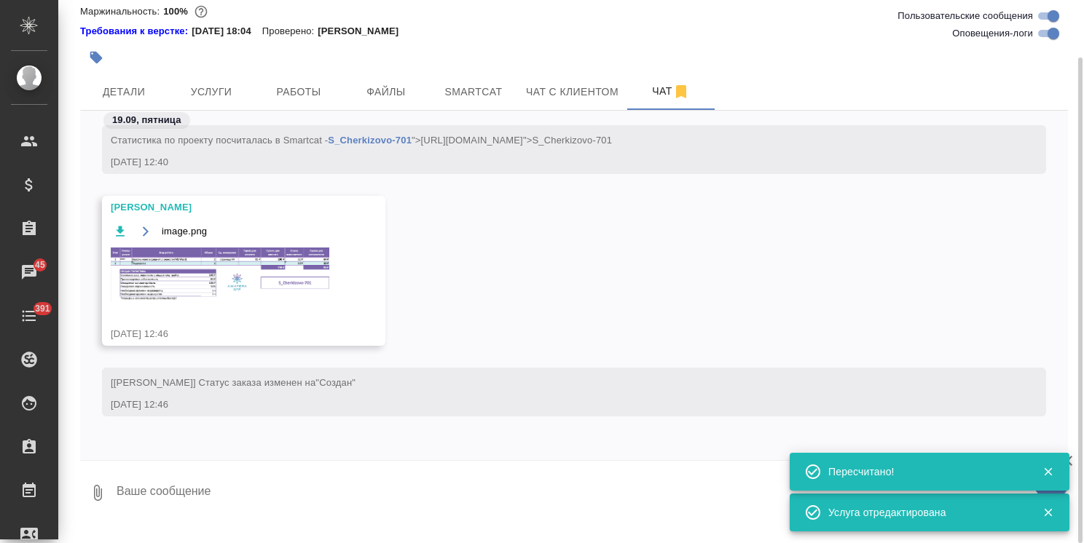
click at [202, 252] on img at bounding box center [220, 275] width 219 height 54
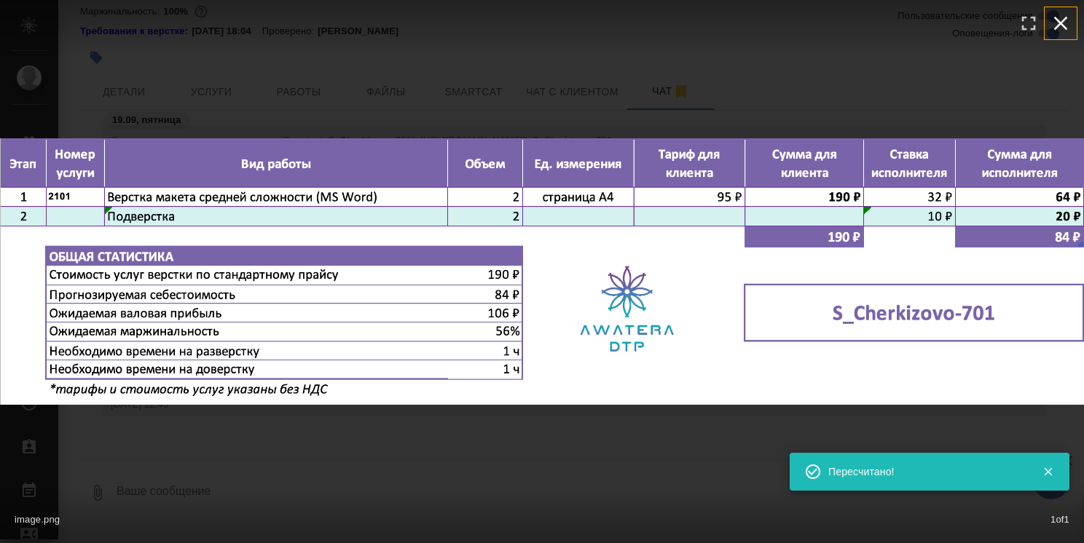
click at [1065, 19] on icon "button" at bounding box center [1061, 24] width 14 height 14
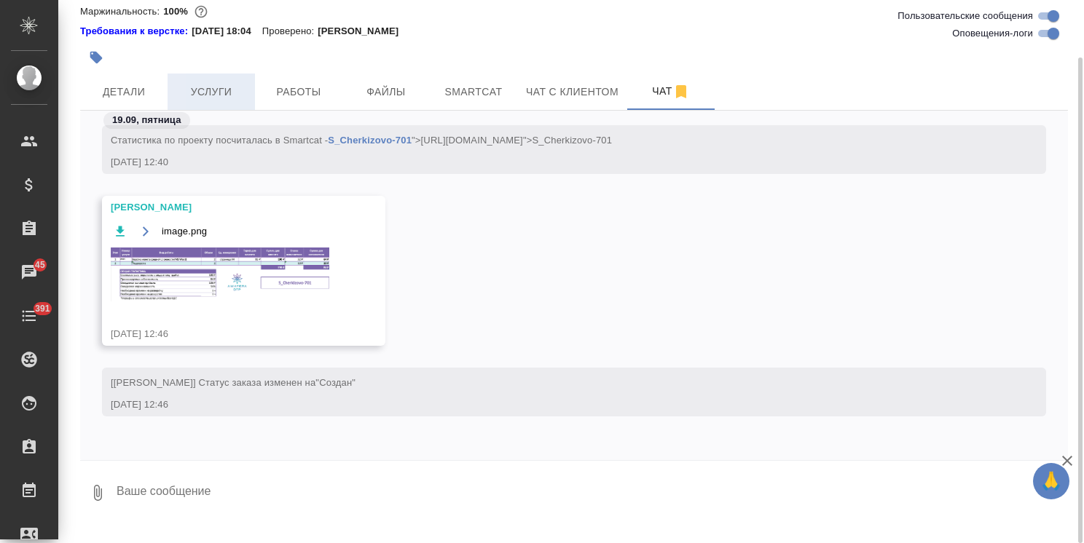
click at [212, 97] on span "Услуги" at bounding box center [211, 92] width 70 height 18
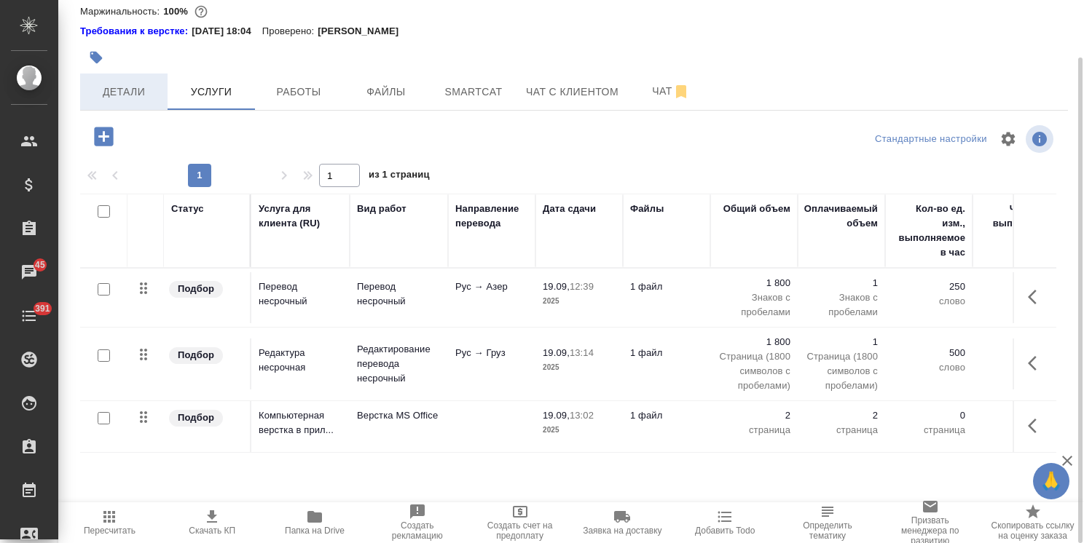
click at [109, 107] on button "Детали" at bounding box center [123, 92] width 87 height 36
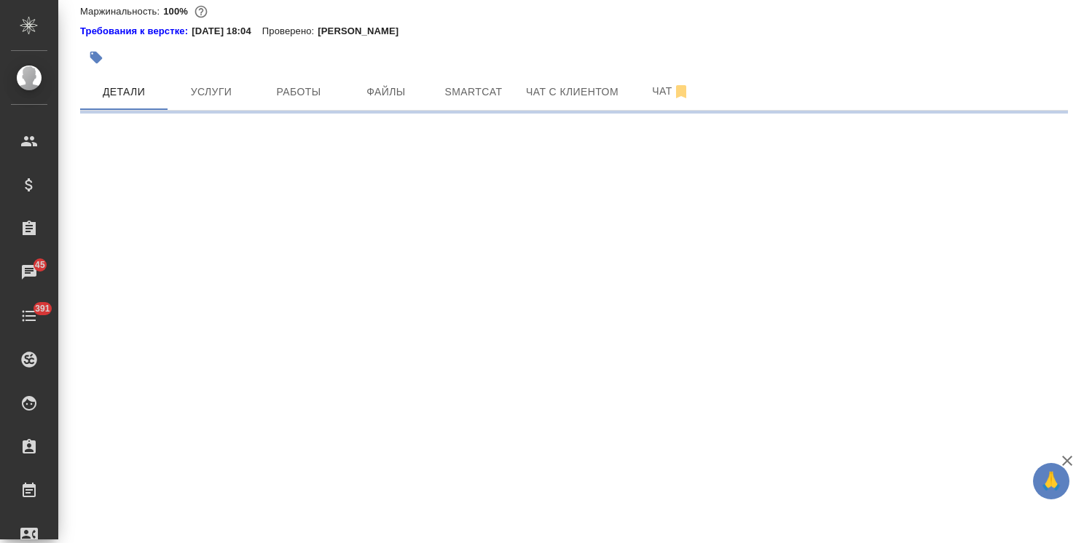
select select "RU"
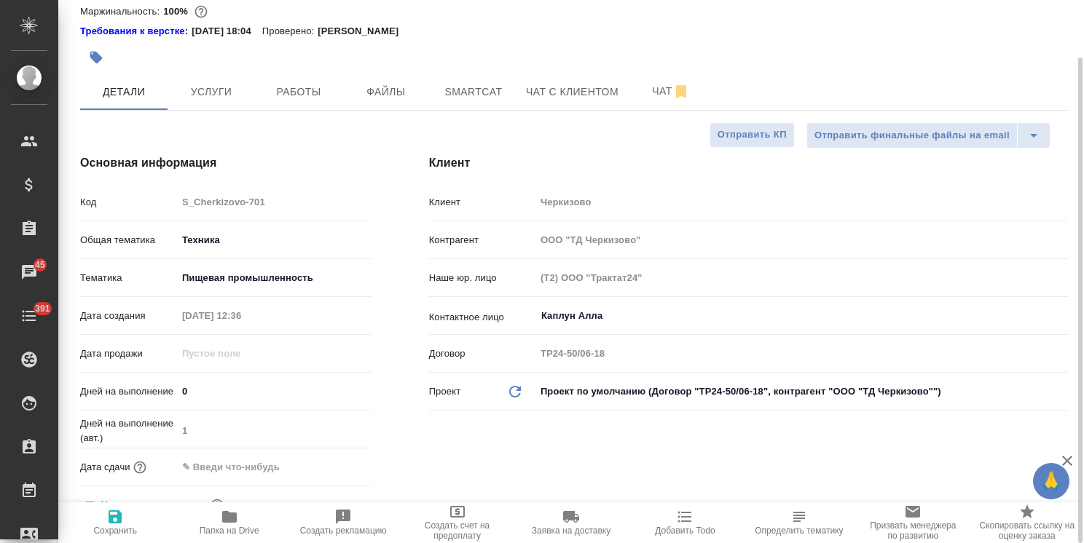
type textarea "x"
drag, startPoint x: 204, startPoint y: 390, endPoint x: 87, endPoint y: 402, distance: 117.9
click at [114, 395] on div "Дней на выполнение 0" at bounding box center [225, 391] width 291 height 25
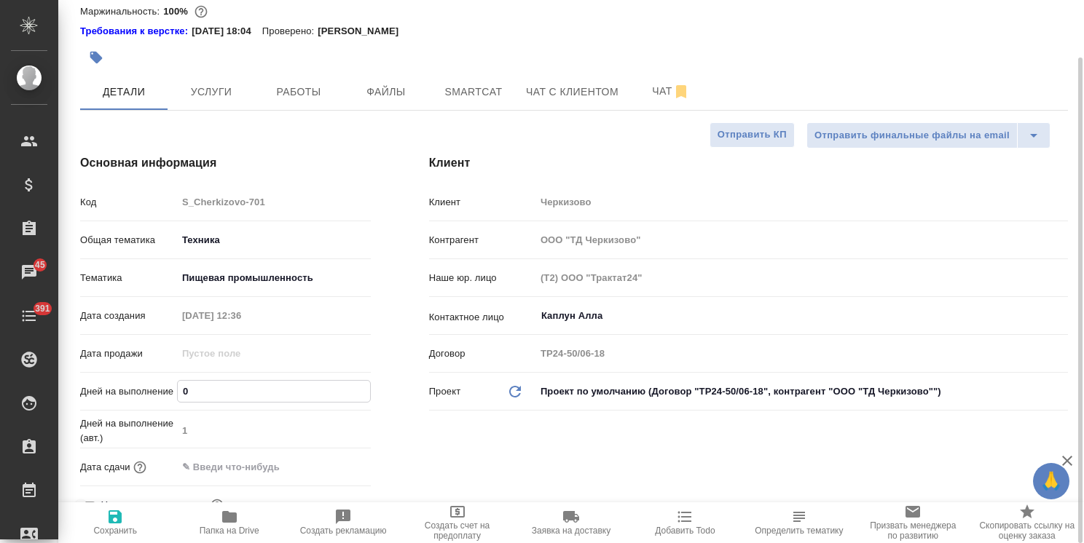
type input "1"
type textarea "x"
type input "1"
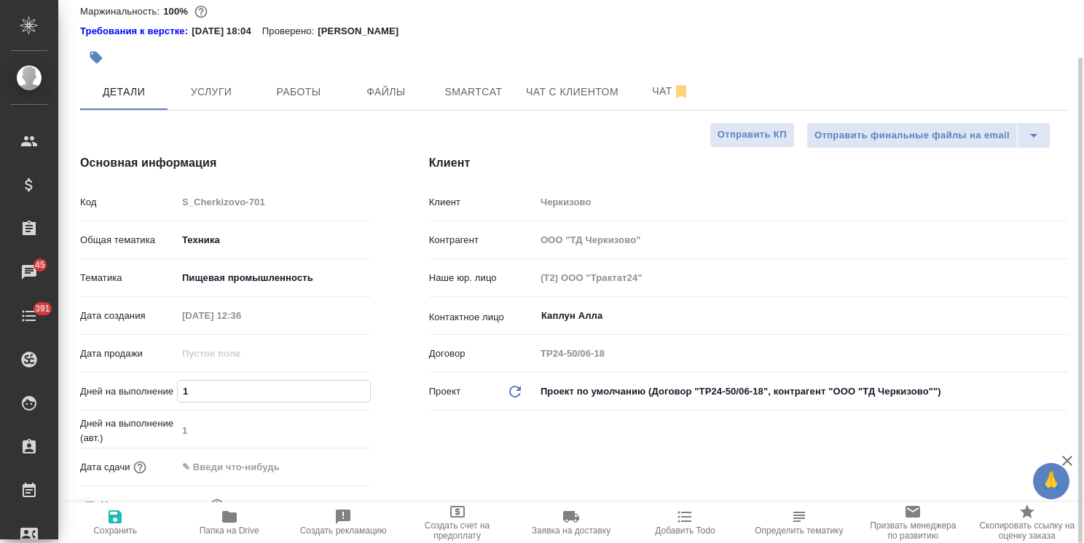
click at [110, 524] on icon "button" at bounding box center [114, 516] width 17 height 17
type textarea "x"
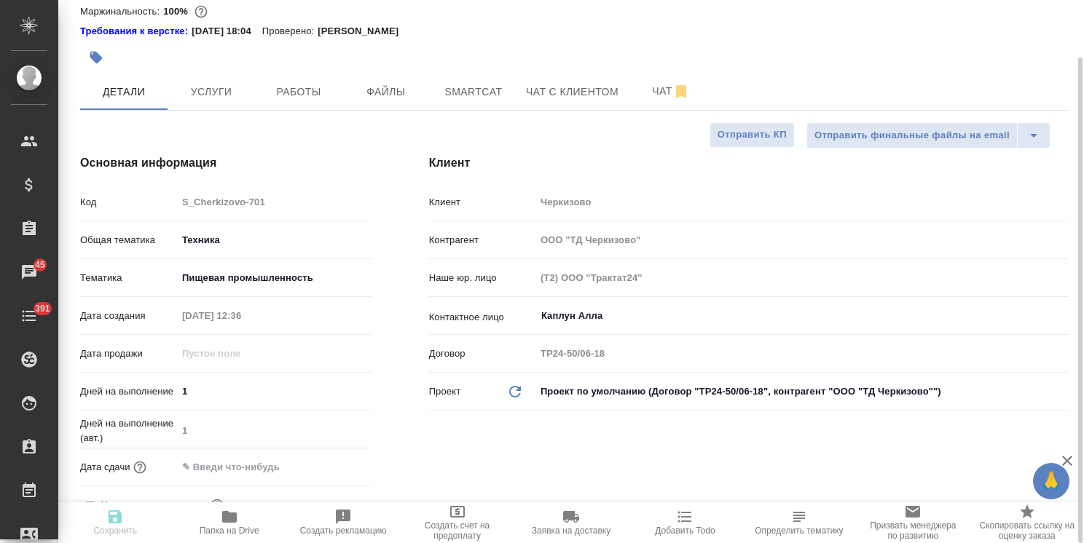
type textarea "x"
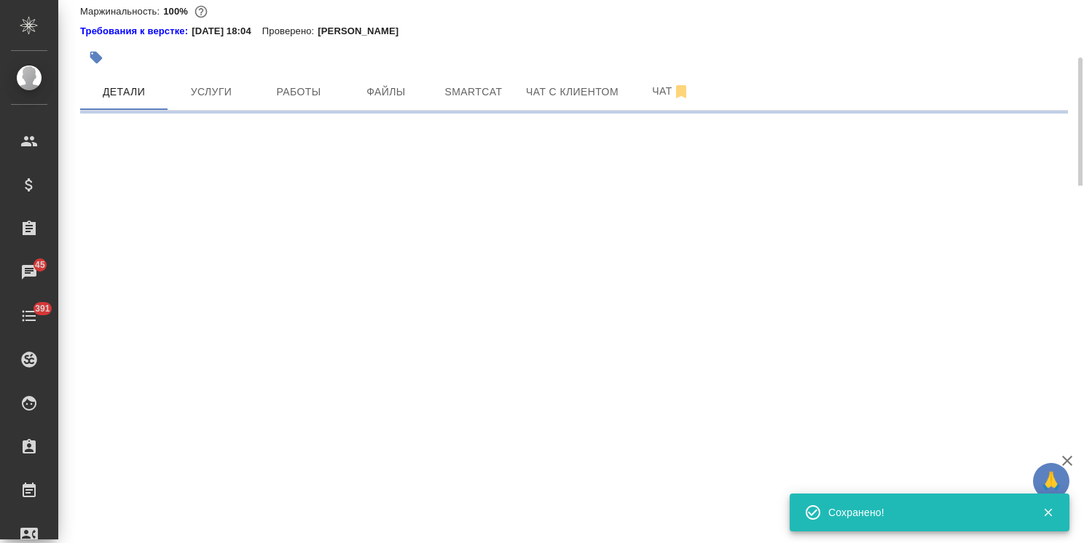
select select "RU"
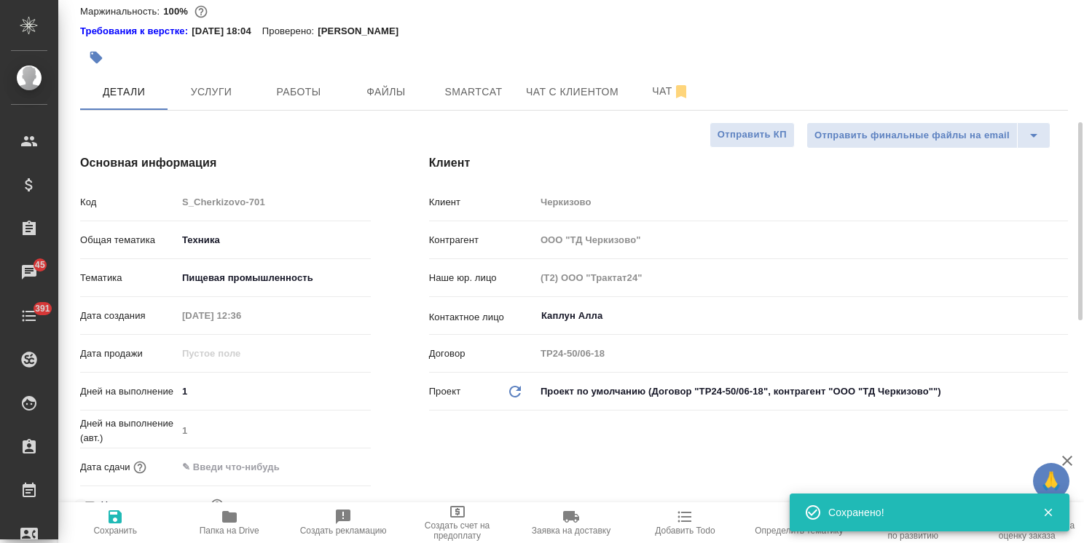
type textarea "x"
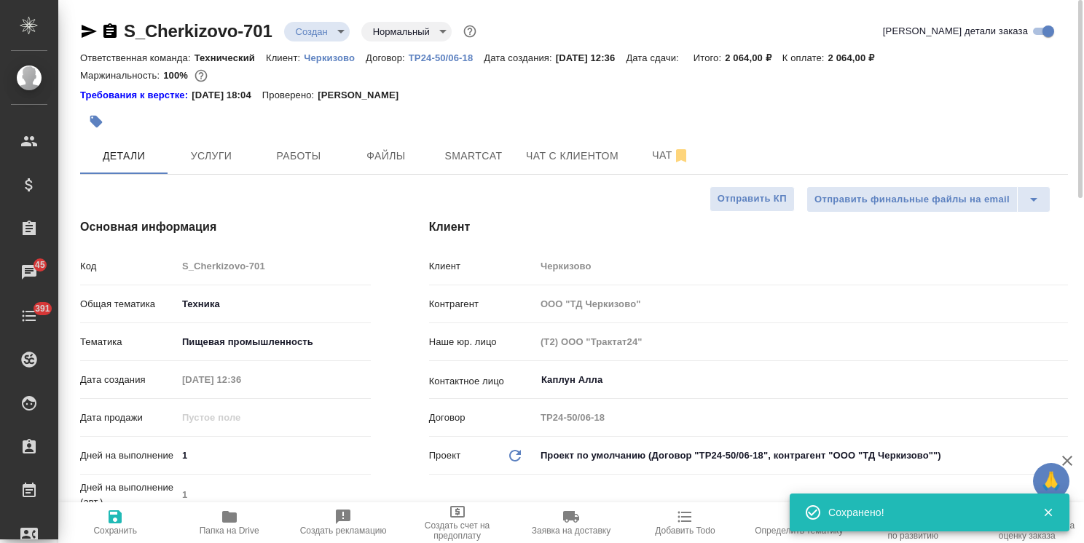
click at [317, 37] on body "🙏 .cls-1 fill:#fff; AWATERA Usmanova Olga Клиенты Спецификации Заказы 45 Чаты 3…" at bounding box center [542, 271] width 1084 height 543
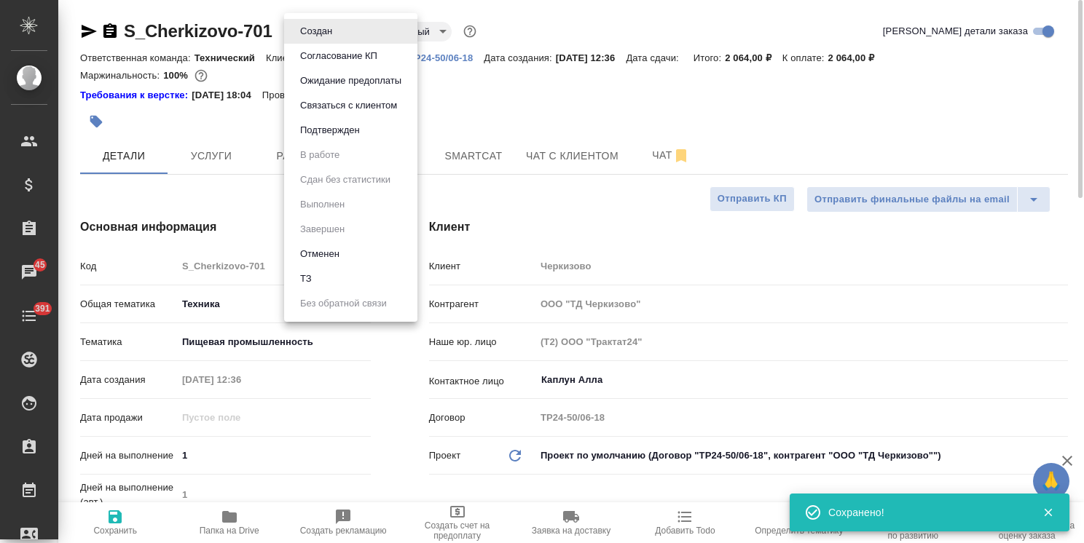
click at [332, 57] on button "Согласование КП" at bounding box center [339, 56] width 86 height 16
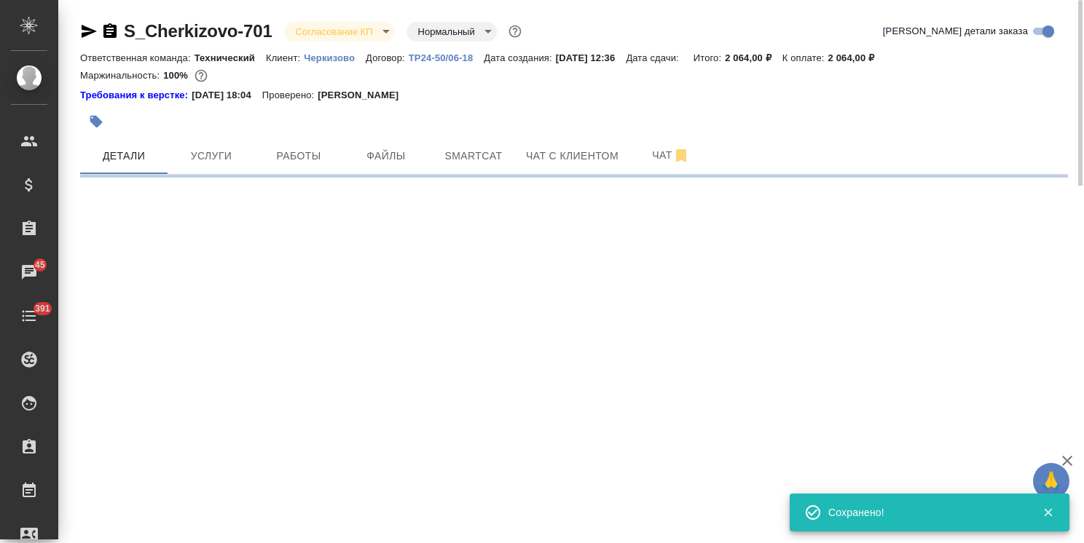
click at [230, 136] on div at bounding box center [409, 122] width 658 height 32
select select "RU"
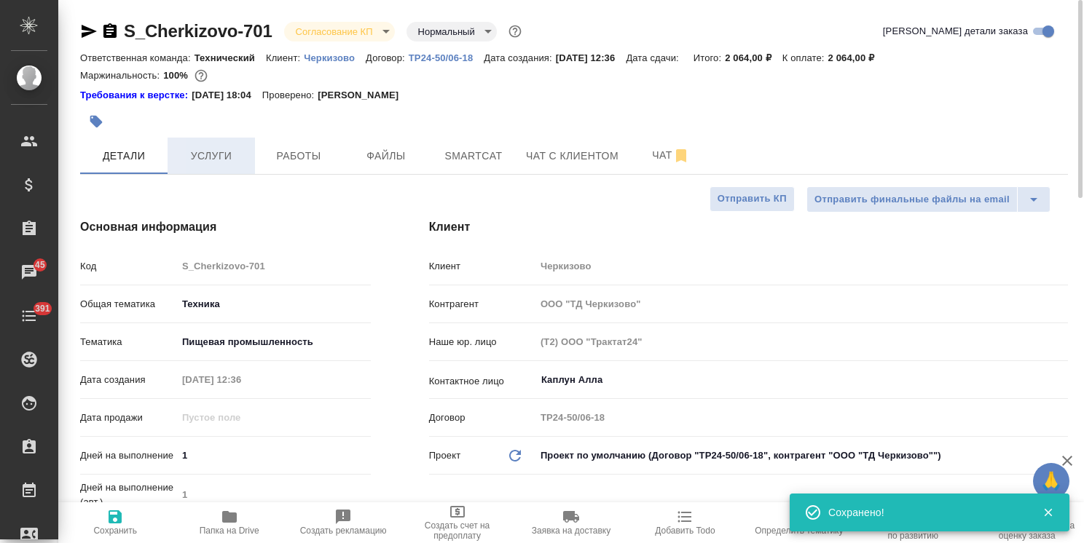
click at [221, 153] on span "Услуги" at bounding box center [211, 156] width 70 height 18
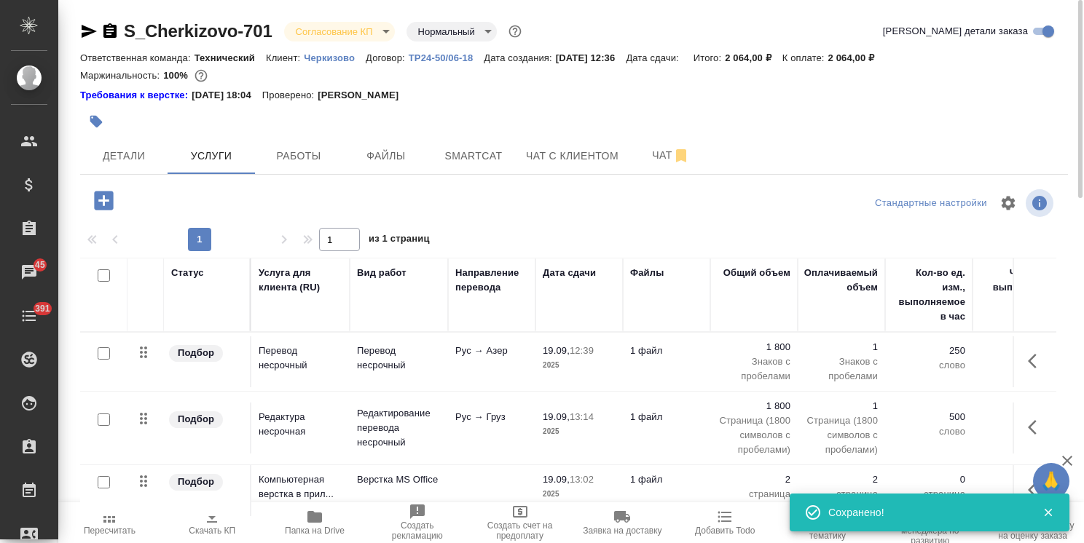
scroll to position [64, 0]
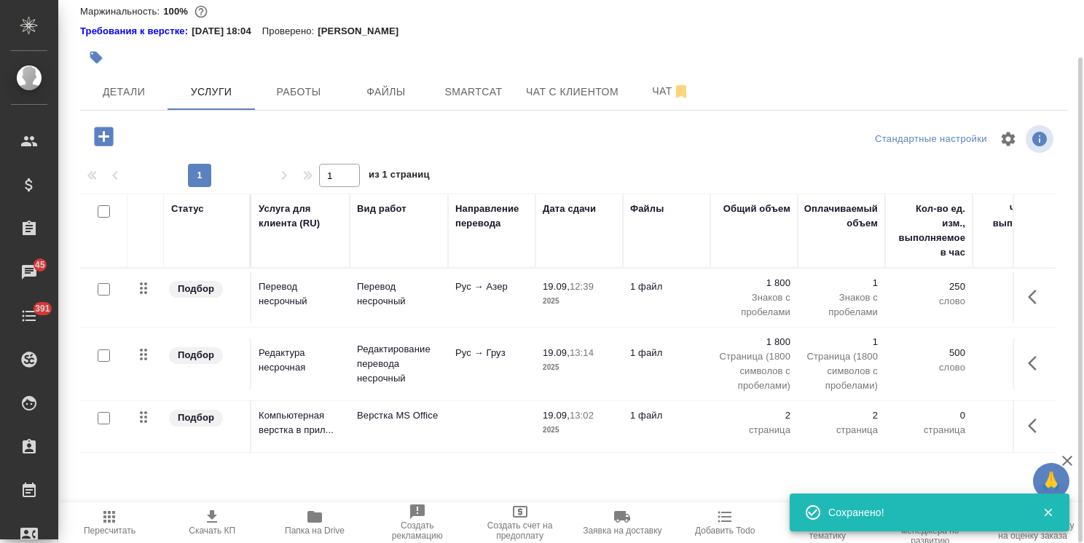
click at [213, 520] on icon "button" at bounding box center [211, 516] width 17 height 17
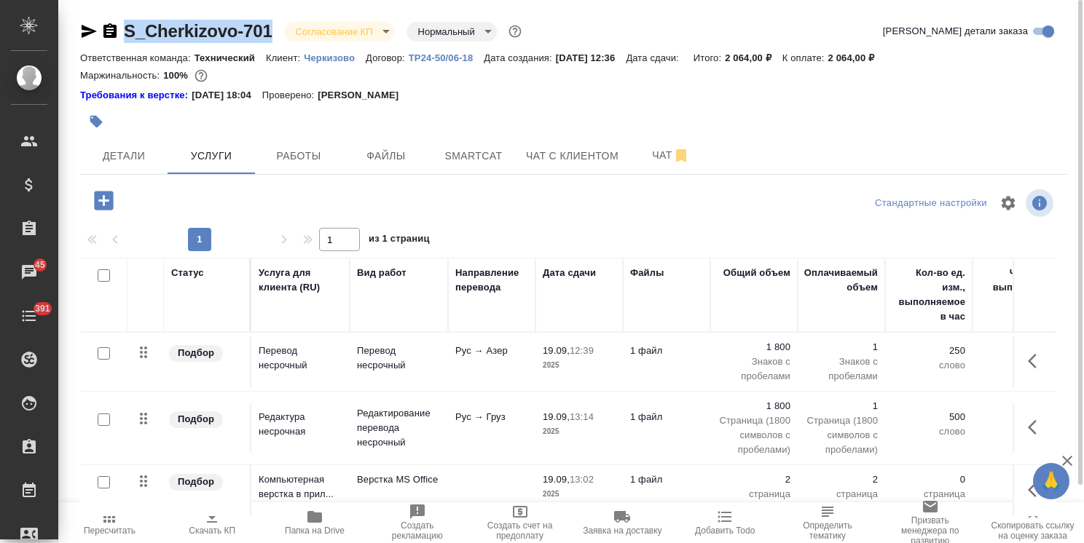
drag, startPoint x: 282, startPoint y: 16, endPoint x: 89, endPoint y: 20, distance: 193.1
click at [89, 20] on div "S_Cherkizovo-701 Согласование КП kpNegotiation Нормальный normal Кратко детали …" at bounding box center [574, 304] width 1004 height 608
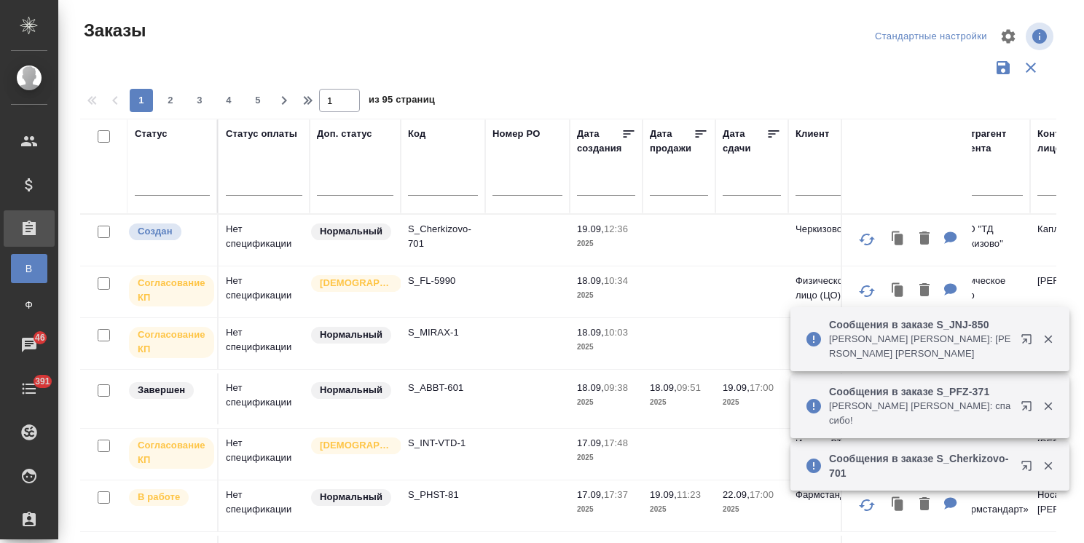
scroll to position [0, 7]
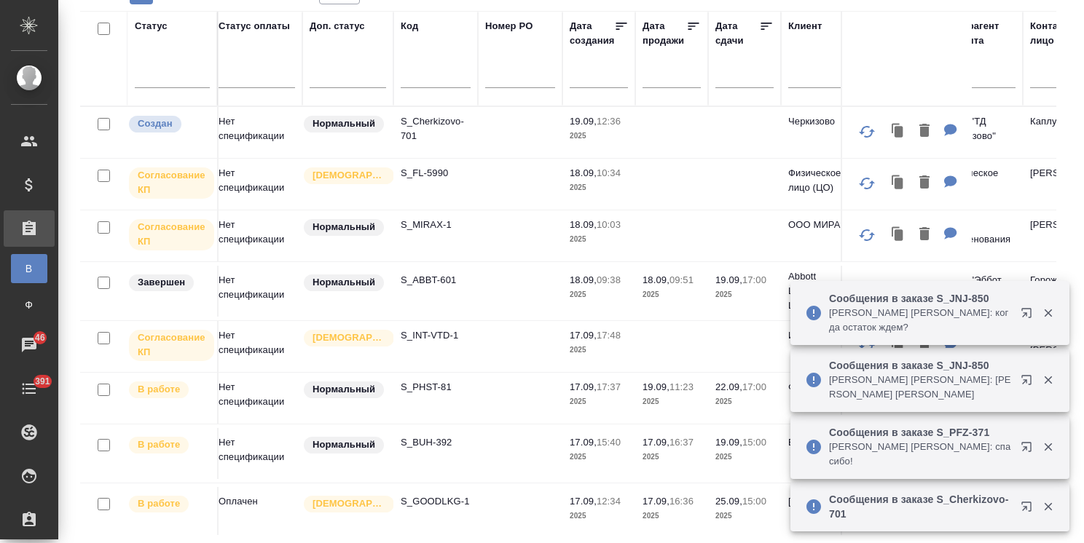
click at [438, 87] on div at bounding box center [436, 80] width 70 height 36
click at [436, 82] on input "text" at bounding box center [436, 78] width 70 height 18
paste input "S_Haier-837"
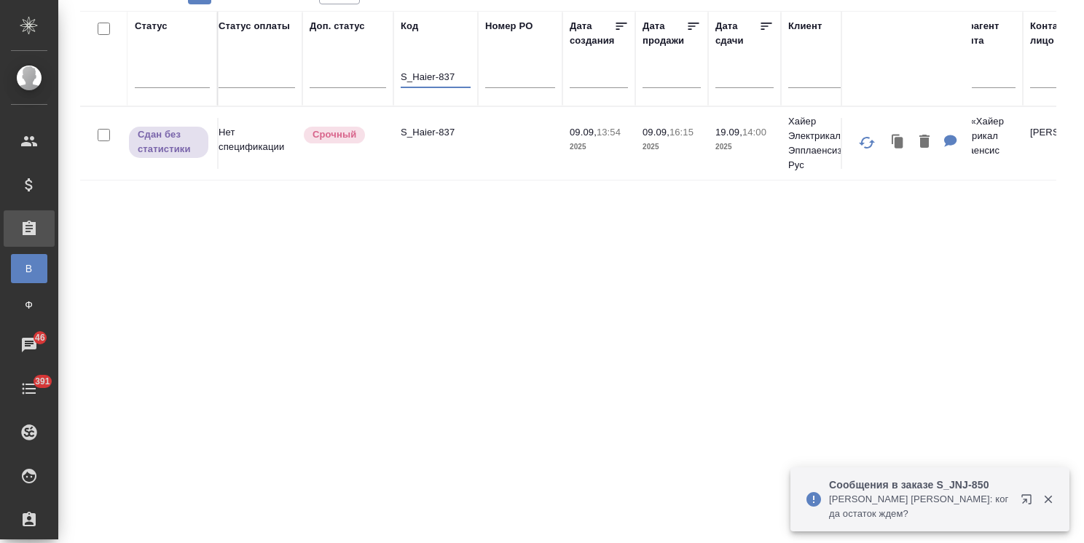
type input "S_Haier-837"
click at [435, 122] on td "S_Haier-837" at bounding box center [435, 143] width 84 height 51
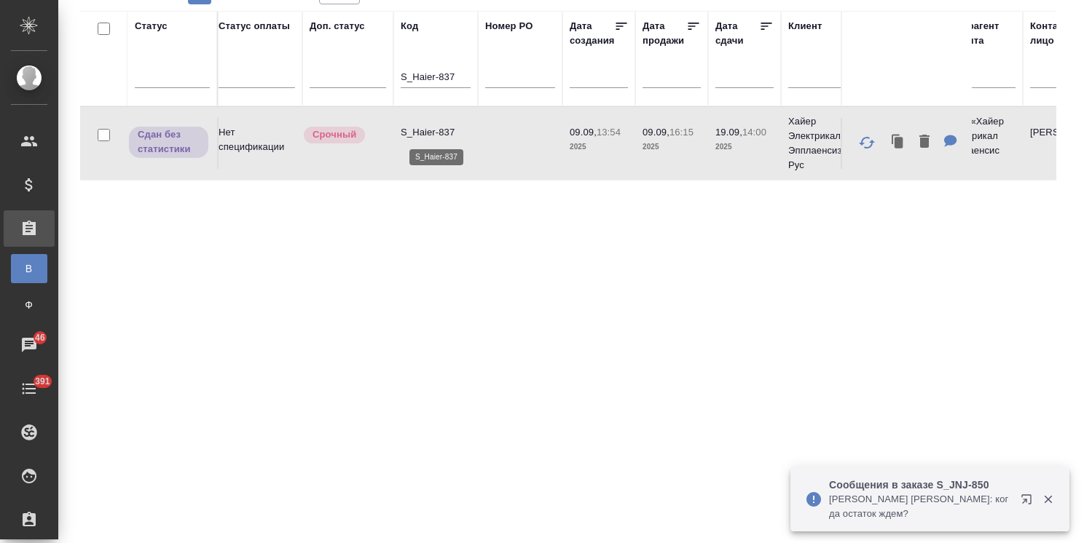
click at [433, 128] on p "S_Haier-837" at bounding box center [436, 132] width 70 height 15
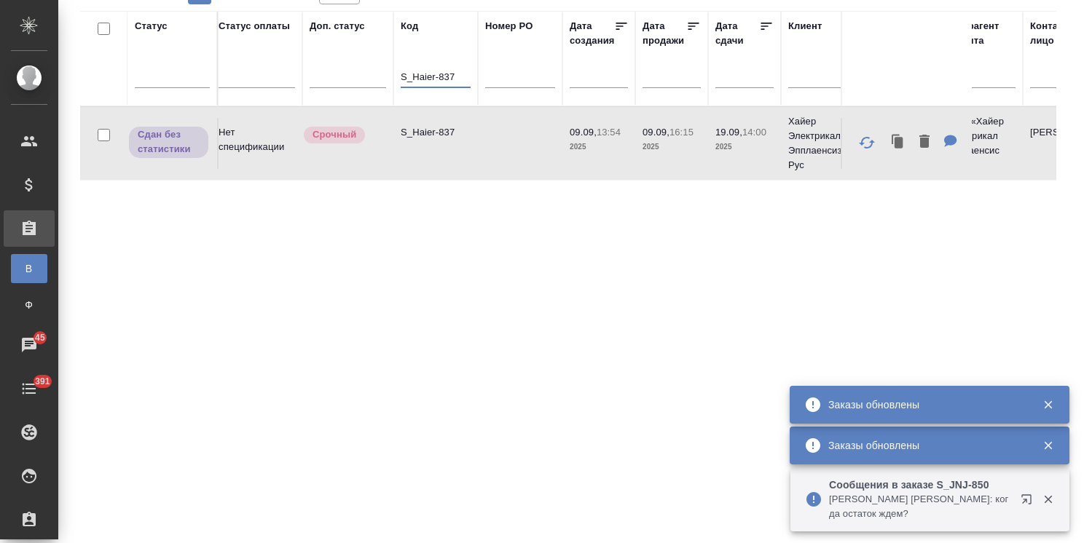
drag, startPoint x: 463, startPoint y: 82, endPoint x: 392, endPoint y: 69, distance: 71.7
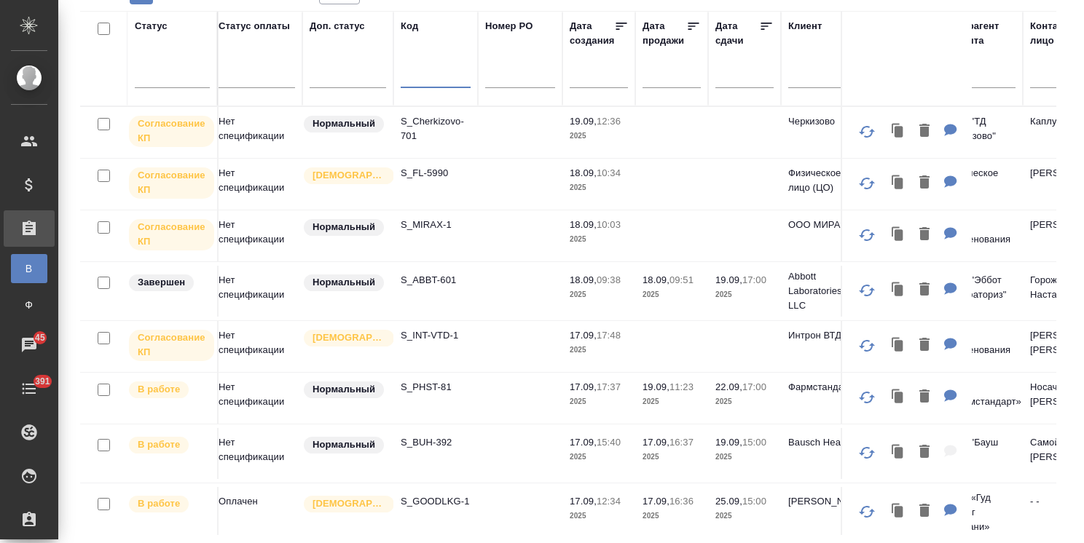
click at [420, 75] on input "text" at bounding box center [436, 78] width 70 height 18
paste input "S_INT-VTD-1"
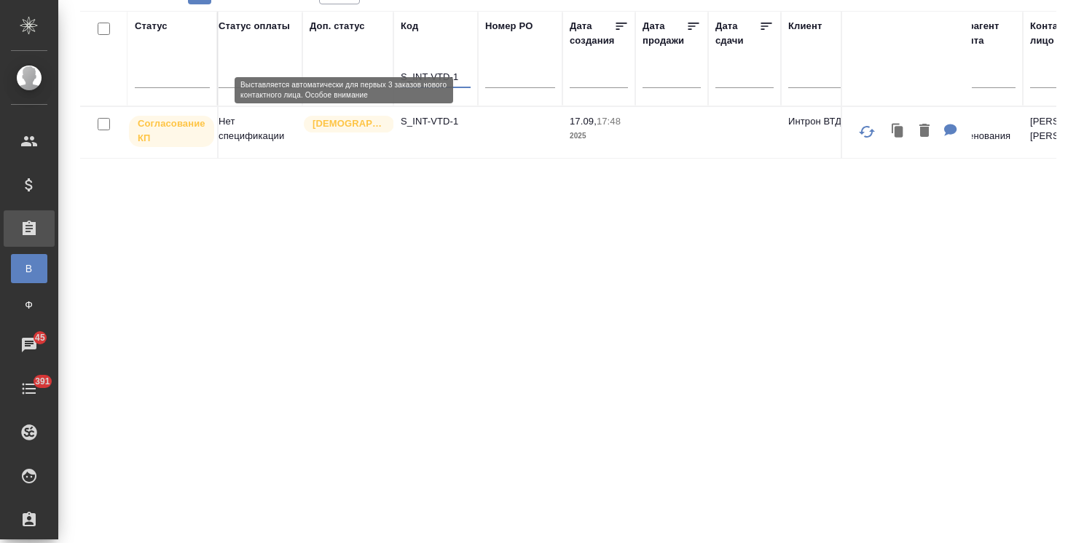
type input "S_INT-VTD-1"
click at [405, 123] on p "S_INT-VTD-1" at bounding box center [436, 121] width 70 height 15
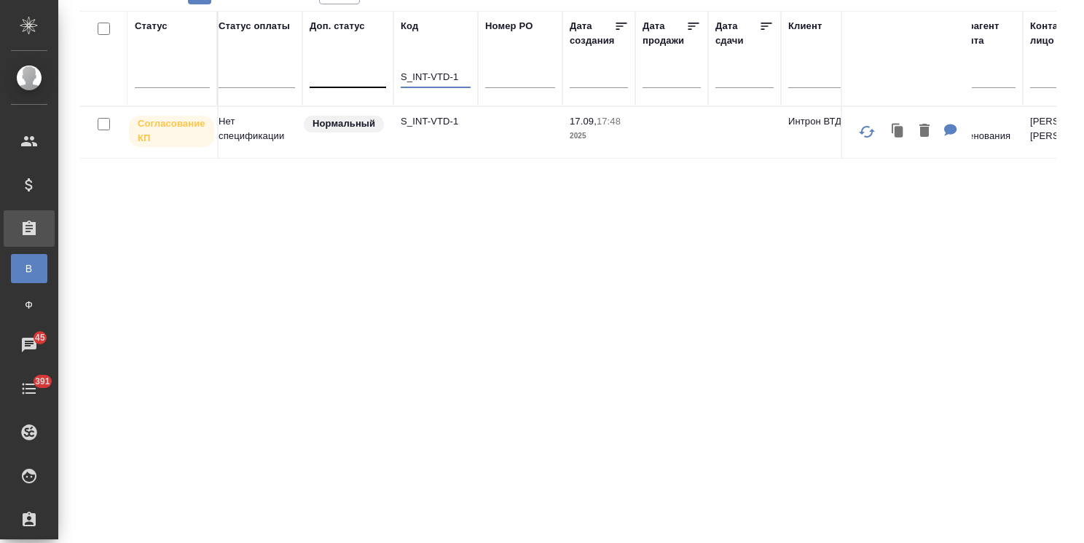
drag, startPoint x: 458, startPoint y: 75, endPoint x: 349, endPoint y: 68, distance: 109.5
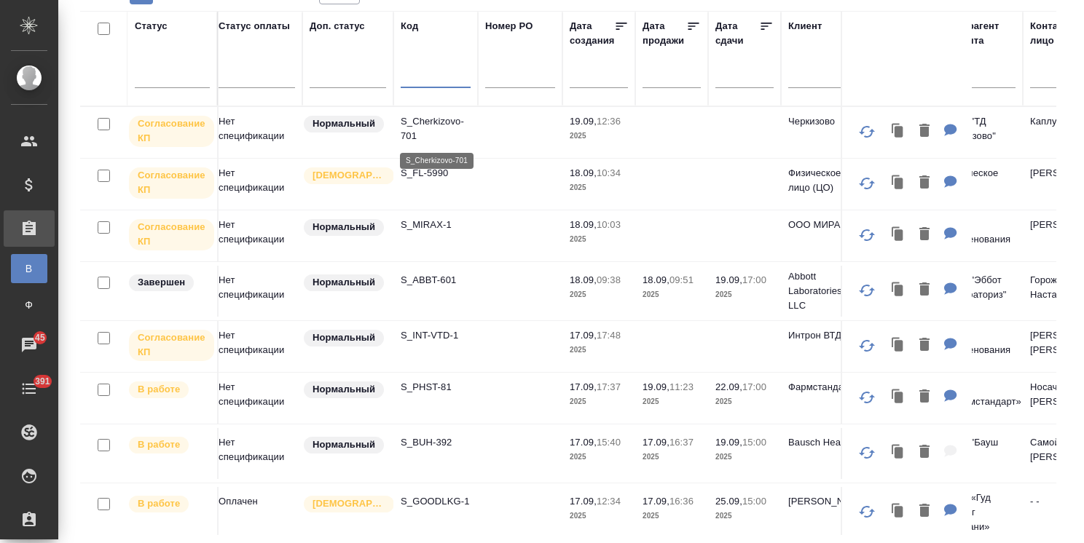
click at [441, 120] on p "S_Cherkizovo-701" at bounding box center [436, 128] width 70 height 29
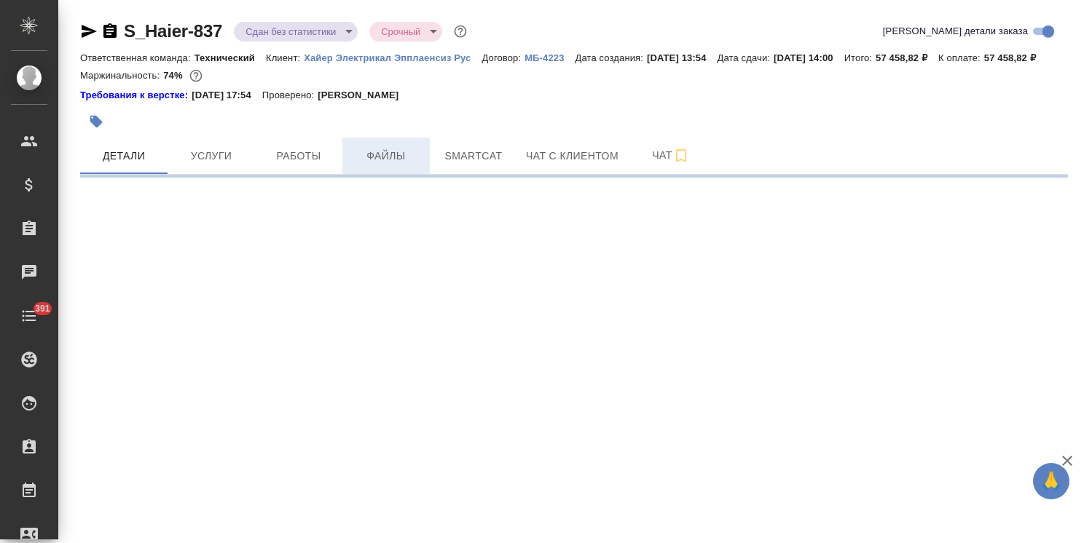
select select "RU"
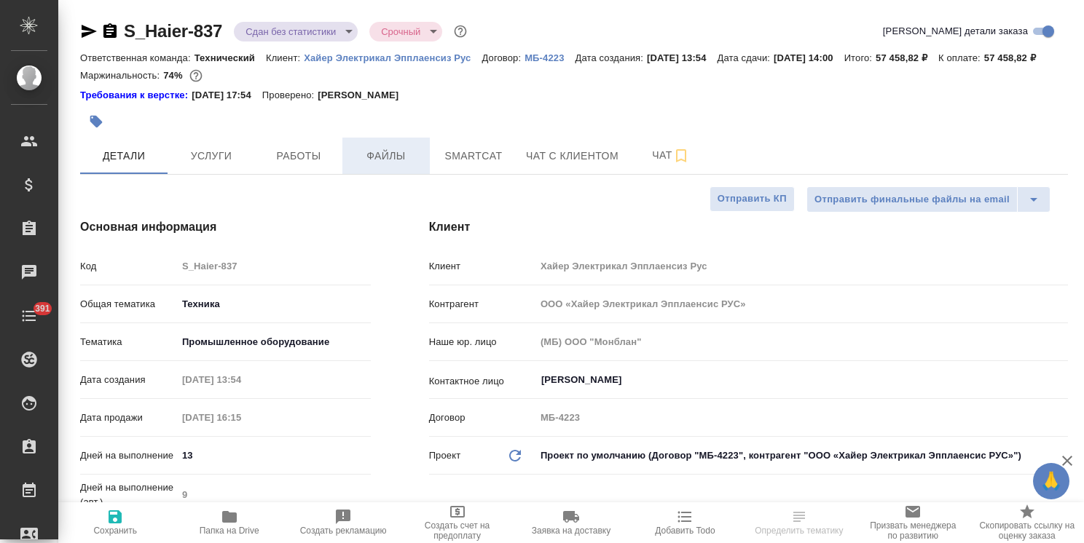
type textarea "x"
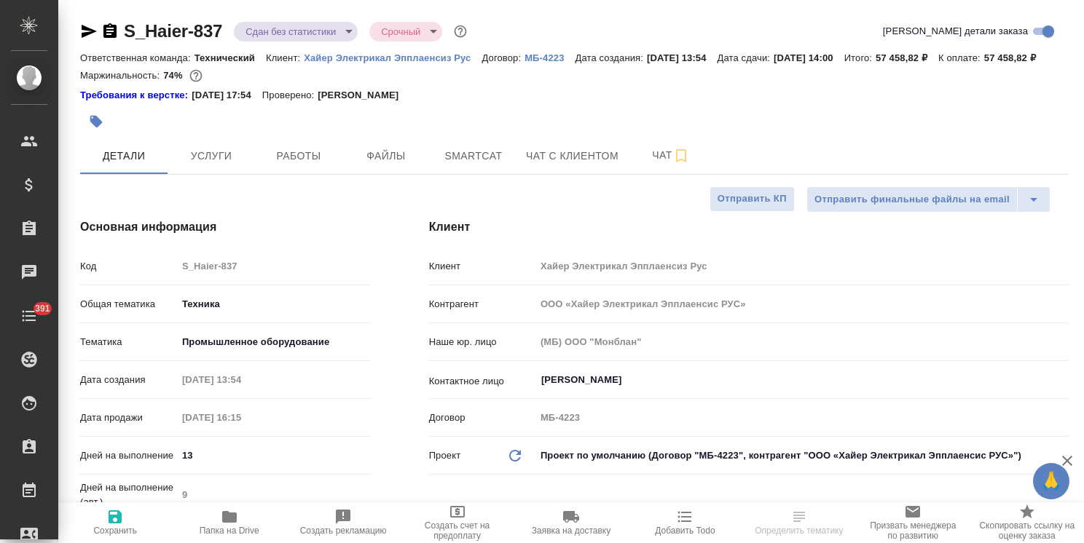
type textarea "x"
click at [232, 539] on button "Папка на Drive" at bounding box center [229, 523] width 114 height 41
type textarea "x"
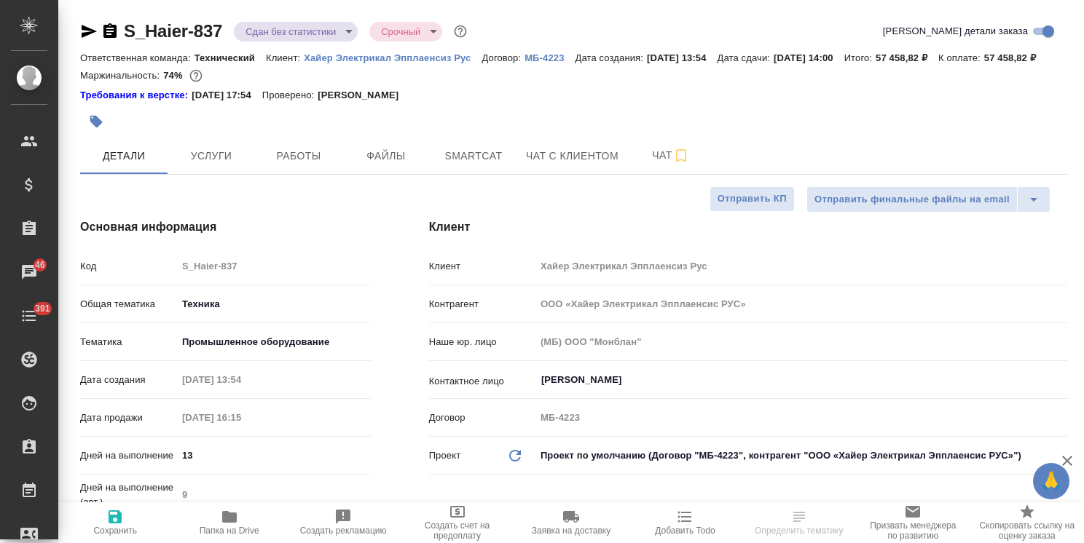
select select "RU"
type textarea "x"
click at [637, 165] on span "Чат" at bounding box center [671, 155] width 70 height 18
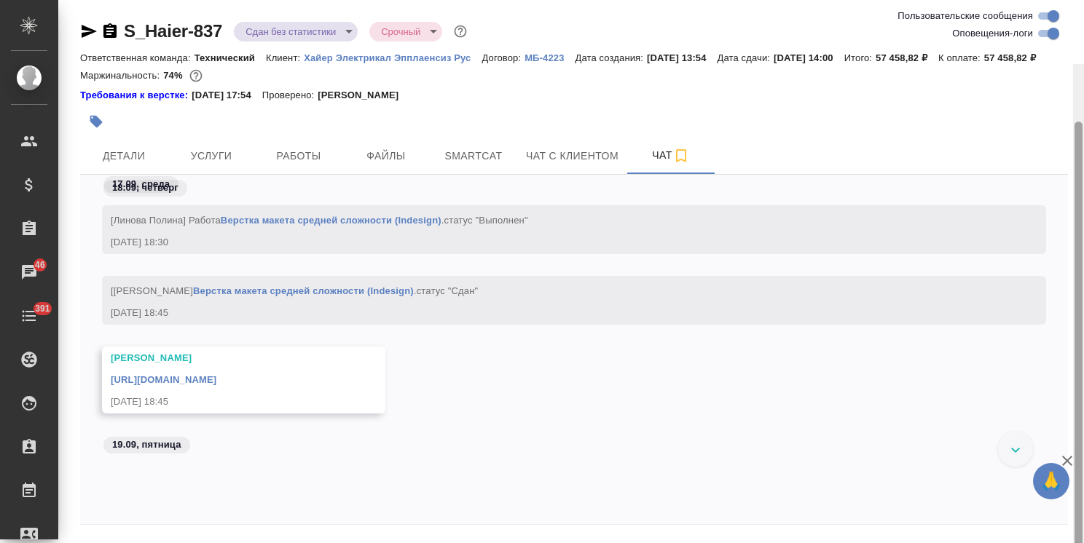
scroll to position [64, 0]
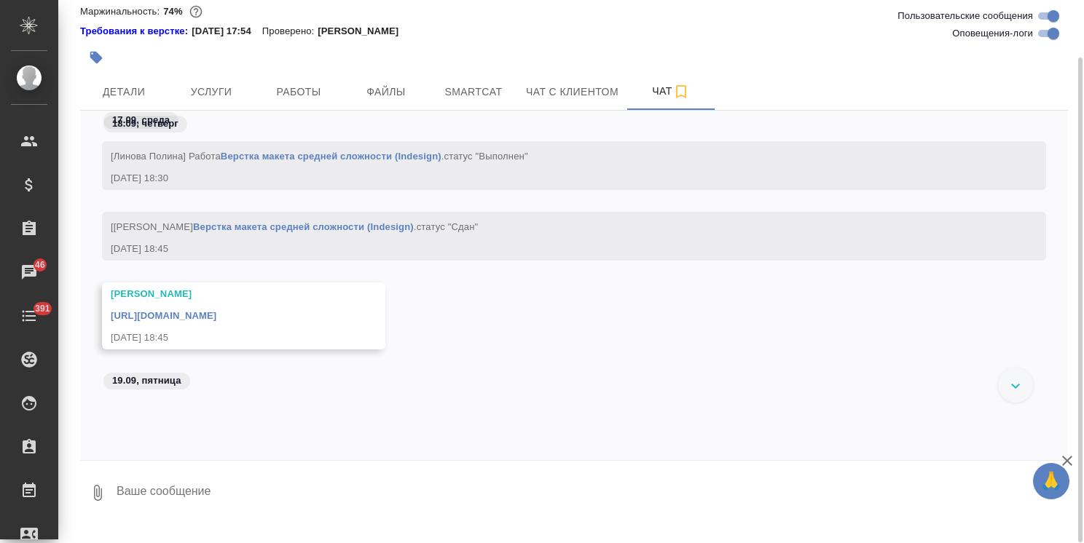
click at [1063, 457] on icon "button" at bounding box center [1067, 461] width 10 height 10
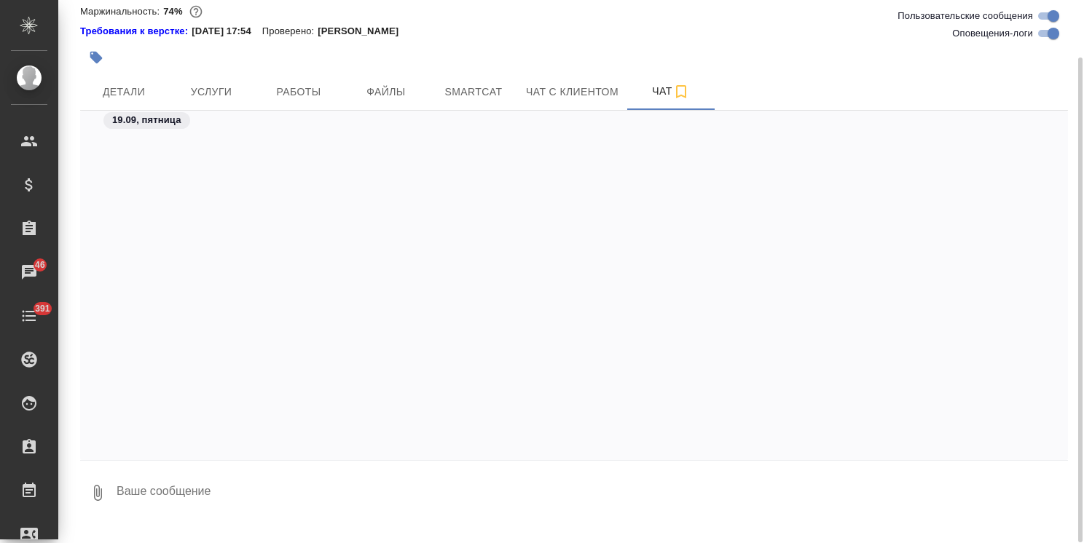
scroll to position [22582, 0]
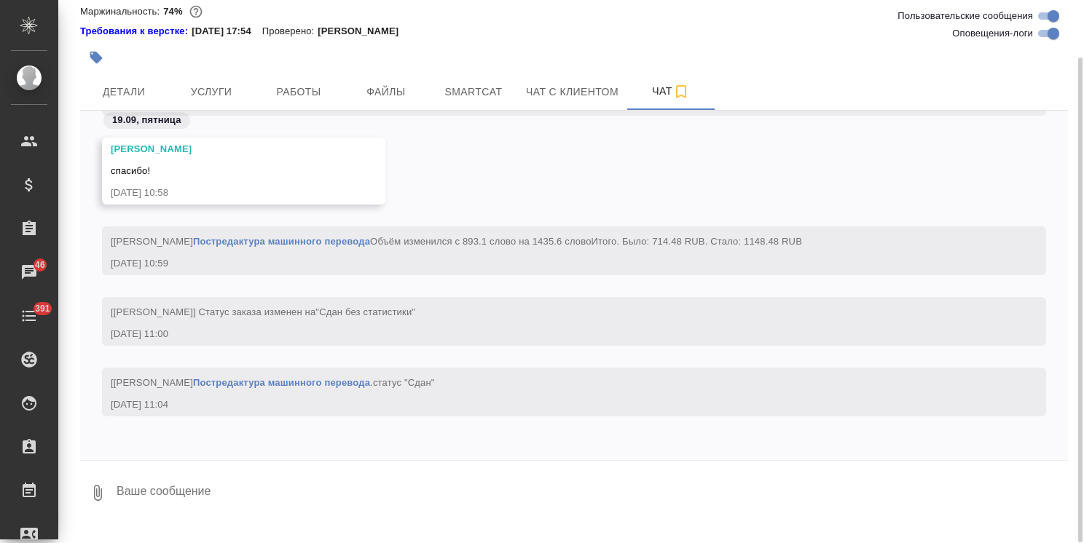
click at [300, 468] on div at bounding box center [574, 464] width 988 height 7
click at [325, 468] on div at bounding box center [574, 464] width 988 height 7
click at [253, 503] on textarea at bounding box center [591, 493] width 953 height 50
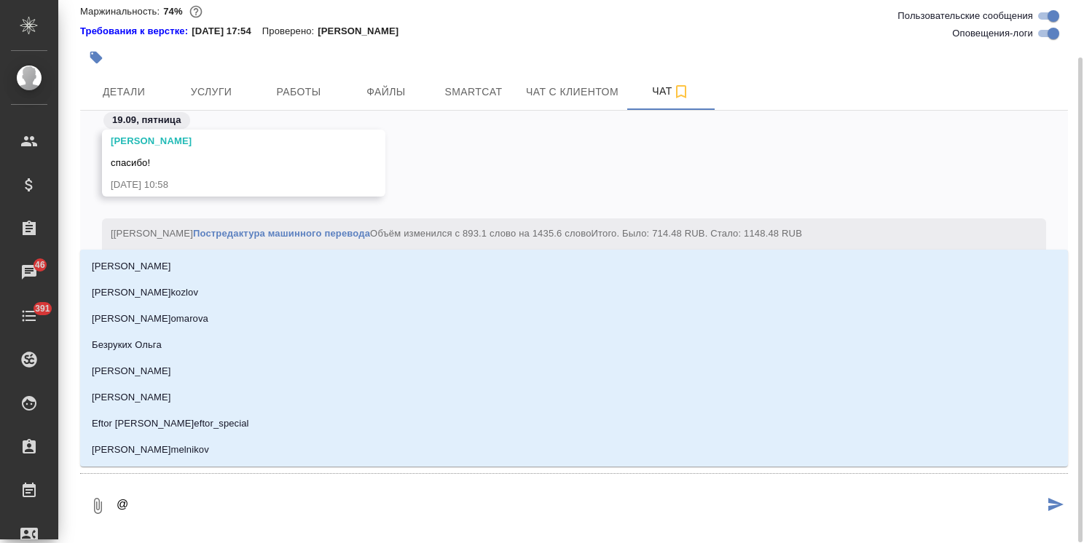
type textarea "@,"
type input ","
type textarea "@,t"
type input ",t"
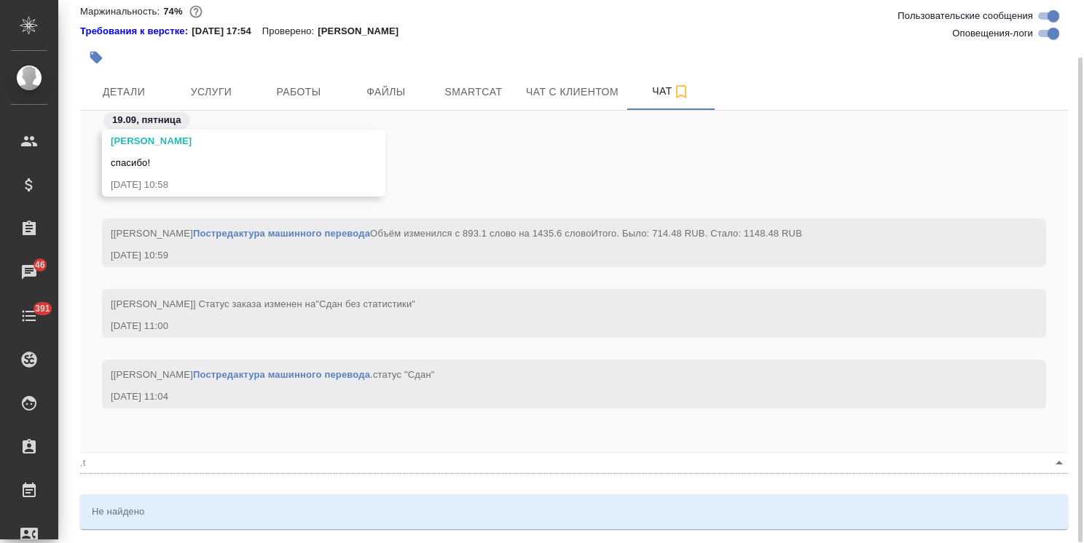
type textarea "@,tk"
type input ",tk"
type textarea "@,tkz"
type input ",tkz"
type textarea "@,tk"
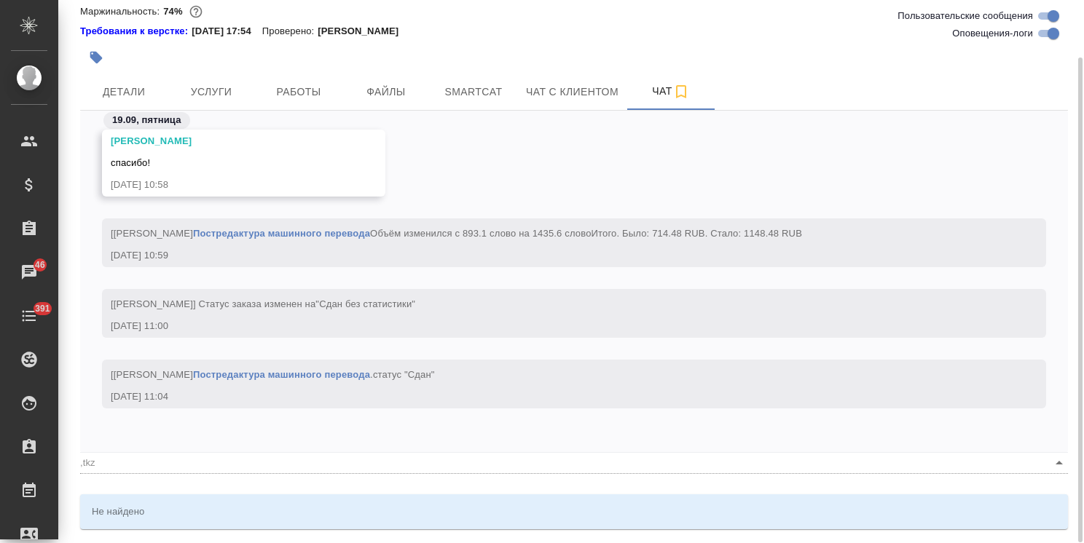
type input ",tk"
type textarea "@,t"
type input ",t"
type textarea "@,"
type input ","
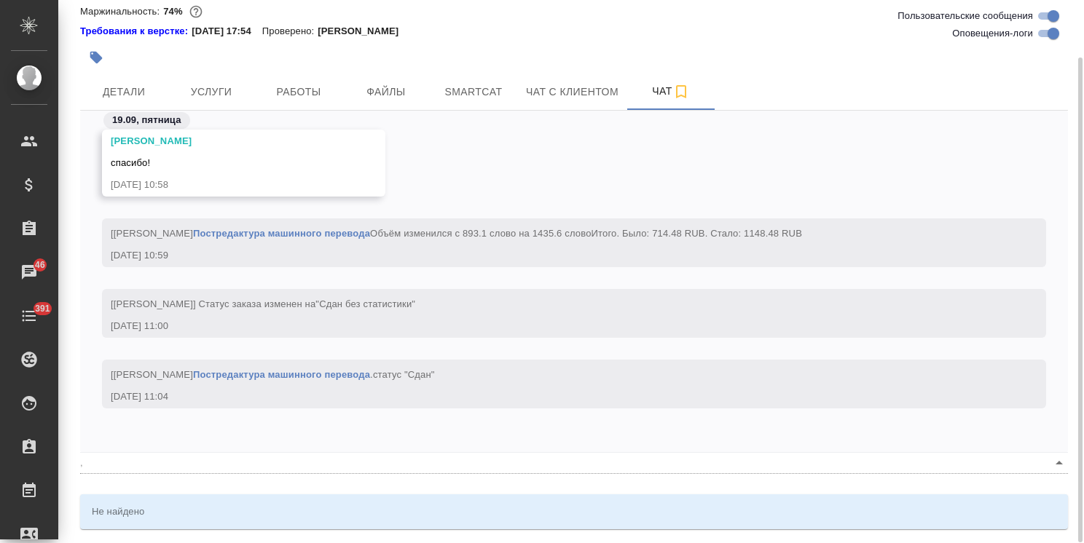
type textarea "@"
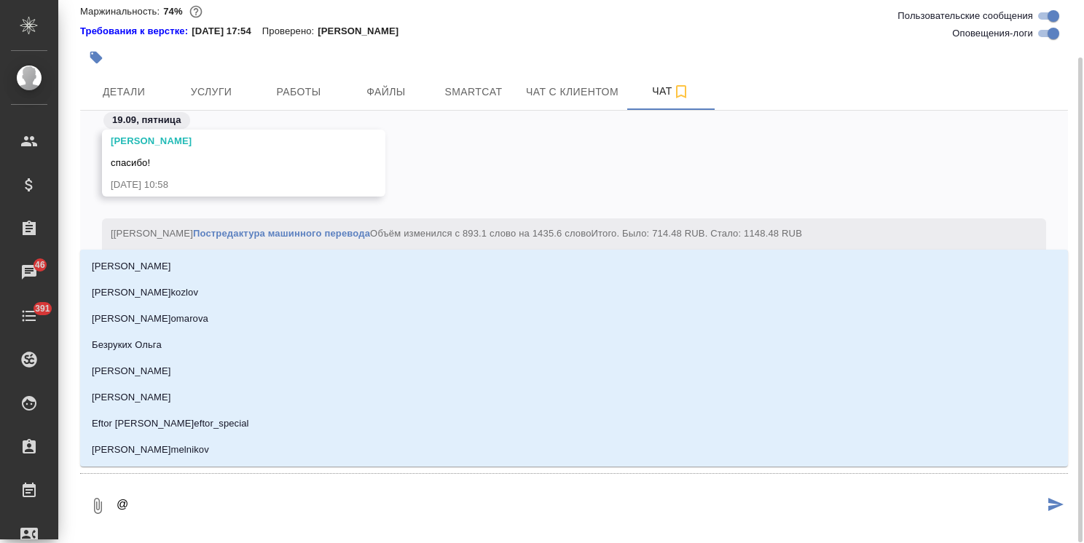
type textarea "@б"
type input "б"
type textarea "@бн"
type input "бн"
type textarea "@бнл"
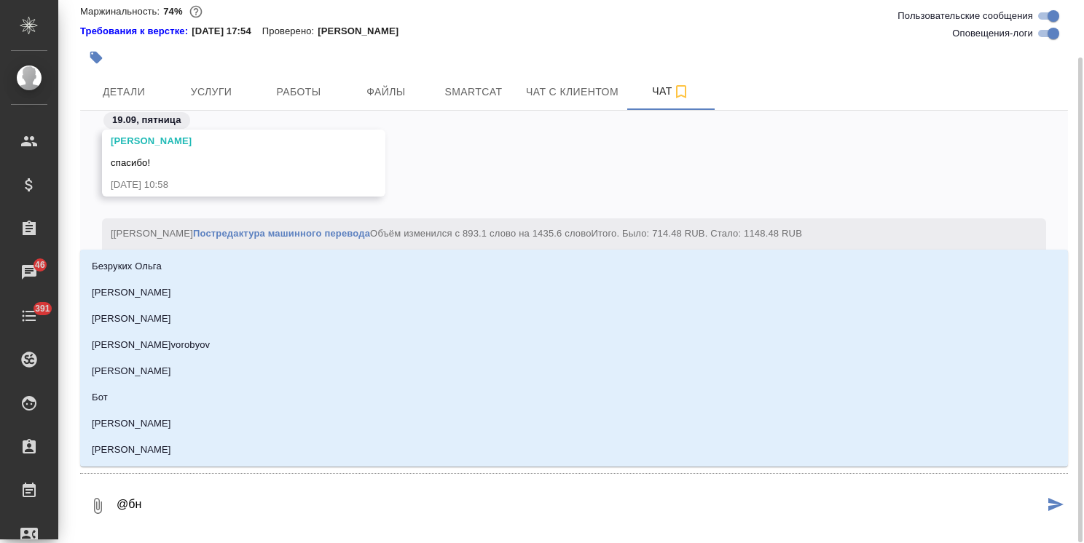
type input "бнл"
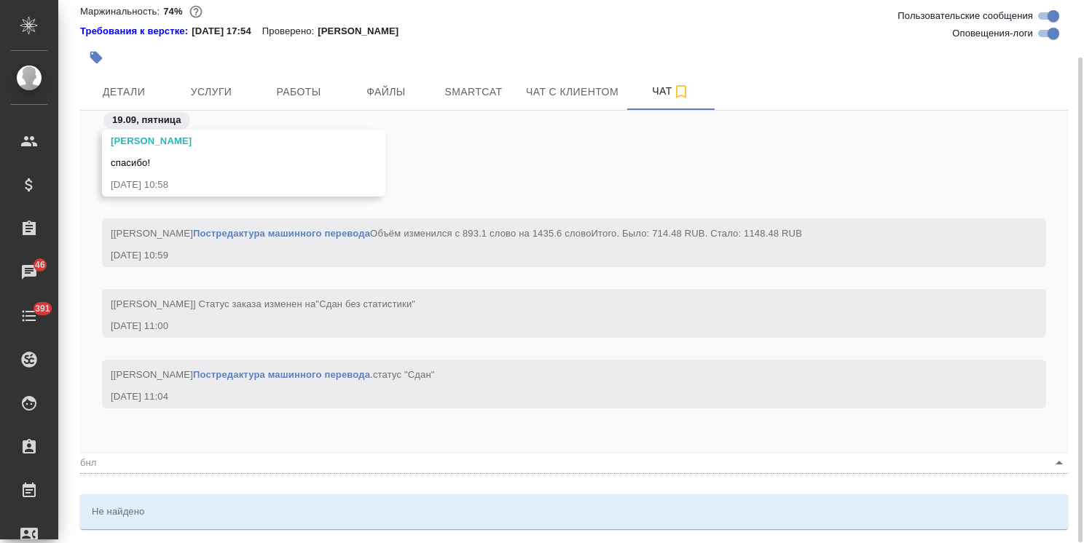
type textarea "@бн"
type input "бн"
type textarea "@б"
type input "б"
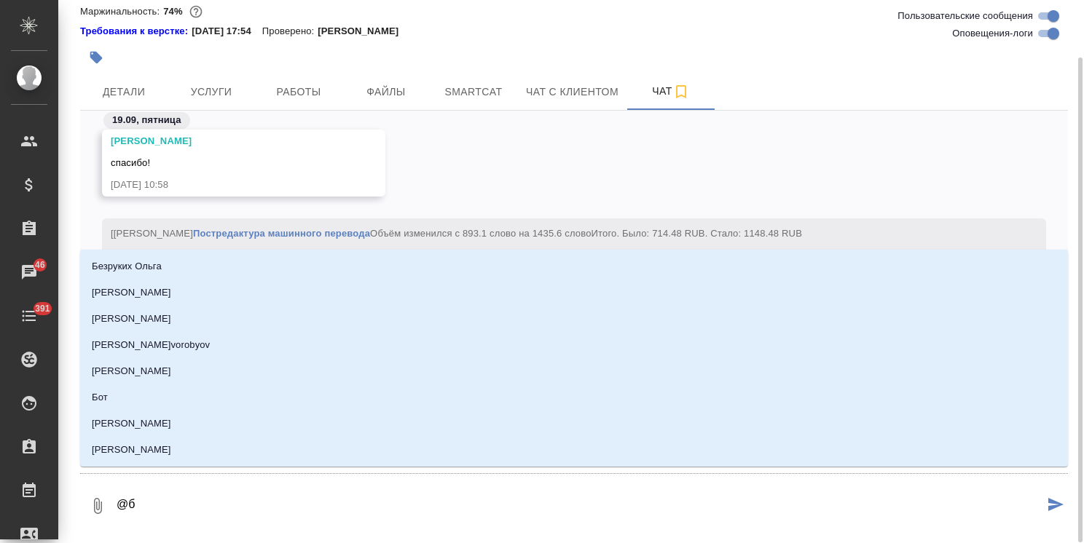
type textarea "@бе"
type input "бе"
type textarea "@бел"
type input "бел"
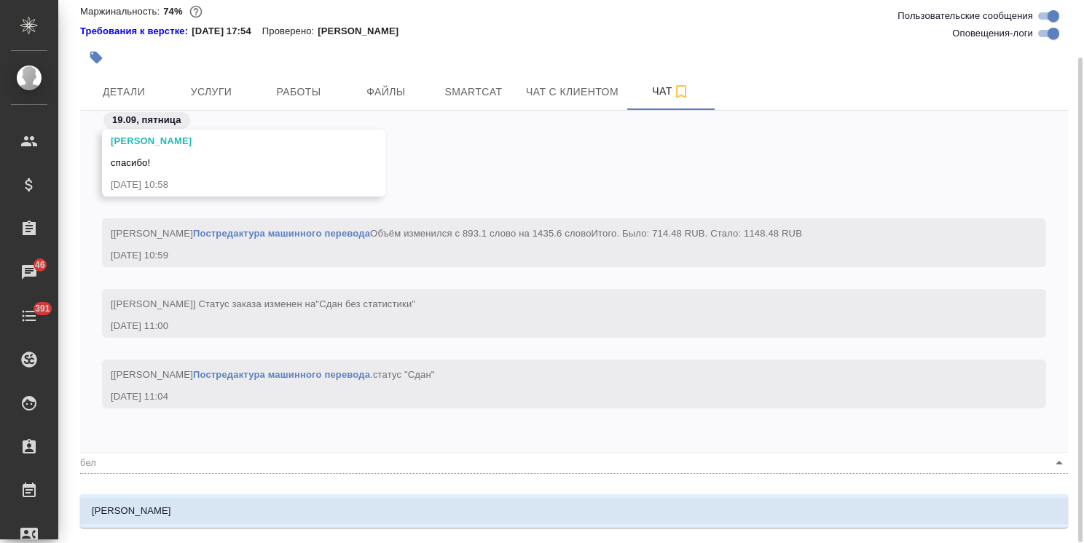
type textarea "@беля"
type input "беля"
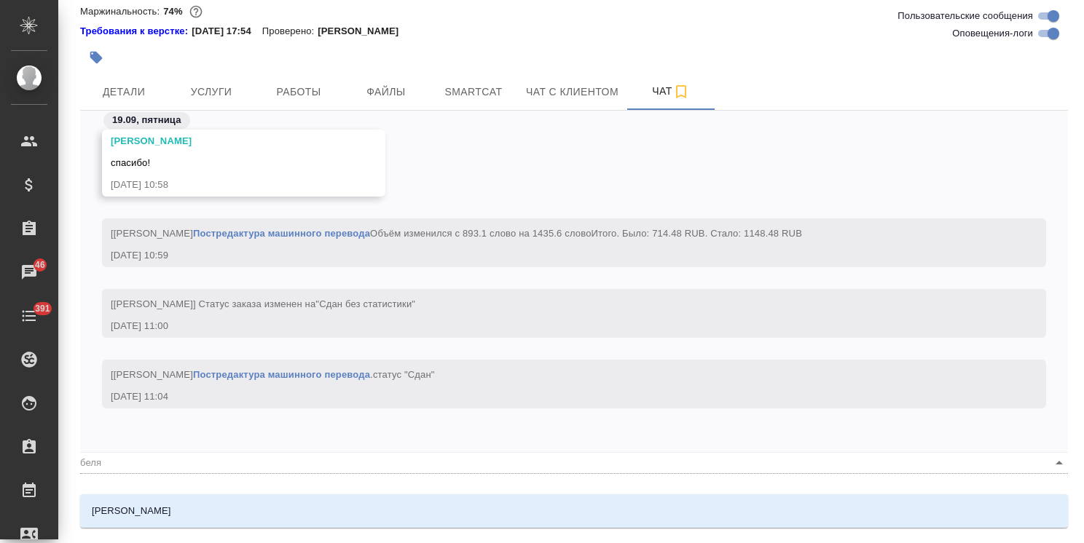
click at [256, 501] on li "Белякова Юлия" at bounding box center [574, 511] width 988 height 26
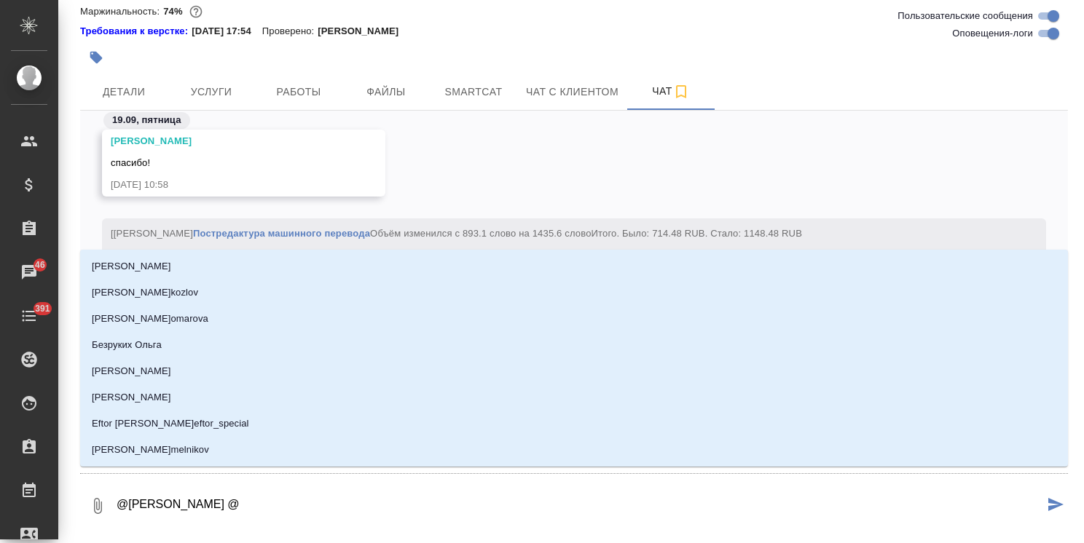
type textarea "@Белякова Юлия @а"
type input "а"
type textarea "@Белякова Юлия @ар"
type input "ар"
type textarea "@Белякова Юлия @арс"
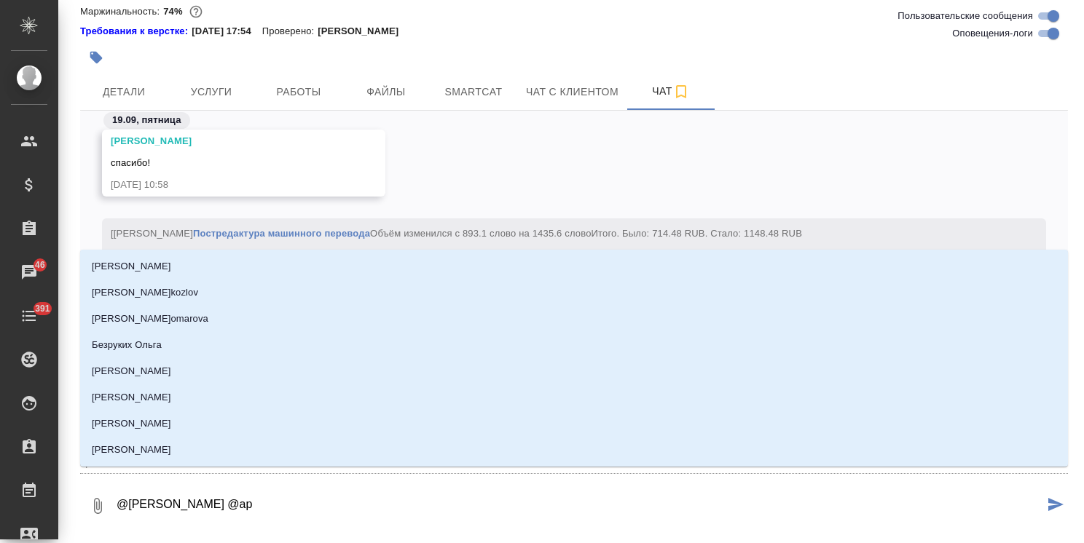
type input "арс"
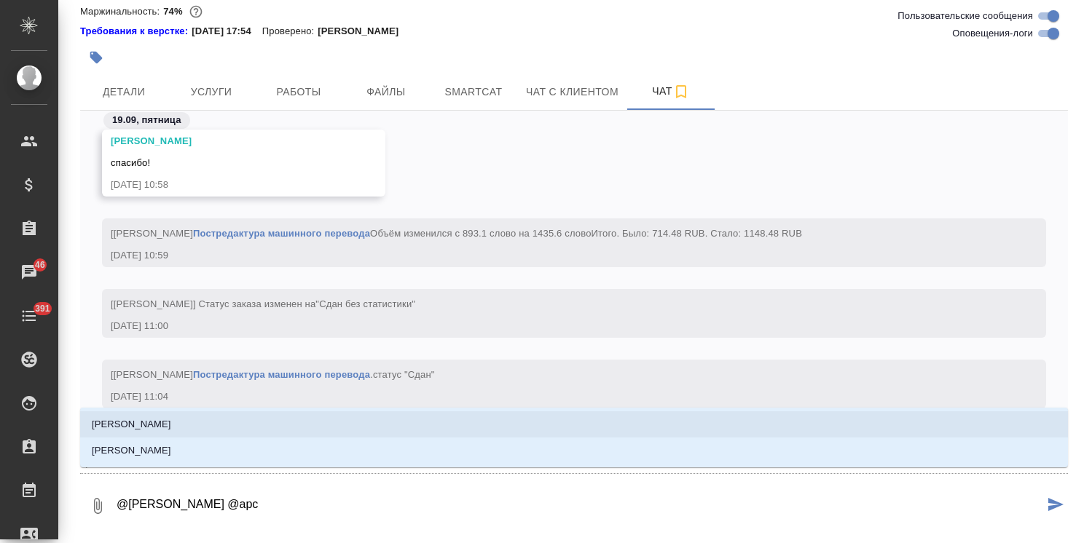
click at [192, 424] on li "Арсеньева Вера" at bounding box center [574, 425] width 988 height 26
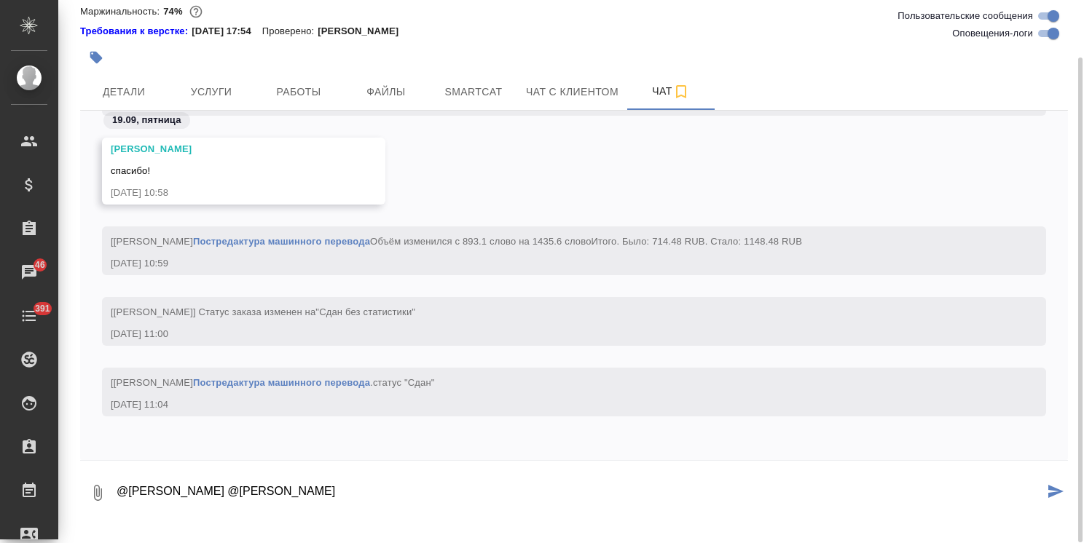
paste textarea "Ольга, Есть правки по руководству на HBCN5177S HBCN5190. Можете прислать поправ…"
type textarea "@Белякова Юлия @Арсеньева Вера Ольга, Есть правки по руководству на HBCN5177S H…"
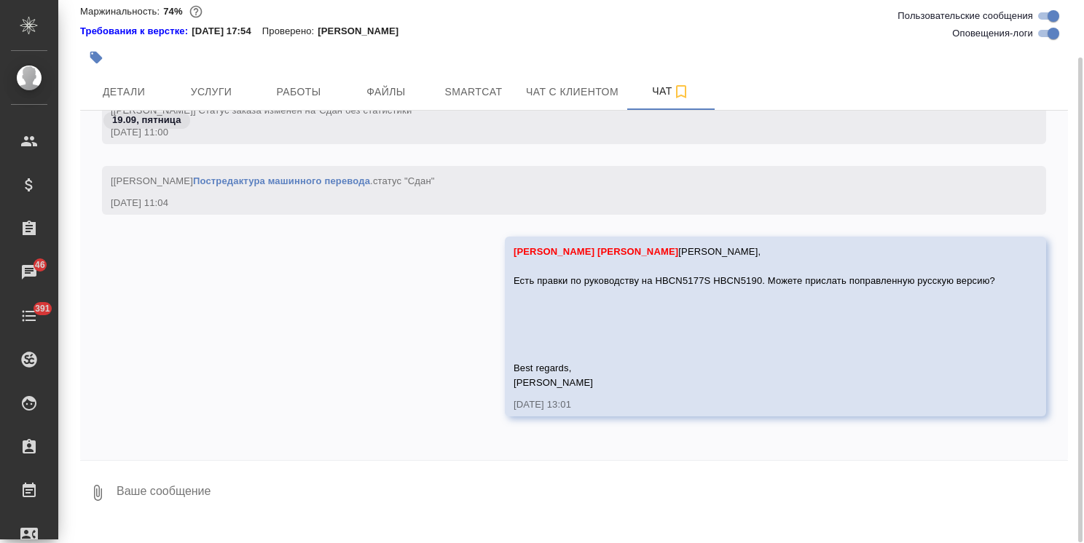
click at [267, 500] on textarea at bounding box center [591, 493] width 953 height 50
paste textarea "https://drive.awatera.com/s/QK7MwwL3T97fLoQ"
type textarea "https://drive.awatera.com/s/QK7MwwL3T97fLoQ"
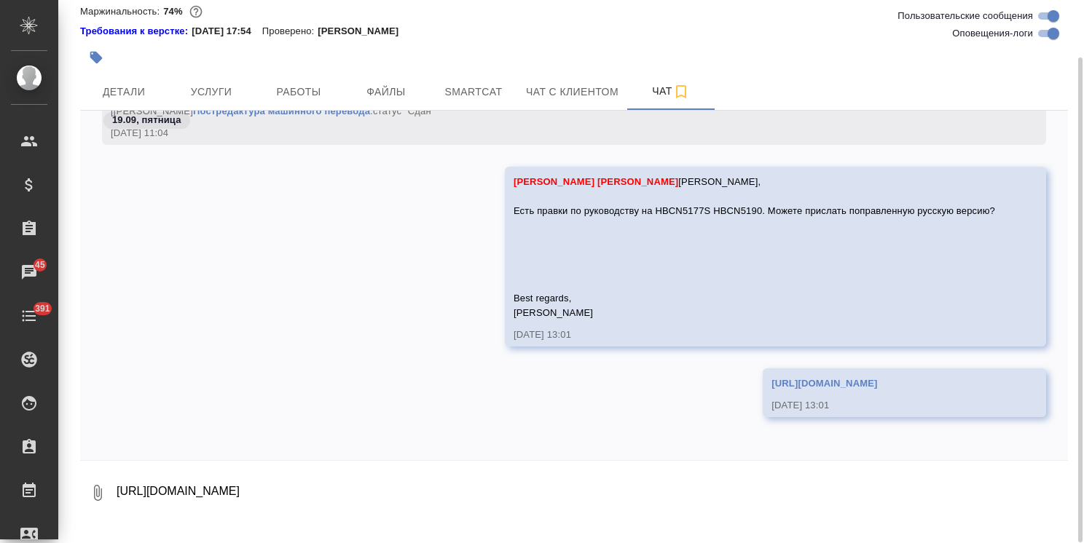
scroll to position [23046, 0]
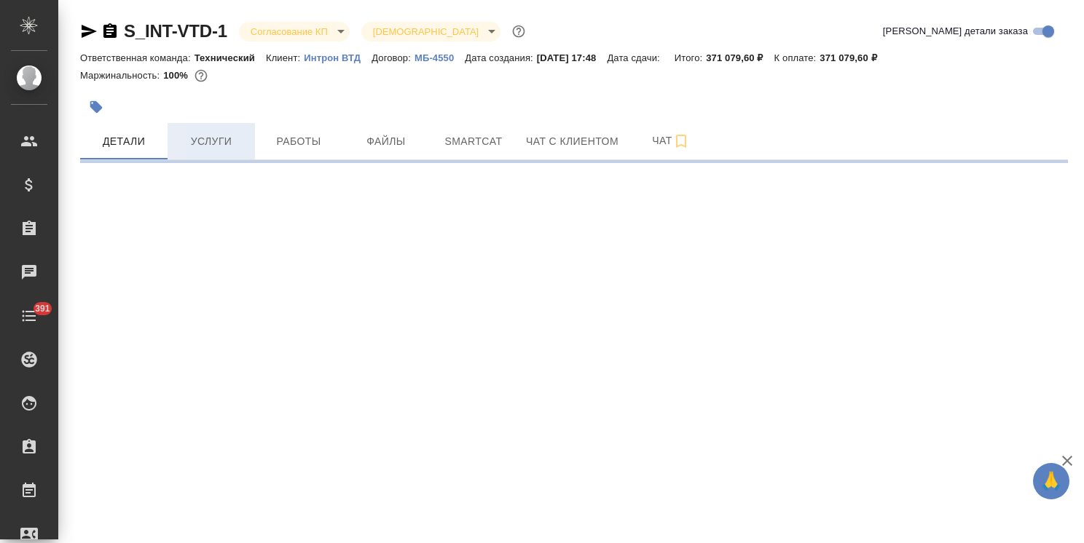
select select "RU"
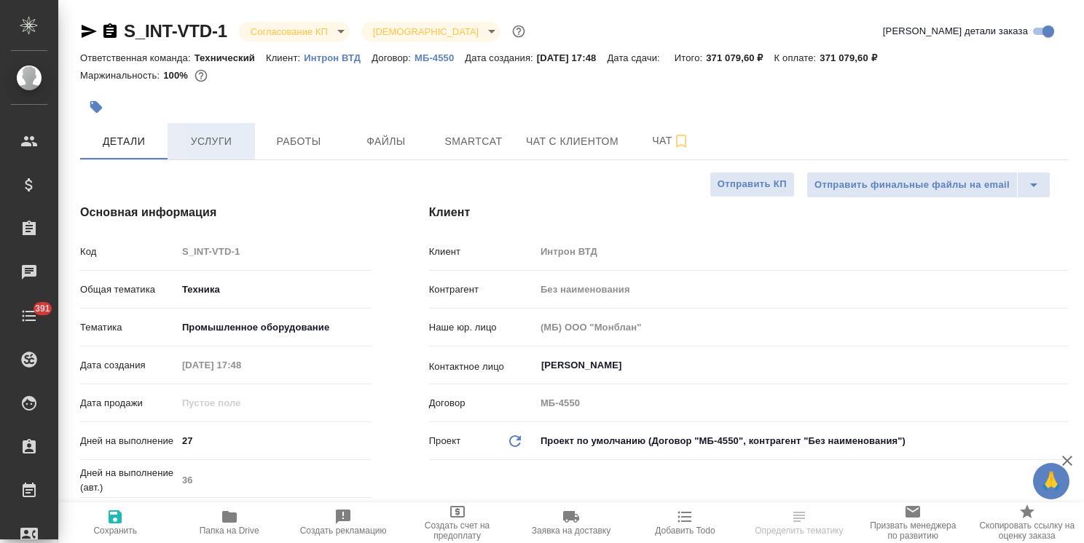
click at [235, 144] on span "Услуги" at bounding box center [211, 142] width 70 height 18
type textarea "x"
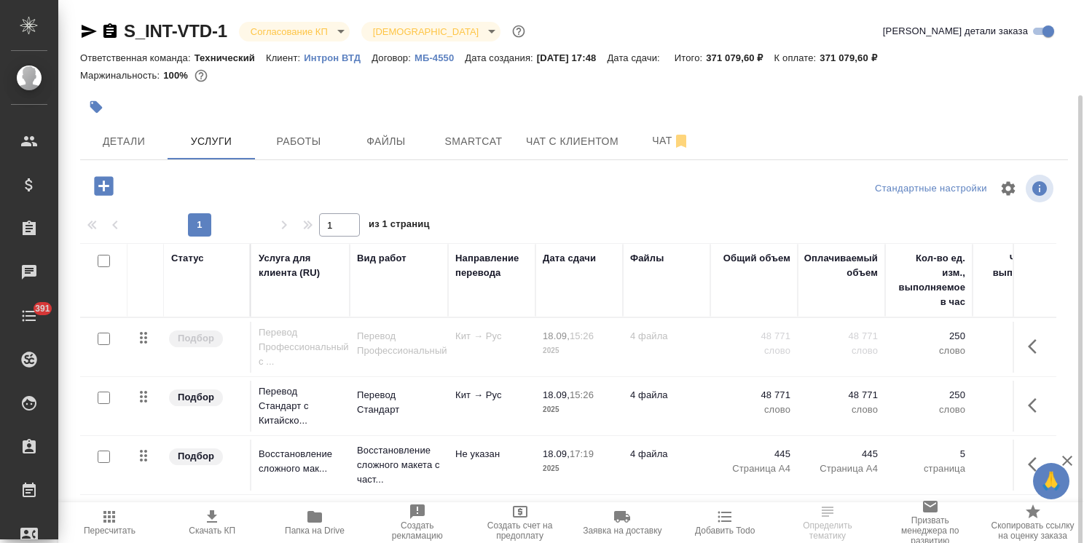
scroll to position [50, 0]
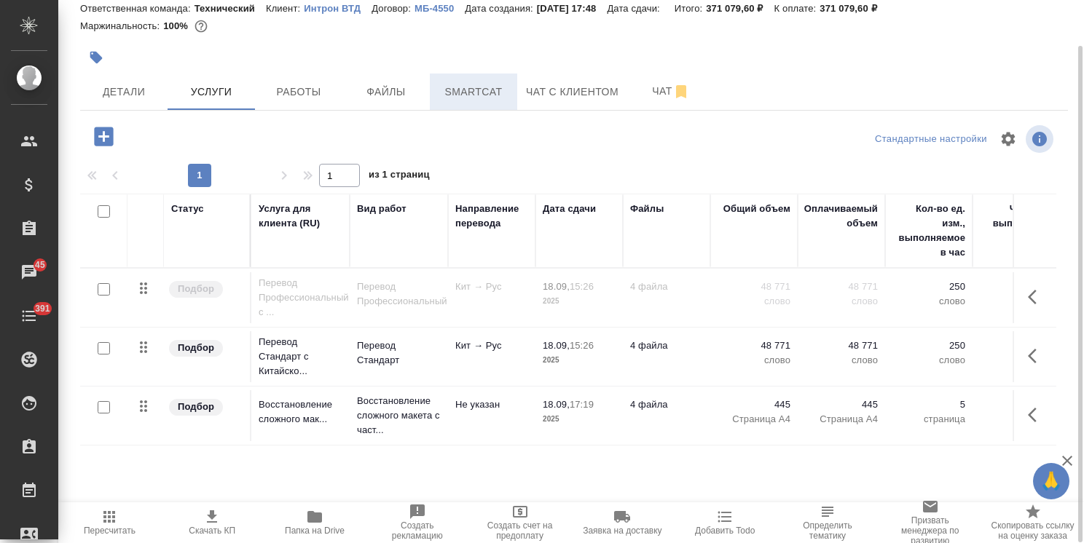
click at [480, 101] on button "Smartcat" at bounding box center [473, 92] width 87 height 36
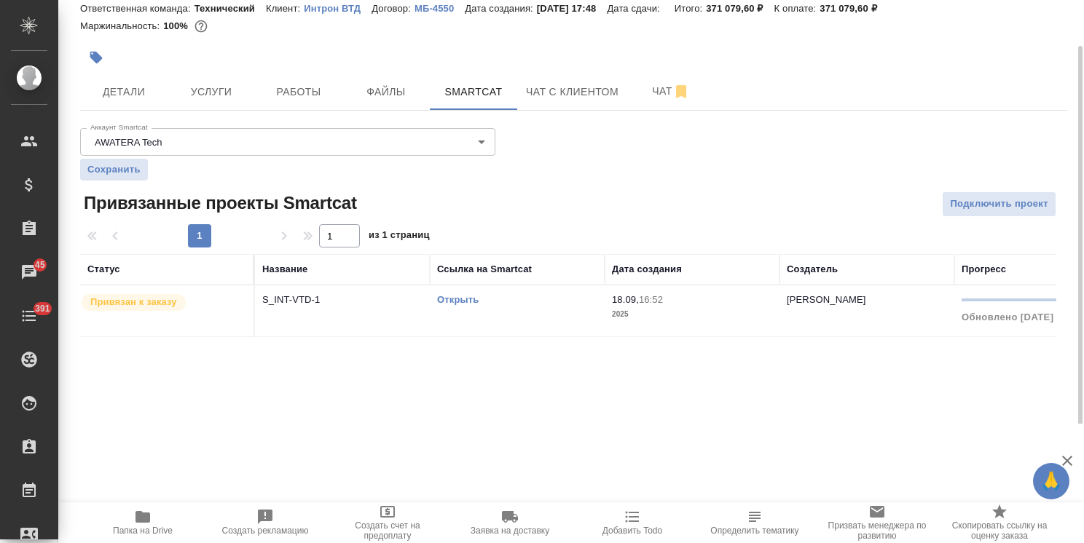
click at [463, 296] on link "Открыть" at bounding box center [458, 299] width 42 height 11
click at [469, 294] on link "Открыть" at bounding box center [458, 299] width 42 height 11
click at [454, 301] on link "Открыть" at bounding box center [458, 299] width 42 height 11
click at [452, 297] on link "Открыть" at bounding box center [458, 299] width 42 height 11
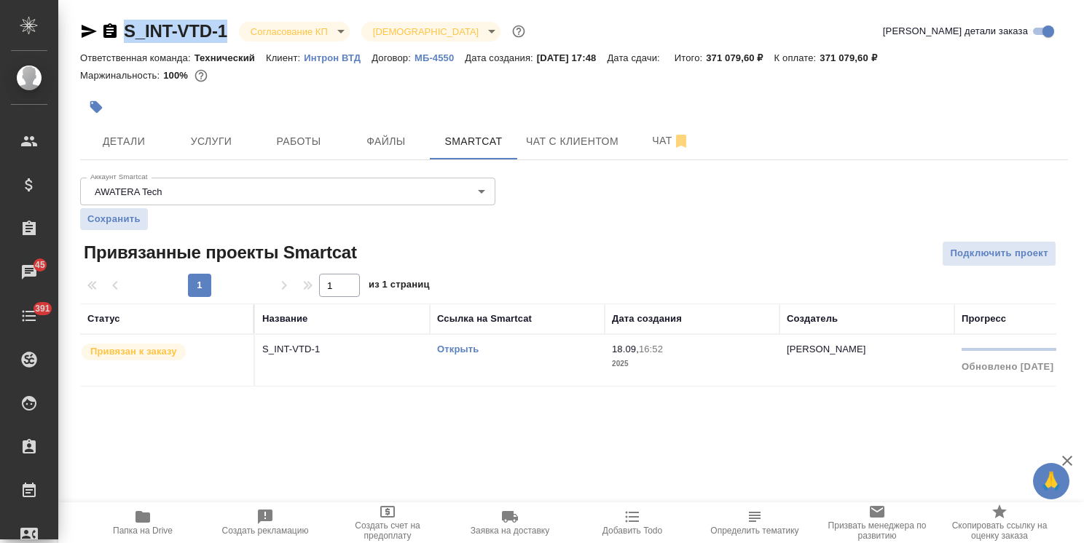
drag, startPoint x: 184, startPoint y: 20, endPoint x: 112, endPoint y: 18, distance: 72.1
click at [112, 18] on div "S_INT-VTD-1 Согласование КП kpNegotiation Святая троица holyTrinity Кратко дета…" at bounding box center [574, 212] width 1004 height 424
copy link "S_INT-VTD-1"
click at [198, 133] on span "Услуги" at bounding box center [211, 142] width 70 height 18
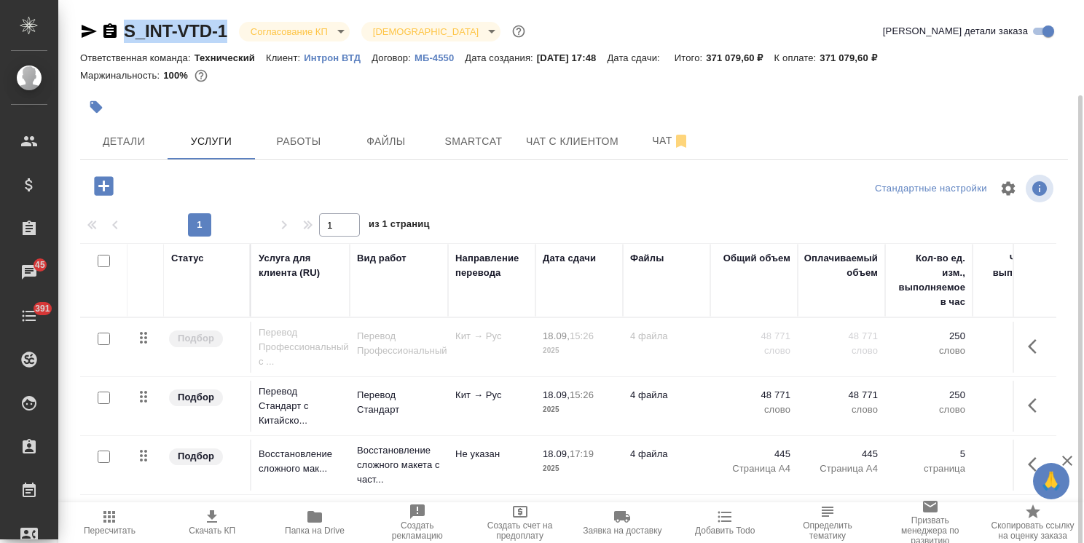
scroll to position [50, 0]
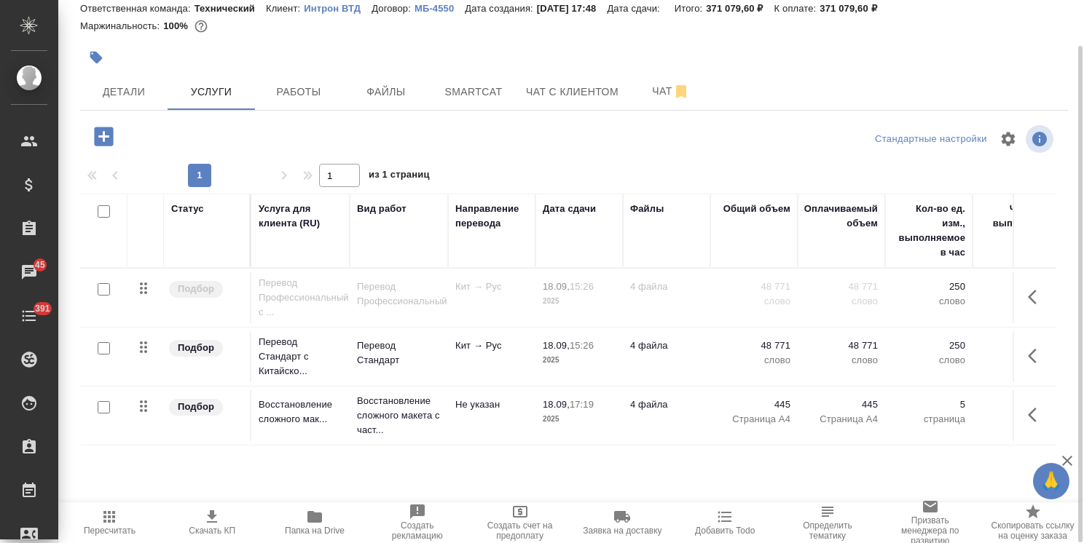
click at [106, 287] on input "checkbox" at bounding box center [104, 289] width 12 height 12
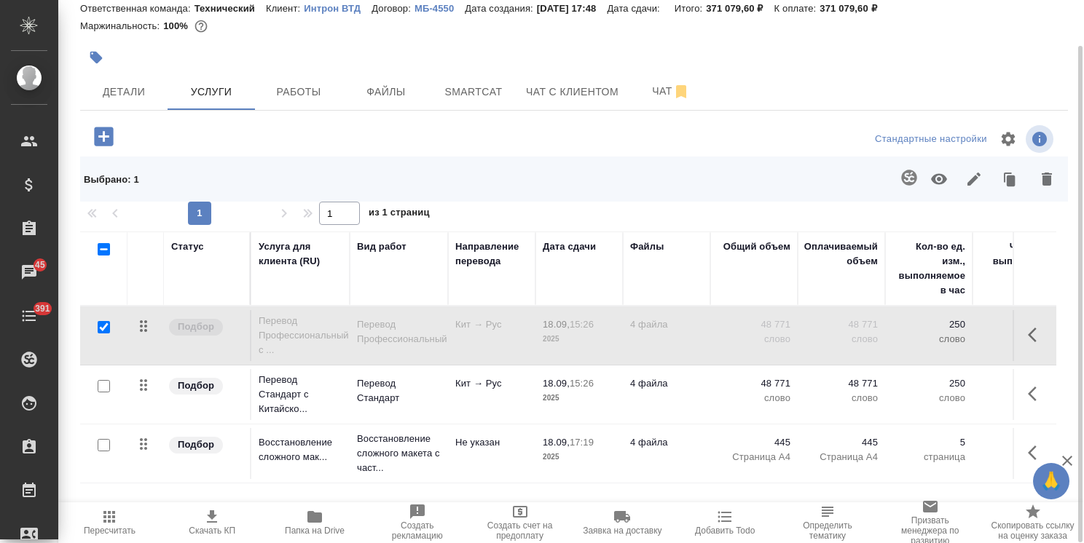
click at [930, 170] on icon "button" at bounding box center [938, 178] width 17 height 17
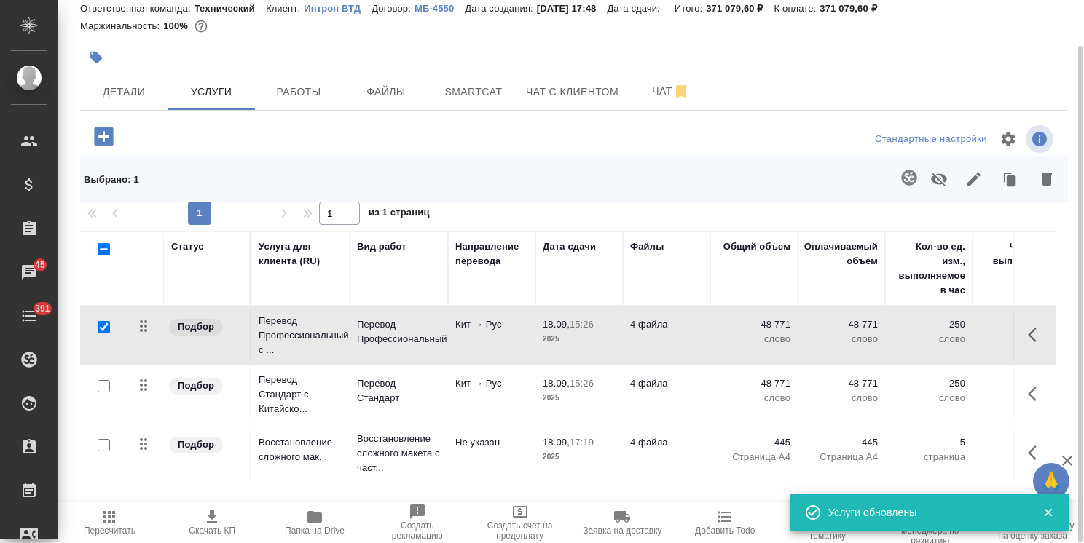
click at [103, 328] on input "checkbox" at bounding box center [104, 327] width 12 height 12
checkbox input "false"
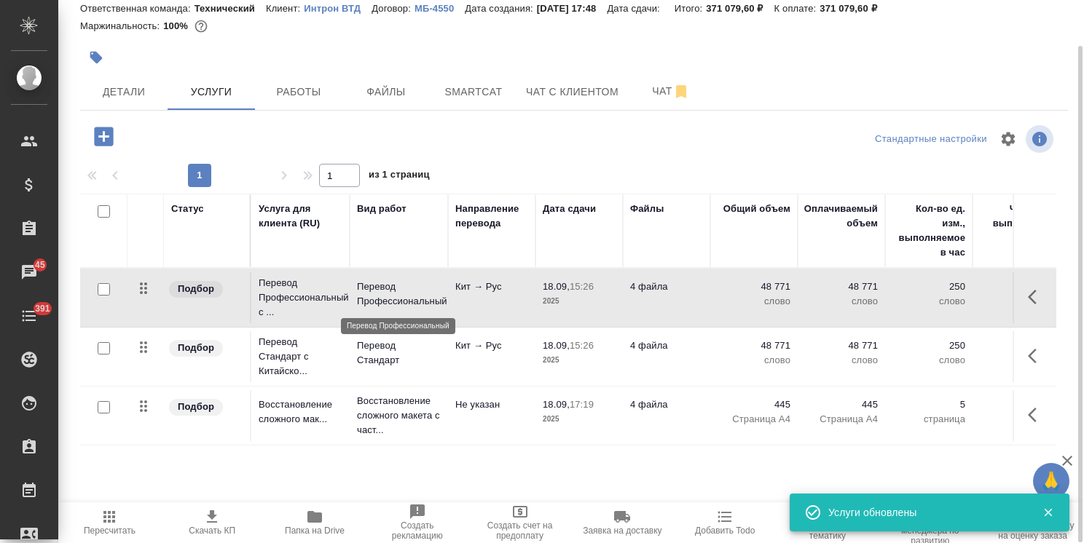
click at [389, 296] on p "Перевод Профессиональный" at bounding box center [399, 294] width 84 height 29
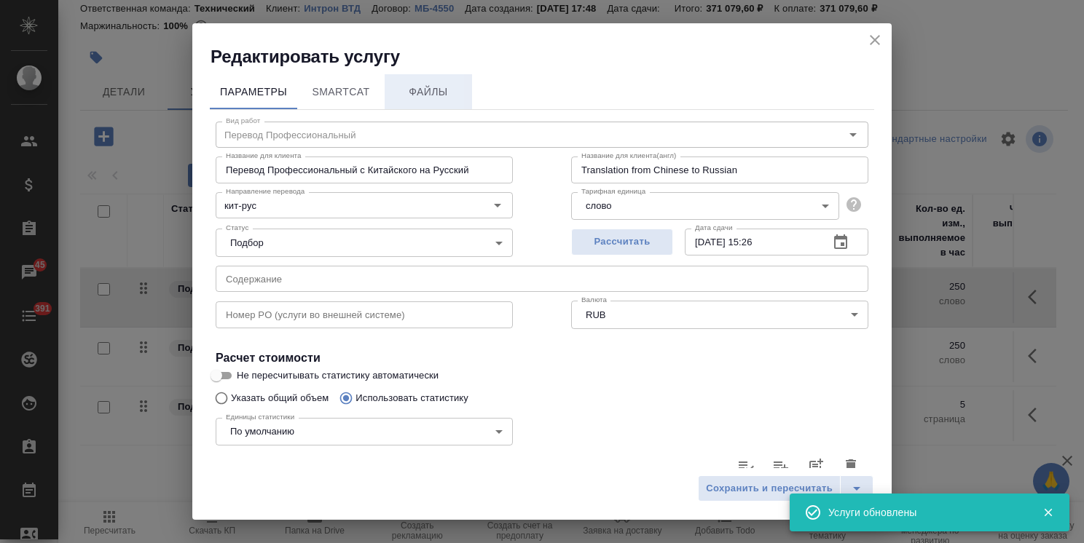
click at [426, 93] on span "Файлы" at bounding box center [428, 92] width 70 height 18
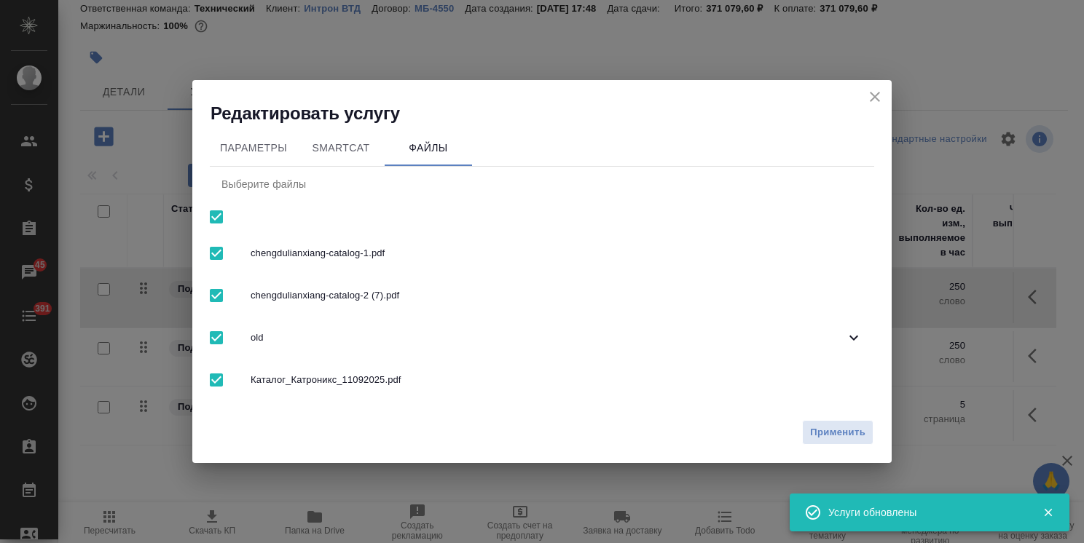
click at [213, 344] on input "checkbox" at bounding box center [216, 338] width 31 height 31
checkbox input "false"
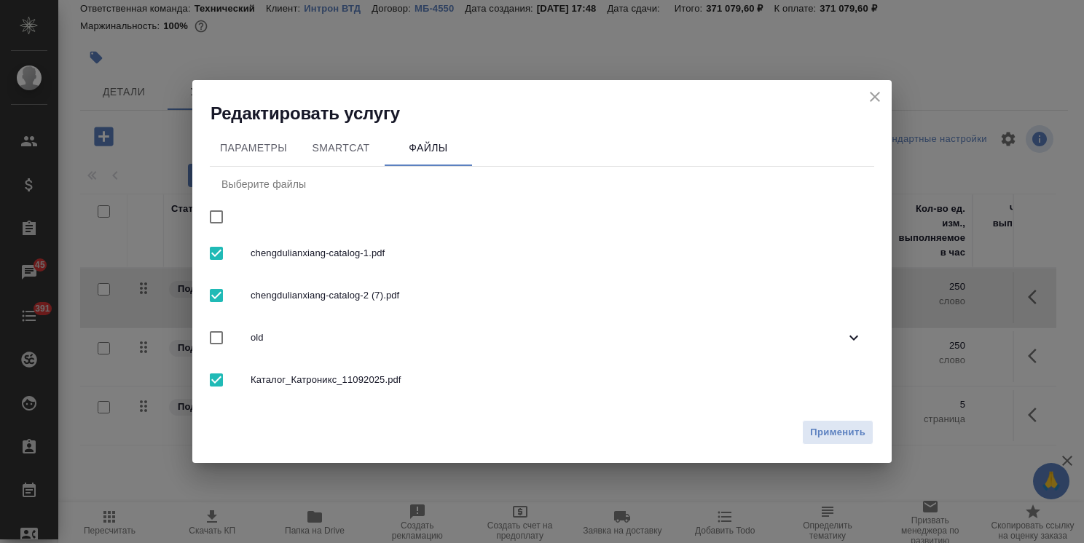
click at [223, 385] on input "checkbox" at bounding box center [216, 380] width 31 height 31
checkbox input "false"
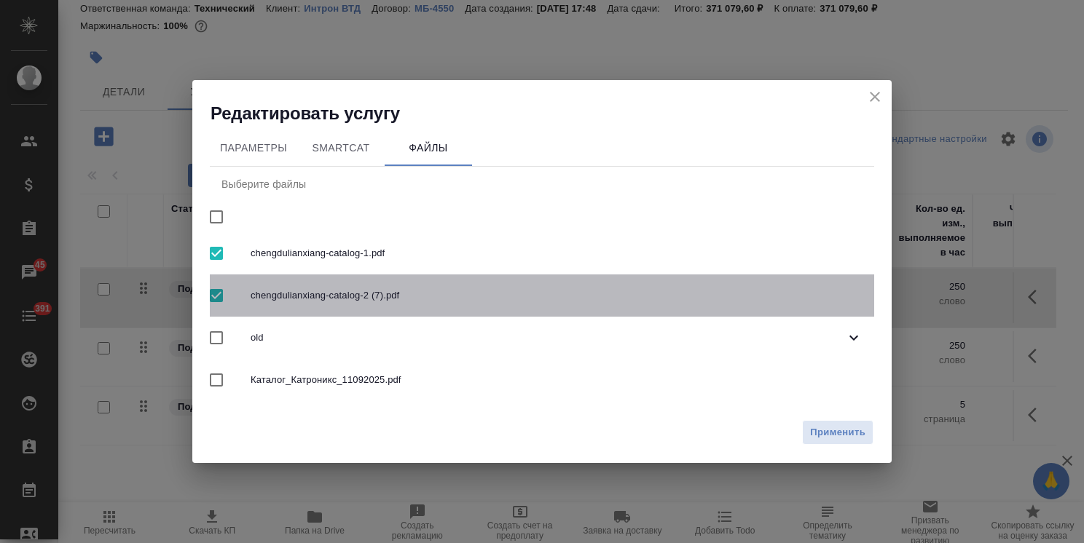
click at [219, 296] on input "checkbox" at bounding box center [216, 295] width 31 height 31
checkbox input "false"
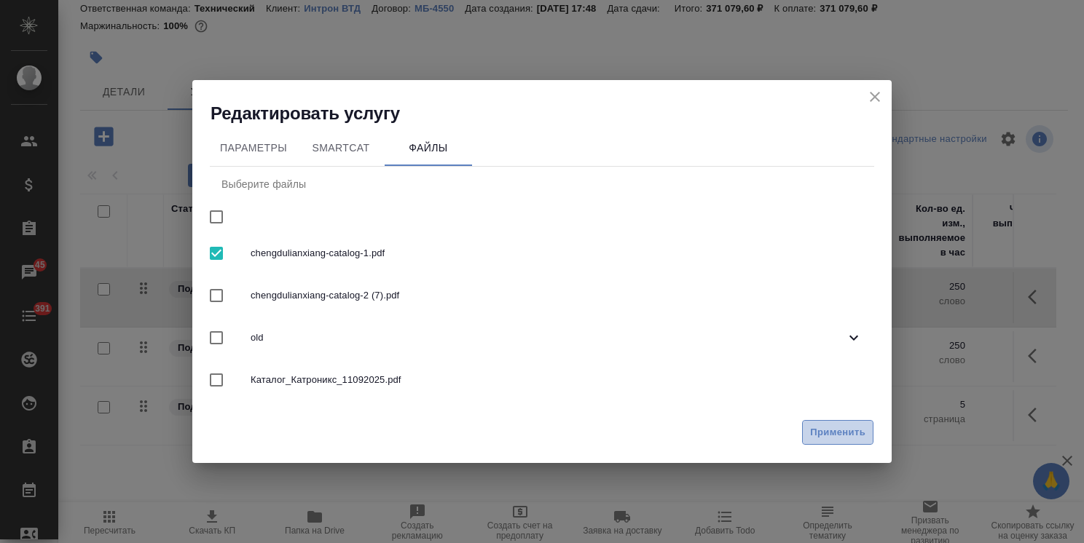
click at [849, 433] on span "Применить" at bounding box center [837, 433] width 55 height 17
click at [874, 97] on icon "close" at bounding box center [875, 97] width 10 height 10
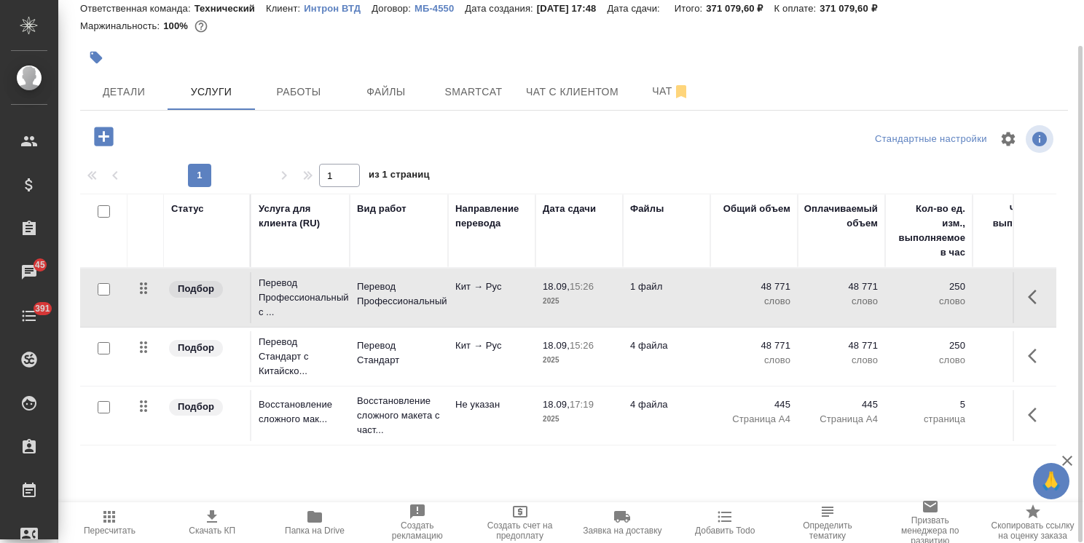
click at [468, 353] on td "Кит → Рус" at bounding box center [491, 356] width 87 height 51
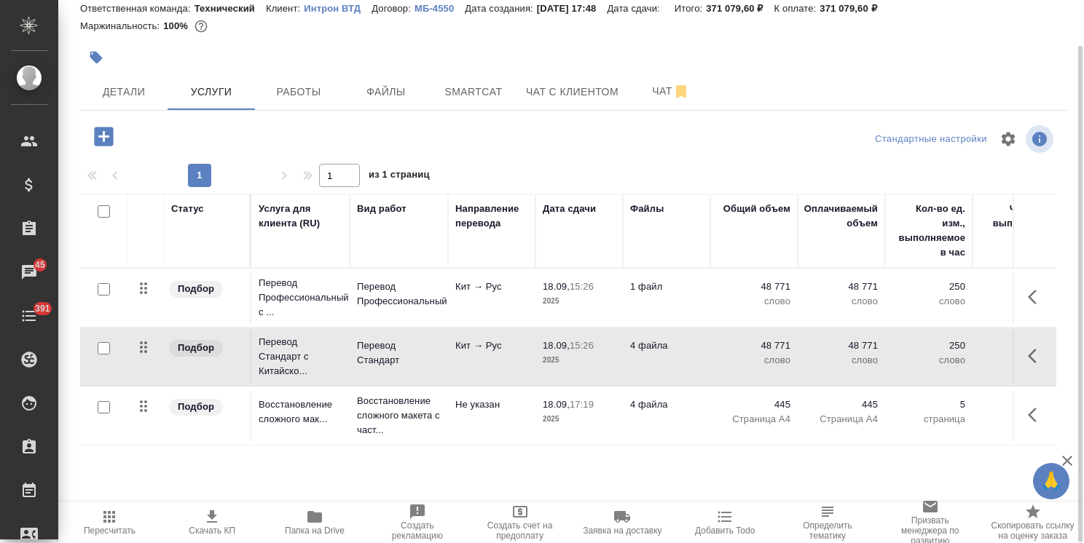
click at [468, 353] on td "Кит → Рус" at bounding box center [491, 356] width 87 height 51
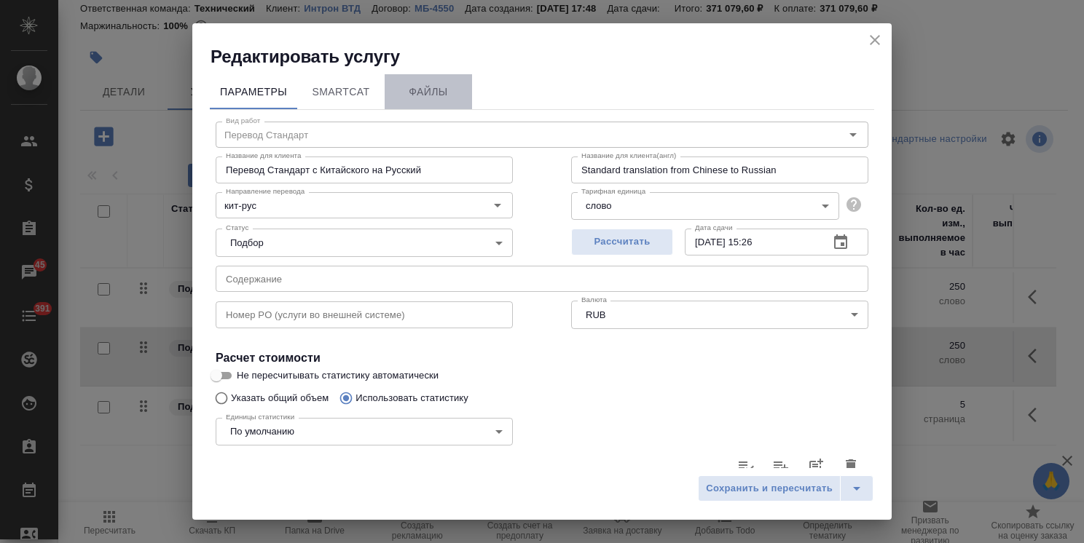
click at [437, 95] on span "Файлы" at bounding box center [428, 92] width 70 height 18
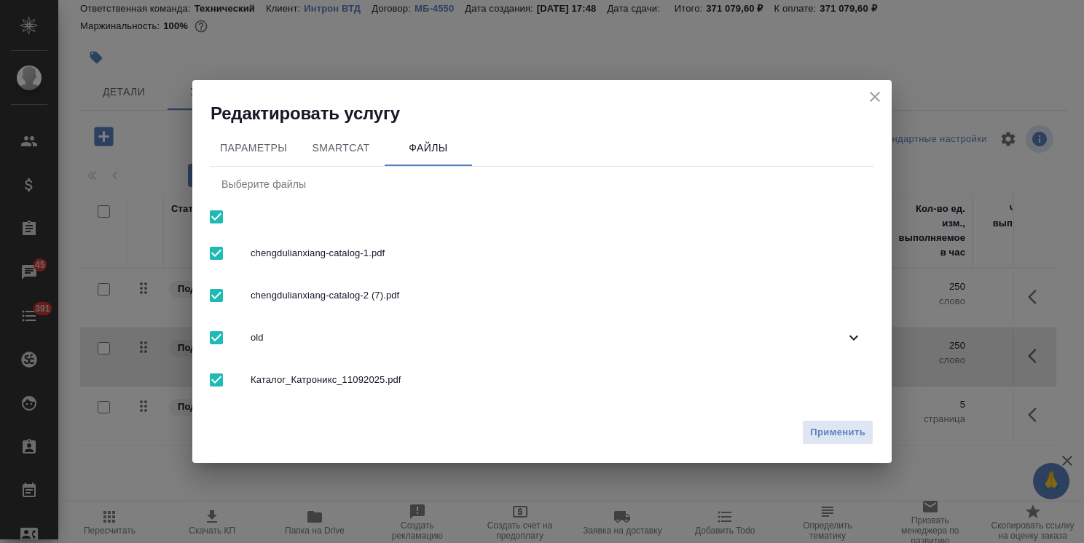
click at [215, 219] on input "checkbox" at bounding box center [216, 217] width 31 height 31
checkbox input "false"
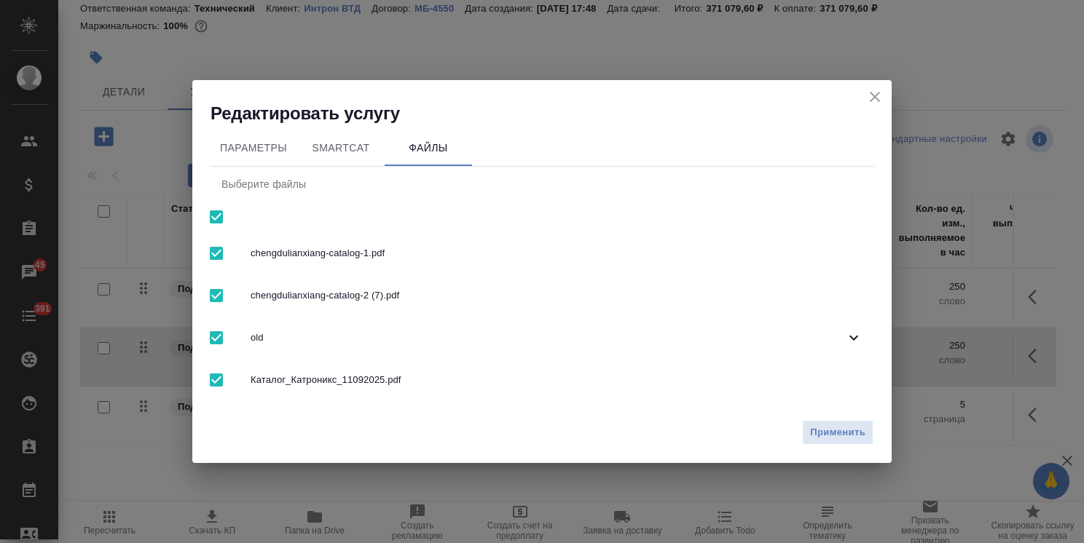
checkbox input "false"
click at [208, 252] on input "checkbox" at bounding box center [216, 253] width 31 height 31
checkbox input "true"
click at [841, 434] on span "Применить" at bounding box center [837, 433] width 55 height 17
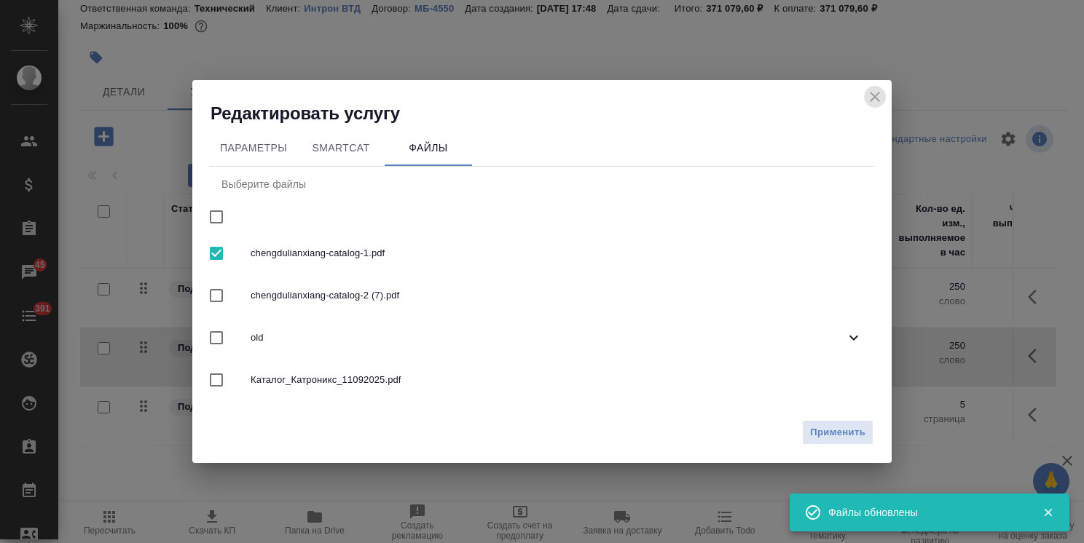
click at [868, 101] on icon "close" at bounding box center [874, 96] width 17 height 17
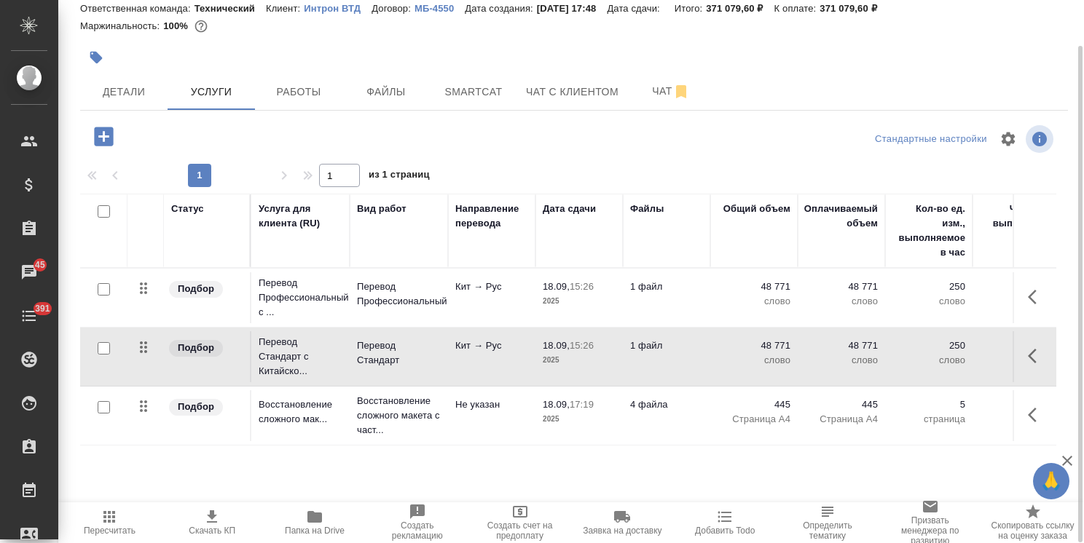
click at [103, 289] on input "checkbox" at bounding box center [104, 289] width 12 height 12
checkbox input "true"
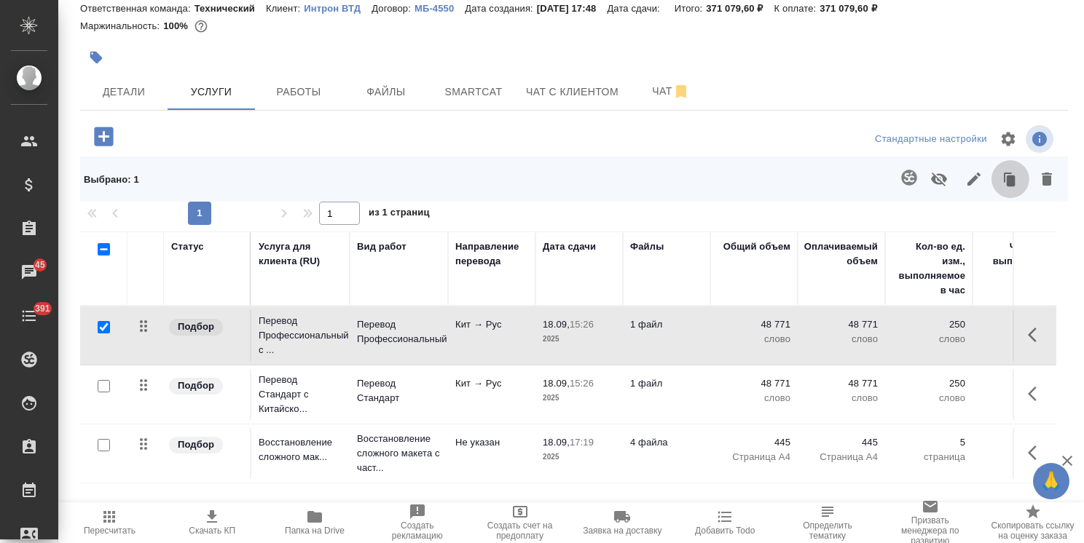
click at [1017, 185] on icon "button" at bounding box center [1010, 179] width 20 height 20
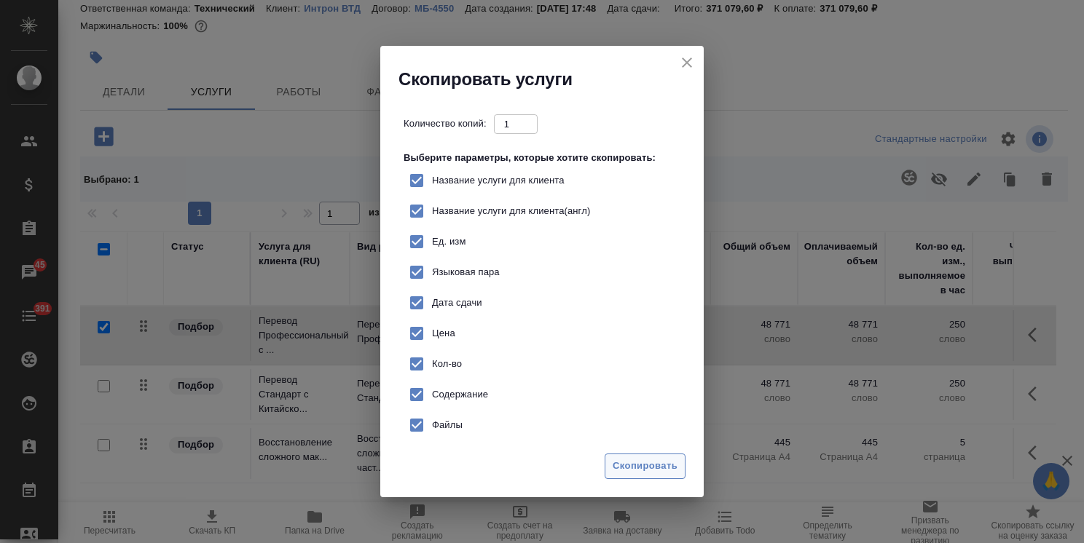
click at [655, 471] on span "Скопировать" at bounding box center [645, 466] width 65 height 17
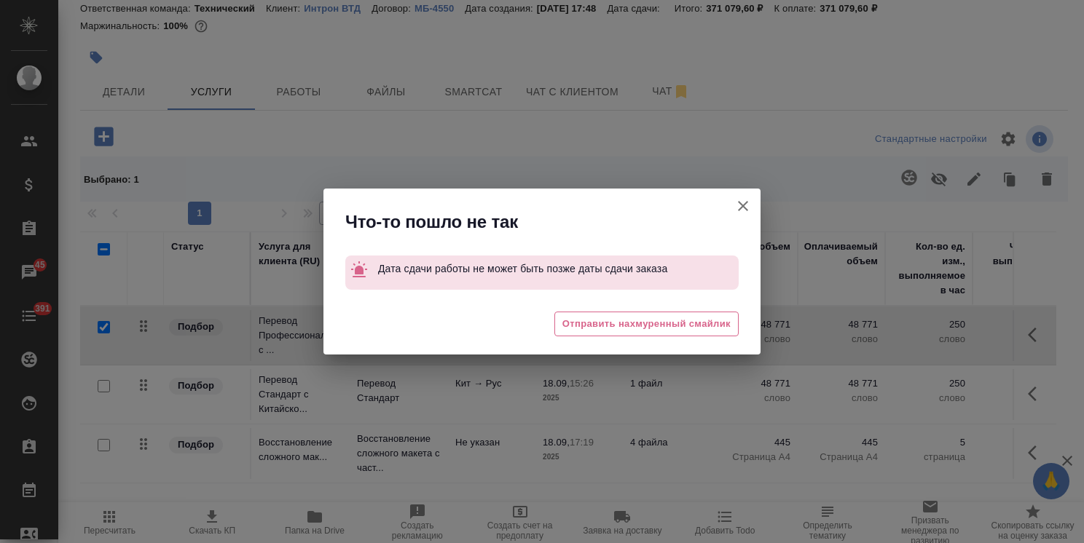
click at [739, 205] on icon "button" at bounding box center [742, 205] width 17 height 17
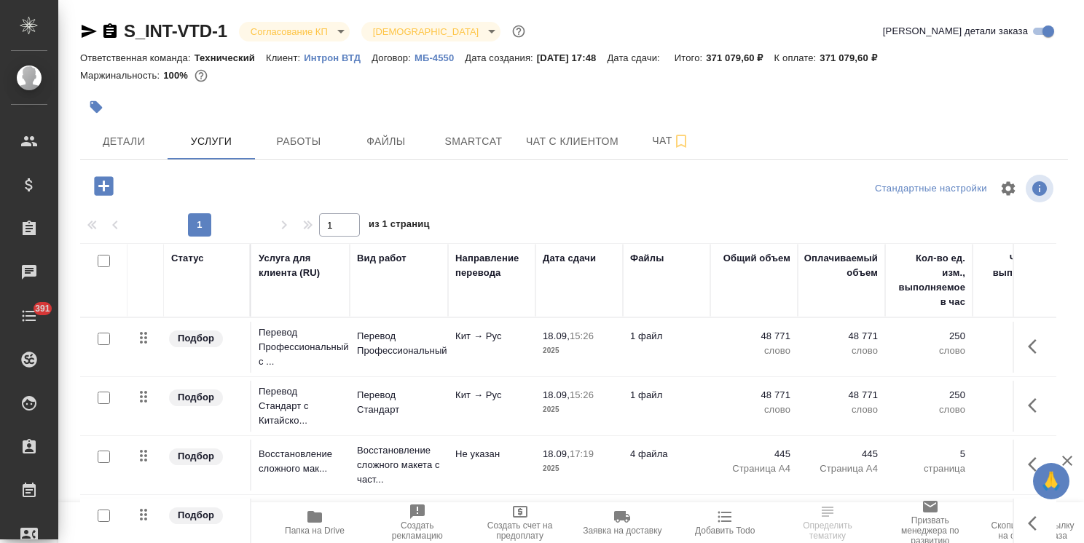
scroll to position [50, 0]
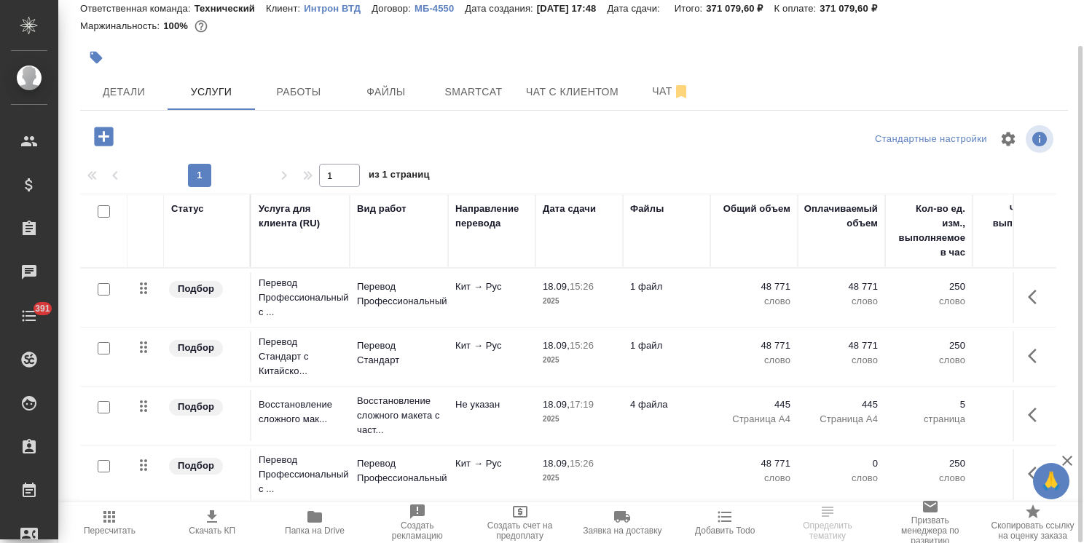
click at [106, 348] on input "checkbox" at bounding box center [104, 348] width 12 height 12
checkbox input "true"
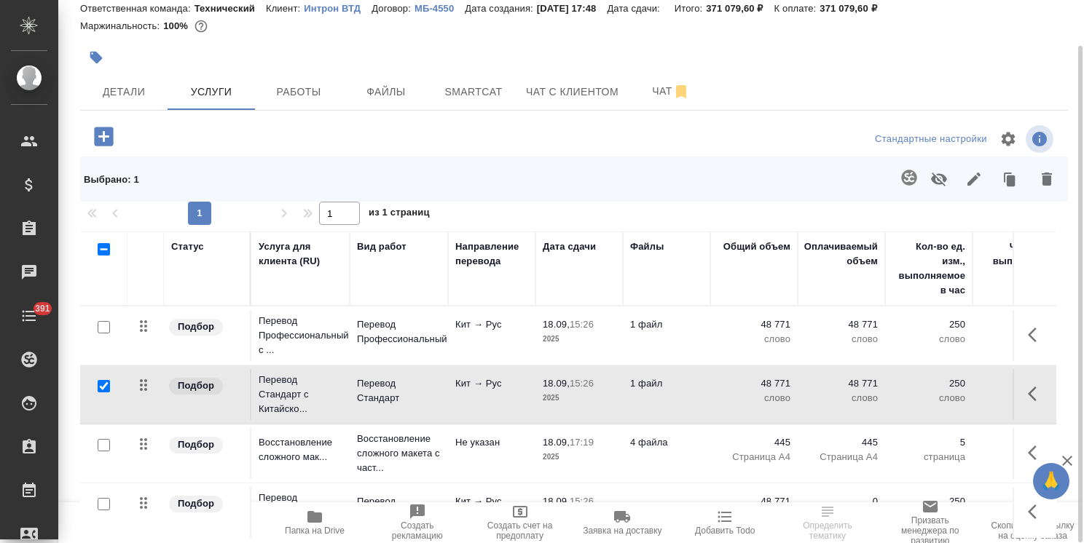
click at [1008, 179] on icon "button" at bounding box center [1011, 181] width 9 height 11
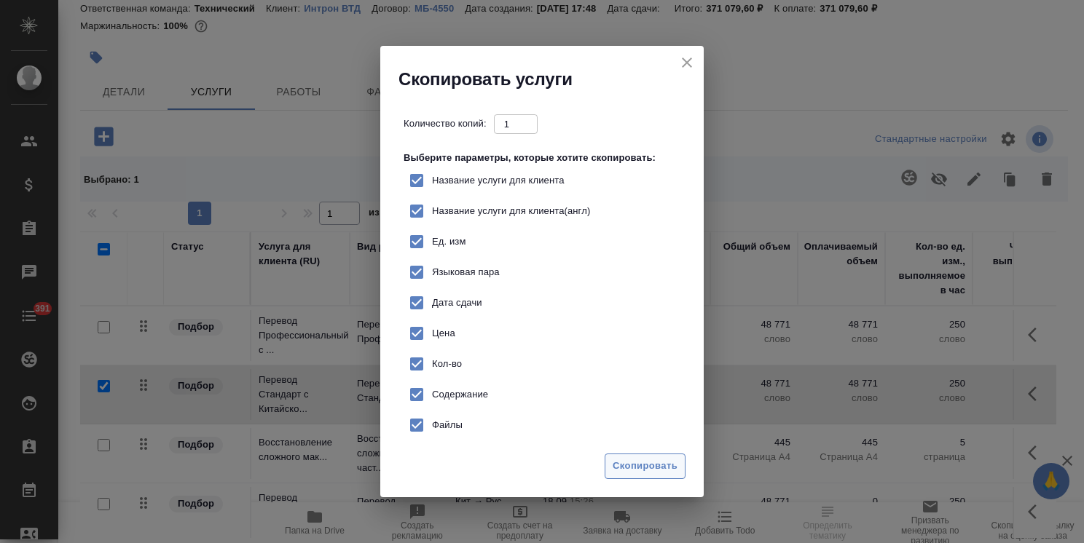
click at [638, 465] on span "Скопировать" at bounding box center [645, 466] width 65 height 17
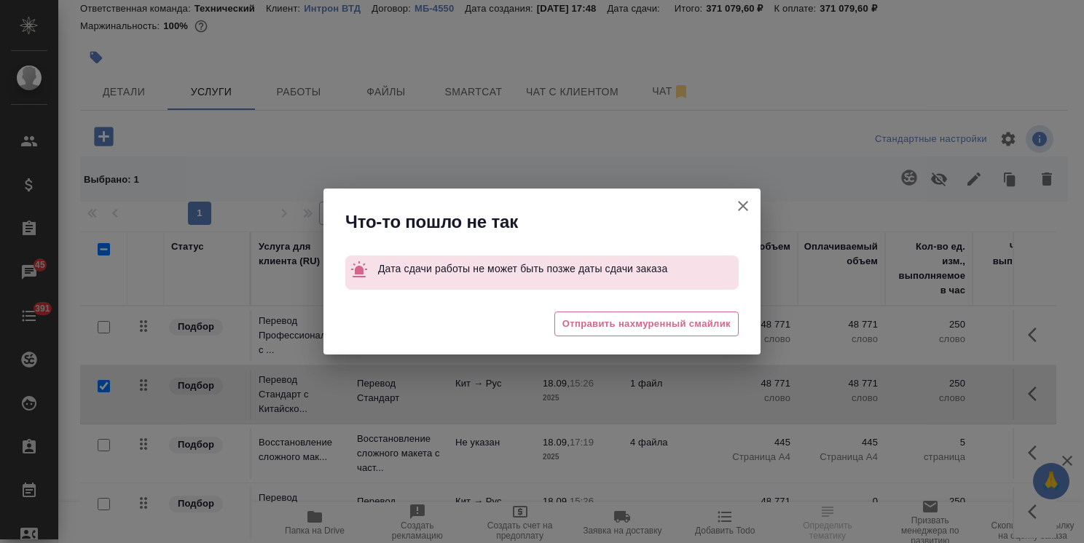
click at [742, 205] on icon "button" at bounding box center [743, 206] width 10 height 10
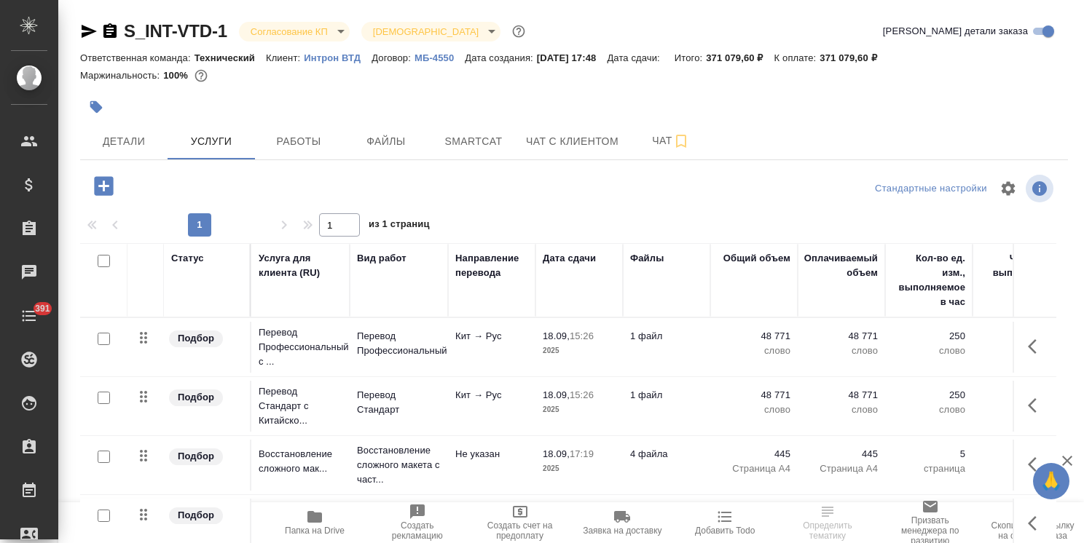
scroll to position [50, 0]
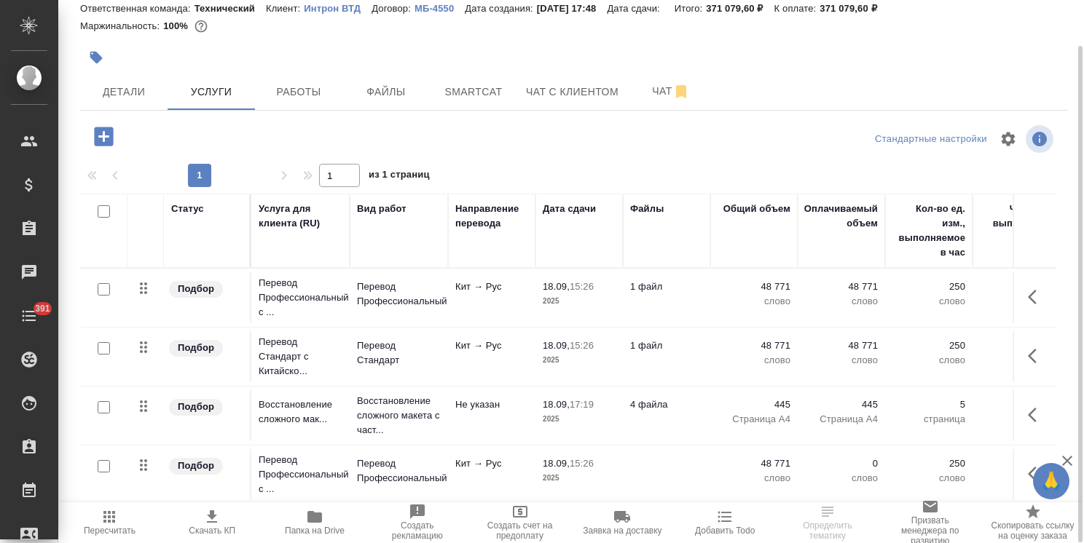
click at [616, 418] on td "18.09, 17:19 2025" at bounding box center [578, 415] width 87 height 51
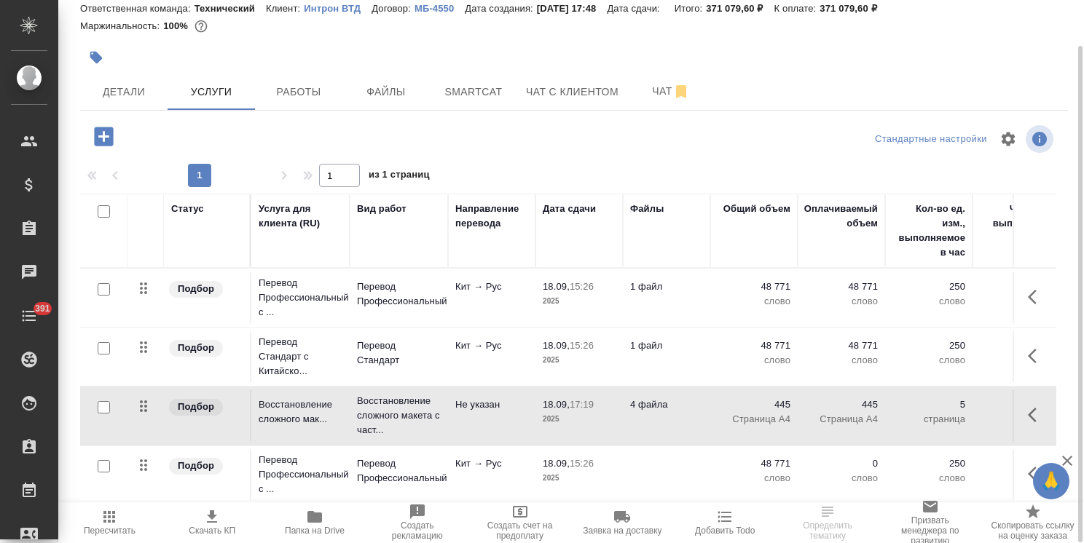
click at [616, 418] on td "18.09, 17:19 2025" at bounding box center [578, 415] width 87 height 51
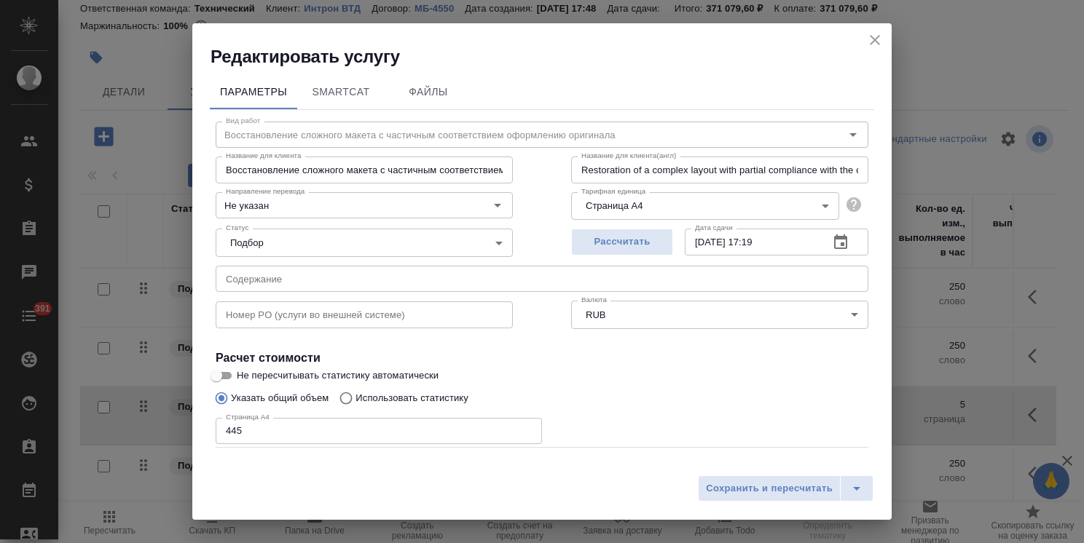
click at [869, 35] on icon "close" at bounding box center [874, 39] width 17 height 17
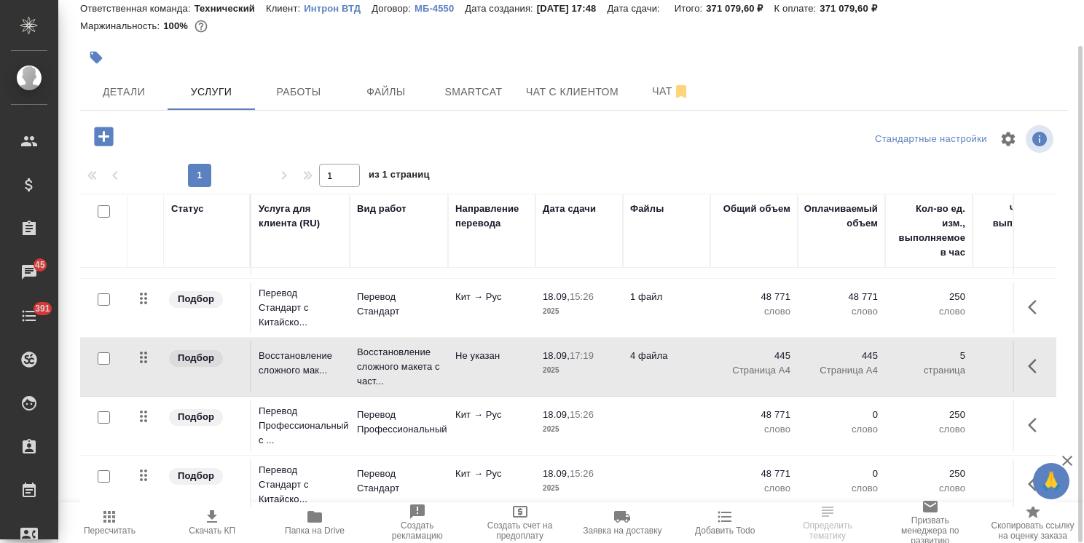
scroll to position [66, 0]
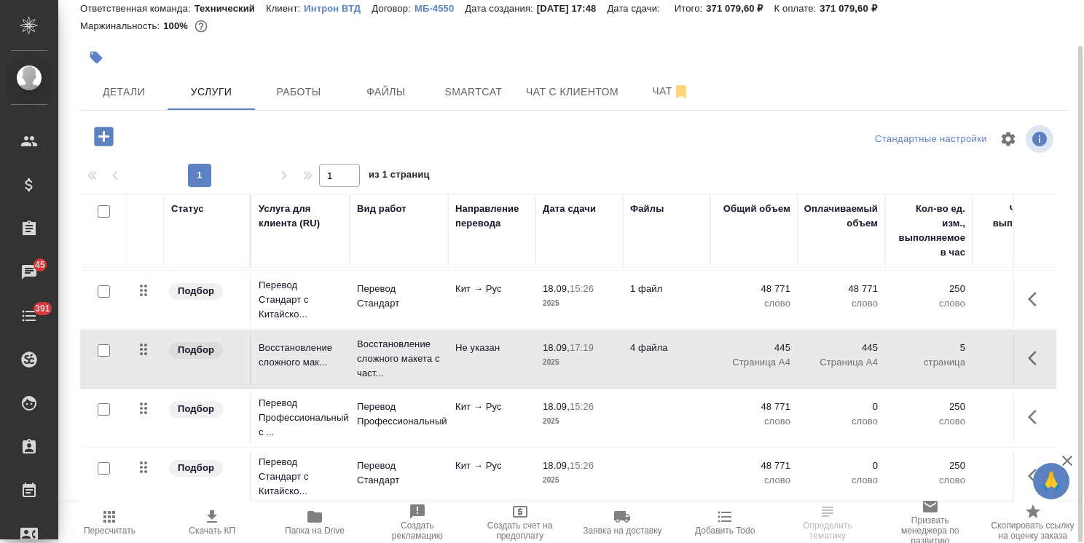
click at [568, 401] on p "18.09," at bounding box center [556, 406] width 27 height 11
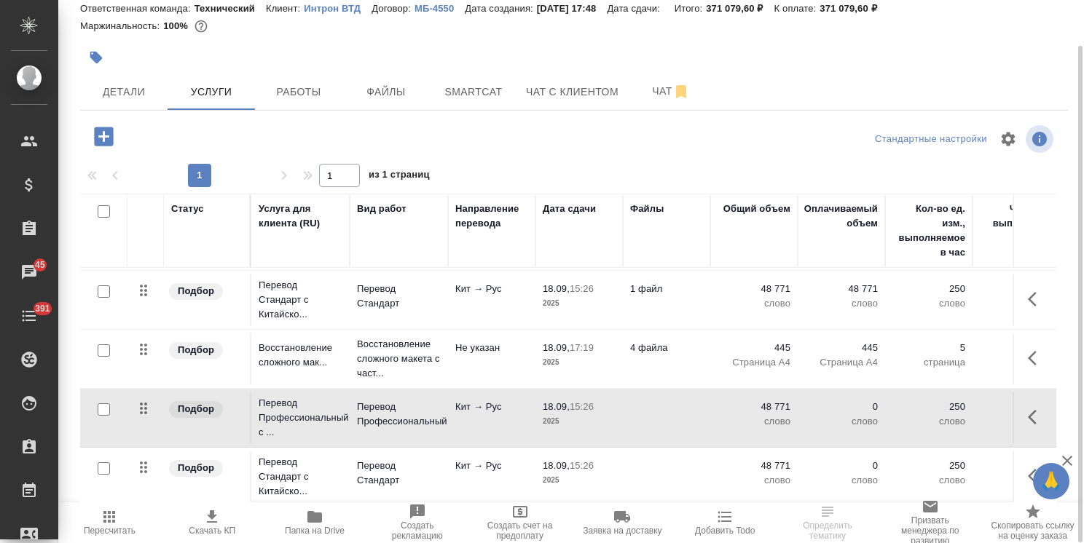
click at [568, 401] on p "18.09," at bounding box center [556, 406] width 27 height 11
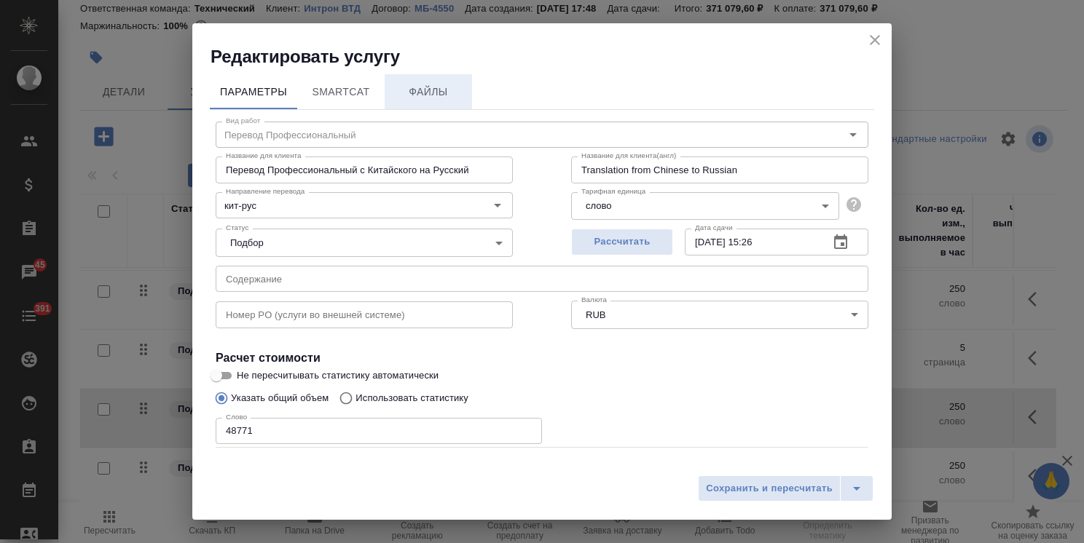
click at [443, 101] on button "Файлы" at bounding box center [428, 91] width 87 height 35
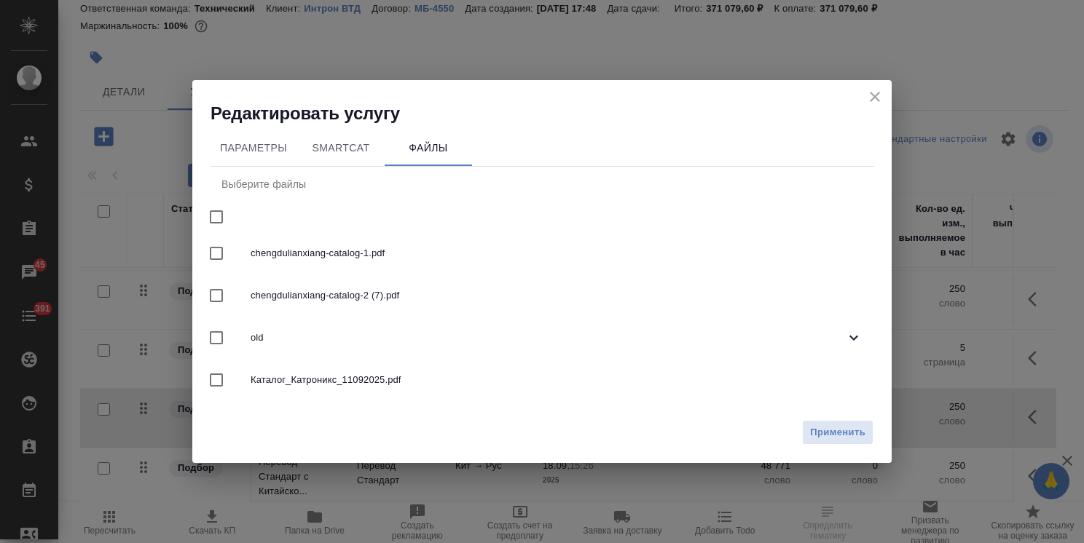
drag, startPoint x: 213, startPoint y: 300, endPoint x: 260, endPoint y: 302, distance: 46.6
click at [213, 300] on input "checkbox" at bounding box center [216, 295] width 31 height 31
checkbox input "true"
click at [843, 438] on span "Применить" at bounding box center [837, 433] width 55 height 17
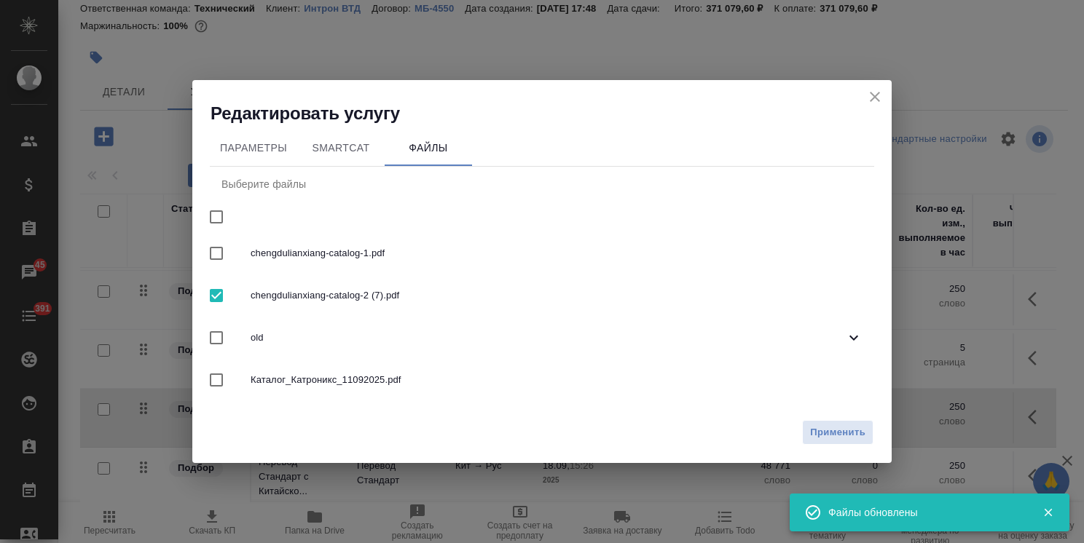
click at [883, 101] on icon "close" at bounding box center [874, 96] width 17 height 17
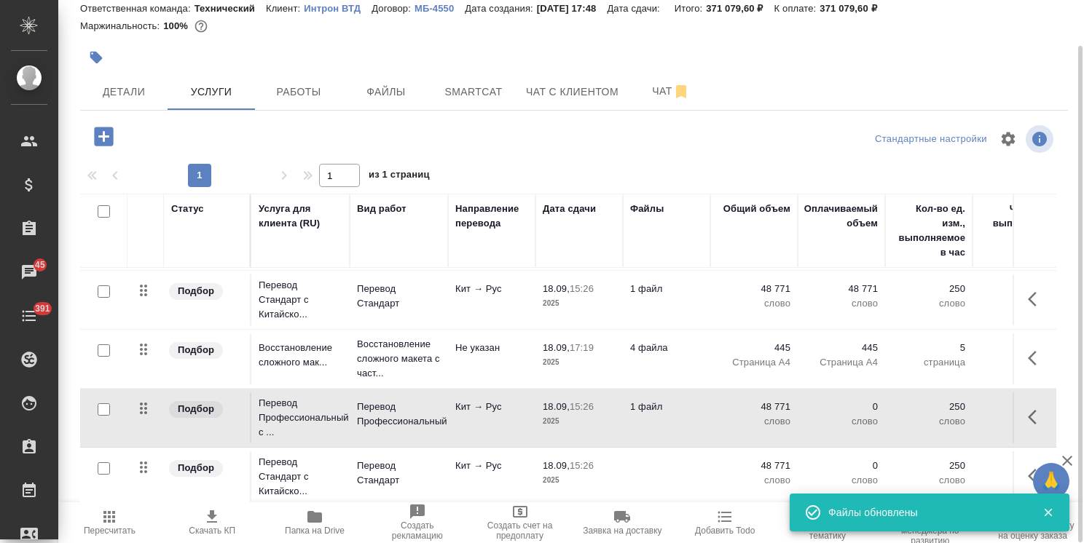
click at [655, 459] on td at bounding box center [666, 477] width 87 height 51
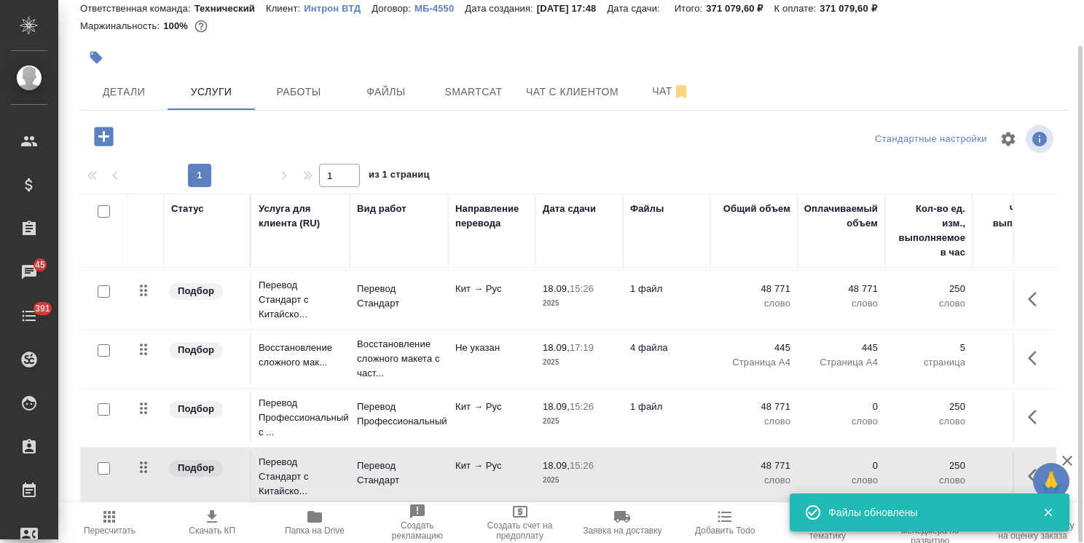
click at [655, 459] on td at bounding box center [666, 477] width 87 height 51
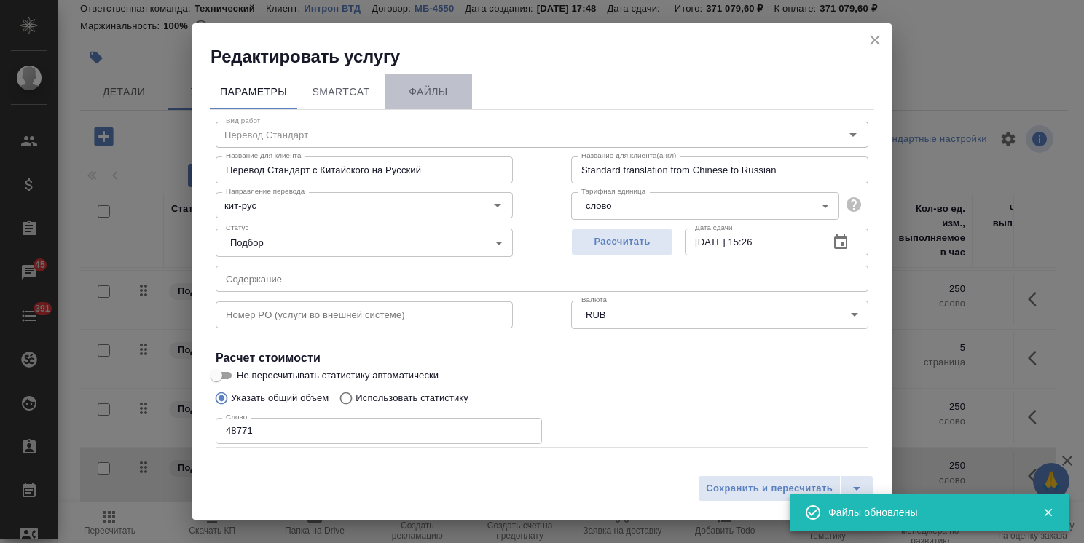
click at [414, 95] on span "Файлы" at bounding box center [428, 92] width 70 height 18
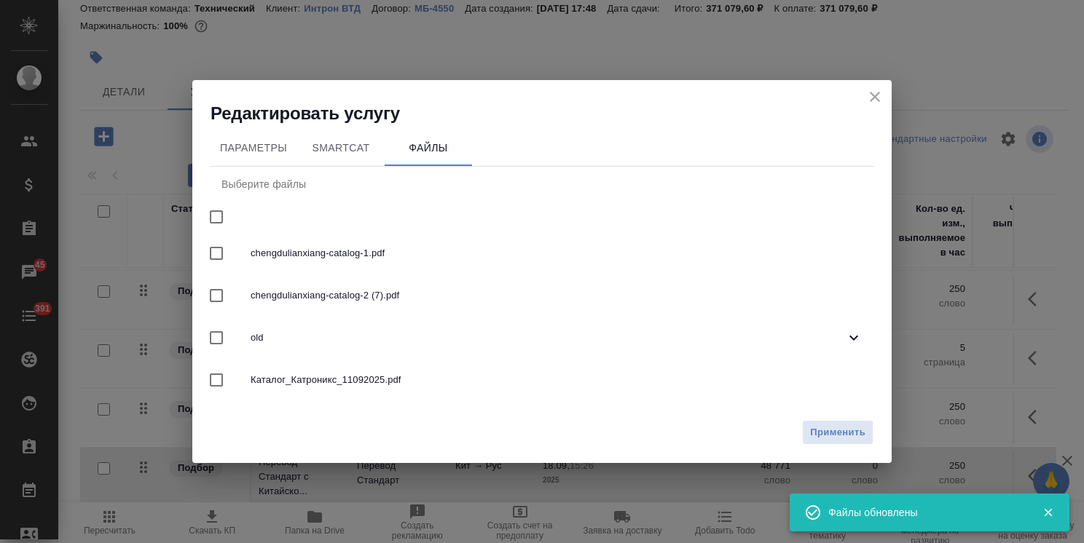
click at [230, 301] on input "checkbox" at bounding box center [216, 295] width 31 height 31
checkbox input "true"
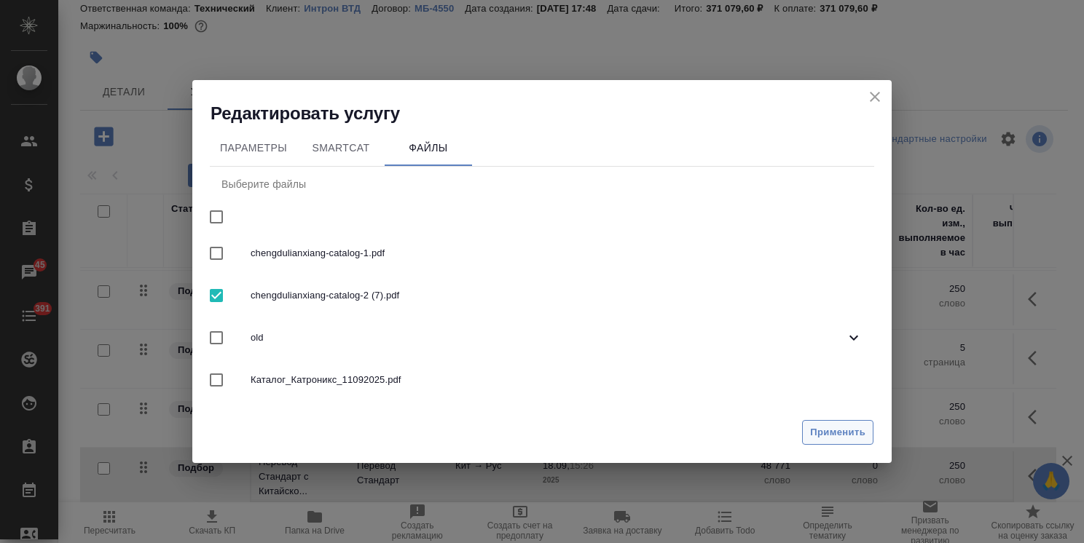
click at [846, 436] on span "Применить" at bounding box center [837, 433] width 55 height 17
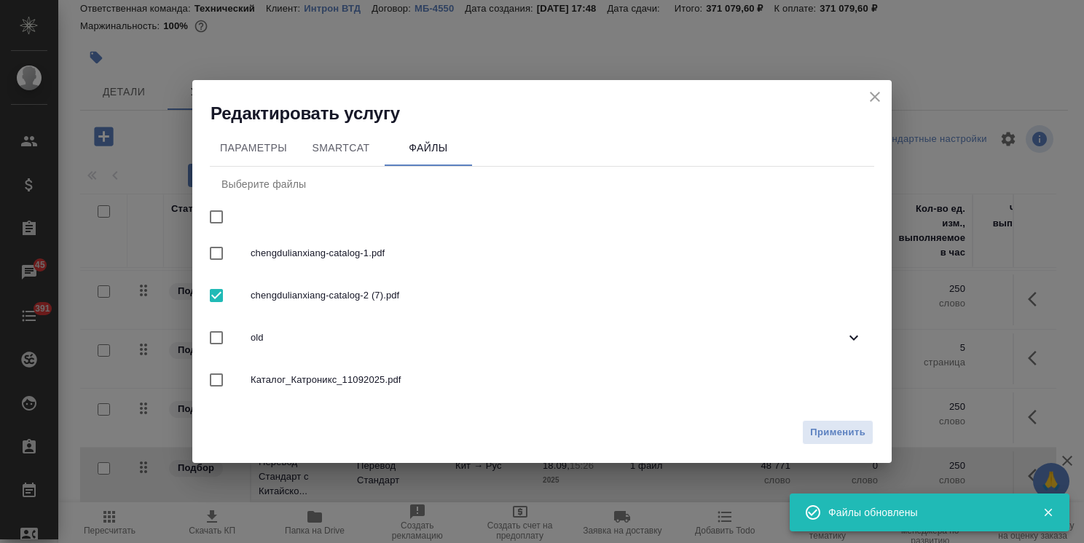
click at [877, 98] on icon "close" at bounding box center [875, 97] width 10 height 10
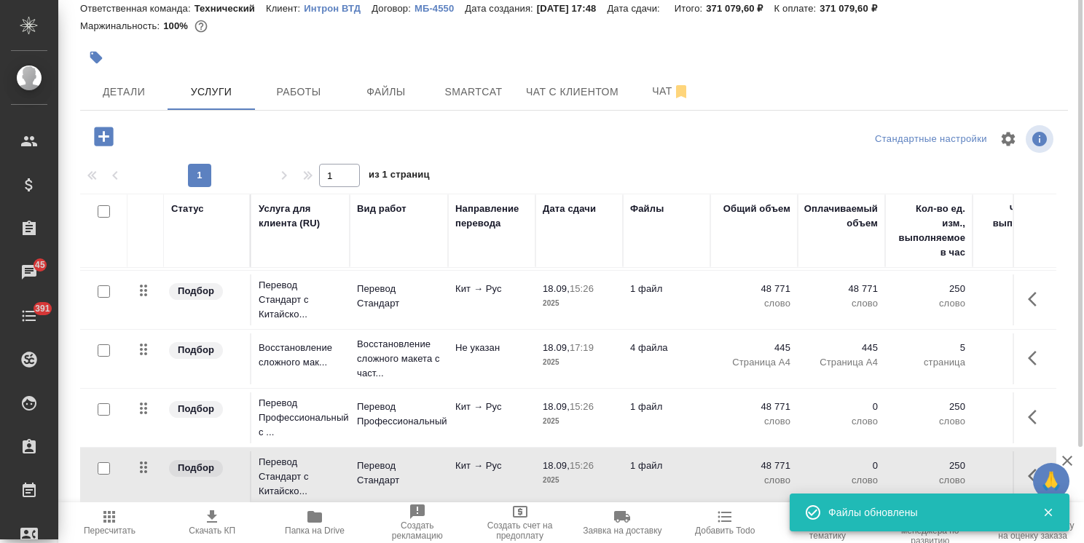
scroll to position [0, 0]
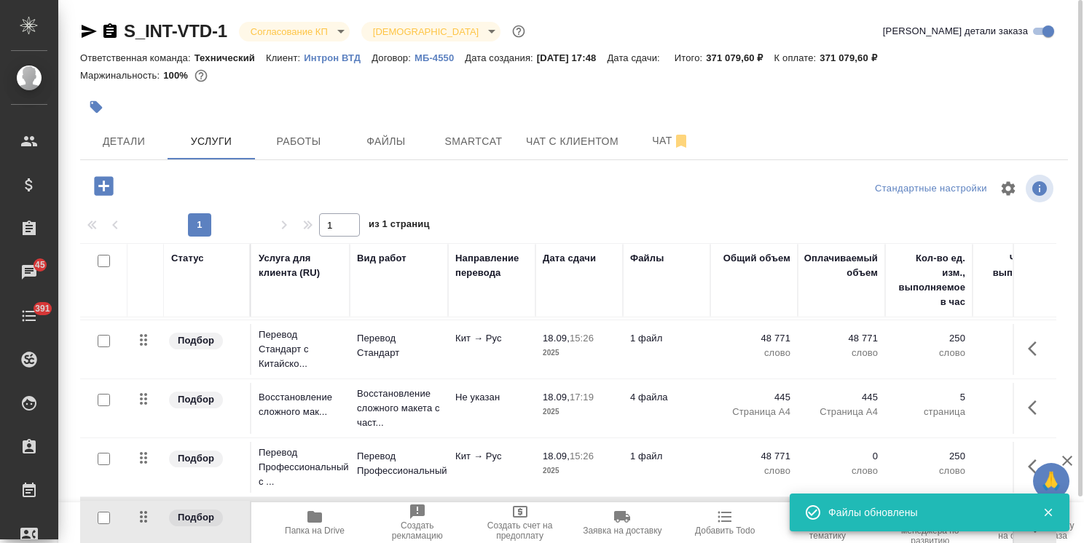
click at [101, 394] on input "checkbox" at bounding box center [104, 400] width 12 height 12
checkbox input "true"
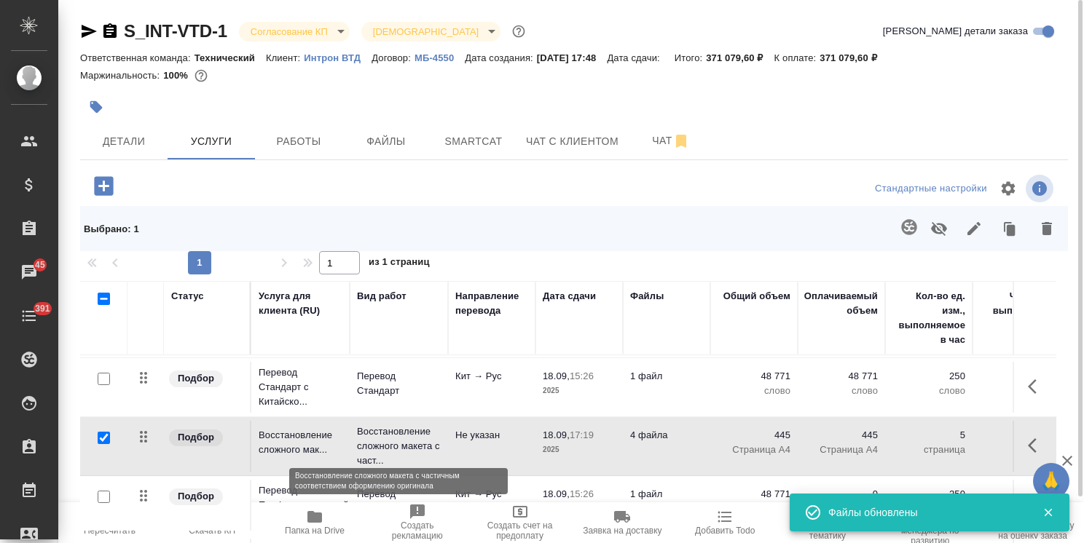
click at [382, 436] on p "Восстановление сложного макета с част..." at bounding box center [399, 447] width 84 height 44
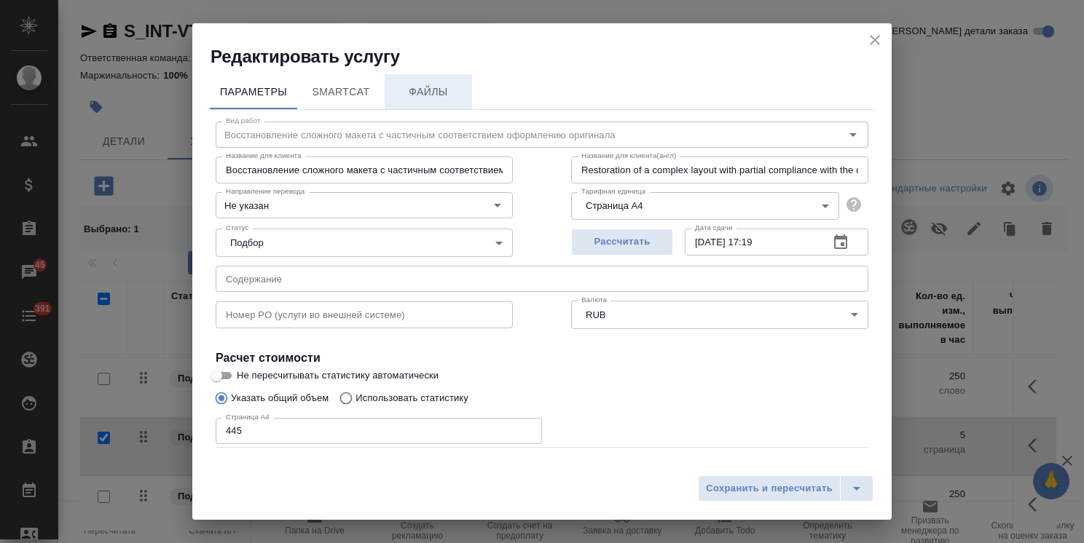
click at [438, 98] on span "Файлы" at bounding box center [428, 92] width 70 height 18
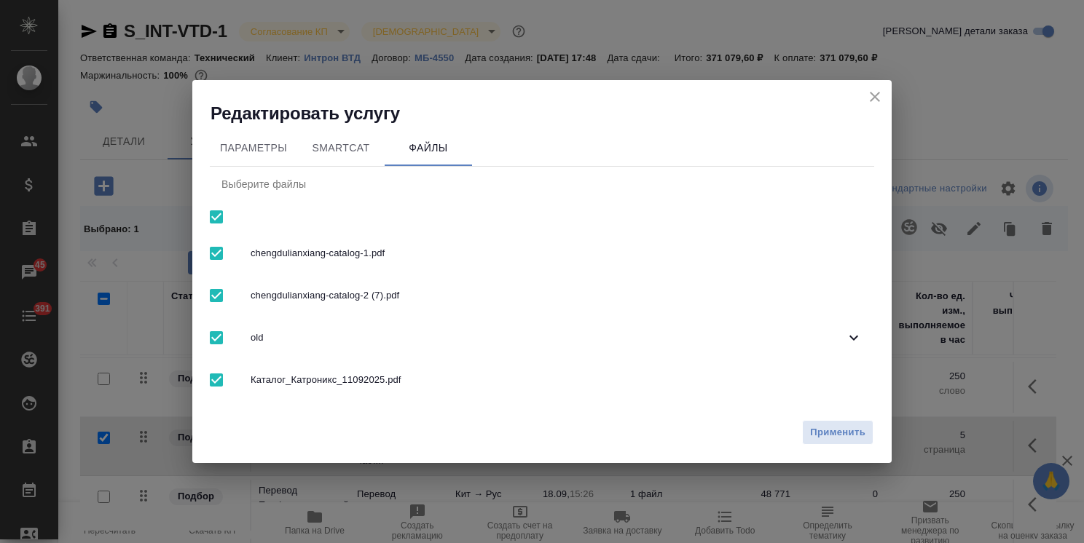
click at [216, 217] on input "checkbox" at bounding box center [216, 217] width 31 height 31
checkbox input "false"
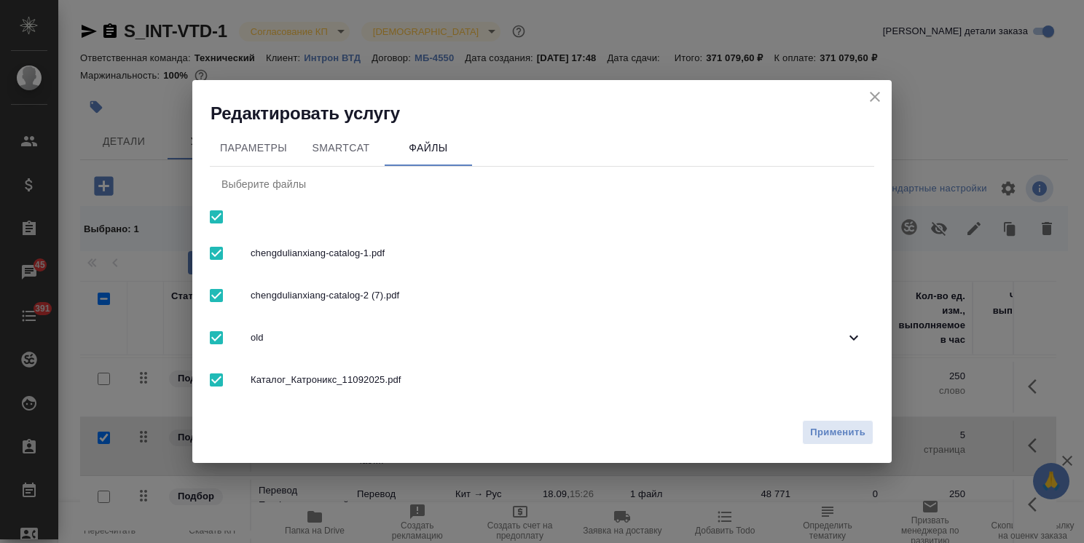
checkbox input "false"
click at [218, 254] on input "checkbox" at bounding box center [216, 253] width 31 height 31
checkbox input "true"
click at [826, 427] on span "Применить" at bounding box center [837, 433] width 55 height 17
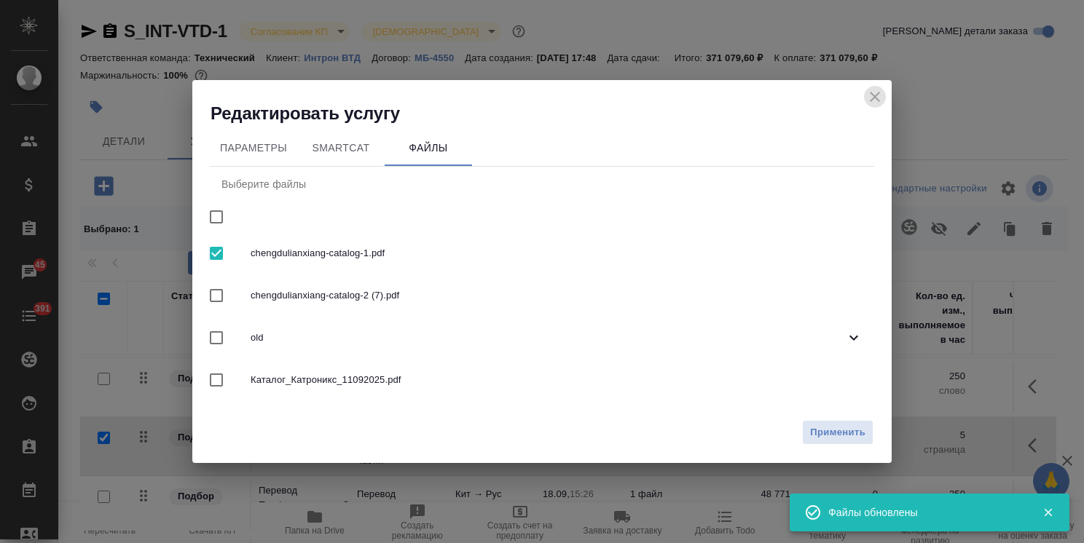
click at [871, 92] on icon "close" at bounding box center [874, 96] width 17 height 17
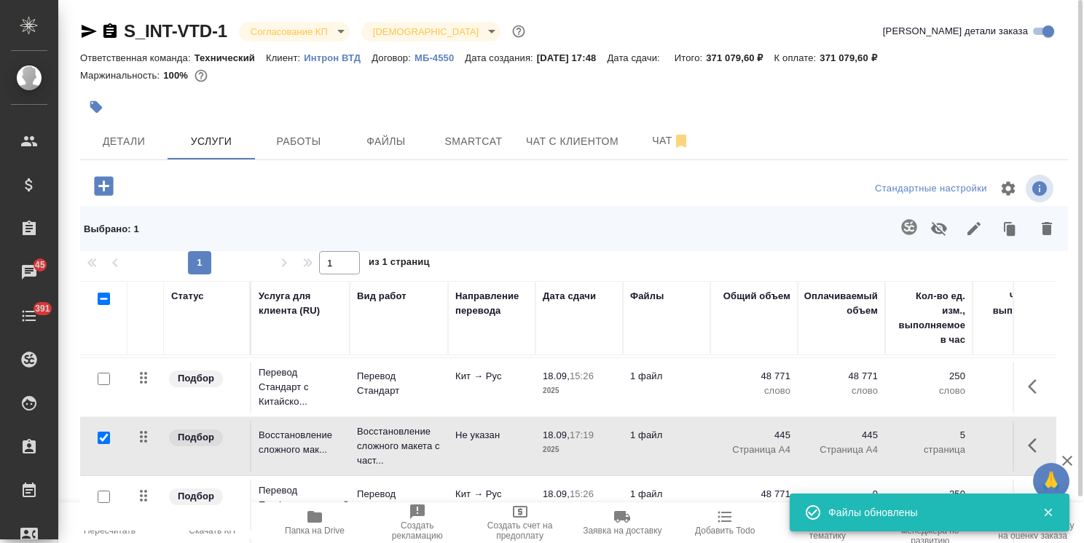
click at [1007, 229] on icon "button" at bounding box center [1011, 230] width 9 height 11
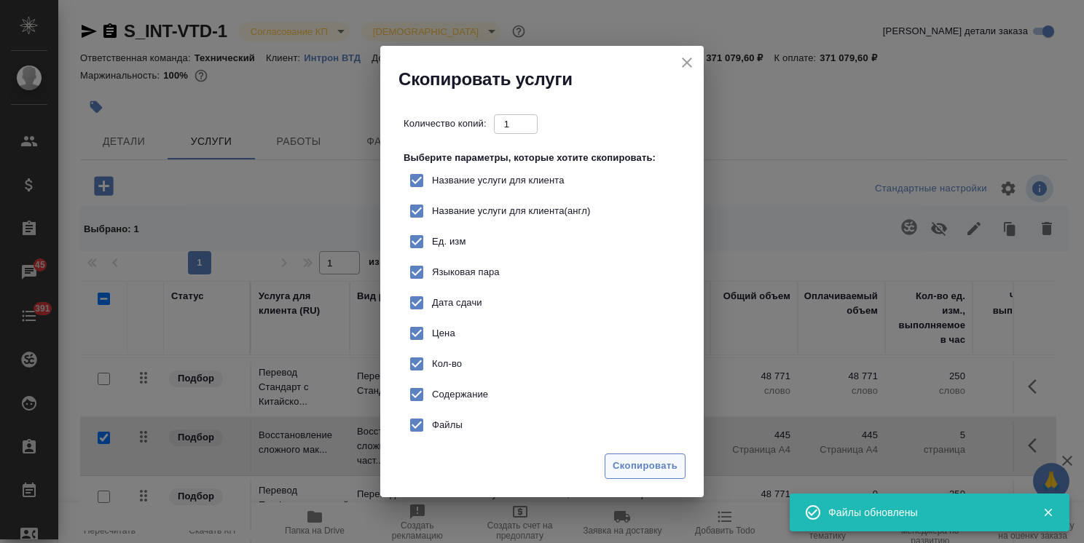
click at [642, 459] on span "Скопировать" at bounding box center [645, 466] width 65 height 17
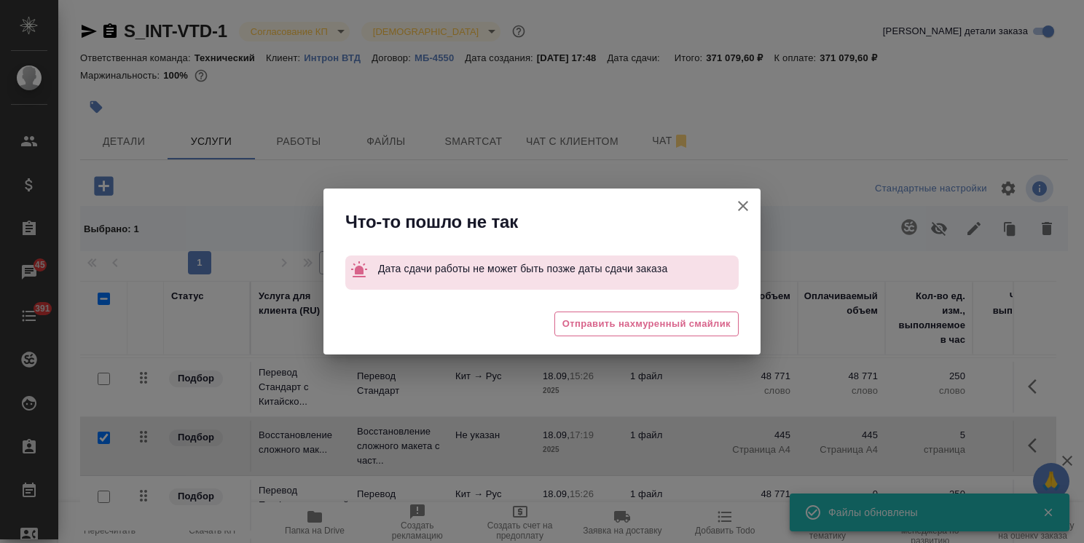
click at [742, 210] on icon "button" at bounding box center [742, 205] width 17 height 17
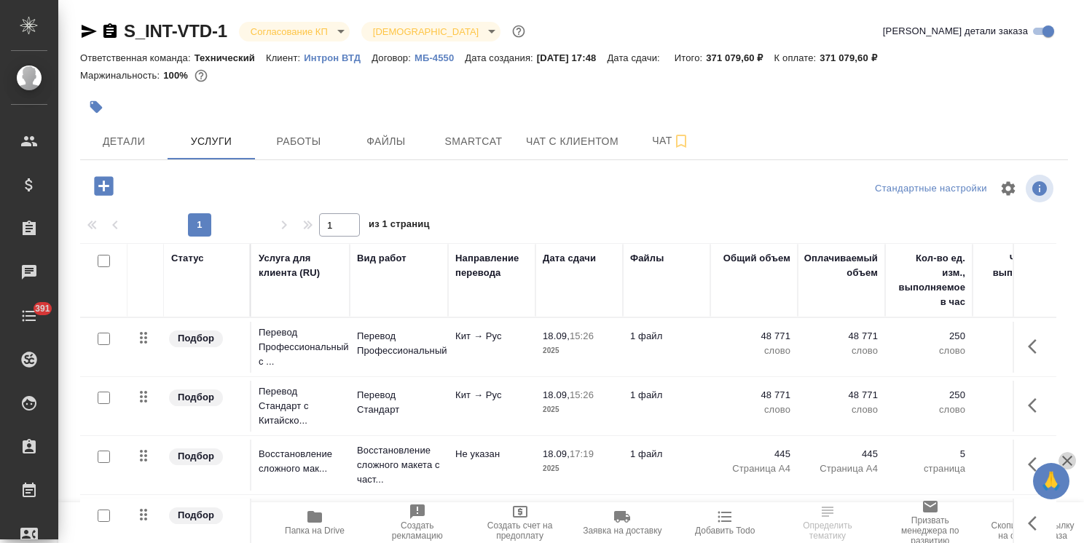
click at [1069, 460] on icon "button" at bounding box center [1067, 461] width 10 height 10
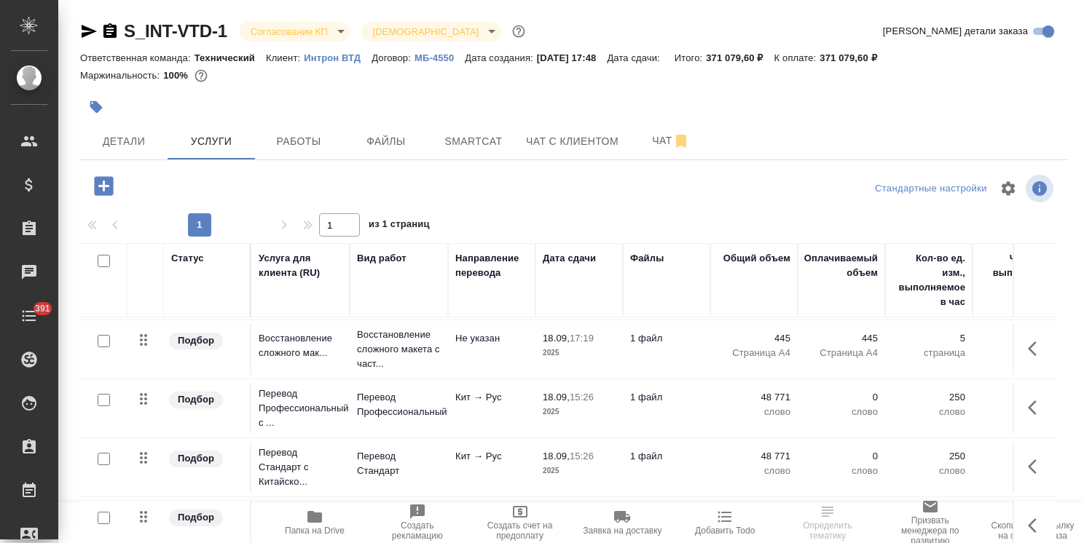
scroll to position [50, 0]
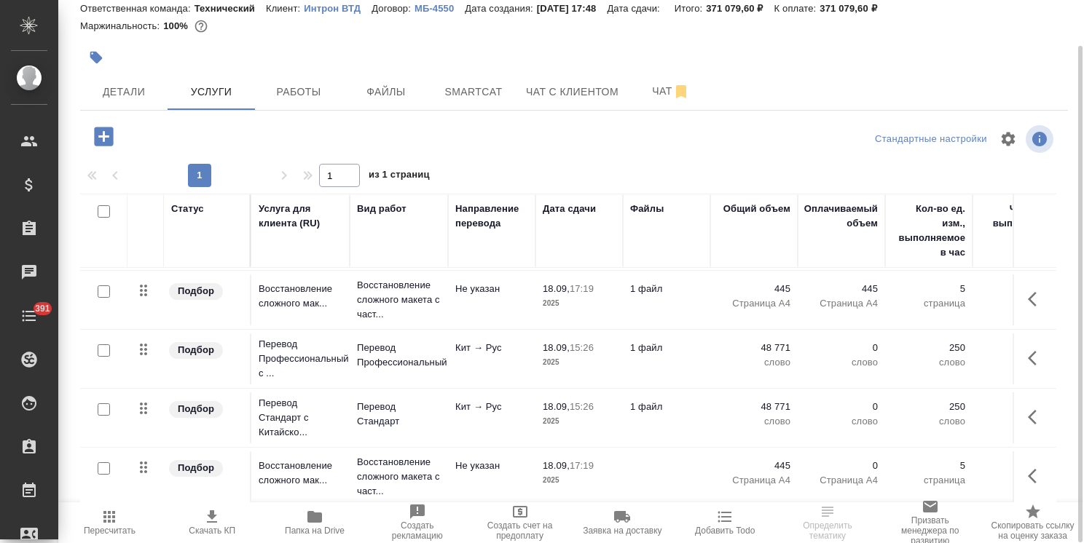
click at [732, 459] on p "445" at bounding box center [753, 466] width 73 height 15
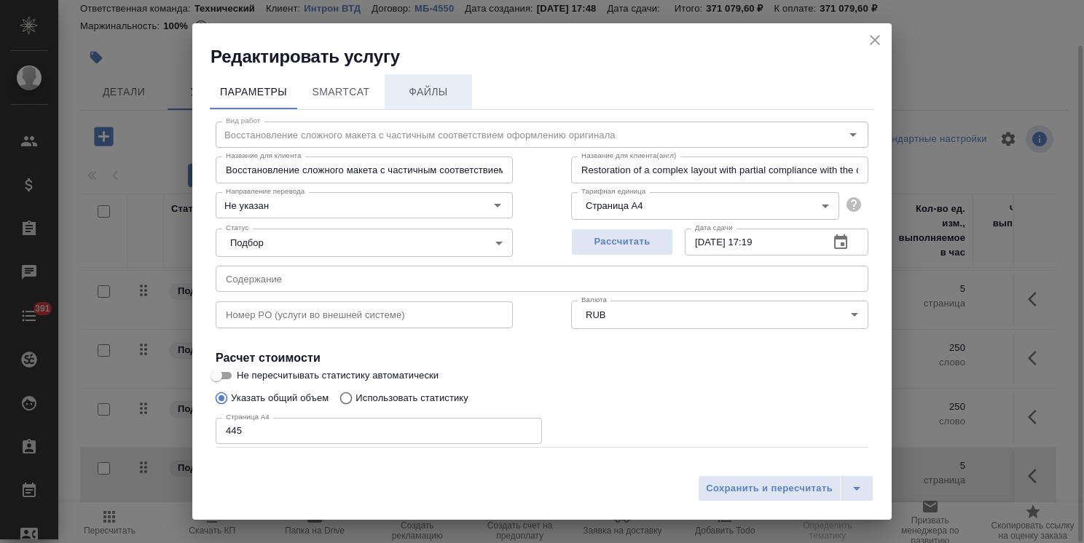
click at [442, 86] on span "Файлы" at bounding box center [428, 92] width 70 height 18
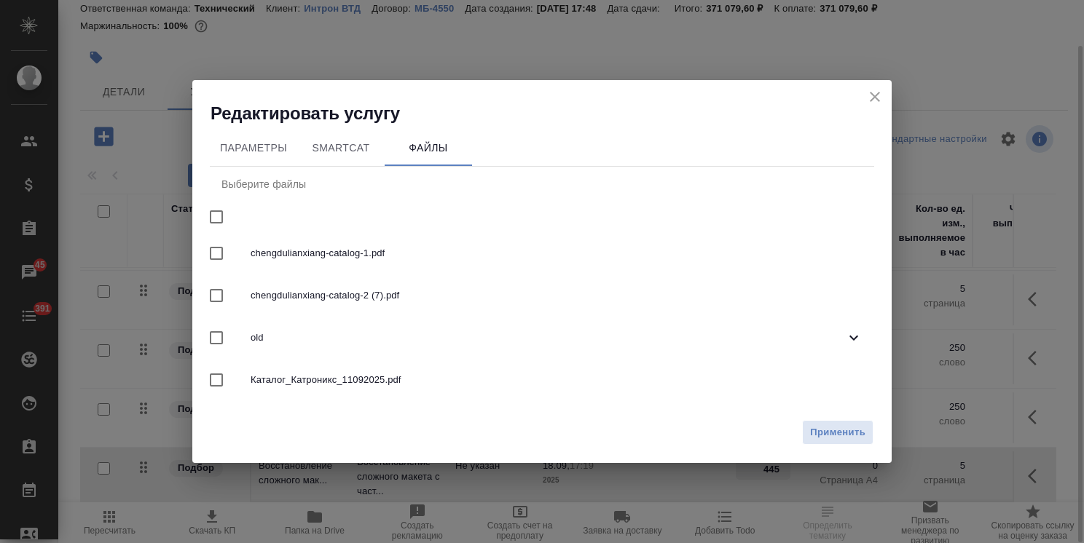
click at [216, 290] on input "checkbox" at bounding box center [216, 295] width 31 height 31
checkbox input "true"
click at [817, 430] on span "Применить" at bounding box center [837, 433] width 55 height 17
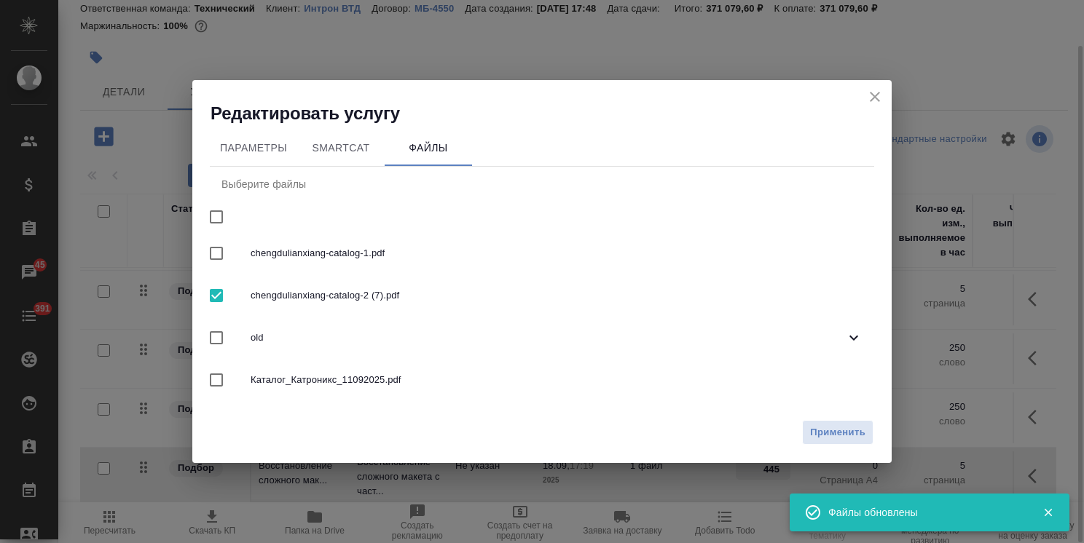
click at [876, 106] on button "close" at bounding box center [875, 97] width 22 height 22
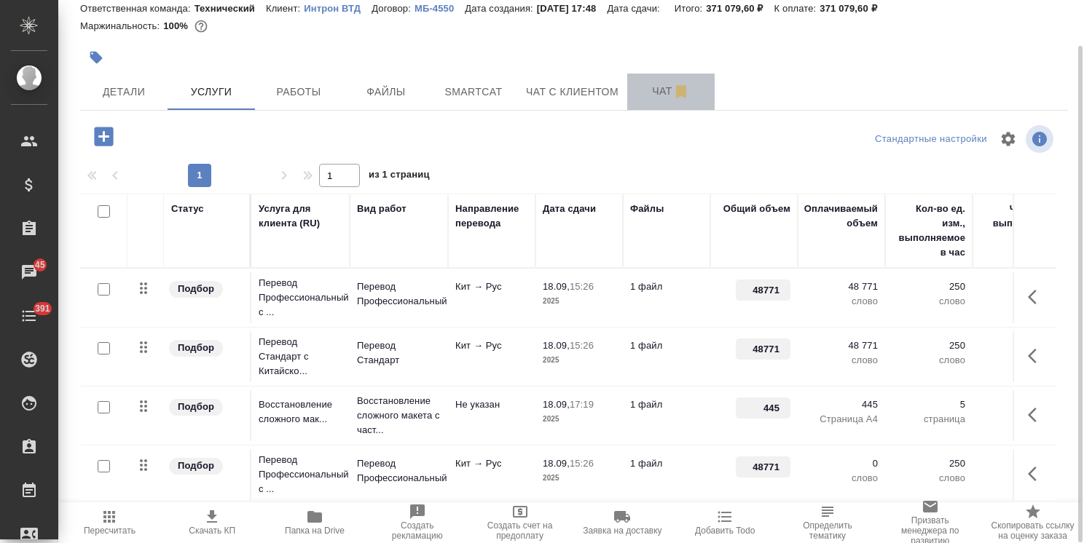
click at [631, 83] on button "Чат" at bounding box center [670, 92] width 87 height 36
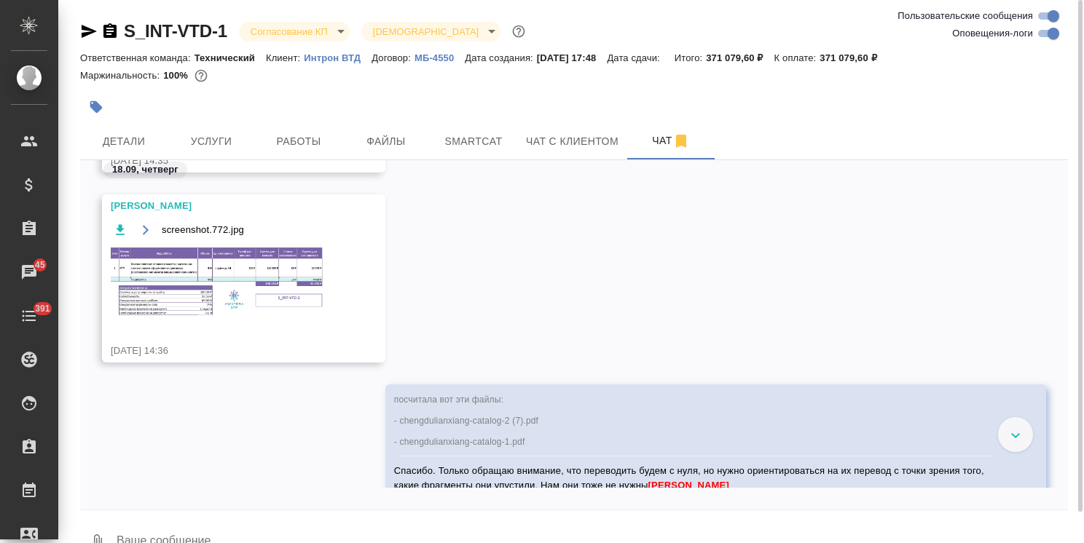
scroll to position [1733, 0]
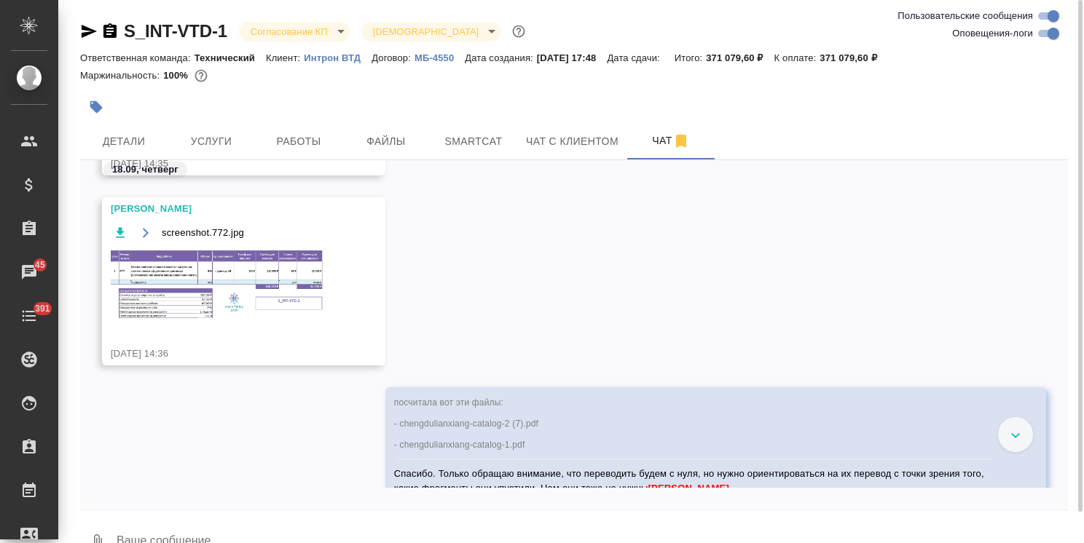
click at [216, 284] on img at bounding box center [220, 285] width 219 height 72
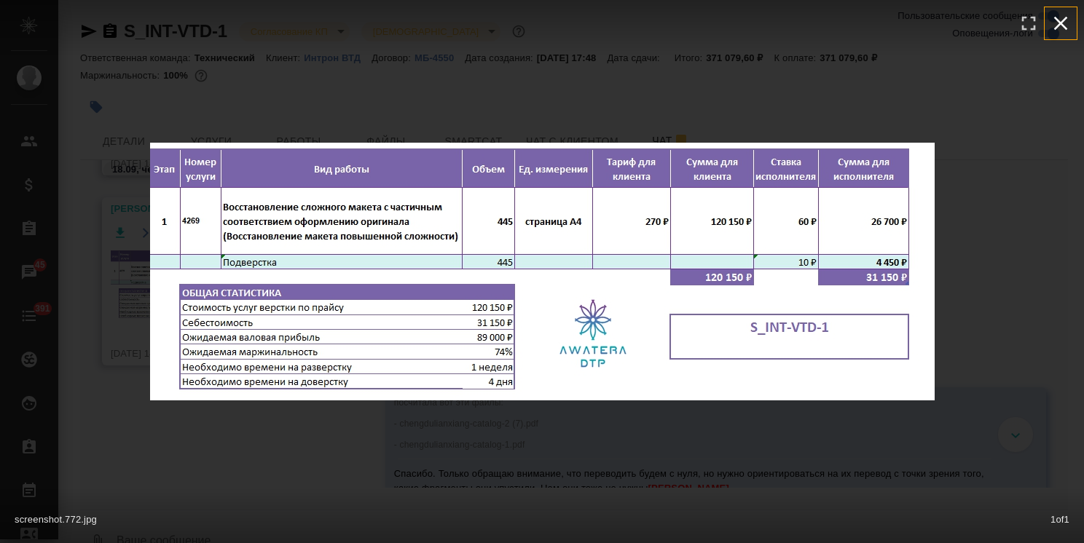
click at [1064, 20] on icon "button" at bounding box center [1061, 24] width 14 height 14
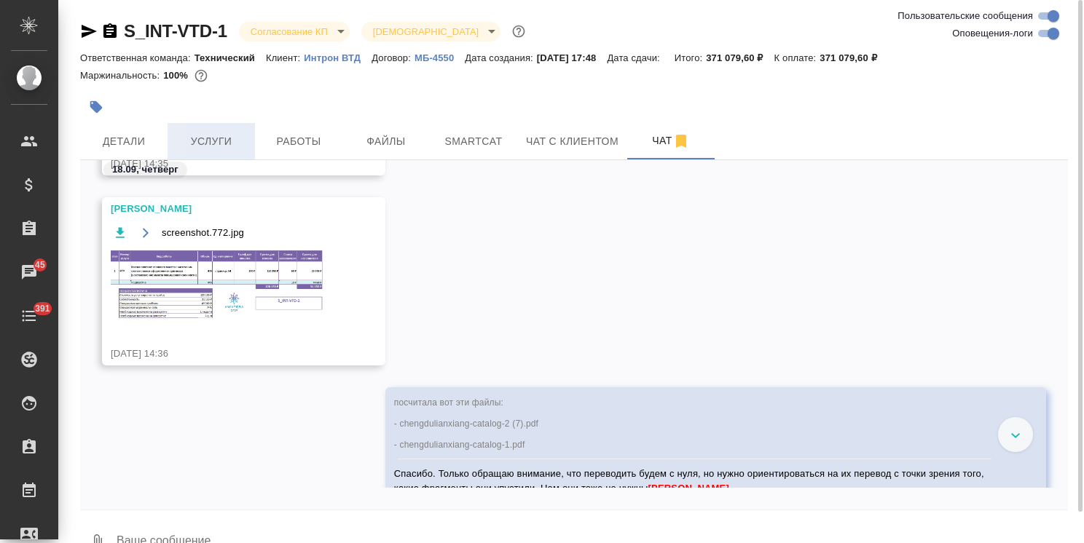
click at [202, 138] on span "Услуги" at bounding box center [211, 142] width 70 height 18
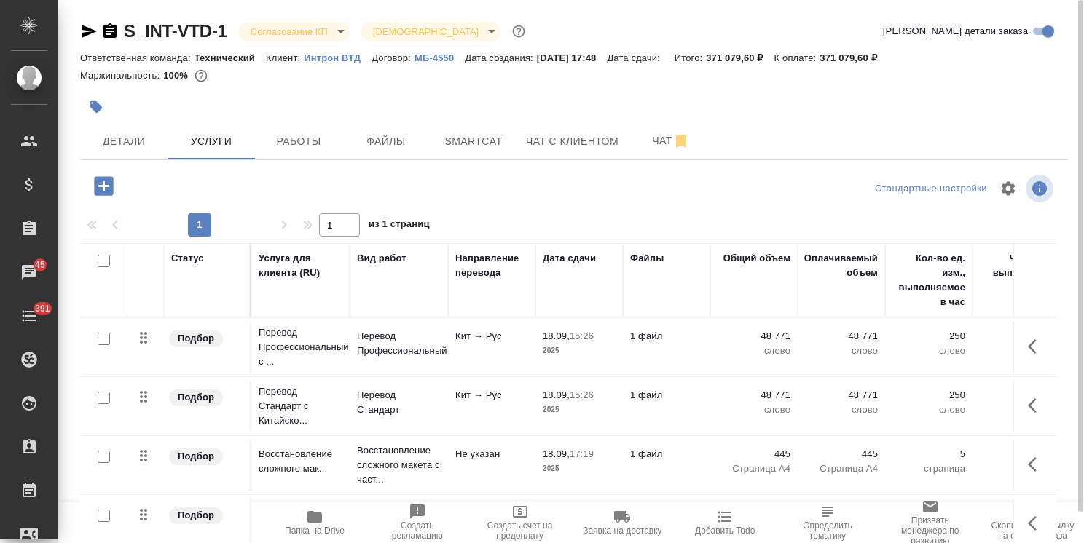
scroll to position [50, 0]
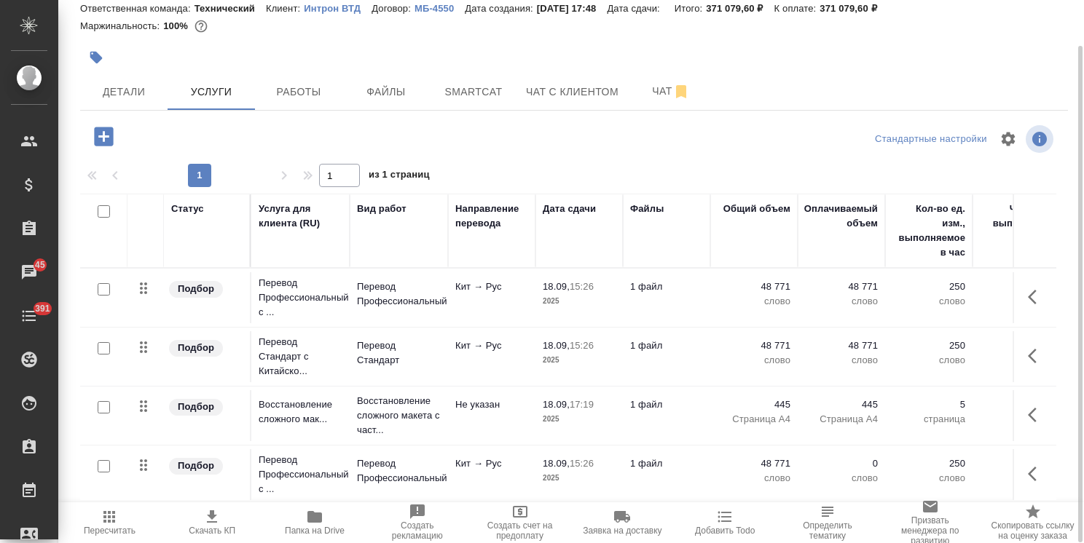
click at [766, 425] on p "Страница А4" at bounding box center [753, 419] width 73 height 15
click at [766, 425] on td "445 Страница А4" at bounding box center [753, 415] width 87 height 51
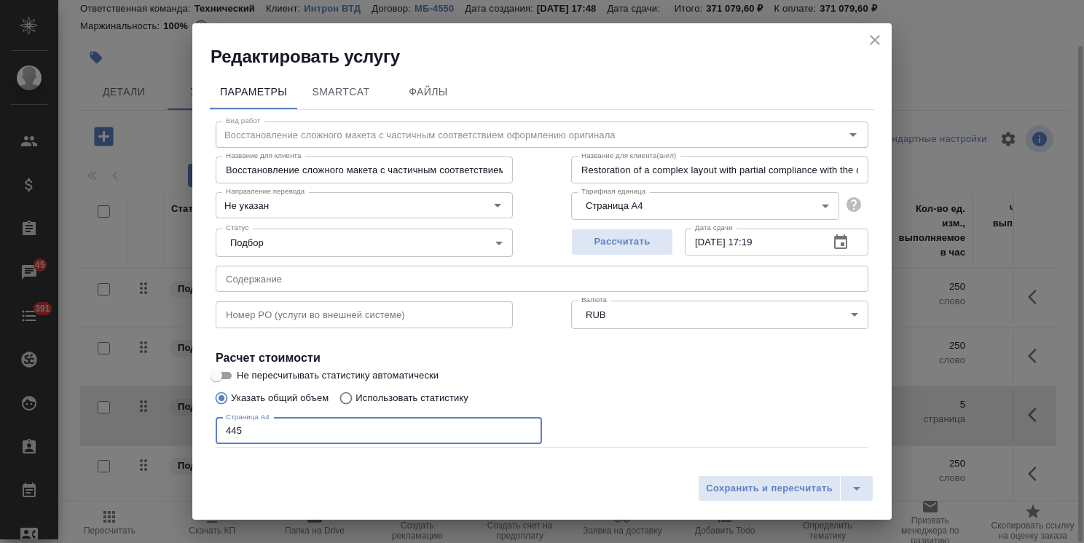
drag, startPoint x: 264, startPoint y: 430, endPoint x: 178, endPoint y: 424, distance: 86.9
click at [178, 424] on div "Редактировать услугу Параметры SmartCat Файлы Вид работ Восстановление сложного…" at bounding box center [542, 271] width 1084 height 543
type input "382"
click at [755, 496] on span "Сохранить и пересчитать" at bounding box center [769, 489] width 127 height 17
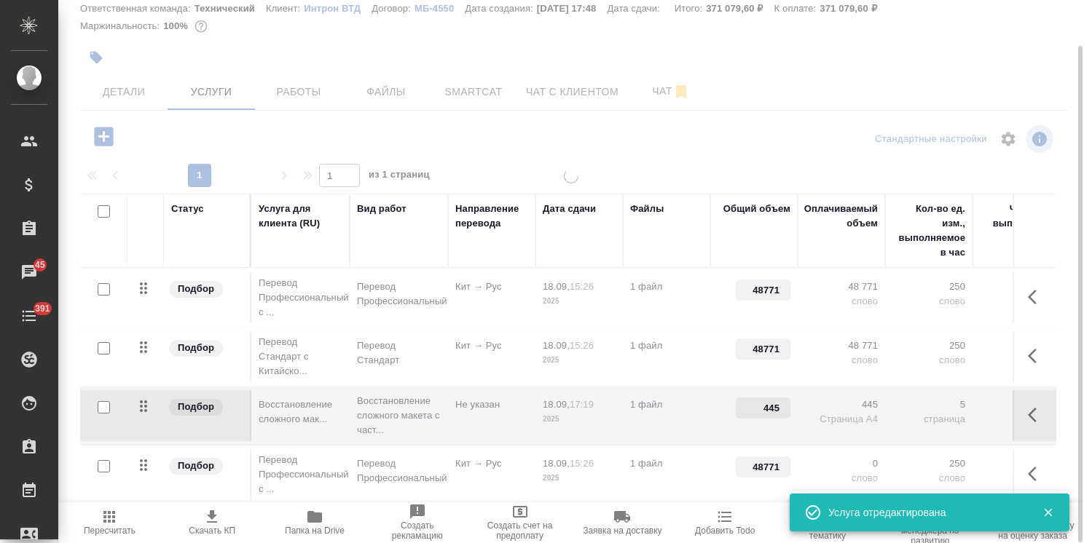
type input "382"
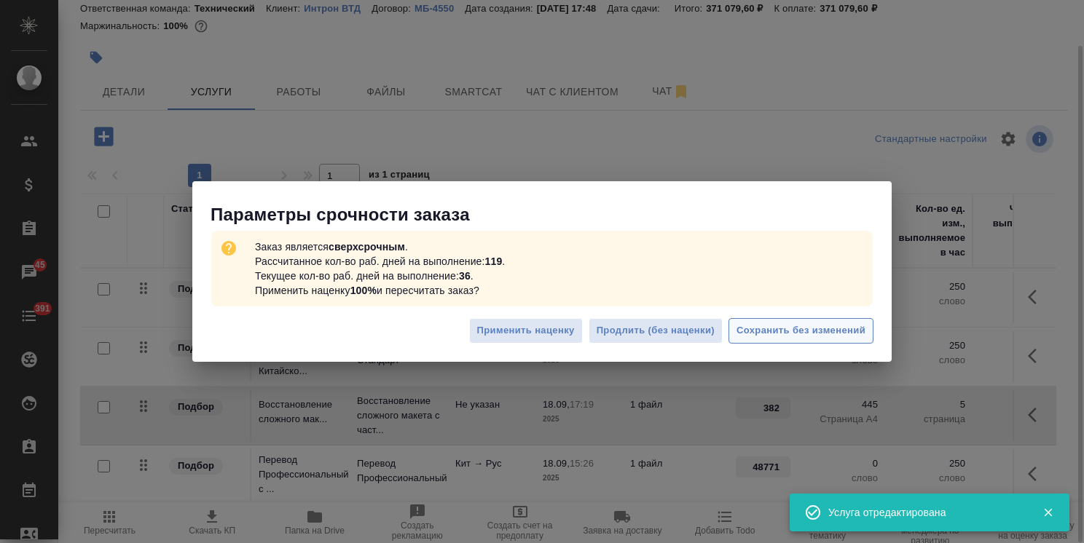
click at [810, 327] on span "Сохранить без изменений" at bounding box center [800, 331] width 129 height 17
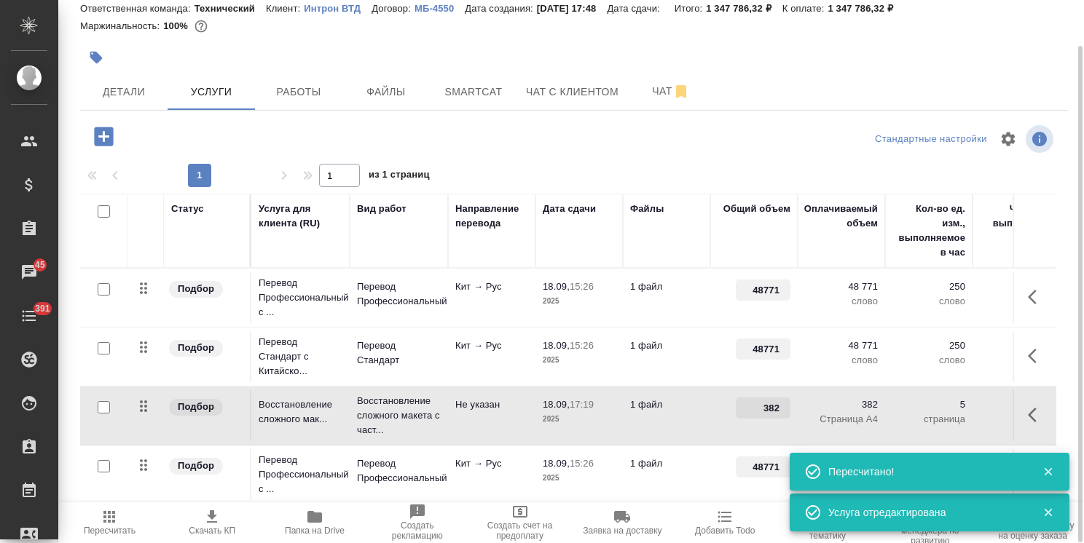
type input "urgent"
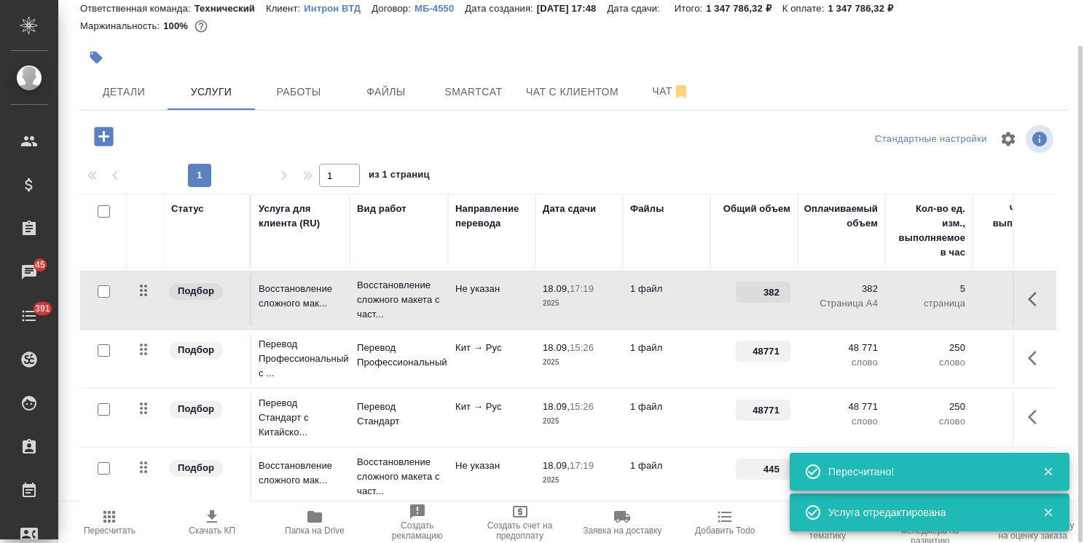
scroll to position [125, 0]
click at [666, 459] on p "1 файл" at bounding box center [666, 466] width 73 height 15
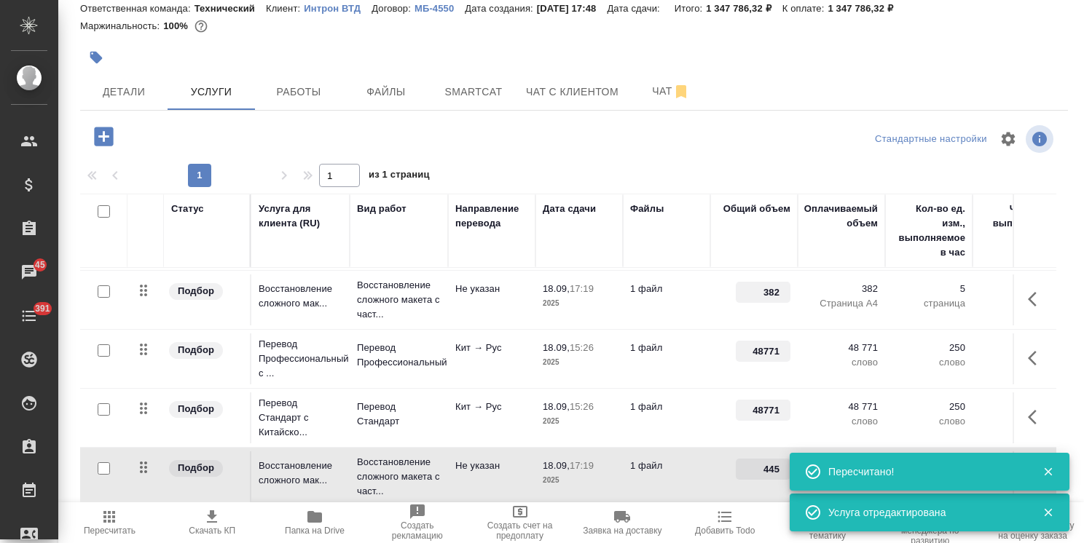
click at [666, 459] on p "1 файл" at bounding box center [666, 466] width 73 height 15
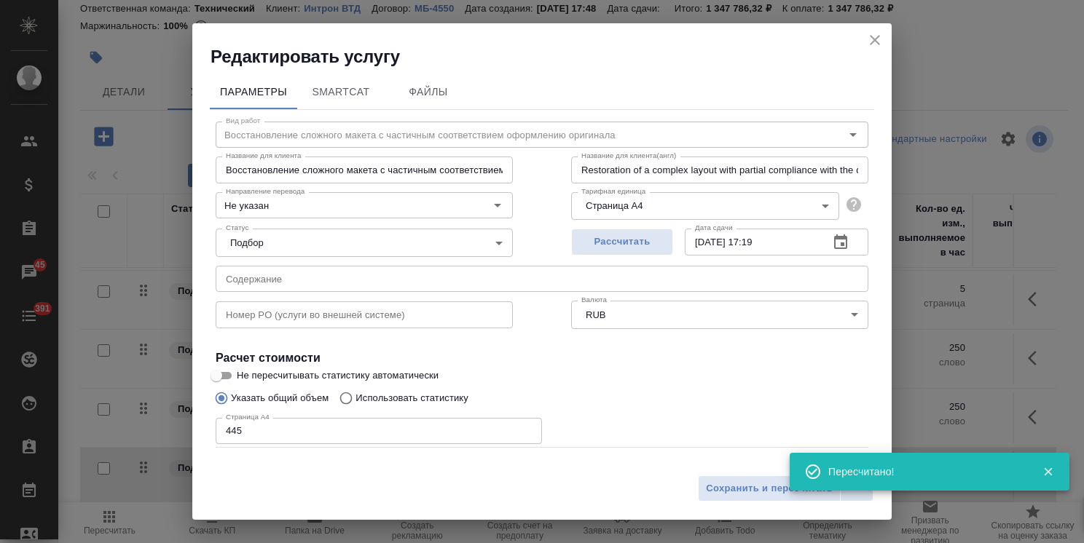
drag, startPoint x: 220, startPoint y: 425, endPoint x: 189, endPoint y: 425, distance: 30.6
click at [197, 425] on div "Параметры SmartCat Файлы Вид работ Восстановление сложного макета с частичным с…" at bounding box center [541, 268] width 699 height 400
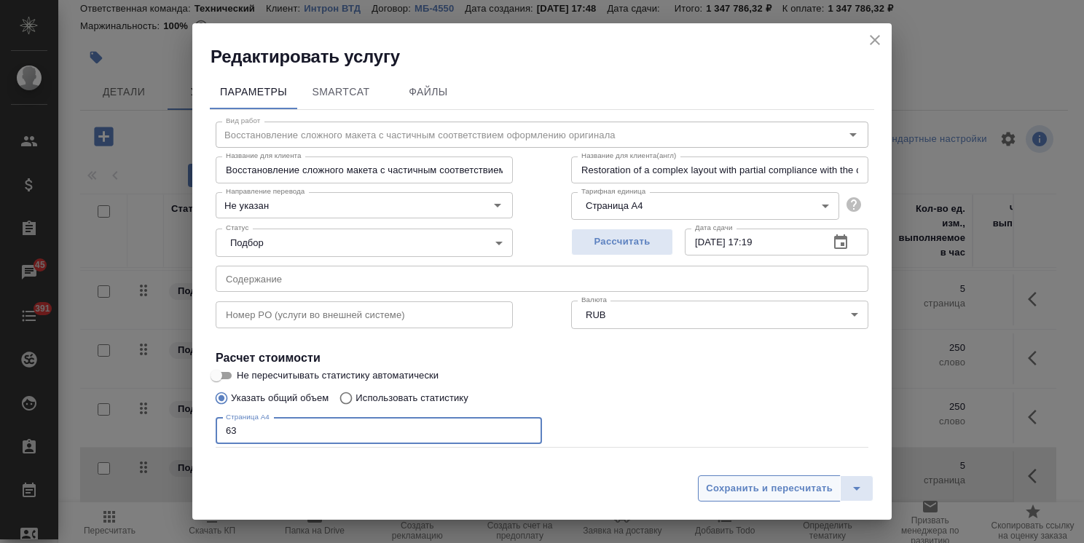
type input "63"
click at [775, 481] on span "Сохранить и пересчитать" at bounding box center [769, 489] width 127 height 17
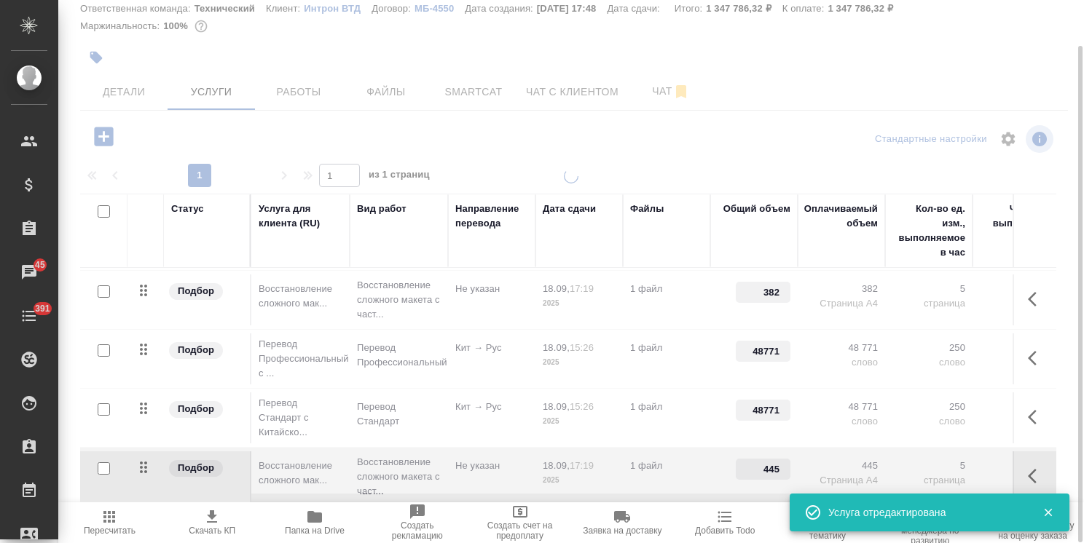
type input "63"
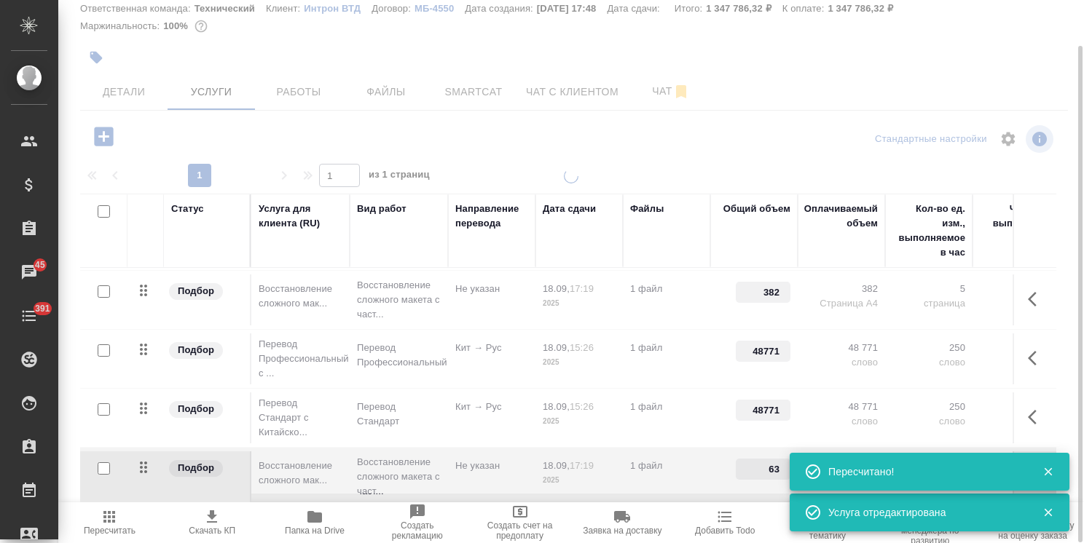
type input "normal"
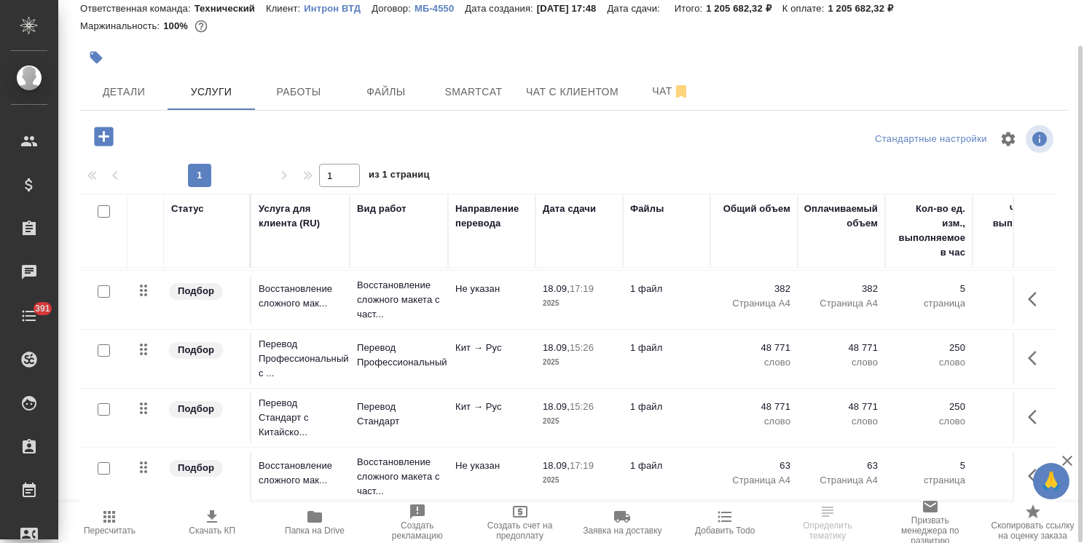
scroll to position [125, 0]
click at [517, 363] on td "Кит → Рус" at bounding box center [491, 359] width 87 height 51
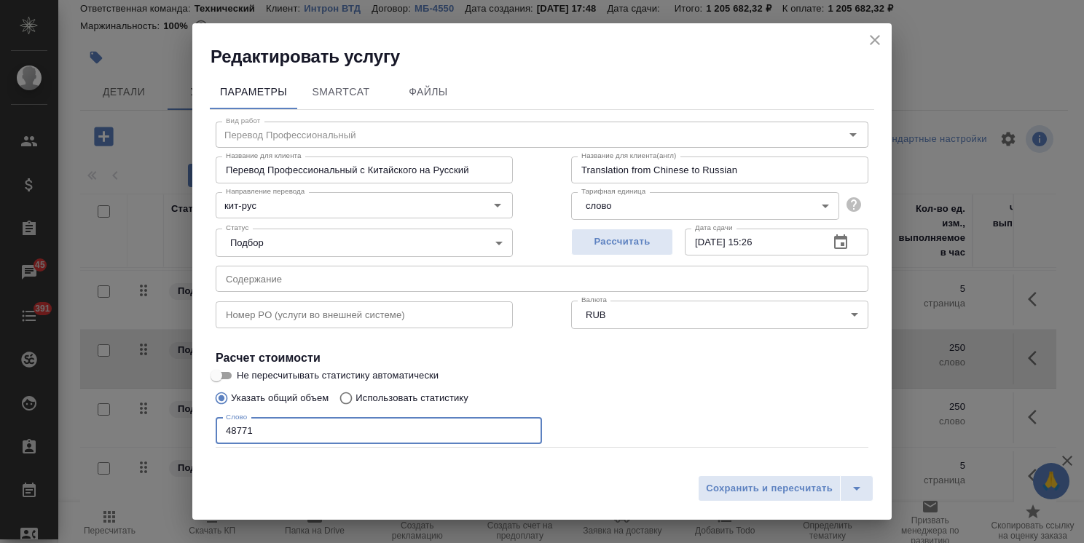
drag, startPoint x: 278, startPoint y: 434, endPoint x: 109, endPoint y: 433, distance: 168.3
click at [112, 434] on div "Редактировать услугу Параметры SmartCat Файлы Вид работ Перевод Профессиональны…" at bounding box center [542, 271] width 1084 height 543
type input "2469"
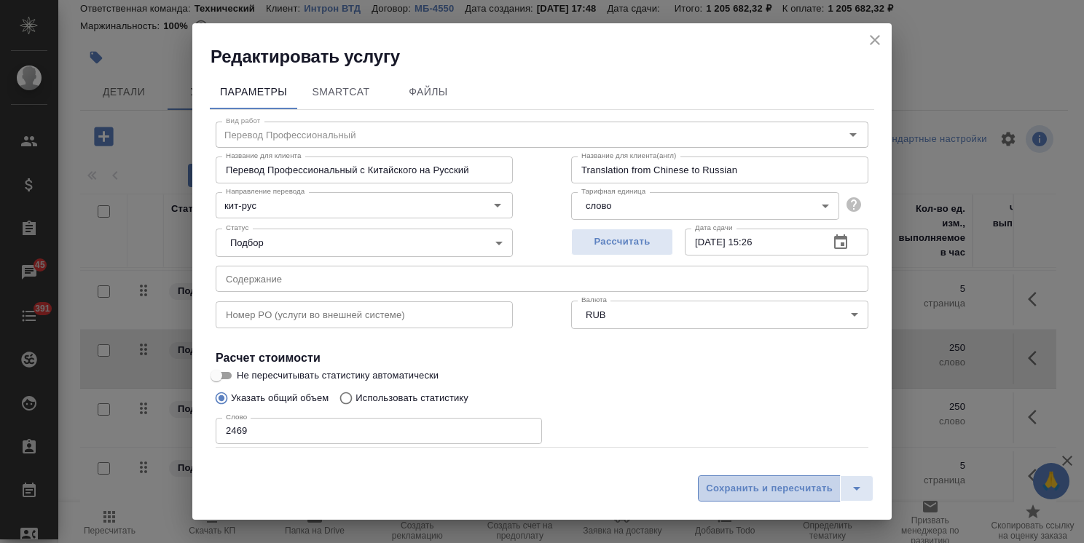
click at [798, 485] on span "Сохранить и пересчитать" at bounding box center [769, 489] width 127 height 17
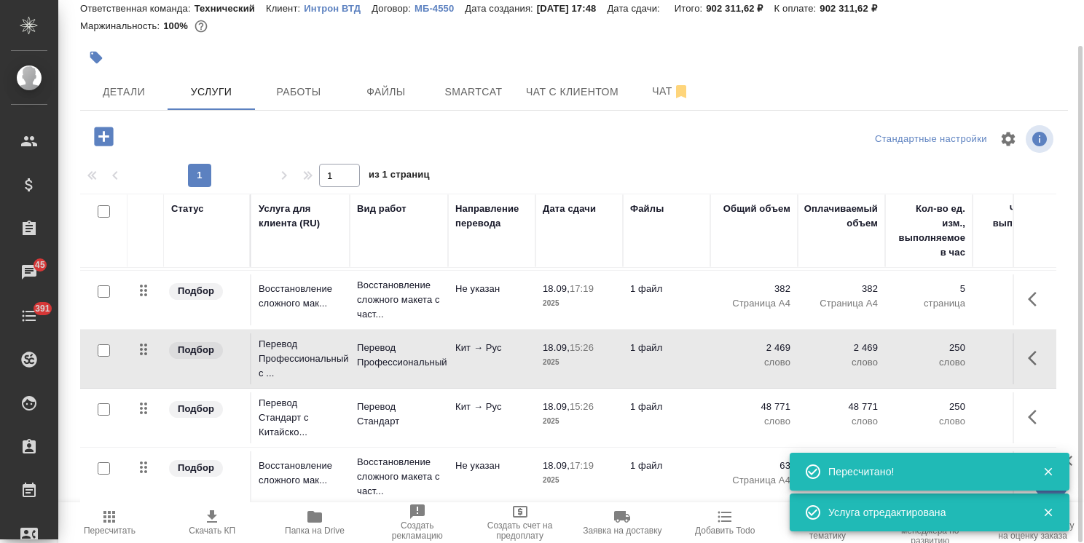
click at [660, 400] on p "1 файл" at bounding box center [666, 407] width 73 height 15
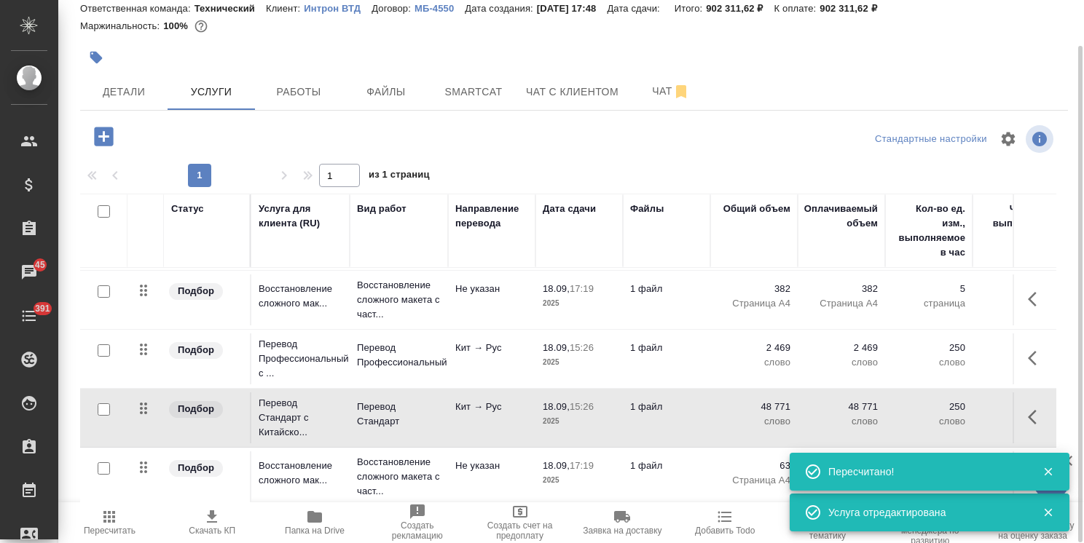
click at [660, 400] on p "1 файл" at bounding box center [666, 407] width 73 height 15
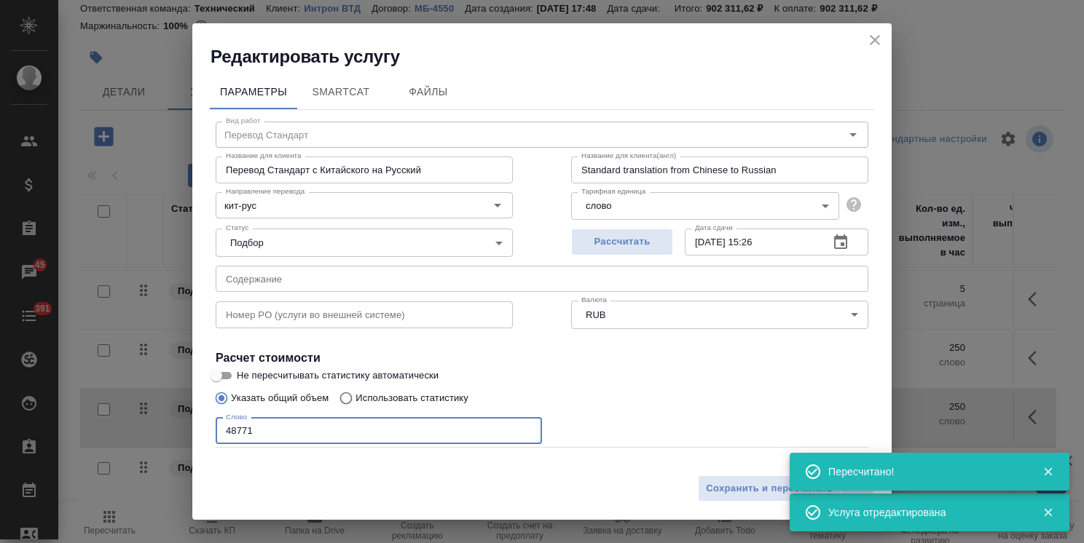
drag, startPoint x: 265, startPoint y: 424, endPoint x: 145, endPoint y: 436, distance: 120.7
click at [126, 428] on div "Редактировать услугу Параметры SmartCat Файлы Вид работ Перевод Стандарт Вид ра…" at bounding box center [542, 271] width 1084 height 543
type input "1"
click at [744, 488] on span "Сохранить и пересчитать" at bounding box center [769, 489] width 127 height 17
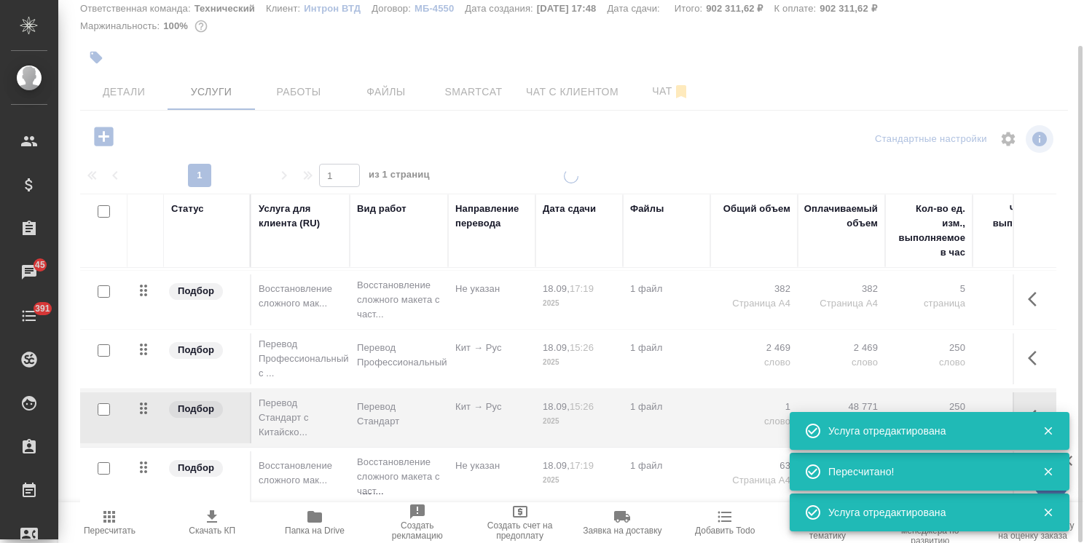
click at [685, 347] on div at bounding box center [571, 331] width 1026 height 325
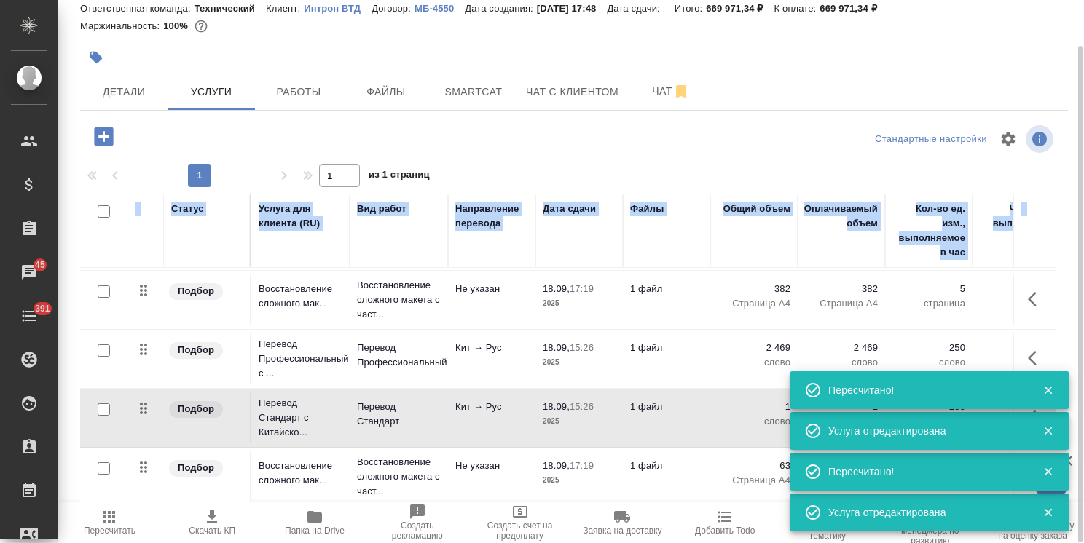
click at [659, 347] on td "1 файл" at bounding box center [666, 359] width 87 height 51
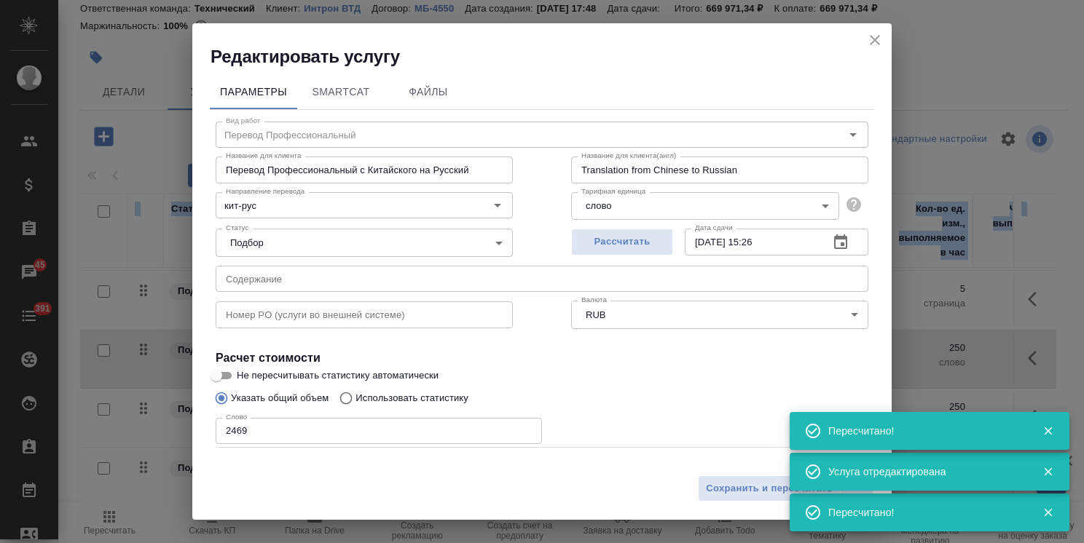
click at [382, 414] on div "Слово 2469 Слово" at bounding box center [379, 429] width 326 height 35
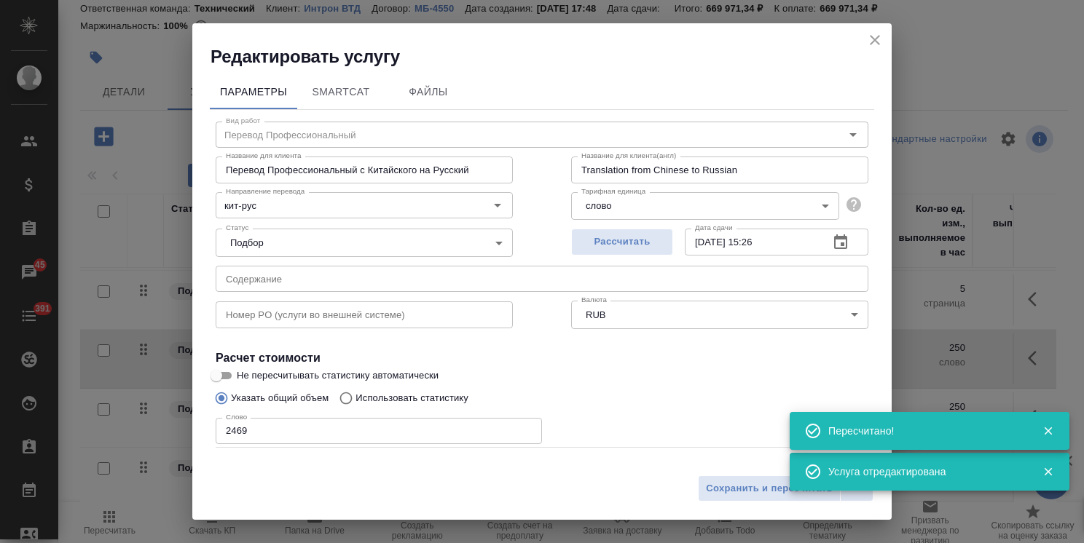
click at [391, 404] on p "Использовать статистику" at bounding box center [411, 398] width 113 height 15
click at [355, 404] on input "Использовать статистику" at bounding box center [343, 399] width 23 height 28
radio input "true"
radio input "false"
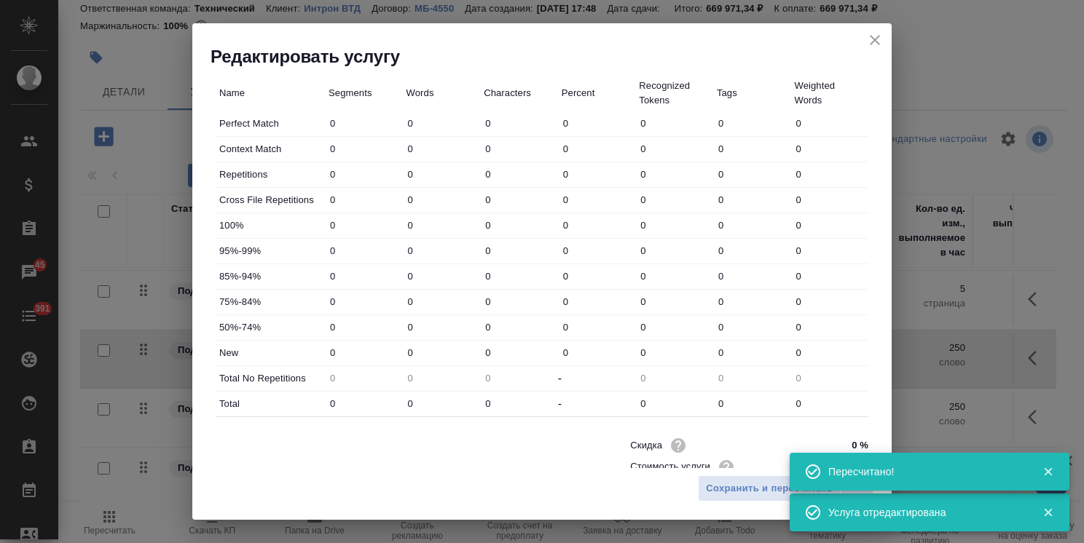
scroll to position [447, 0]
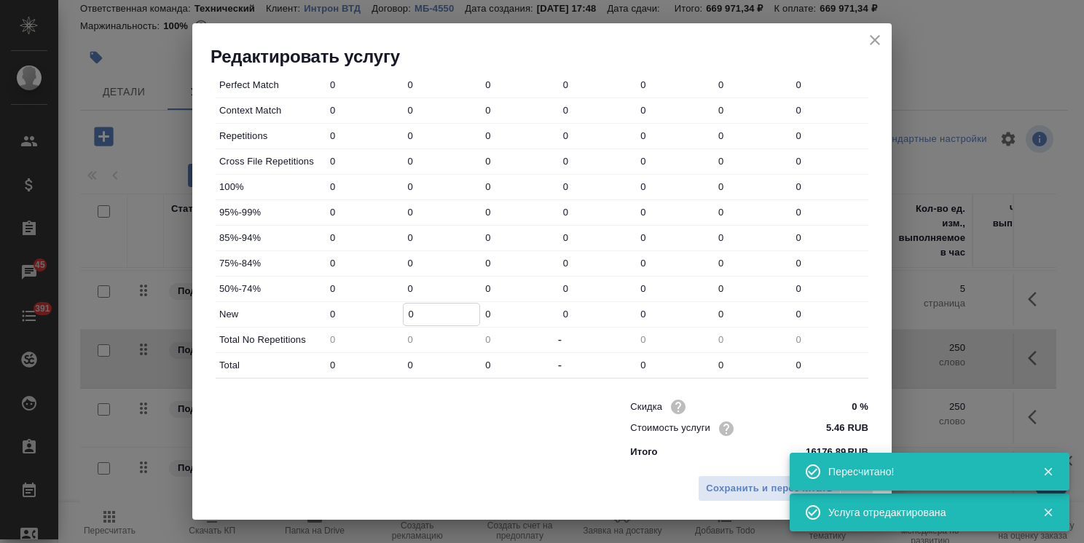
drag, startPoint x: 414, startPoint y: 312, endPoint x: 376, endPoint y: 310, distance: 38.7
click at [376, 310] on div "New 0 0 0 0 0 0 0" at bounding box center [542, 314] width 653 height 25
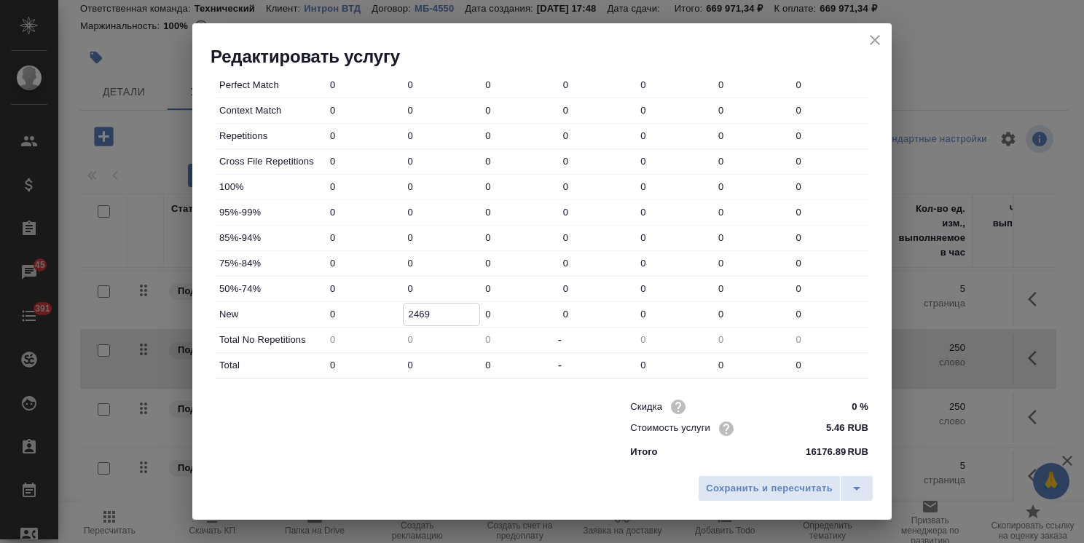
type input "2469"
drag, startPoint x: 414, startPoint y: 261, endPoint x: 377, endPoint y: 253, distance: 38.0
click at [377, 253] on div "75%-84% 0 0 0 0 0 0 0" at bounding box center [542, 263] width 653 height 25
type input "10"
drag, startPoint x: 415, startPoint y: 240, endPoint x: 377, endPoint y: 240, distance: 37.9
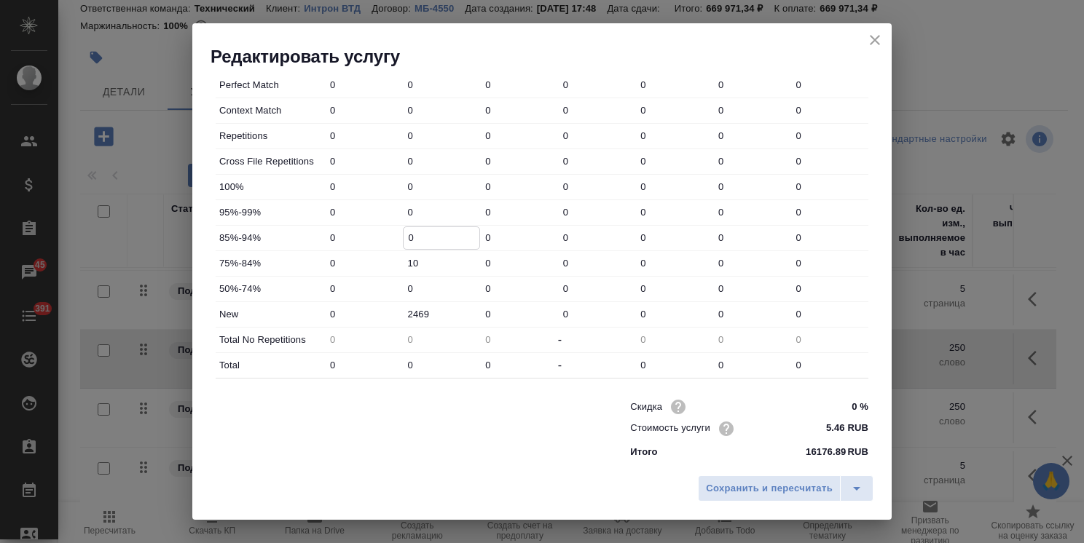
click at [377, 240] on div "85%-94% 0 0 0 0 0 0 0" at bounding box center [542, 238] width 653 height 25
type input "6"
drag, startPoint x: 419, startPoint y: 211, endPoint x: 328, endPoint y: 203, distance: 91.3
click at [331, 204] on div "95%-99% 0 0 0 0 0 0 0" at bounding box center [542, 212] width 653 height 25
type input "50"
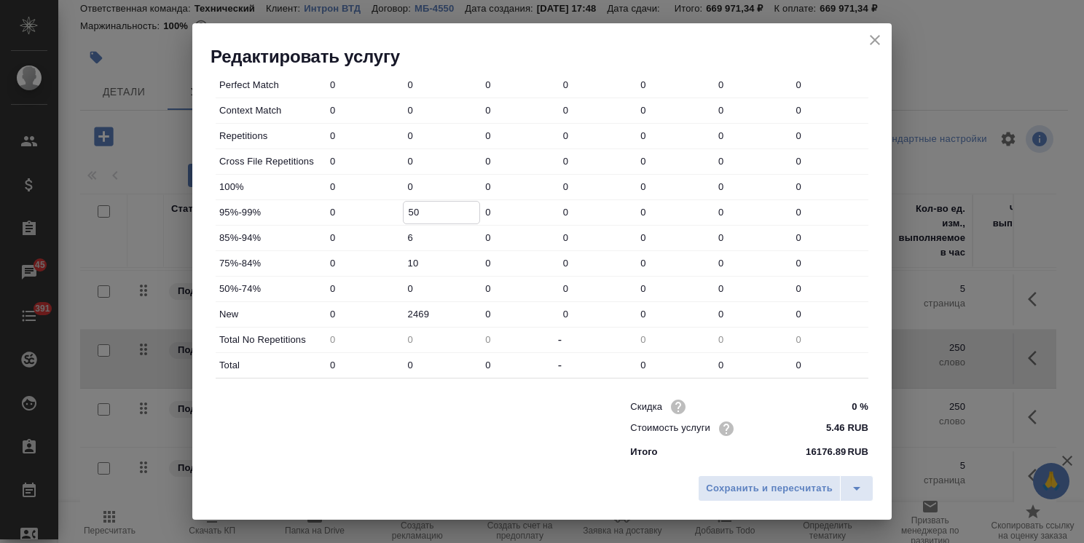
drag, startPoint x: 422, startPoint y: 183, endPoint x: 326, endPoint y: 180, distance: 96.2
click at [341, 181] on div "100% 0 0 0 0 0 0 0" at bounding box center [542, 187] width 653 height 25
type input "455"
drag, startPoint x: 420, startPoint y: 139, endPoint x: 353, endPoint y: 137, distance: 67.0
click at [353, 137] on div "Repetitions 0 0 0 0 0 0 0" at bounding box center [542, 136] width 653 height 25
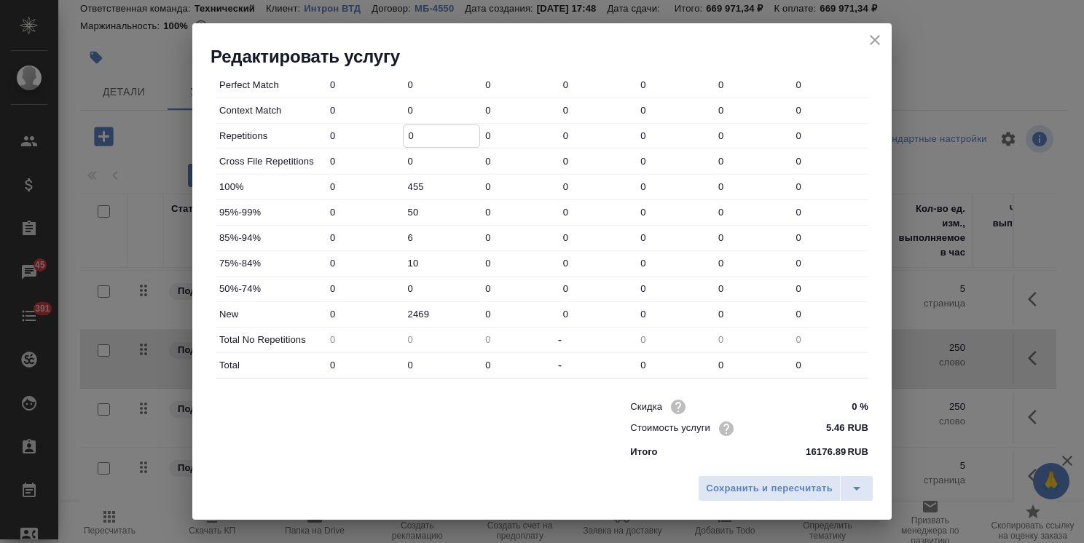
type input "1"
type input "-1"
type input "19"
type input "-19"
type input "191"
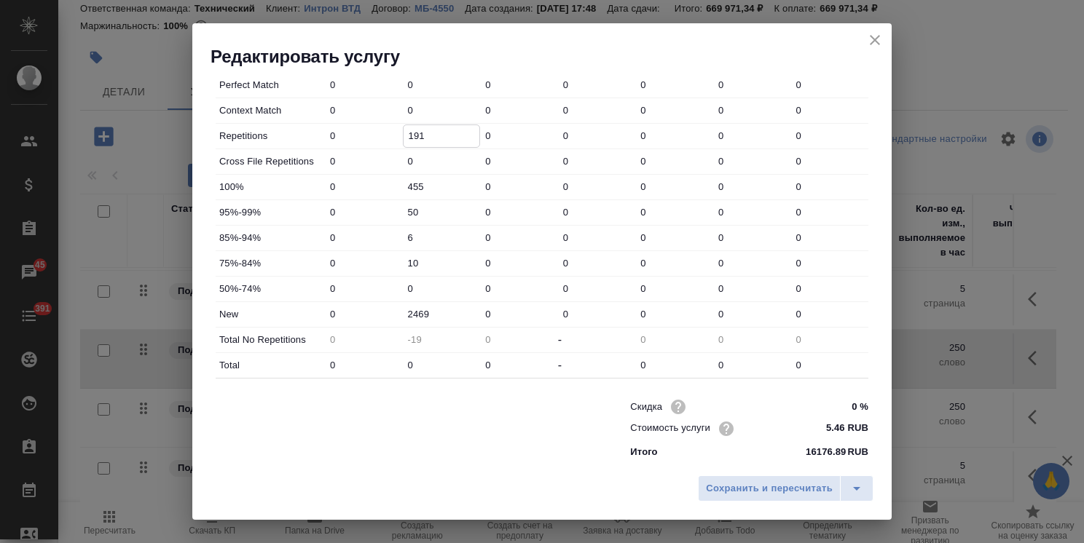
type input "-191"
type input "1910"
type input "-1910"
type input "1910"
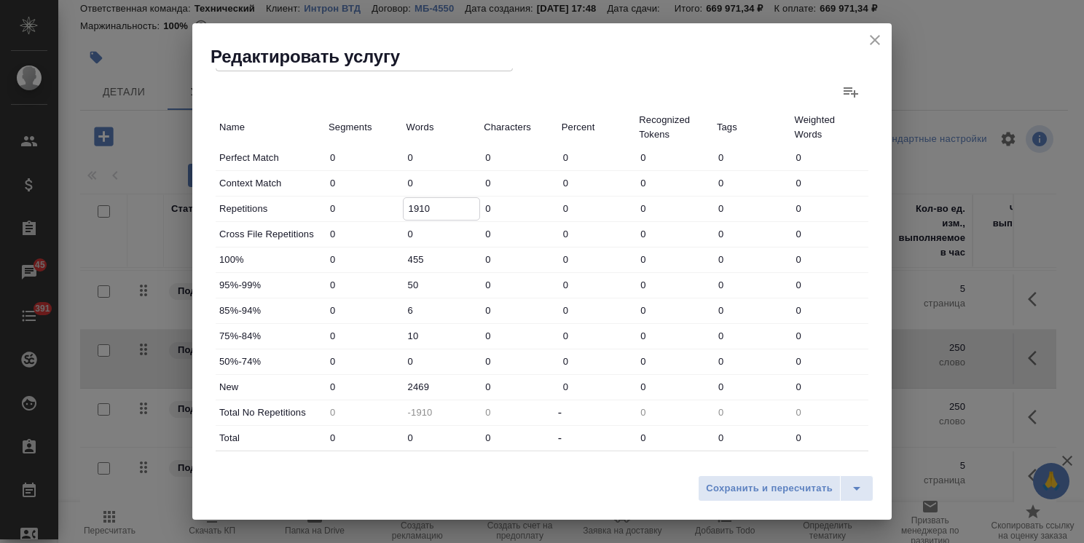
drag, startPoint x: 369, startPoint y: 433, endPoint x: 323, endPoint y: 434, distance: 45.2
click at [323, 434] on div "Total 0 0 0 - 0 0 0" at bounding box center [542, 438] width 653 height 25
type input "-1906"
type input "49"
type input "-1420"
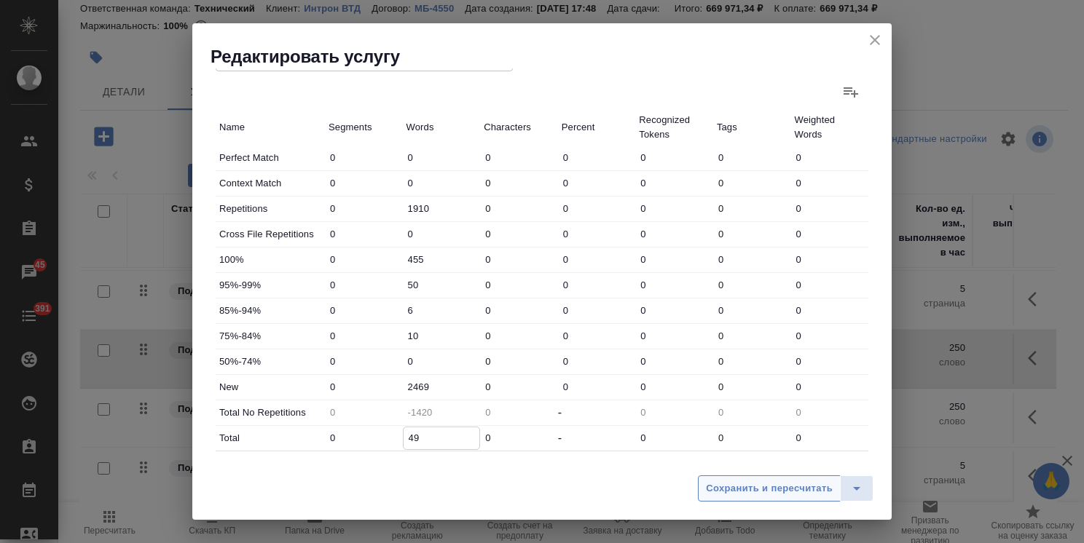
type input "490"
type input "2990"
type input "4900"
click at [752, 484] on span "Сохранить и пересчитать" at bounding box center [769, 489] width 127 height 17
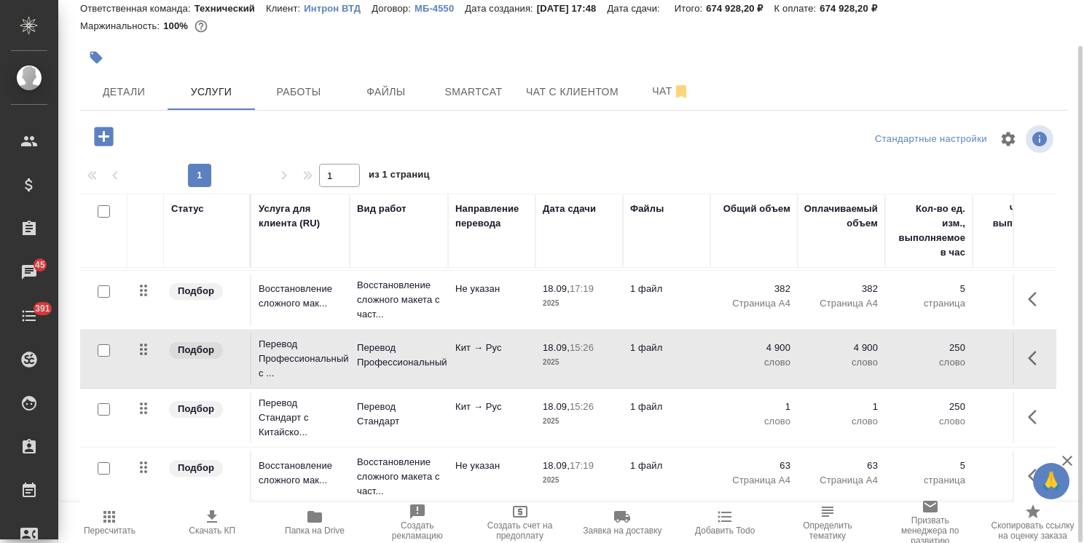
click at [103, 404] on input "checkbox" at bounding box center [104, 410] width 12 height 12
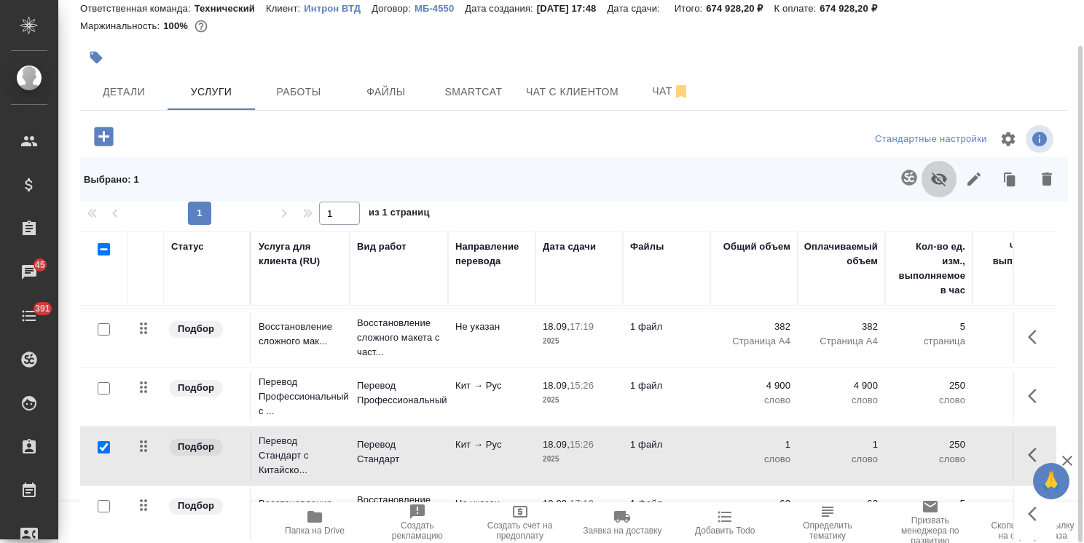
click at [945, 181] on icon "button" at bounding box center [939, 180] width 16 height 14
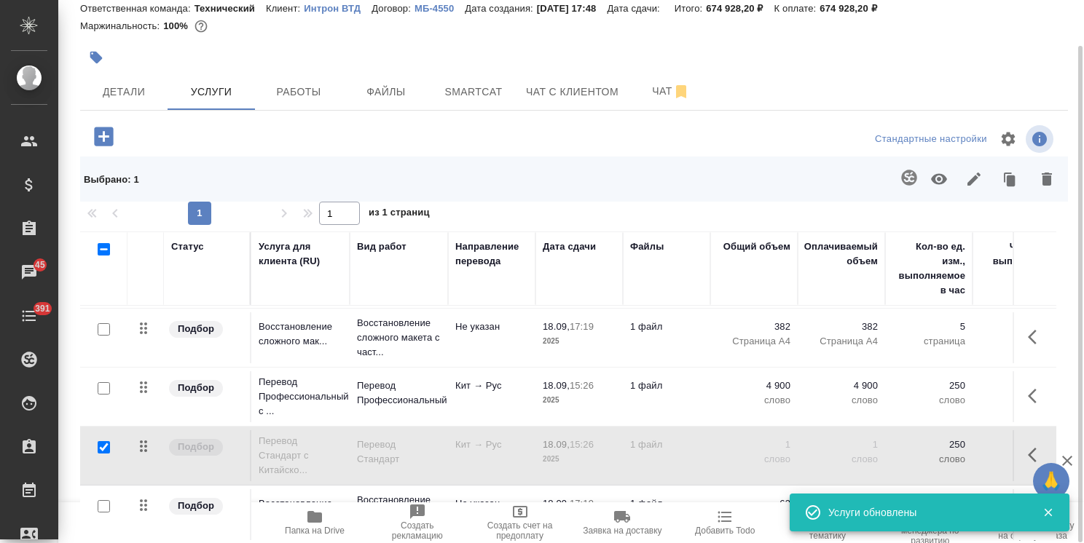
click at [106, 441] on input "checkbox" at bounding box center [104, 447] width 12 height 12
checkbox input "false"
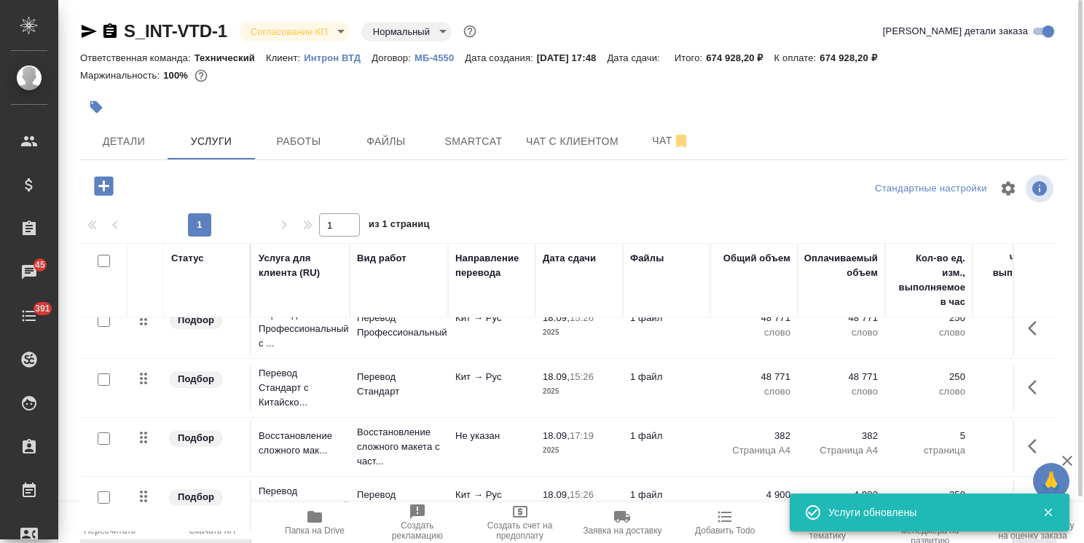
scroll to position [0, 0]
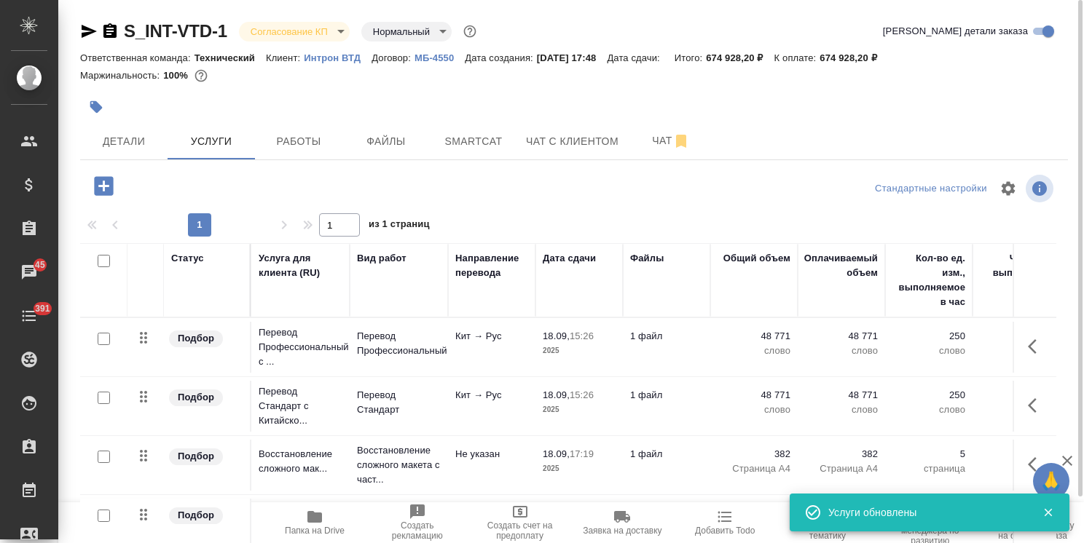
click at [101, 396] on input "checkbox" at bounding box center [104, 398] width 12 height 12
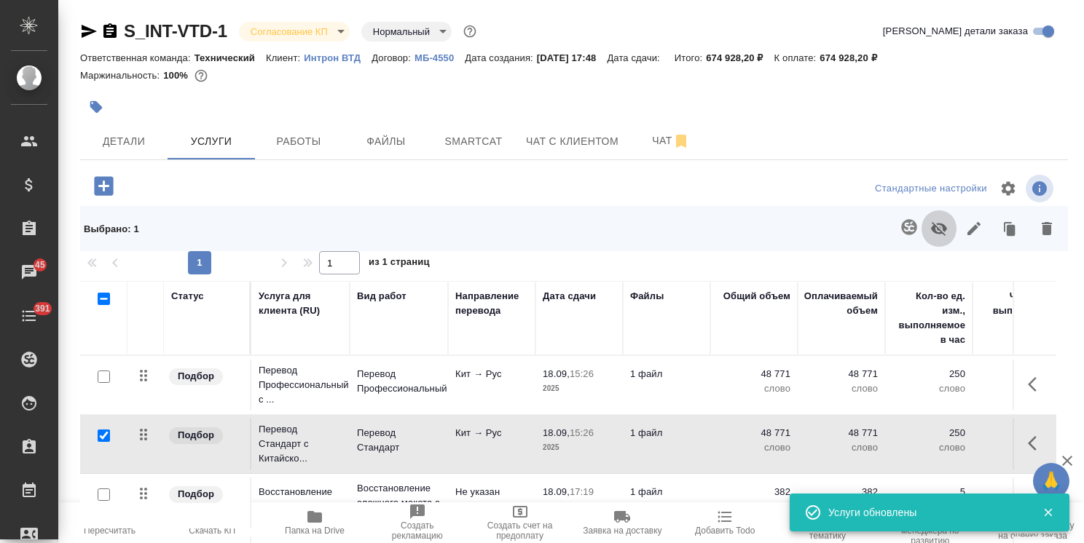
click at [946, 229] on icon "button" at bounding box center [939, 229] width 16 height 14
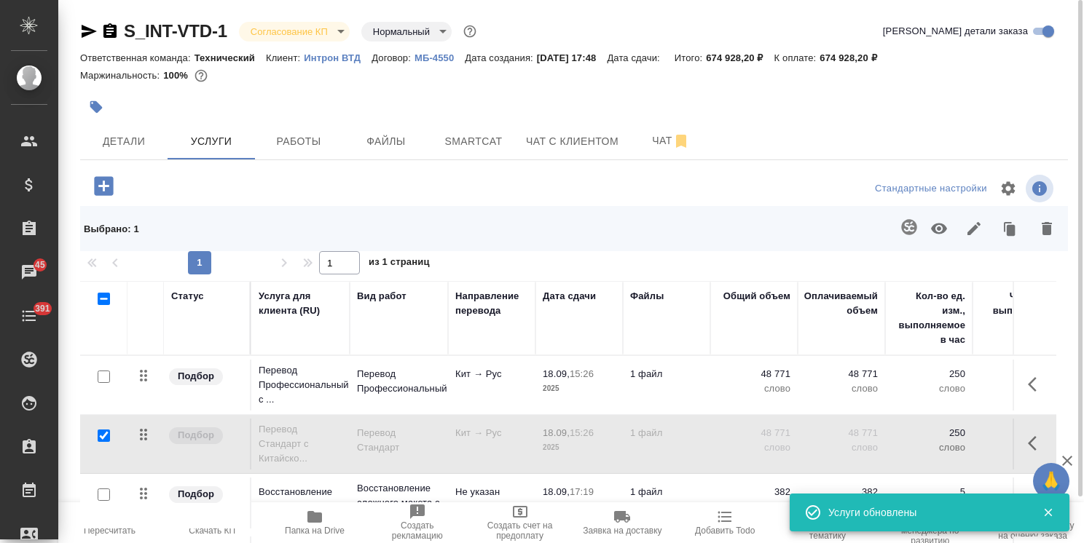
click at [613, 443] on p "2025" at bounding box center [579, 448] width 73 height 15
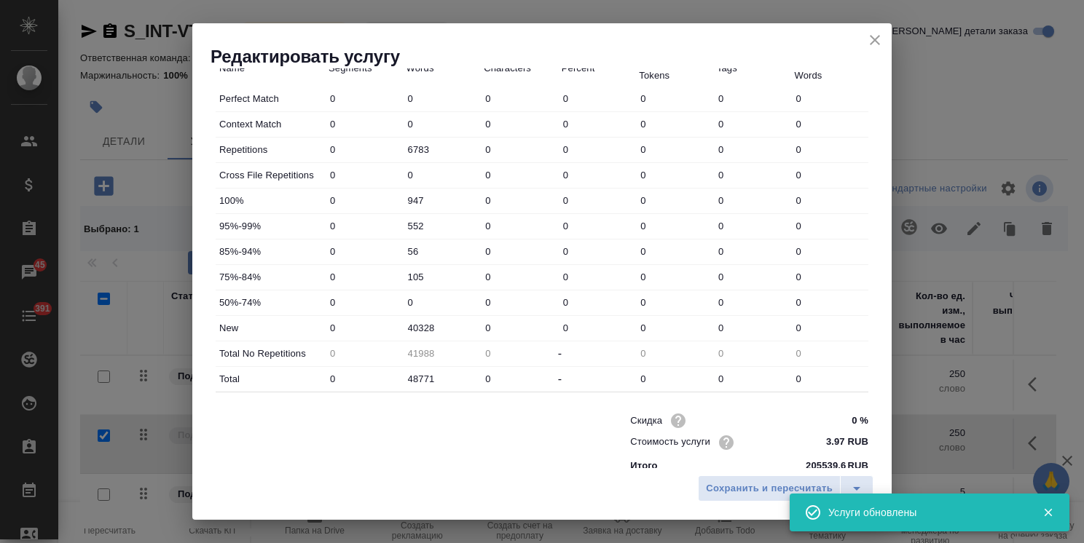
scroll to position [437, 0]
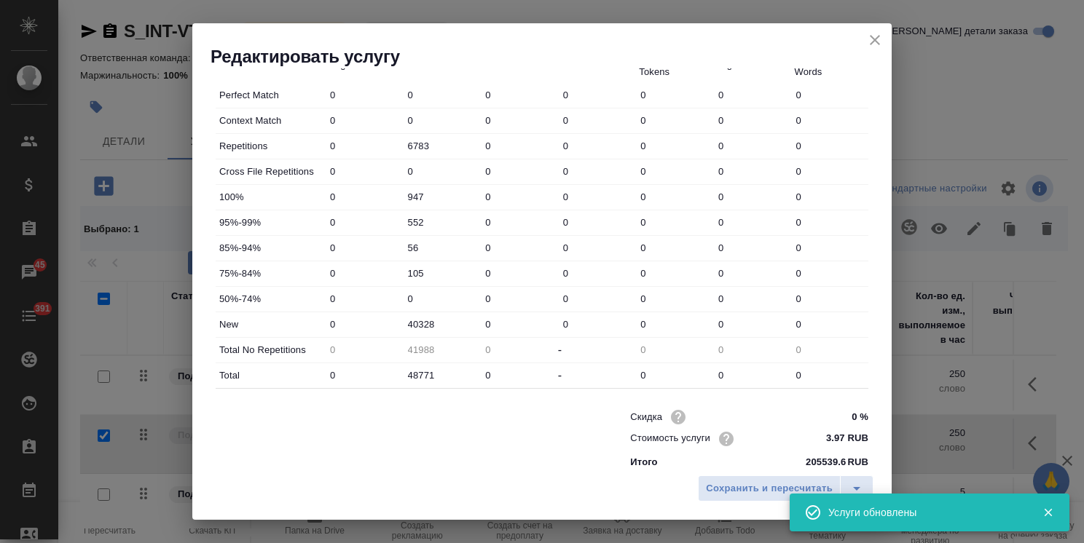
click at [875, 39] on icon "close" at bounding box center [875, 40] width 10 height 10
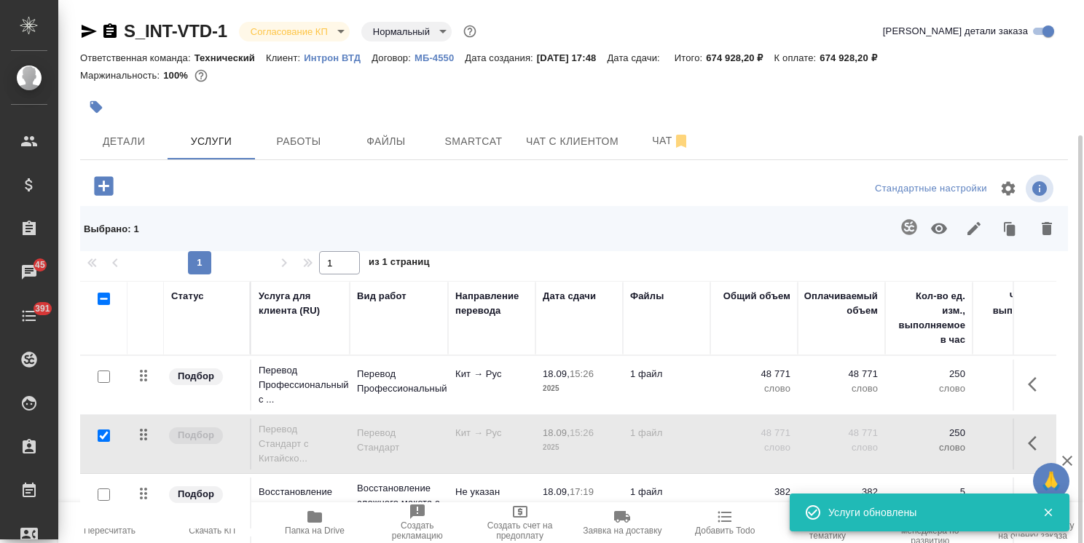
scroll to position [87, 0]
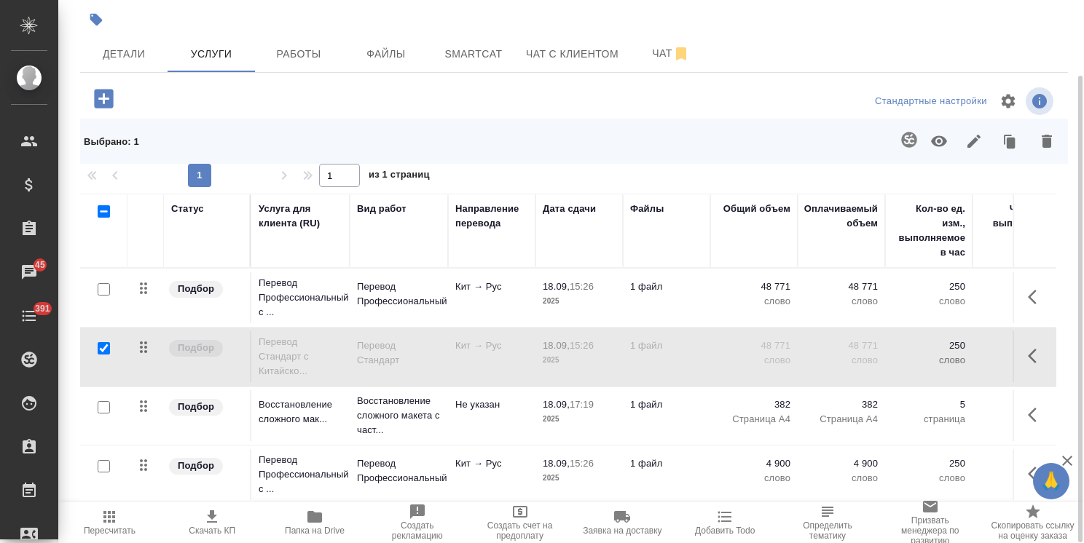
click at [704, 468] on td "1 файл" at bounding box center [666, 474] width 87 height 51
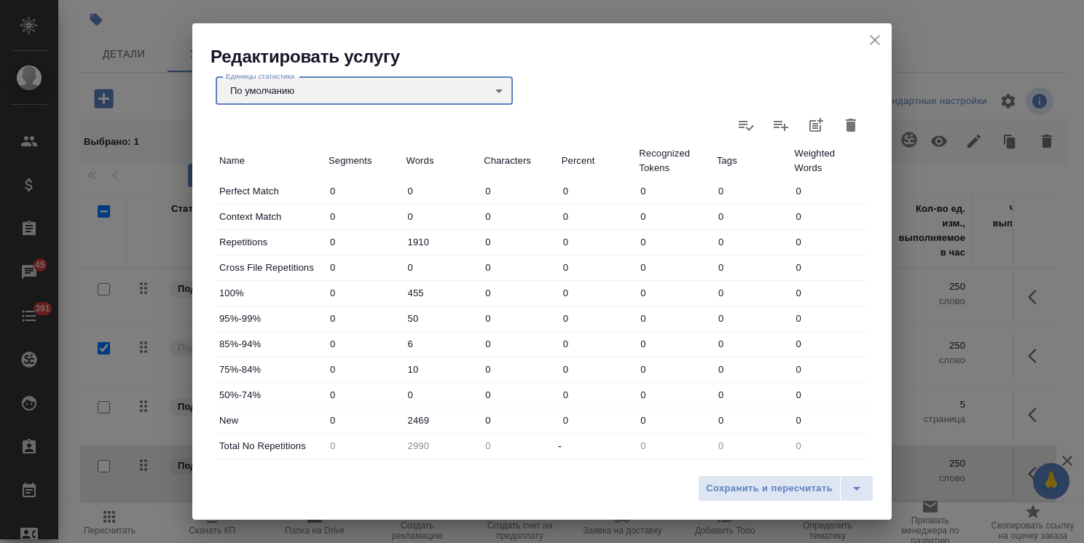
scroll to position [364, 0]
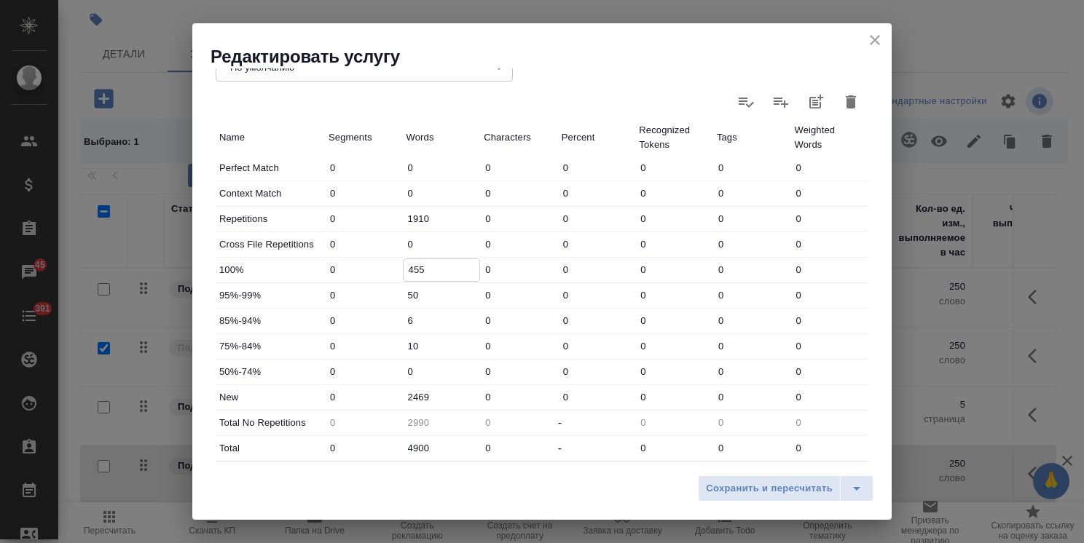
click at [433, 272] on input "455" at bounding box center [442, 269] width 76 height 21
click at [425, 295] on input "50" at bounding box center [442, 295] width 76 height 21
click at [432, 325] on input "6" at bounding box center [442, 320] width 76 height 21
click at [434, 348] on input "10" at bounding box center [442, 346] width 78 height 21
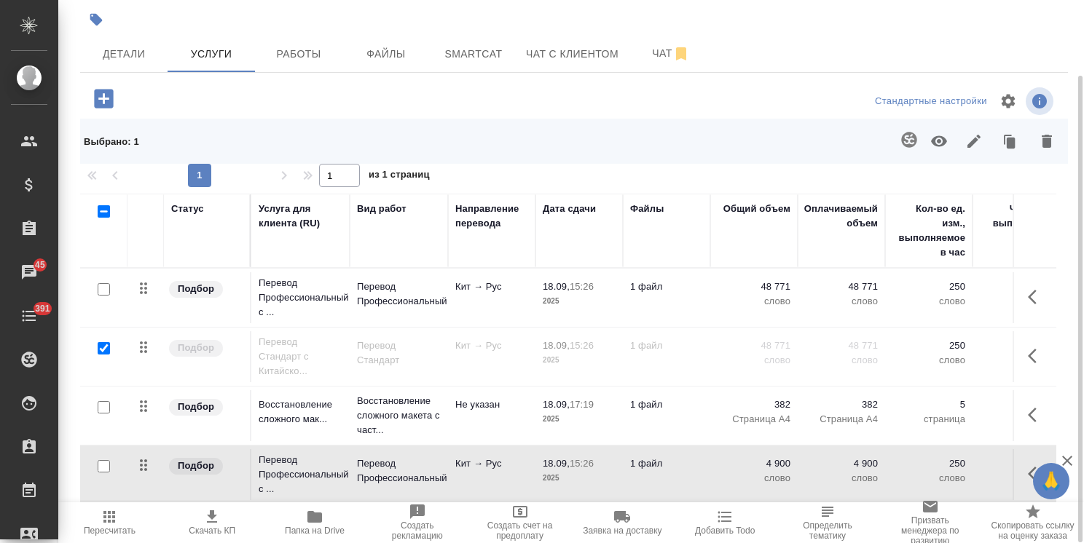
click at [880, 38] on div "Детали Услуги Работы Файлы Smartcat Чат с клиентом Чат" at bounding box center [574, 54] width 988 height 36
click at [935, 138] on icon "button" at bounding box center [939, 141] width 16 height 11
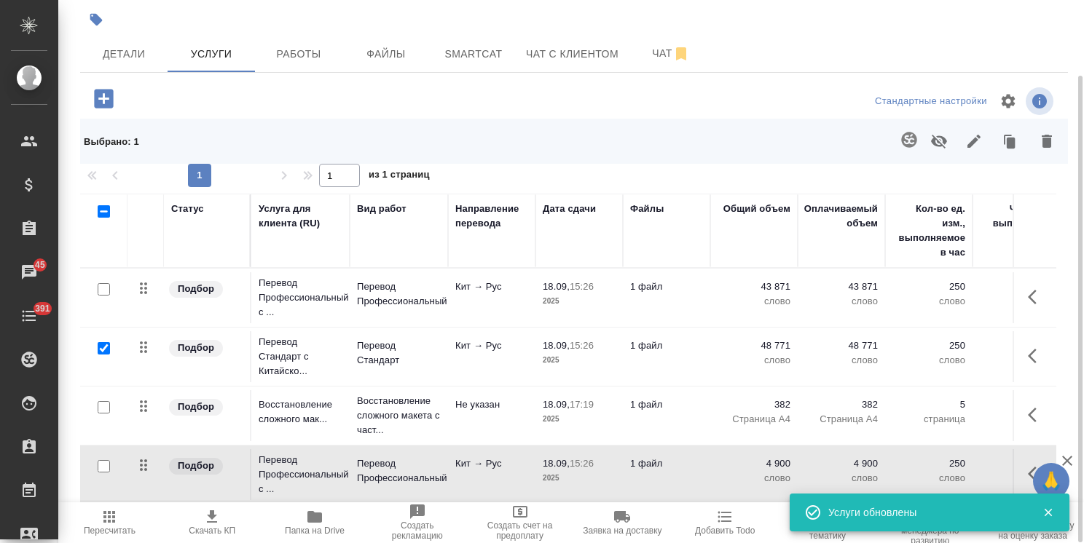
click at [105, 346] on input "checkbox" at bounding box center [104, 348] width 12 height 12
checkbox input "false"
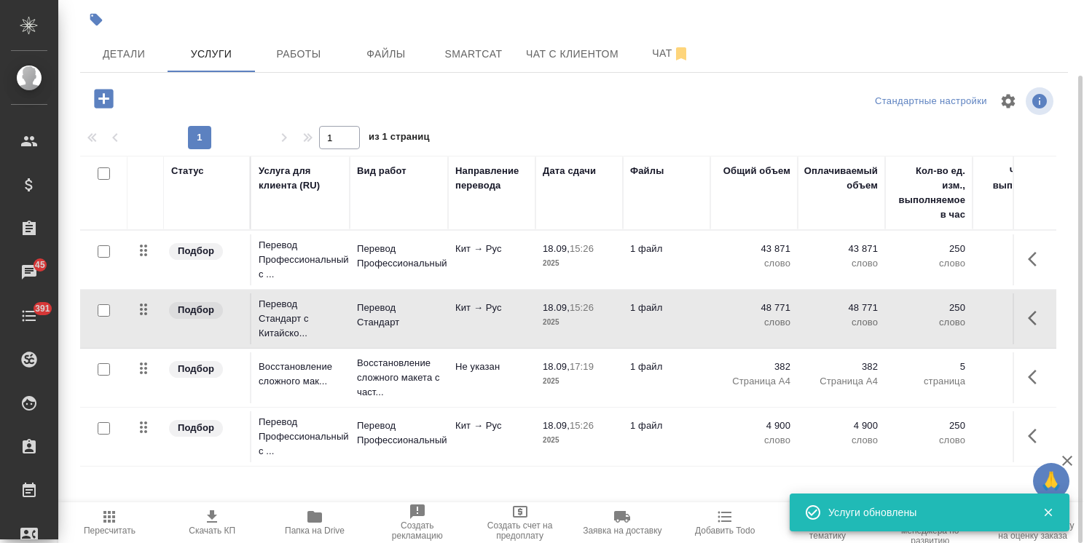
scroll to position [87, 0]
click at [524, 307] on p "Кит → Рус" at bounding box center [491, 308] width 73 height 15
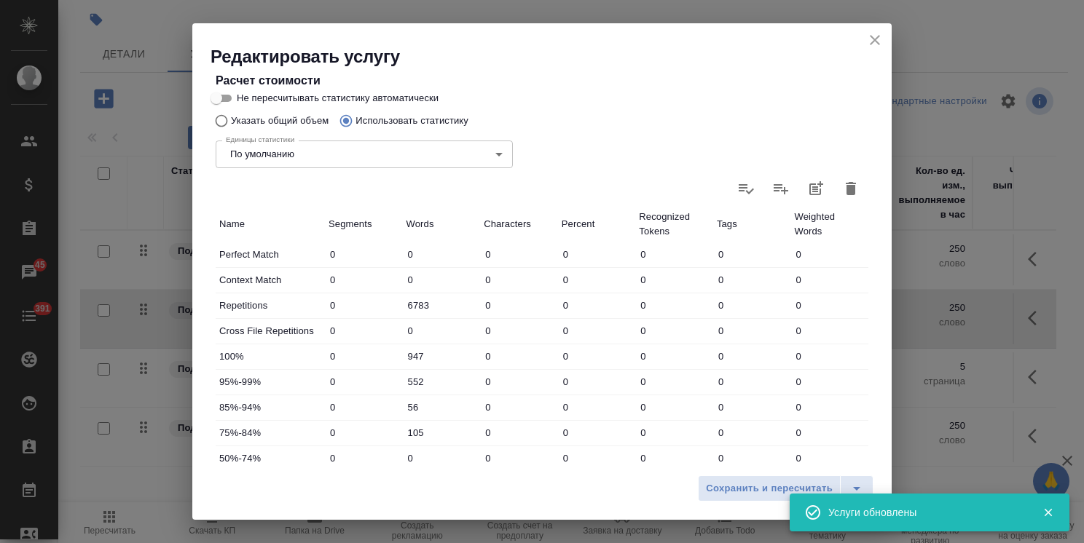
scroll to position [291, 0]
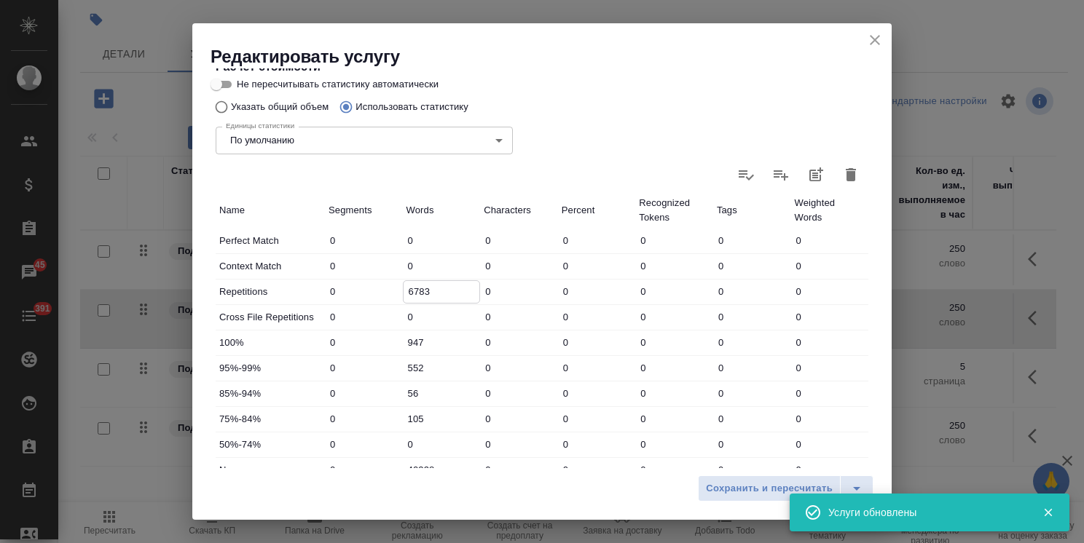
drag, startPoint x: 430, startPoint y: 286, endPoint x: 495, endPoint y: 284, distance: 65.6
click at [329, 283] on div "Repetitions 0 6783 0 0 0 0 0" at bounding box center [542, 292] width 653 height 25
paste input "487"
type input "4873"
type input "43898"
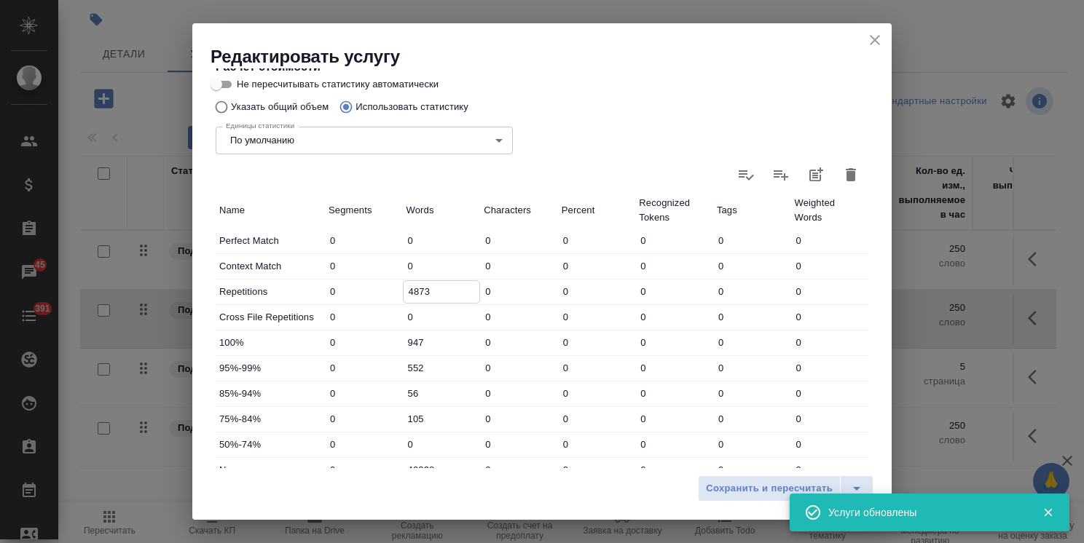
type input "4873"
drag, startPoint x: 423, startPoint y: 345, endPoint x: 342, endPoint y: 333, distance: 82.5
click at [355, 339] on div "100% 0 947 0 0 0 0 0" at bounding box center [542, 343] width 653 height 25
paste input "492"
type input "492"
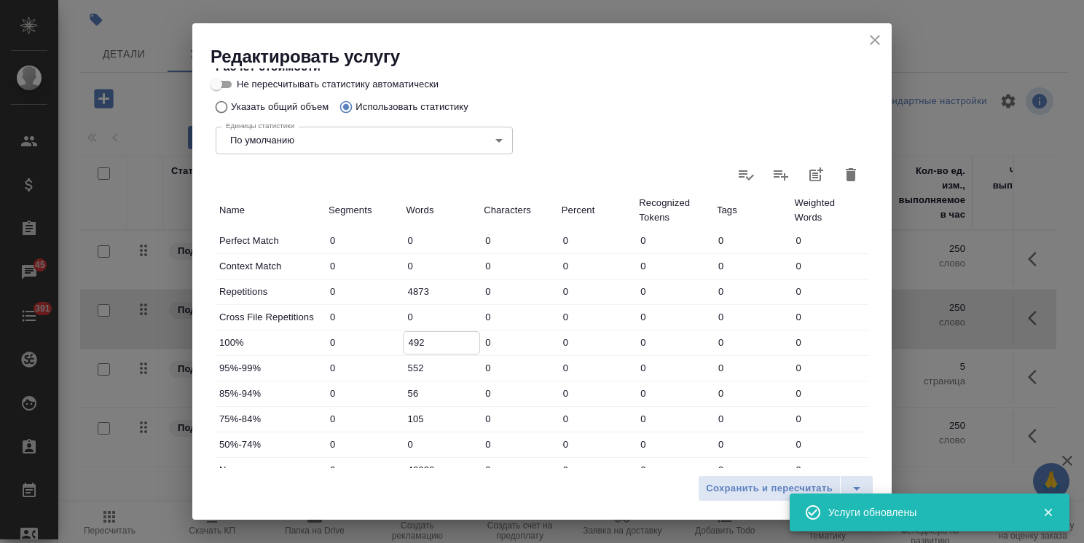
click at [393, 368] on div "95%-99% 0 552 0 0 0 0 0" at bounding box center [542, 368] width 653 height 25
paste input "0"
type input "502"
click at [352, 393] on div "85%-94% 0 56 0 0 0 0 0" at bounding box center [542, 394] width 653 height 25
paste input "0"
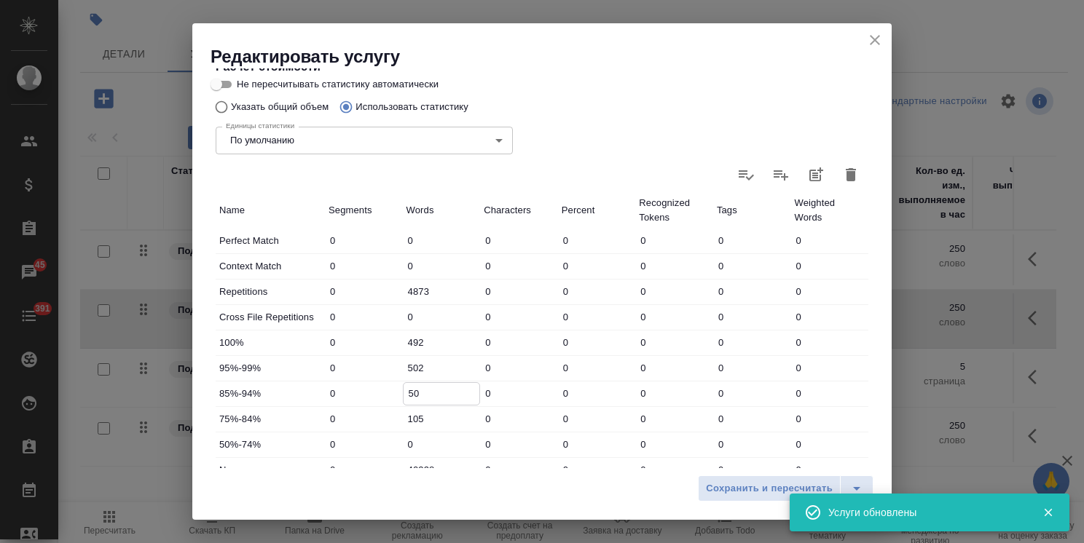
type input "50"
drag, startPoint x: 424, startPoint y: 422, endPoint x: 339, endPoint y: 420, distance: 84.5
click at [353, 420] on div "75%-84% 0 105 0 0 0 0 0" at bounding box center [542, 419] width 653 height 25
type input "95"
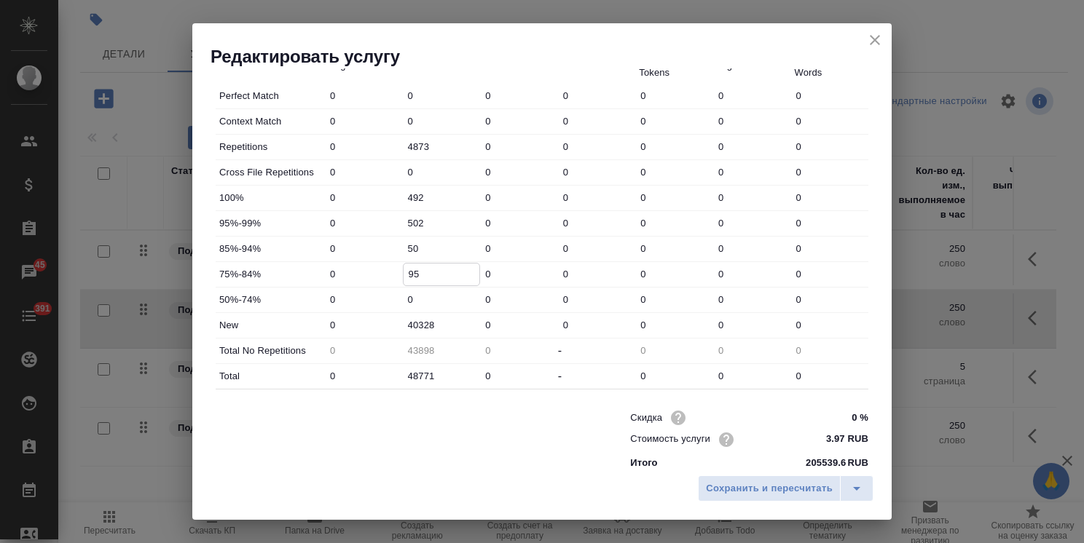
scroll to position [437, 0]
drag, startPoint x: 441, startPoint y: 319, endPoint x: 370, endPoint y: 316, distance: 71.4
click at [389, 317] on div "New 0 40328 0 0 0 0 0" at bounding box center [542, 324] width 653 height 25
paste input "37859"
type input "37859"
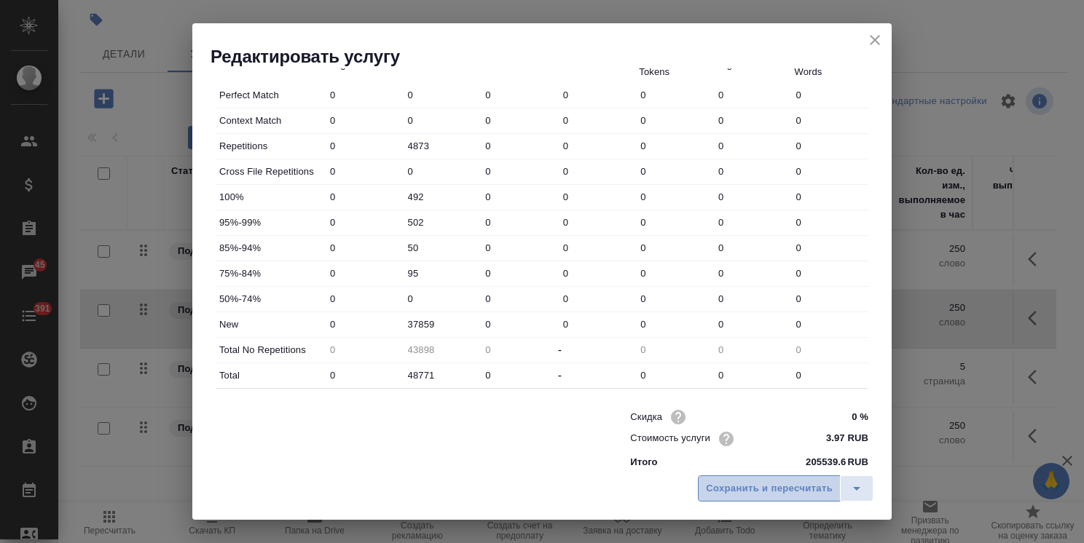
click at [719, 486] on span "Сохранить и пересчитать" at bounding box center [769, 489] width 127 height 17
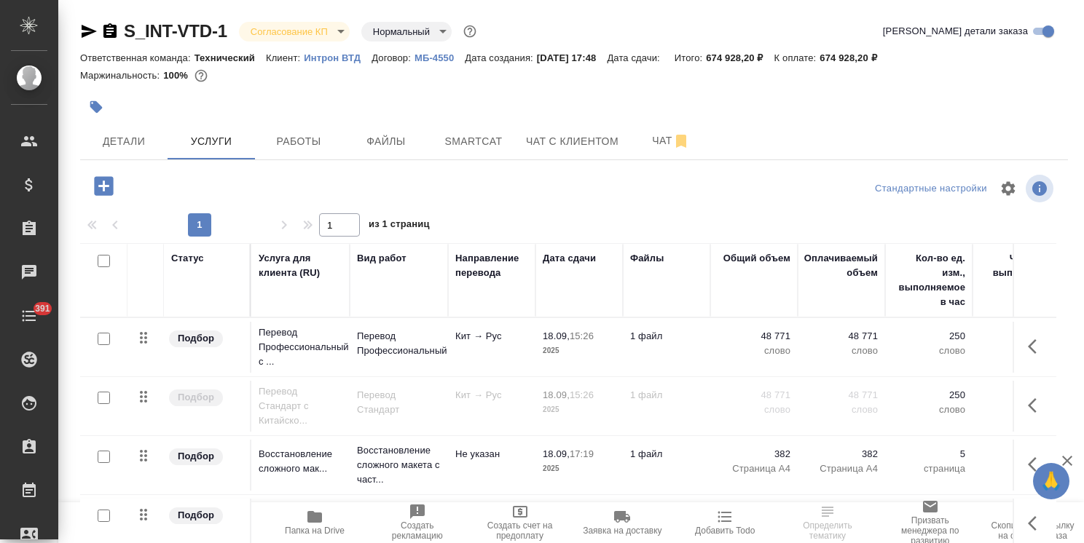
click at [664, 347] on td "1 файл" at bounding box center [666, 347] width 87 height 51
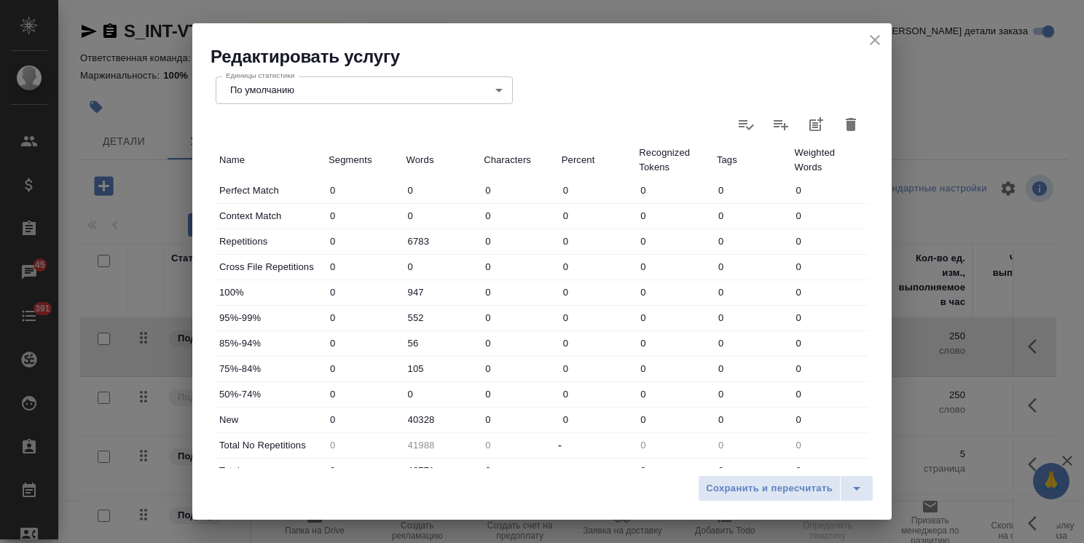
scroll to position [364, 0]
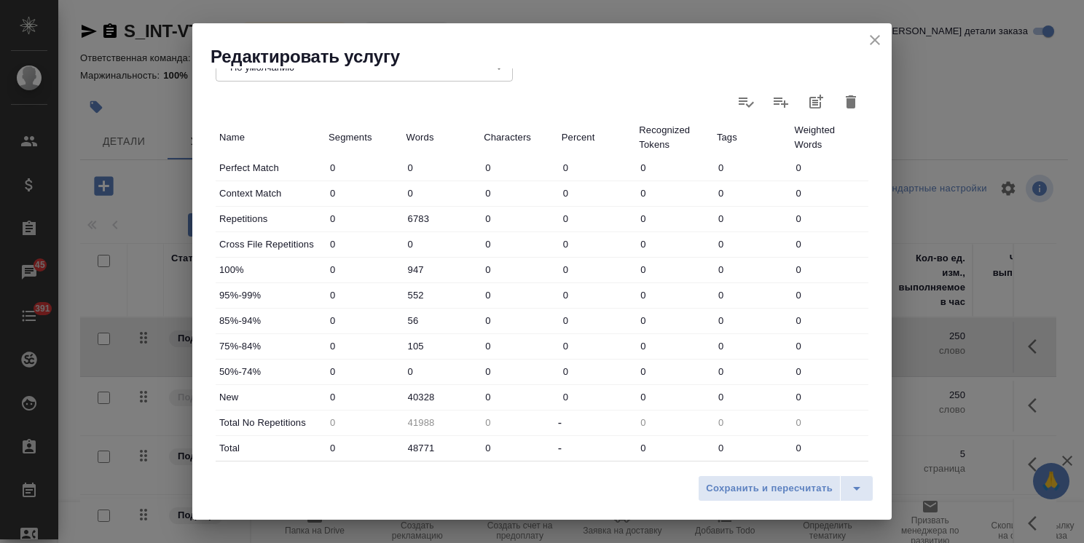
drag, startPoint x: 428, startPoint y: 223, endPoint x: 356, endPoint y: 210, distance: 72.6
click at [356, 210] on div "Repetitions 0 6783 0 0 0 0 0" at bounding box center [542, 219] width 653 height 25
type input "4"
type input "48767"
type input "48"
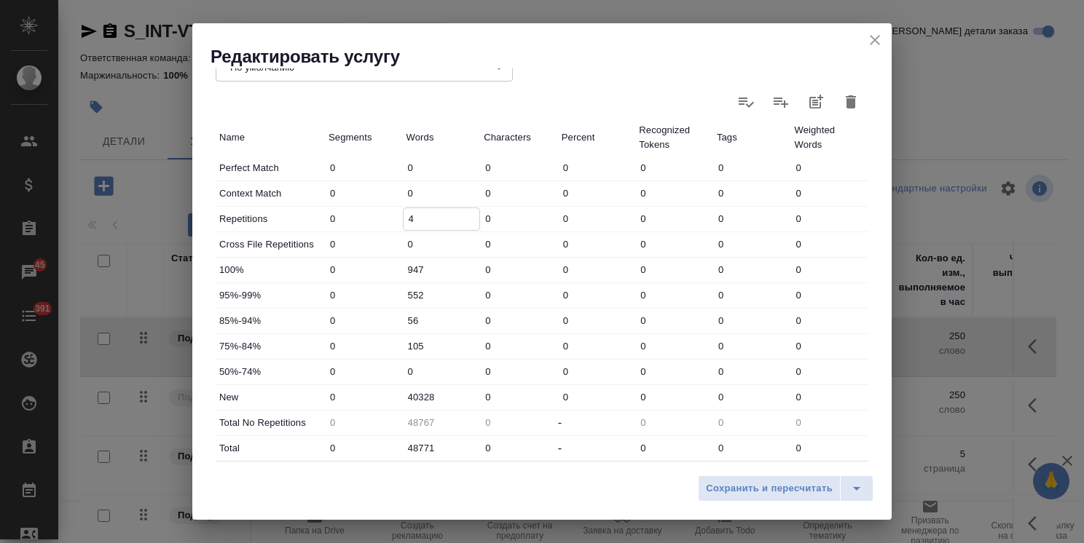
type input "48723"
type input "487"
type input "48284"
type input "4873"
type input "43898"
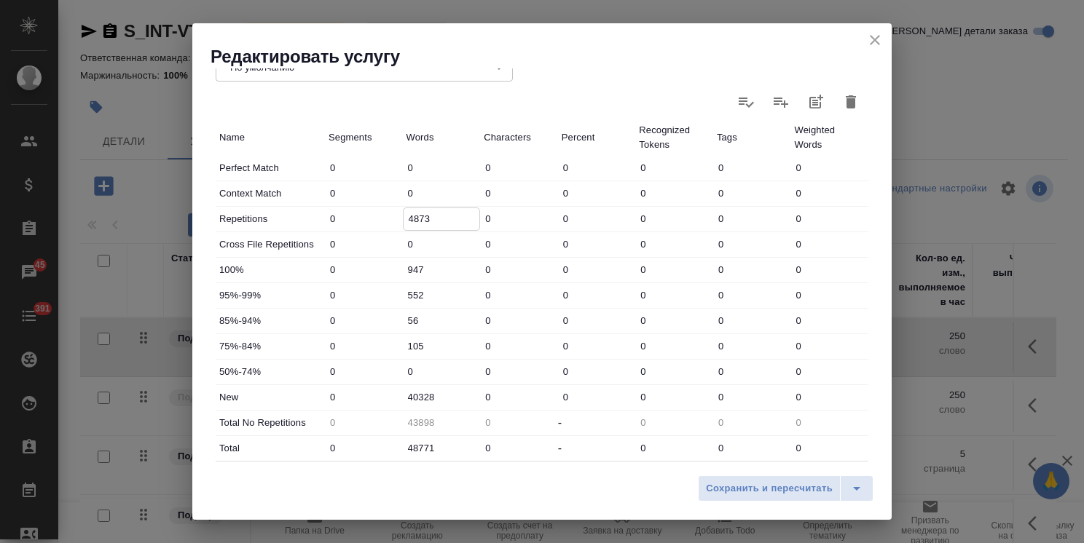
type input "4873"
click at [438, 272] on input "947" at bounding box center [442, 269] width 76 height 21
drag, startPoint x: 431, startPoint y: 272, endPoint x: 267, endPoint y: 277, distance: 164.7
click at [267, 277] on div "100% 0 947 0 0 0 0 0" at bounding box center [542, 270] width 653 height 25
type input "492"
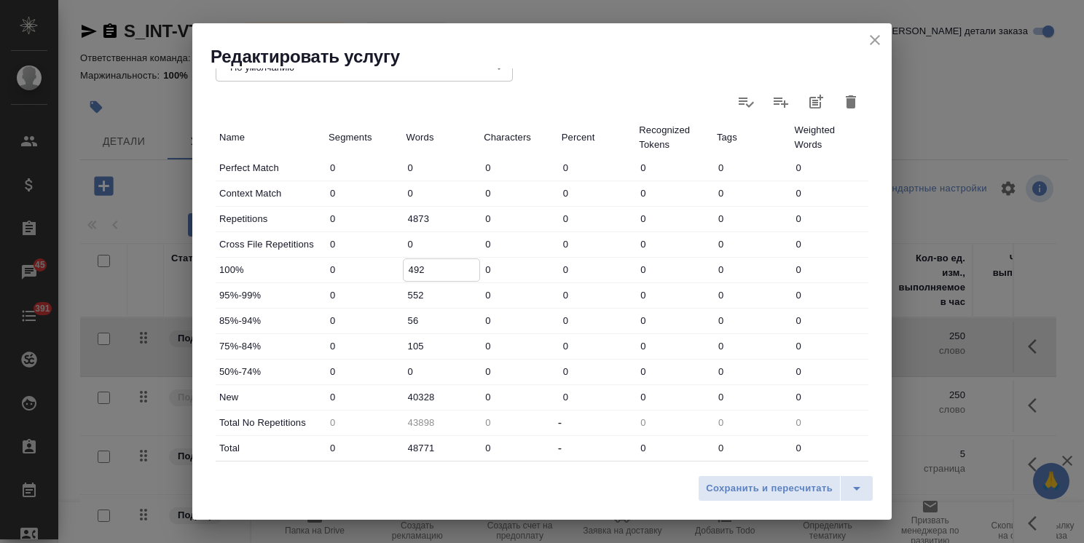
click at [425, 299] on input "552" at bounding box center [442, 295] width 78 height 21
click at [414, 297] on input "552" at bounding box center [442, 295] width 76 height 21
type input "502"
click at [428, 315] on input "56" at bounding box center [442, 320] width 78 height 21
type input "50"
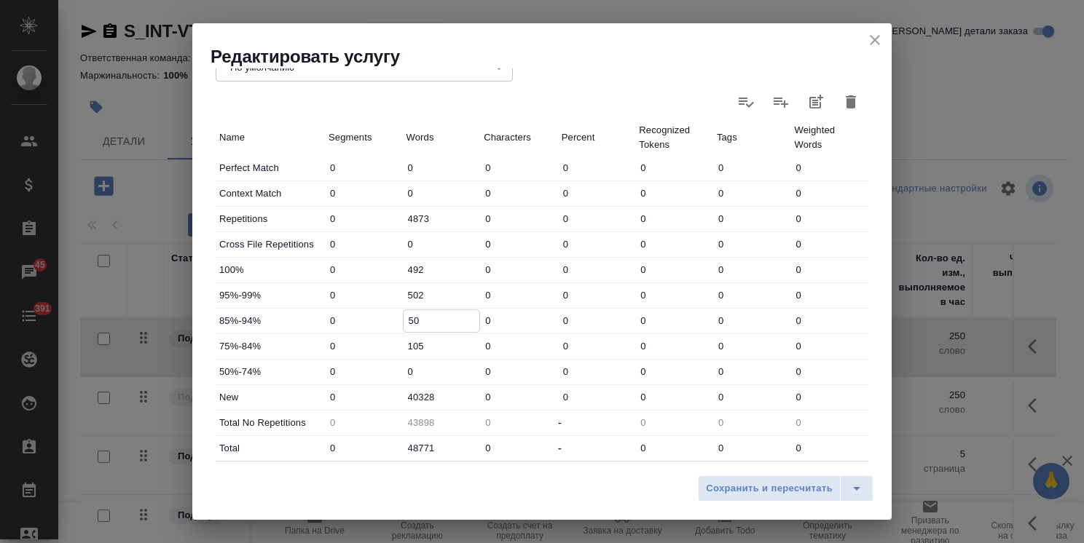
drag, startPoint x: 431, startPoint y: 352, endPoint x: 656, endPoint y: 239, distance: 251.2
click at [431, 351] on input "105" at bounding box center [442, 346] width 78 height 21
drag, startPoint x: 441, startPoint y: 355, endPoint x: 328, endPoint y: 337, distance: 114.4
click at [328, 337] on div "75%-84% 0 105 0 0 0 0 0" at bounding box center [542, 346] width 653 height 25
type input "95"
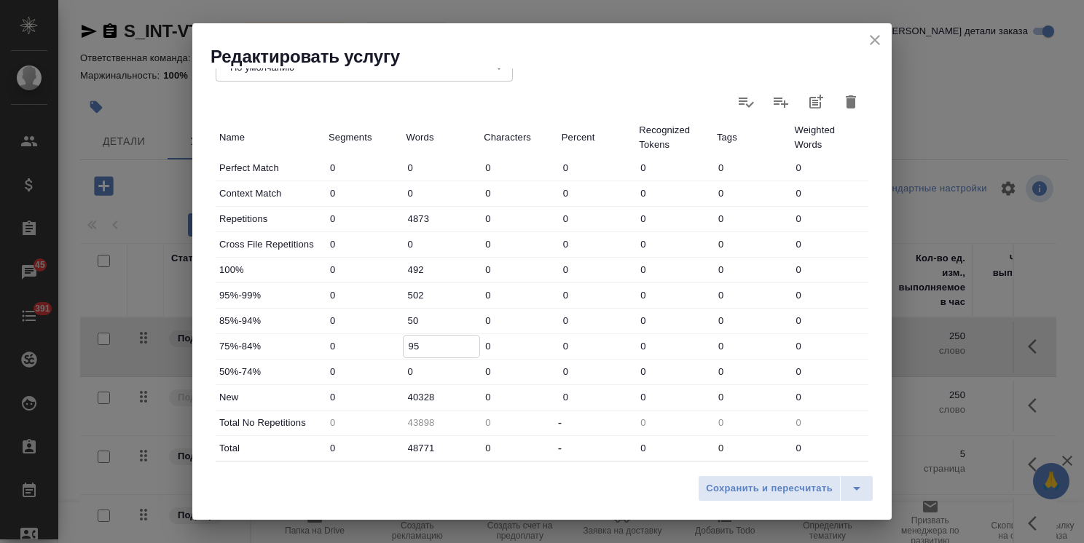
click at [443, 398] on input "40328" at bounding box center [442, 397] width 78 height 21
drag, startPoint x: 443, startPoint y: 395, endPoint x: 284, endPoint y: 413, distance: 159.8
click at [286, 413] on div "Perfect Match 0 0 0 0 0 0 0 Context Match 0 0 0 0 0 0 0 Repetitions 0 4873 0 0 …" at bounding box center [542, 308] width 653 height 305
type input "37859"
click at [742, 492] on span "Сохранить и пересчитать" at bounding box center [769, 489] width 127 height 17
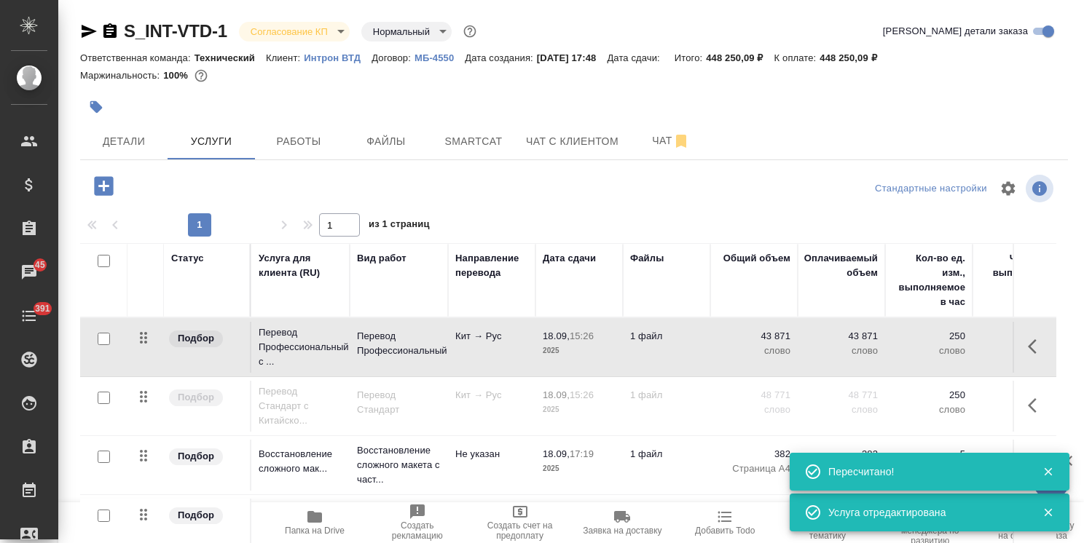
scroll to position [50, 0]
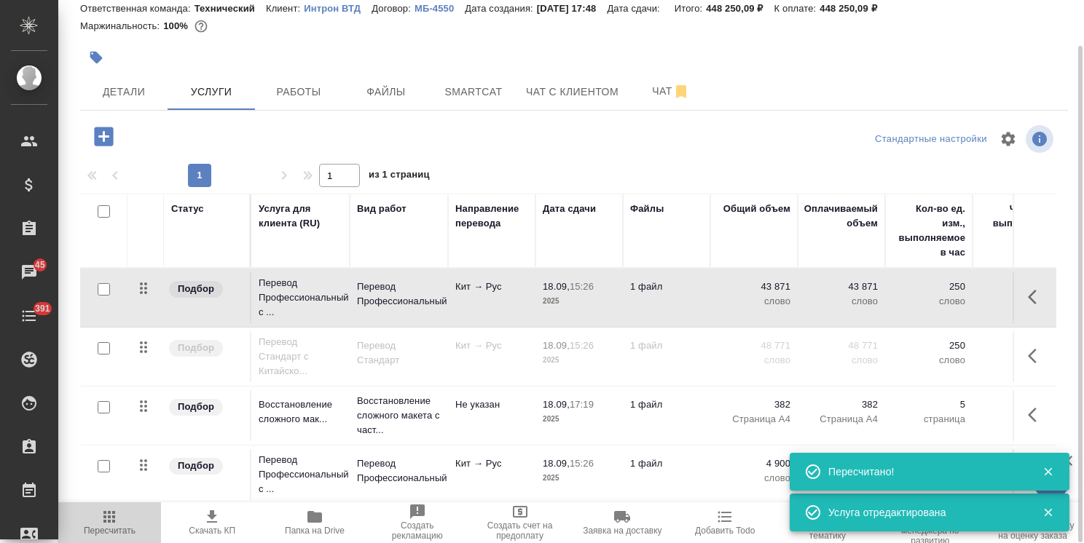
click at [93, 525] on span "Пересчитать" at bounding box center [109, 522] width 85 height 28
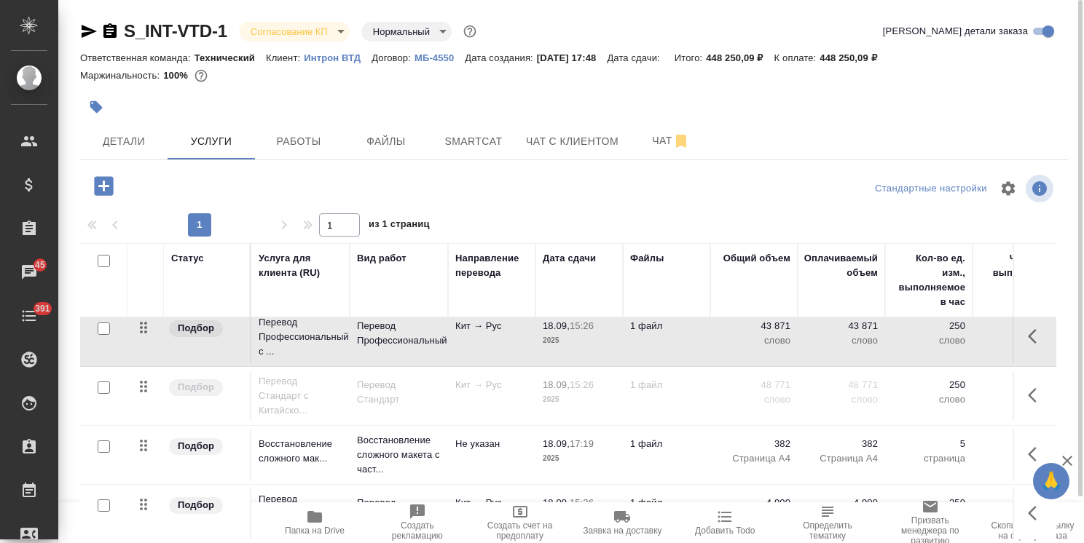
scroll to position [0, 0]
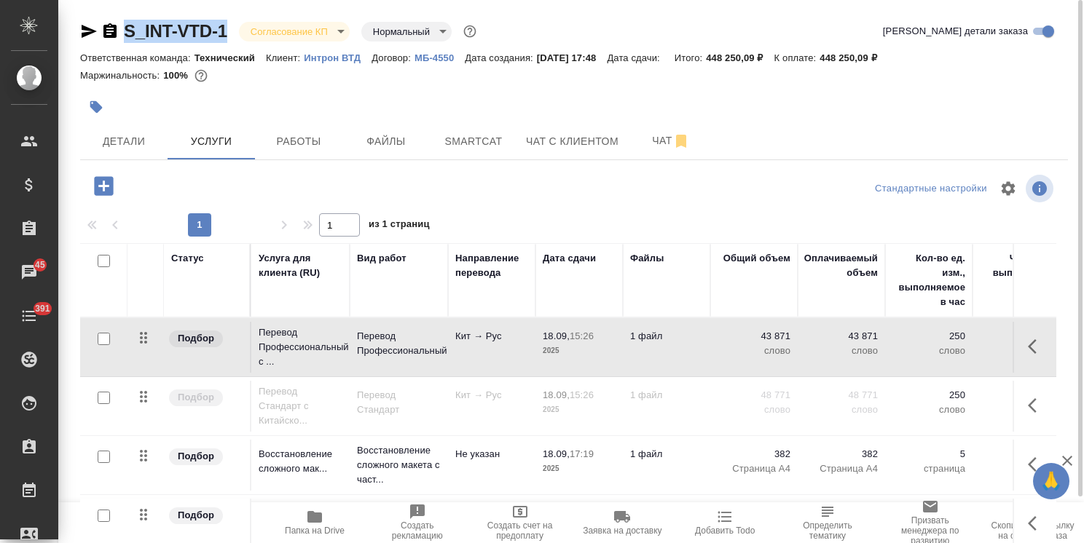
drag, startPoint x: 242, startPoint y: 13, endPoint x: 70, endPoint y: 4, distance: 172.1
click at [70, 4] on div "S_INT-VTD-1 Согласование КП kpNegotiation Нормальный normal Кратко детали заказ…" at bounding box center [574, 297] width 1008 height 594
copy link "S_INT-VTD-1"
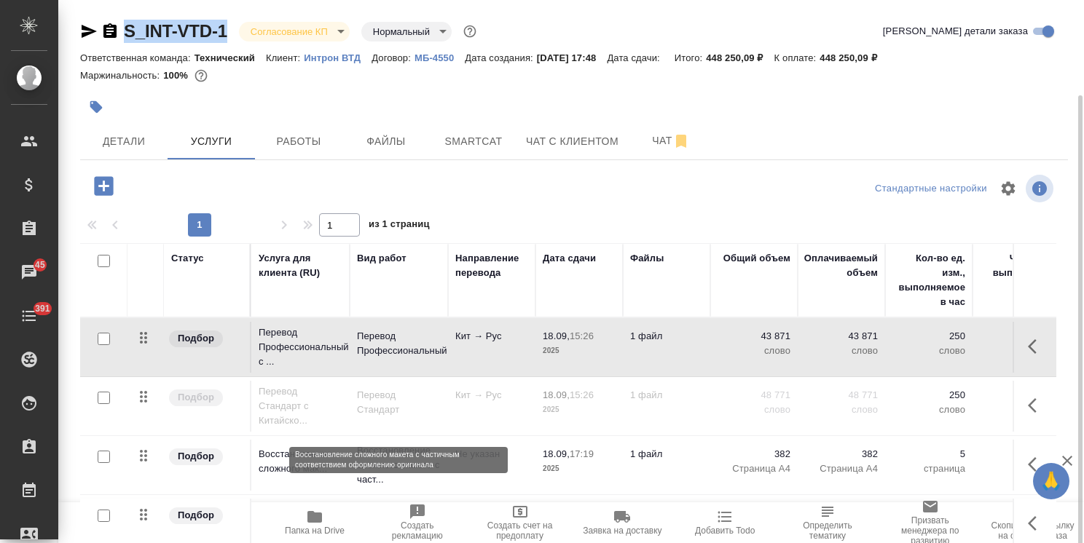
scroll to position [50, 0]
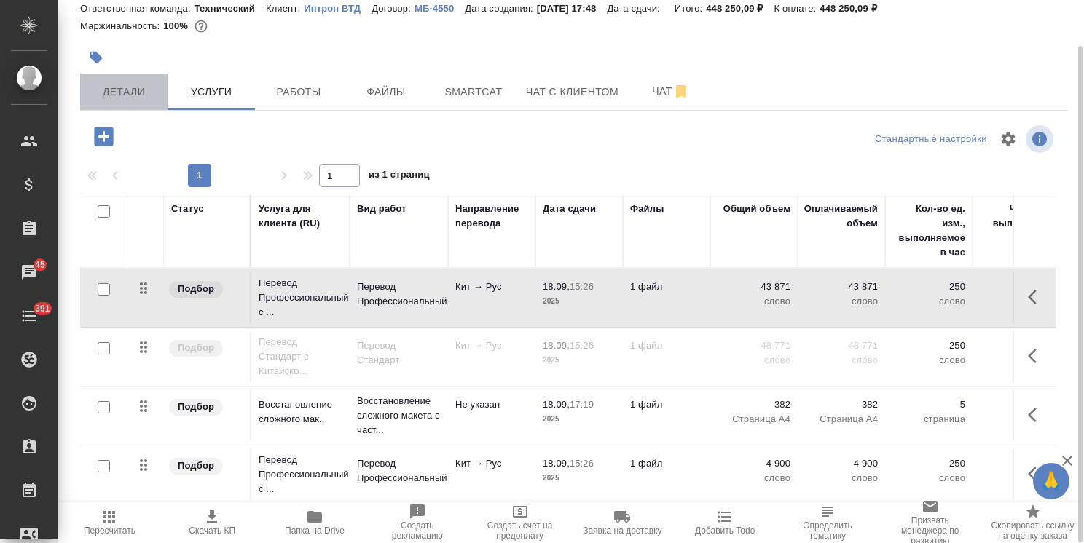
click at [128, 83] on span "Детали" at bounding box center [124, 92] width 70 height 18
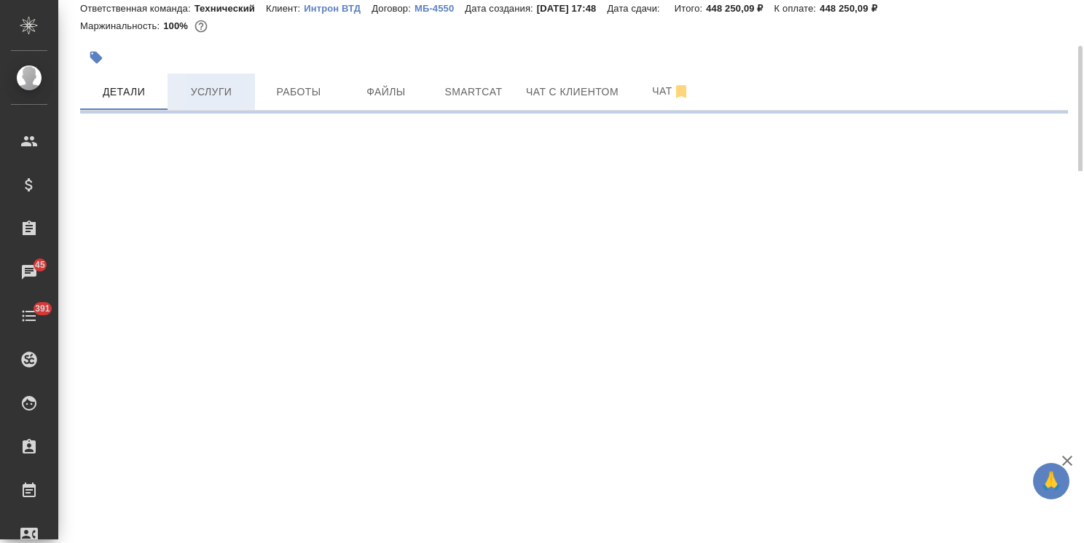
select select "RU"
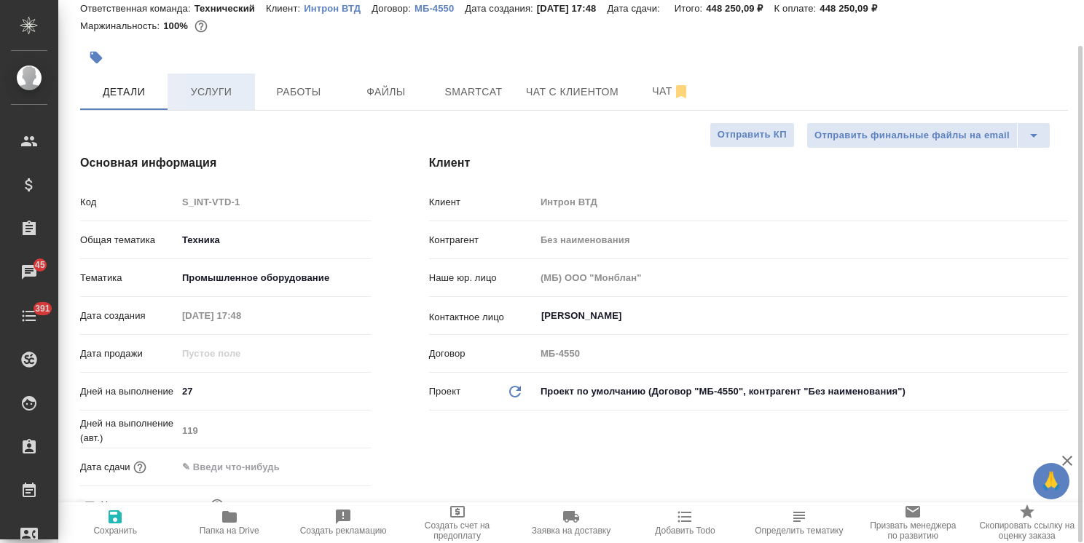
type textarea "x"
click at [211, 86] on span "Услуги" at bounding box center [211, 92] width 70 height 18
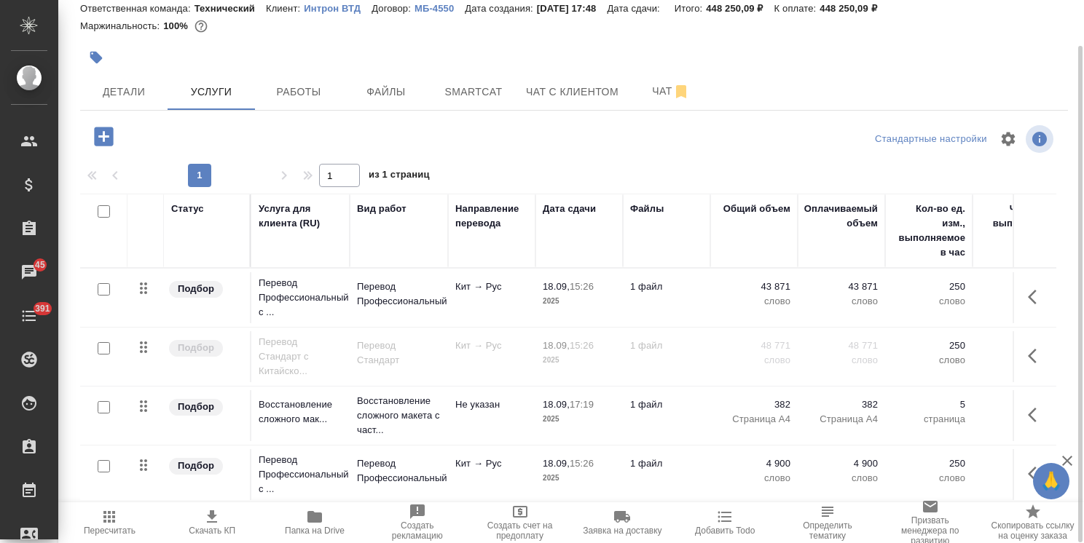
click at [526, 303] on td "Кит → Рус" at bounding box center [491, 297] width 87 height 51
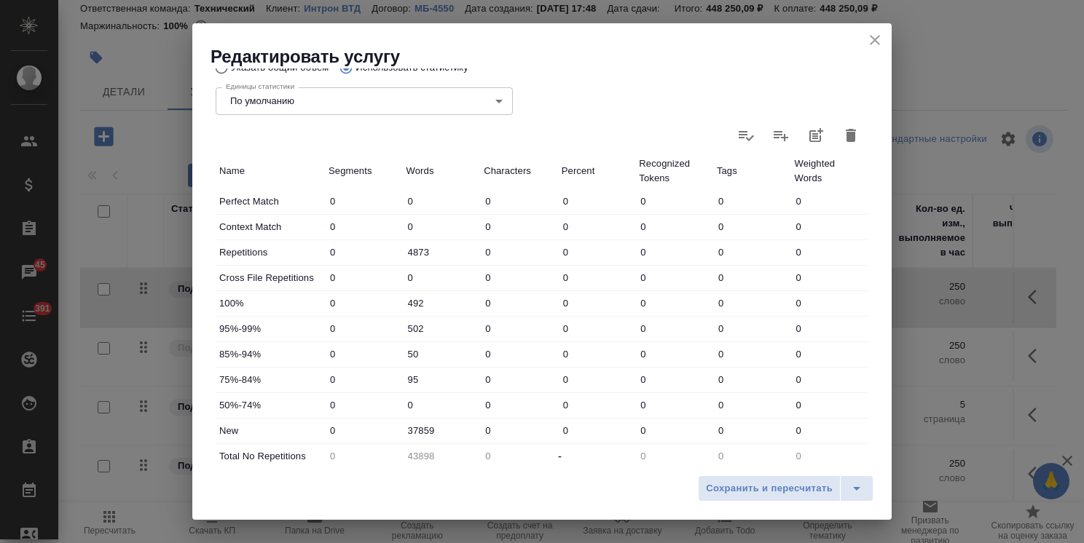
scroll to position [364, 0]
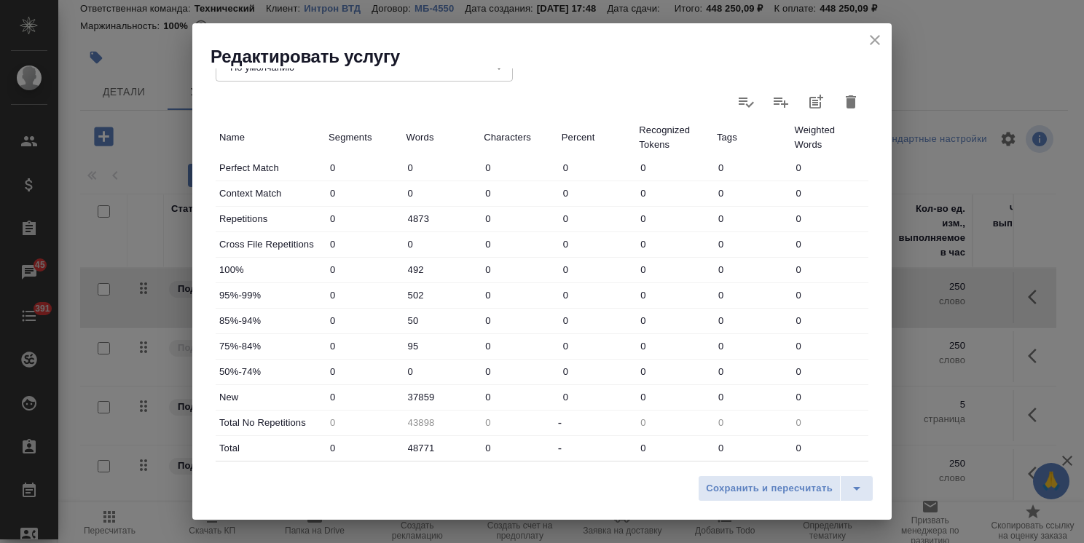
drag, startPoint x: 393, startPoint y: 218, endPoint x: 332, endPoint y: 210, distance: 61.7
click at [332, 218] on div "Repetitions 0 4873 0 0 0 0 0" at bounding box center [542, 219] width 653 height 25
drag, startPoint x: 421, startPoint y: 264, endPoint x: 371, endPoint y: 253, distance: 50.6
click at [374, 254] on div "Perfect Match 0 0 0 0 0 0 0 Context Match 0 0 0 0 0 0 0 Repetitions 0 4873 0 0 …" at bounding box center [542, 308] width 653 height 305
click at [324, 289] on div "95%-99% 0 502 0 0 0 0 0" at bounding box center [542, 295] width 653 height 25
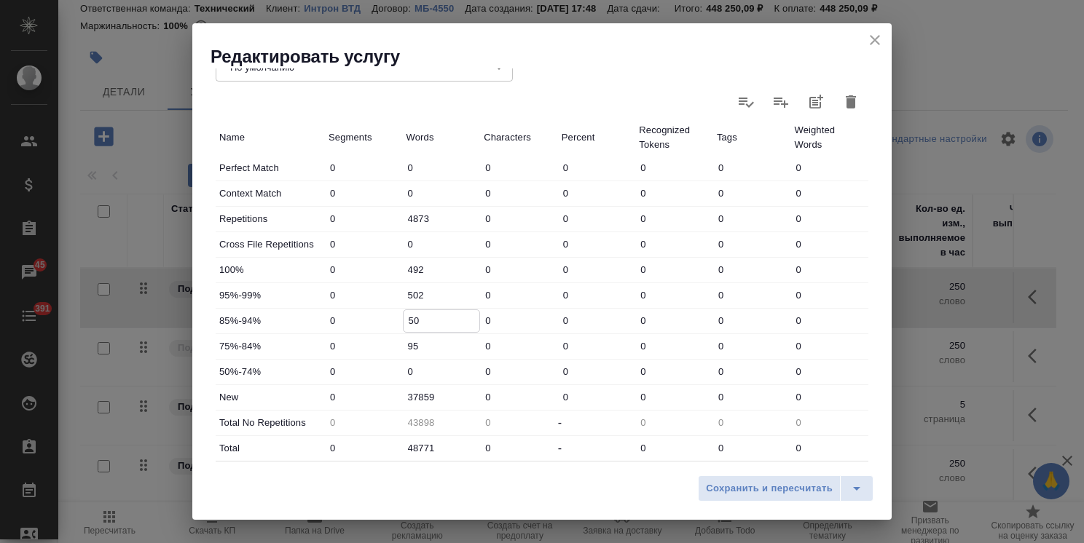
drag, startPoint x: 430, startPoint y: 327, endPoint x: 346, endPoint y: 322, distance: 84.6
click at [346, 322] on div "85%-94% 0 50 0 0 0 0 0" at bounding box center [542, 321] width 653 height 25
drag, startPoint x: 438, startPoint y: 394, endPoint x: 300, endPoint y: 395, distance: 137.7
click at [303, 395] on div "New 0 37859 0 0 0 0 0" at bounding box center [542, 397] width 653 height 25
click at [873, 33] on icon "close" at bounding box center [874, 39] width 17 height 17
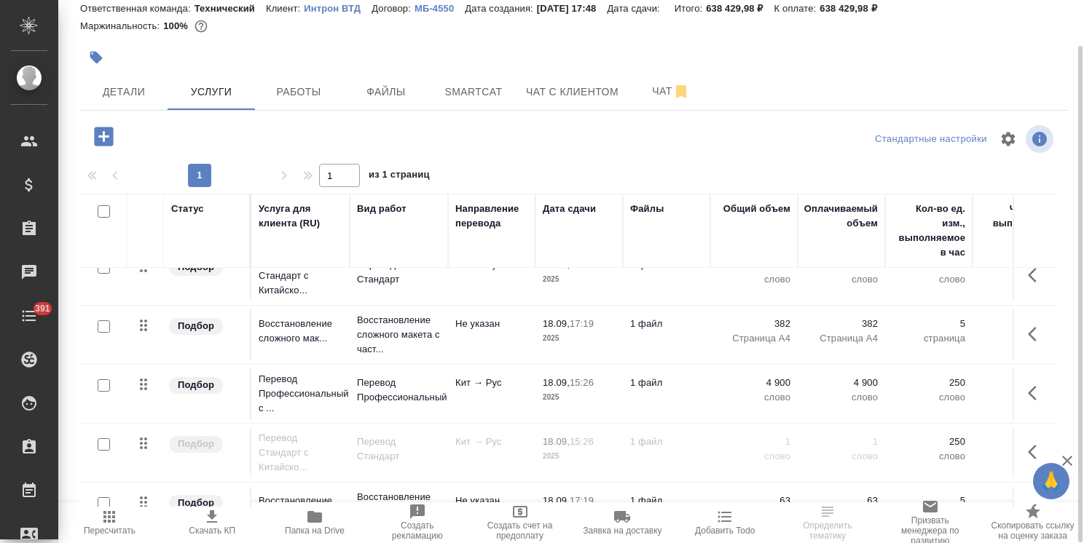
scroll to position [125, 0]
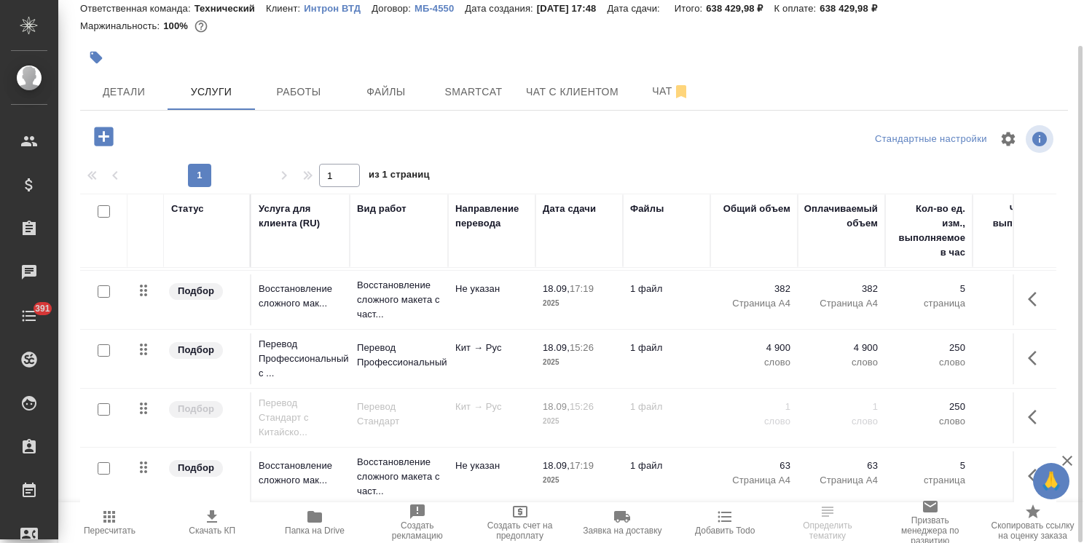
click at [111, 400] on div at bounding box center [103, 410] width 33 height 20
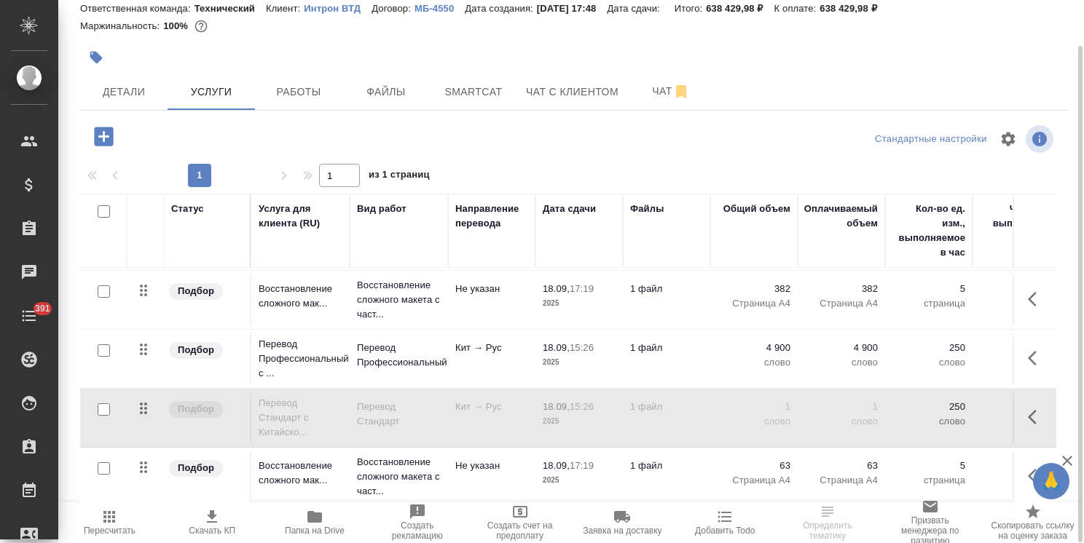
click at [103, 404] on input "checkbox" at bounding box center [104, 410] width 12 height 12
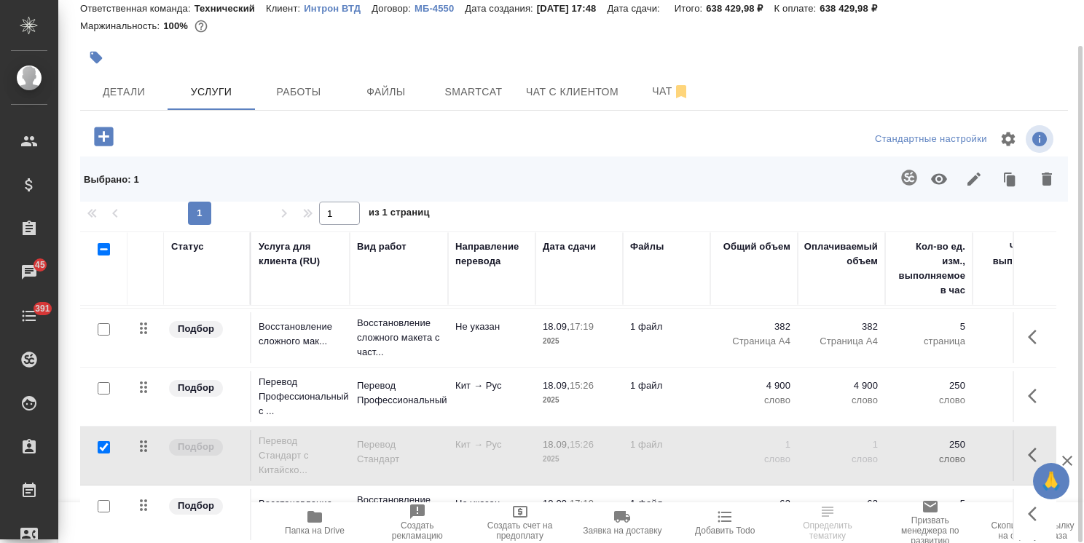
click at [938, 178] on icon "button" at bounding box center [939, 179] width 16 height 11
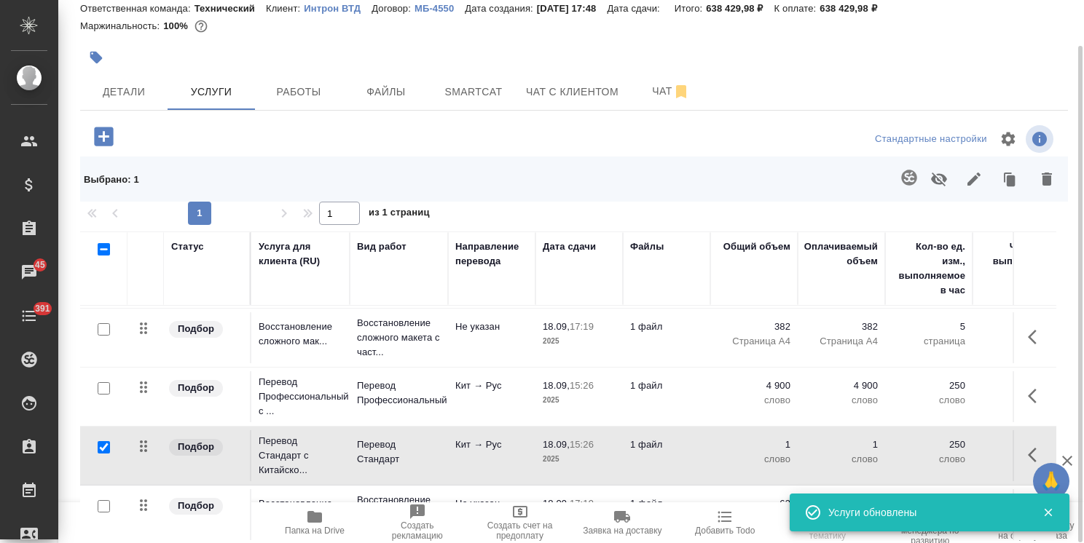
click at [107, 441] on input "checkbox" at bounding box center [104, 447] width 12 height 12
checkbox input "false"
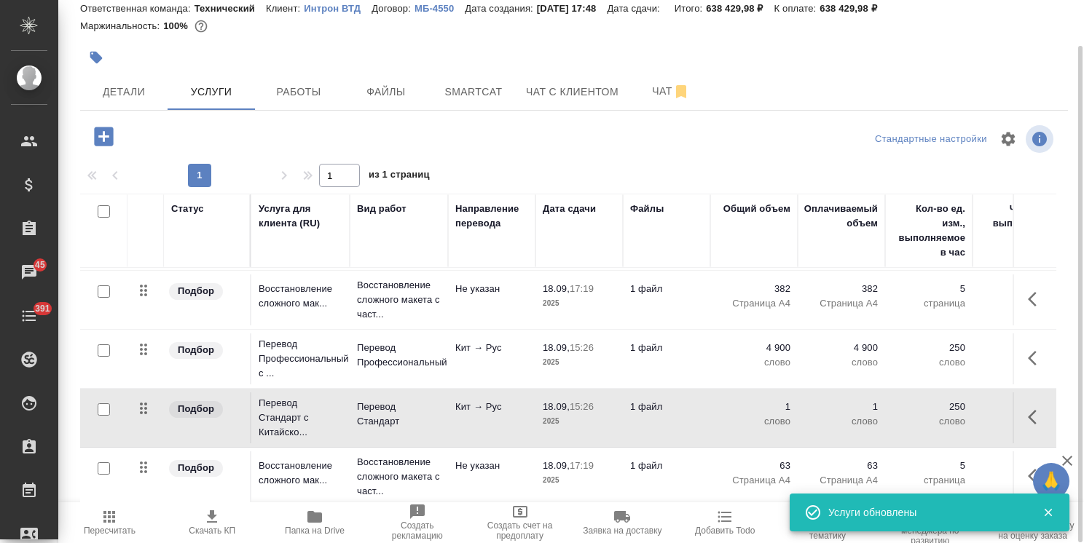
click at [605, 355] on p "2025" at bounding box center [579, 362] width 73 height 15
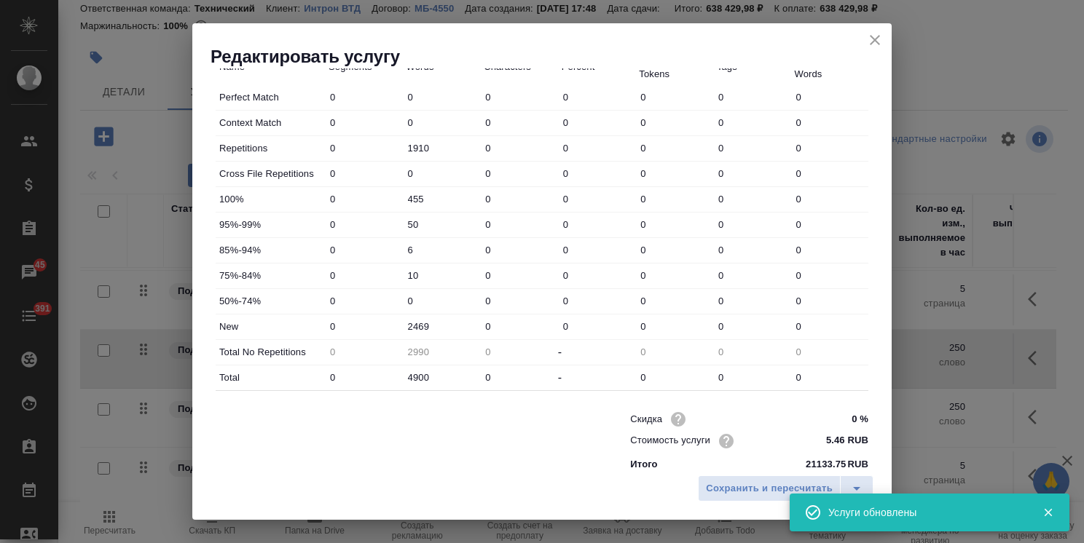
scroll to position [437, 0]
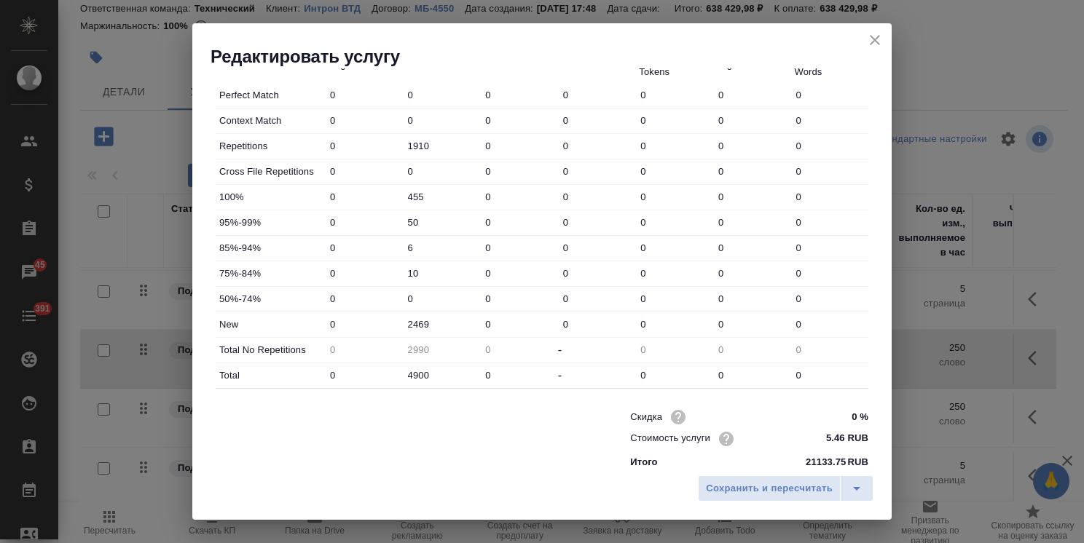
drag, startPoint x: 412, startPoint y: 320, endPoint x: 301, endPoint y: 312, distance: 111.7
click at [309, 315] on div "New 0 2469 0 0 0 0 0" at bounding box center [542, 324] width 653 height 25
drag, startPoint x: 434, startPoint y: 377, endPoint x: 341, endPoint y: 349, distance: 97.5
click at [338, 377] on div "Total 0 4900 0 - 0 0 0" at bounding box center [542, 375] width 653 height 25
drag, startPoint x: 419, startPoint y: 275, endPoint x: 376, endPoint y: 261, distance: 45.1
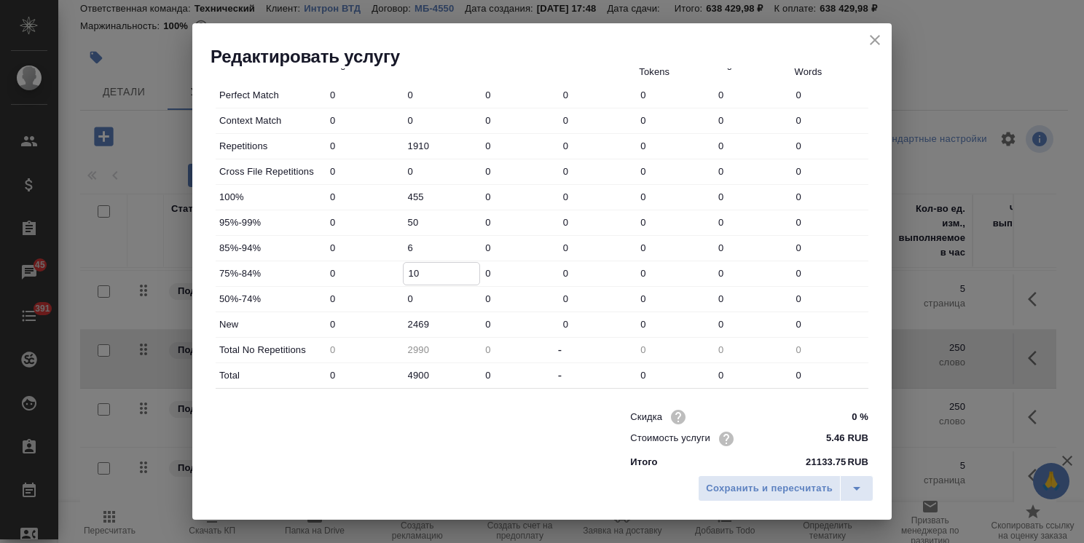
click at [382, 267] on div "75%-84% 0 10 0 0 0 0 0" at bounding box center [542, 273] width 653 height 25
drag, startPoint x: 420, startPoint y: 221, endPoint x: 447, endPoint y: 196, distance: 37.1
click at [350, 218] on div "95%-99% 0 50 0 0 0 0 0" at bounding box center [542, 223] width 653 height 25
drag, startPoint x: 436, startPoint y: 141, endPoint x: 286, endPoint y: 121, distance: 151.4
click at [286, 121] on div "Perfect Match 0 0 0 0 0 0 0 Context Match 0 0 0 0 0 0 0 Repetitions 0 1910 0 0 …" at bounding box center [542, 235] width 653 height 305
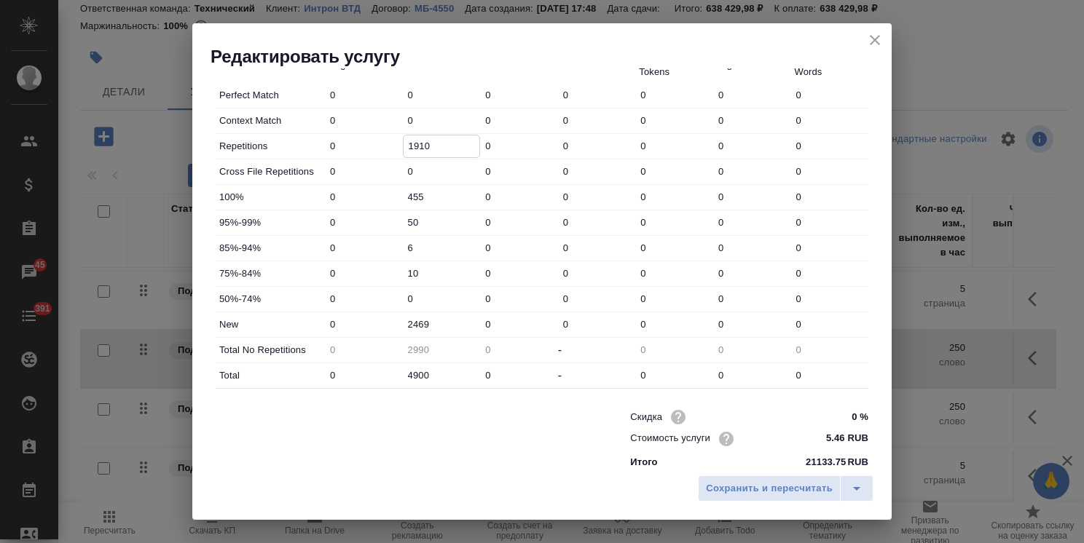
scroll to position [364, 0]
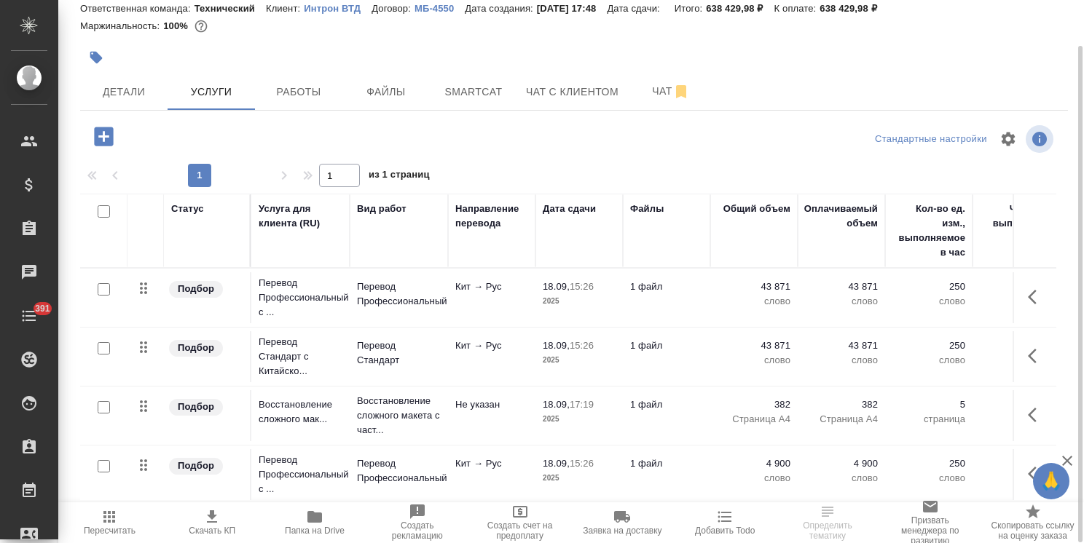
scroll to position [125, 0]
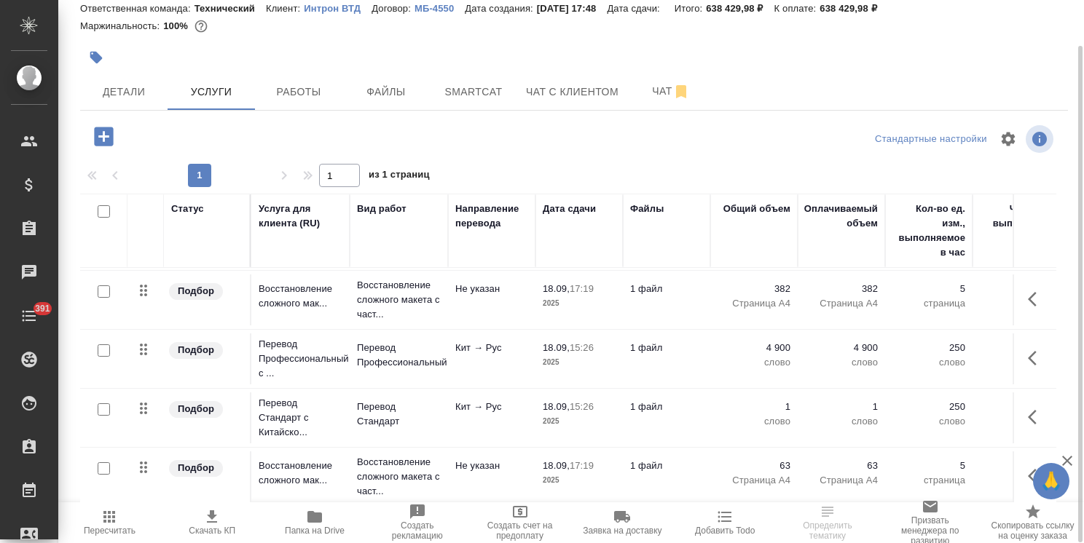
click at [699, 406] on td "1 файл" at bounding box center [666, 418] width 87 height 51
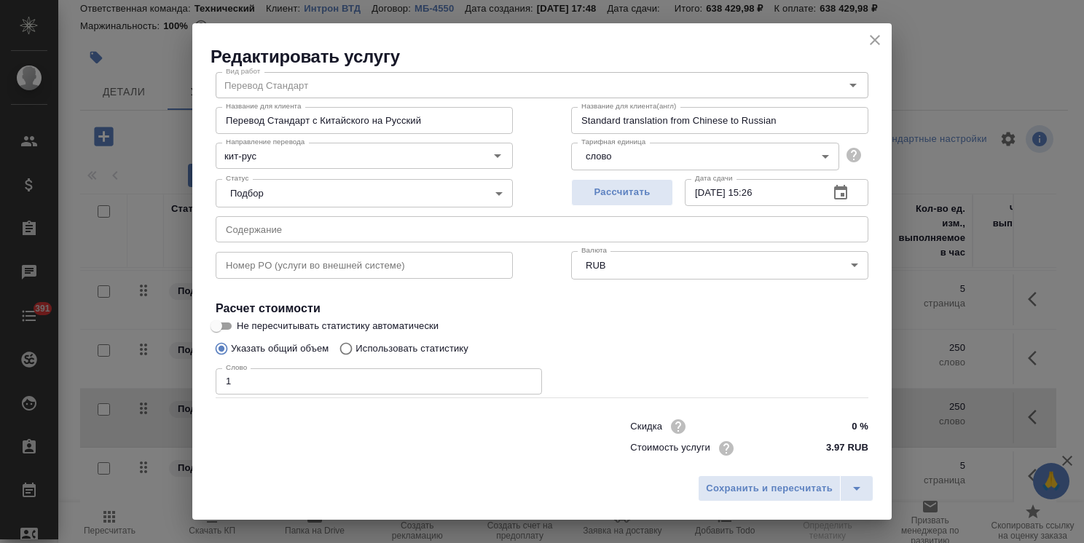
scroll to position [71, 0]
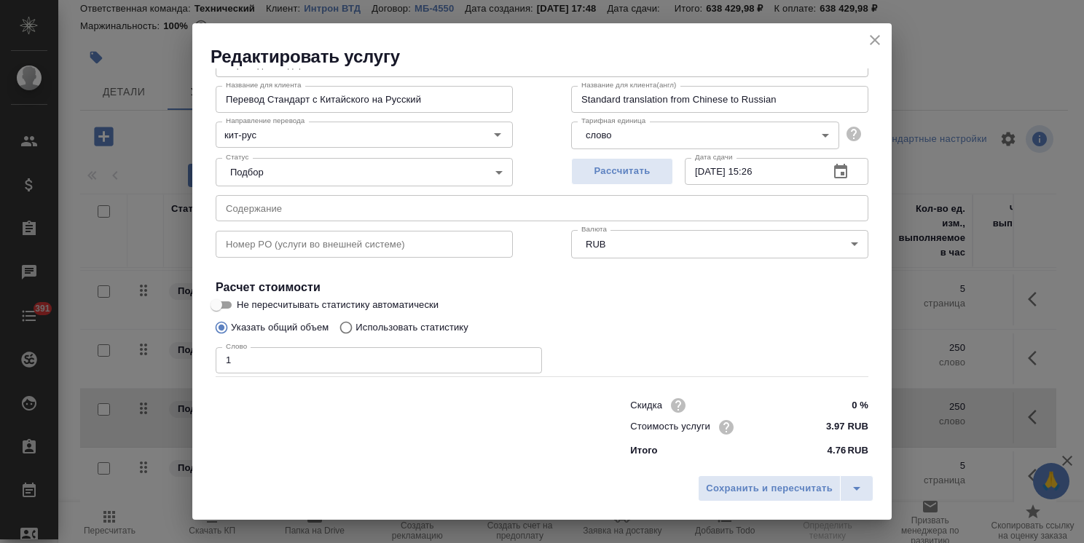
click at [378, 320] on p "Использовать статистику" at bounding box center [411, 327] width 113 height 15
click at [355, 320] on input "Использовать статистику" at bounding box center [343, 328] width 23 height 28
radio input "true"
radio input "false"
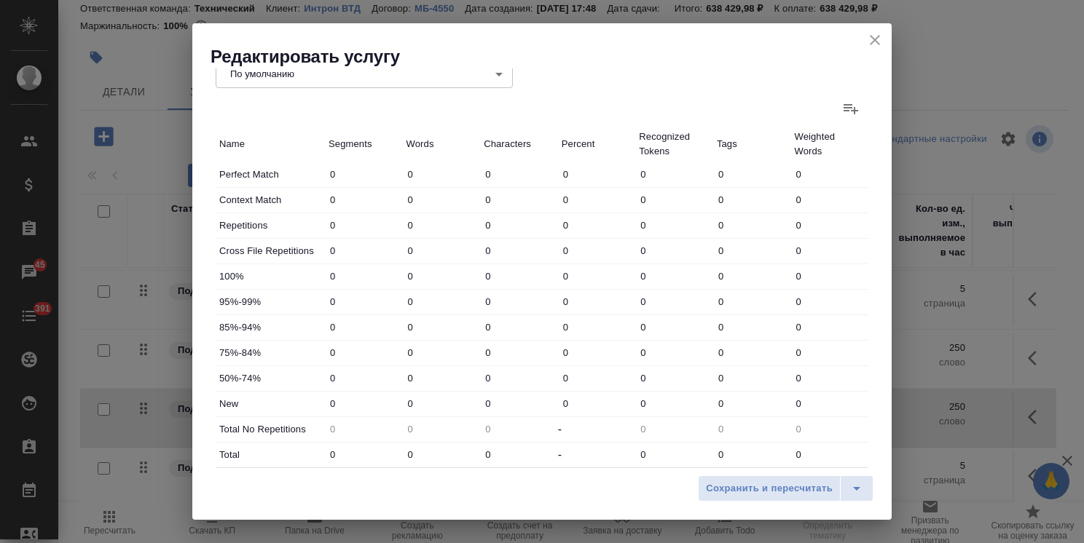
scroll to position [435, 0]
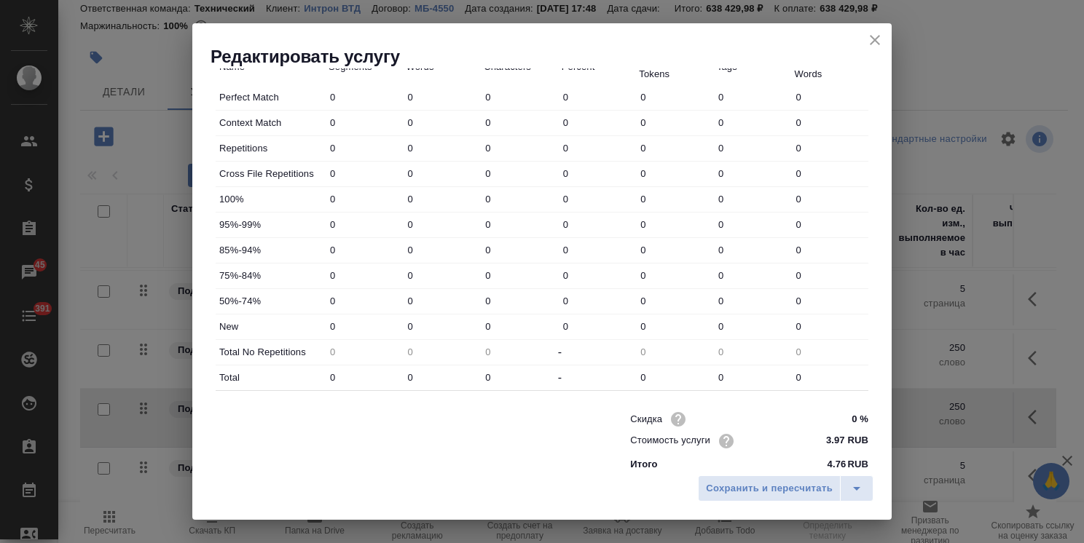
drag, startPoint x: 418, startPoint y: 329, endPoint x: 366, endPoint y: 328, distance: 52.4
click at [370, 328] on div "New 0 0 0 0 0 0 0" at bounding box center [542, 327] width 653 height 25
paste input "2469"
type input "2469"
drag, startPoint x: 334, startPoint y: 377, endPoint x: 321, endPoint y: 377, distance: 12.4
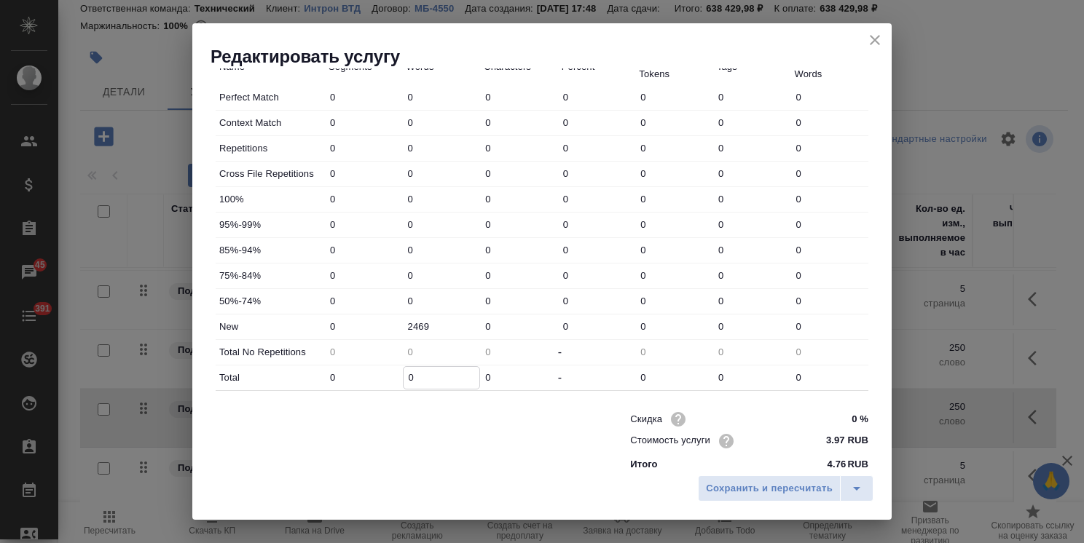
click at [321, 377] on div "Total 0 0 0 - 0 0 0" at bounding box center [542, 378] width 653 height 25
paste input "490"
type input "4900"
drag, startPoint x: 411, startPoint y: 275, endPoint x: 379, endPoint y: 269, distance: 32.0
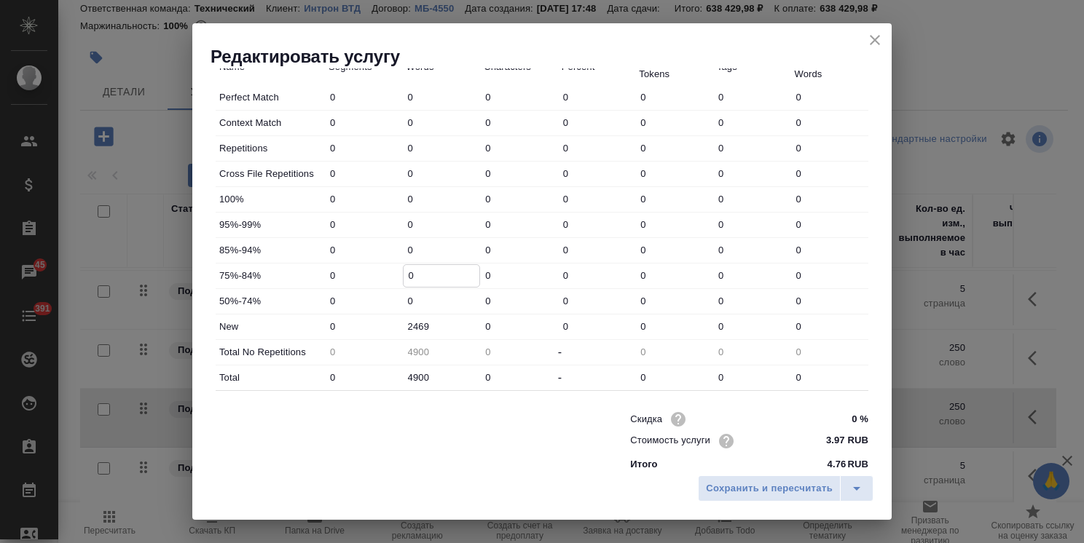
click at [382, 270] on div "75%-84% 0 0 0 0 0 0 0" at bounding box center [542, 276] width 653 height 25
paste input "1"
type input "10"
drag, startPoint x: 420, startPoint y: 246, endPoint x: 366, endPoint y: 235, distance: 55.0
click at [366, 235] on div "Perfect Match 0 0 0 0 0 0 0 Context Match 0 0 0 0 0 0 0 Repetitions 0 0 0 0 0 0…" at bounding box center [542, 237] width 653 height 305
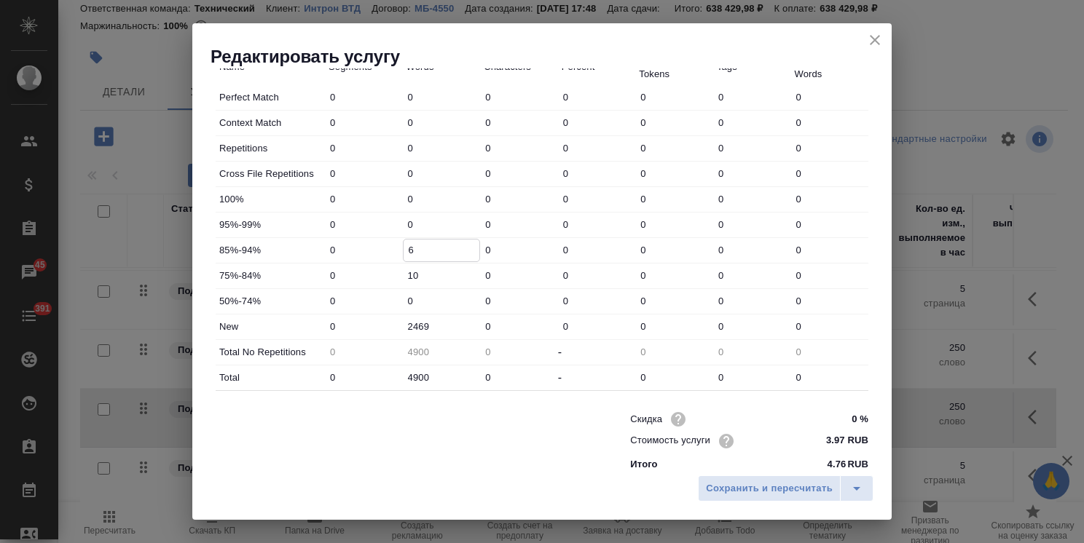
type input "6"
drag, startPoint x: 417, startPoint y: 219, endPoint x: 355, endPoint y: 217, distance: 62.0
click at [357, 217] on div "95%-99% 0 0 0 0 0 0 0" at bounding box center [542, 225] width 653 height 25
paste input "5"
type input "50"
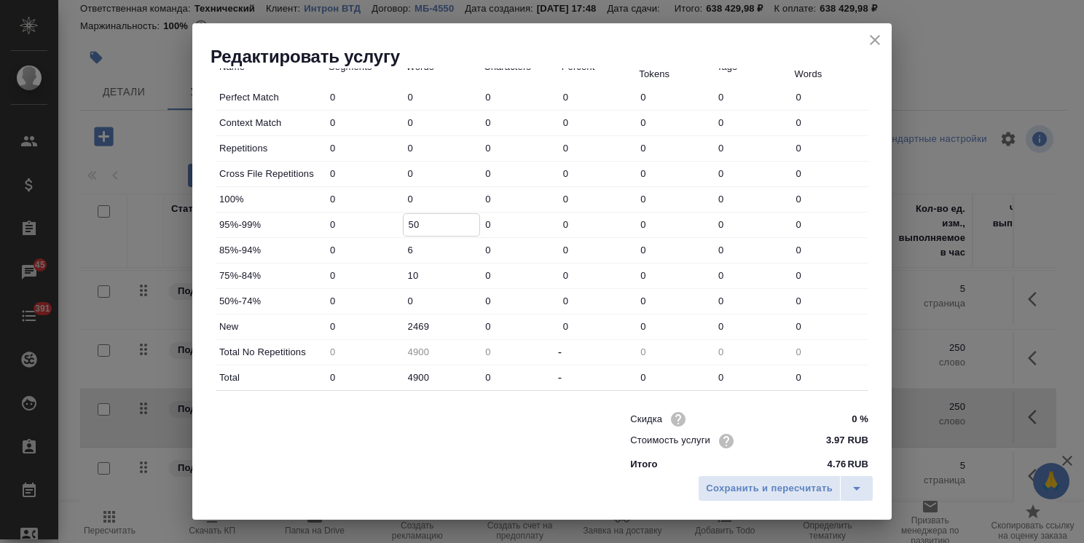
drag, startPoint x: 407, startPoint y: 193, endPoint x: 347, endPoint y: 192, distance: 60.5
click at [347, 192] on div "100% 0 0 0 0 0 0 0" at bounding box center [542, 199] width 653 height 25
type input "455"
drag, startPoint x: 424, startPoint y: 144, endPoint x: 371, endPoint y: 136, distance: 53.8
click at [365, 142] on div "Repetitions 0 0 0 0 0 0 0" at bounding box center [542, 148] width 653 height 25
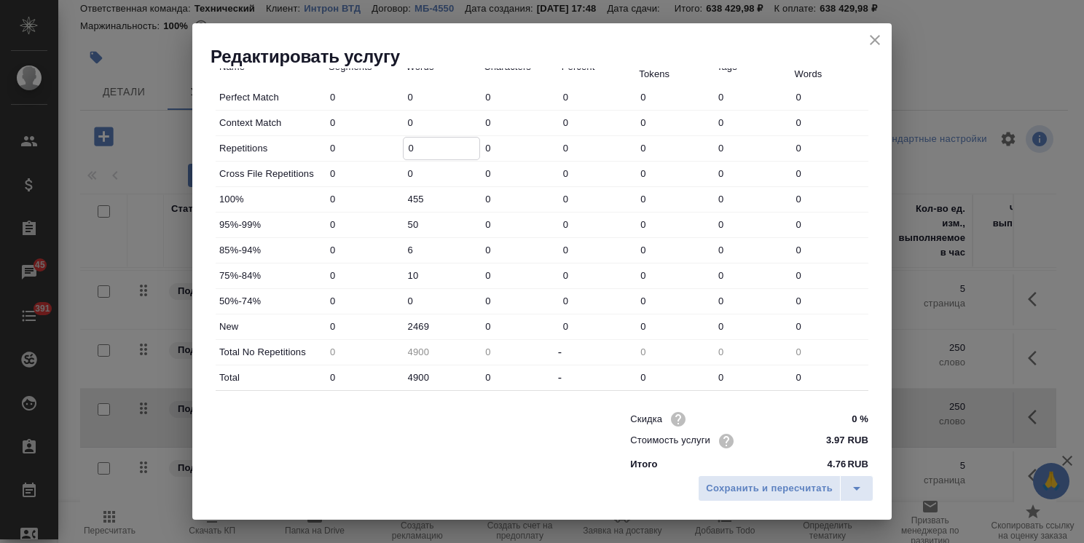
paste input "191"
type input "1910"
type input "2990"
type input "1910"
click at [739, 490] on span "Сохранить и пересчитать" at bounding box center [769, 489] width 127 height 17
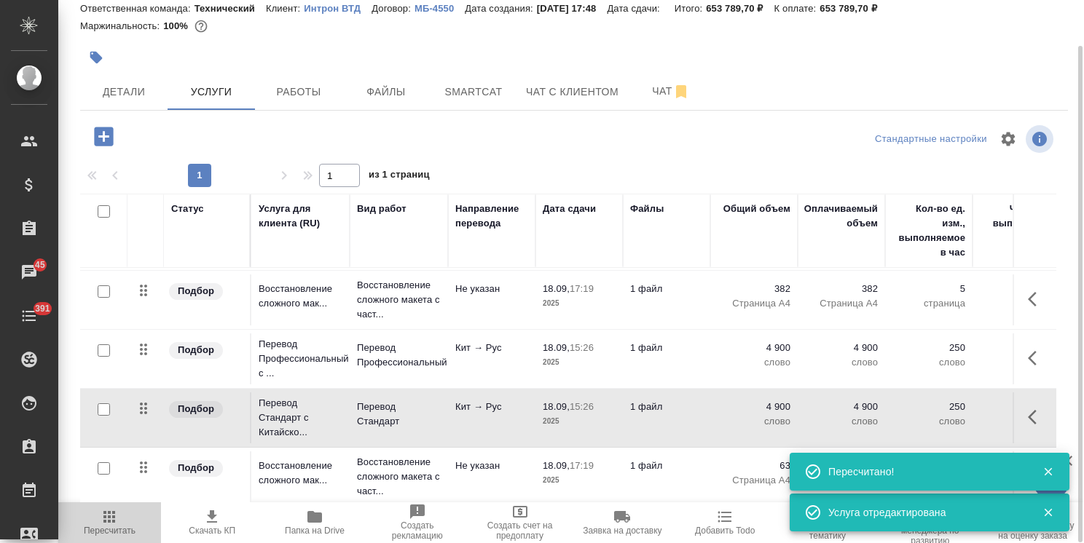
click at [119, 522] on span "Пересчитать" at bounding box center [109, 522] width 85 height 28
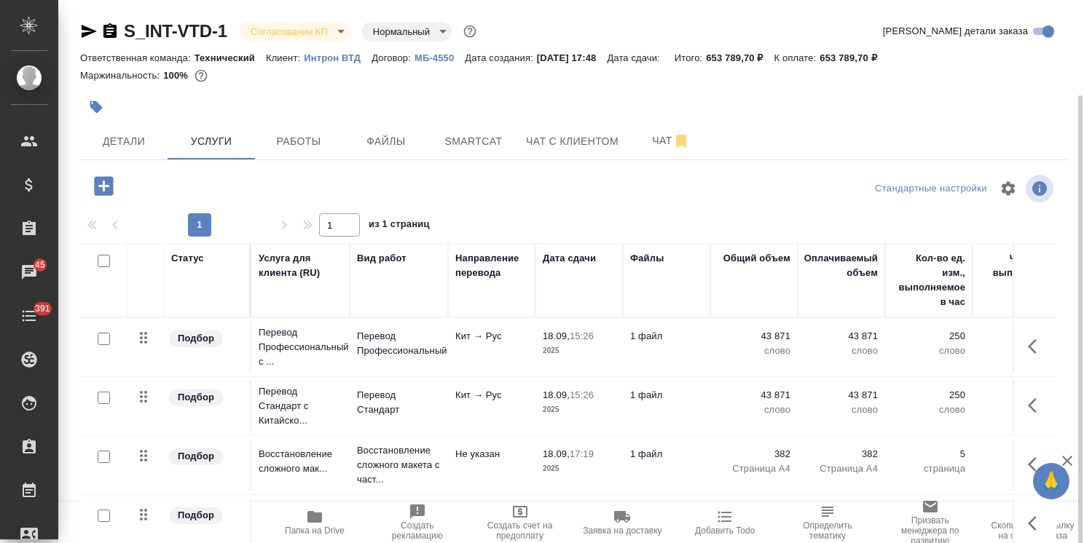
scroll to position [50, 0]
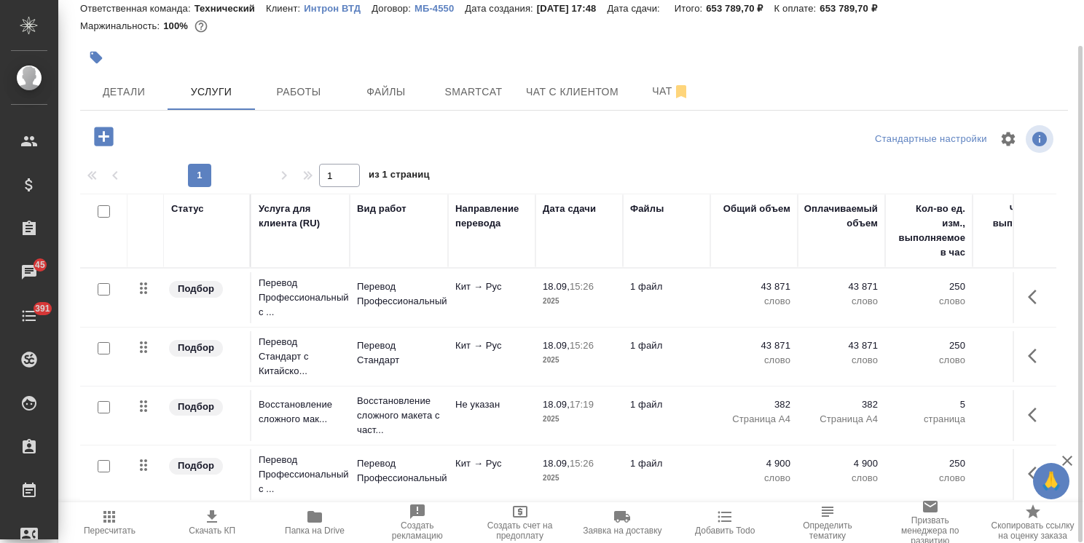
click at [103, 211] on input "checkbox" at bounding box center [104, 211] width 12 height 12
checkbox input "true"
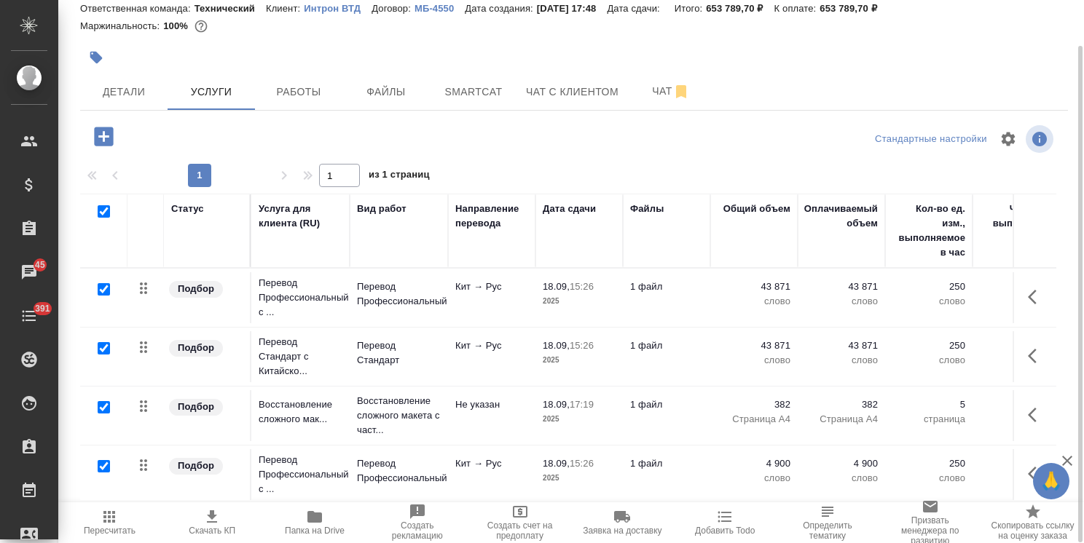
checkbox input "true"
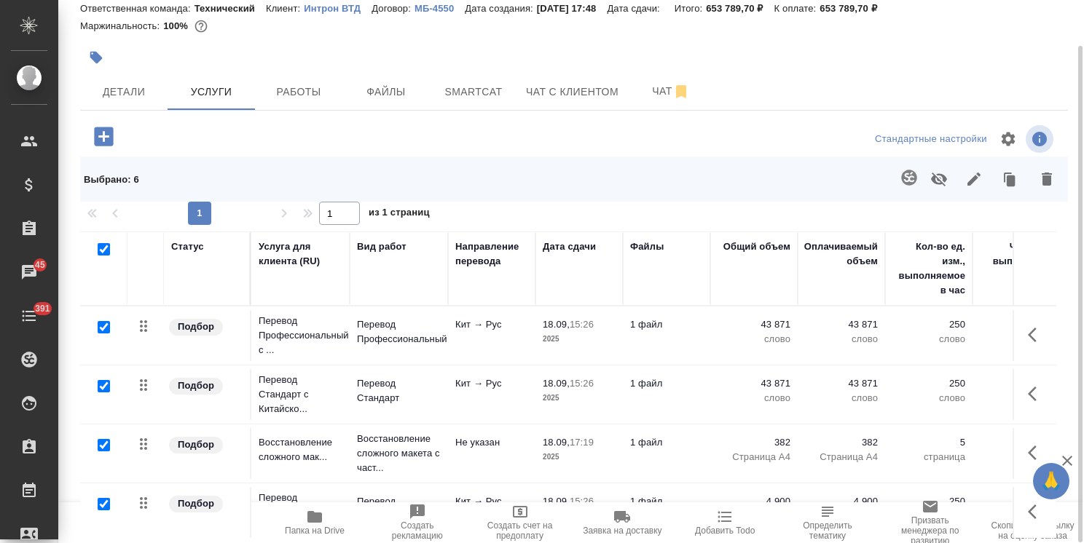
click at [937, 173] on icon "button" at bounding box center [939, 180] width 16 height 14
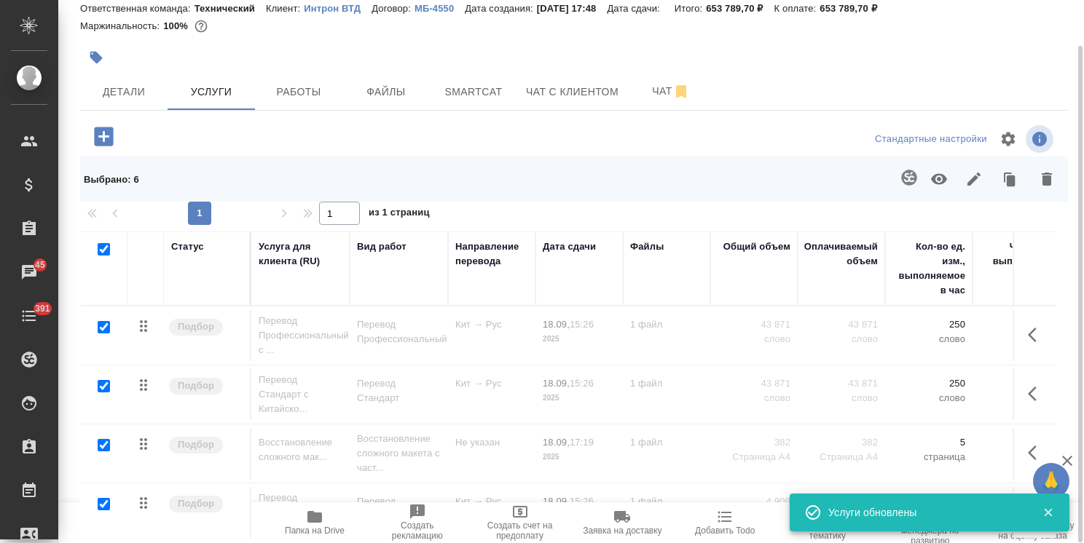
click at [109, 245] on input "checkbox" at bounding box center [104, 249] width 12 height 12
checkbox input "false"
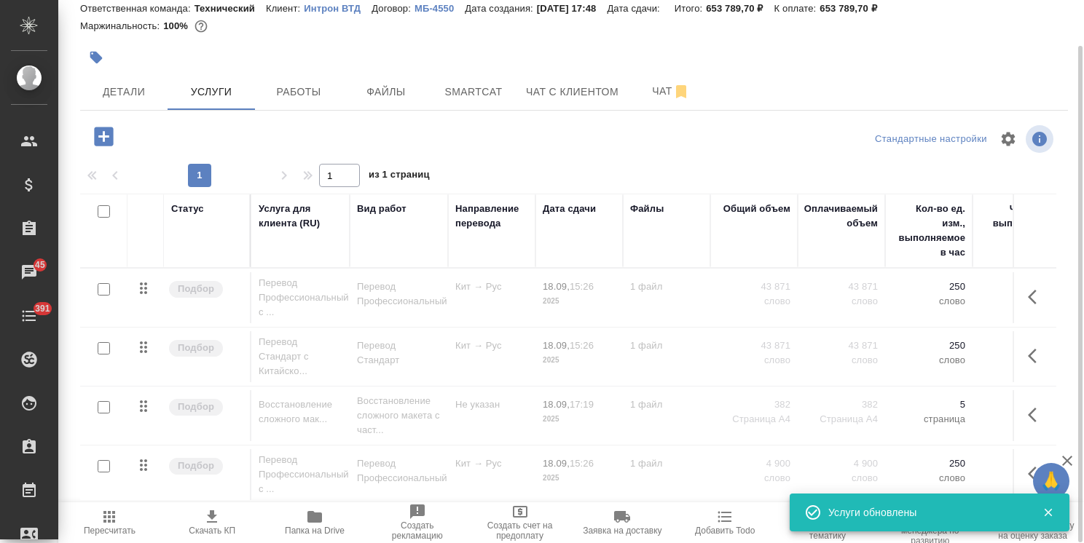
checkbox input "false"
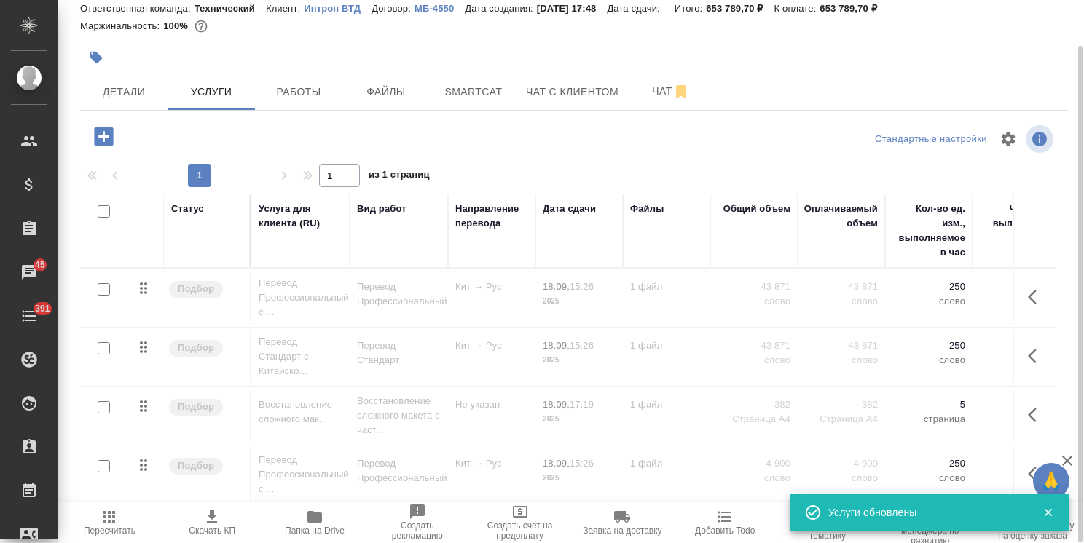
checkbox input "false"
click at [102, 287] on input "checkbox" at bounding box center [104, 289] width 12 height 12
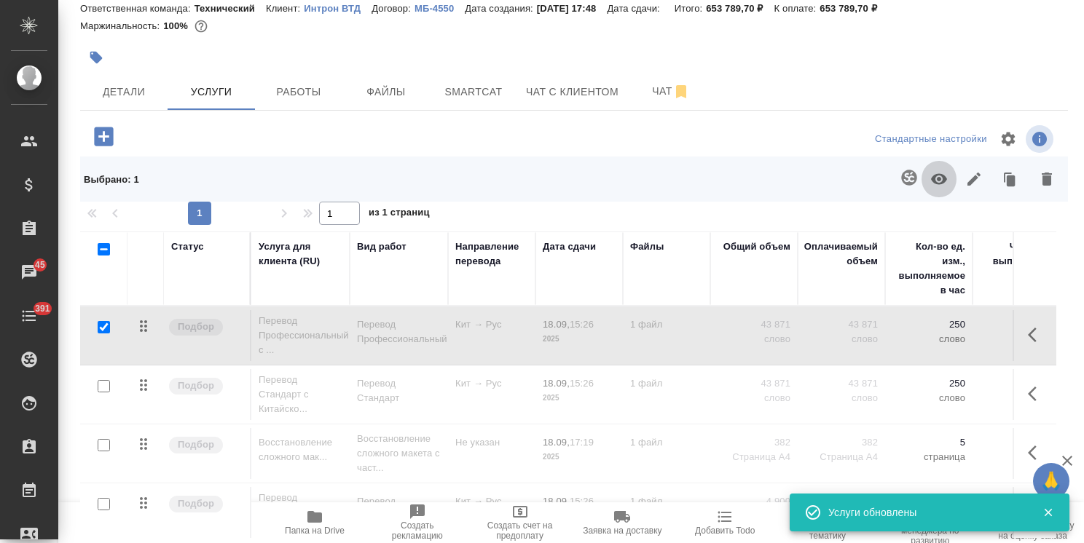
click at [943, 177] on icon "button" at bounding box center [939, 179] width 16 height 11
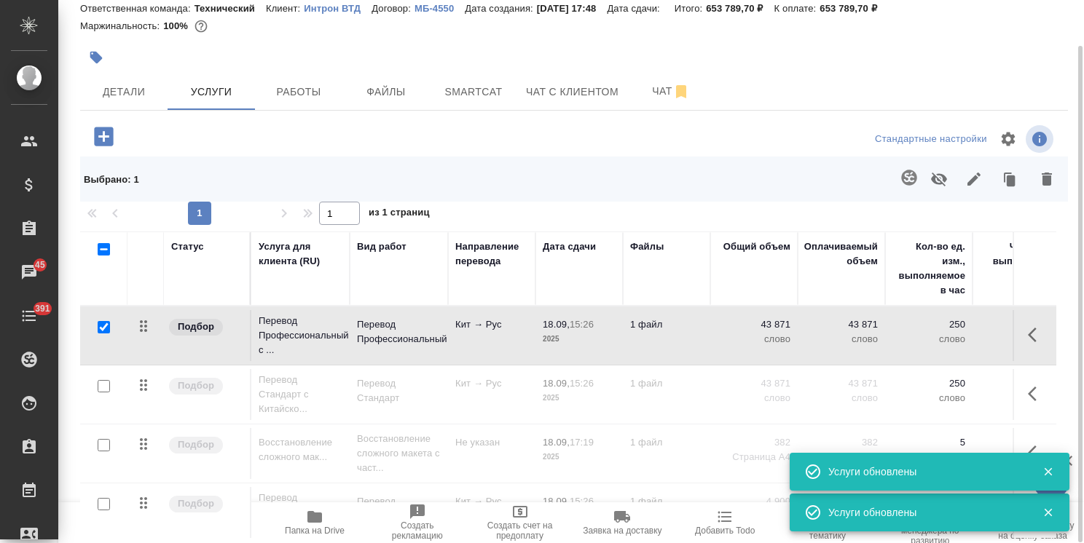
click at [105, 328] on input "checkbox" at bounding box center [104, 327] width 12 height 12
checkbox input "false"
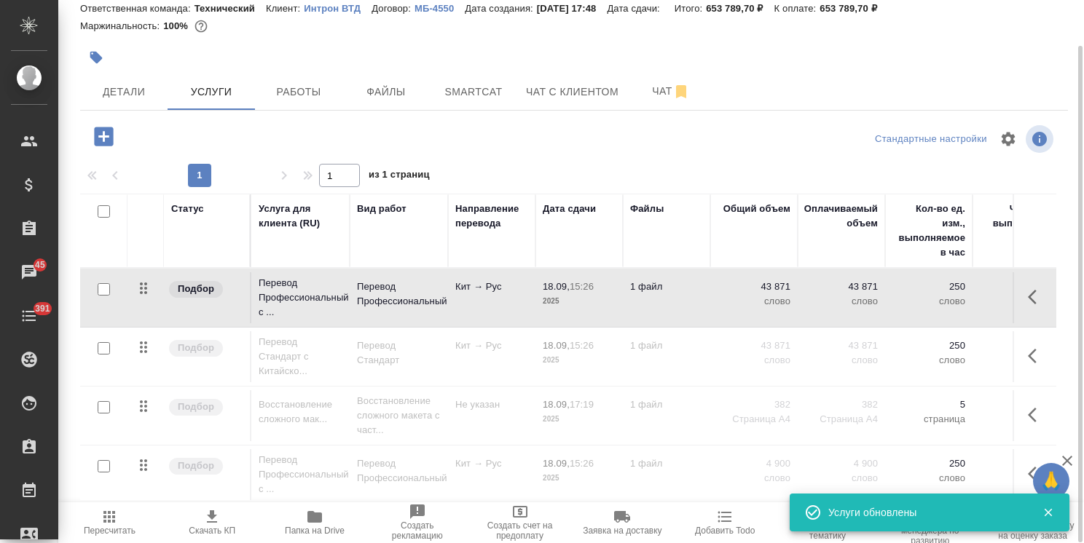
click at [99, 408] on input "checkbox" at bounding box center [104, 407] width 12 height 12
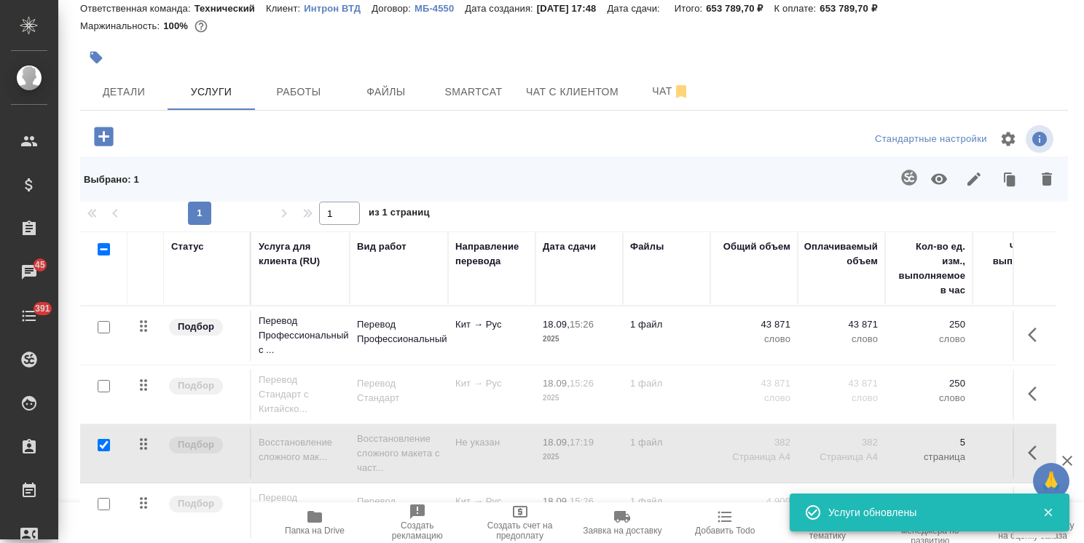
click at [935, 186] on icon "button" at bounding box center [938, 178] width 17 height 17
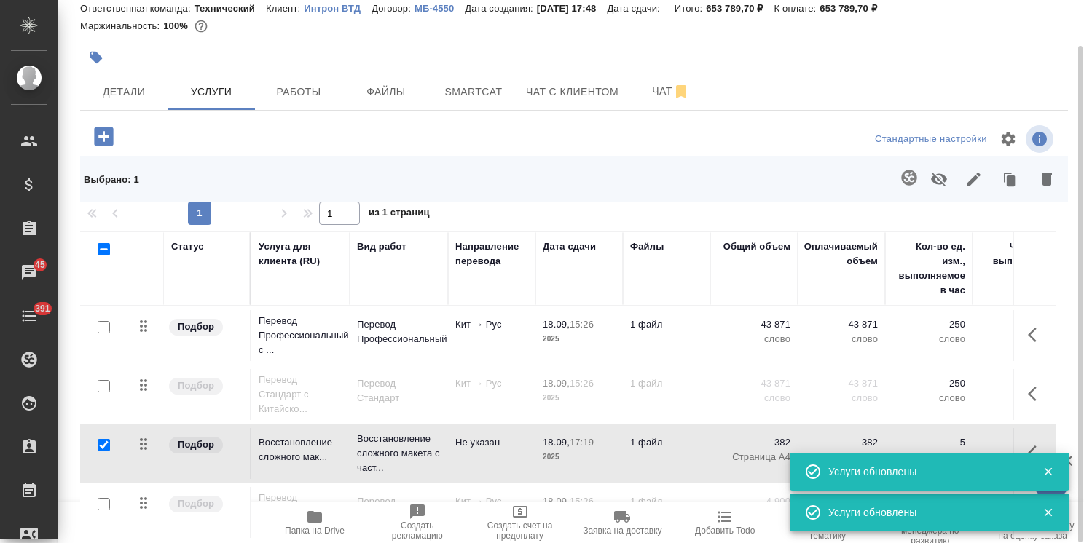
click at [104, 441] on input "checkbox" at bounding box center [104, 445] width 12 height 12
checkbox input "false"
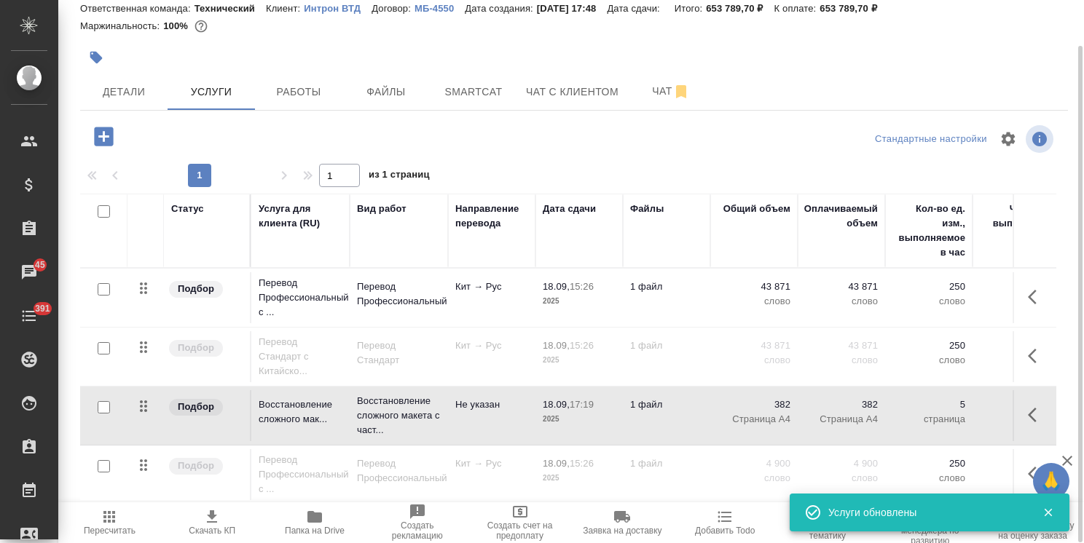
click at [104, 465] on input "checkbox" at bounding box center [104, 466] width 12 height 12
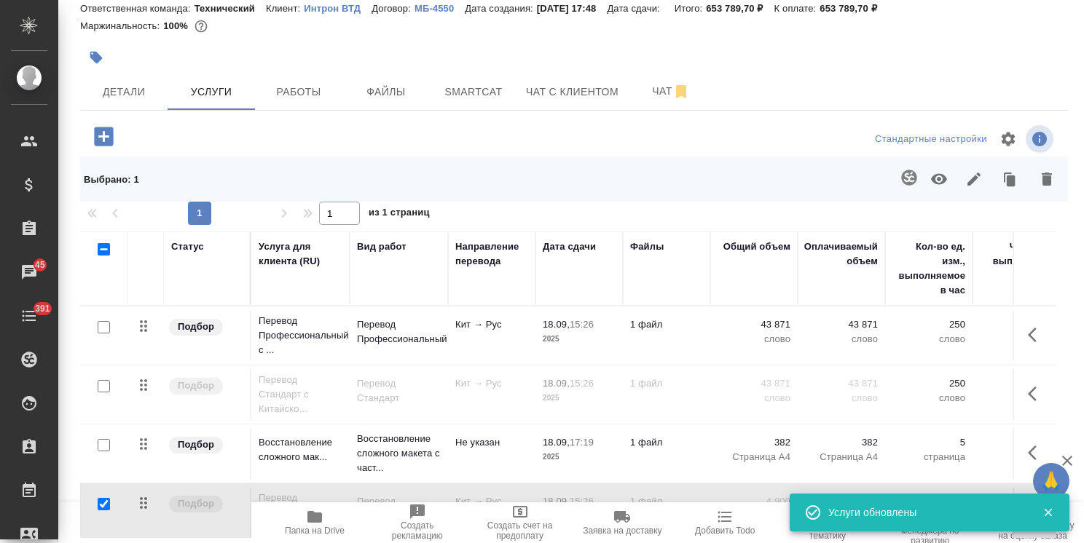
click at [938, 187] on icon "button" at bounding box center [938, 178] width 17 height 17
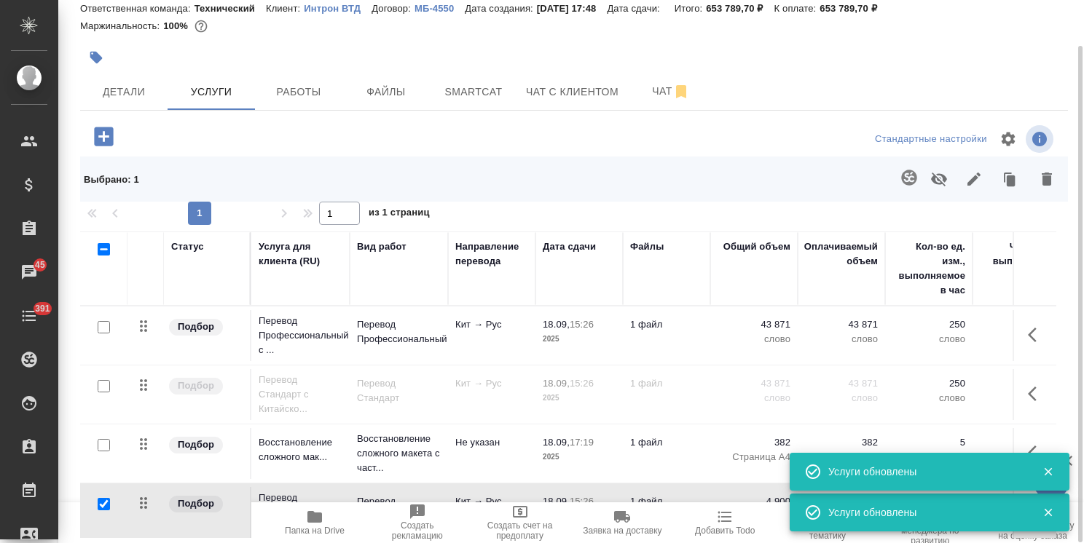
click at [100, 503] on input "checkbox" at bounding box center [104, 504] width 12 height 12
checkbox input "false"
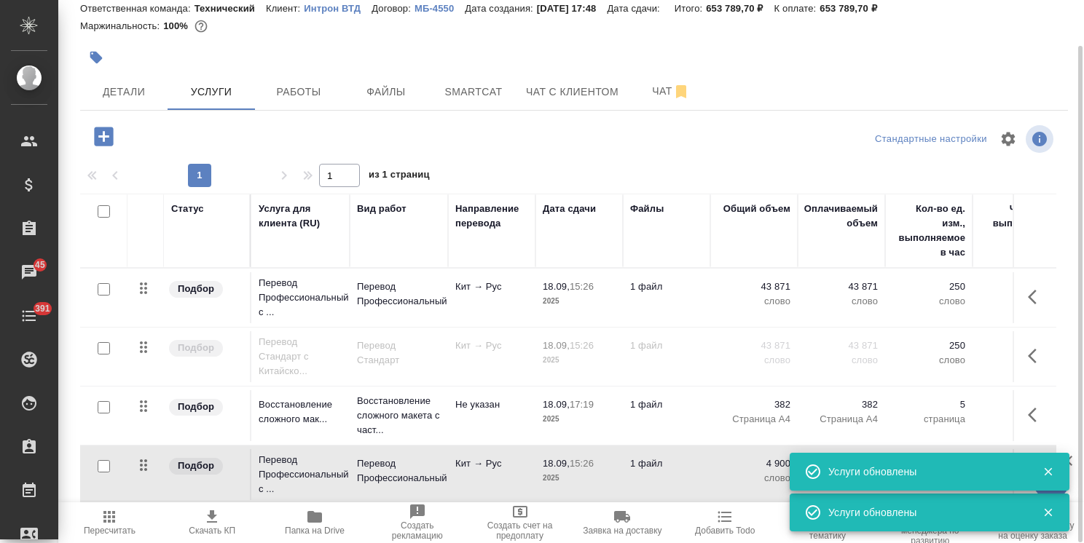
click at [114, 520] on icon "button" at bounding box center [109, 516] width 17 height 17
click at [103, 461] on input "checkbox" at bounding box center [104, 466] width 12 height 12
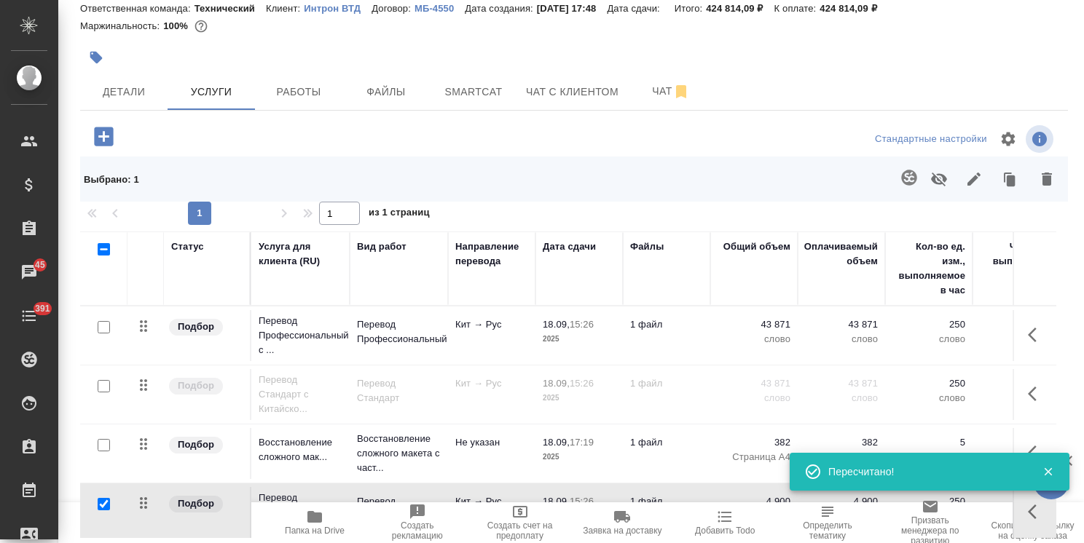
click at [938, 182] on icon "button" at bounding box center [938, 178] width 17 height 17
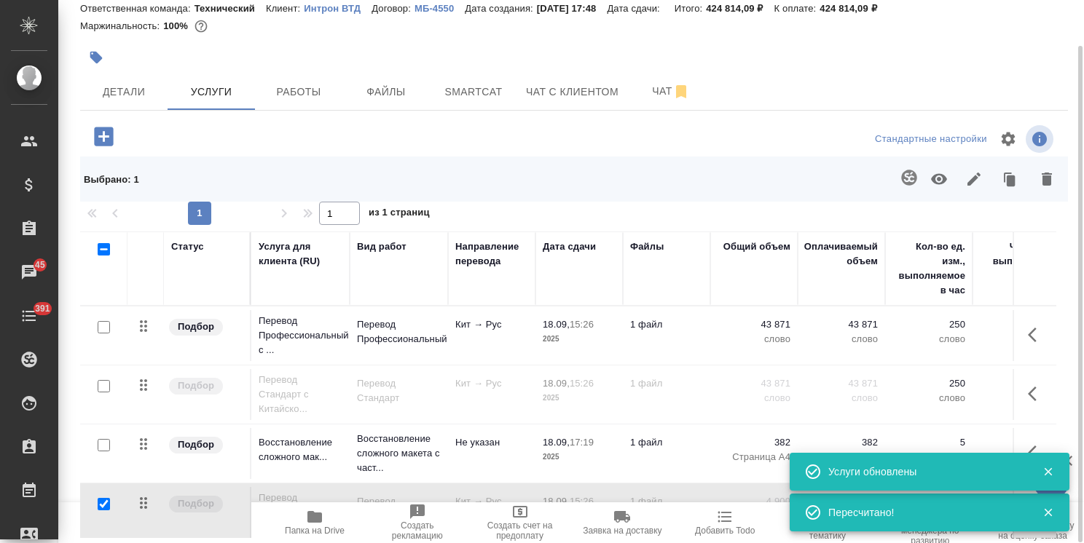
click at [103, 505] on input "checkbox" at bounding box center [104, 504] width 12 height 12
checkbox input "false"
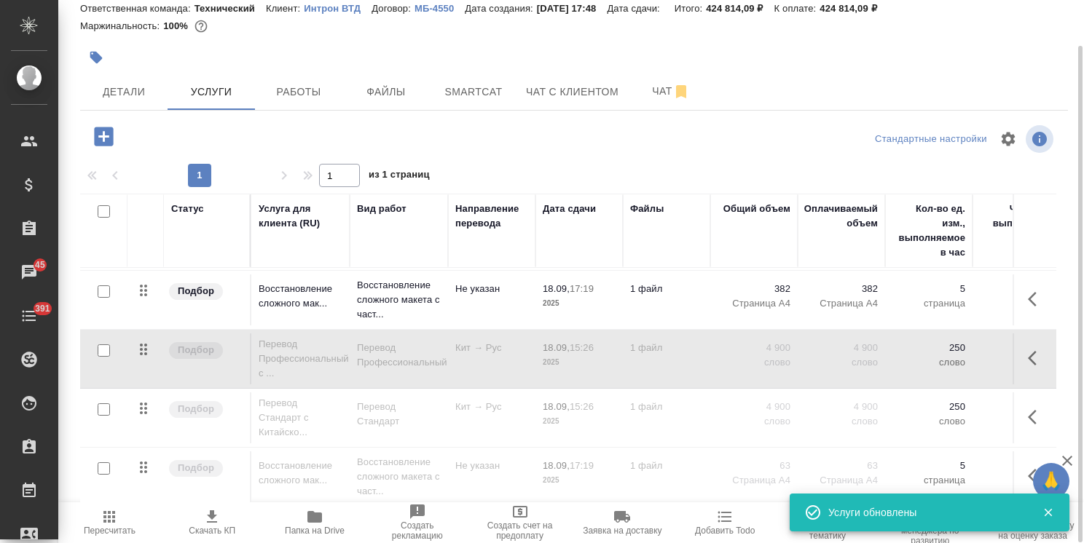
scroll to position [0, 0]
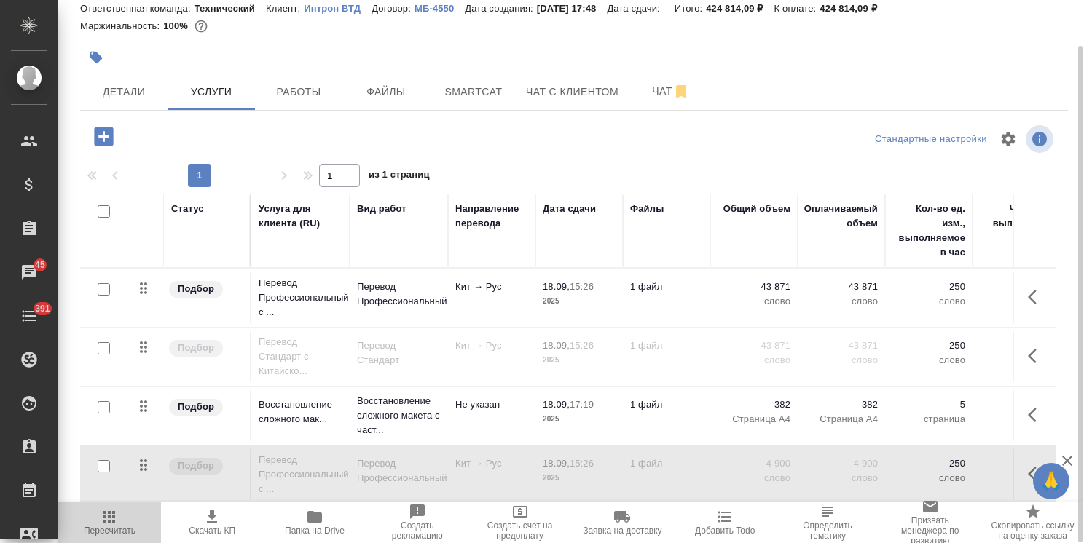
click at [87, 522] on span "Пересчитать" at bounding box center [109, 522] width 85 height 28
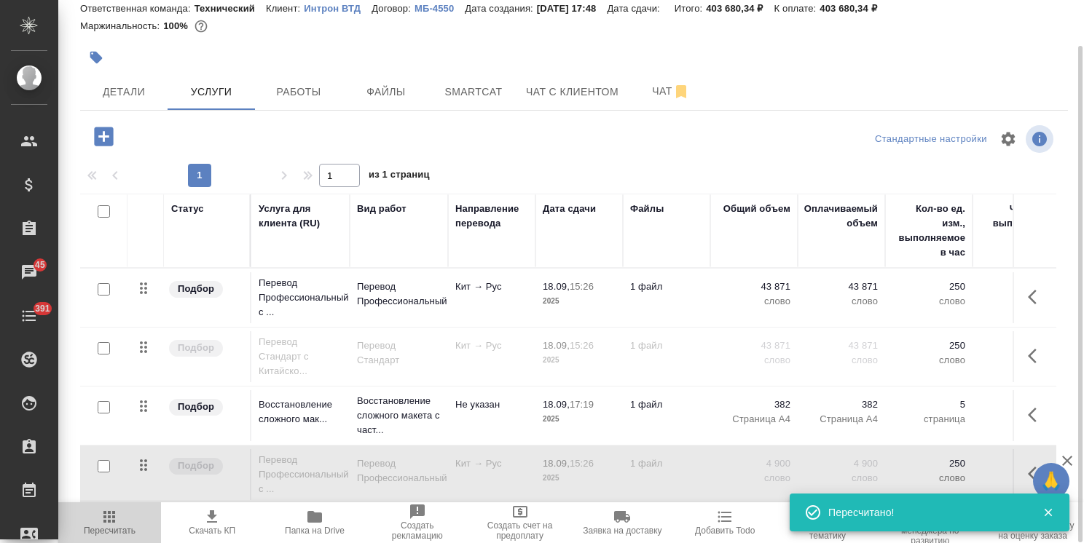
click at [122, 524] on span "Пересчитать" at bounding box center [109, 522] width 85 height 28
click at [101, 525] on icon "button" at bounding box center [109, 516] width 17 height 17
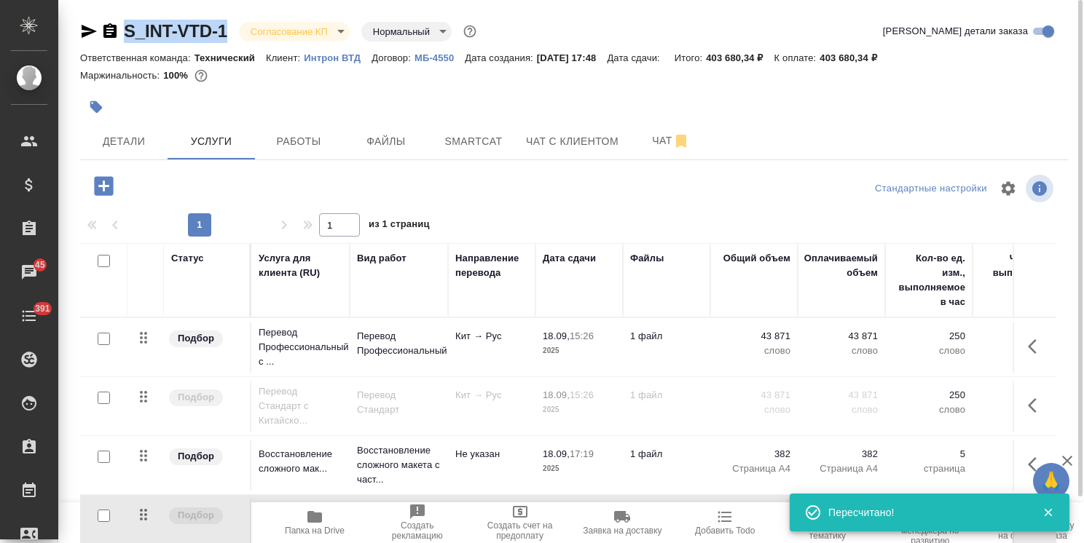
drag, startPoint x: 230, startPoint y: 11, endPoint x: 97, endPoint y: 10, distance: 133.3
click at [97, 10] on div "S_INT-VTD-1 Согласование КП kpNegotiation Нормальный normal Кратко детали заказ…" at bounding box center [574, 297] width 1004 height 594
copy link "S_INT-VTD-1"
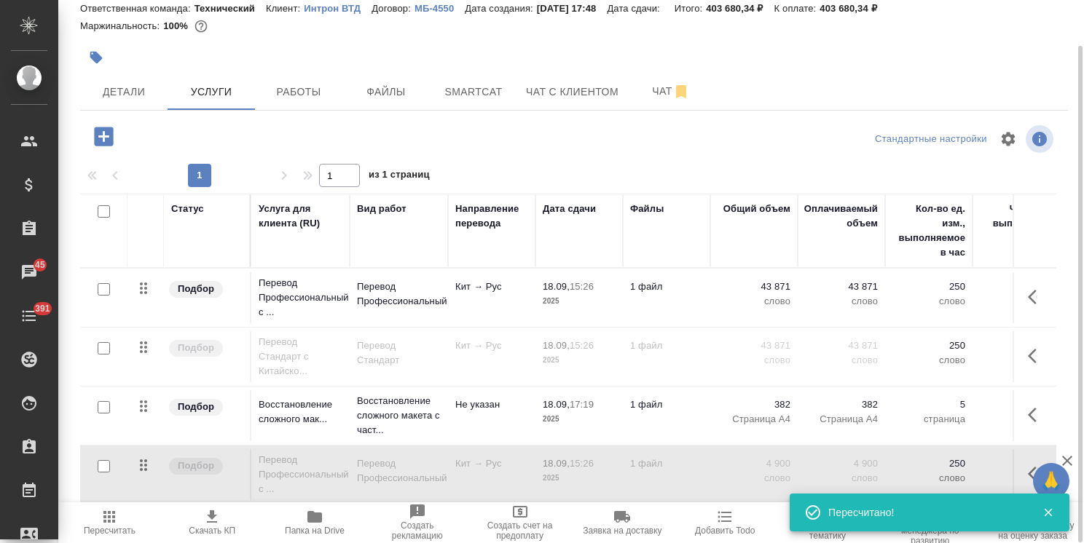
click at [216, 526] on span "Скачать КП" at bounding box center [212, 531] width 47 height 10
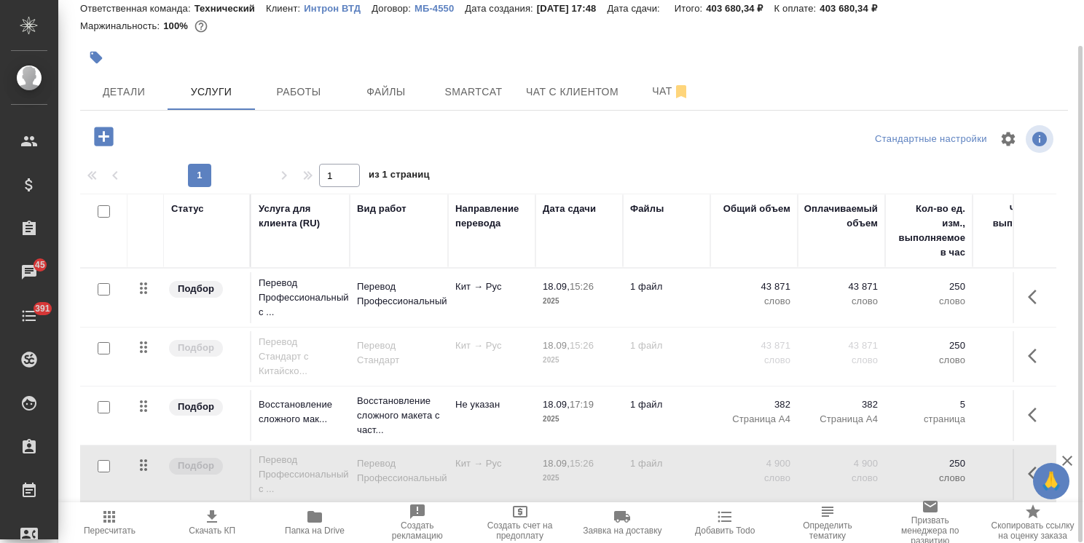
click at [640, 164] on div "1 1 из 1 страниц" at bounding box center [574, 175] width 988 height 23
click at [106, 291] on input "checkbox" at bounding box center [104, 289] width 12 height 12
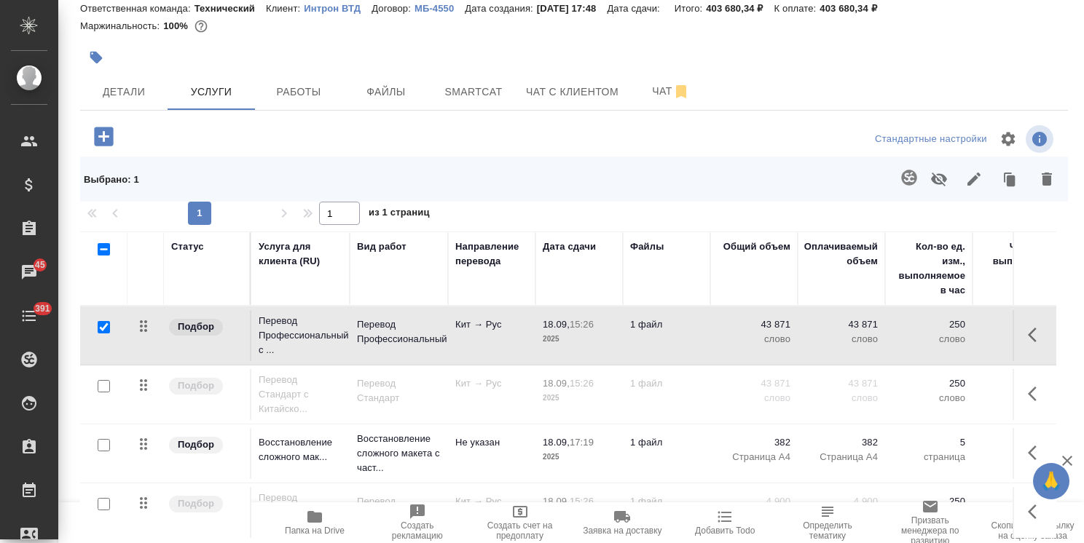
click at [944, 175] on icon "button" at bounding box center [938, 178] width 17 height 17
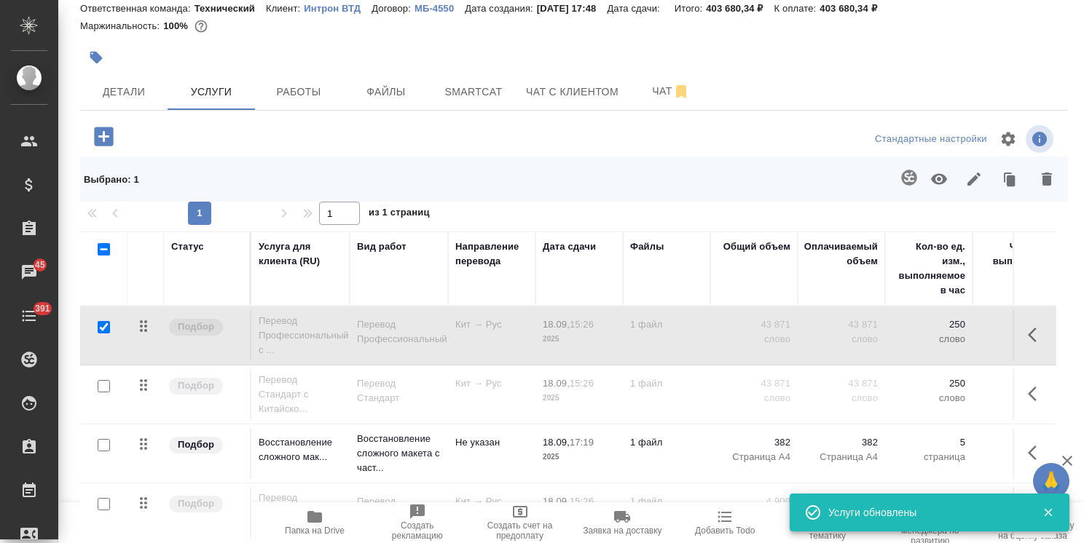
click at [106, 329] on input "checkbox" at bounding box center [104, 327] width 12 height 12
checkbox input "false"
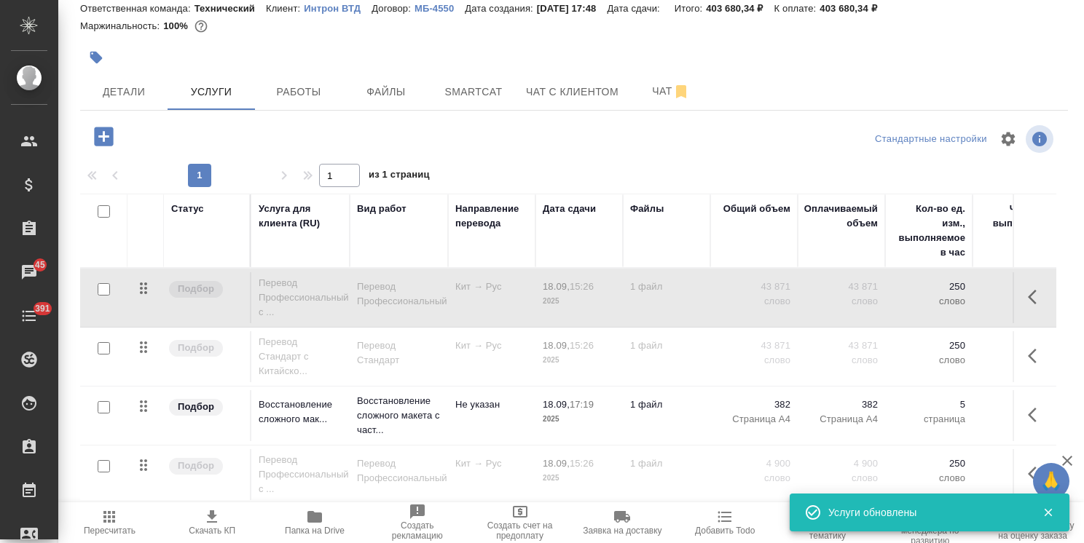
click at [99, 347] on input "checkbox" at bounding box center [104, 348] width 12 height 12
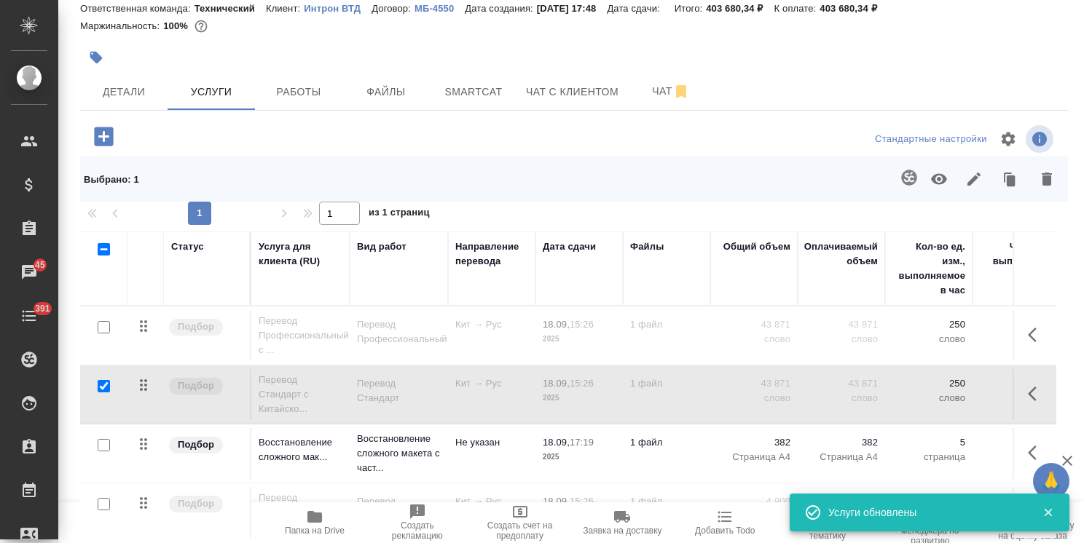
click at [935, 185] on icon "button" at bounding box center [938, 178] width 17 height 17
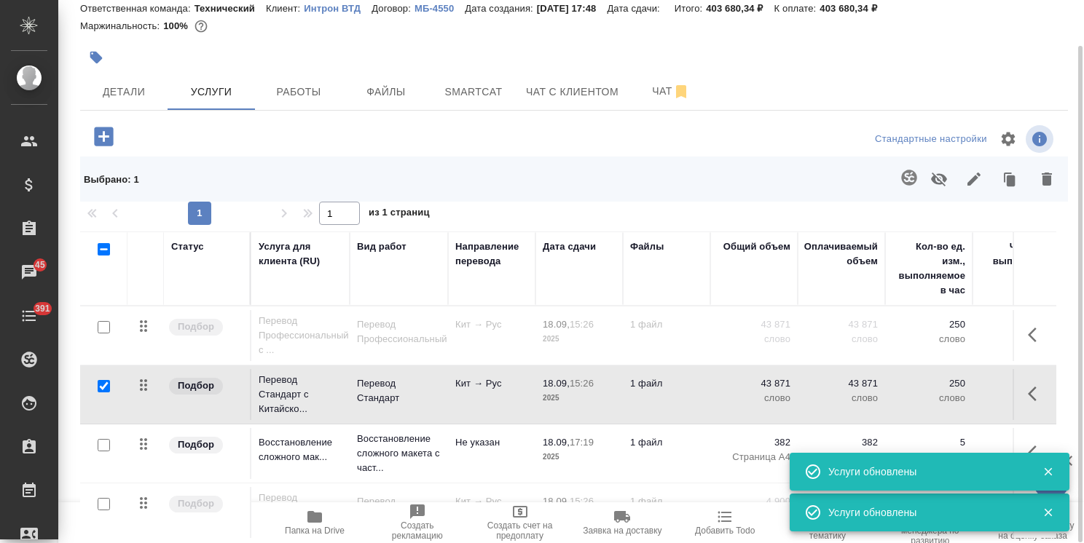
click at [106, 383] on input "checkbox" at bounding box center [104, 386] width 12 height 12
checkbox input "false"
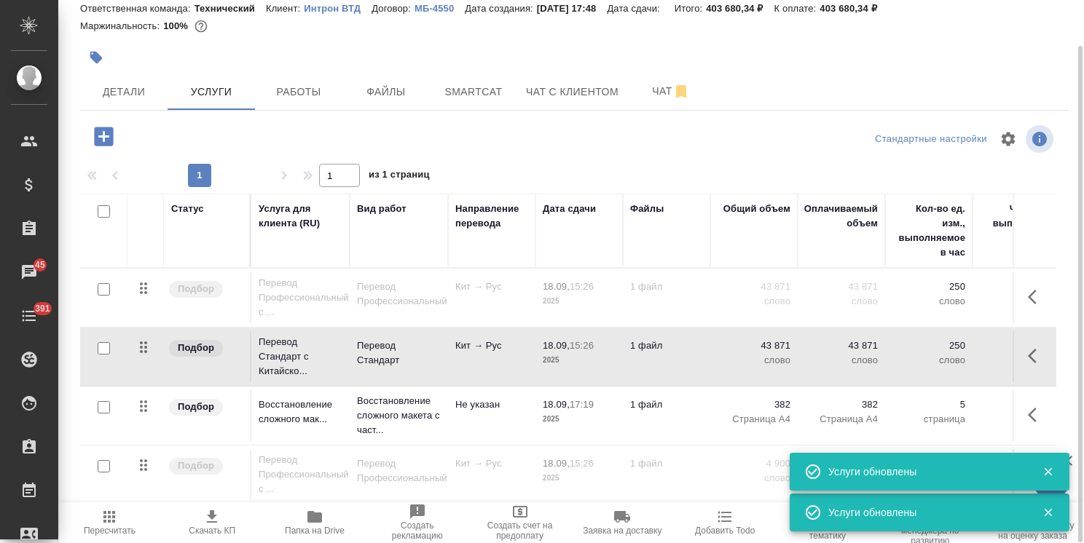
click at [106, 518] on icon "button" at bounding box center [109, 516] width 17 height 17
click at [201, 529] on span "Скачать КП" at bounding box center [212, 531] width 47 height 10
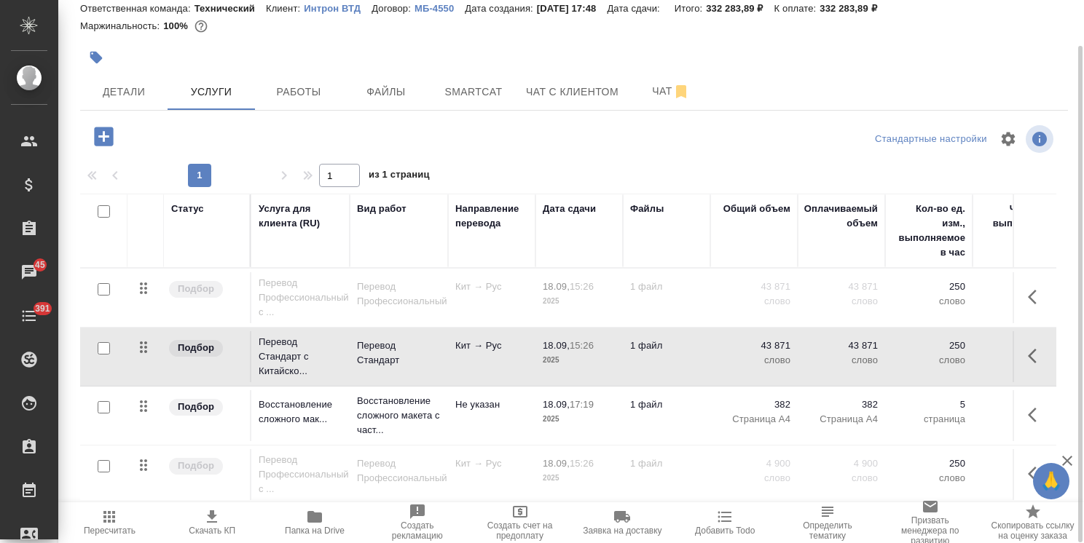
click at [106, 347] on input "checkbox" at bounding box center [104, 348] width 12 height 12
checkbox input "true"
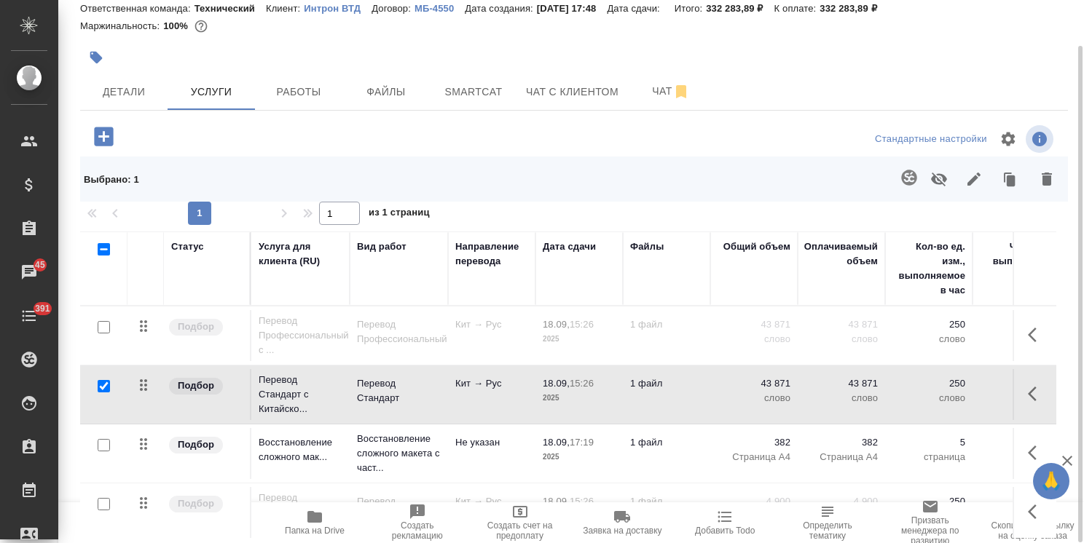
click at [102, 446] on input "checkbox" at bounding box center [104, 445] width 12 height 12
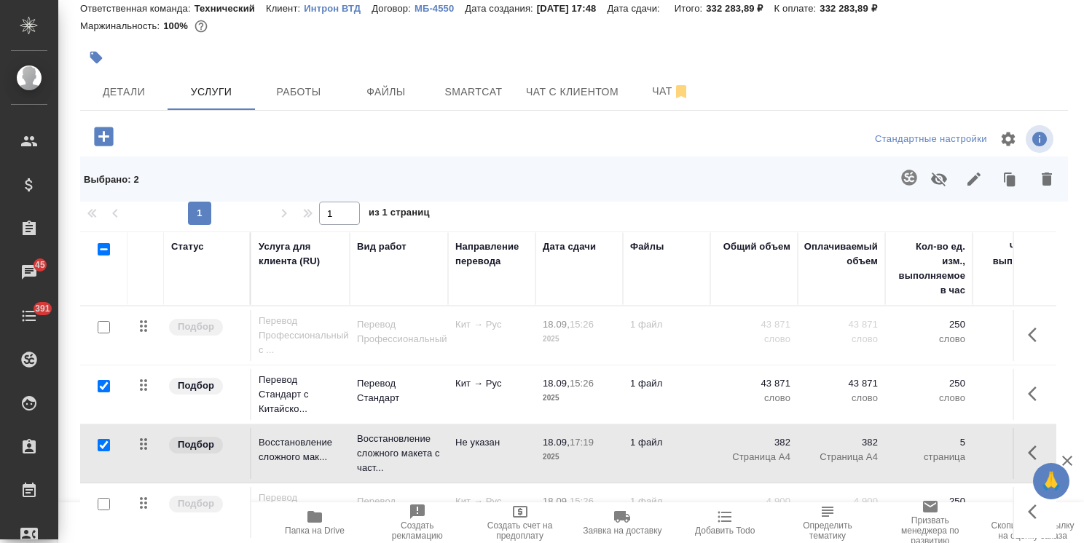
click at [938, 182] on icon "button" at bounding box center [938, 178] width 17 height 17
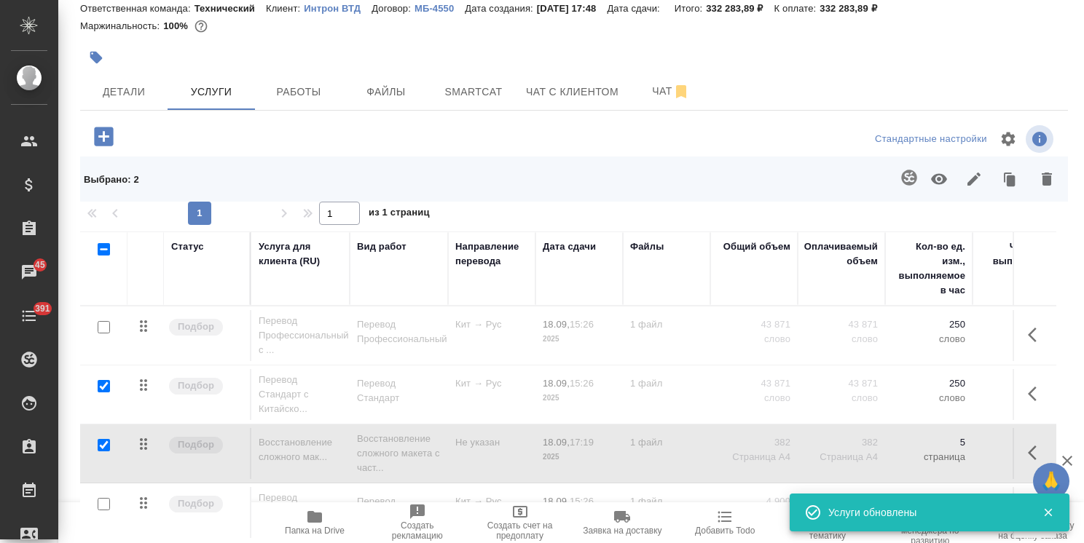
click at [101, 445] on input "checkbox" at bounding box center [104, 445] width 12 height 12
checkbox input "false"
click at [105, 388] on input "checkbox" at bounding box center [104, 386] width 12 height 12
checkbox input "false"
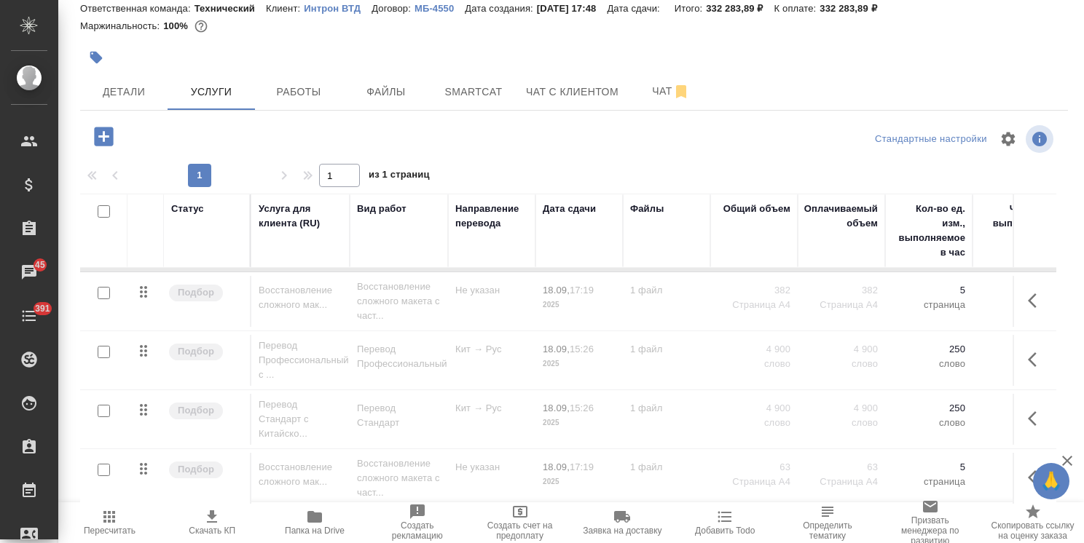
scroll to position [125, 0]
click at [100, 345] on input "checkbox" at bounding box center [104, 351] width 12 height 12
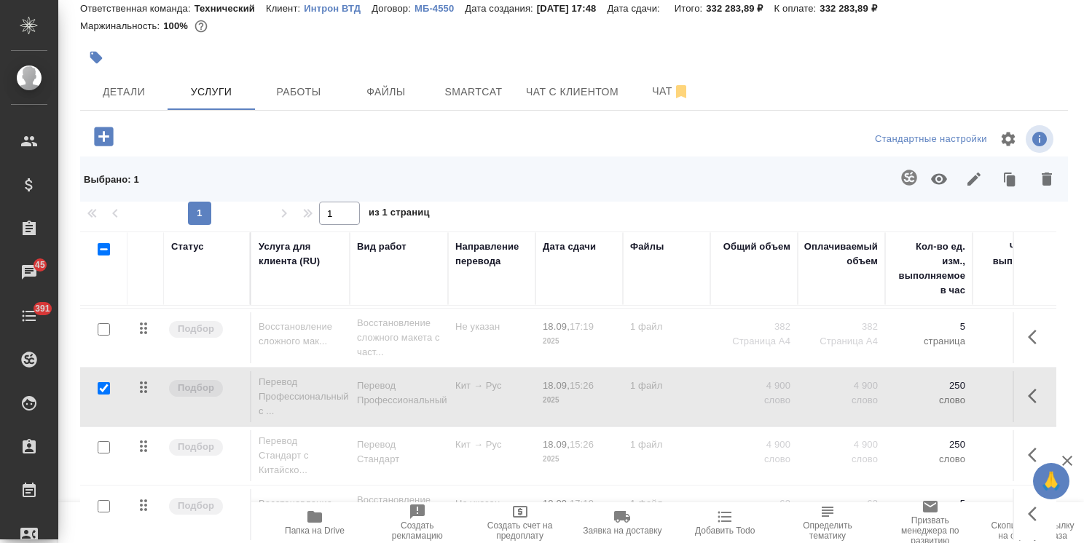
click at [931, 182] on icon "button" at bounding box center [939, 179] width 16 height 11
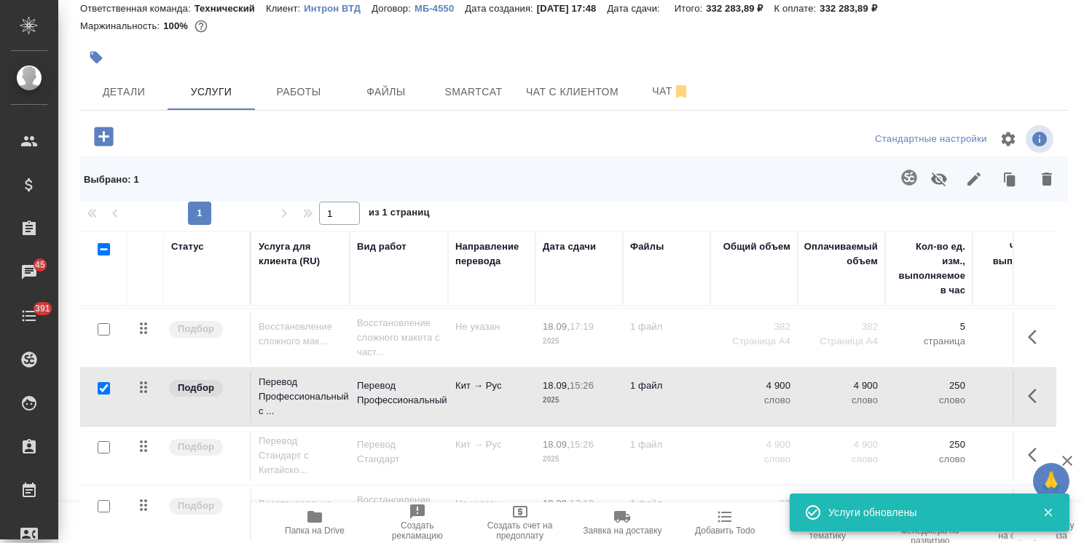
click at [103, 382] on input "checkbox" at bounding box center [104, 388] width 12 height 12
checkbox input "false"
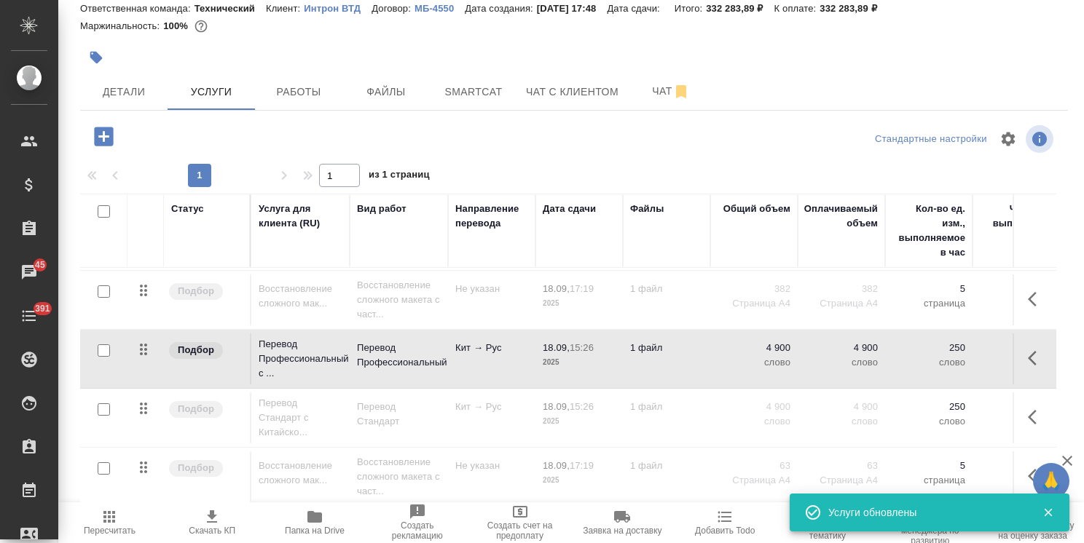
click at [103, 463] on input "checkbox" at bounding box center [104, 469] width 12 height 12
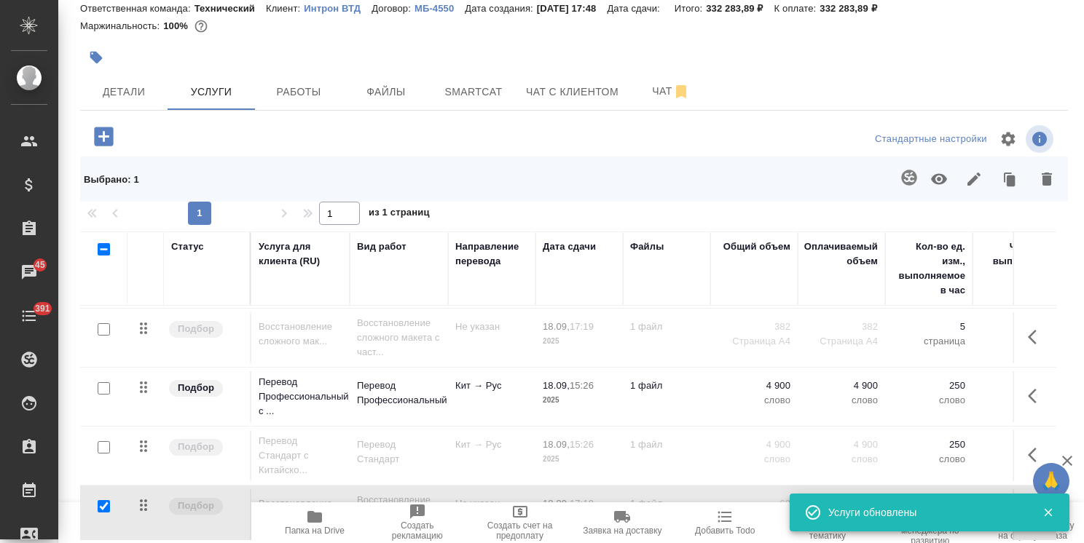
click at [935, 178] on icon "button" at bounding box center [939, 179] width 16 height 11
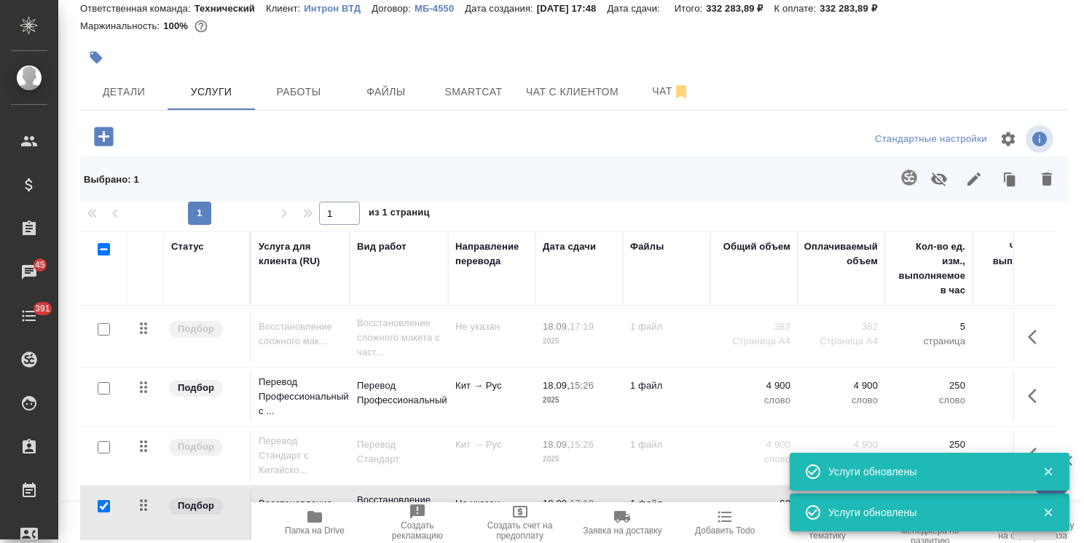
click at [111, 497] on div at bounding box center [103, 507] width 33 height 20
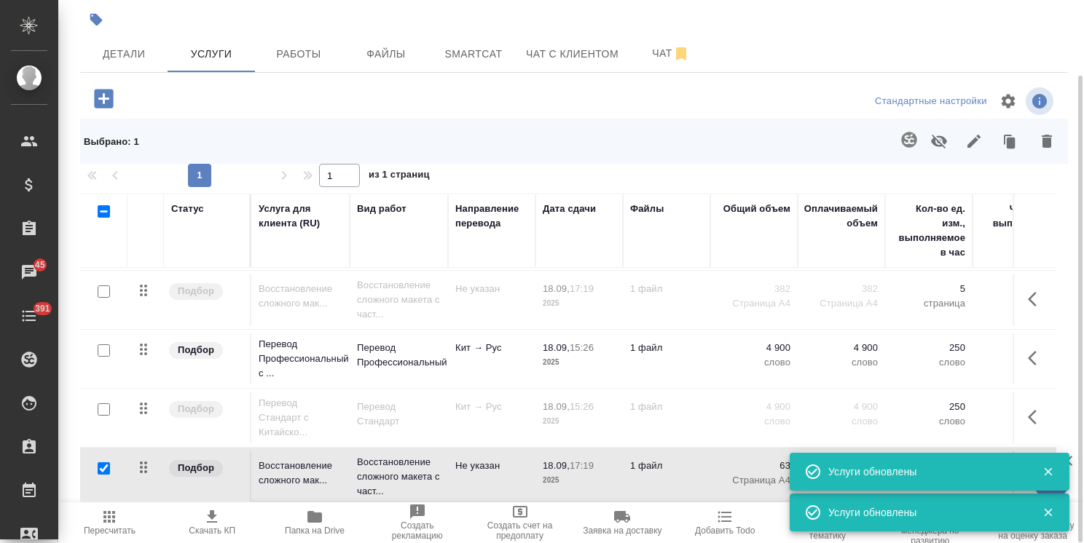
click at [100, 463] on input "checkbox" at bounding box center [104, 469] width 12 height 12
checkbox input "false"
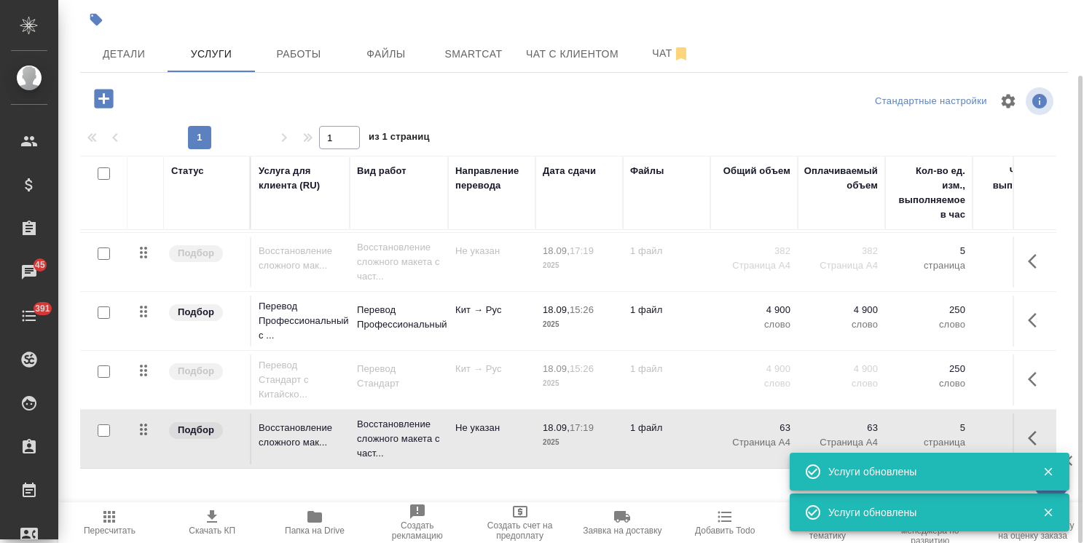
scroll to position [87, 0]
click at [121, 519] on span "Пересчитать" at bounding box center [109, 522] width 85 height 28
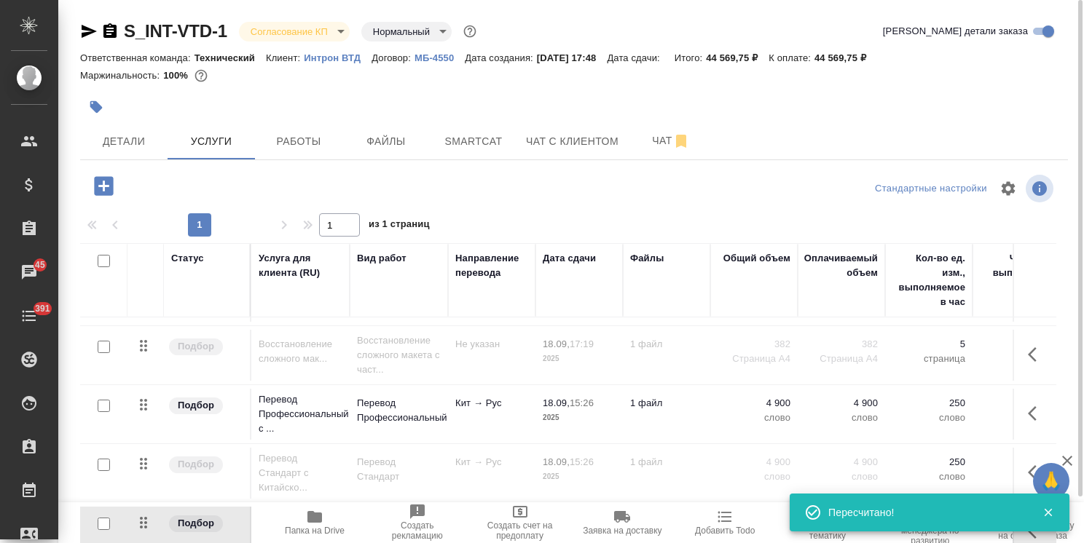
scroll to position [125, 0]
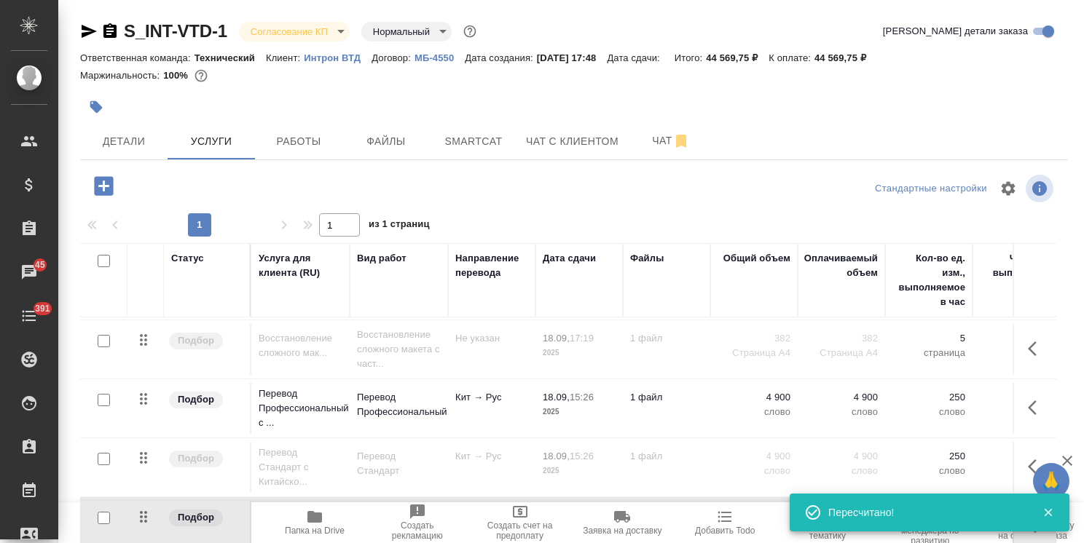
click at [213, 523] on td "Подбор" at bounding box center [207, 526] width 87 height 51
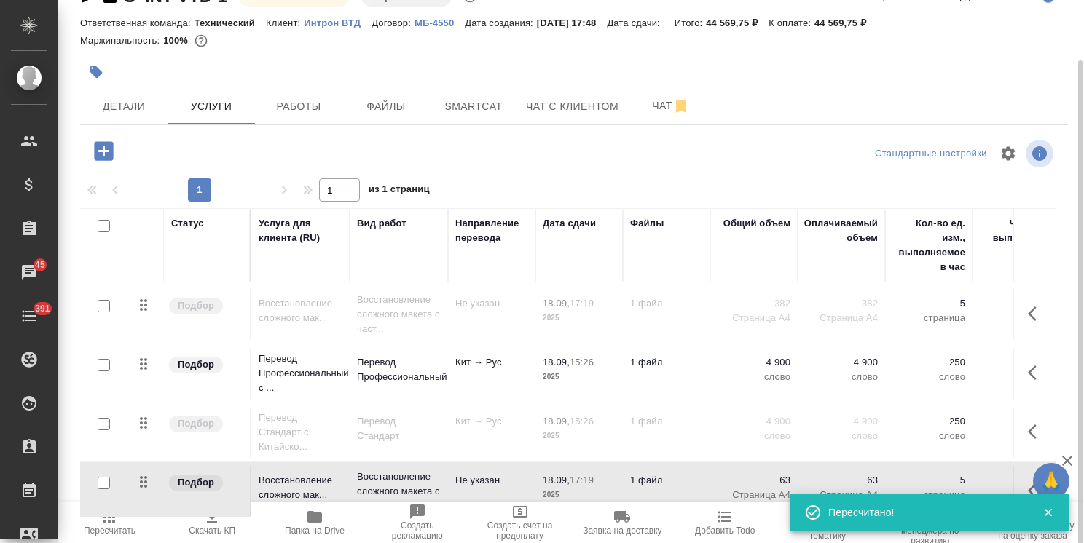
scroll to position [50, 0]
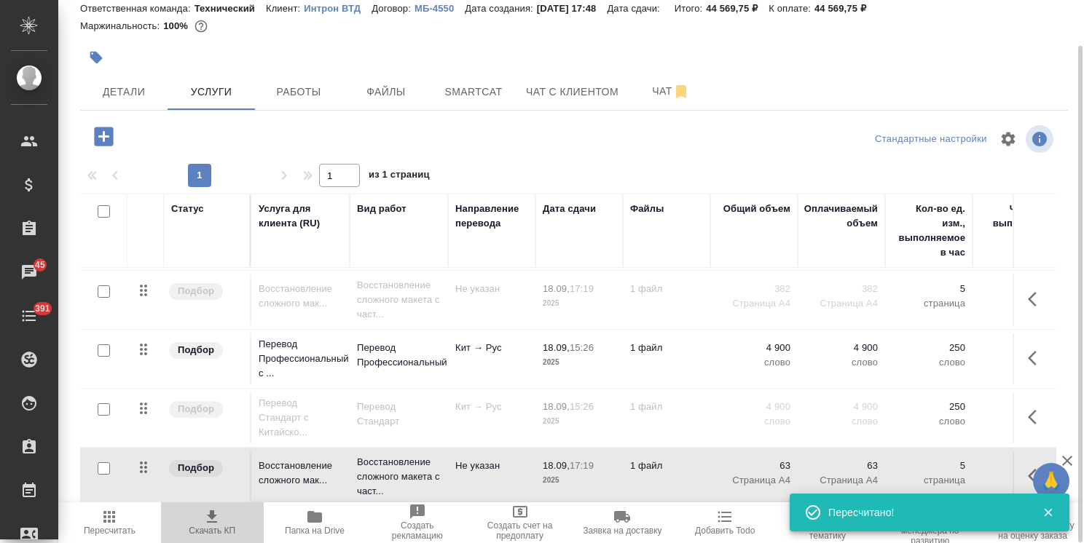
click at [226, 520] on span "Скачать КП" at bounding box center [212, 522] width 85 height 28
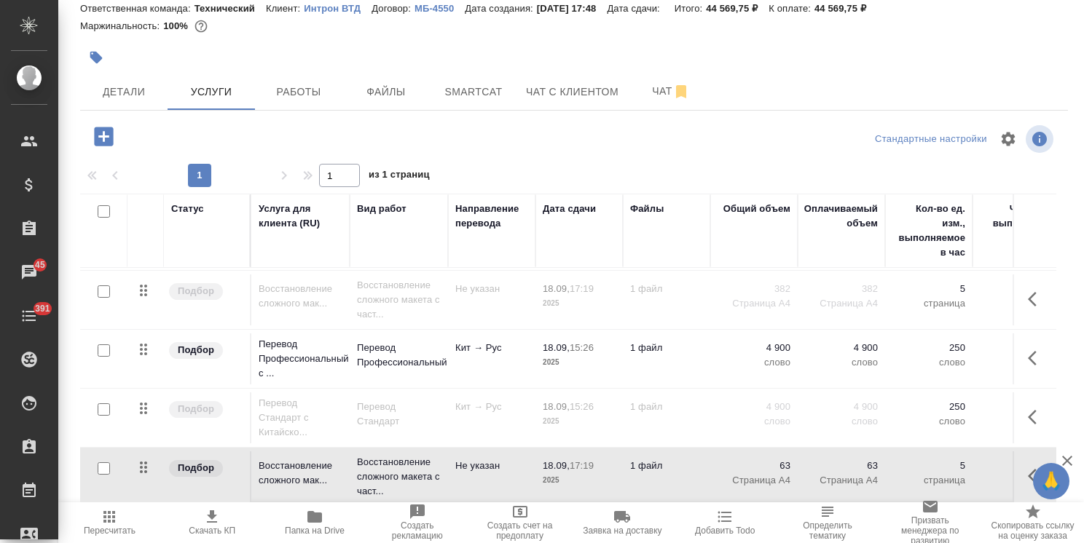
click at [103, 345] on input "checkbox" at bounding box center [104, 351] width 12 height 12
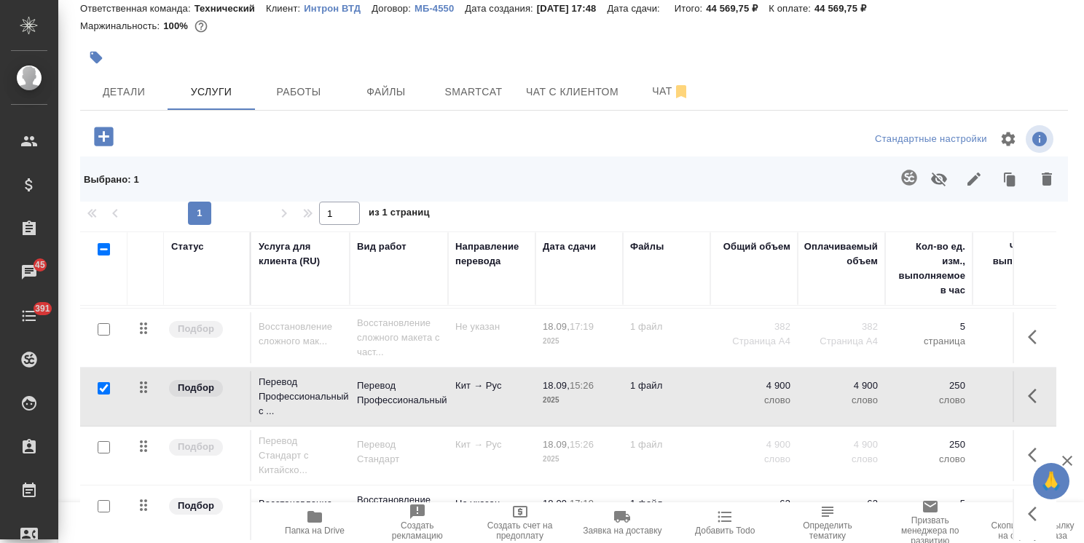
click at [932, 182] on icon "button" at bounding box center [938, 178] width 17 height 17
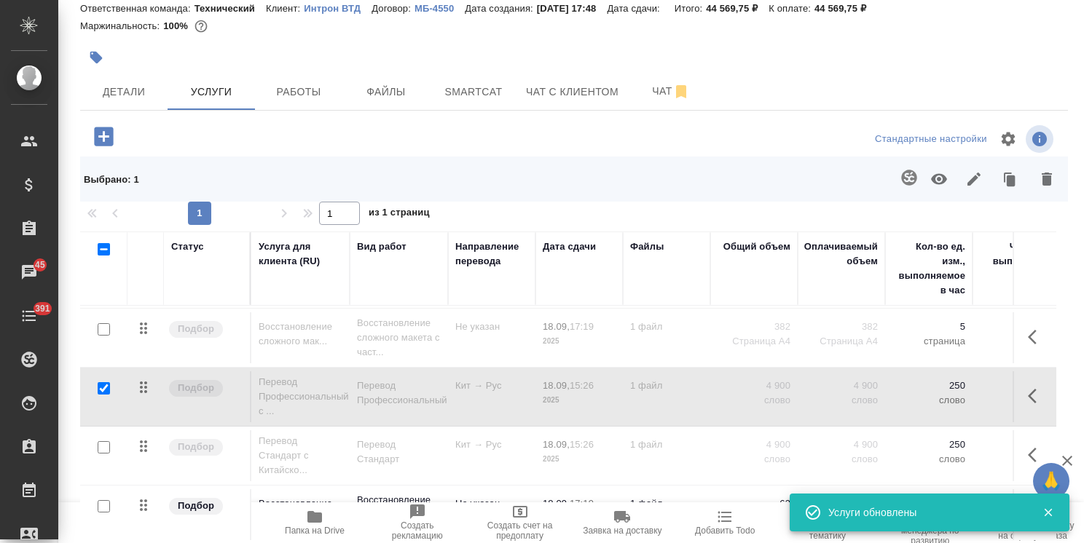
click at [111, 379] on div at bounding box center [103, 389] width 33 height 20
click at [104, 382] on input "checkbox" at bounding box center [104, 388] width 12 height 12
checkbox input "false"
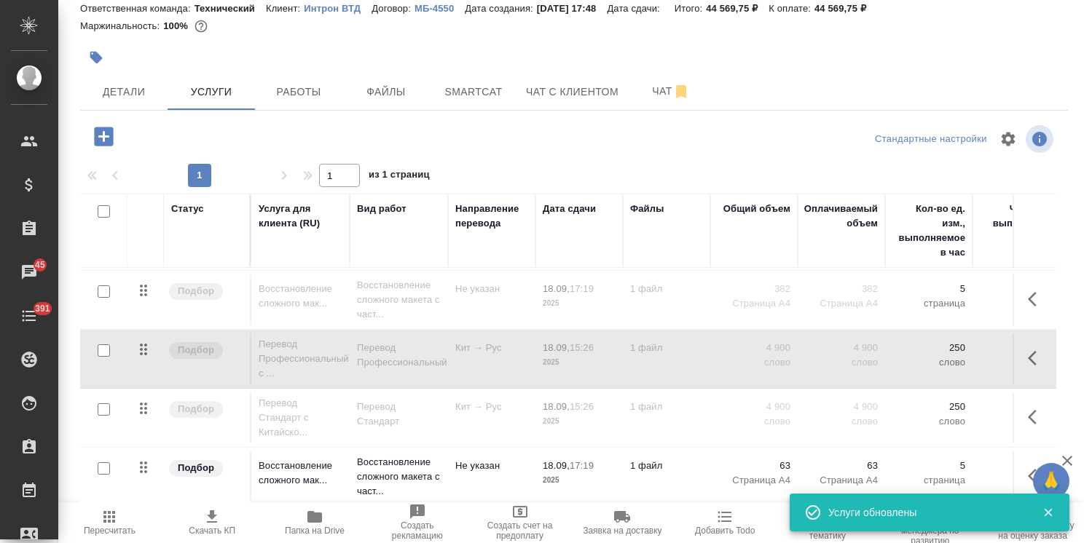
click at [105, 404] on input "checkbox" at bounding box center [104, 410] width 12 height 12
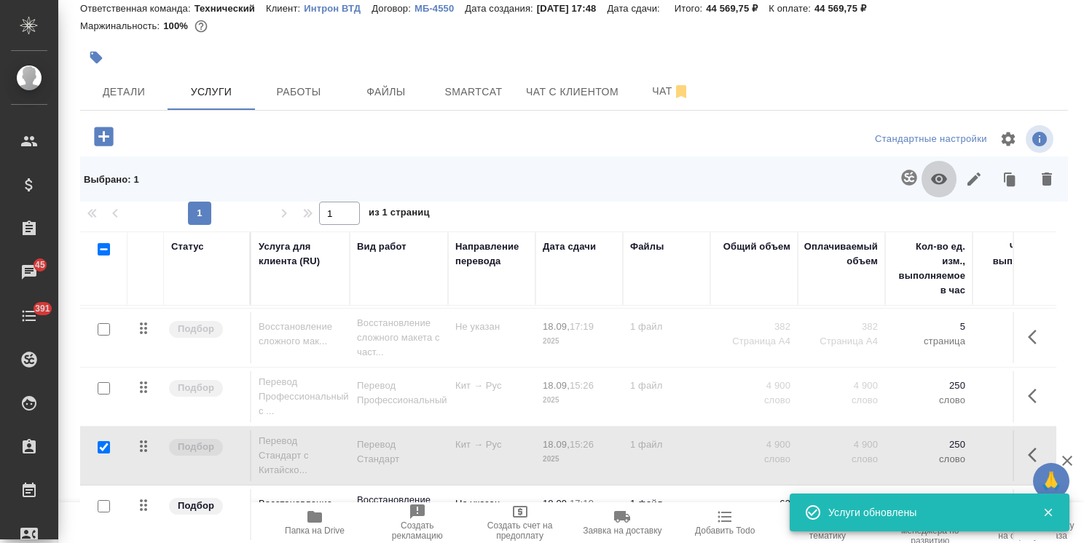
click at [927, 188] on button "button" at bounding box center [938, 179] width 35 height 38
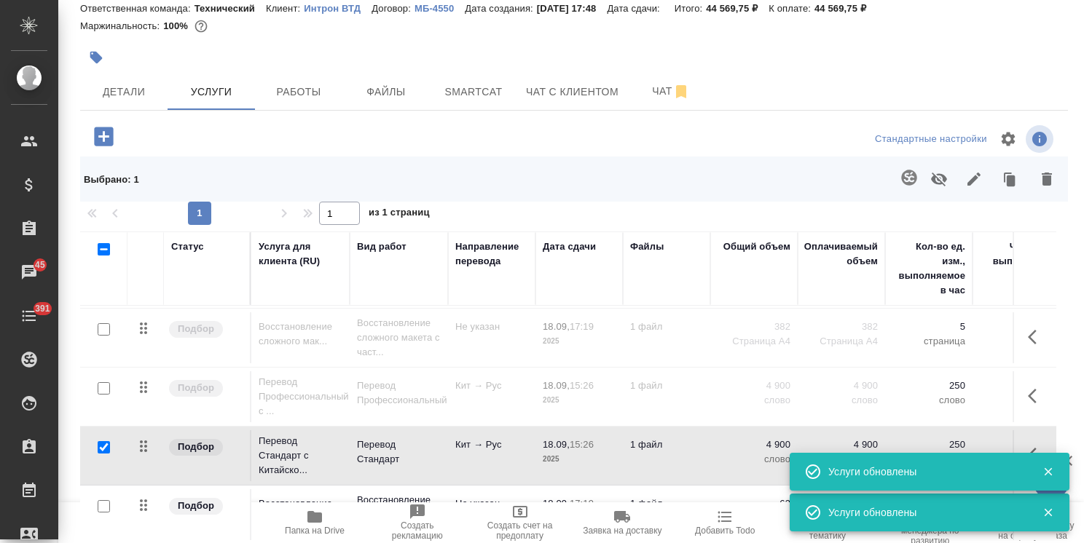
click at [99, 441] on input "checkbox" at bounding box center [104, 447] width 12 height 12
checkbox input "false"
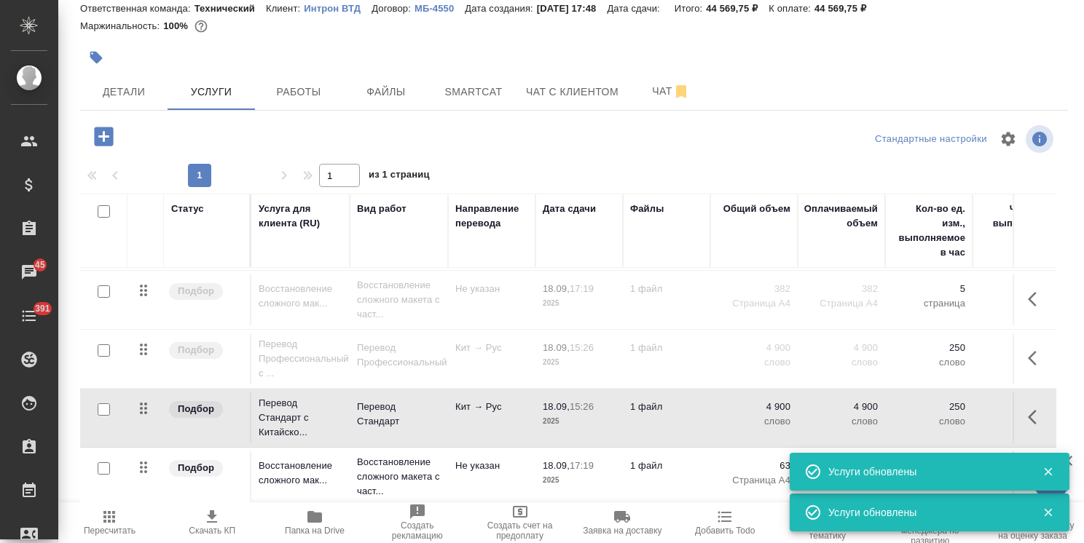
click at [114, 523] on icon "button" at bounding box center [109, 517] width 12 height 12
click at [211, 515] on icon "button" at bounding box center [212, 517] width 10 height 12
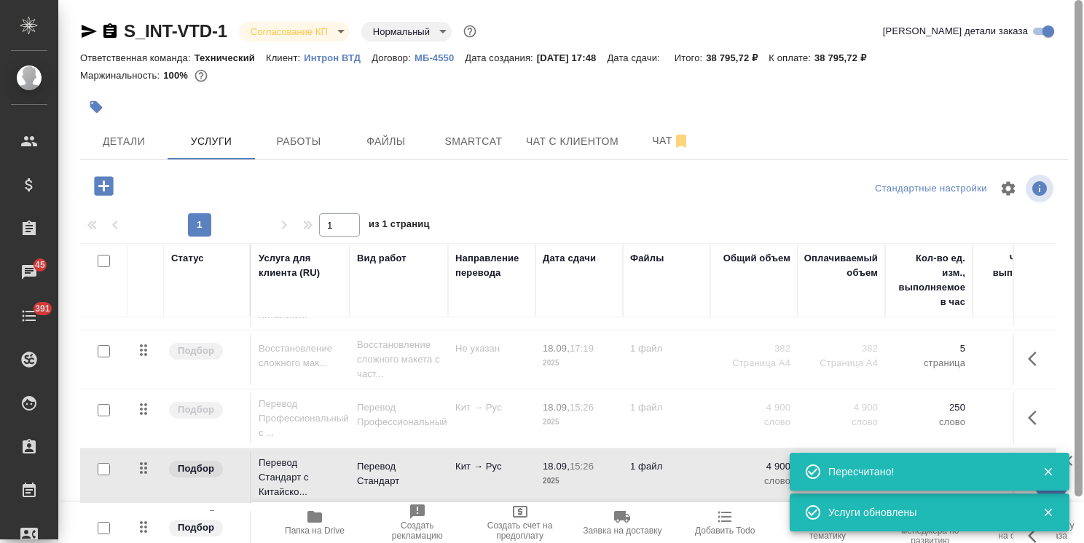
scroll to position [125, 0]
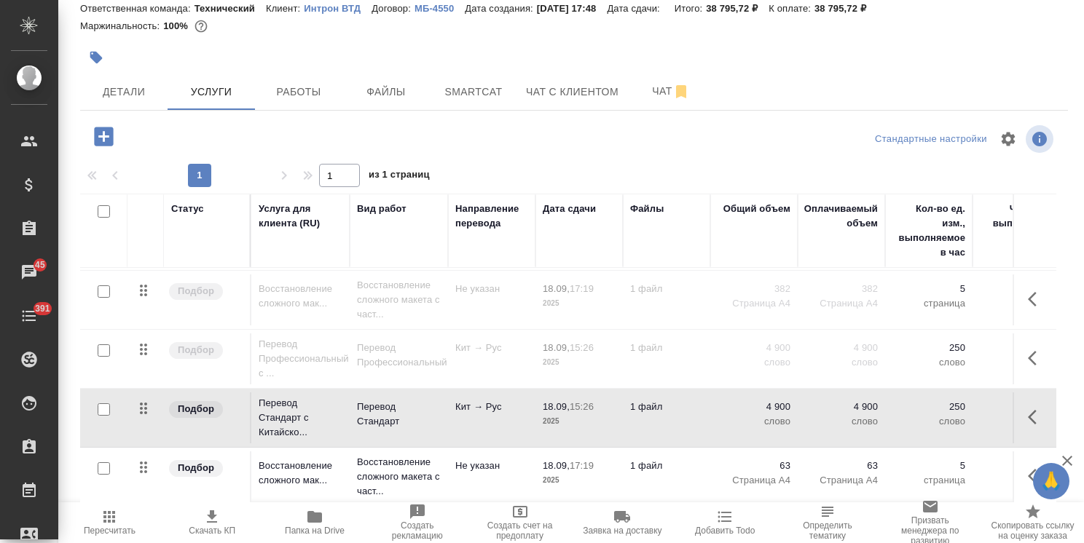
click at [106, 211] on input "checkbox" at bounding box center [104, 211] width 12 height 12
checkbox input "true"
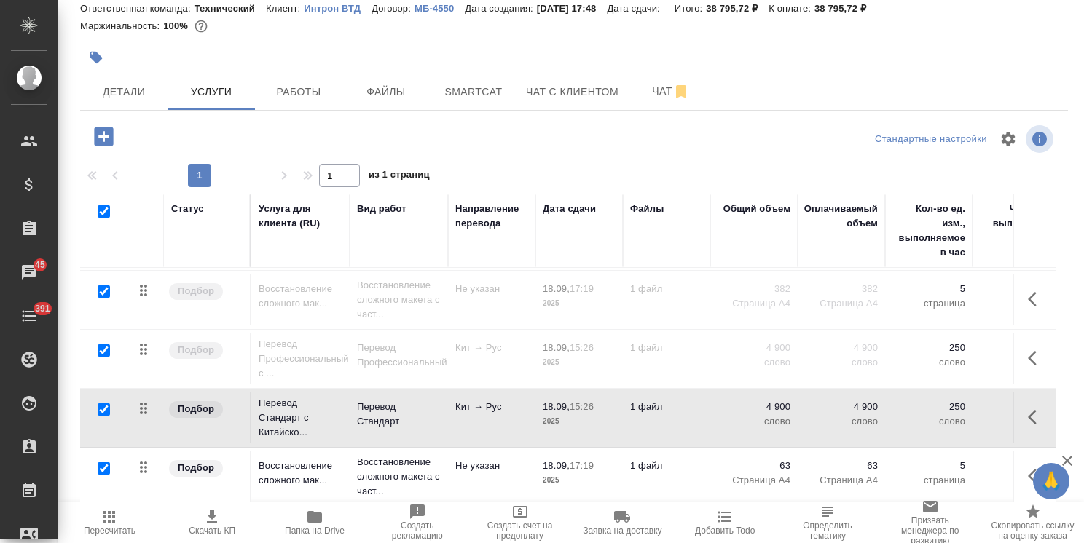
checkbox input "true"
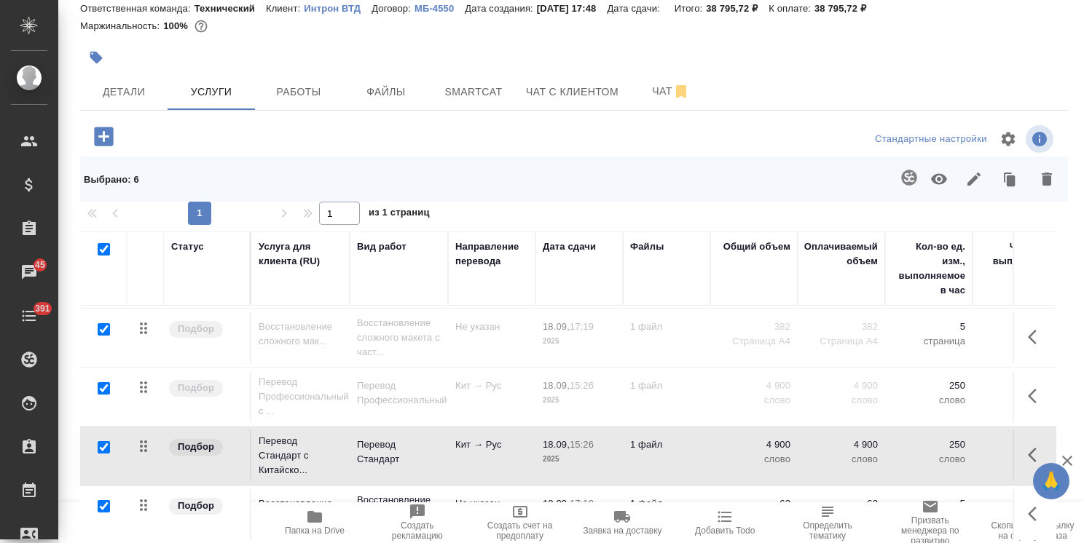
click at [930, 181] on icon "button" at bounding box center [938, 178] width 17 height 17
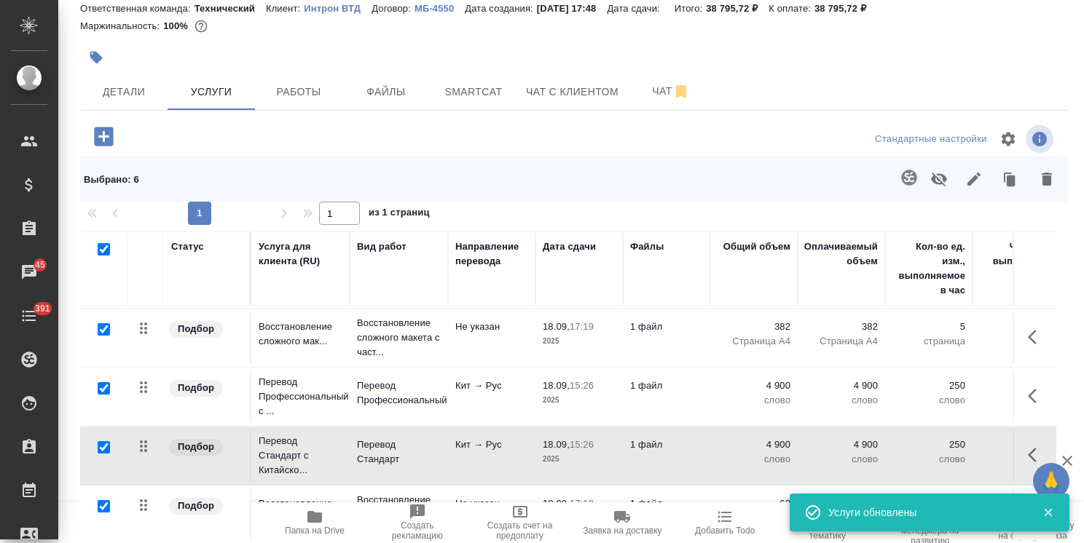
click at [103, 248] on input "checkbox" at bounding box center [104, 249] width 12 height 12
checkbox input "false"
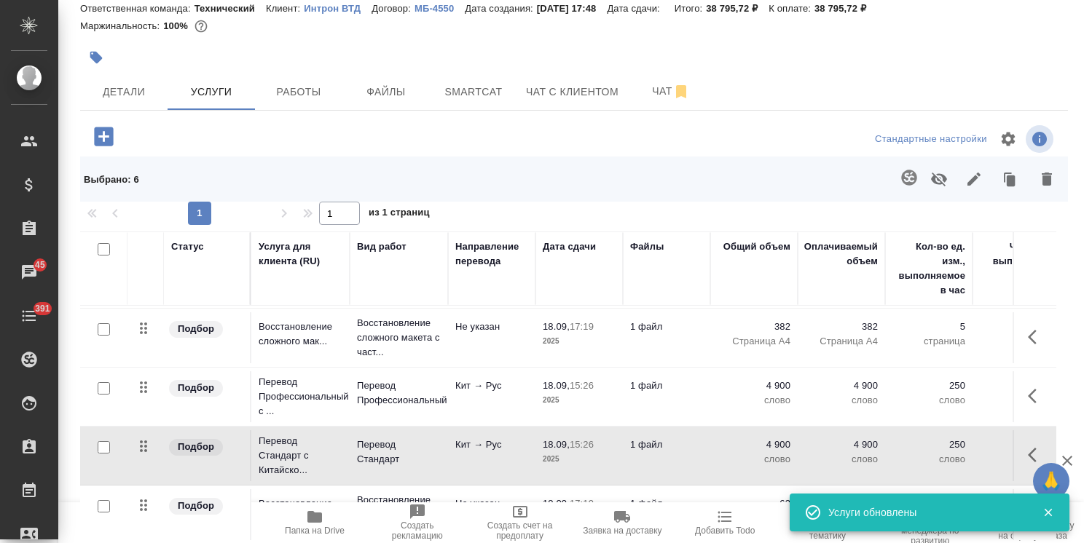
checkbox input "false"
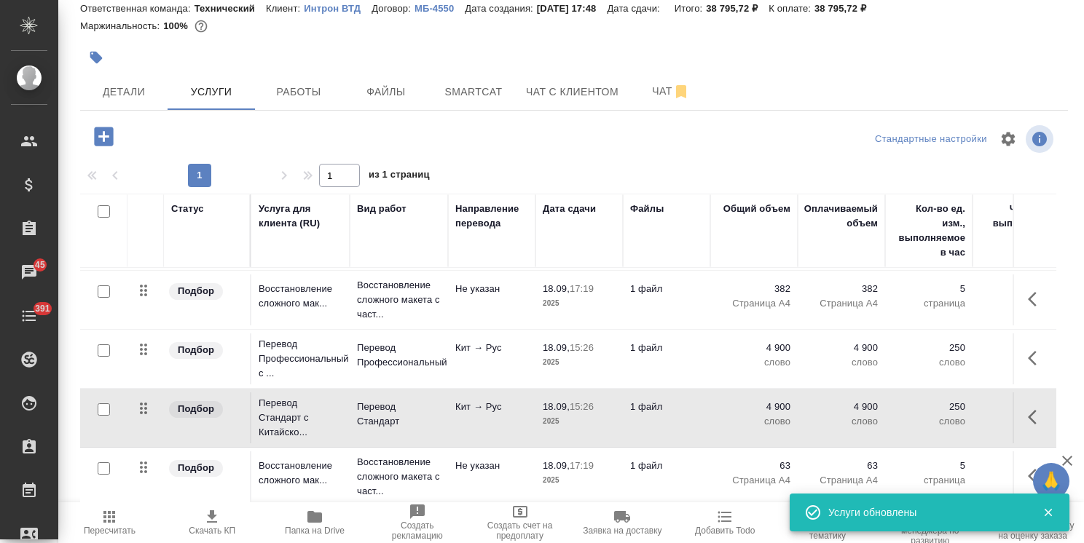
click at [117, 526] on span "Пересчитать" at bounding box center [110, 531] width 52 height 10
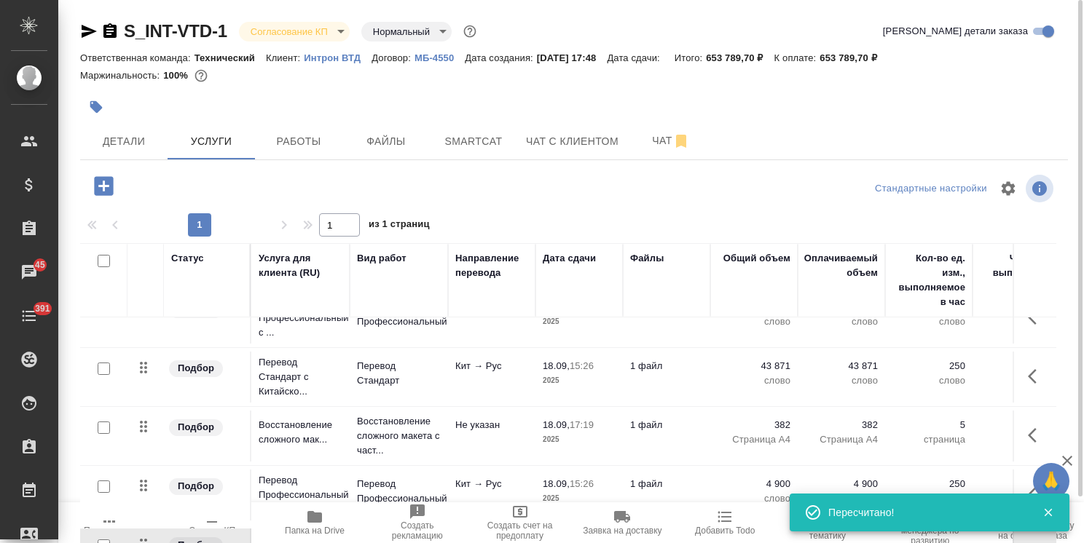
scroll to position [0, 0]
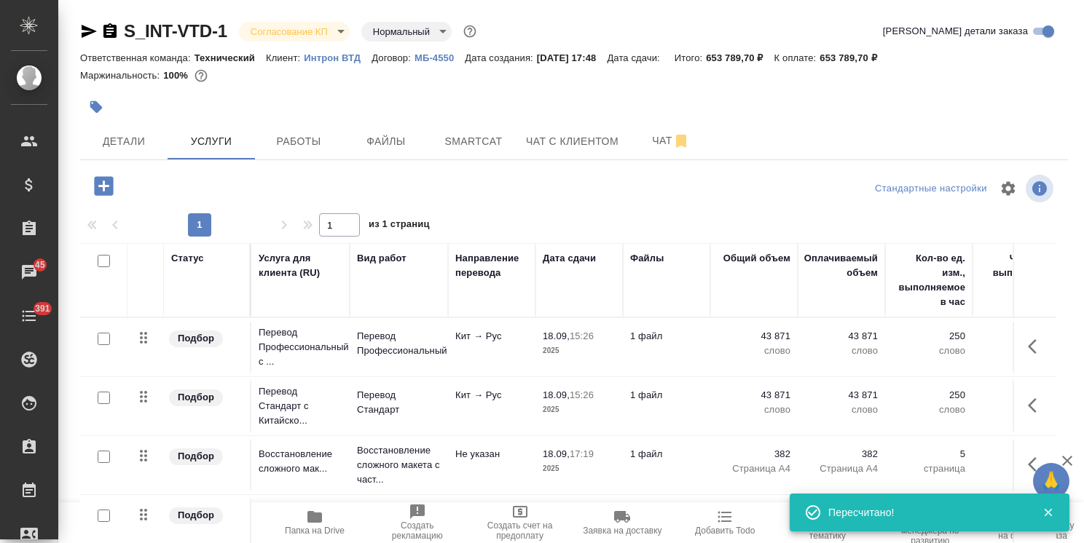
click at [106, 398] on input "checkbox" at bounding box center [104, 398] width 12 height 12
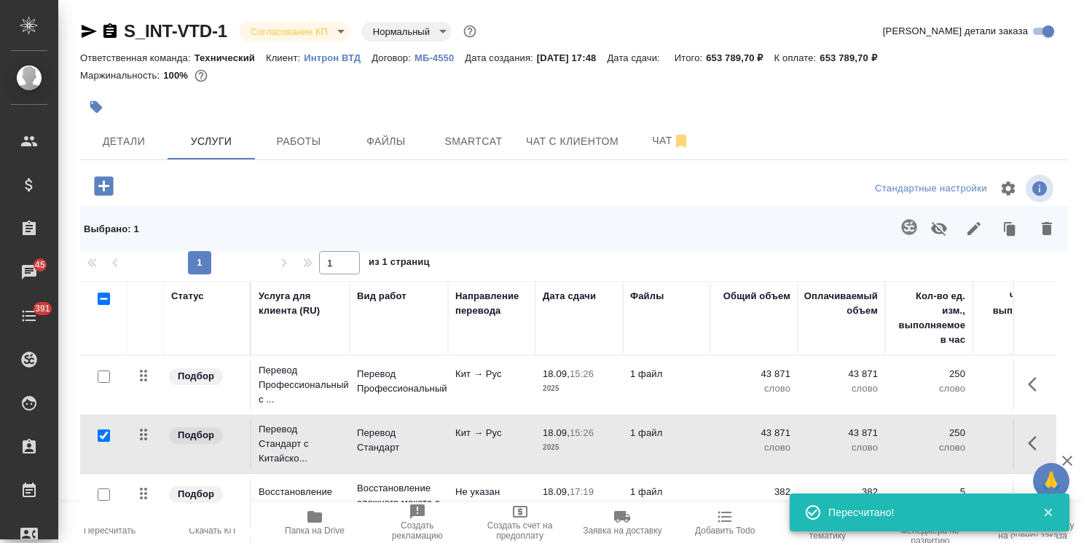
click at [930, 236] on icon "button" at bounding box center [938, 228] width 17 height 17
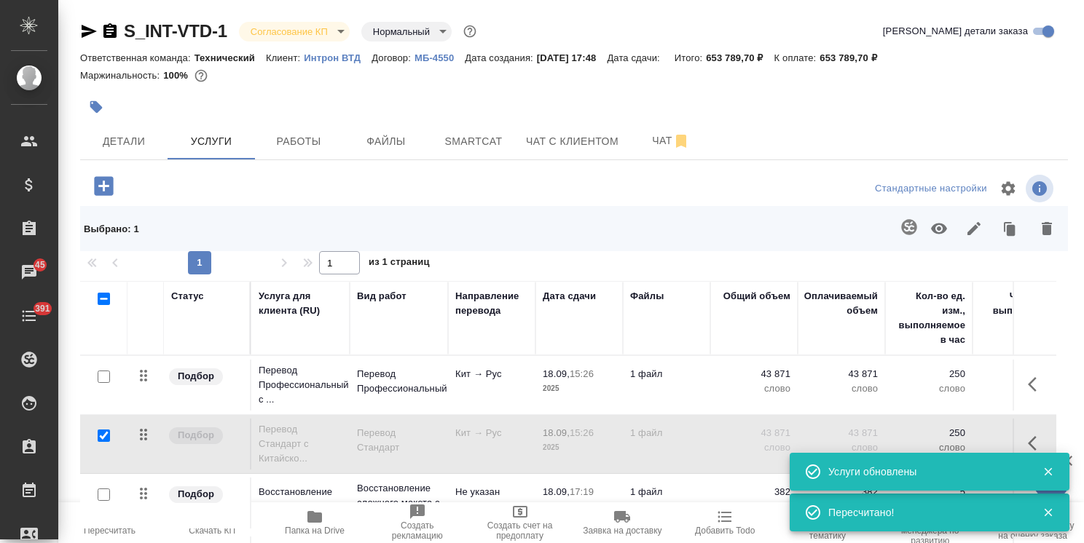
click at [108, 434] on input "checkbox" at bounding box center [104, 436] width 12 height 12
checkbox input "false"
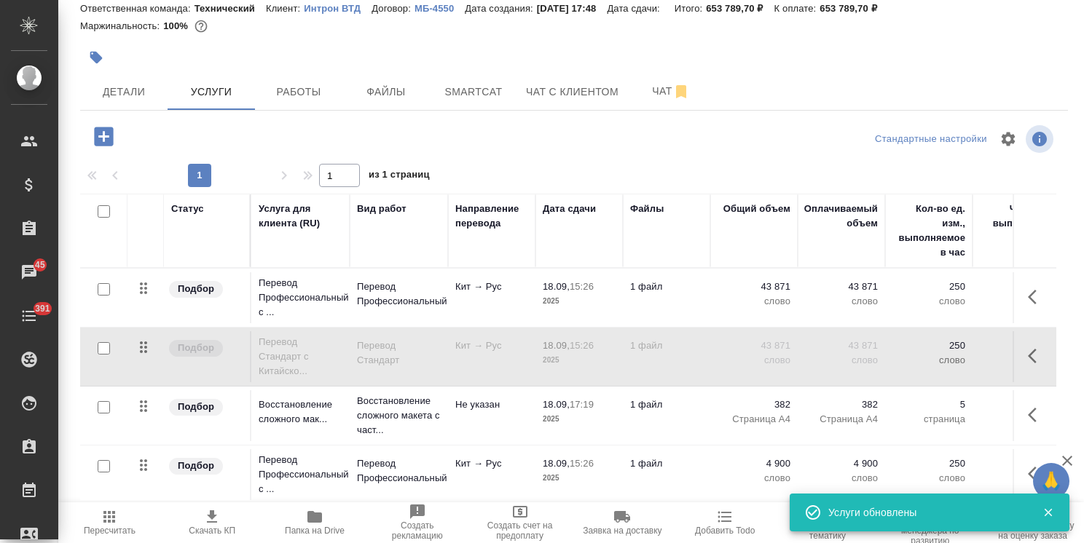
scroll to position [125, 0]
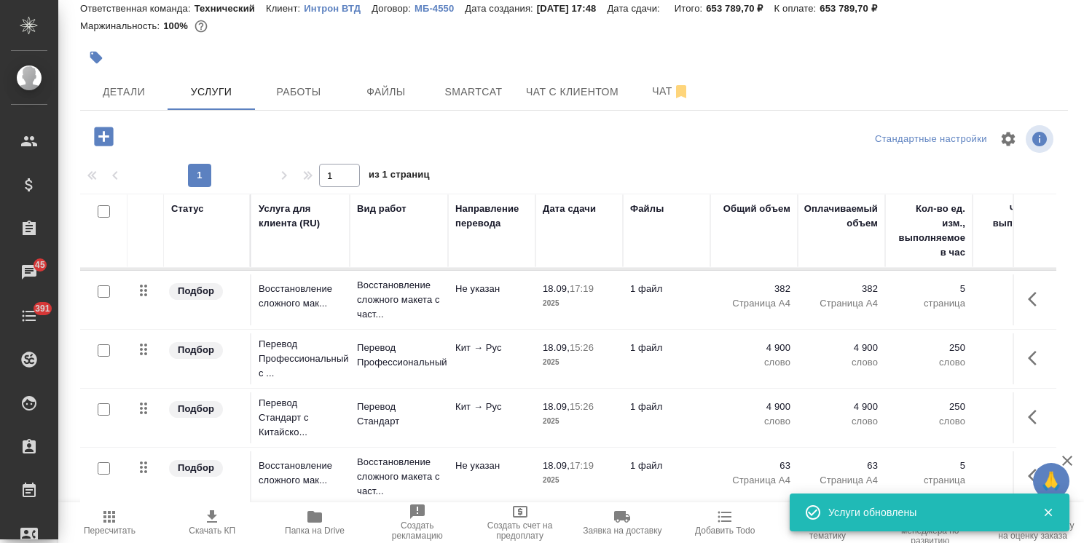
click at [105, 404] on input "checkbox" at bounding box center [104, 410] width 12 height 12
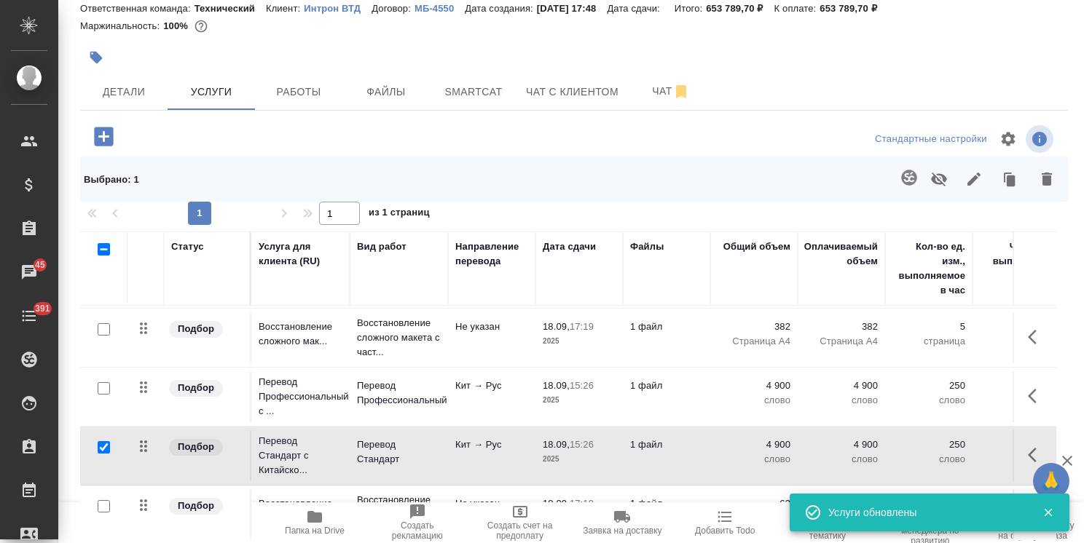
click at [922, 188] on button "button" at bounding box center [938, 179] width 35 height 38
click at [105, 441] on input "checkbox" at bounding box center [104, 447] width 12 height 12
checkbox input "false"
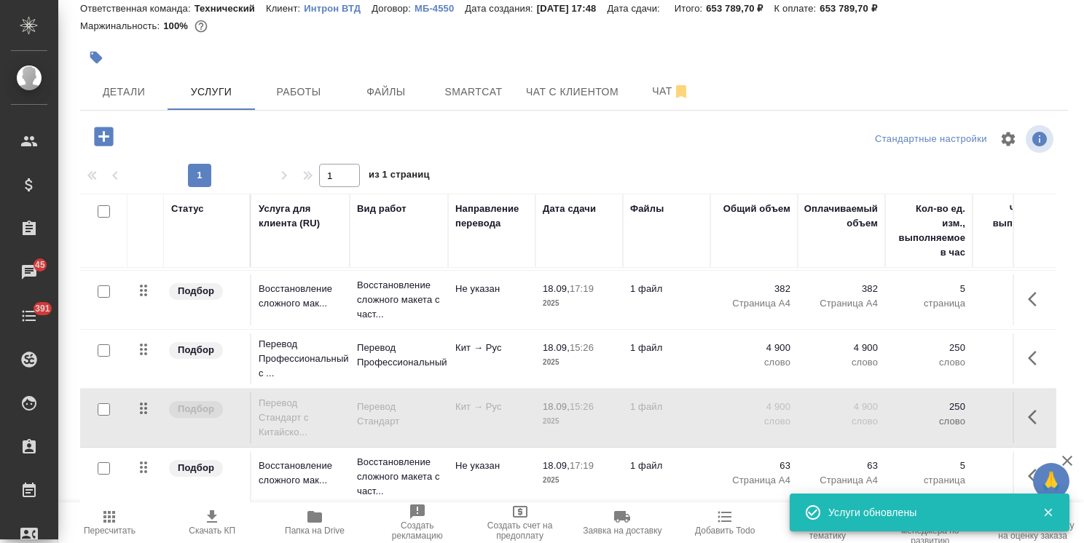
click at [111, 529] on span "Пересчитать" at bounding box center [110, 531] width 52 height 10
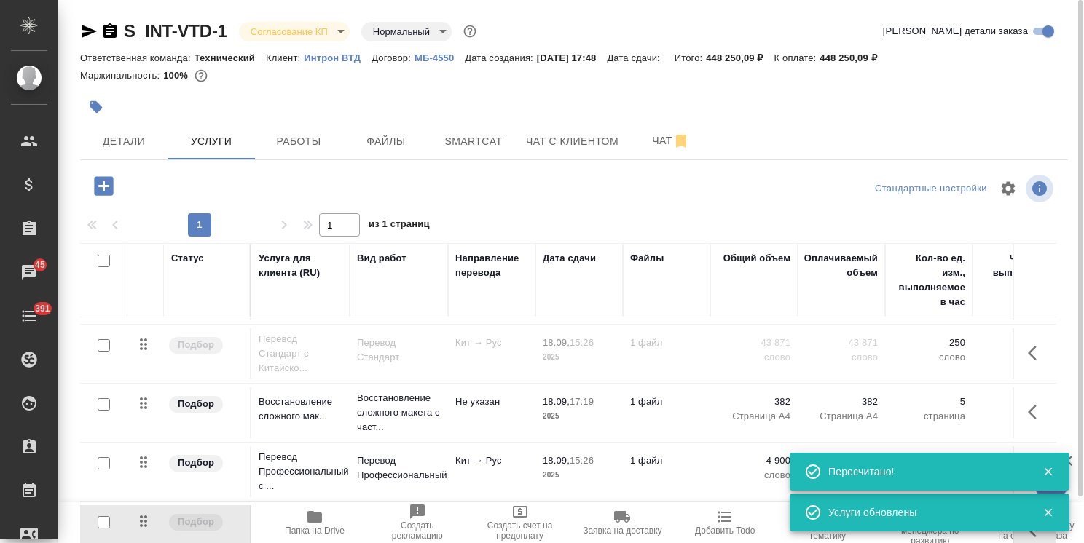
scroll to position [0, 0]
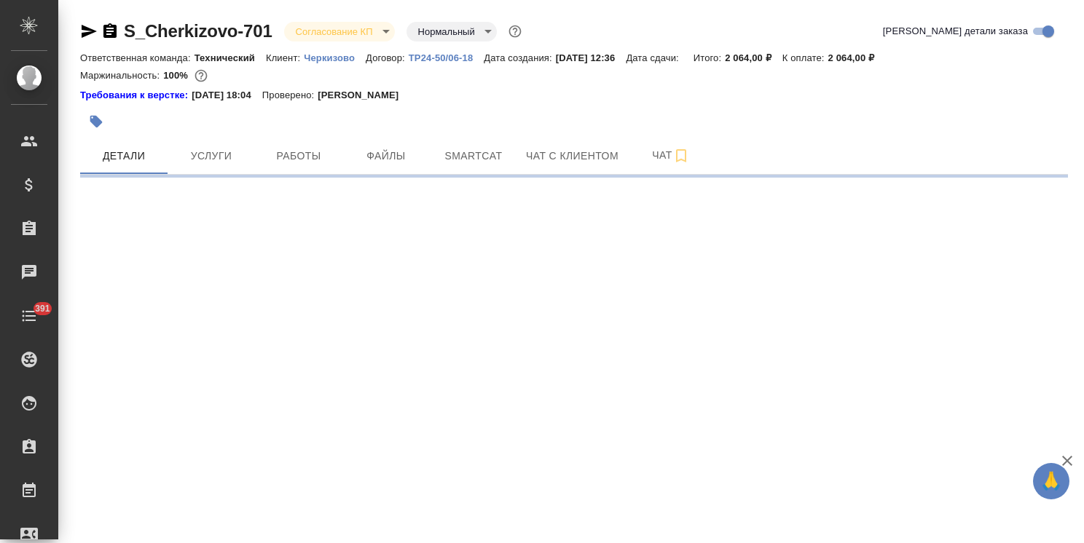
select select "RU"
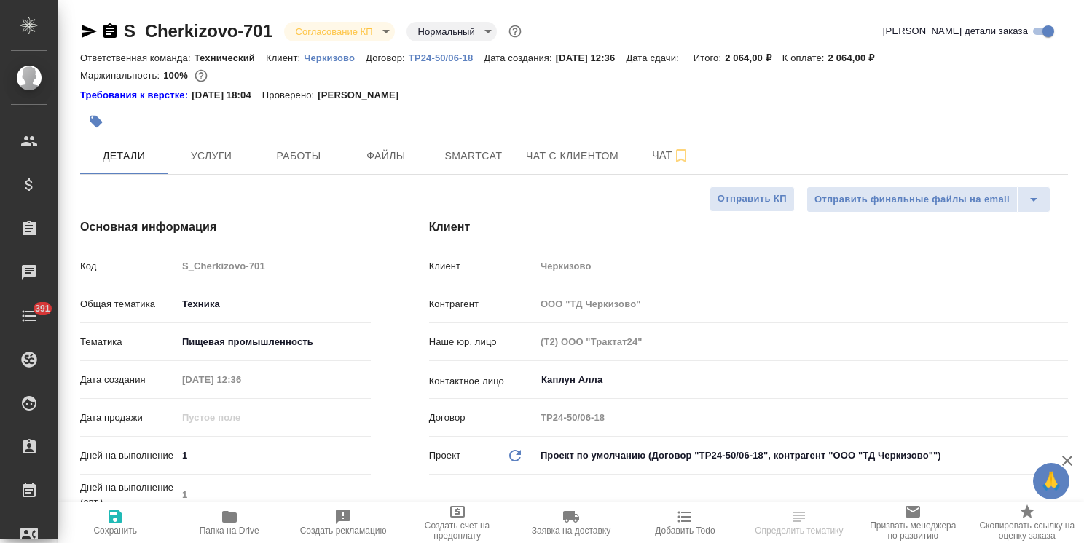
type textarea "x"
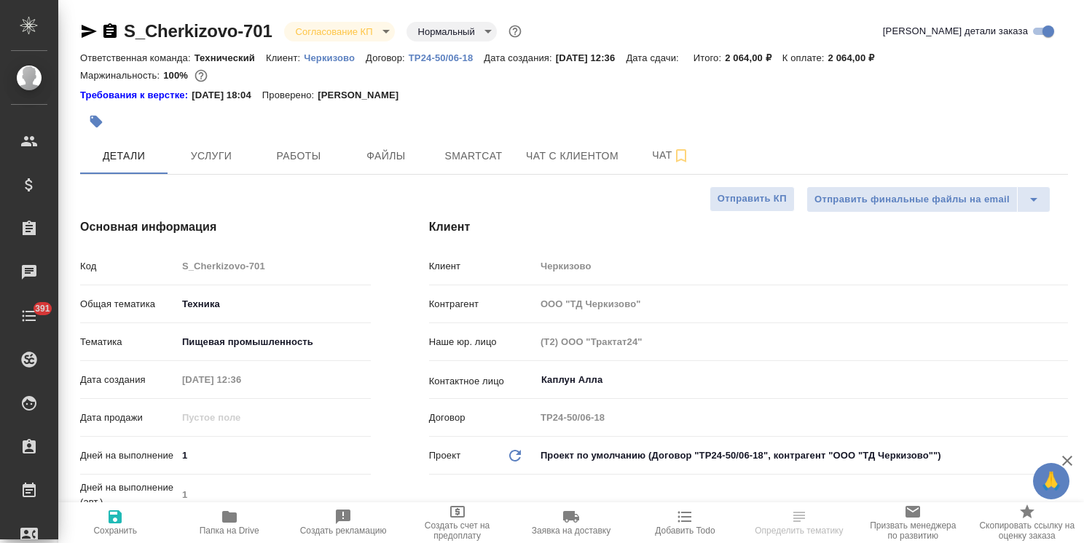
type textarea "x"
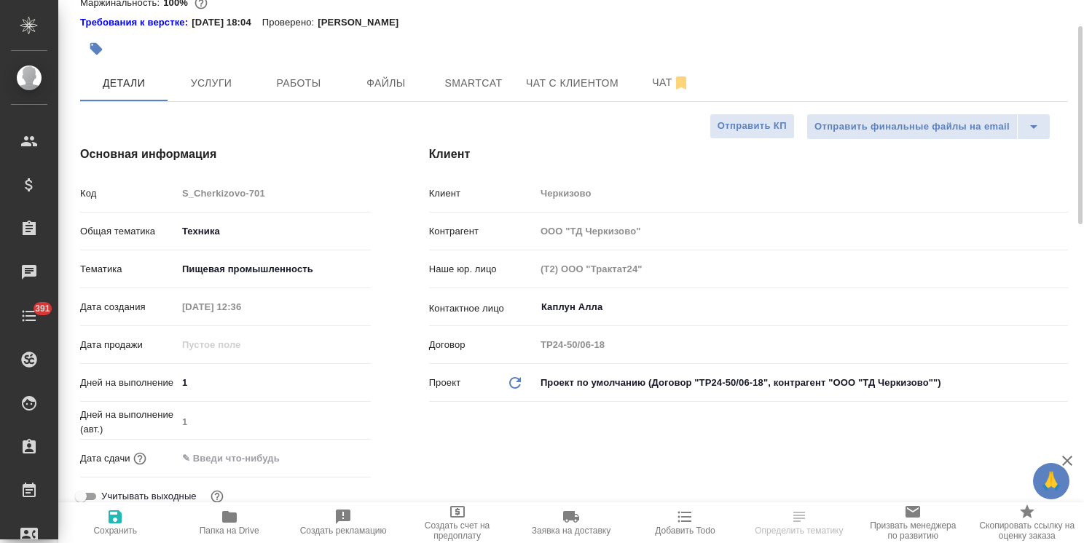
click at [259, 467] on input "text" at bounding box center [240, 458] width 127 height 21
click at [326, 463] on icon "button" at bounding box center [328, 457] width 17 height 17
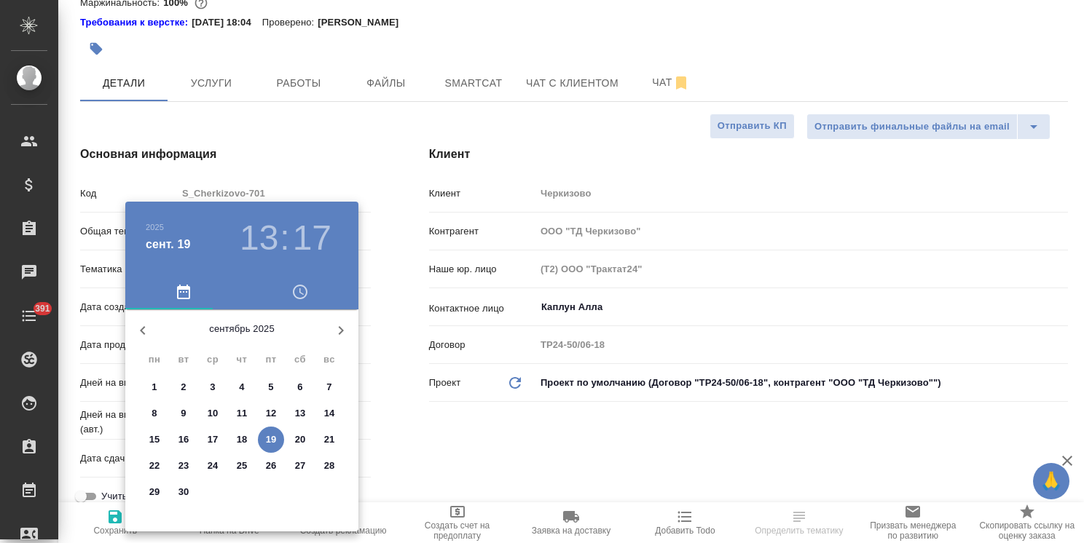
click at [153, 468] on p "22" at bounding box center [154, 466] width 11 height 15
type input "22.09.2025 13:17"
type textarea "x"
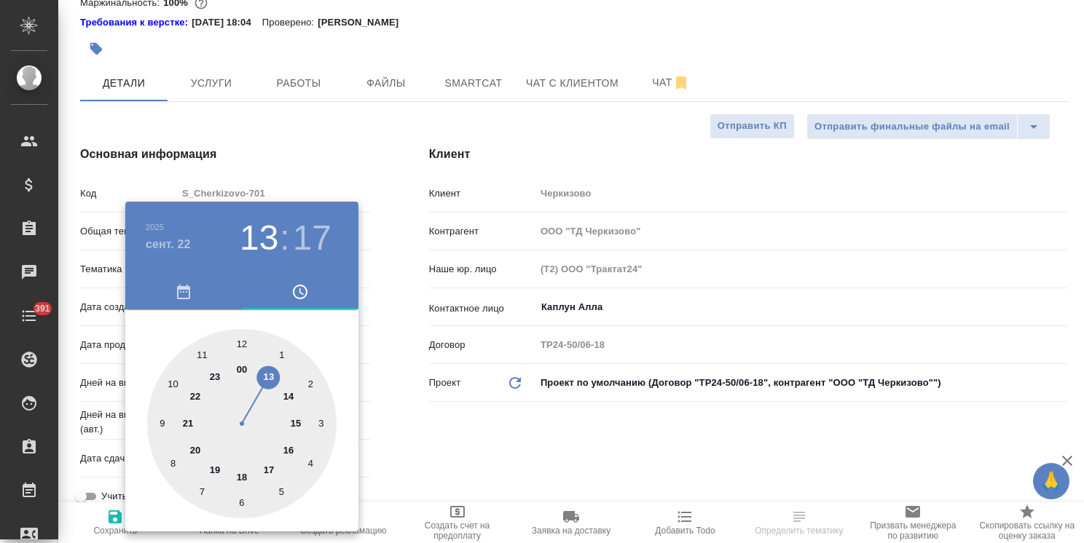
click at [481, 462] on div at bounding box center [542, 271] width 1084 height 543
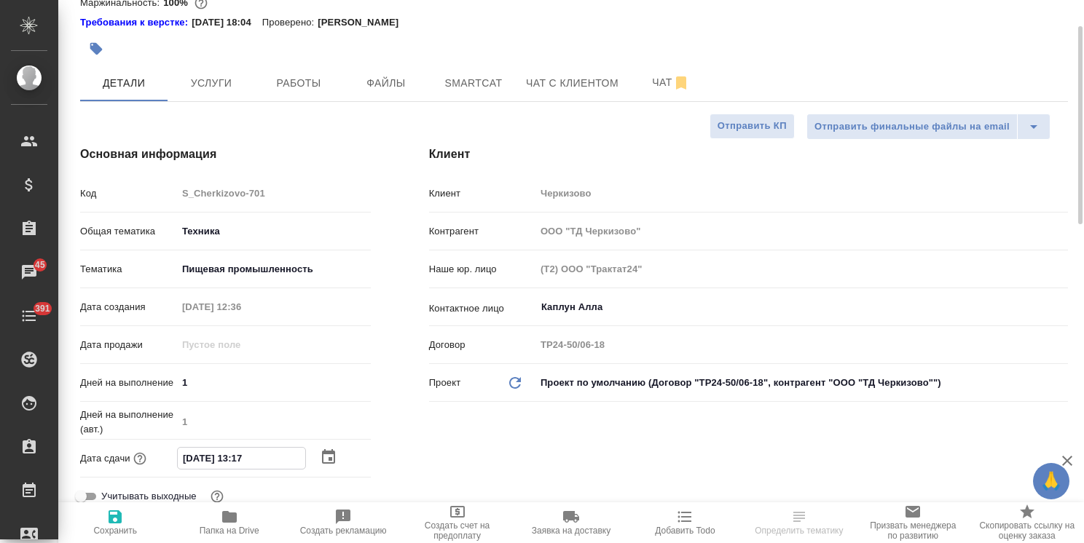
click at [245, 459] on input "22.09.2025 13:17" at bounding box center [241, 458] width 127 height 21
type input "22.09.2025 12:17"
type textarea "x"
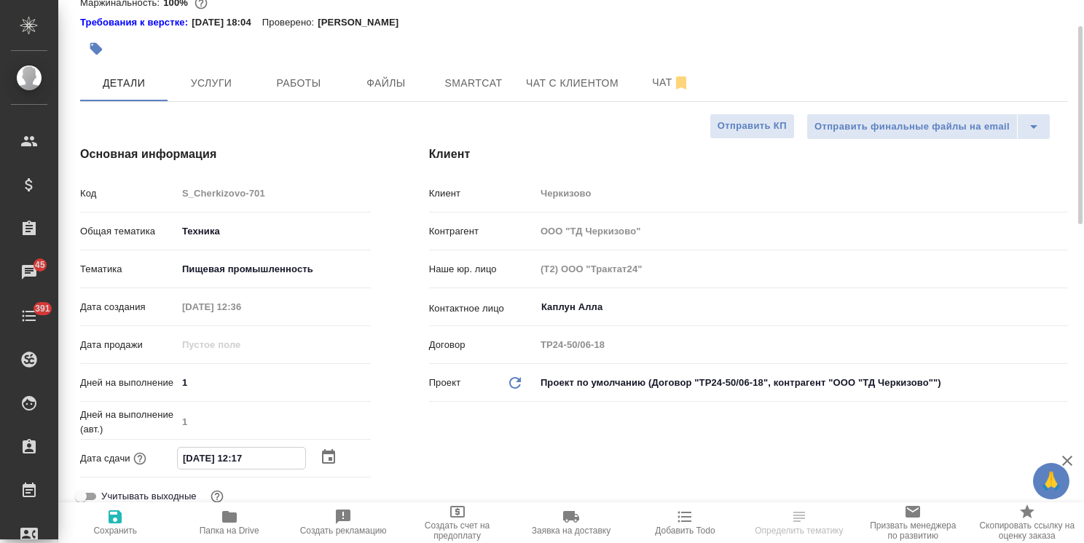
drag, startPoint x: 261, startPoint y: 455, endPoint x: 249, endPoint y: 459, distance: 12.9
click at [249, 459] on input "22.09.2025 12:17" at bounding box center [241, 458] width 127 height 21
type input "22.09.2025 12:0_"
type textarea "x"
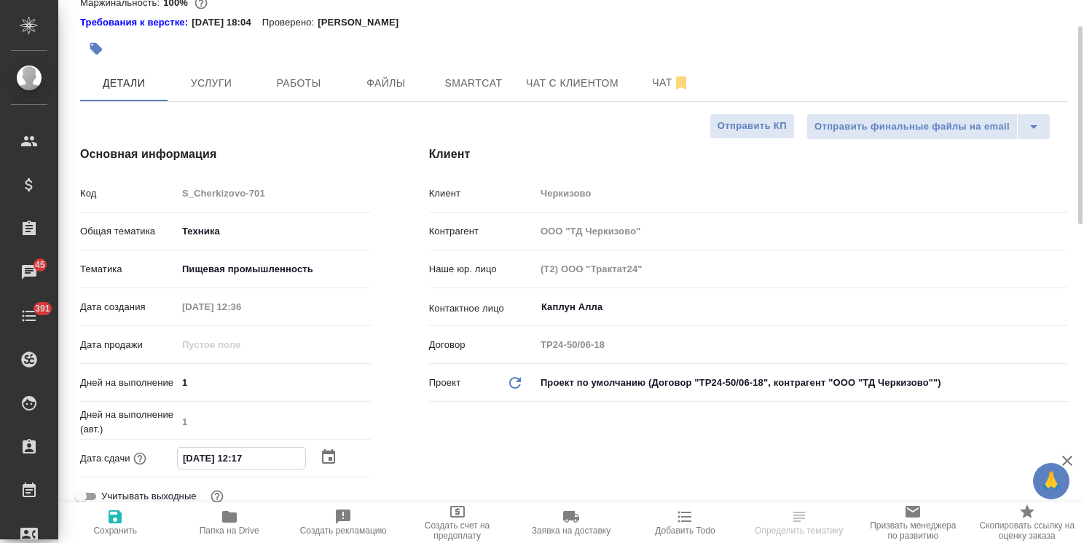
type textarea "x"
type input "22.09.2025 12:00"
type textarea "x"
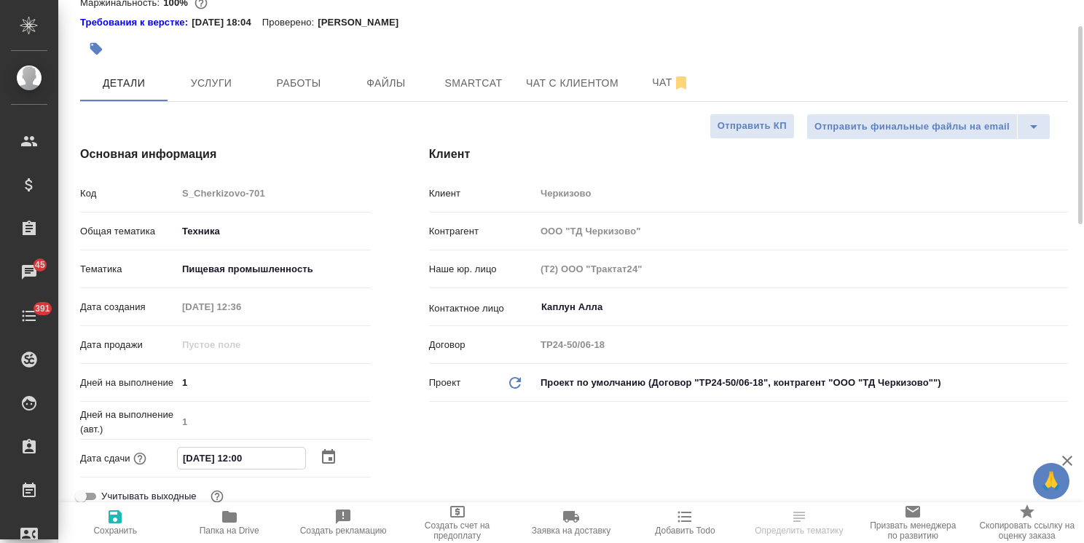
type input "22.09.2025 12:00"
click at [113, 532] on span "Сохранить" at bounding box center [115, 531] width 44 height 10
type textarea "x"
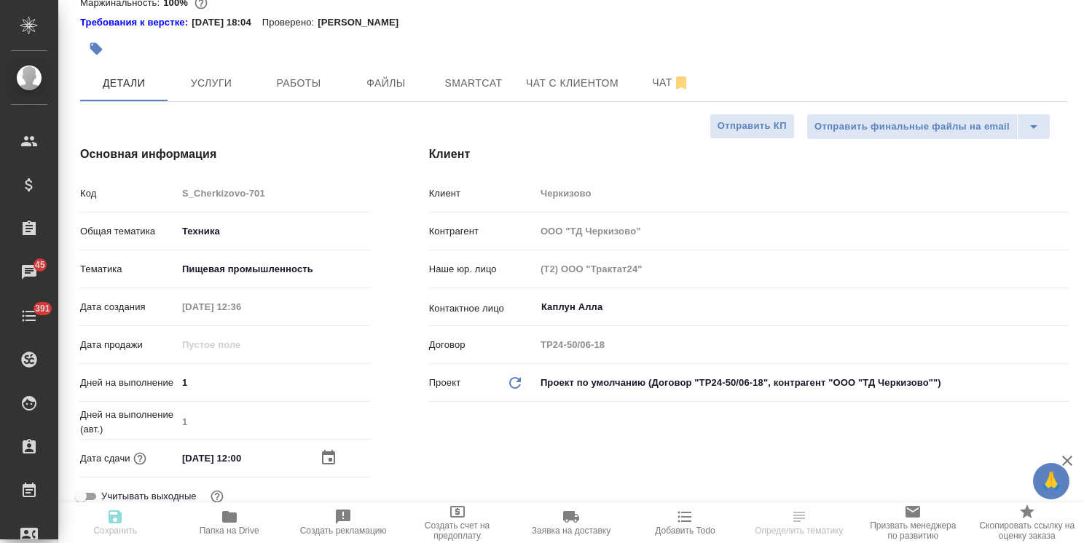
type textarea "x"
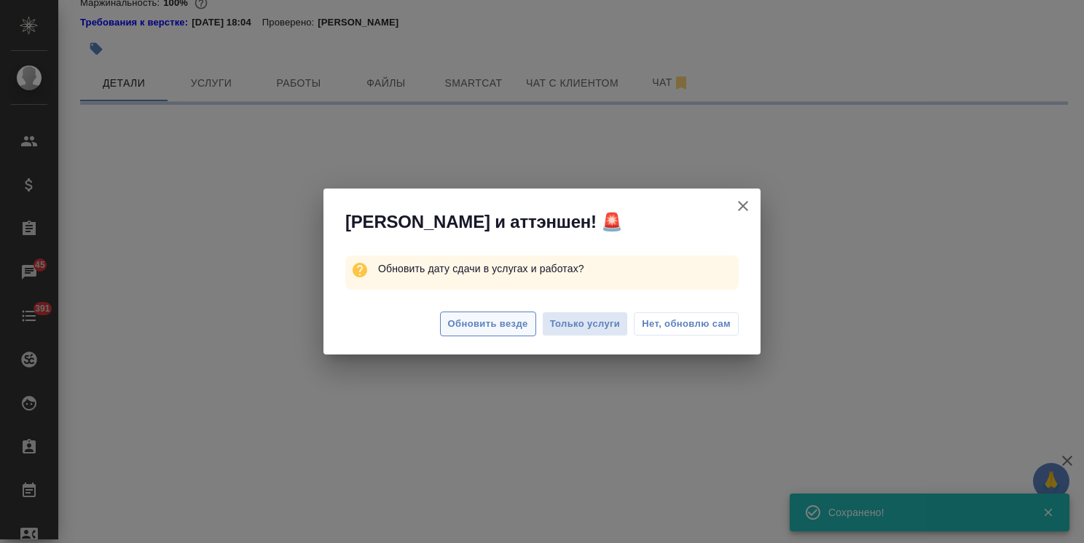
select select "RU"
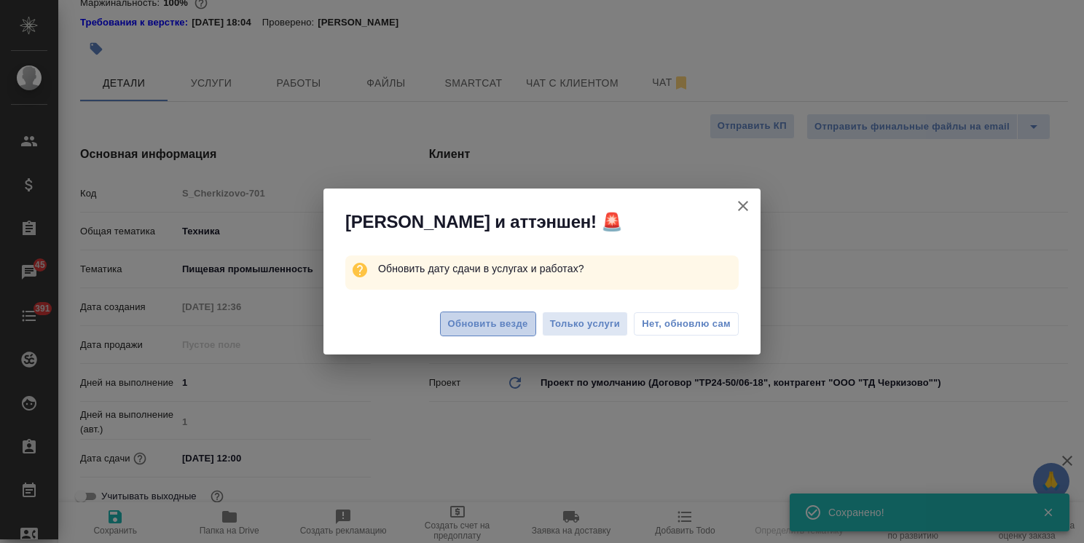
click at [471, 326] on span "Обновить везде" at bounding box center [488, 324] width 80 height 17
type textarea "x"
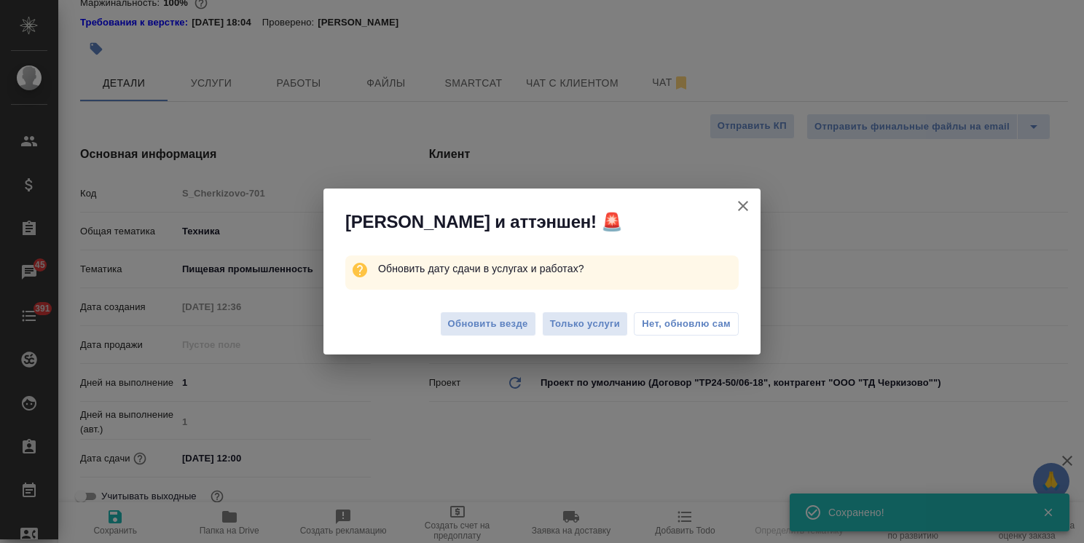
type textarea "x"
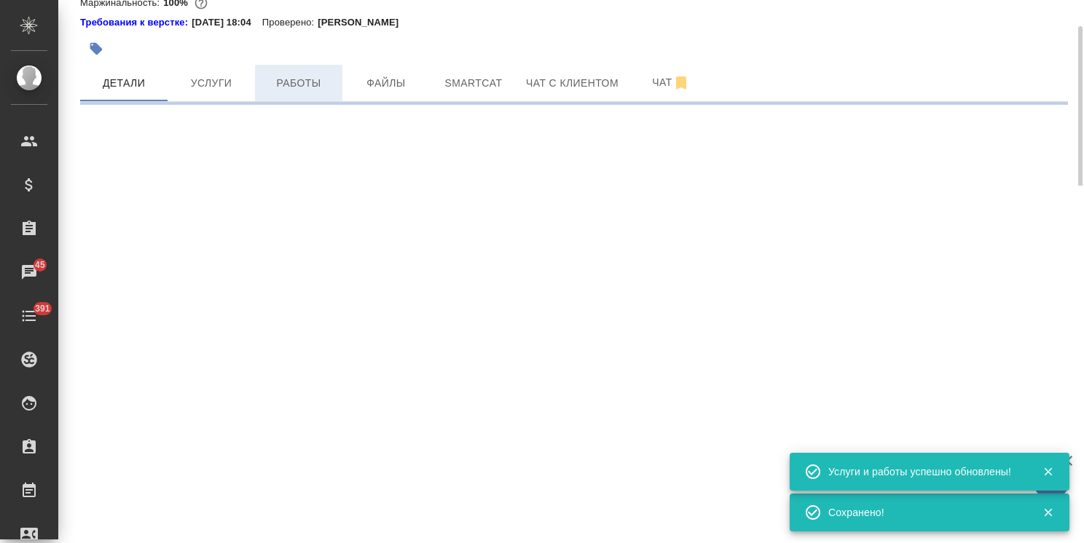
select select "RU"
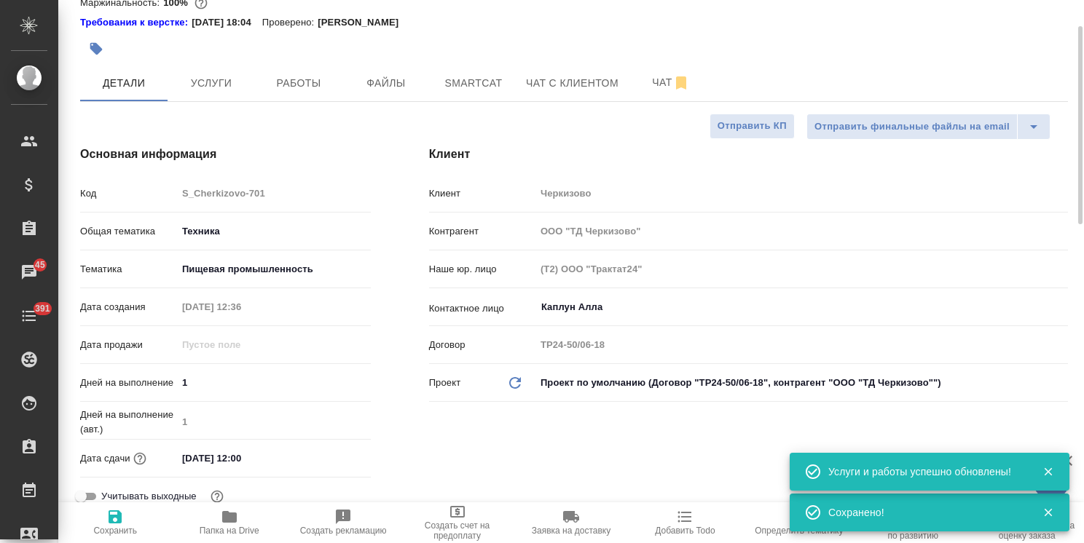
type textarea "x"
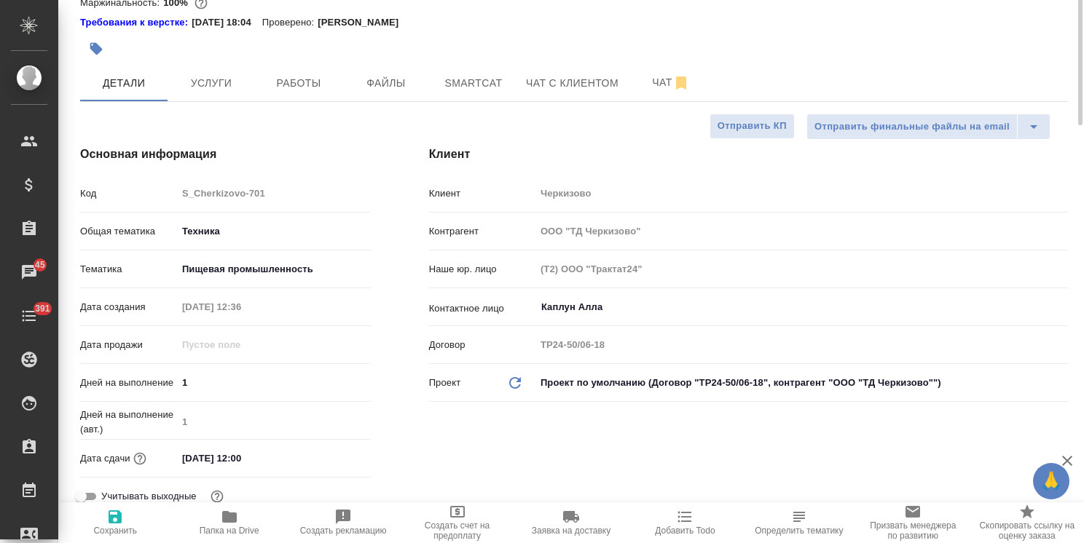
scroll to position [0, 0]
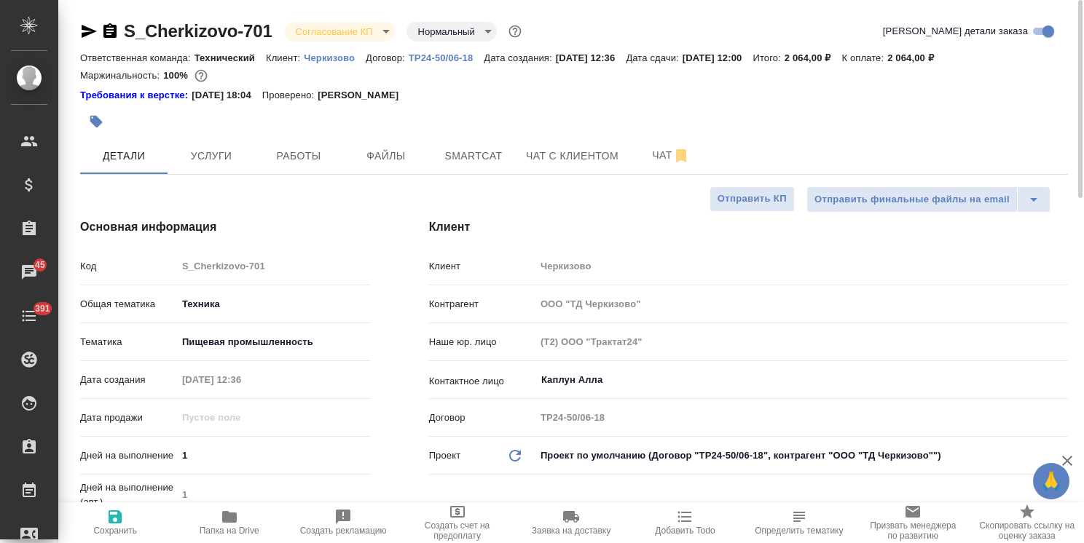
click at [303, 41] on body "🙏 .cls-1 fill:#fff; AWATERA Usmanova Olga Клиенты Спецификации Заказы 45 Чаты 3…" at bounding box center [542, 271] width 1084 height 543
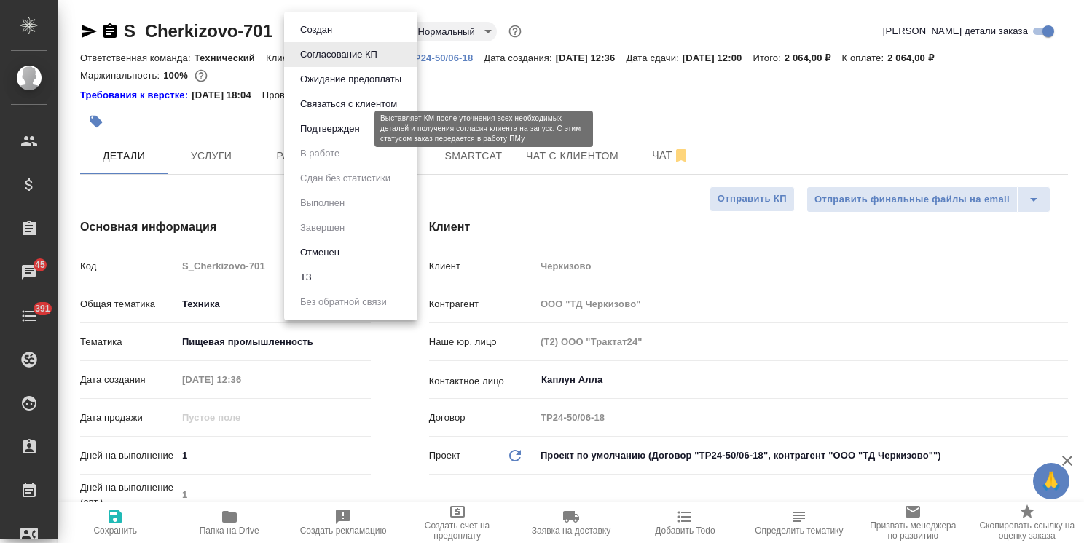
click at [331, 124] on button "Подтвержден" at bounding box center [330, 129] width 68 height 16
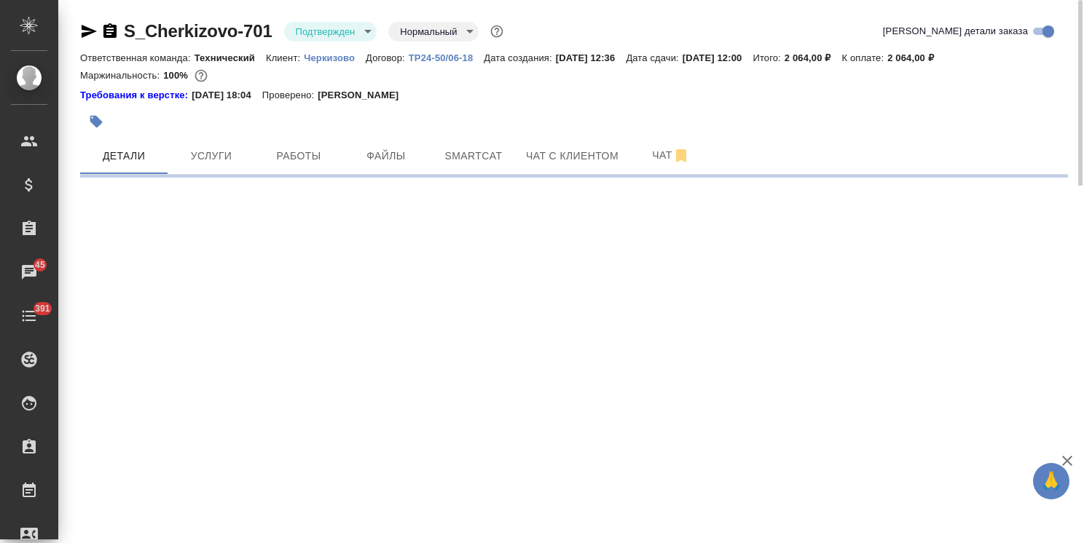
select select "RU"
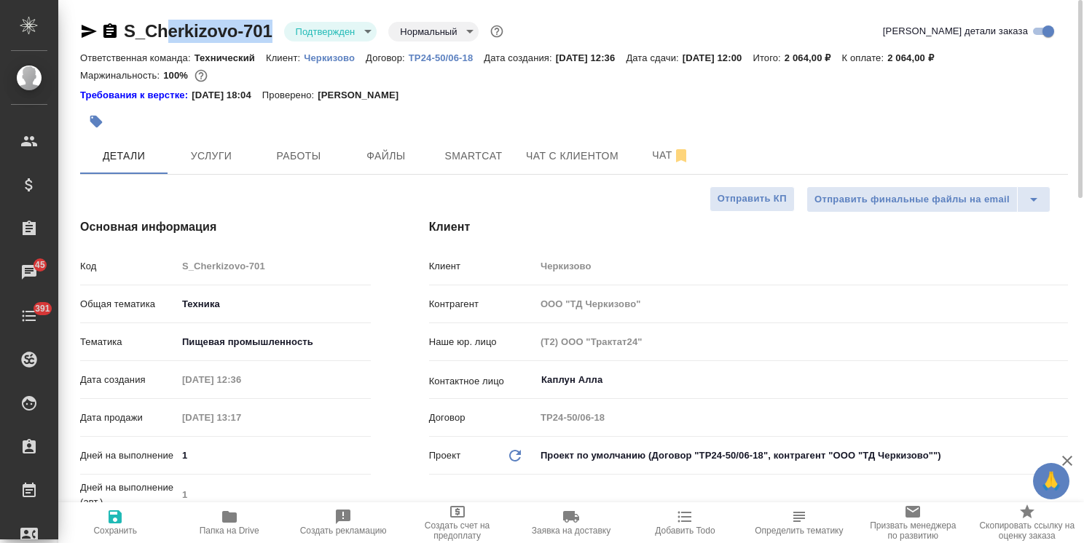
type textarea "x"
drag, startPoint x: 276, startPoint y: 10, endPoint x: 107, endPoint y: 20, distance: 169.3
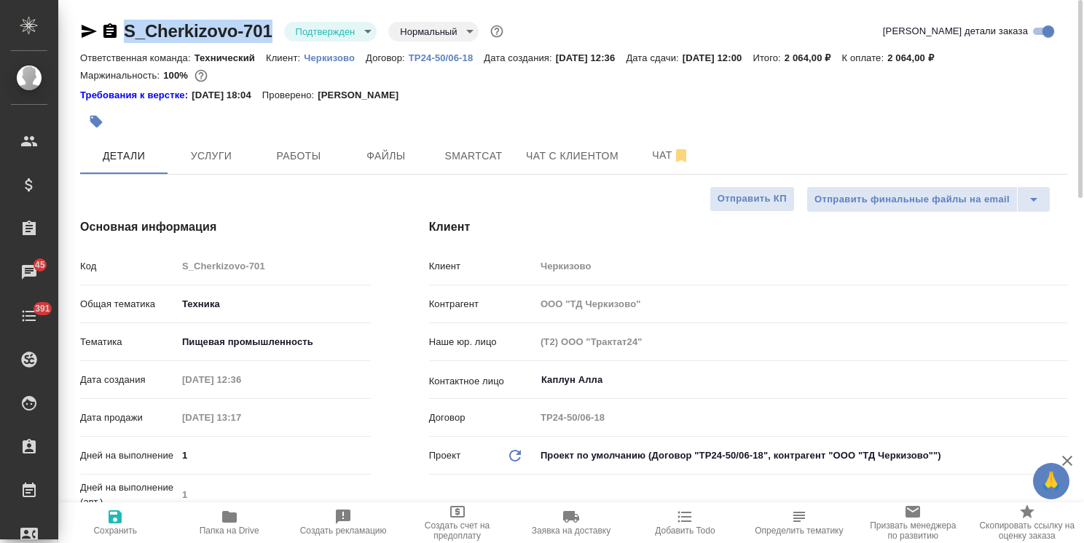
copy link "S_Cherkizovo-701"
type textarea "x"
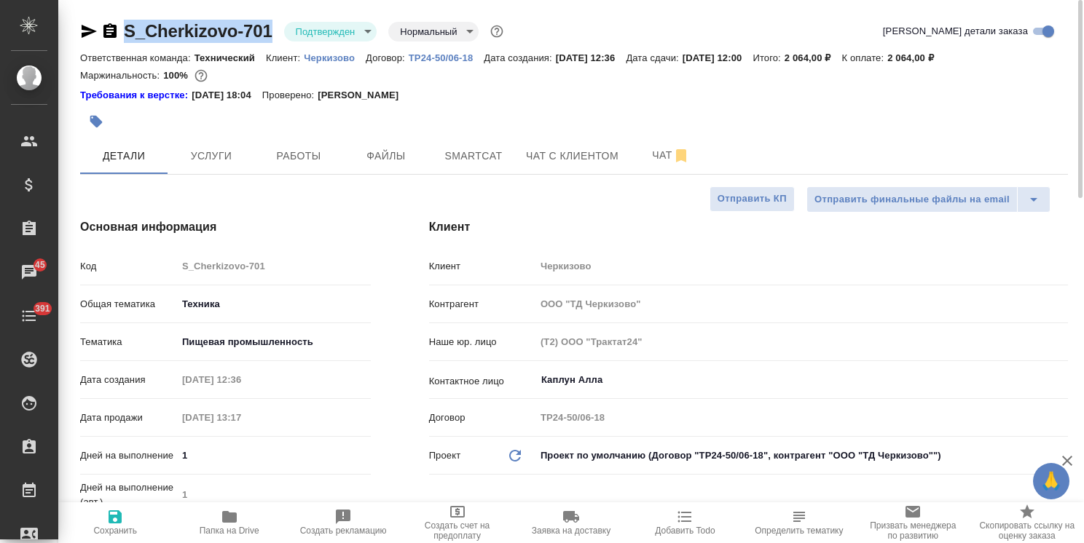
type textarea "x"
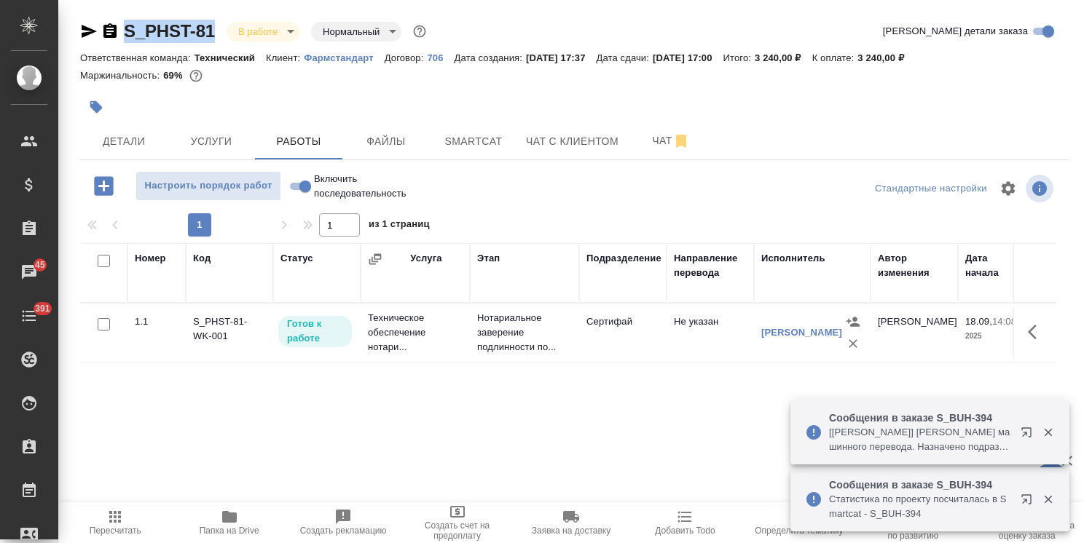
click at [232, 9] on div "S_PHST-81 В работе inProgress Нормальный normal Кратко детали заказа Ответствен…" at bounding box center [574, 304] width 1004 height 608
